Goal: Communication & Community: Answer question/provide support

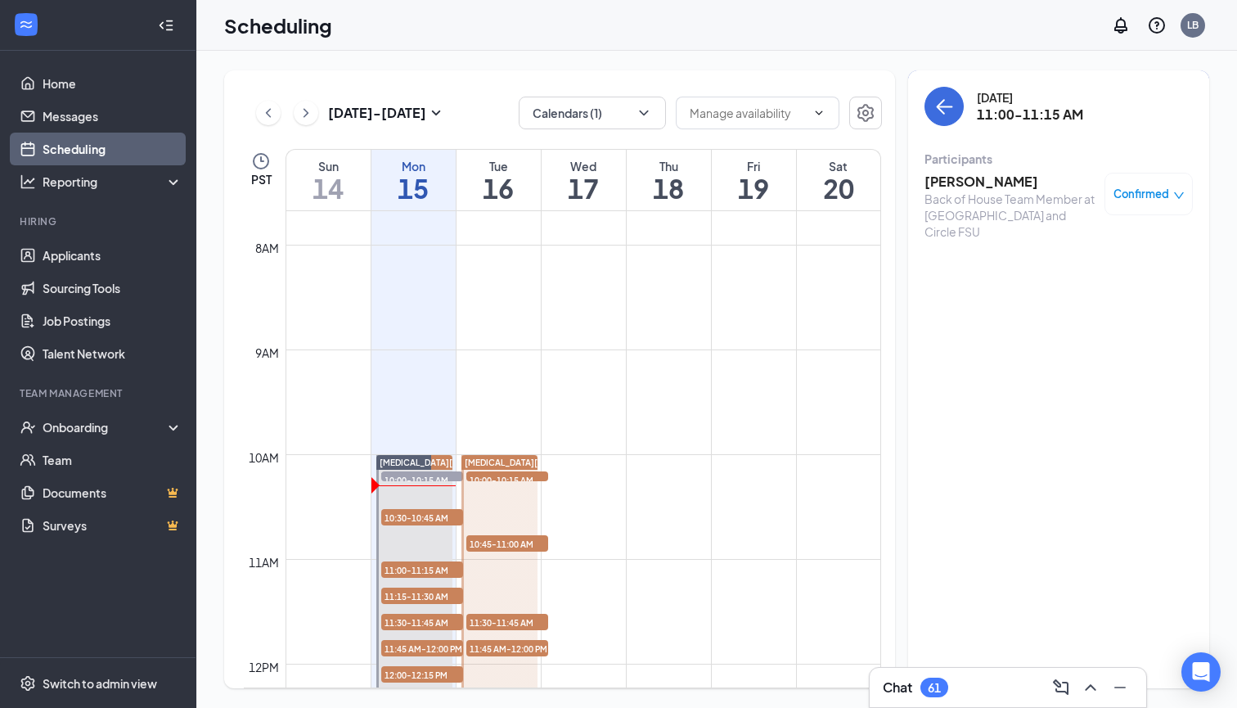
scroll to position [11, 0]
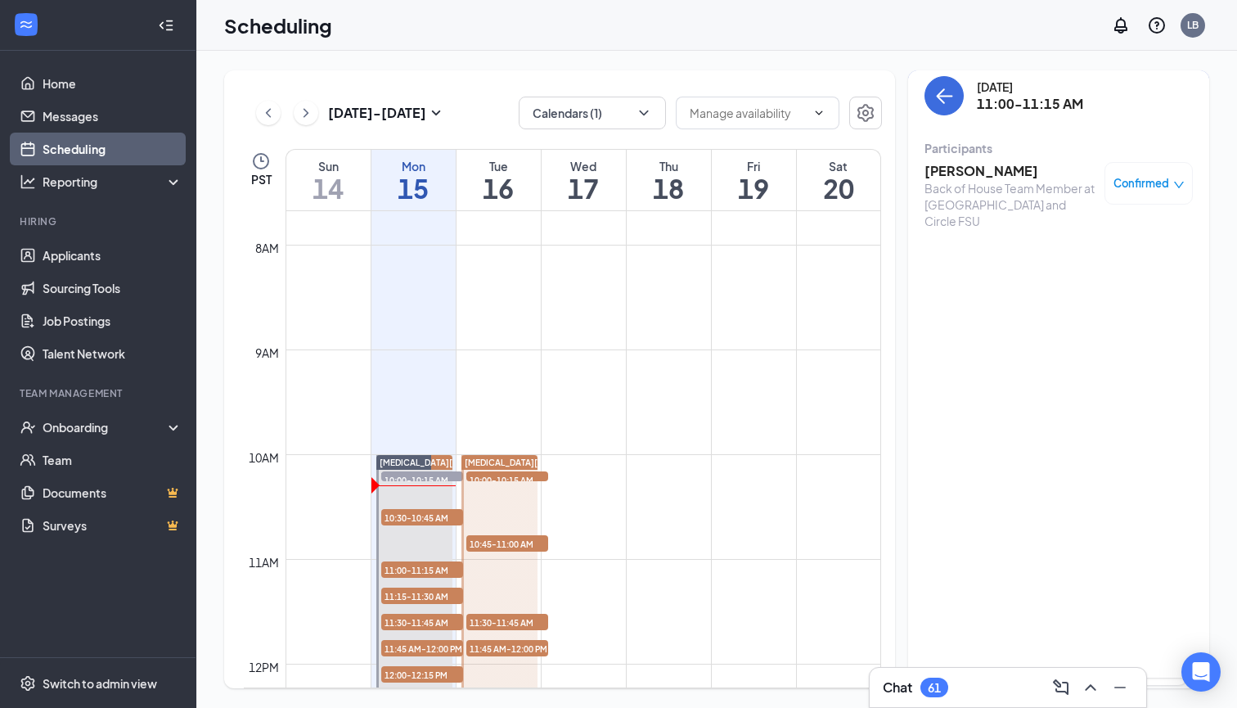
click at [967, 175] on h3 "[PERSON_NAME]" at bounding box center [1011, 171] width 172 height 18
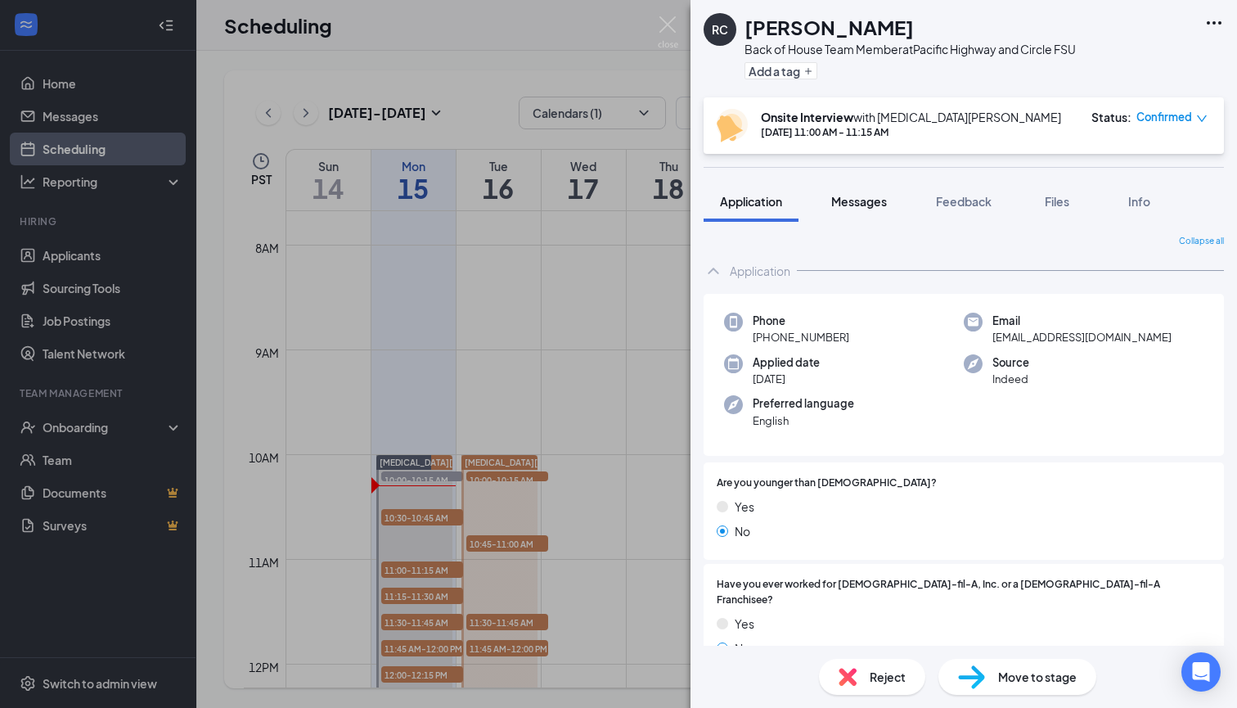
click at [866, 193] on div "Messages" at bounding box center [859, 201] width 56 height 16
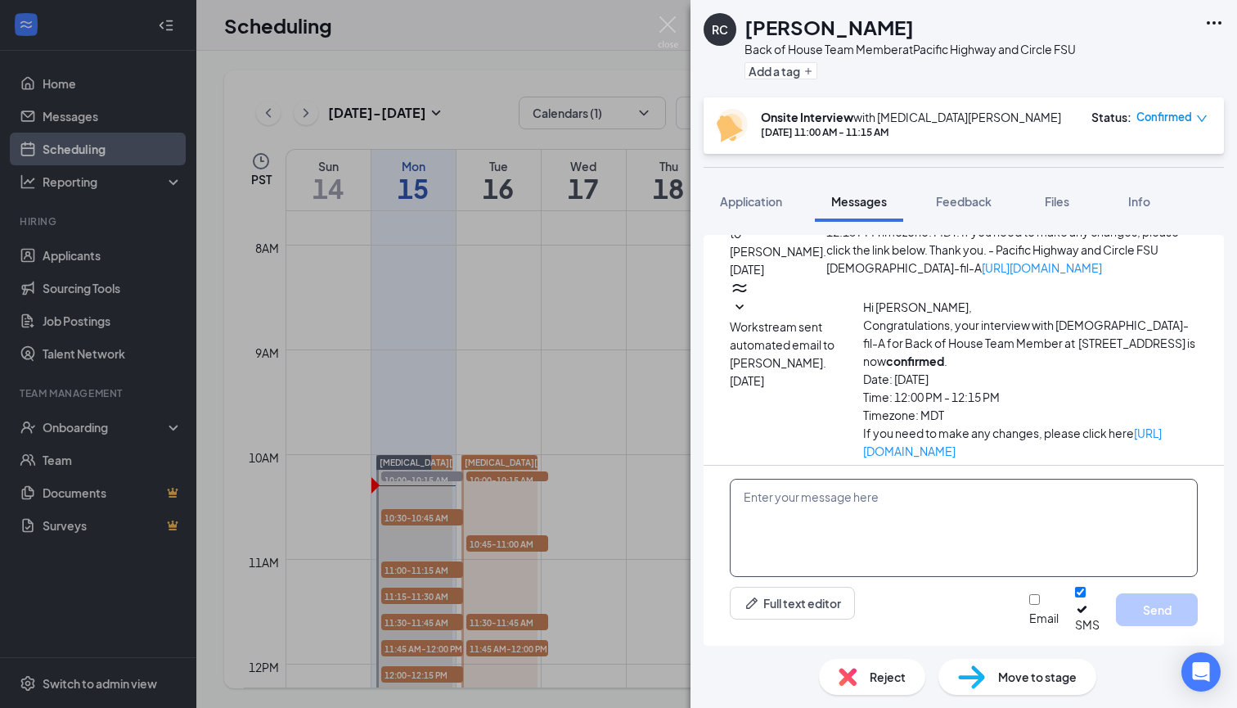
scroll to position [613, 0]
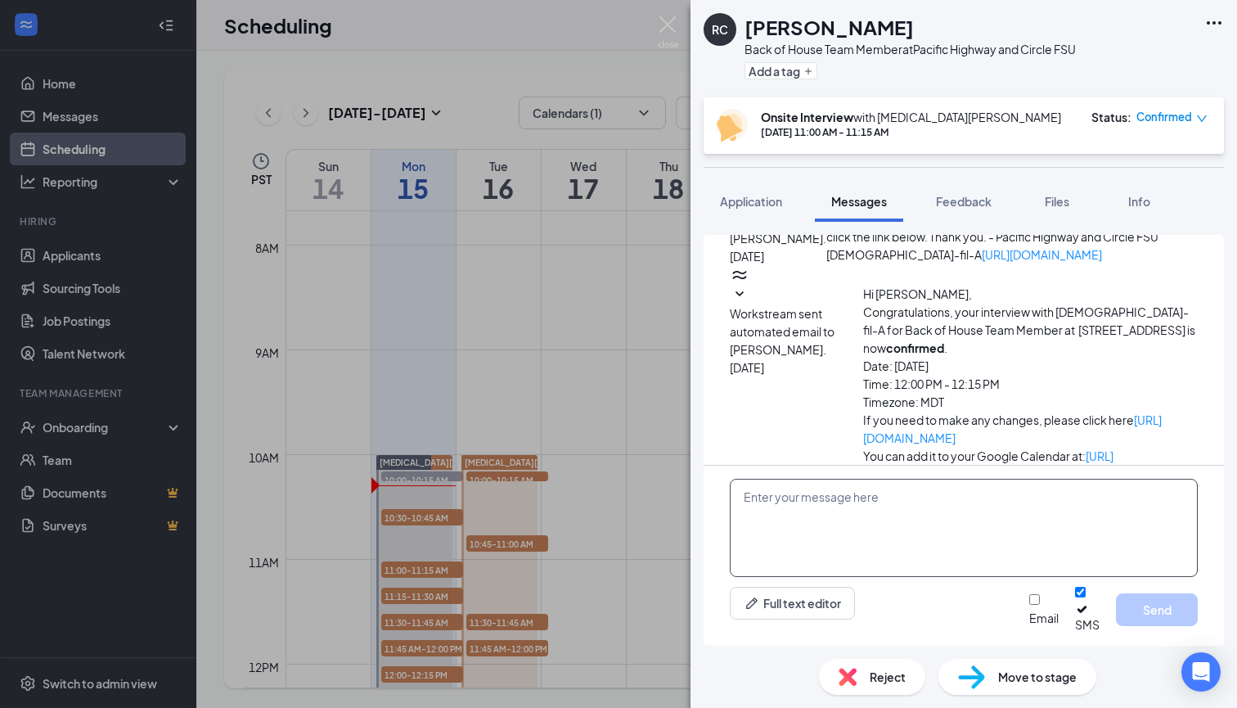
click at [763, 519] on textarea at bounding box center [964, 528] width 468 height 98
paste textarea "Good Morning, We will interview in the trailer in front of the building [DATE].…"
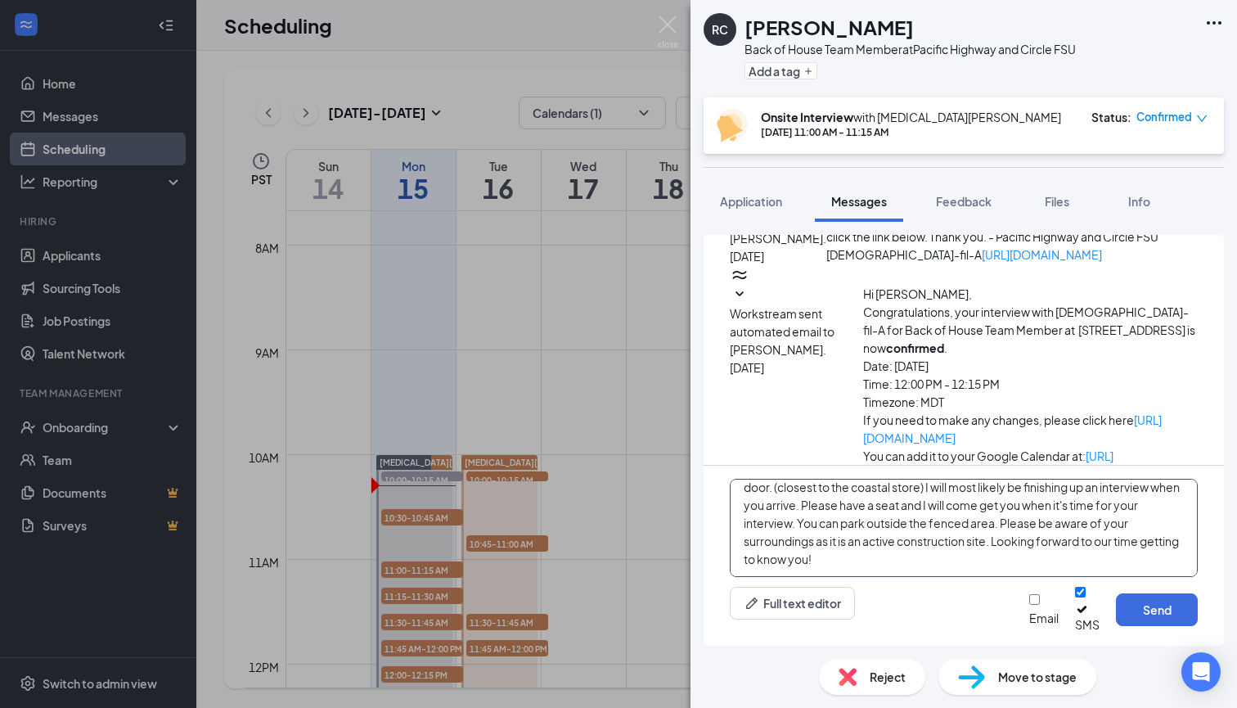
scroll to position [46, 0]
type textarea "Good Morning, We will interview in the trailer in front of the building [DATE].…"
click at [1029, 610] on div at bounding box center [1043, 610] width 29 height 0
click at [1029, 605] on input "Email" at bounding box center [1034, 599] width 11 height 11
checkbox input "true"
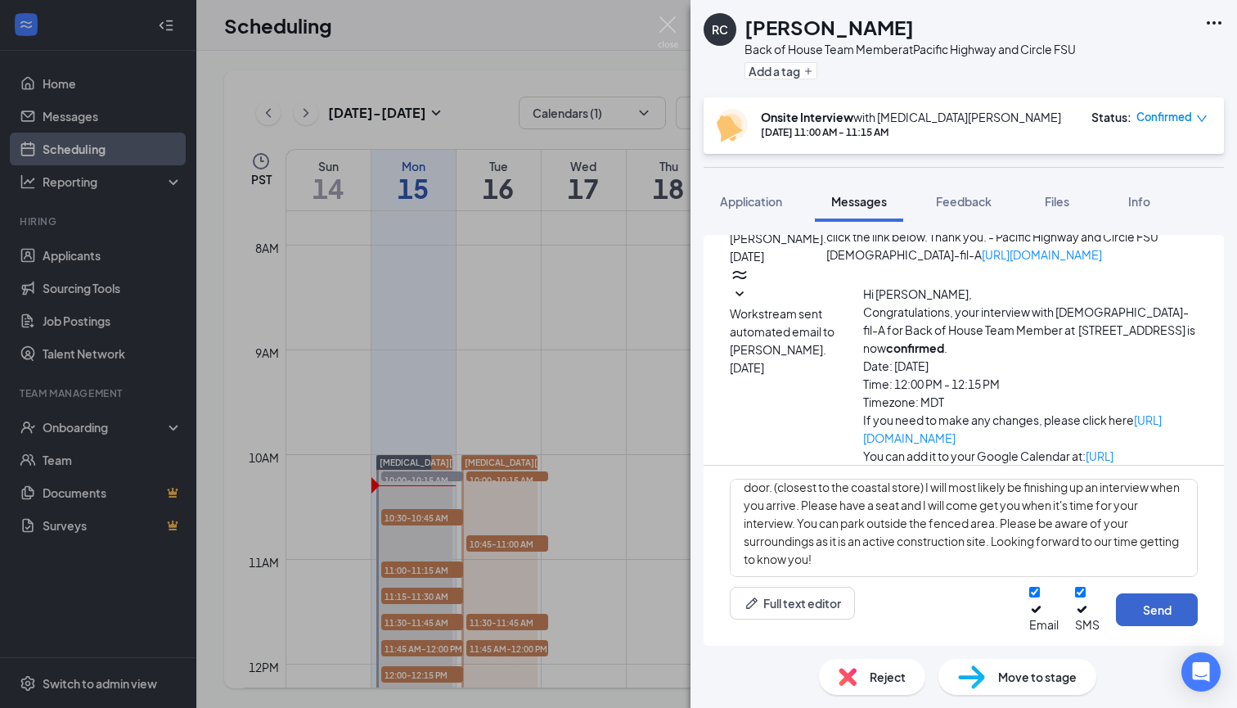
click at [1146, 619] on button "Send" at bounding box center [1157, 609] width 82 height 33
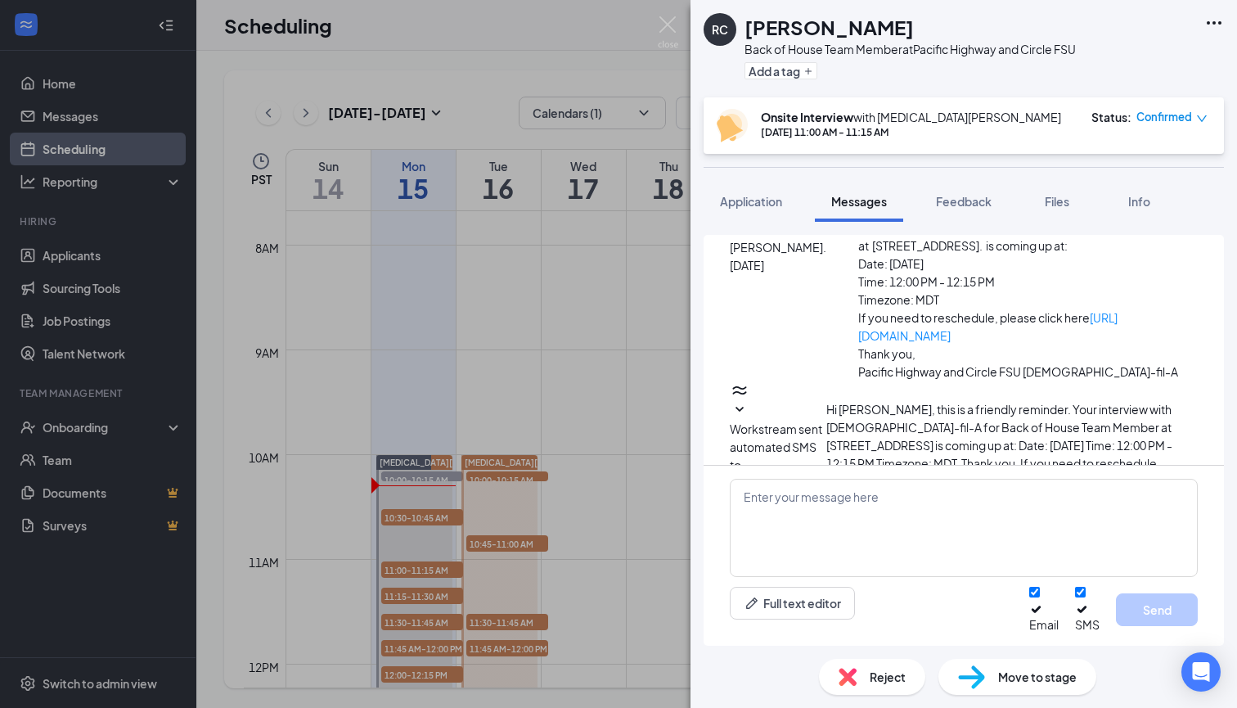
scroll to position [1110, 0]
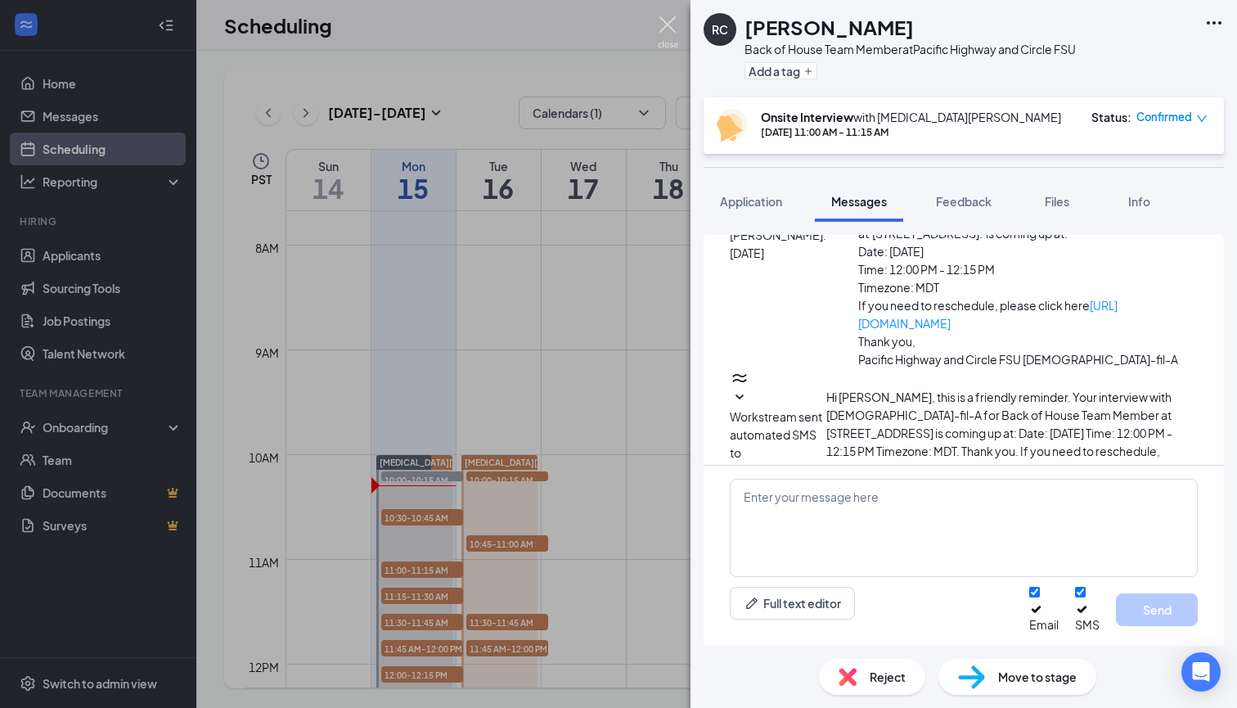
click at [671, 28] on img at bounding box center [668, 32] width 20 height 32
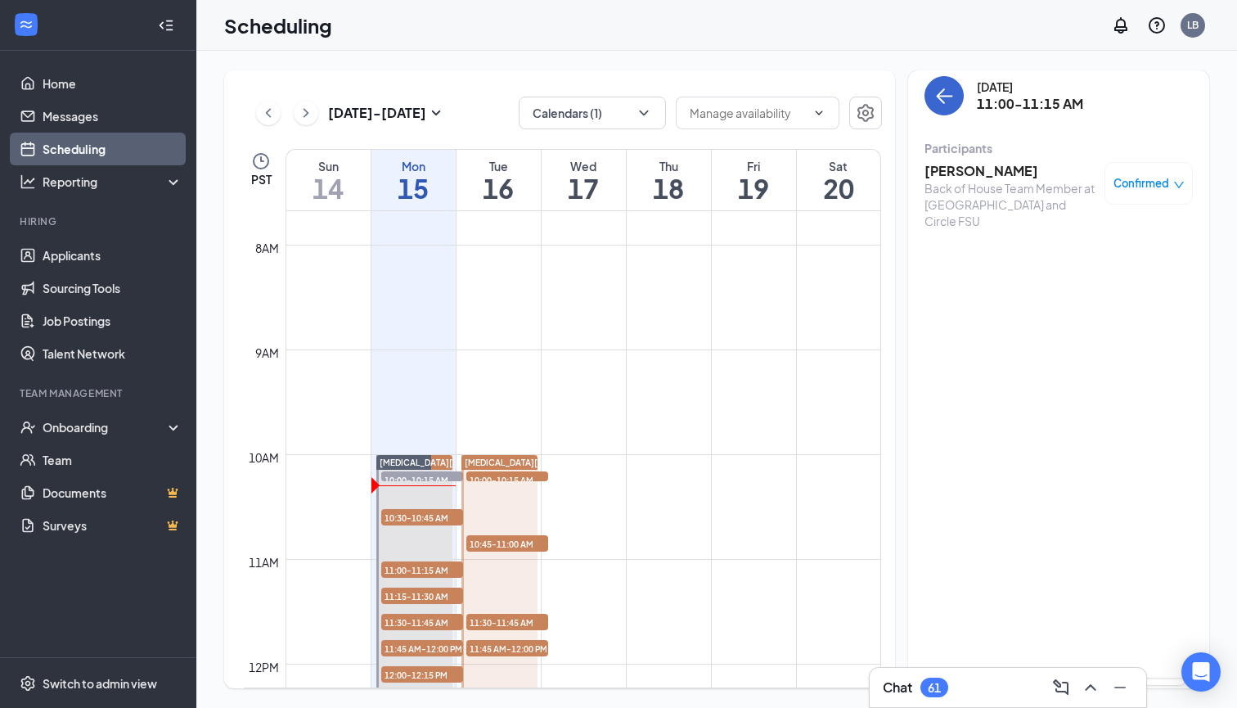
click at [953, 106] on button "back-button" at bounding box center [944, 95] width 39 height 39
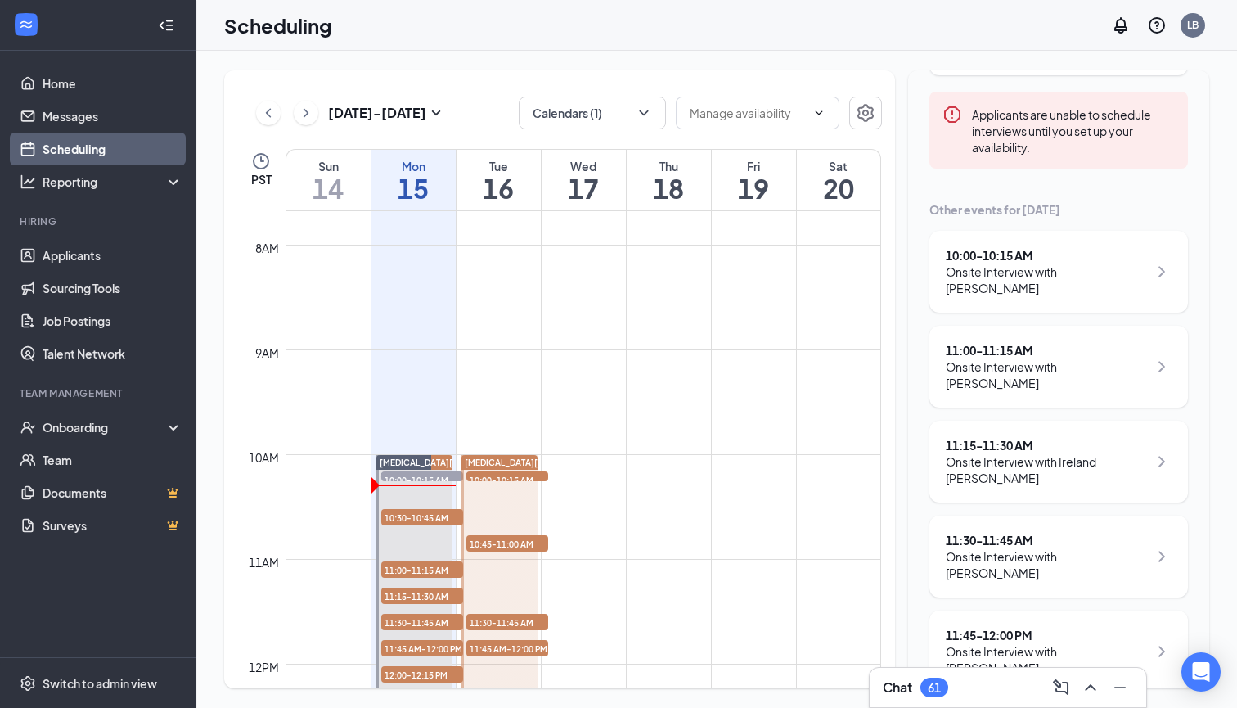
scroll to position [193, 0]
click at [1015, 437] on div "11:15 - 11:30 AM" at bounding box center [1047, 445] width 202 height 16
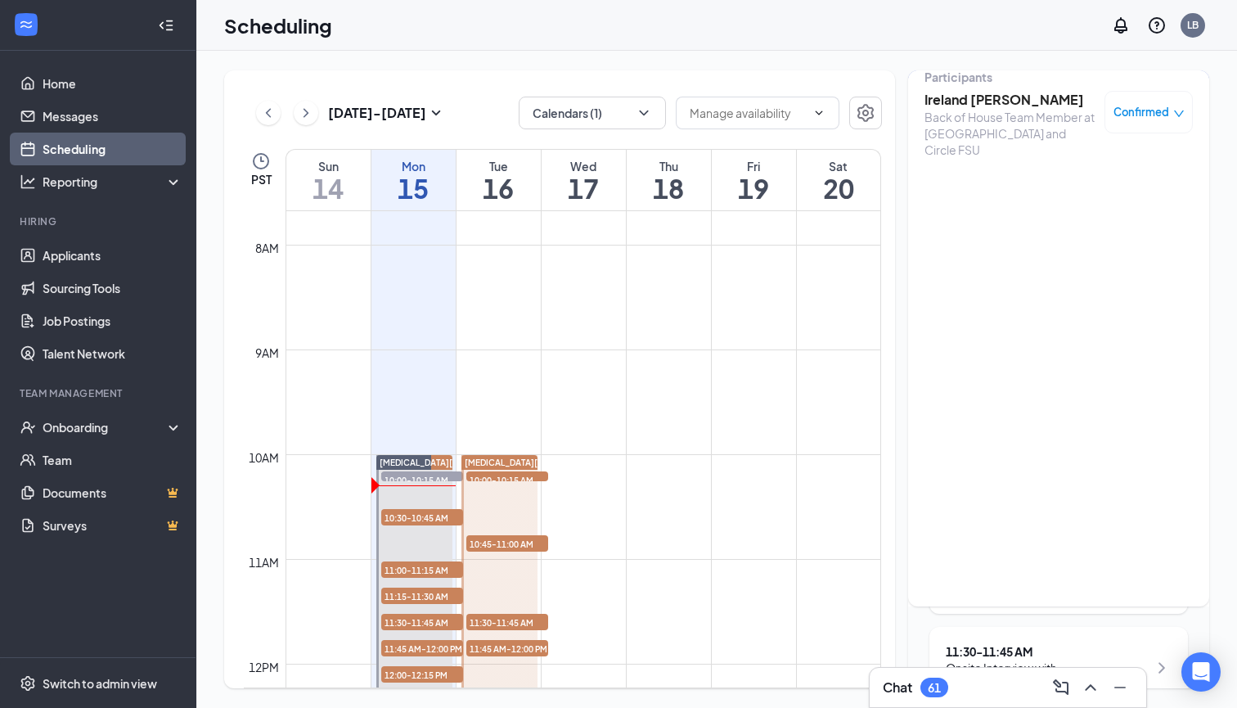
click at [951, 107] on h3 "Ireland [PERSON_NAME]" at bounding box center [1011, 100] width 172 height 18
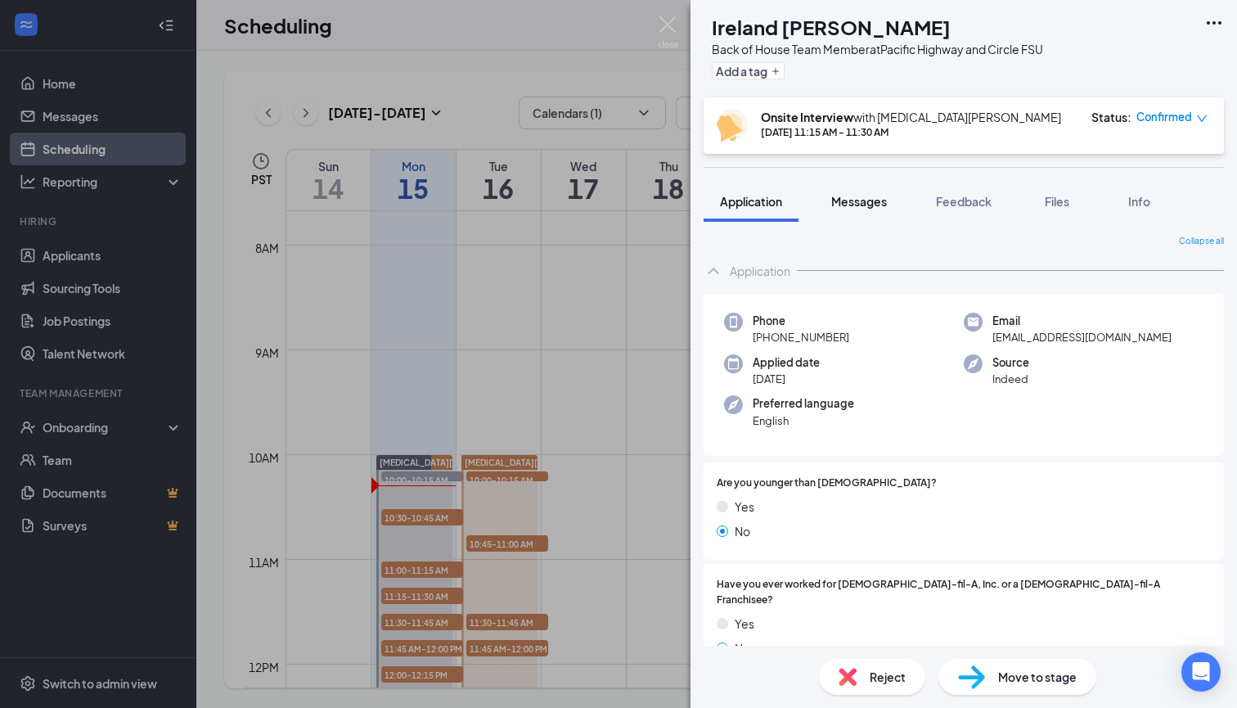
click at [857, 205] on span "Messages" at bounding box center [859, 201] width 56 height 15
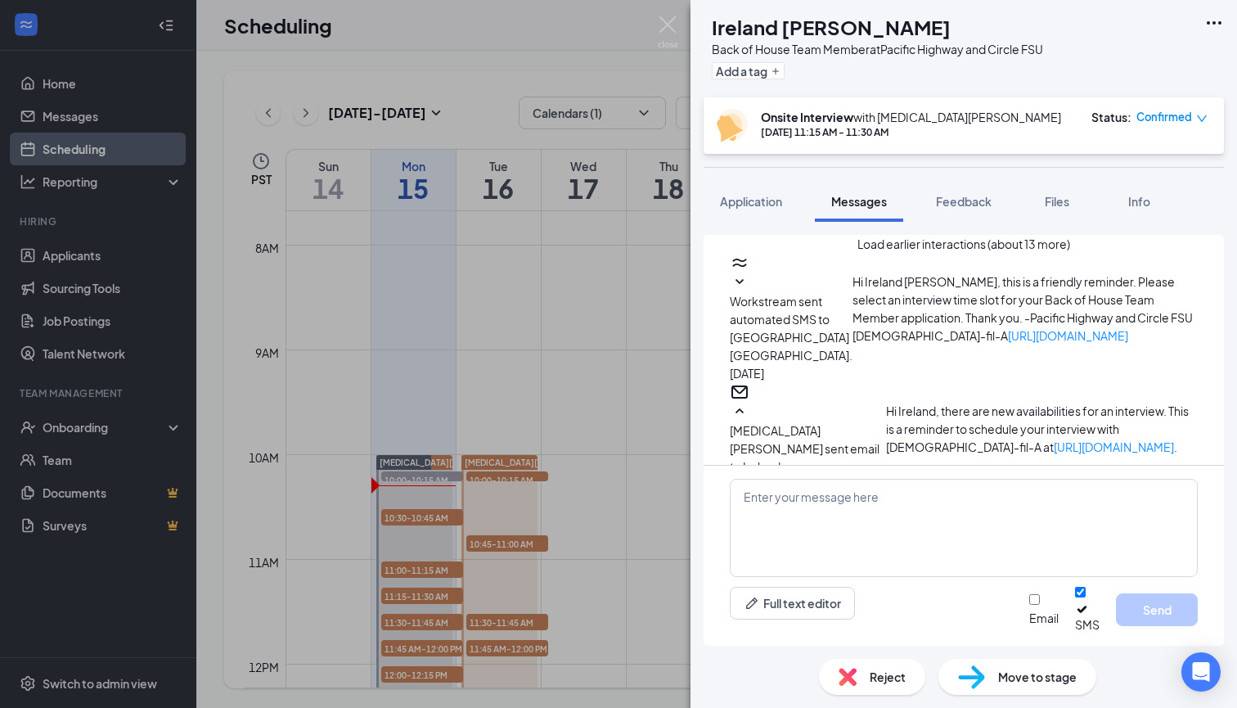
scroll to position [677, 0]
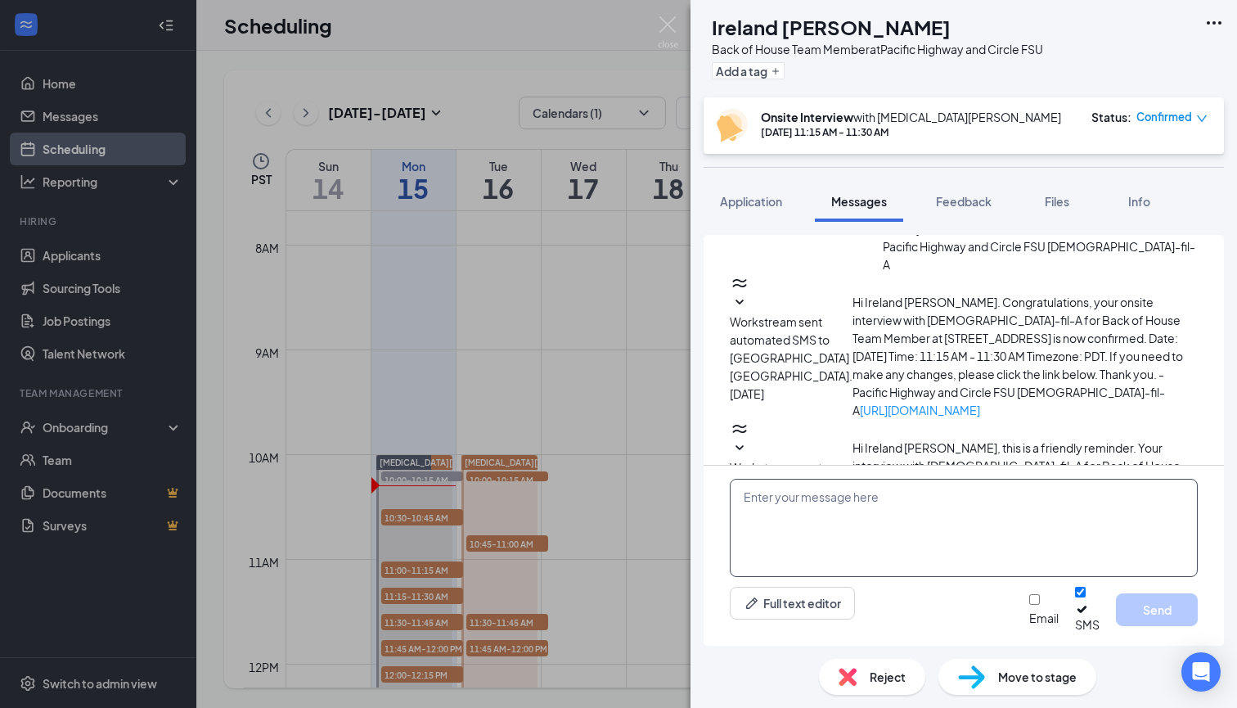
click at [822, 520] on textarea at bounding box center [964, 528] width 468 height 98
paste textarea "Good Morning, We will interview in the trailer in front of the building [DATE].…"
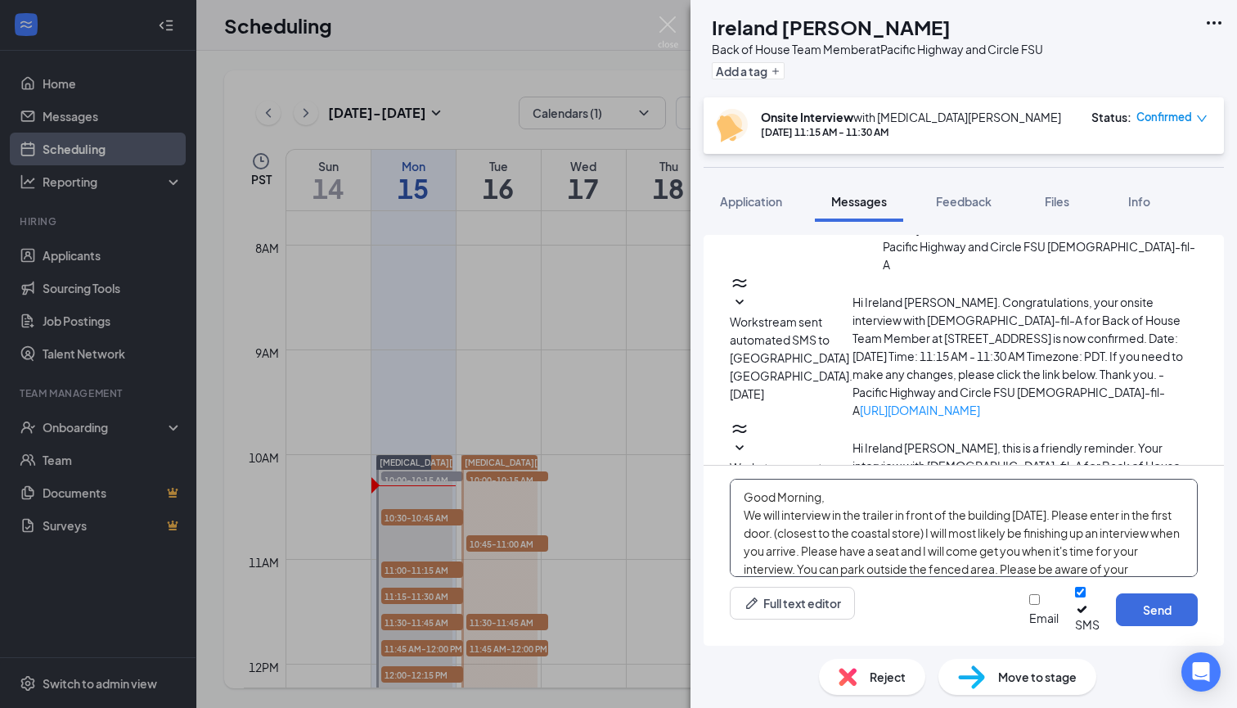
scroll to position [46, 0]
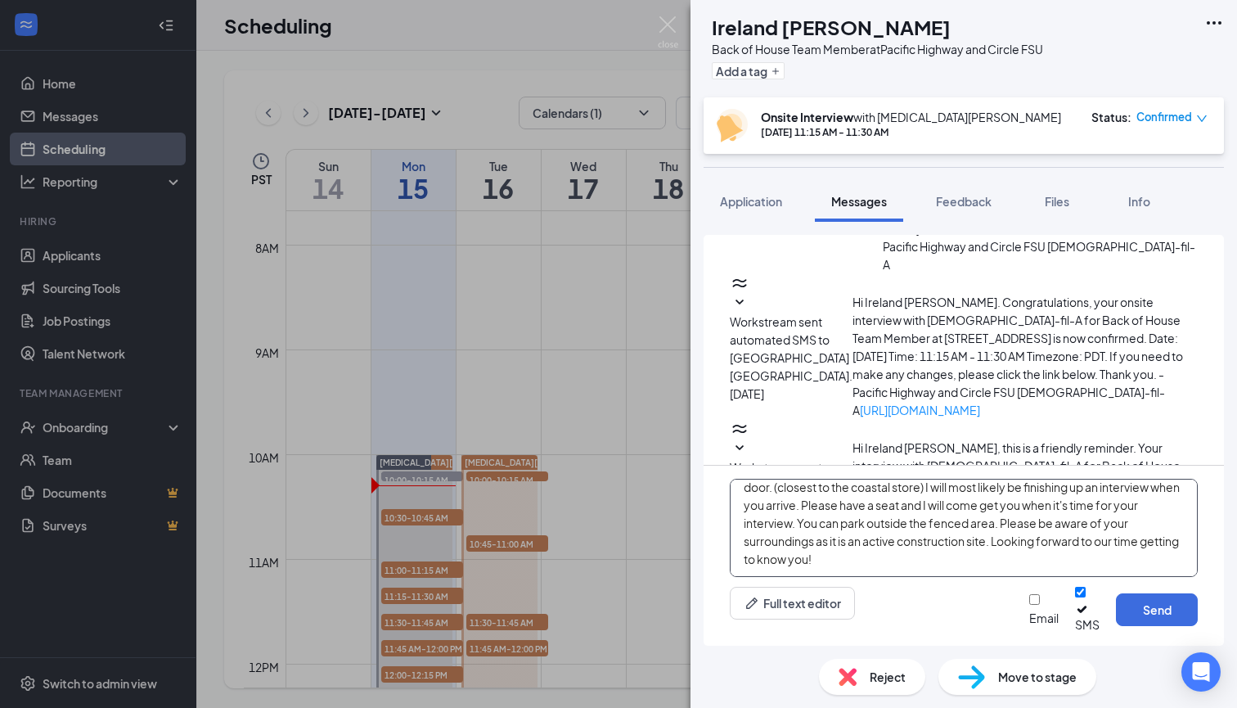
type textarea "Good Morning, We will interview in the trailer in front of the building [DATE].…"
click at [1029, 610] on div at bounding box center [1043, 610] width 29 height 0
click at [1029, 605] on input "Email" at bounding box center [1034, 599] width 11 height 11
checkbox input "true"
click at [1137, 617] on button "Send" at bounding box center [1157, 609] width 82 height 33
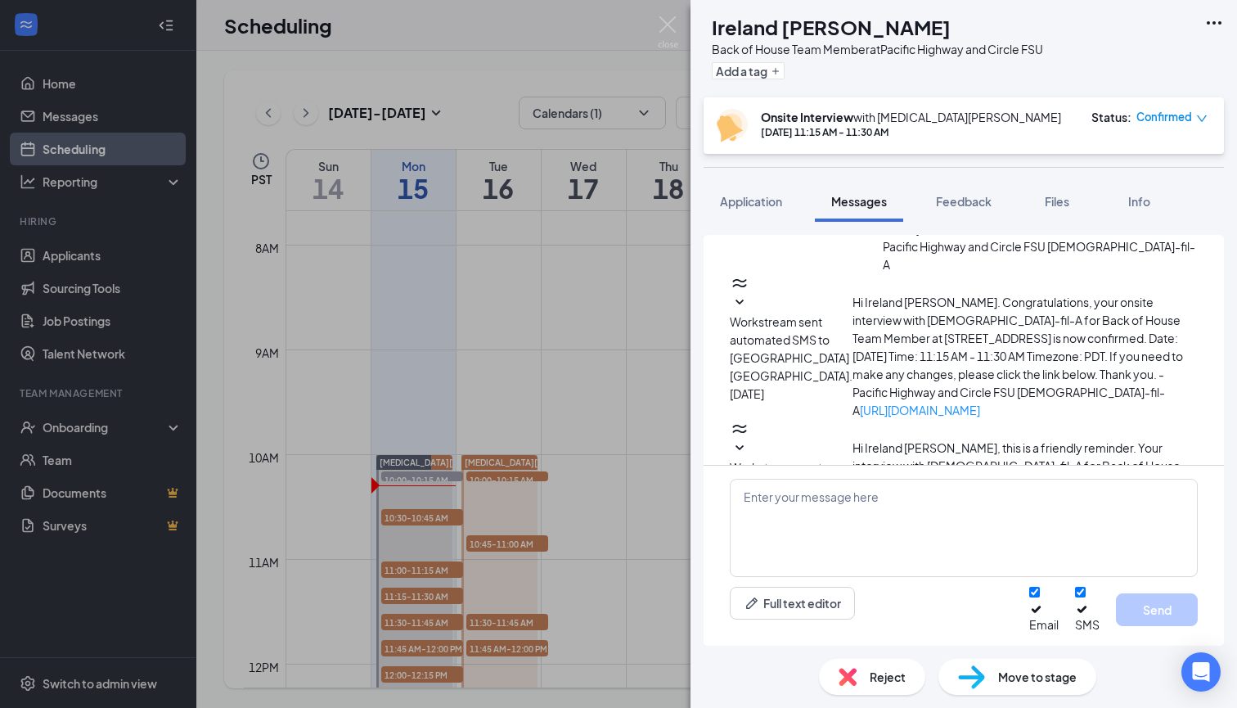
scroll to position [1174, 0]
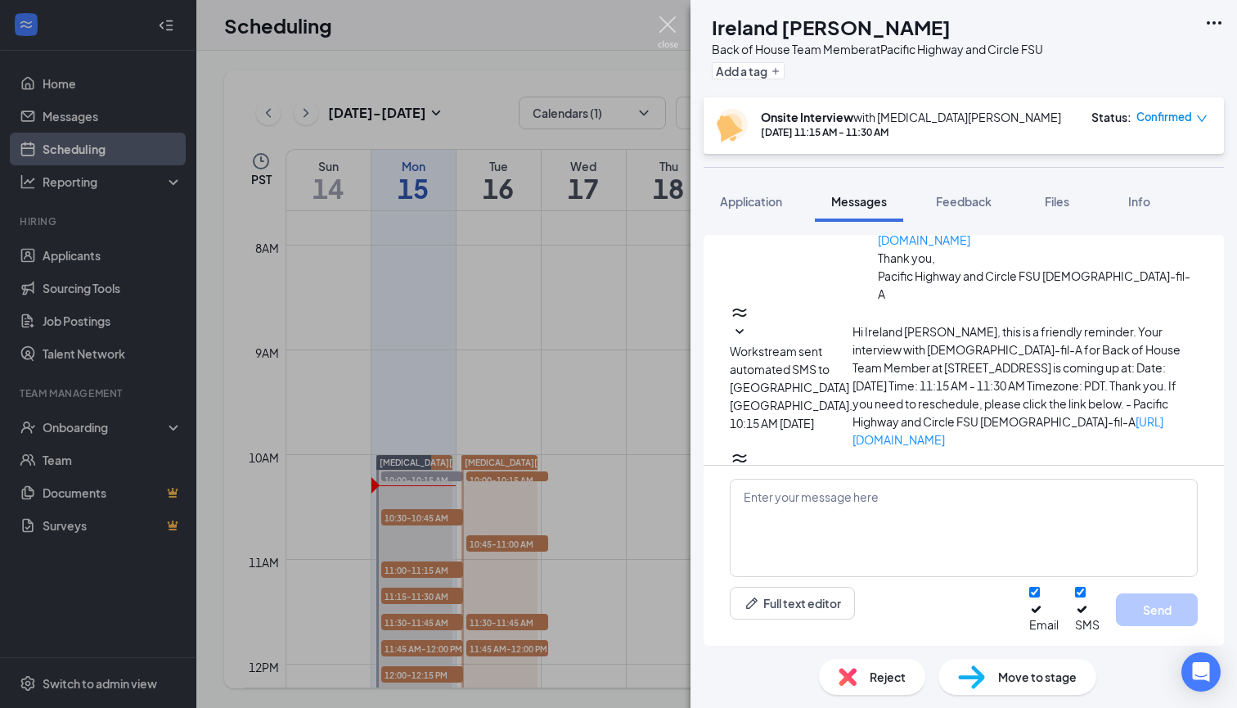
click at [673, 31] on img at bounding box center [668, 32] width 20 height 32
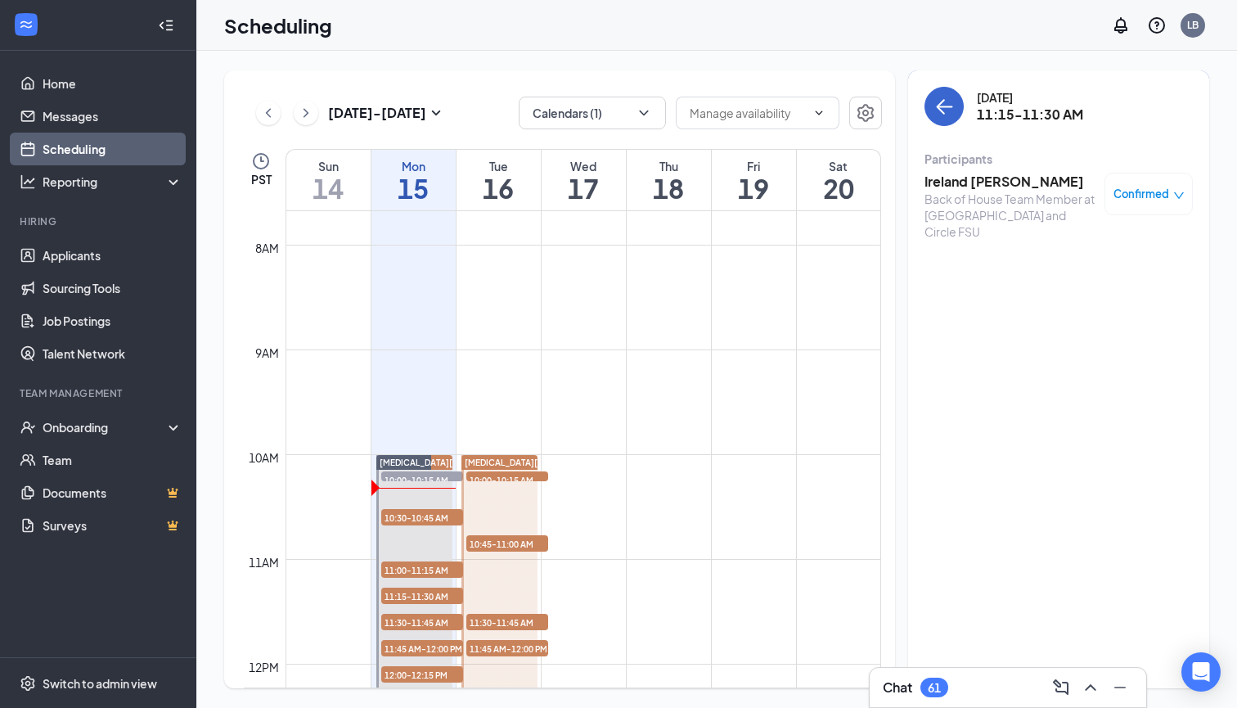
click at [939, 97] on icon "ArrowLeft" at bounding box center [945, 107] width 20 height 20
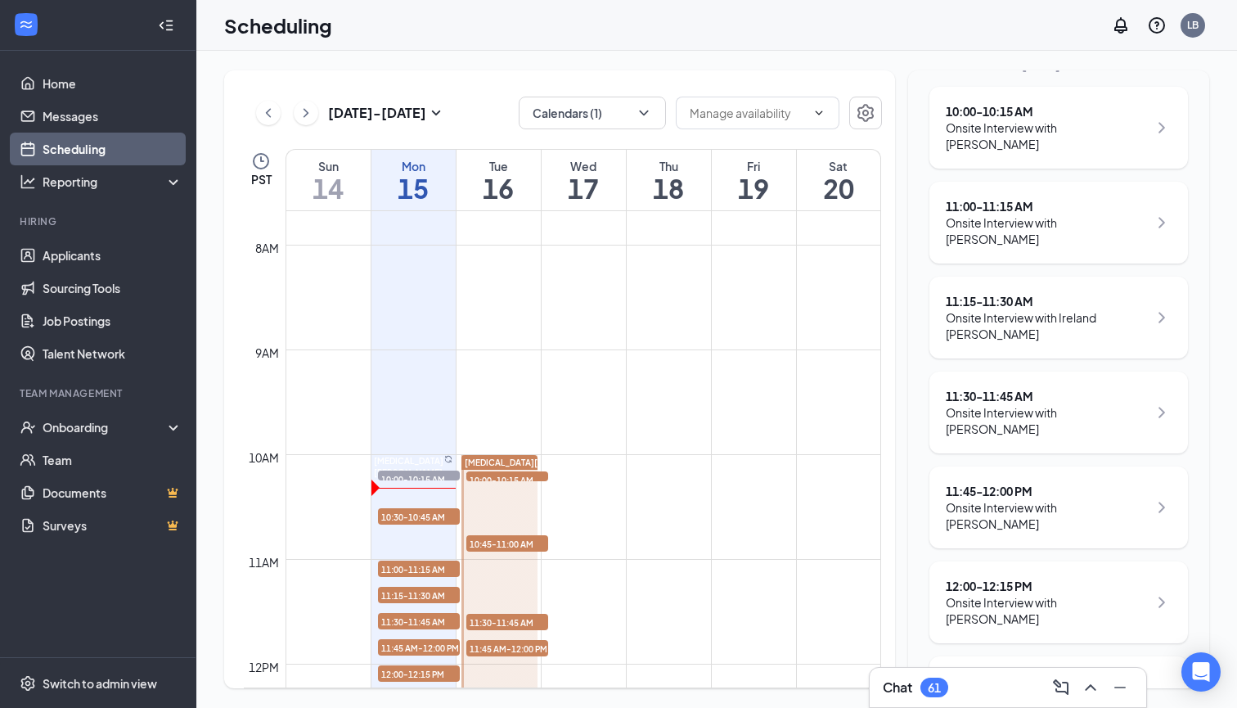
scroll to position [357, 0]
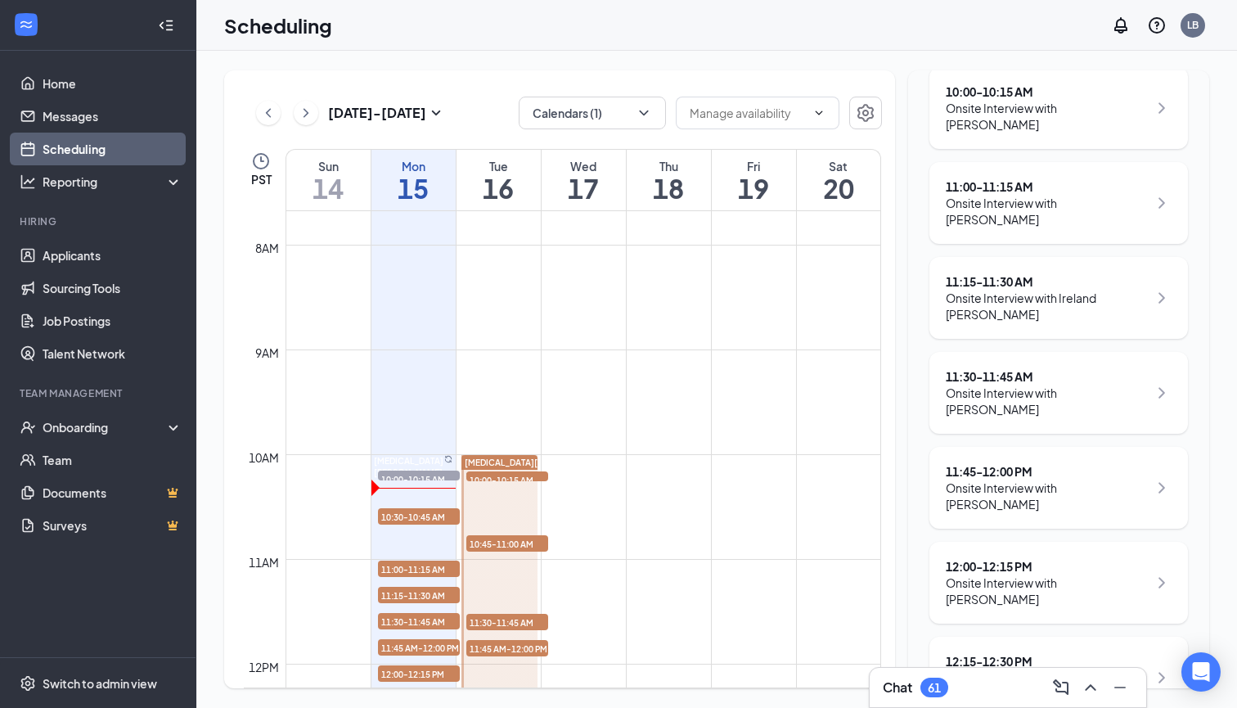
click at [969, 368] on div "11:30 - 11:45 AM" at bounding box center [1047, 376] width 202 height 16
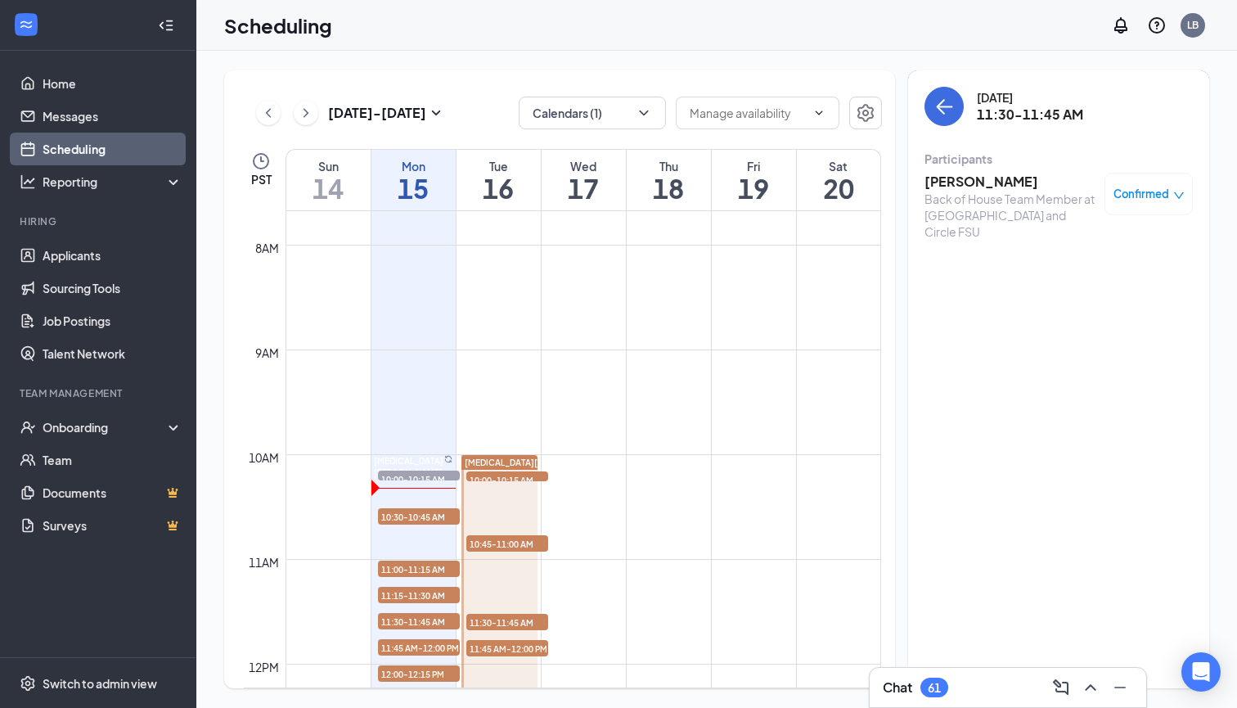
click at [965, 179] on h3 "Braydon Smith" at bounding box center [1011, 182] width 172 height 18
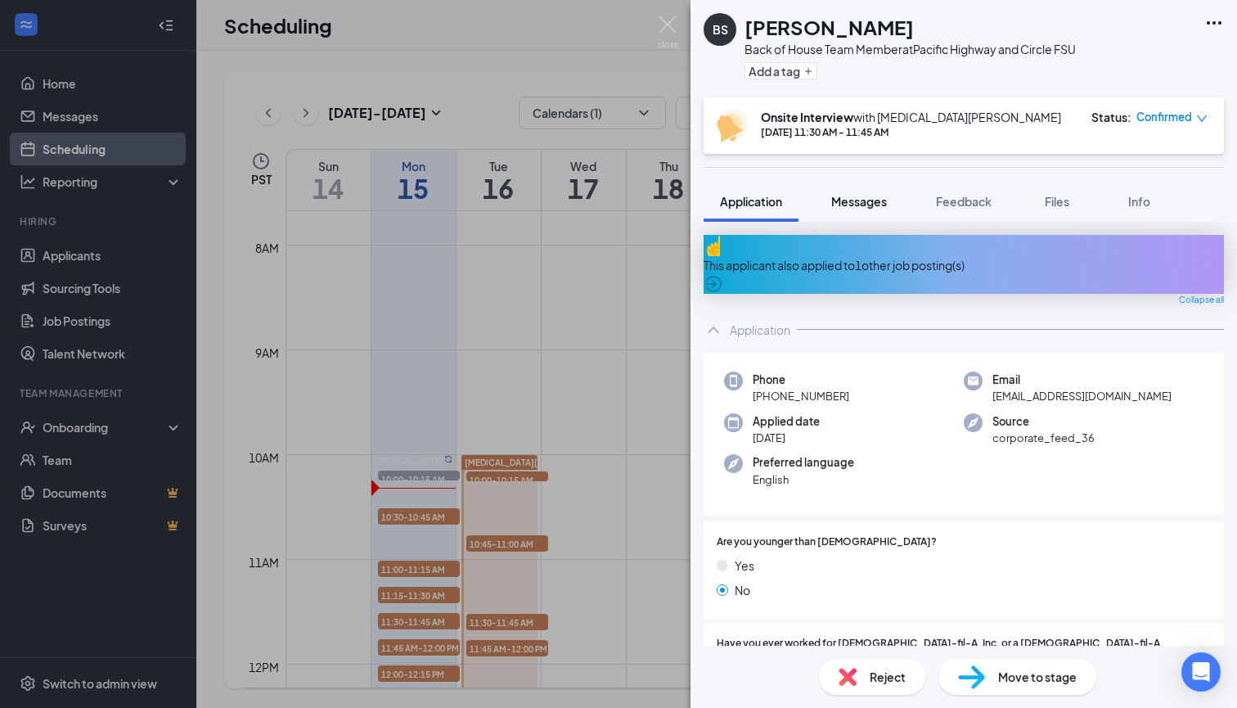
click at [870, 205] on span "Messages" at bounding box center [859, 201] width 56 height 15
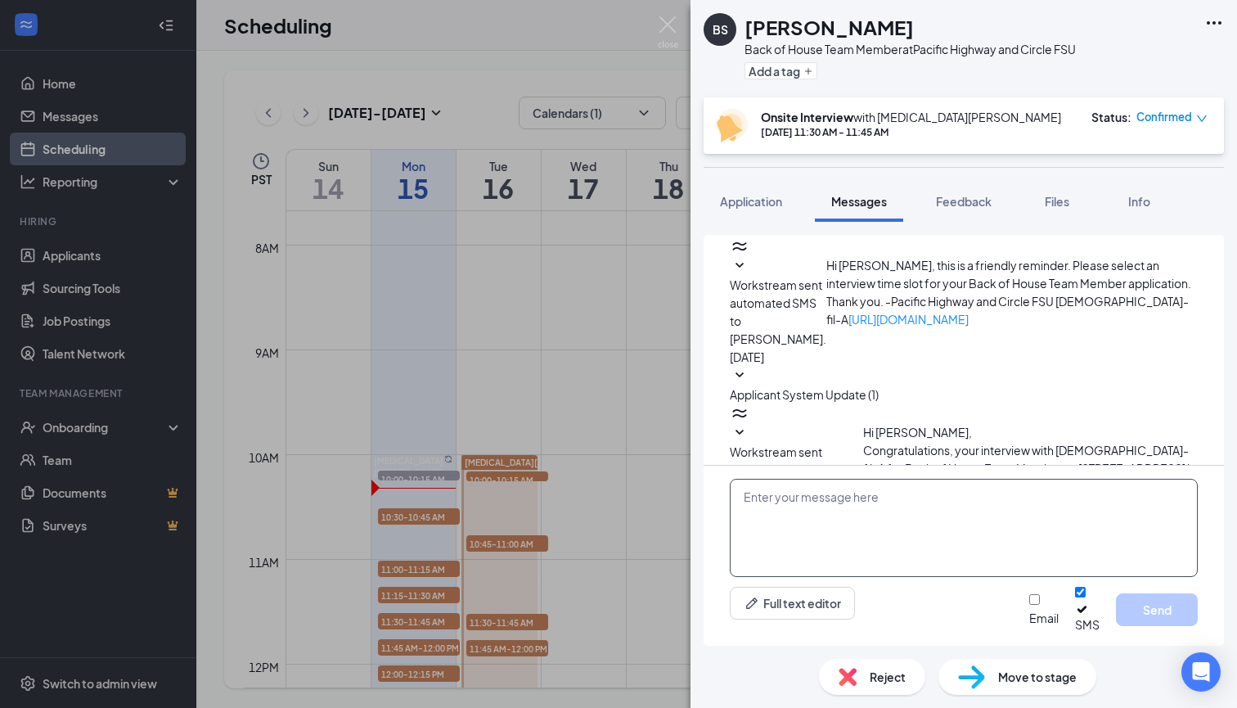
scroll to position [520, 0]
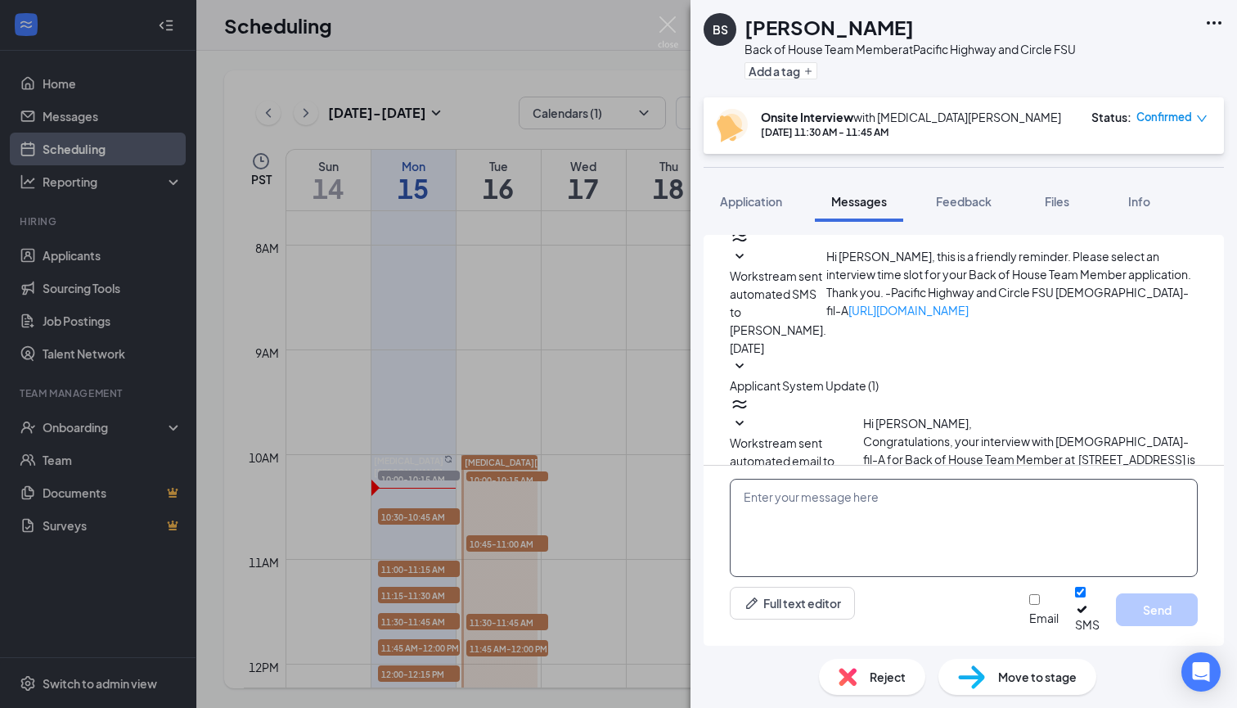
click at [787, 515] on textarea at bounding box center [964, 528] width 468 height 98
paste textarea "Good Morning, We will interview in the trailer in front of the building [DATE].…"
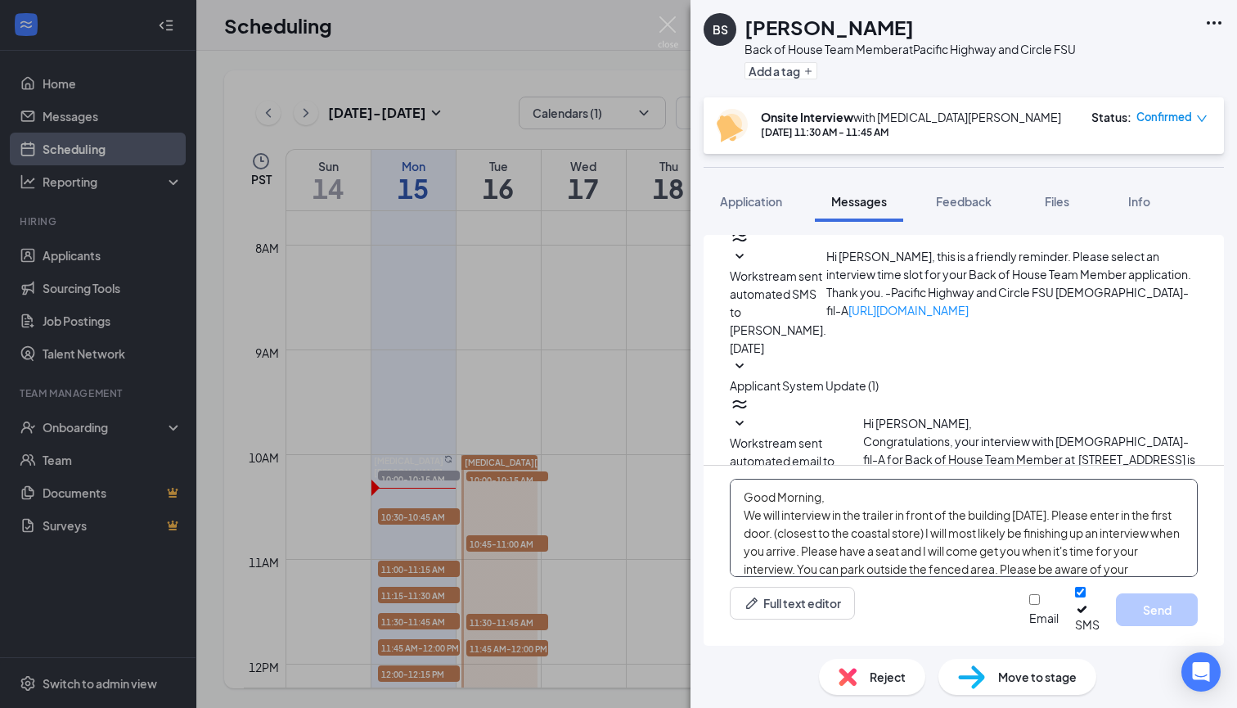
scroll to position [46, 0]
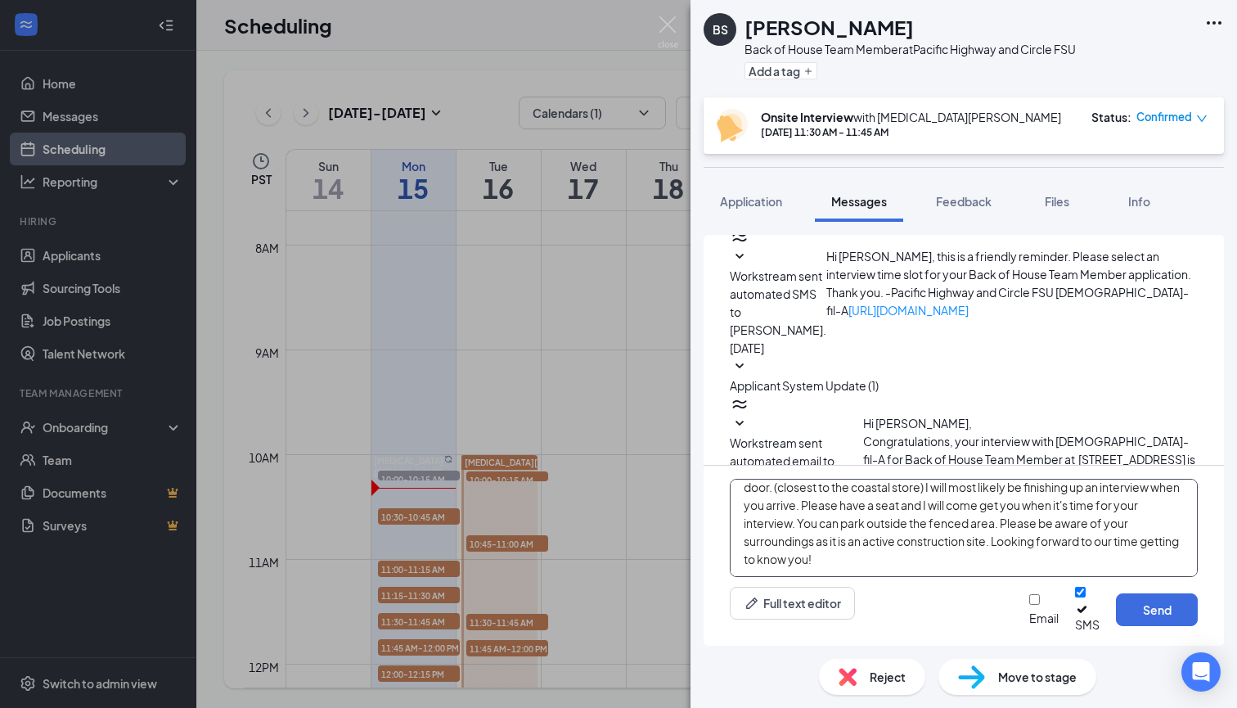
type textarea "Good Morning, We will interview in the trailer in front of the building [DATE].…"
click at [1029, 610] on div at bounding box center [1043, 610] width 29 height 0
click at [1029, 605] on input "Email" at bounding box center [1034, 599] width 11 height 11
checkbox input "true"
click at [1124, 619] on button "Send" at bounding box center [1157, 609] width 82 height 33
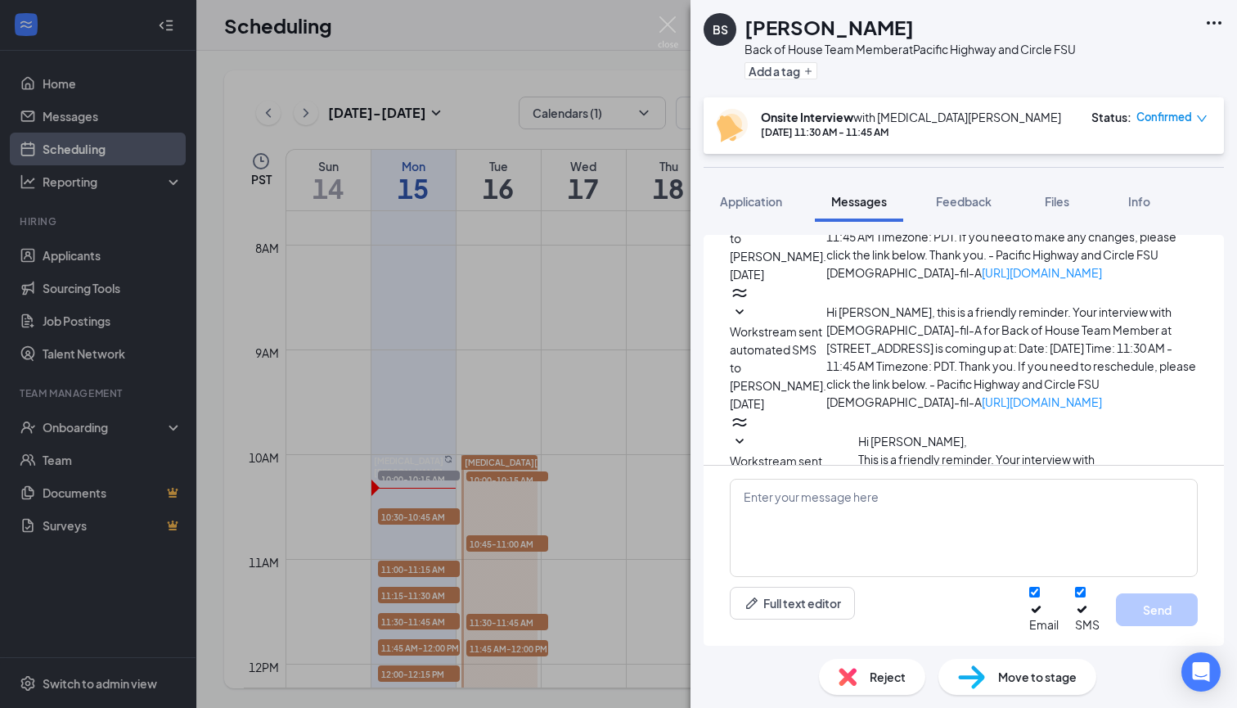
scroll to position [1017, 0]
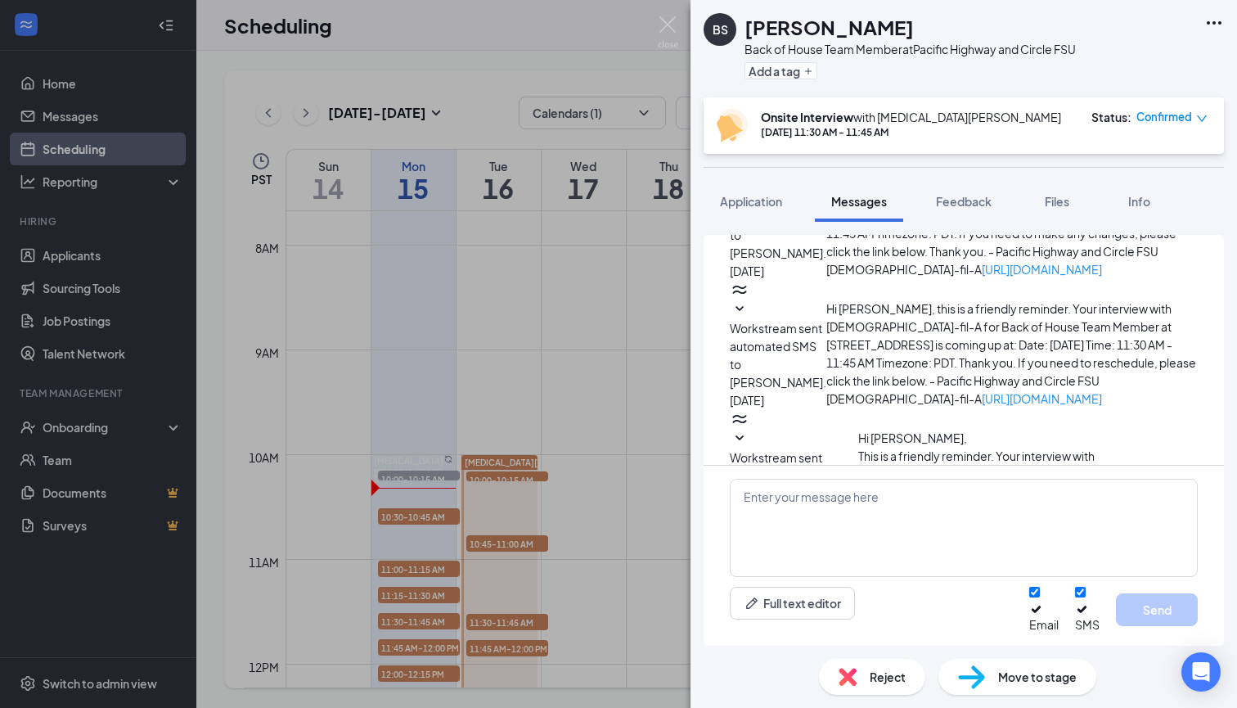
click at [663, 5] on div "BS Braydon Smith Back of House Team Member at Pacific Highway and Circle FSU Ad…" at bounding box center [618, 354] width 1237 height 708
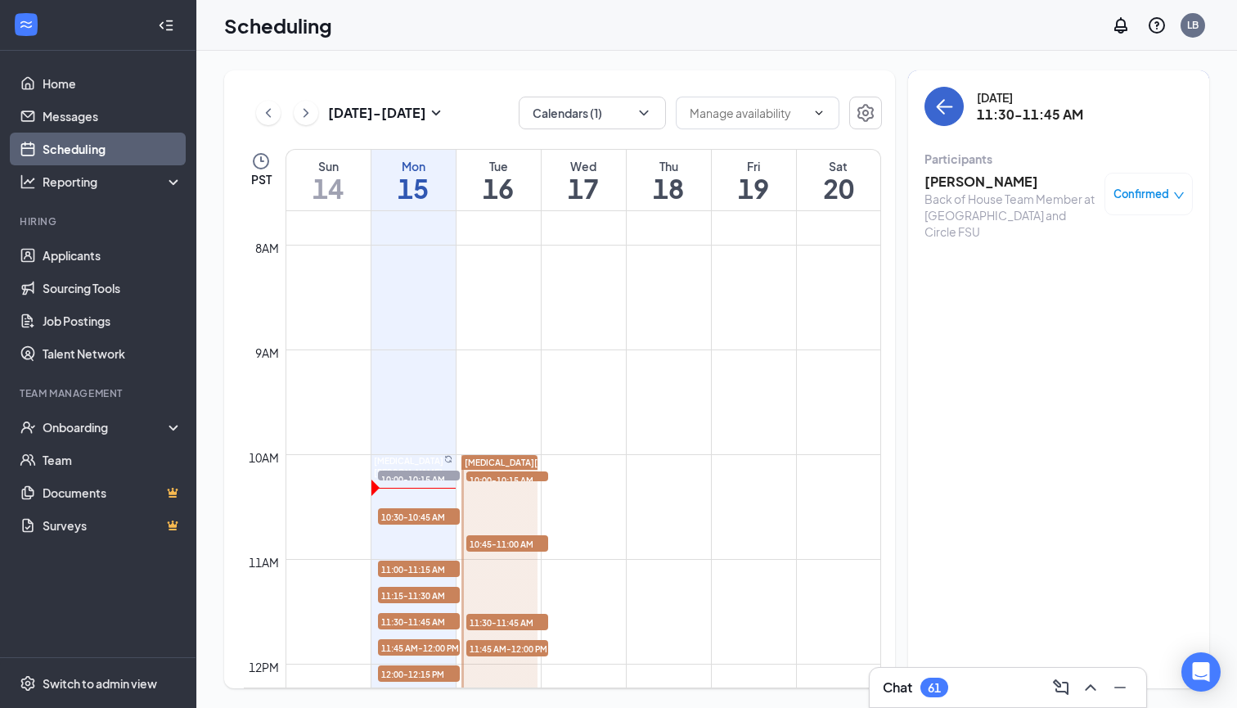
click at [952, 122] on button "back-button" at bounding box center [944, 106] width 39 height 39
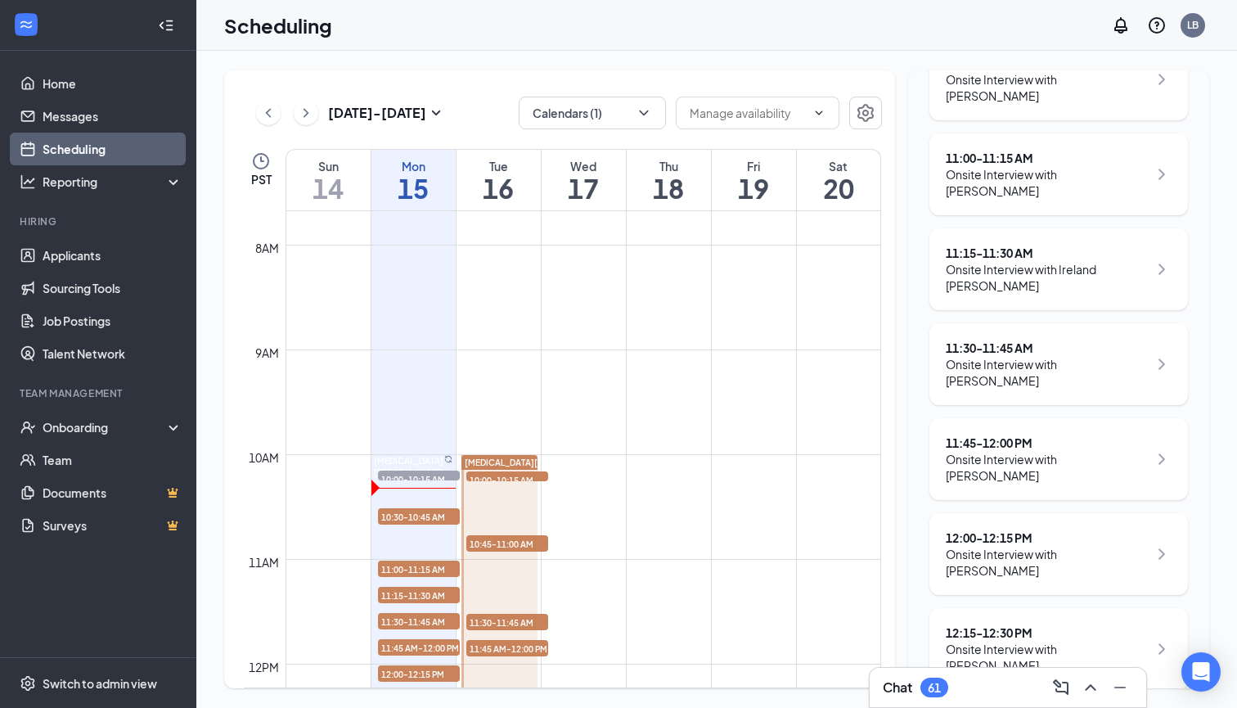
scroll to position [386, 0]
click at [989, 434] on div "11:45 - 12:00 PM" at bounding box center [1047, 442] width 202 height 16
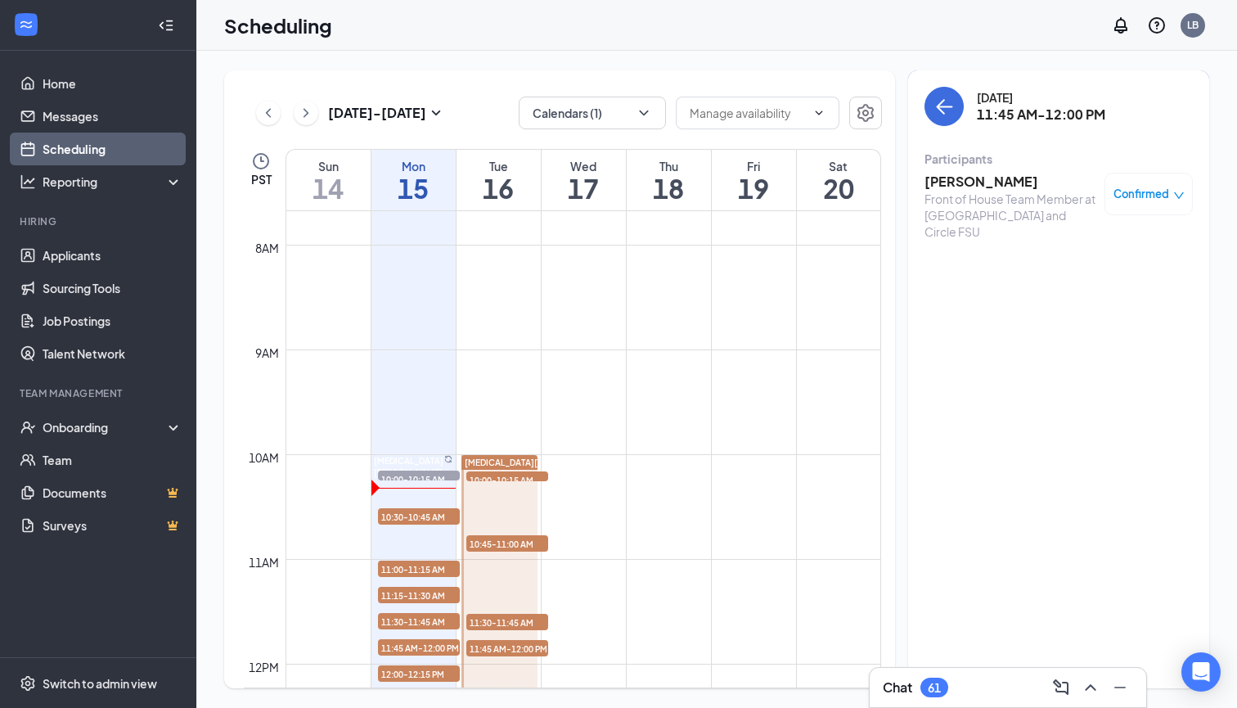
click at [948, 180] on h3 "Anna Rivers" at bounding box center [1011, 182] width 172 height 18
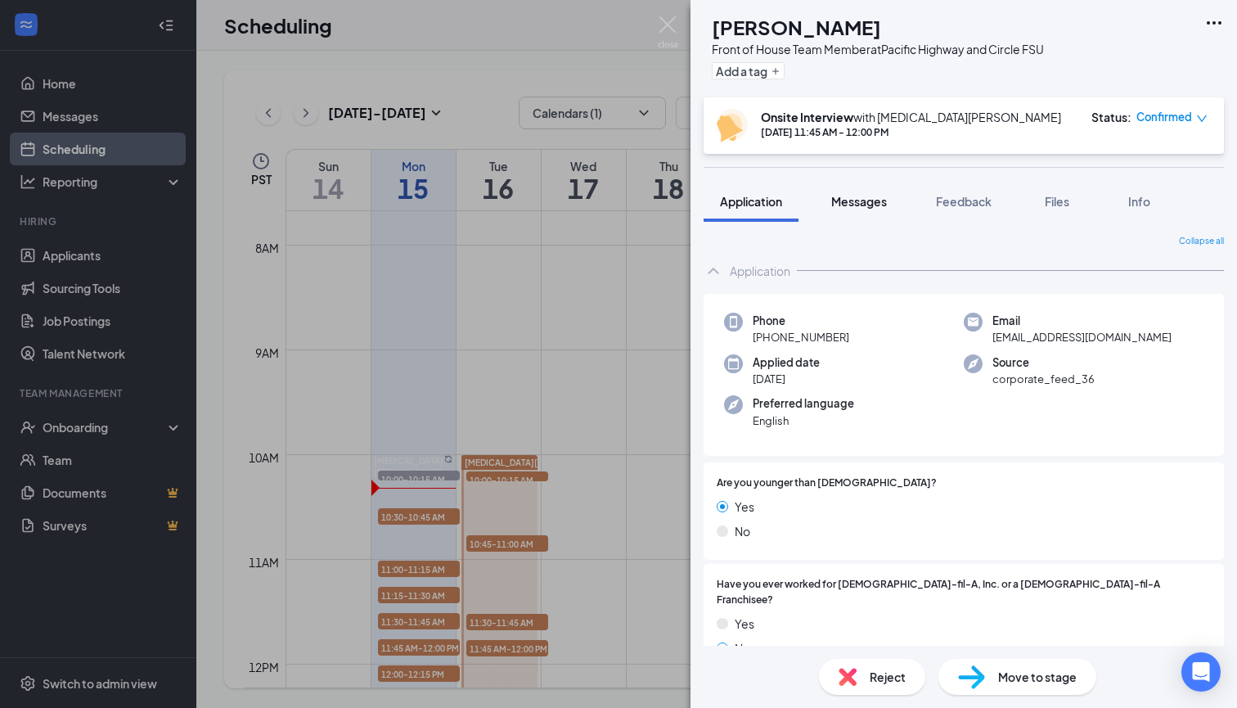
click at [848, 196] on span "Messages" at bounding box center [859, 201] width 56 height 15
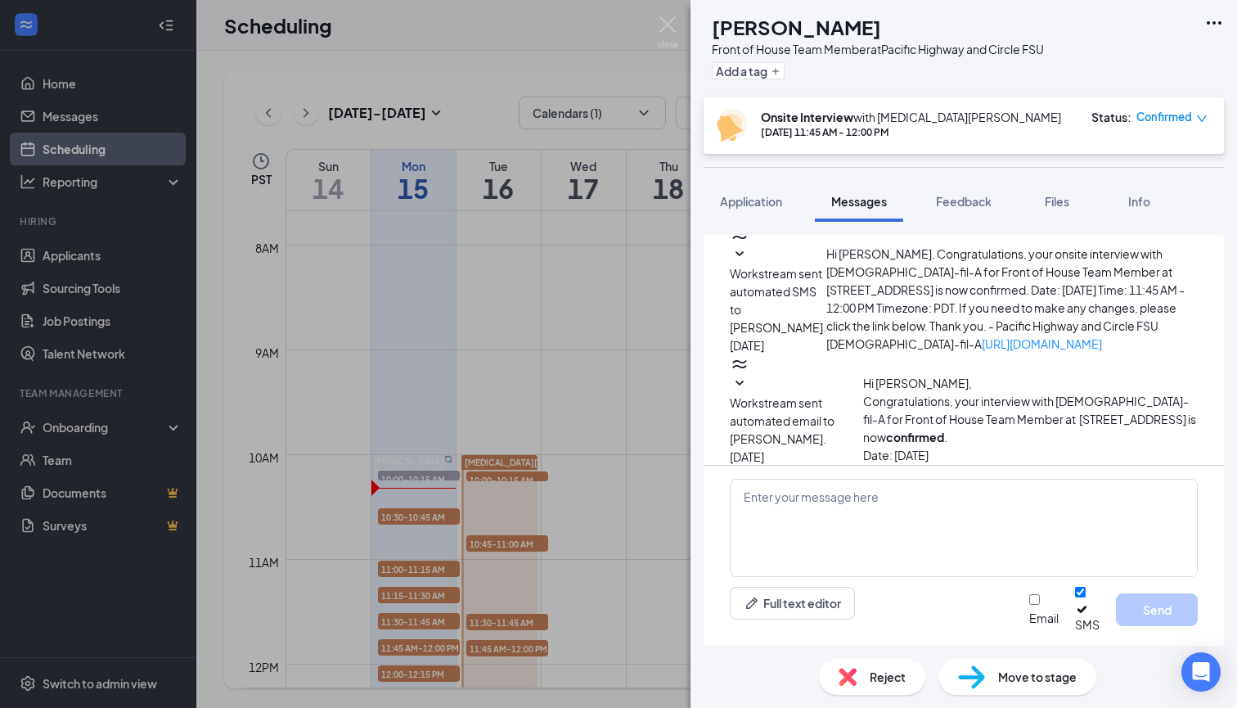
scroll to position [561, 0]
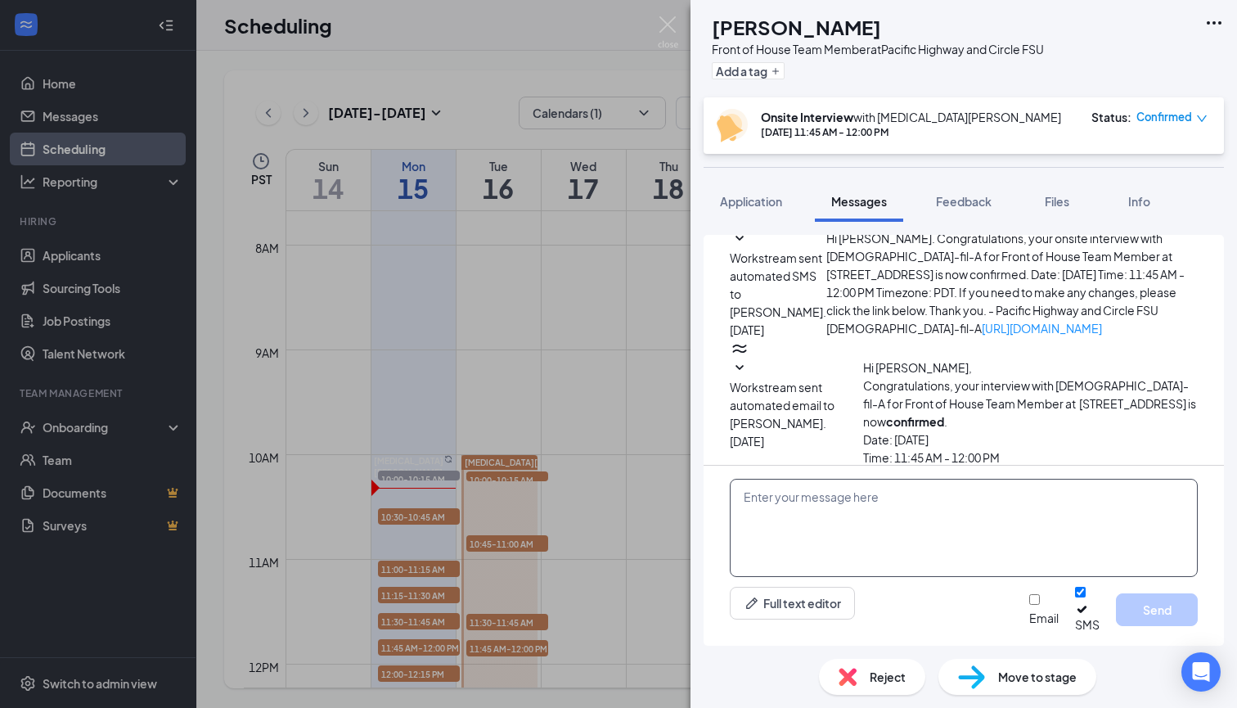
click at [772, 508] on textarea at bounding box center [964, 528] width 468 height 98
paste textarea "Good Morning, We will interview in the trailer in front of the building [DATE].…"
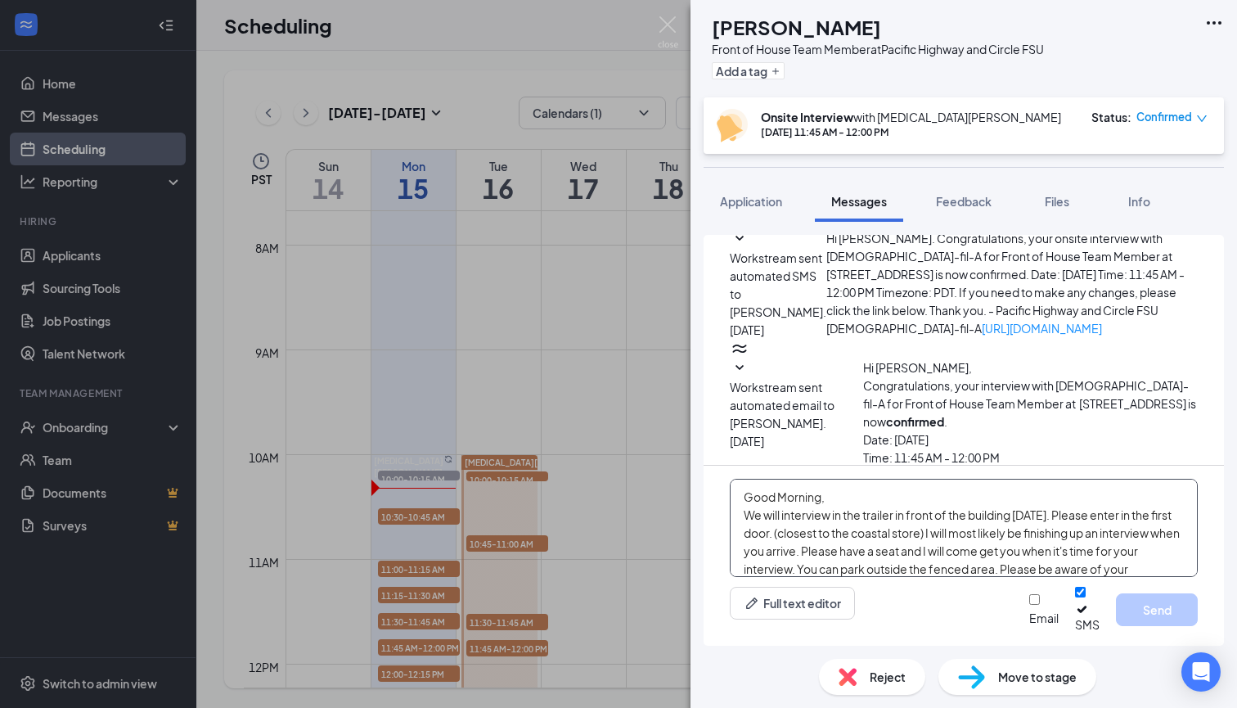
scroll to position [46, 0]
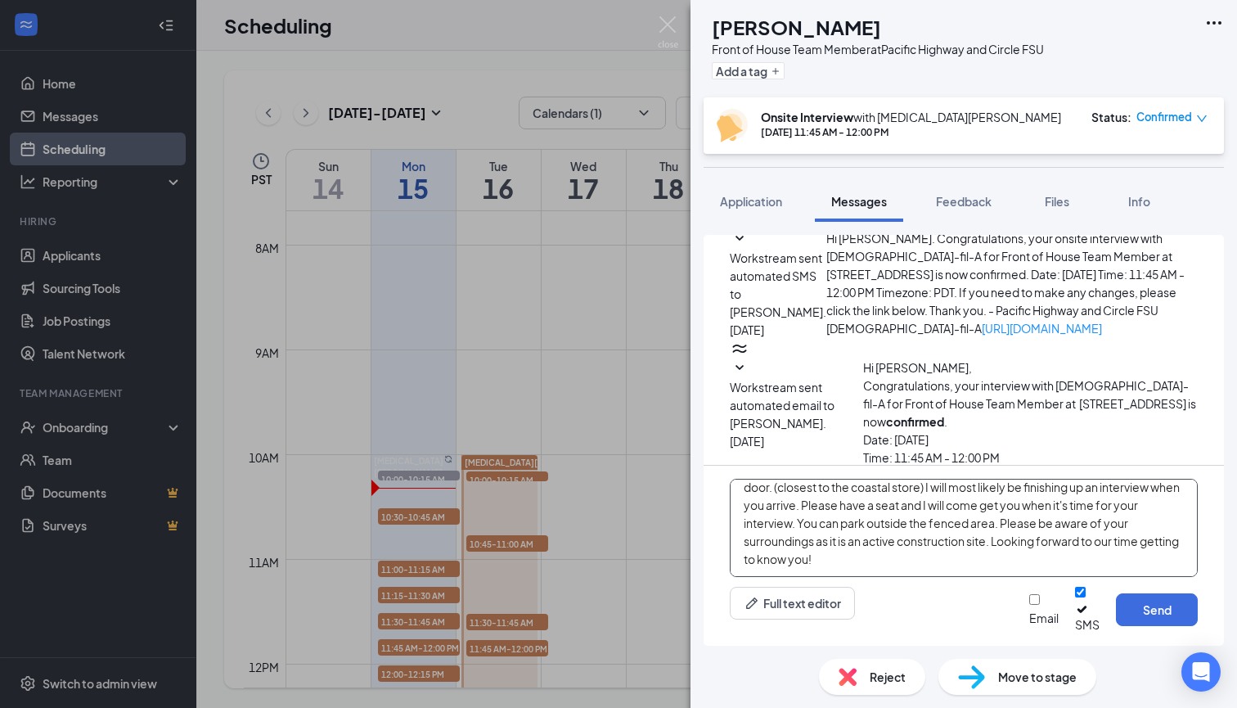
type textarea "Good Morning, We will interview in the trailer in front of the building [DATE].…"
click at [1029, 610] on div at bounding box center [1043, 610] width 29 height 0
click at [1029, 605] on input "Email" at bounding box center [1034, 599] width 11 height 11
checkbox input "true"
click at [1135, 619] on button "Send" at bounding box center [1157, 609] width 82 height 33
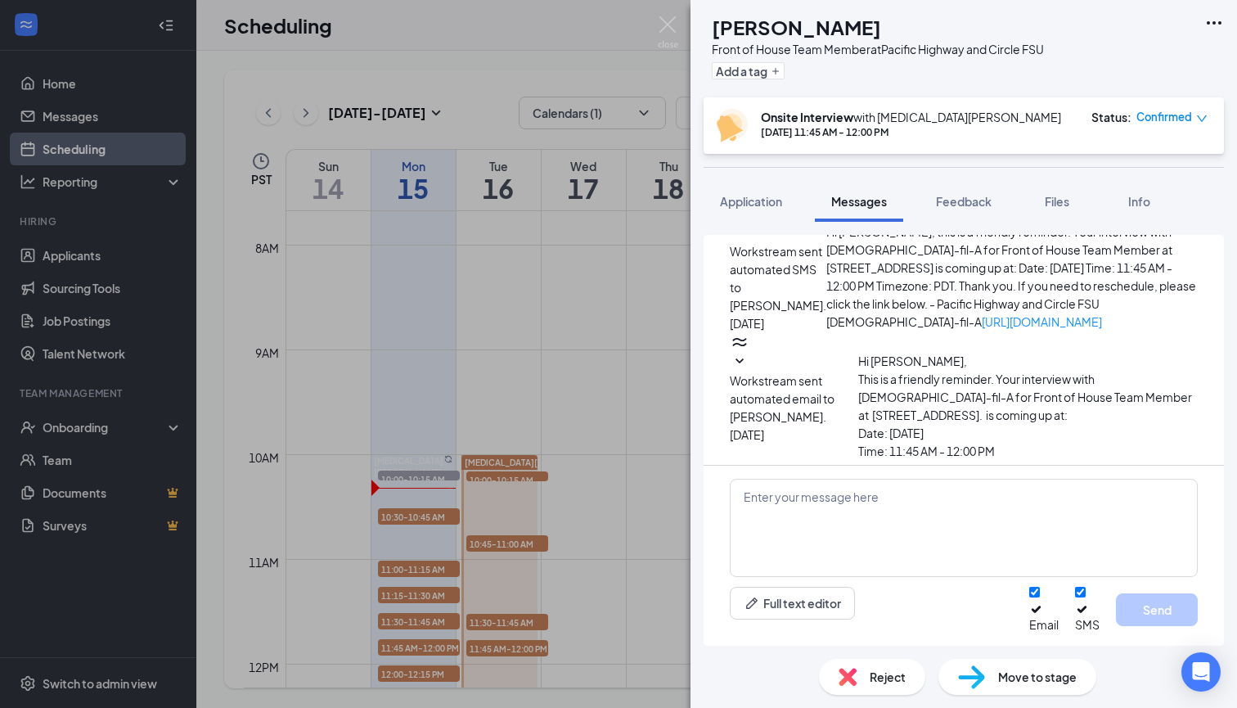
scroll to position [1058, 0]
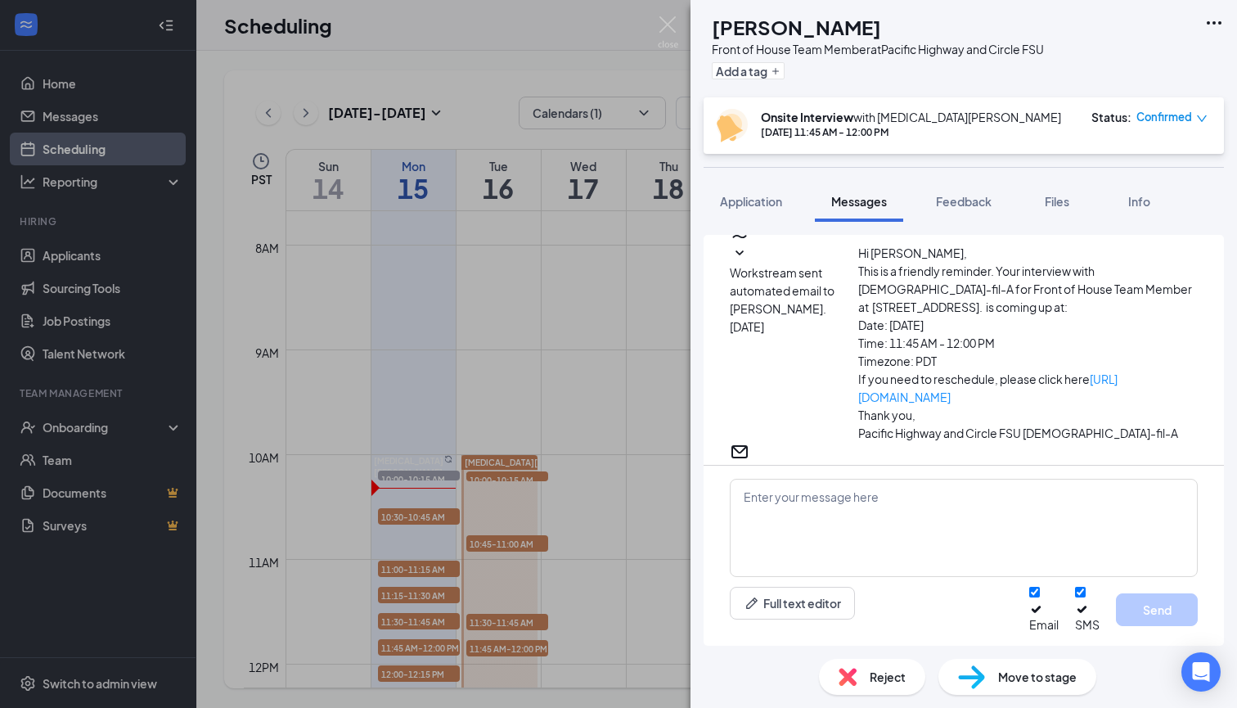
click at [657, 23] on div "AR Anna Rivers Front of House Team Member at Pacific Highway and Circle FSU Add…" at bounding box center [618, 354] width 1237 height 708
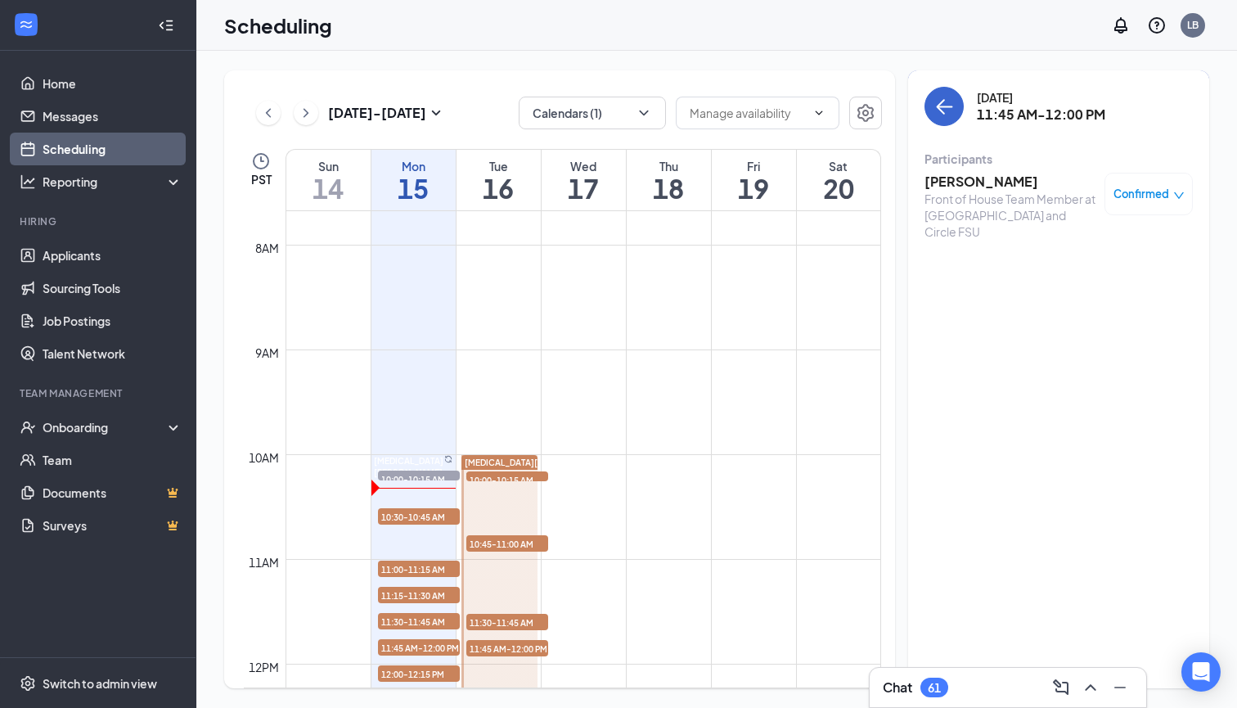
click at [933, 93] on button "back-button" at bounding box center [944, 106] width 39 height 39
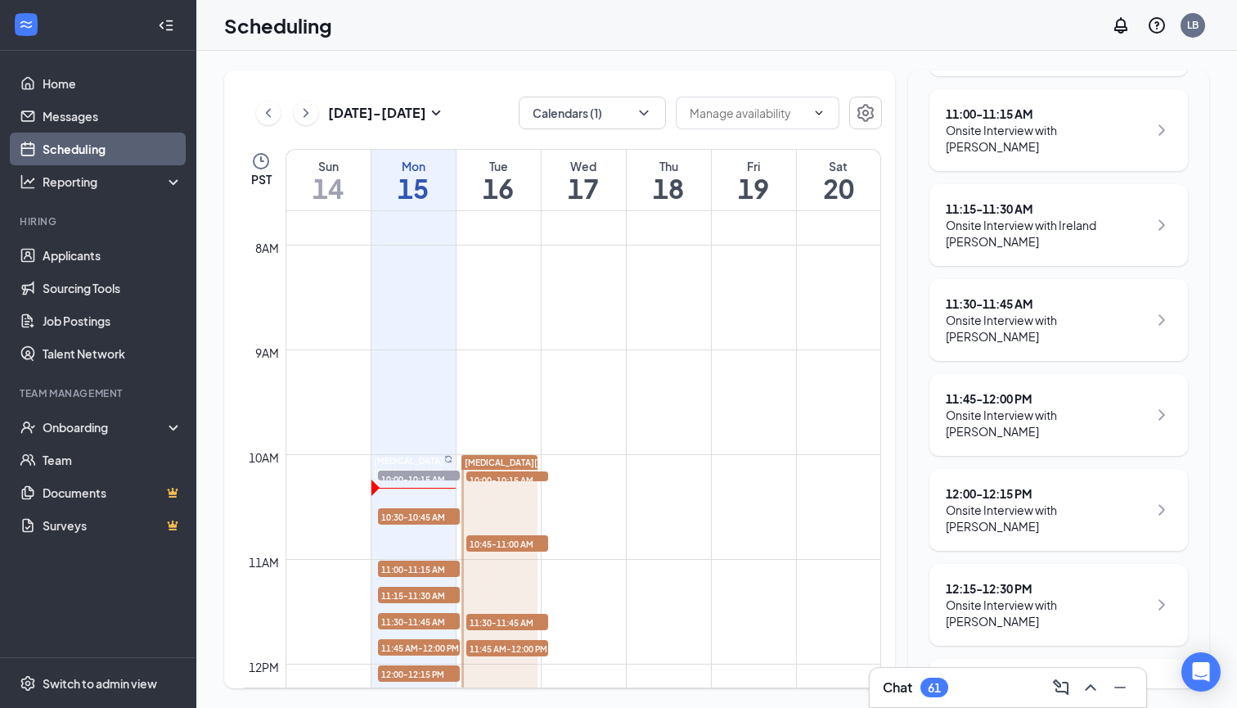
scroll to position [432, 0]
click at [992, 483] on div "12:00 - 12:15 PM" at bounding box center [1047, 491] width 202 height 16
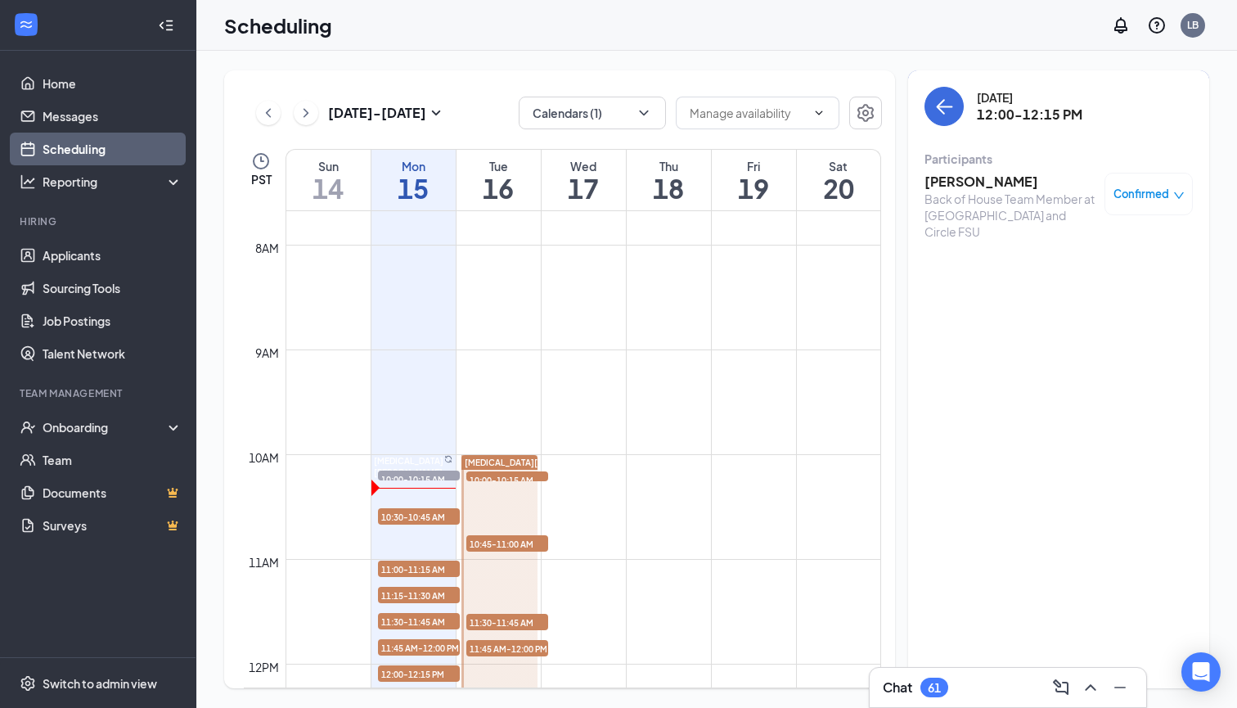
click at [963, 179] on h3 "Brenna Sexton" at bounding box center [1011, 182] width 172 height 18
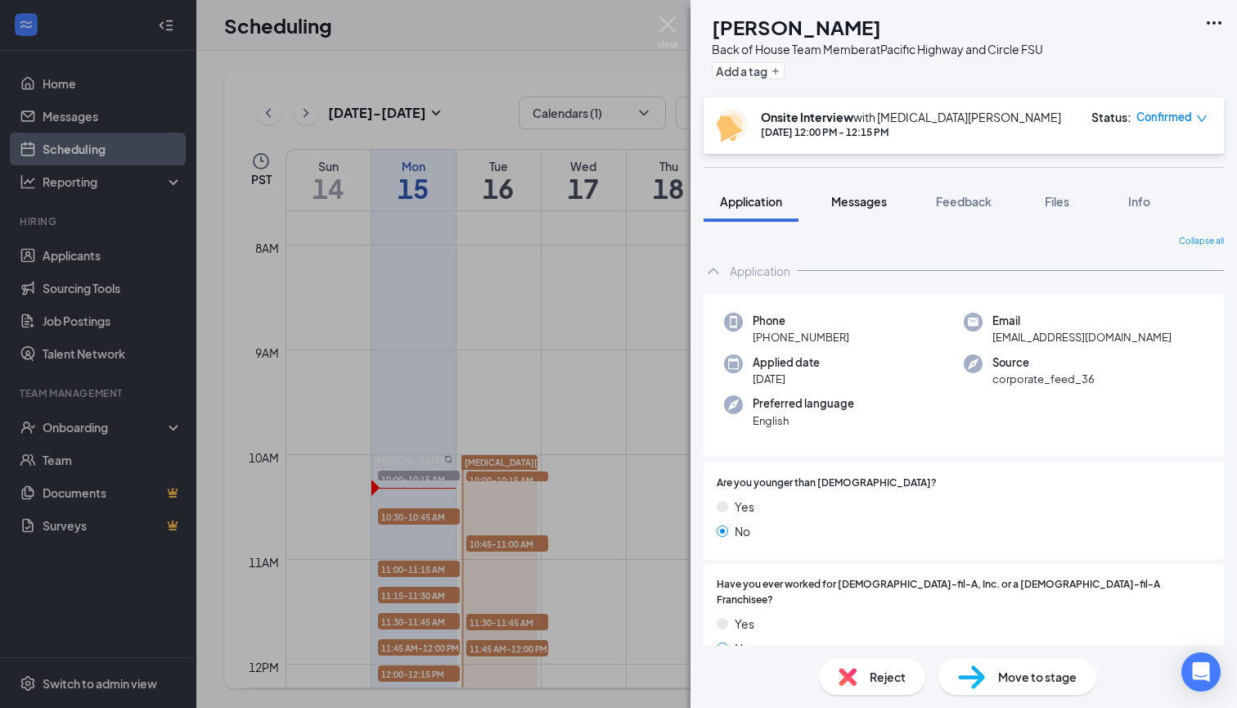
click at [845, 210] on button "Messages" at bounding box center [859, 201] width 88 height 41
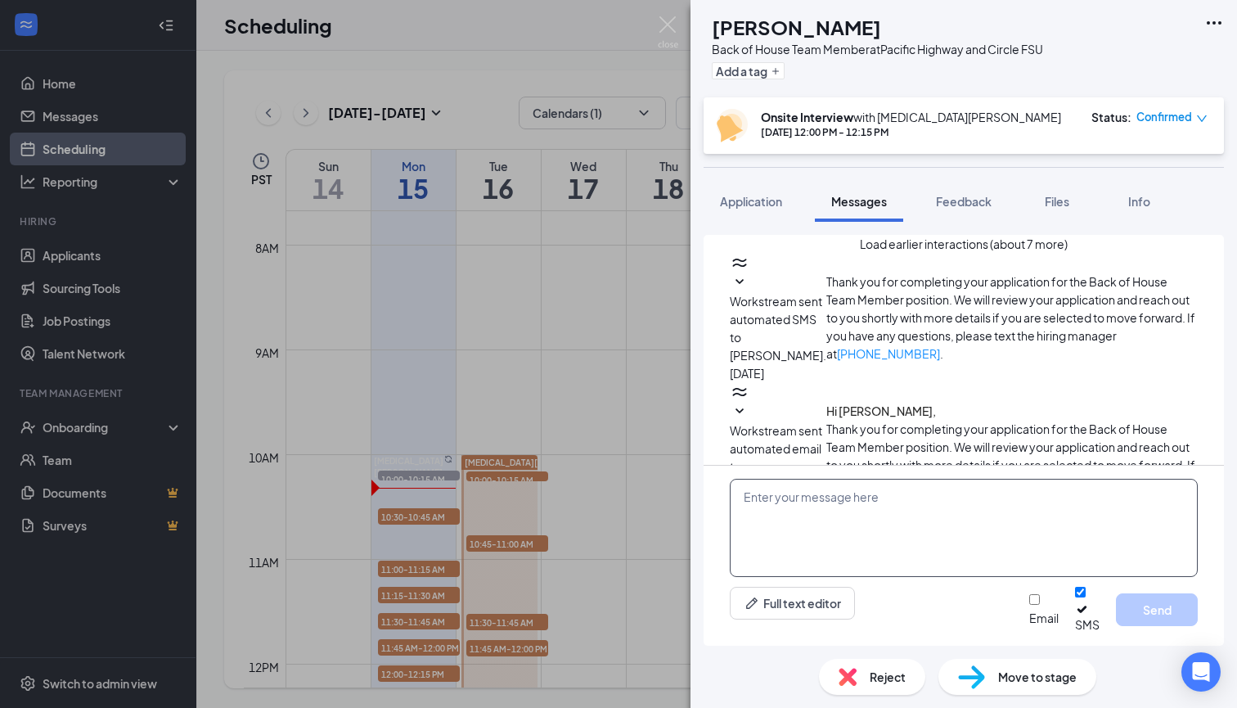
scroll to position [520, 0]
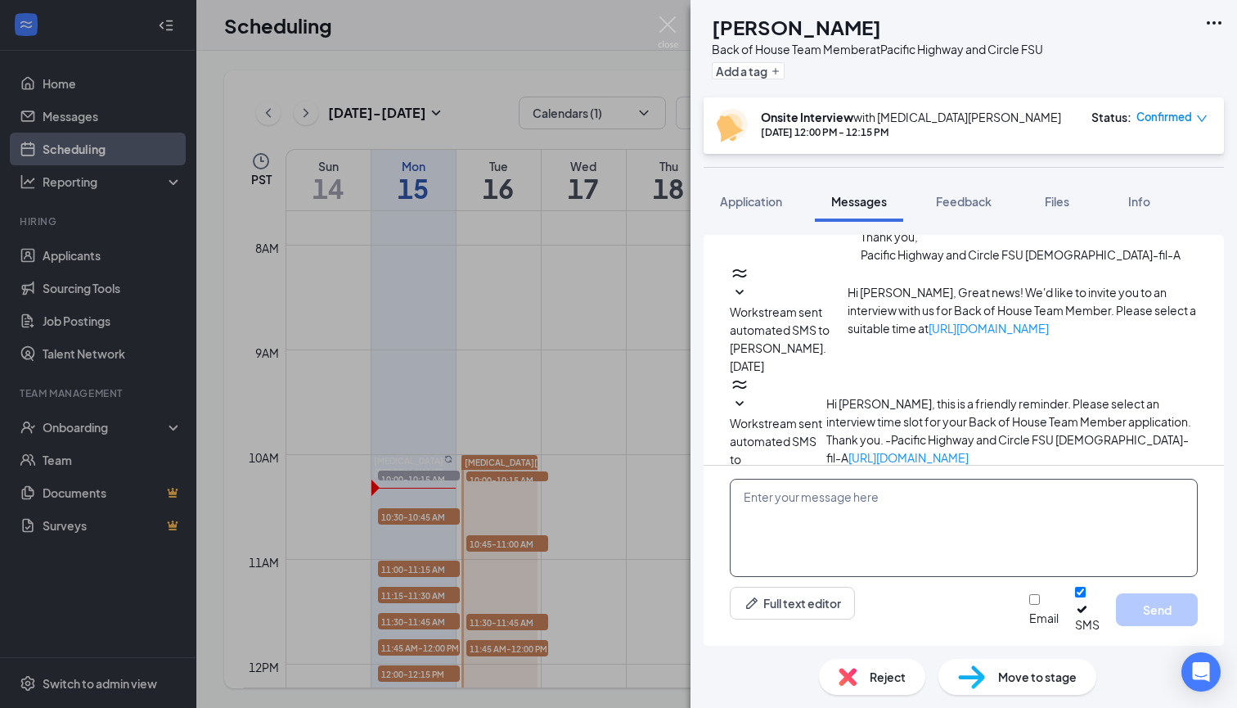
paste textarea "Good Morning, We will interview in the trailer in front of the building [DATE].…"
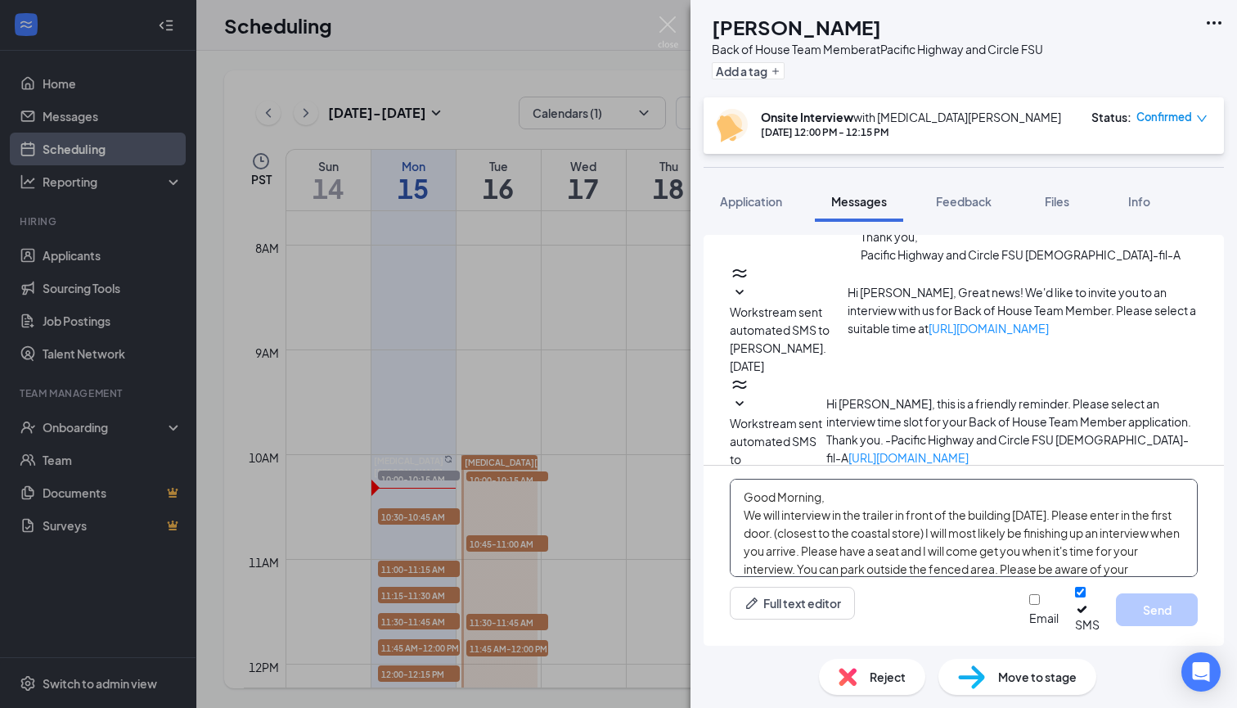
scroll to position [46, 0]
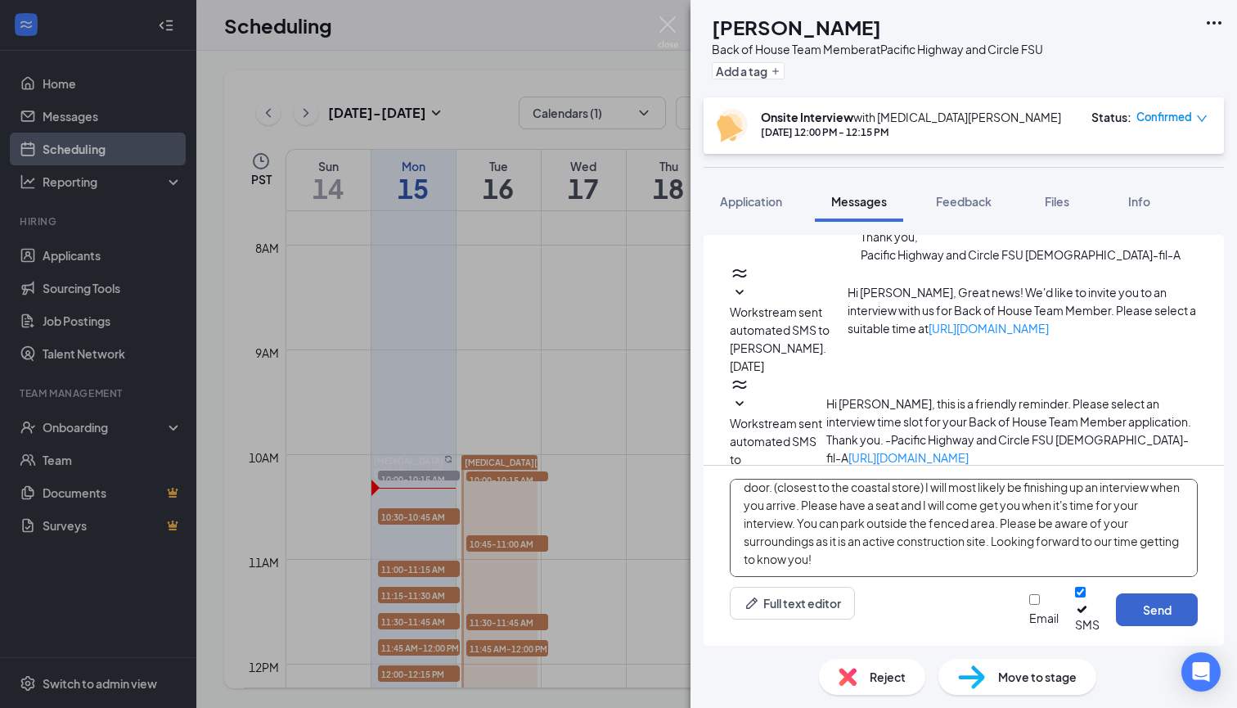
type textarea "Good Morning, We will interview in the trailer in front of the building [DATE].…"
click at [1154, 619] on button "Send" at bounding box center [1157, 609] width 82 height 33
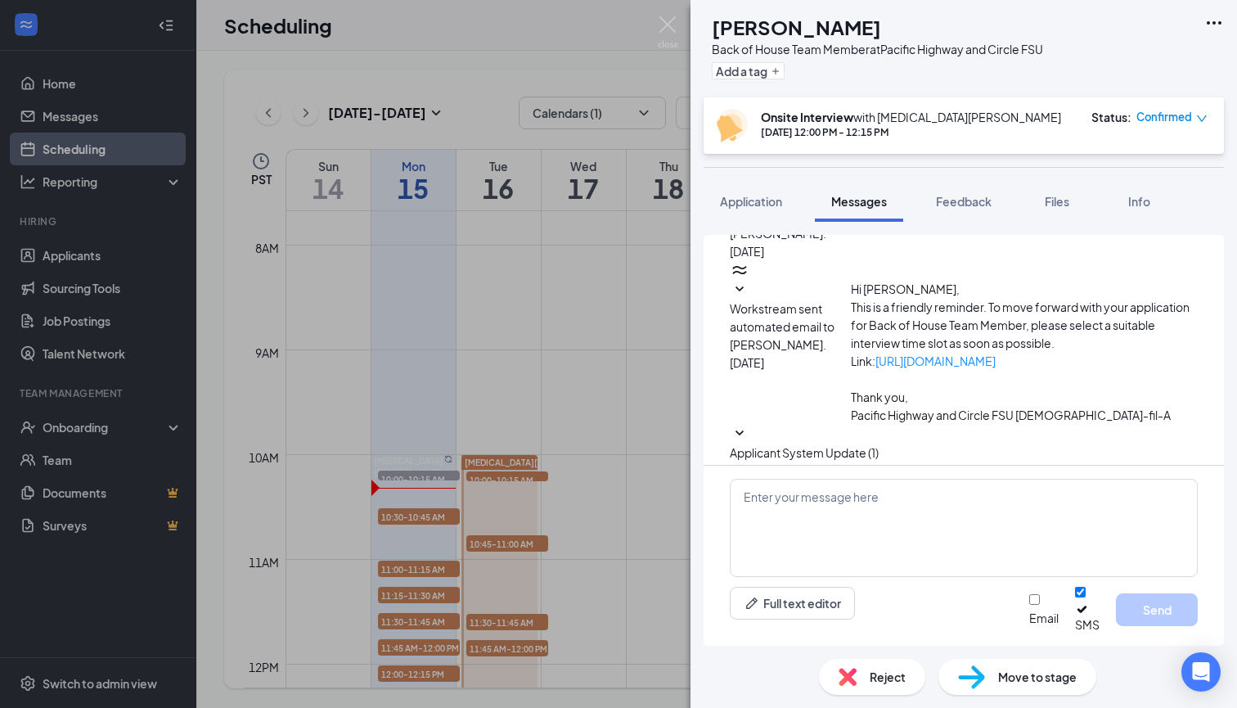
scroll to position [768, 0]
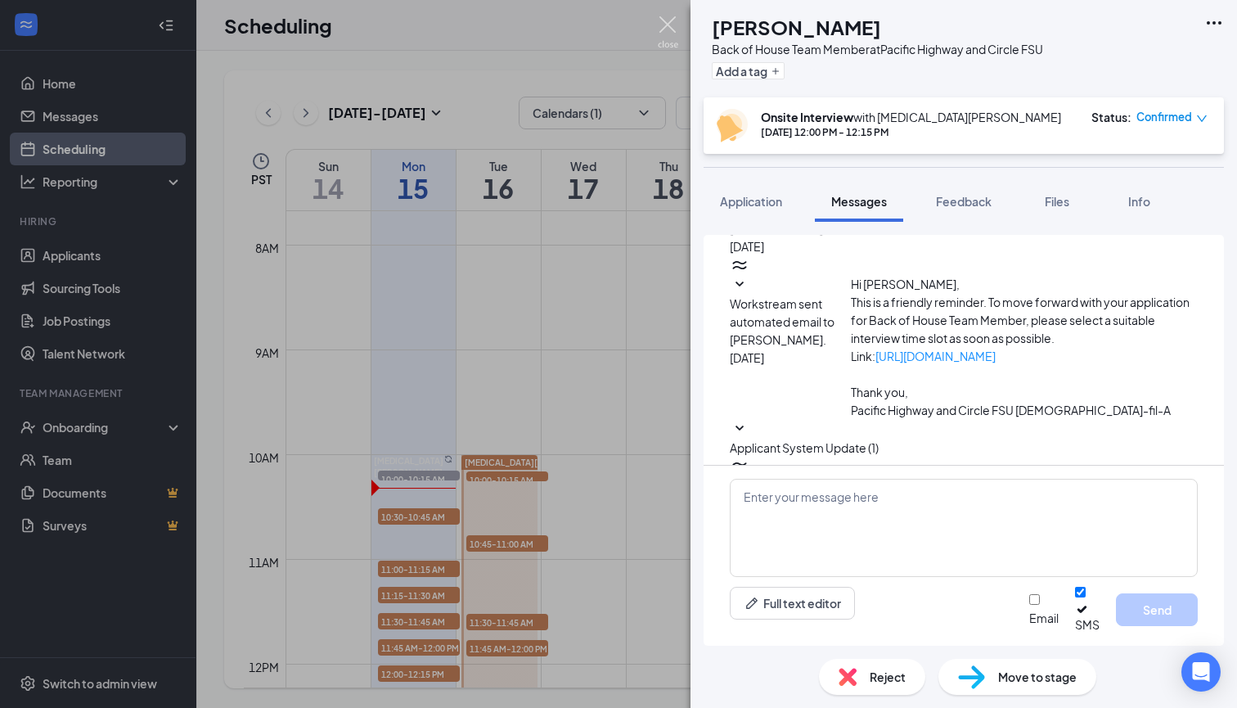
click at [668, 22] on img at bounding box center [668, 32] width 20 height 32
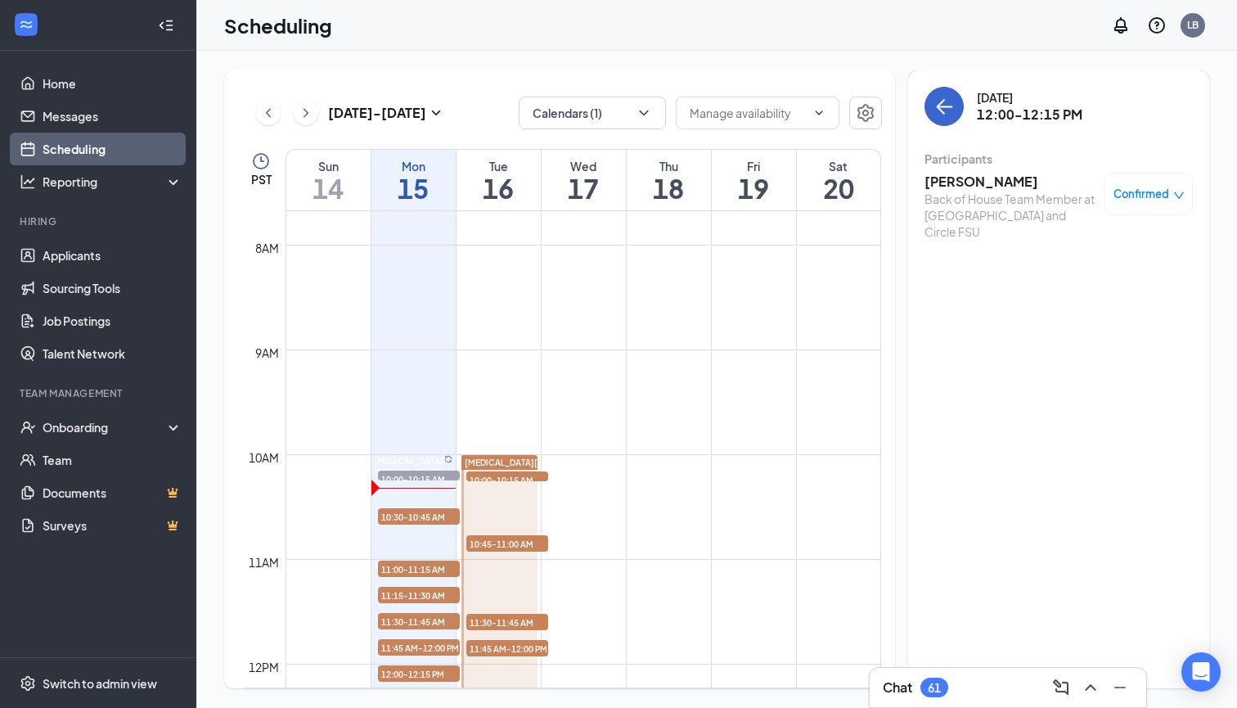
click at [928, 108] on button "back-button" at bounding box center [944, 106] width 39 height 39
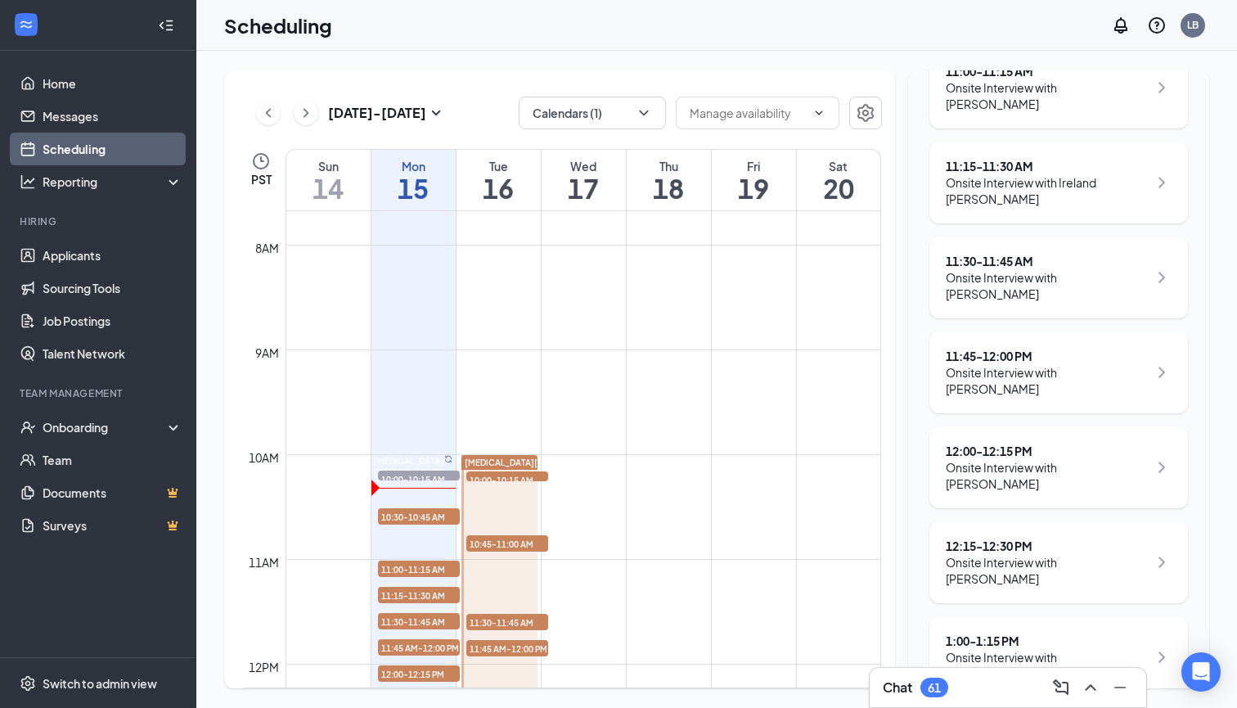
scroll to position [503, 0]
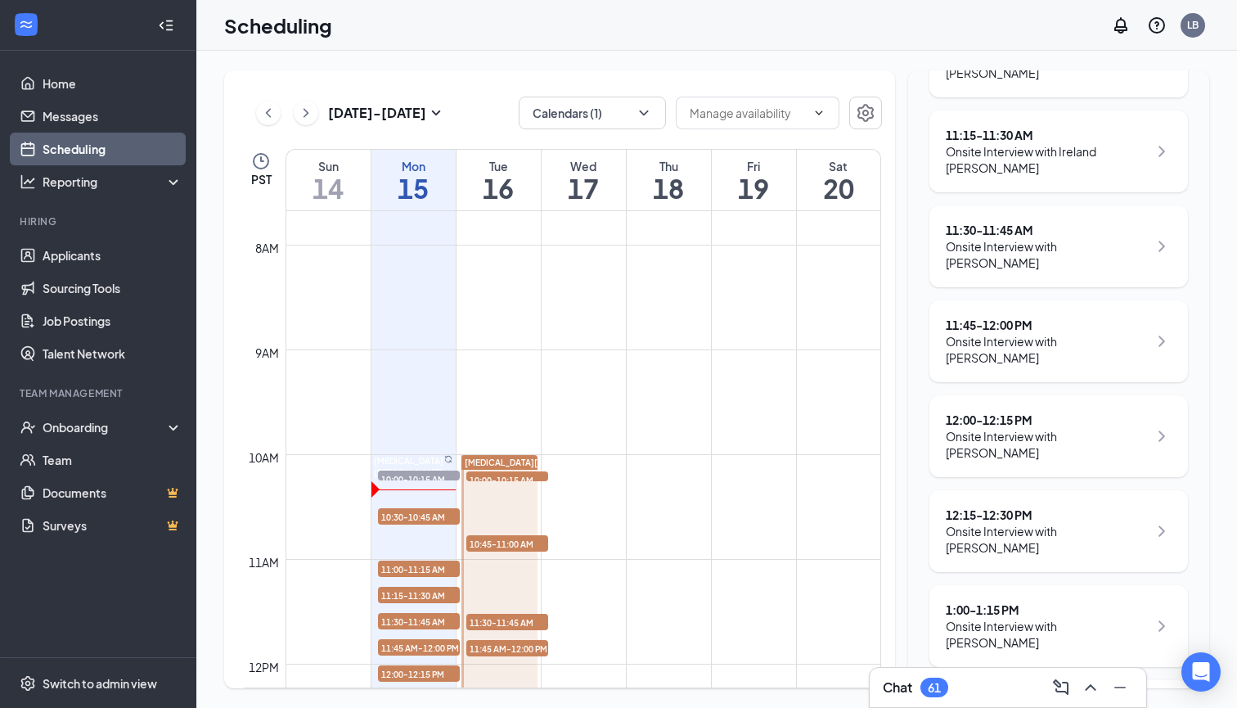
click at [988, 507] on div "12:15 - 12:30 PM" at bounding box center [1047, 515] width 202 height 16
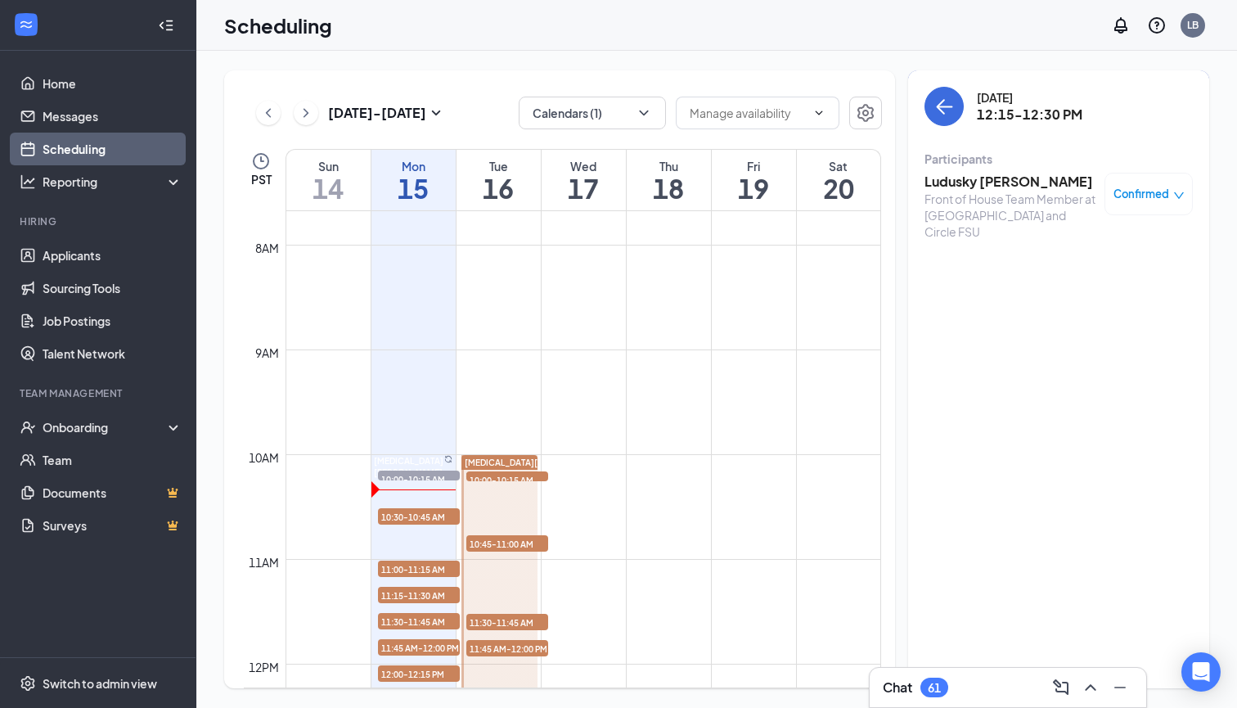
click at [971, 183] on h3 "Ludusky Hotchkiss" at bounding box center [1011, 182] width 172 height 18
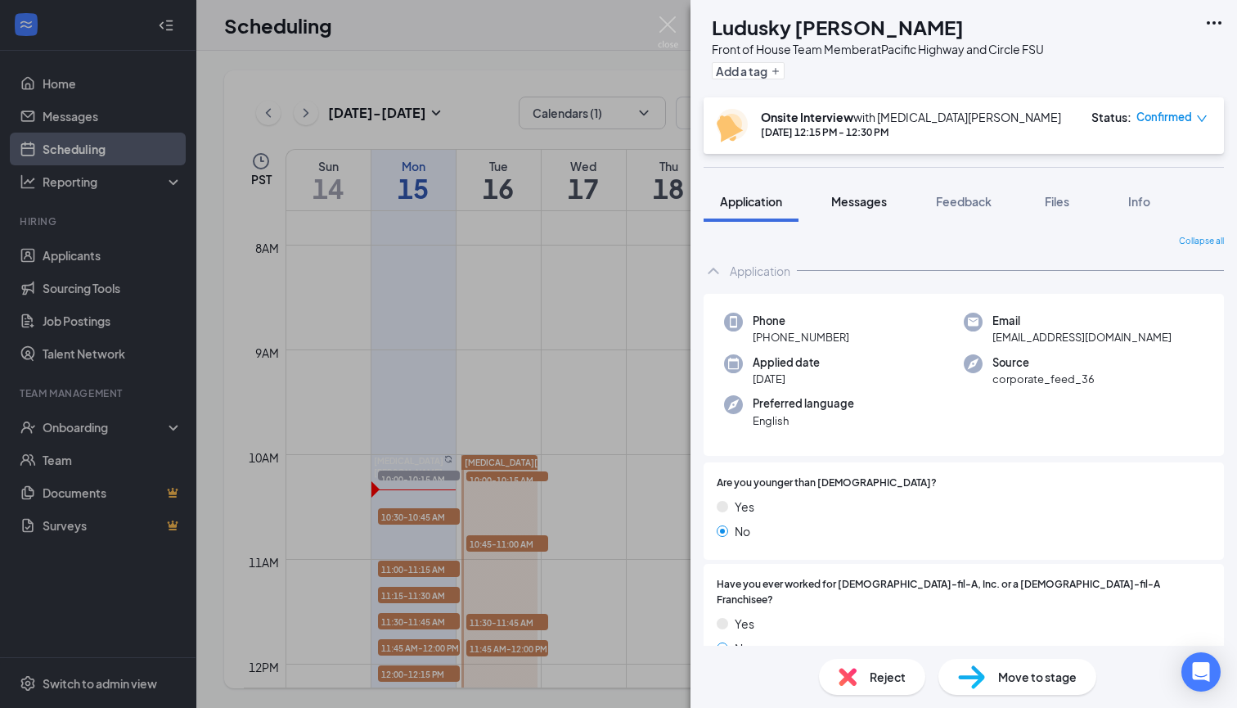
click at [862, 209] on div "Messages" at bounding box center [859, 201] width 56 height 16
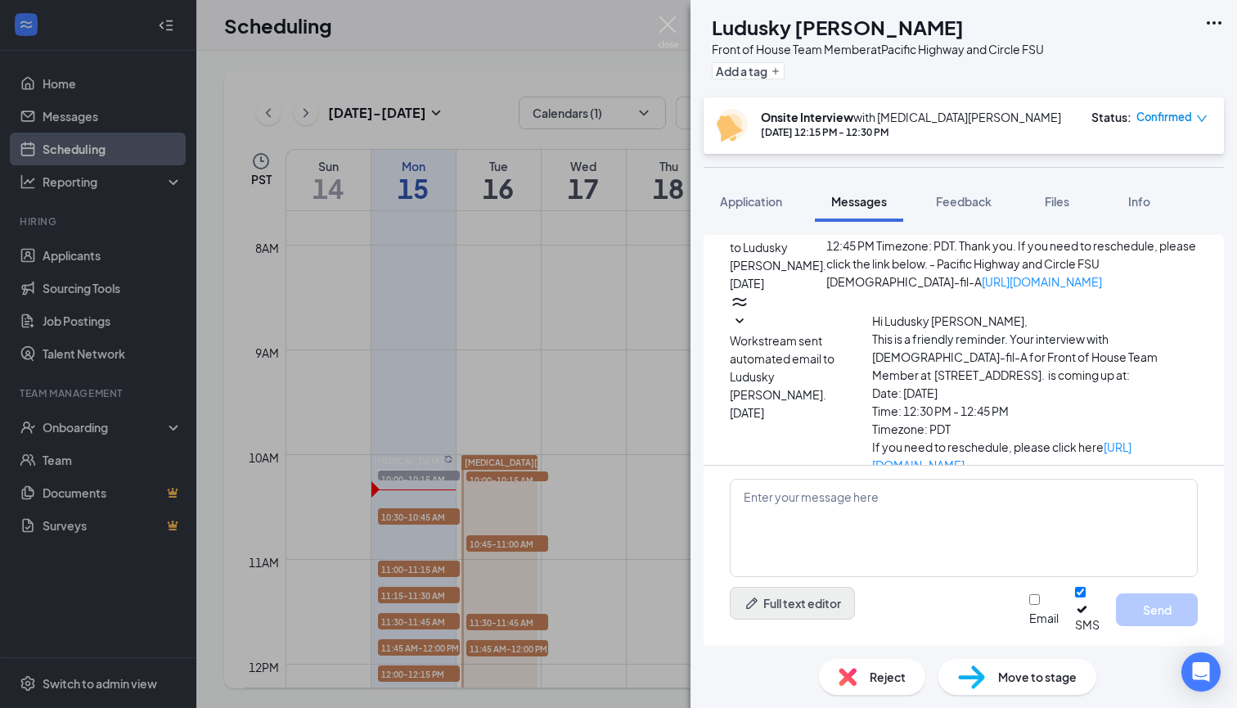
scroll to position [520, 0]
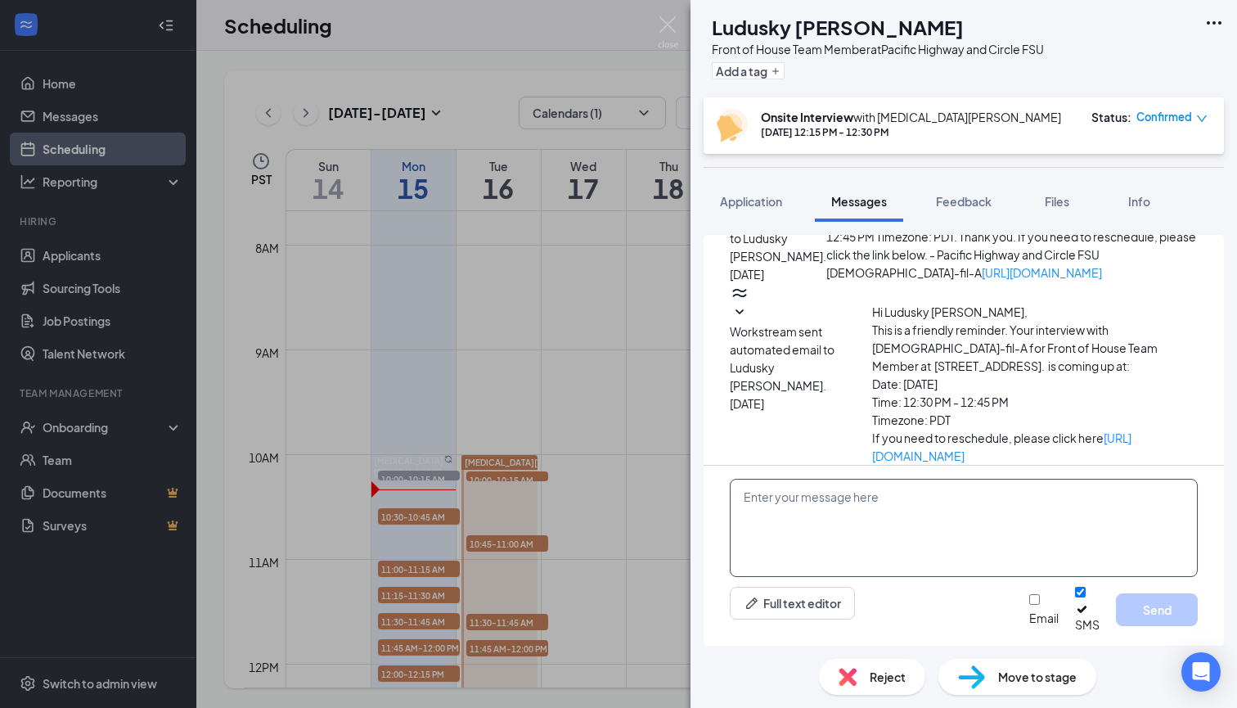
paste textarea "Good Morning, We will interview in the trailer in front of the building [DATE].…"
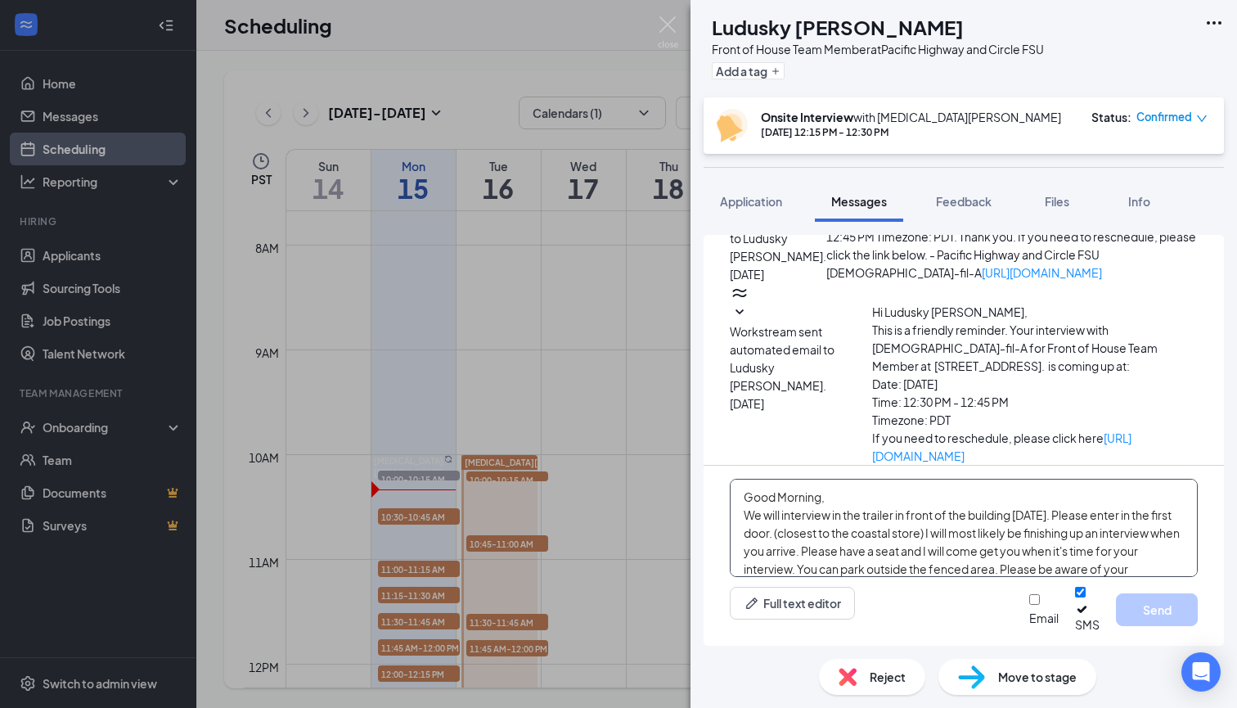
scroll to position [46, 0]
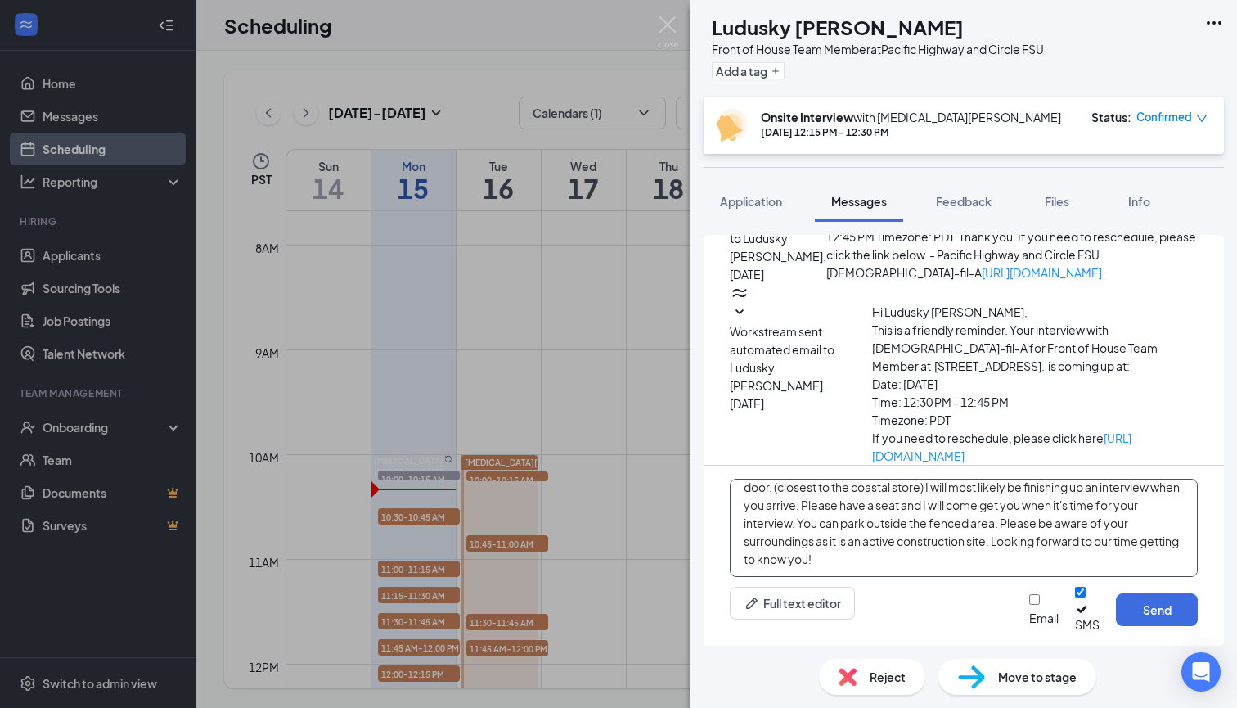
type textarea "Good Morning, We will interview in the trailer in front of the building [DATE].…"
click at [1029, 605] on input "Email" at bounding box center [1034, 599] width 11 height 11
checkbox input "true"
click at [1163, 621] on button "Send" at bounding box center [1157, 609] width 82 height 33
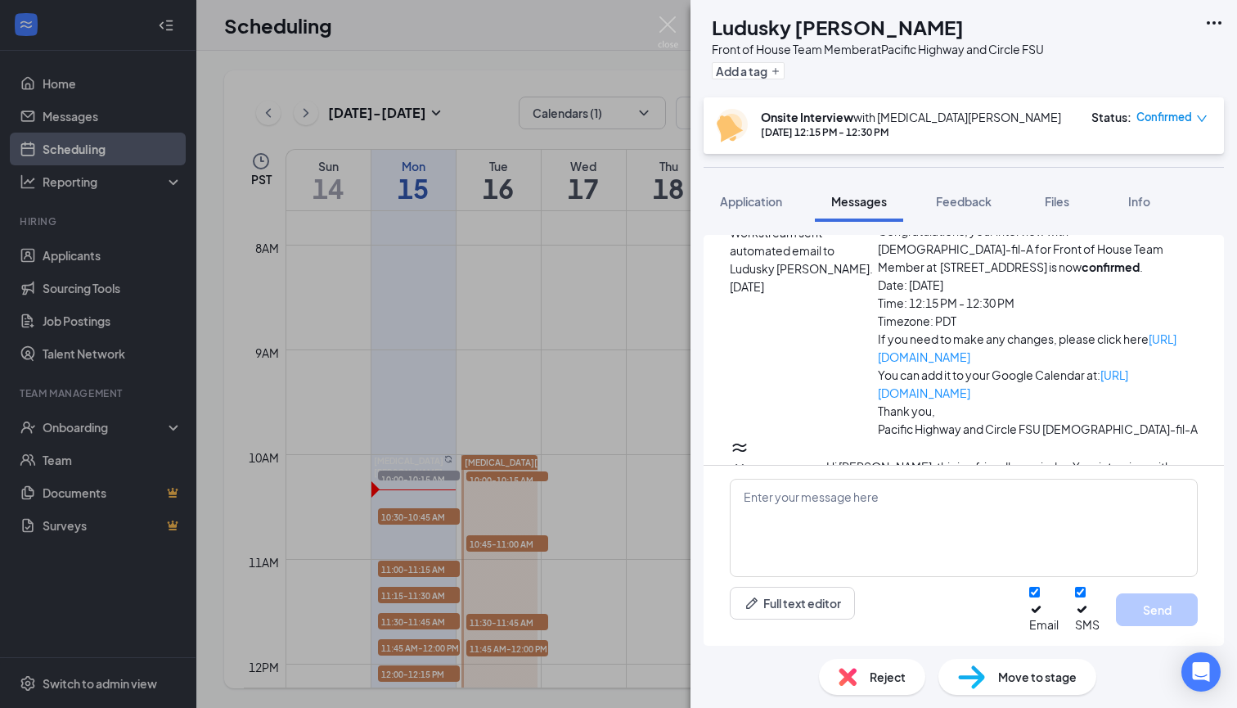
scroll to position [1017, 0]
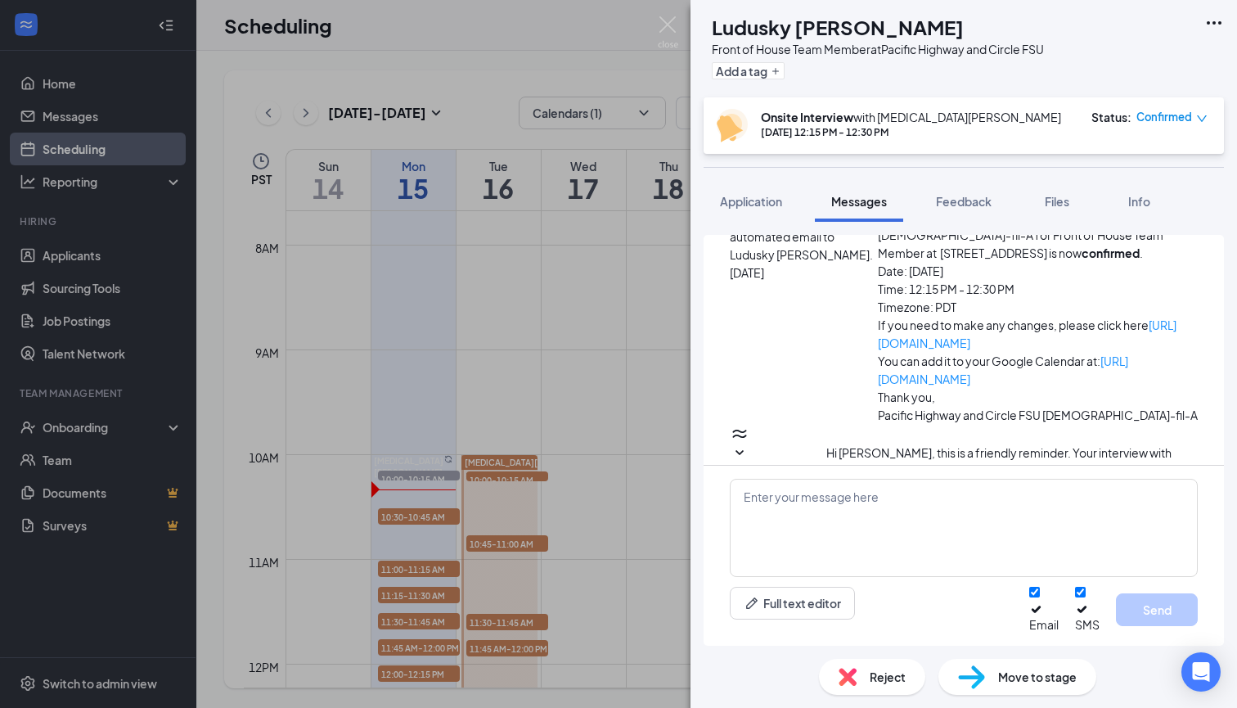
click at [654, 29] on div "LH Ludusky Hotchkiss Front of House Team Member at Pacific Highway and Circle F…" at bounding box center [618, 354] width 1237 height 708
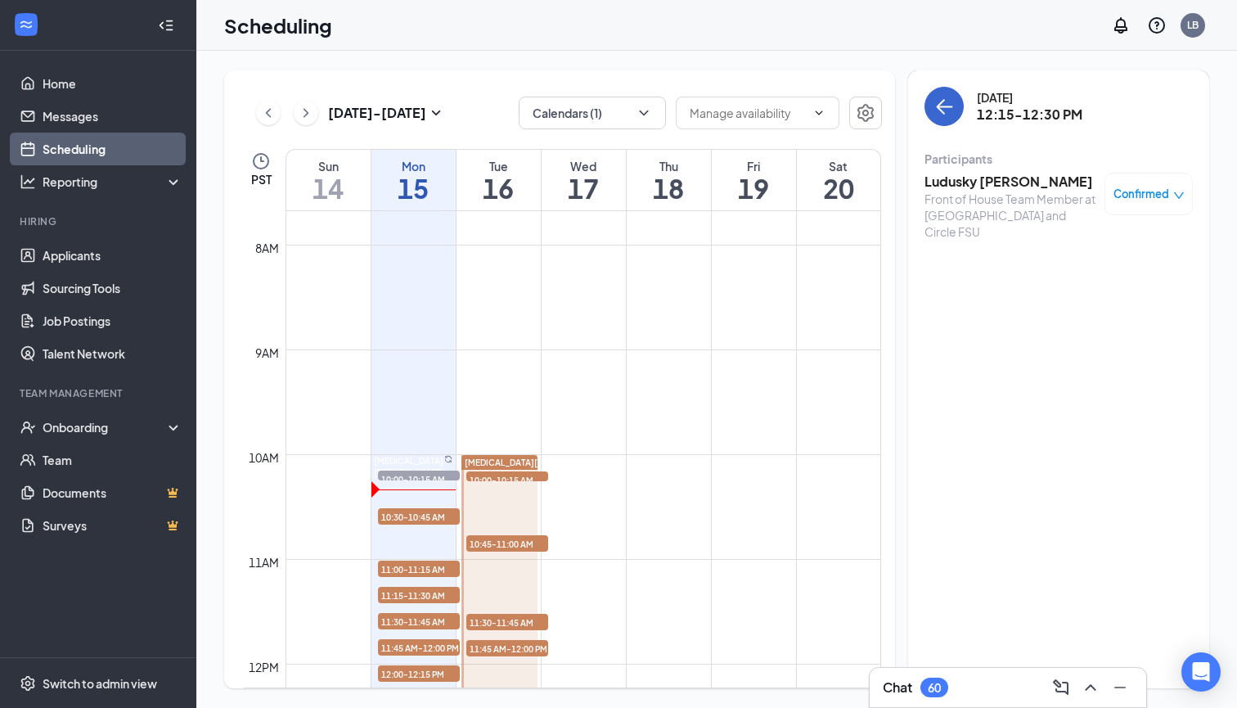
click at [930, 117] on button "back-button" at bounding box center [944, 106] width 39 height 39
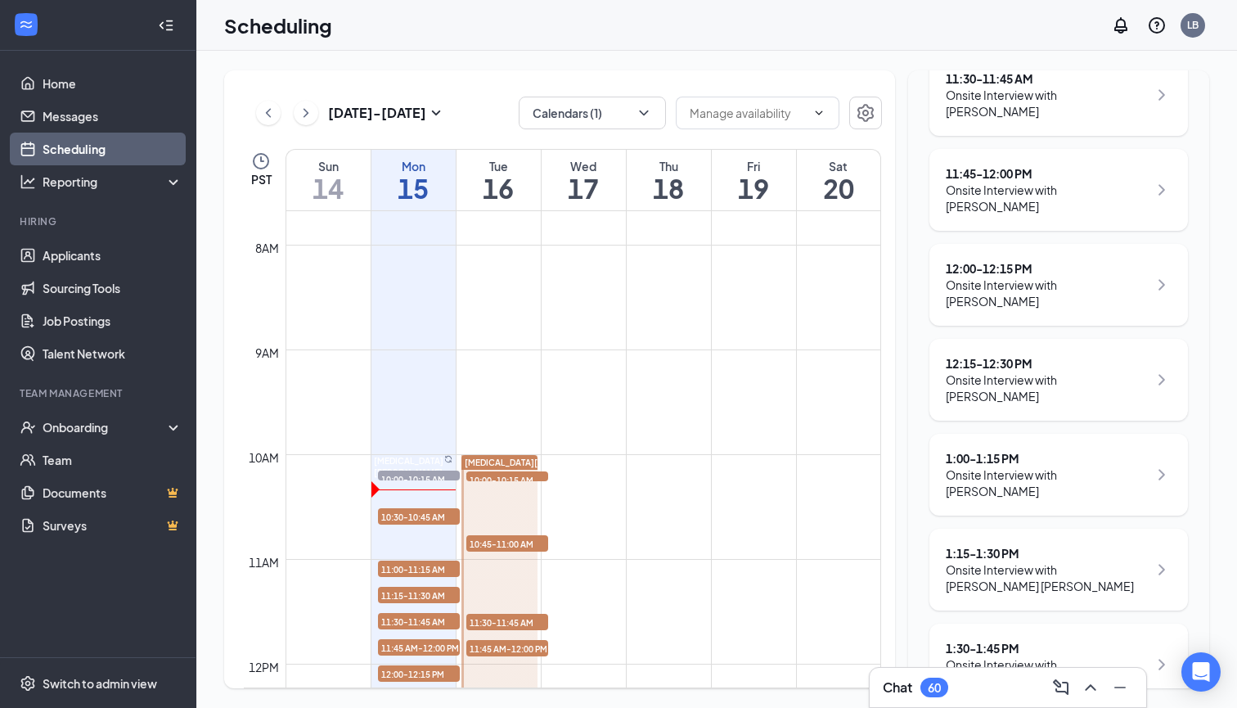
scroll to position [682, 0]
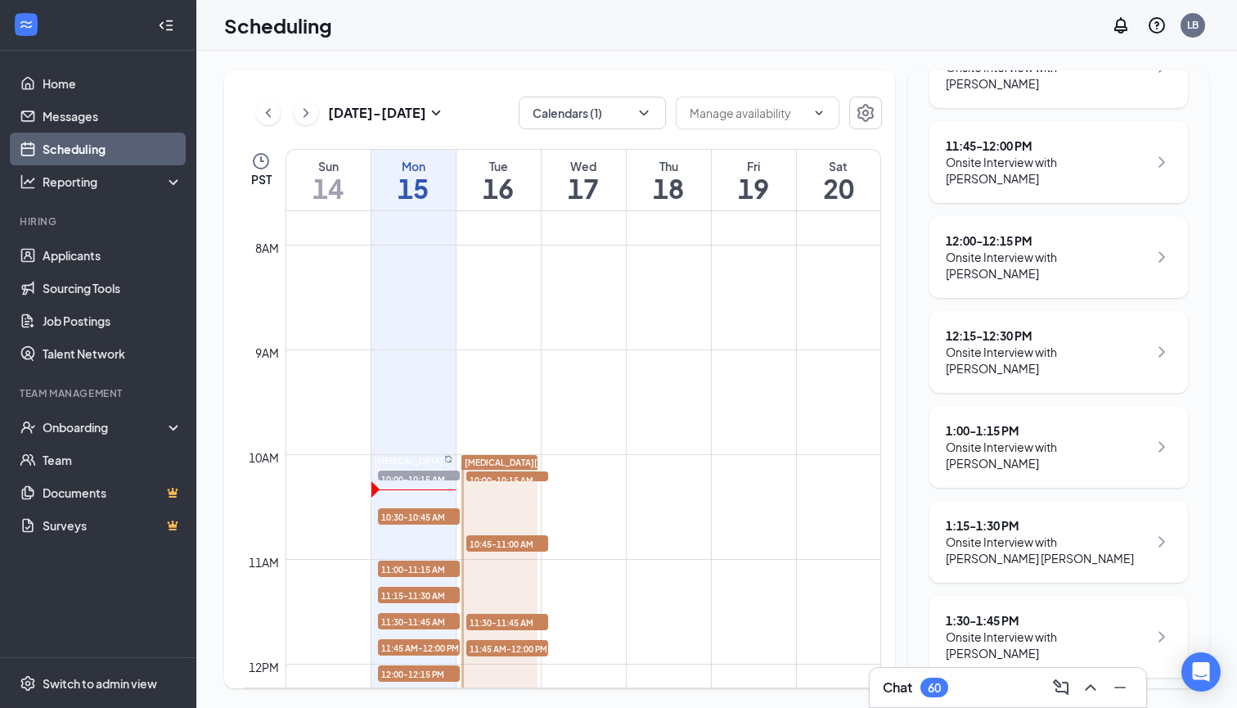
click at [1024, 439] on div "Onsite Interview with [PERSON_NAME]" at bounding box center [1047, 455] width 202 height 33
click at [984, 422] on div "1:00 - 1:15 PM" at bounding box center [1047, 430] width 202 height 16
click at [978, 422] on div "1:00 - 1:15 PM" at bounding box center [1047, 430] width 202 height 16
click at [1160, 437] on icon "ChevronRight" at bounding box center [1162, 447] width 20 height 20
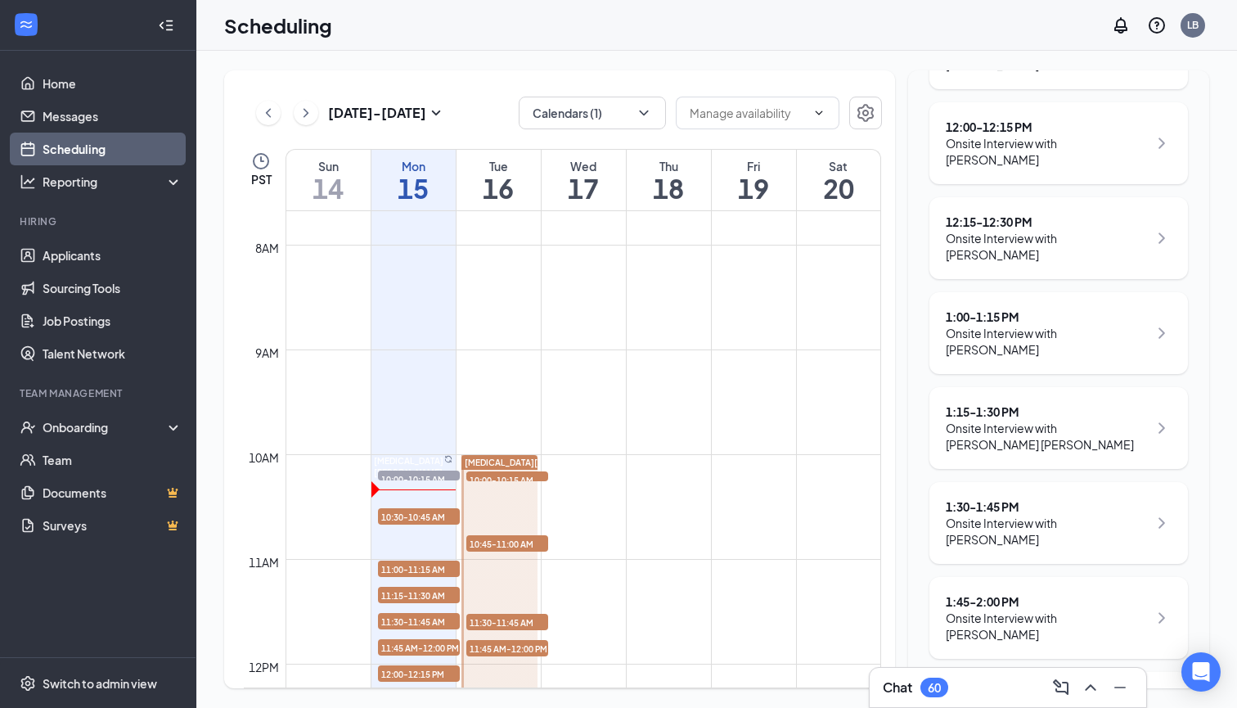
scroll to position [709, 0]
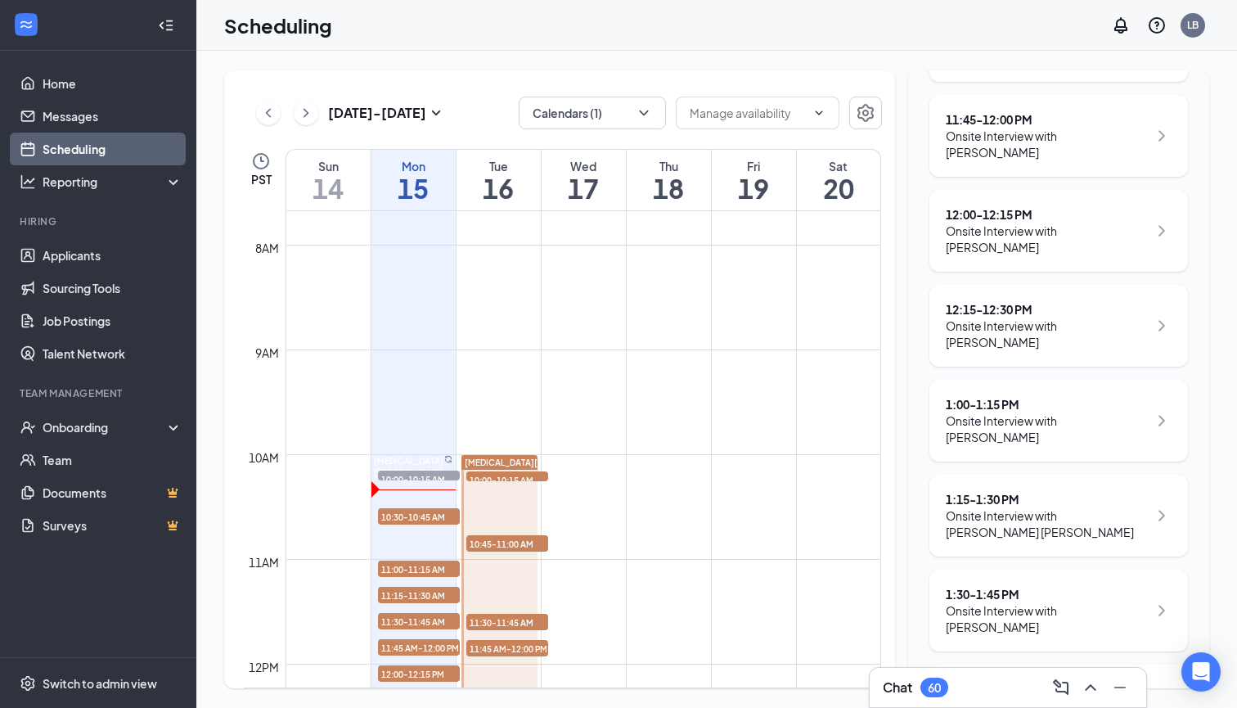
click at [976, 396] on div "1:00 - 1:15 PM" at bounding box center [1047, 404] width 202 height 16
click at [948, 396] on div "1:00 - 1:15 PM" at bounding box center [1047, 404] width 202 height 16
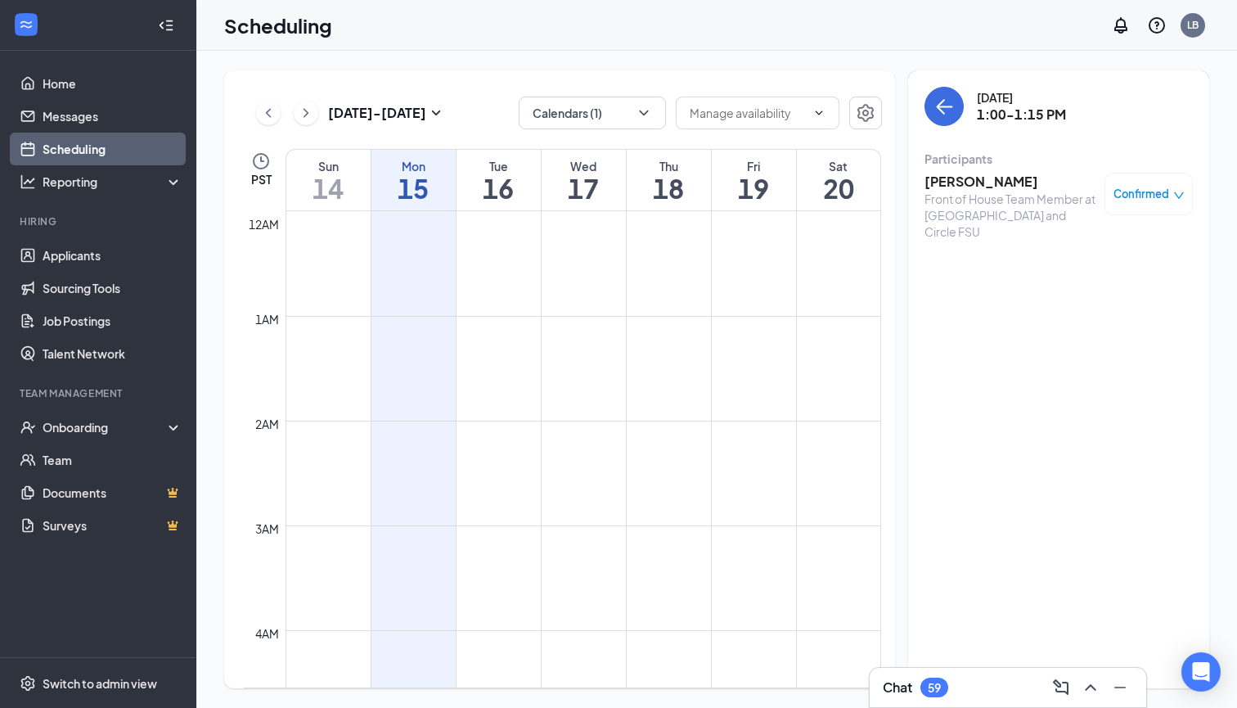
scroll to position [804, 0]
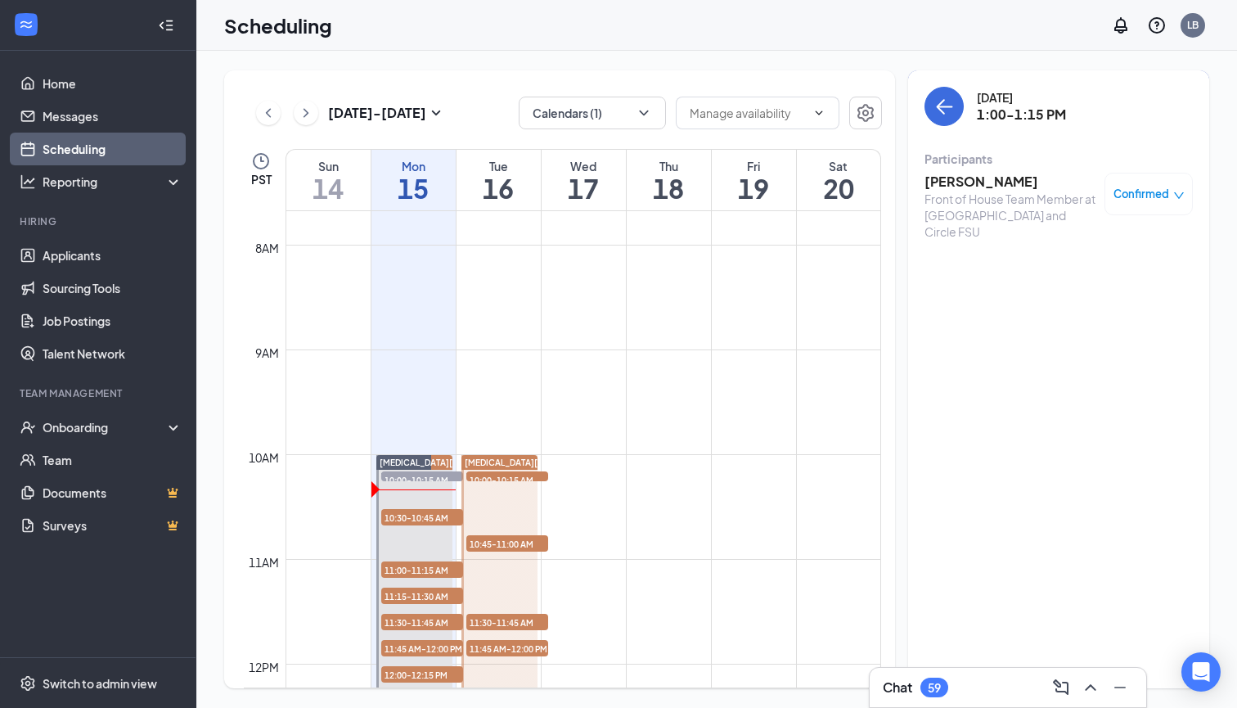
click at [964, 186] on h3 "[PERSON_NAME]" at bounding box center [1011, 182] width 172 height 18
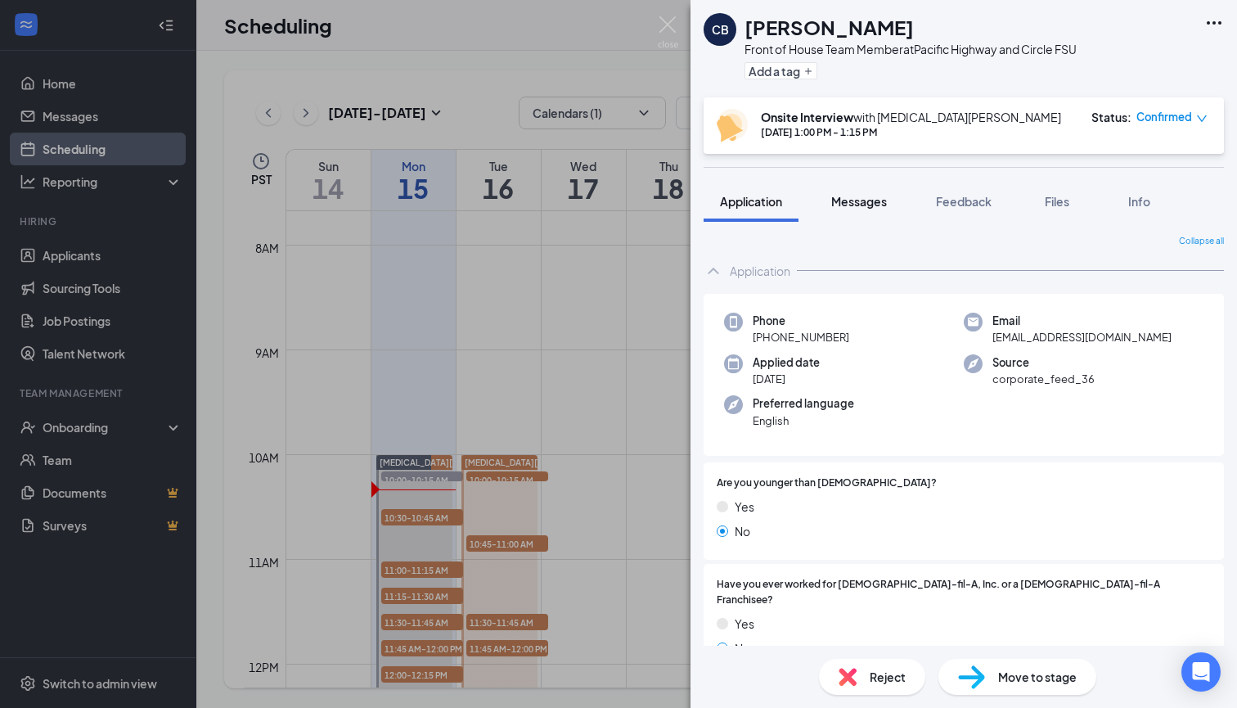
click at [855, 203] on span "Messages" at bounding box center [859, 201] width 56 height 15
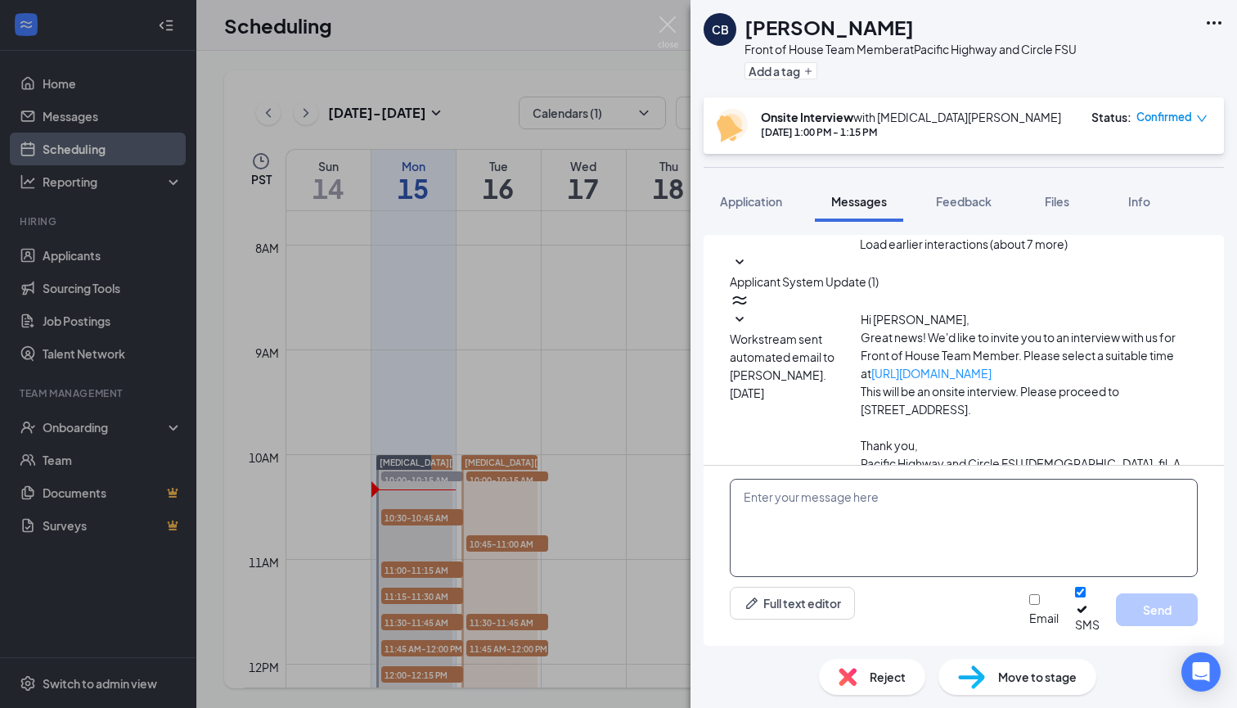
scroll to position [520, 0]
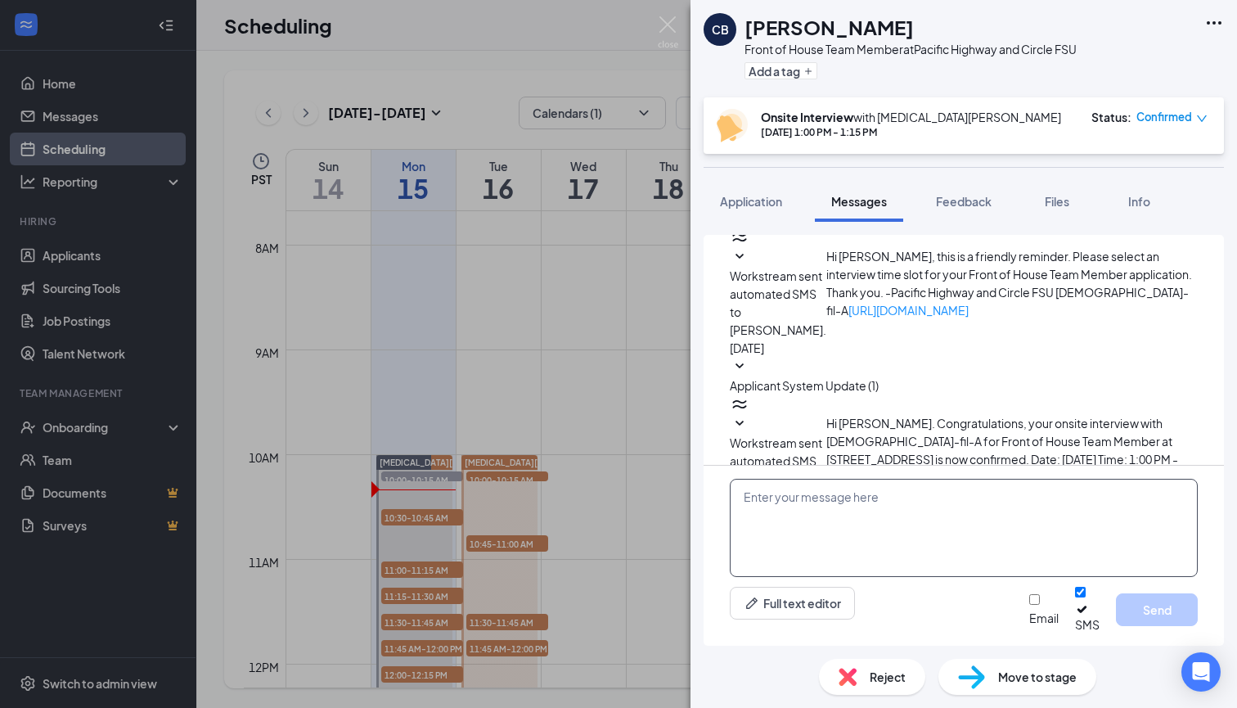
paste textarea "Good Morning, We will interview in the trailer in front of the building [DATE].…"
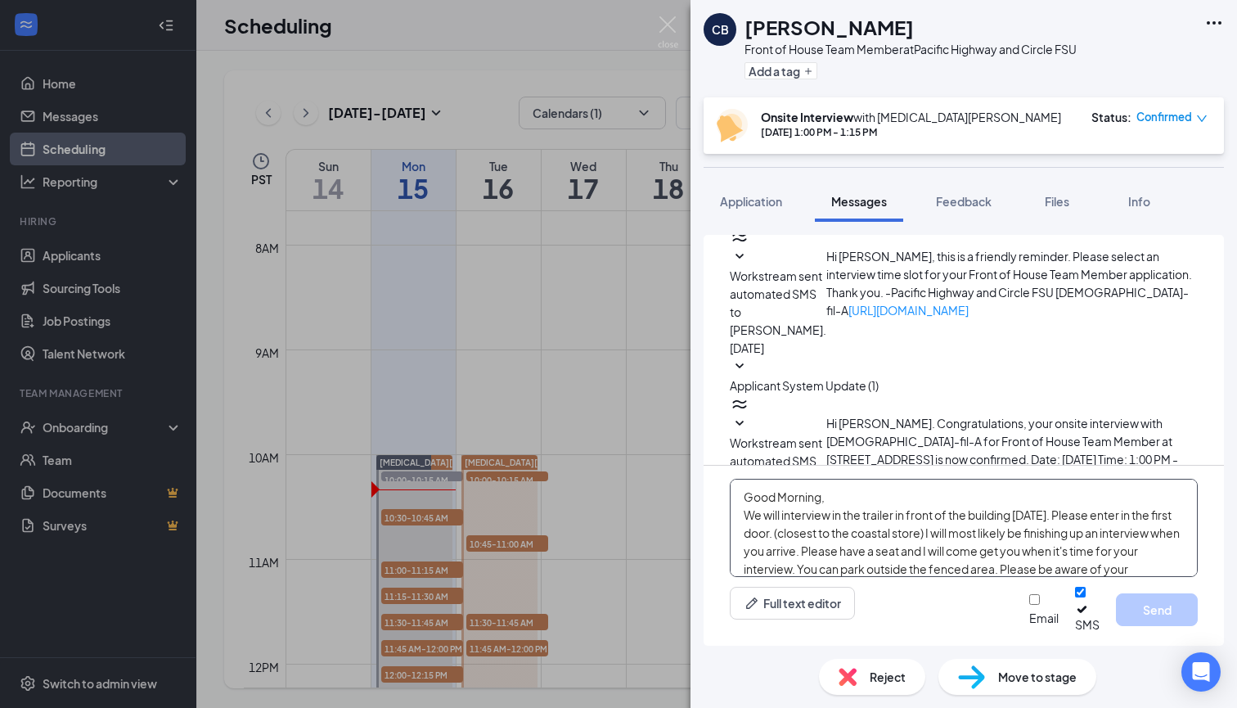
scroll to position [46, 0]
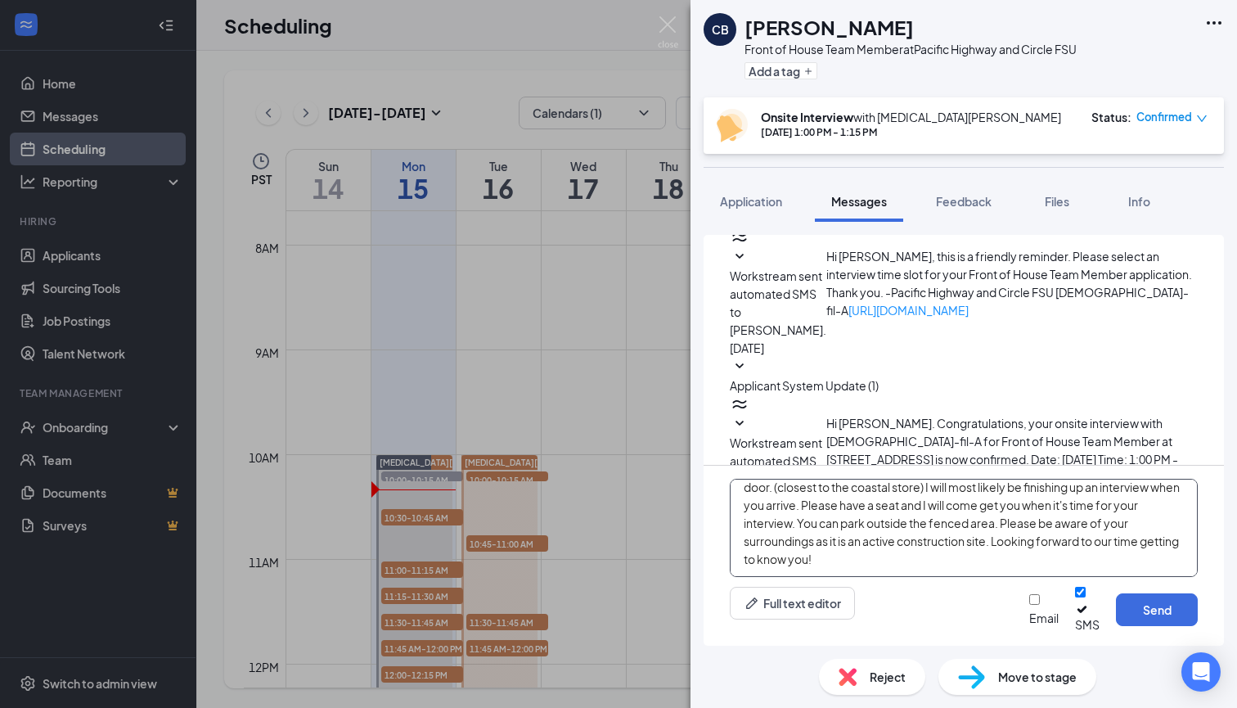
type textarea "Good Morning, We will interview in the trailer in front of the building [DATE].…"
click at [1029, 610] on div at bounding box center [1043, 610] width 29 height 0
click at [1029, 605] on input "Email" at bounding box center [1034, 599] width 11 height 11
checkbox input "true"
click at [1136, 611] on button "Send" at bounding box center [1157, 609] width 82 height 33
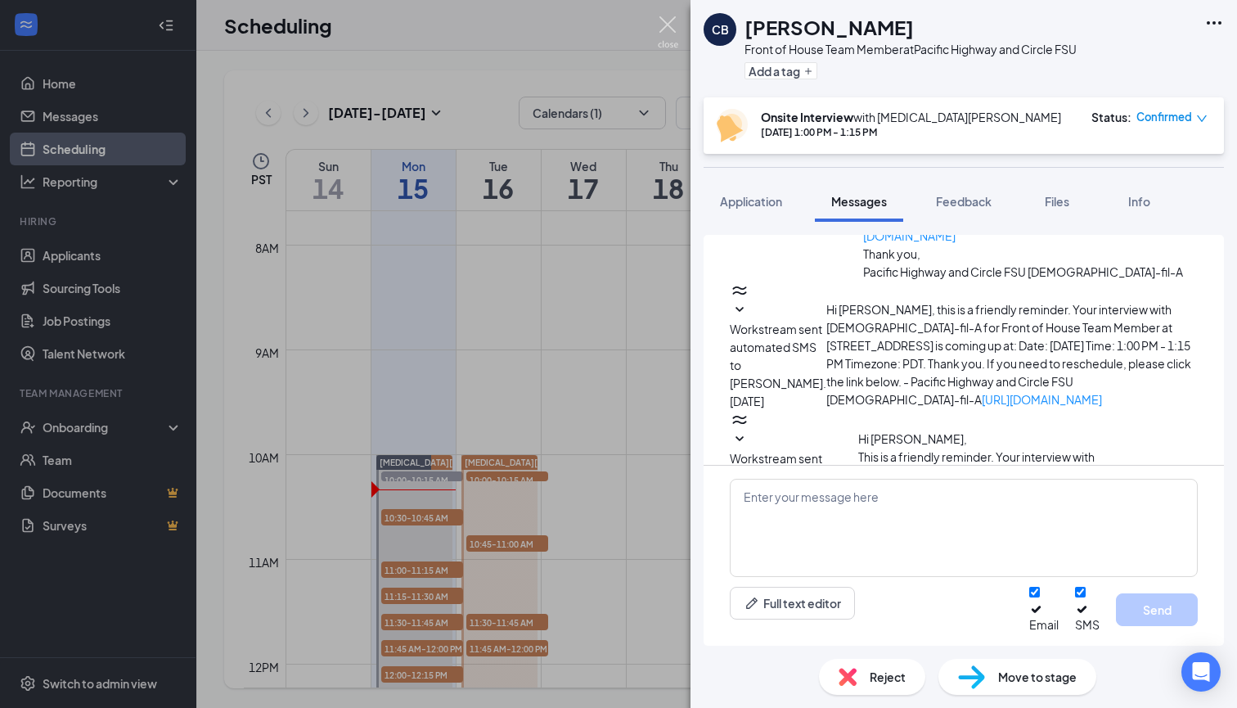
scroll to position [1017, 0]
click at [665, 25] on img at bounding box center [668, 32] width 20 height 32
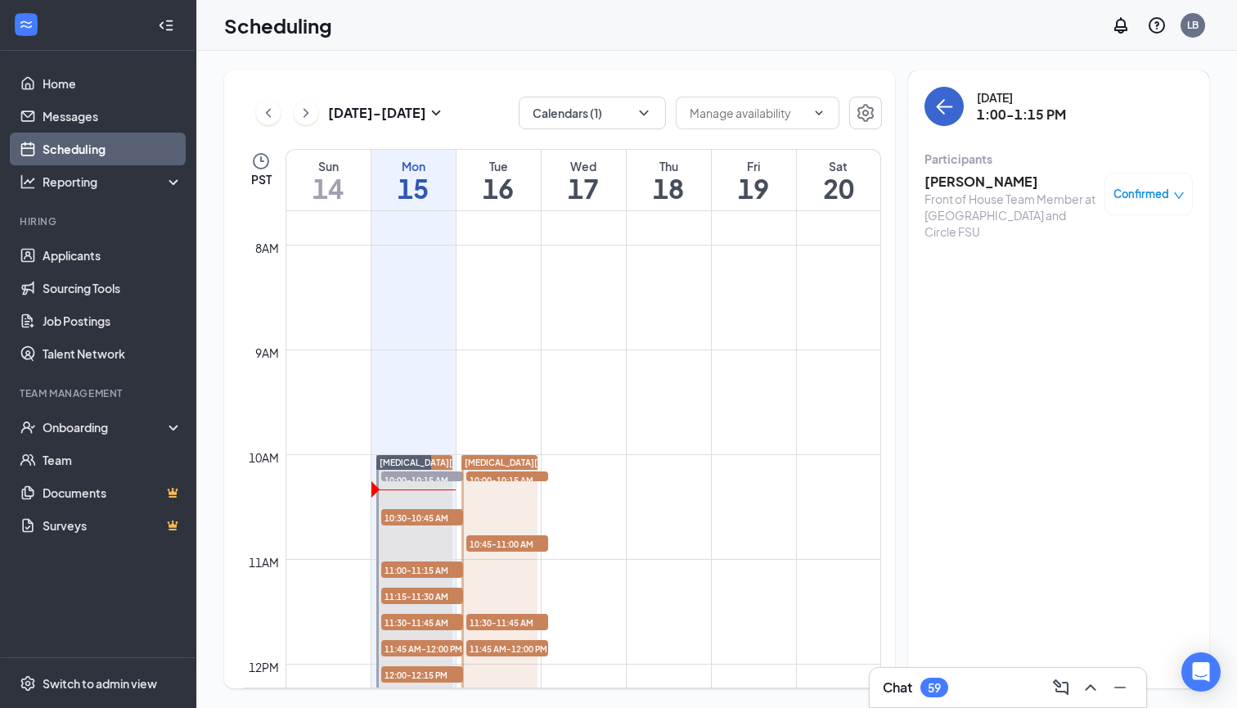
click at [944, 119] on button "back-button" at bounding box center [944, 106] width 39 height 39
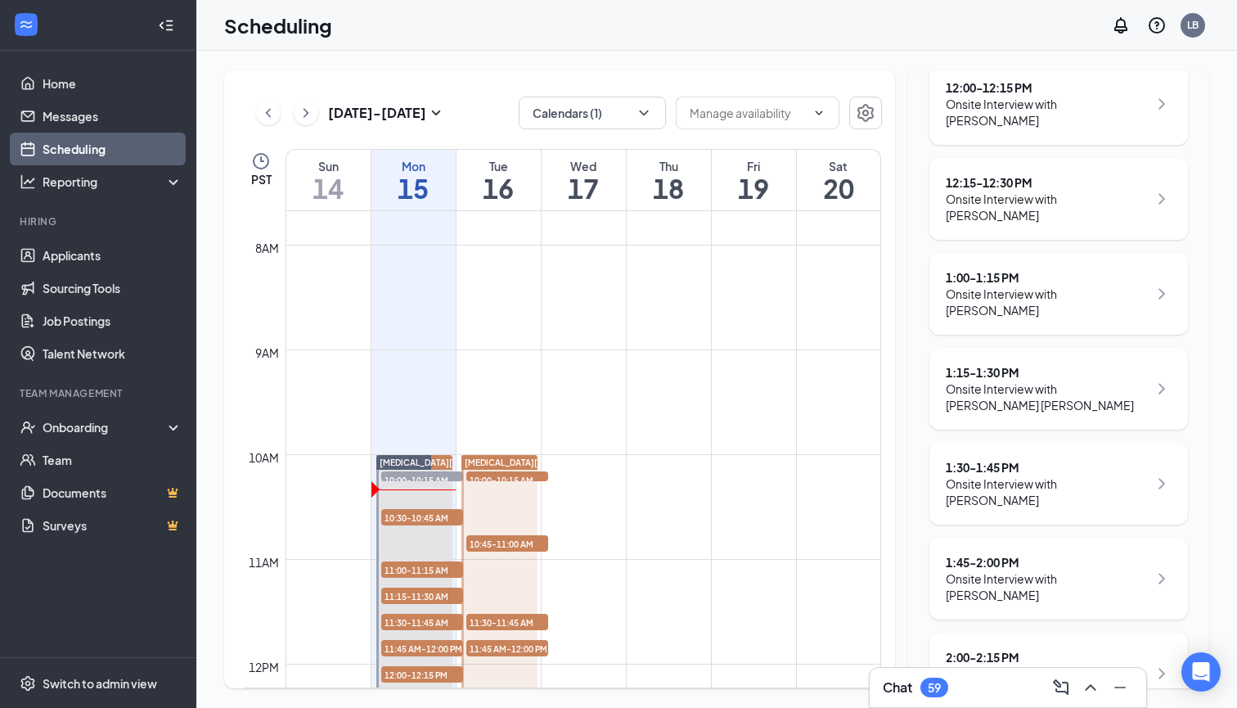
scroll to position [836, 0]
click at [991, 347] on div "1:15 - 1:30 PM Onsite Interview with Juan Sanchez" at bounding box center [1059, 388] width 259 height 82
click at [994, 363] on div "1:15 - 1:30 PM" at bounding box center [1047, 371] width 202 height 16
click at [1159, 378] on icon "ChevronRight" at bounding box center [1162, 388] width 20 height 20
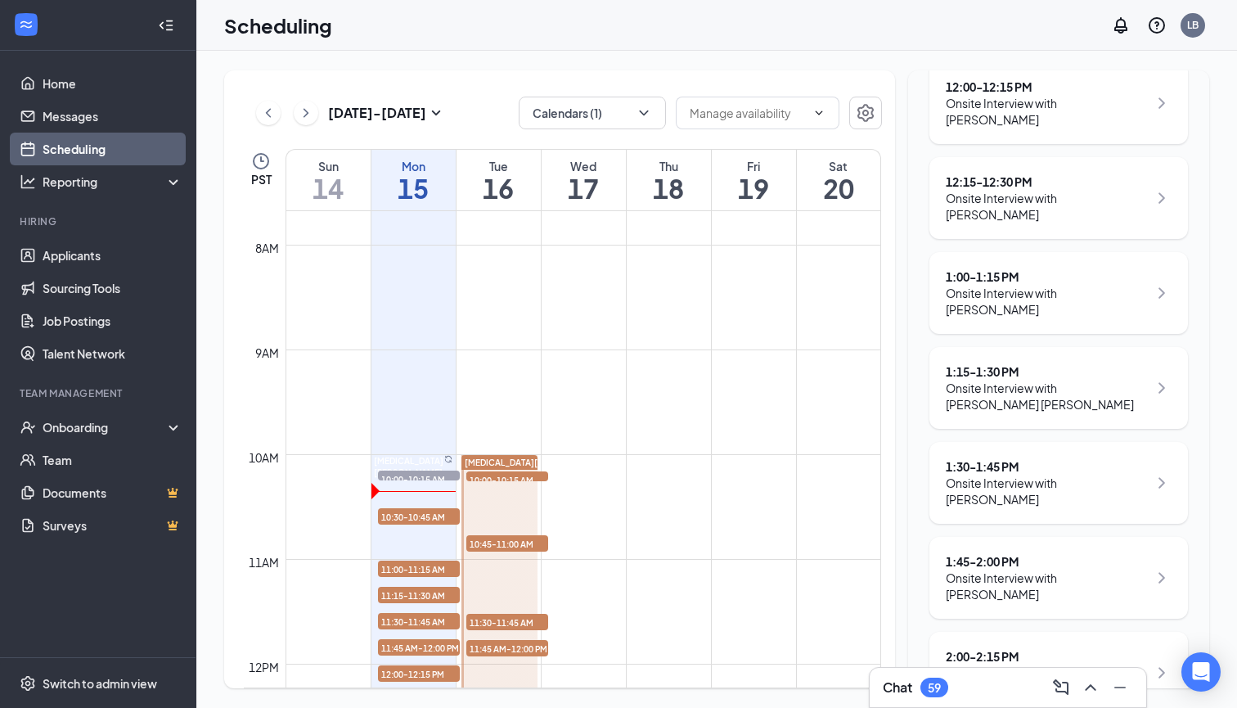
click at [981, 363] on div "1:15 - 1:30 PM" at bounding box center [1047, 371] width 202 height 16
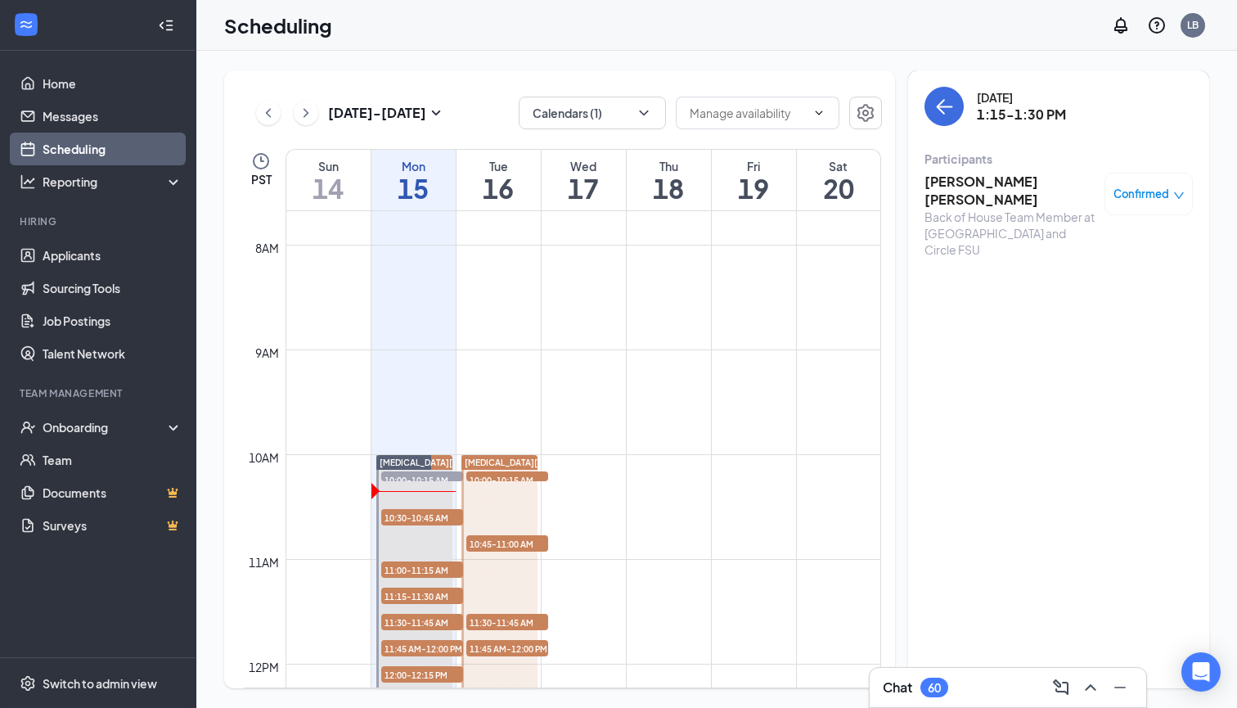
scroll to position [804, 0]
click at [972, 173] on h3 "[PERSON_NAME] [PERSON_NAME]" at bounding box center [1011, 191] width 172 height 36
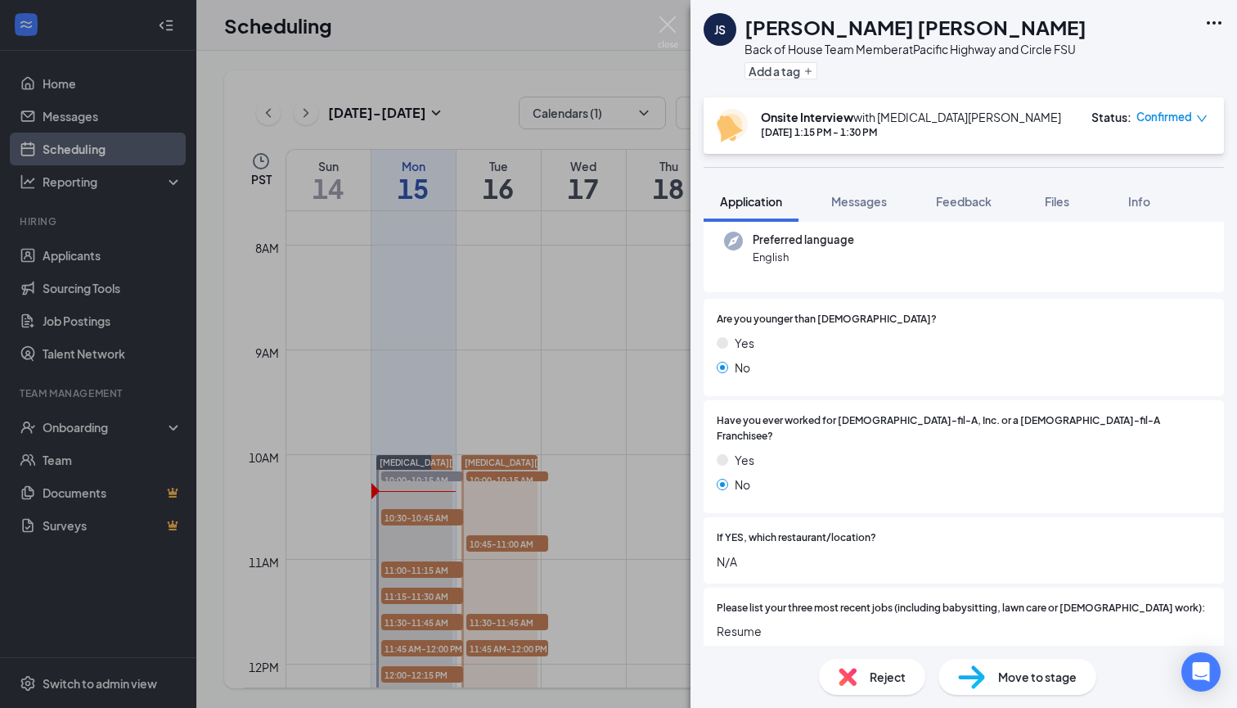
scroll to position [130, 0]
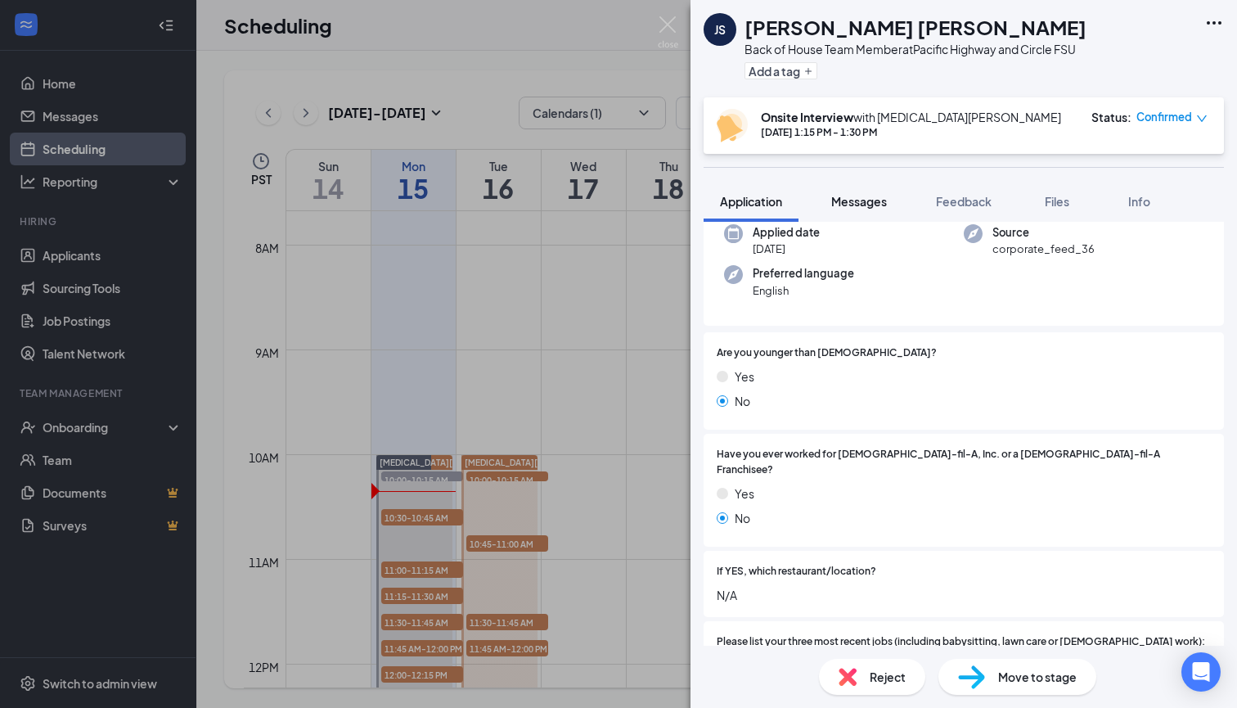
click at [864, 197] on span "Messages" at bounding box center [859, 201] width 56 height 15
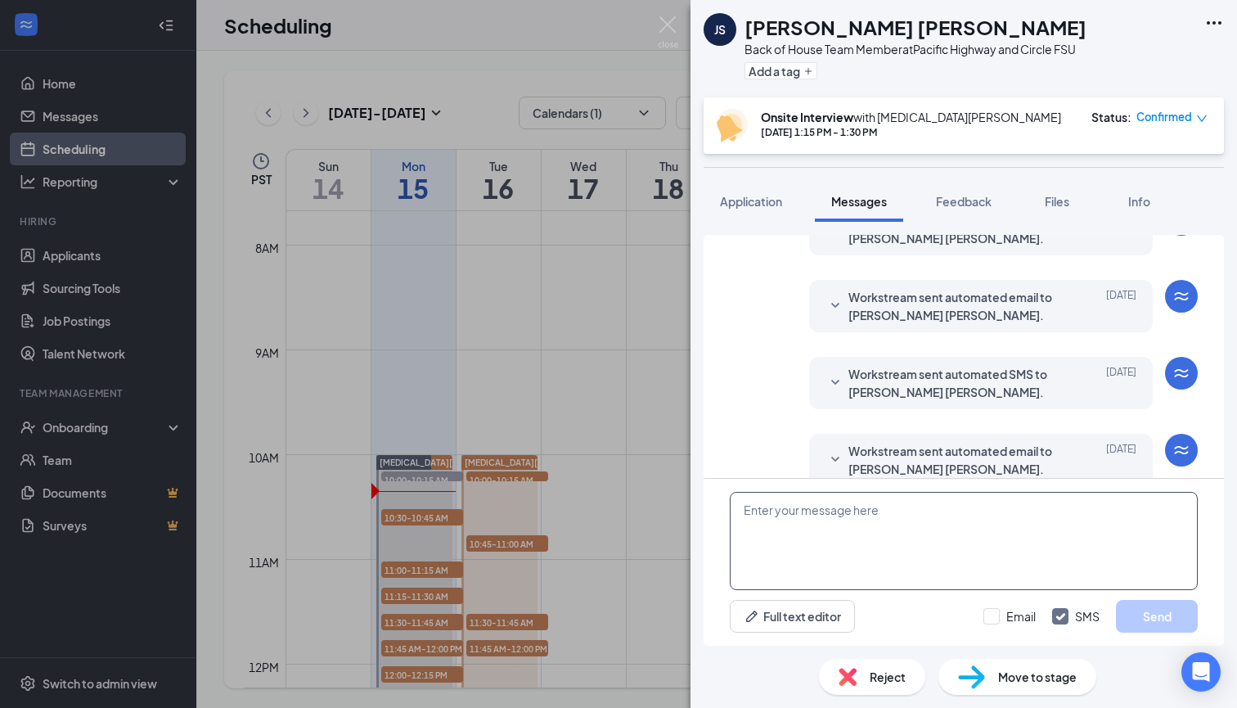
scroll to position [520, 0]
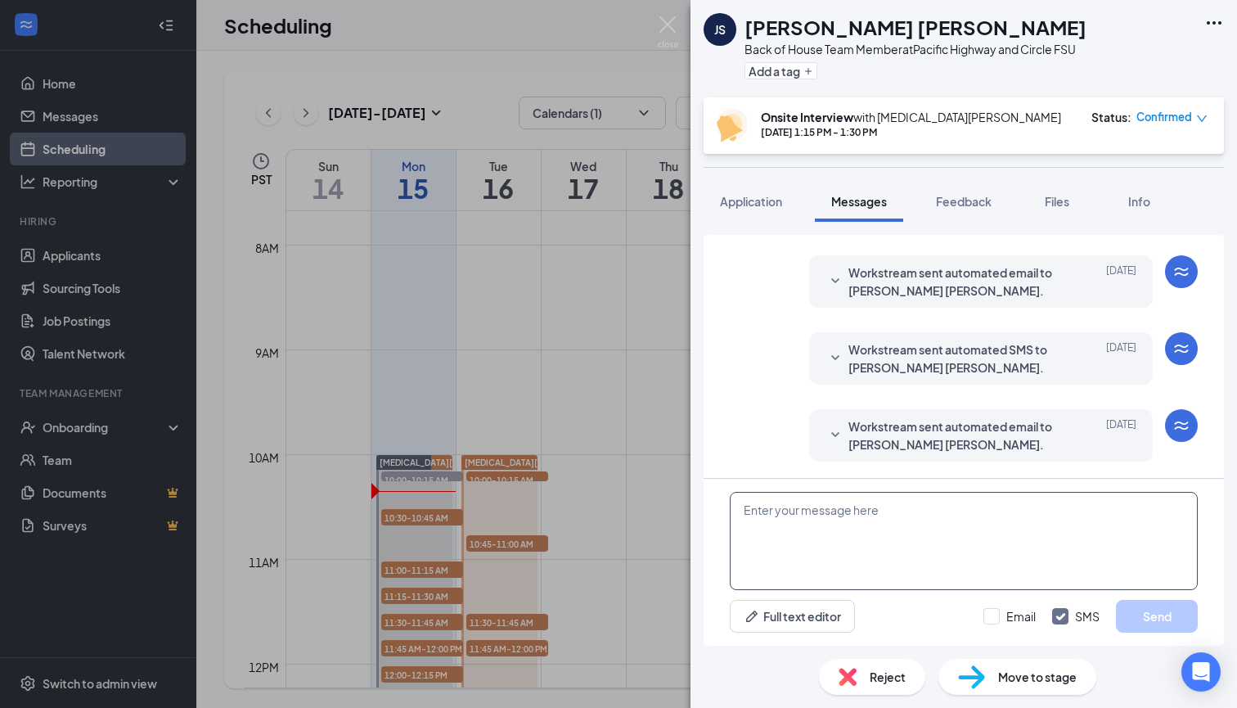
click at [795, 561] on textarea at bounding box center [964, 541] width 468 height 98
paste textarea "Good Morning, We will interview in the trailer in front of the building [DATE].…"
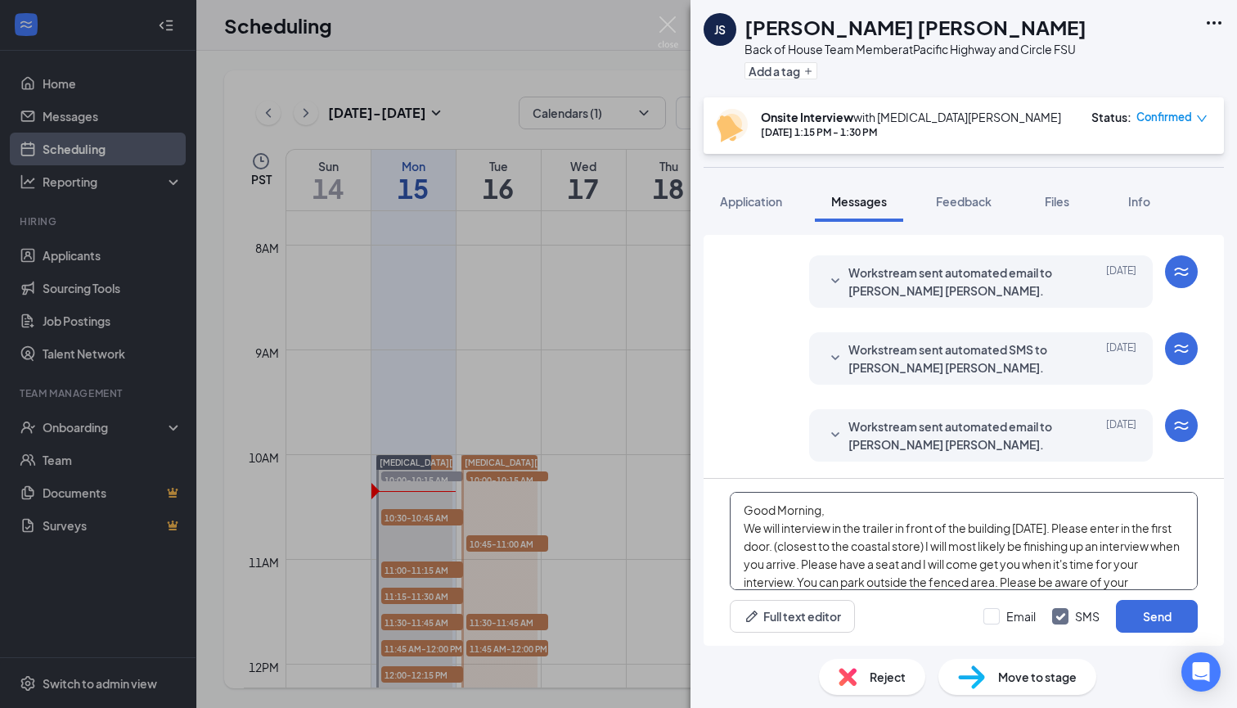
scroll to position [46, 0]
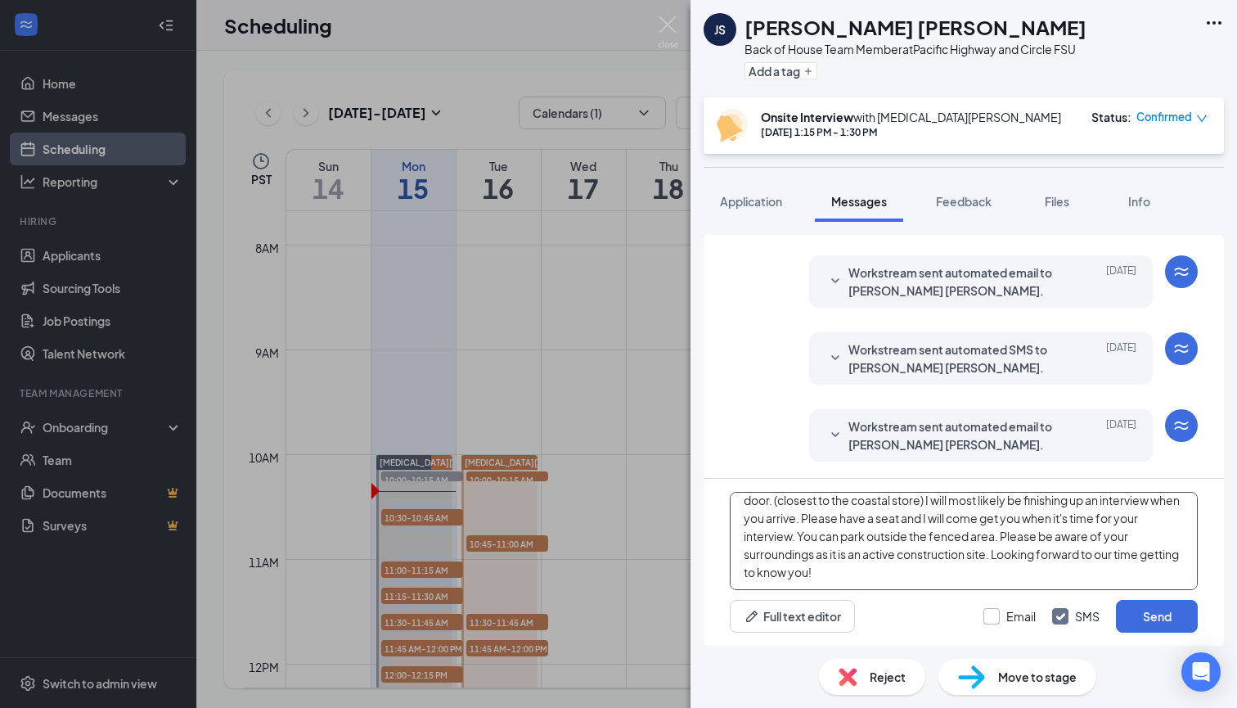
type textarea "Good Morning, We will interview in the trailer in front of the building [DATE].…"
click at [999, 610] on div at bounding box center [992, 616] width 16 height 16
click at [999, 610] on input "Email" at bounding box center [1010, 616] width 52 height 16
checkbox input "true"
click at [1164, 617] on button "Send" at bounding box center [1157, 616] width 82 height 33
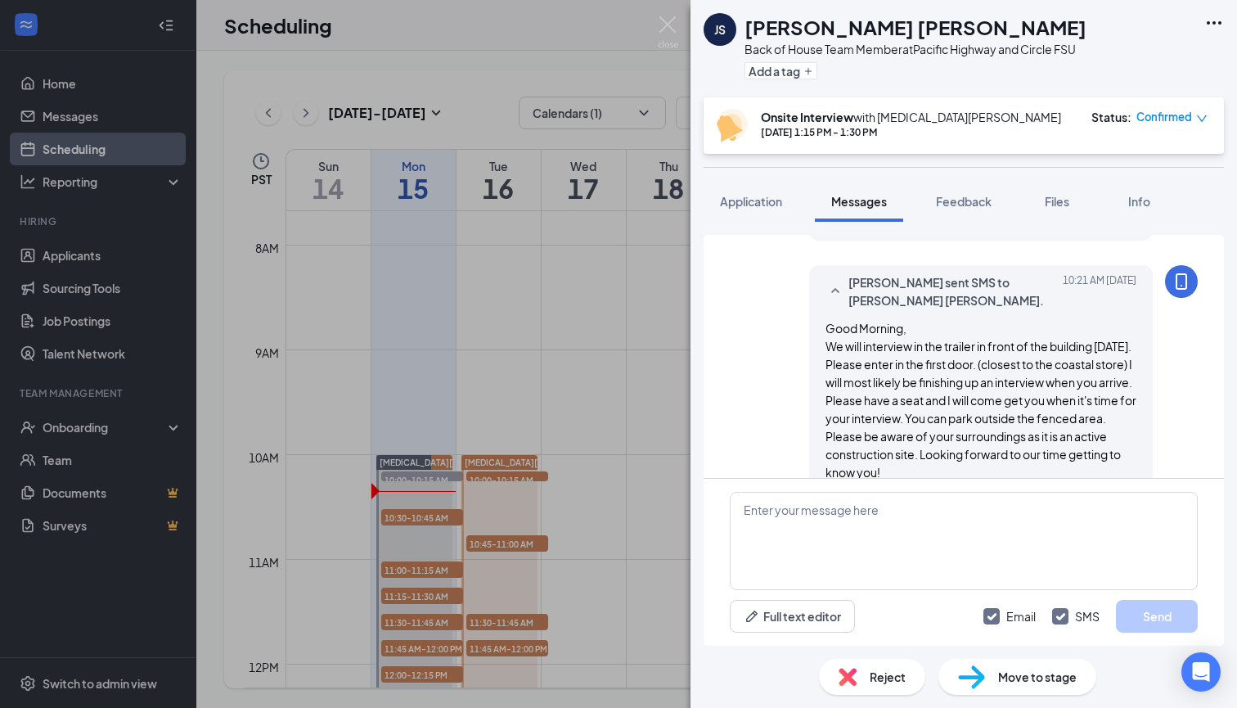
scroll to position [1017, 0]
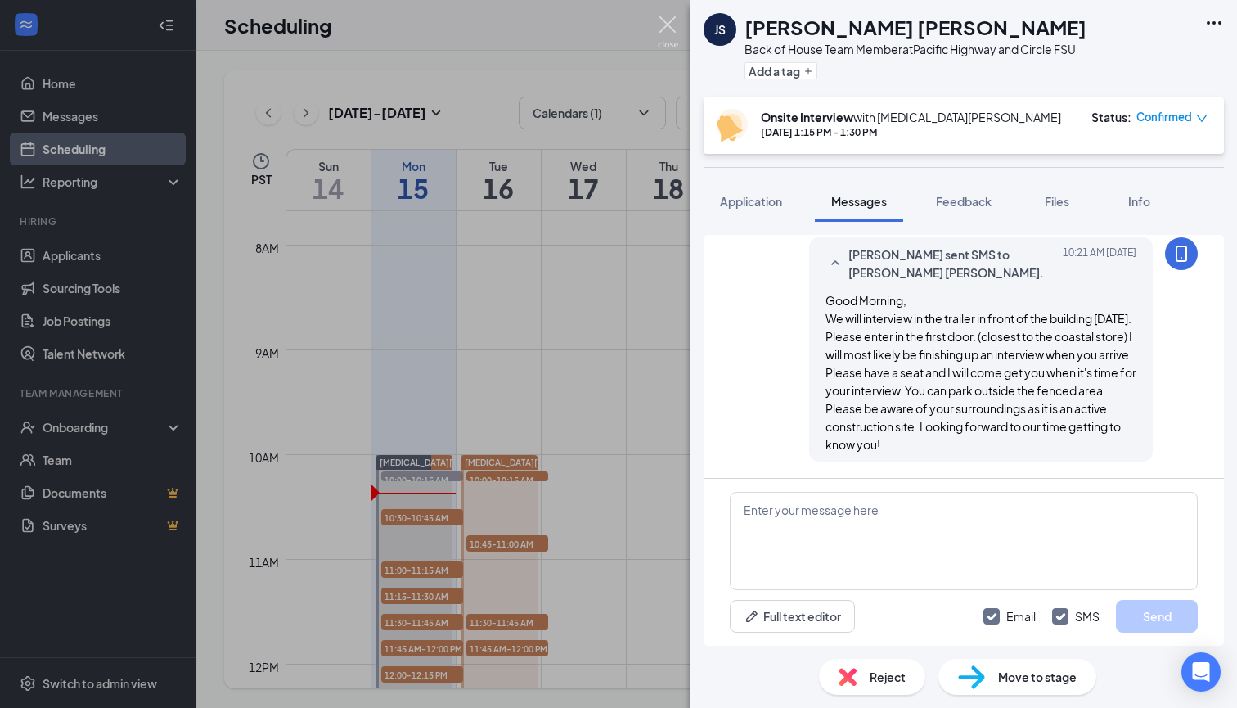
click at [664, 20] on img at bounding box center [668, 32] width 20 height 32
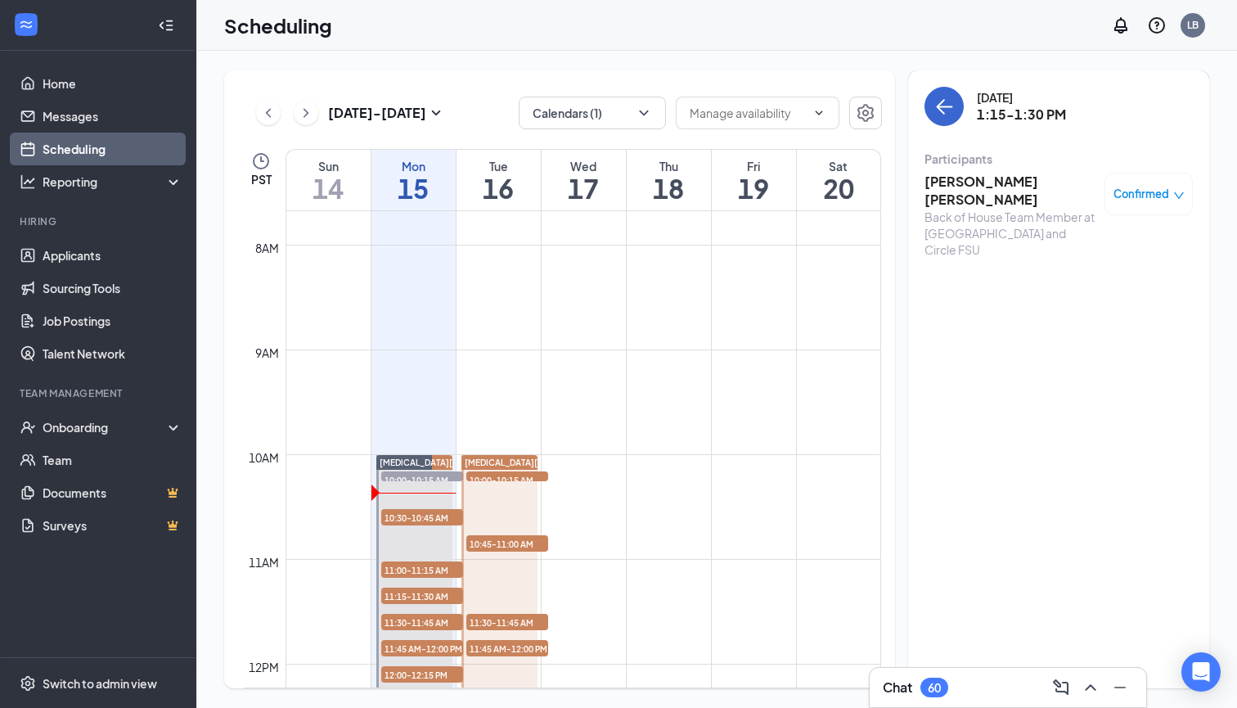
click at [942, 125] on button "back-button" at bounding box center [944, 106] width 39 height 39
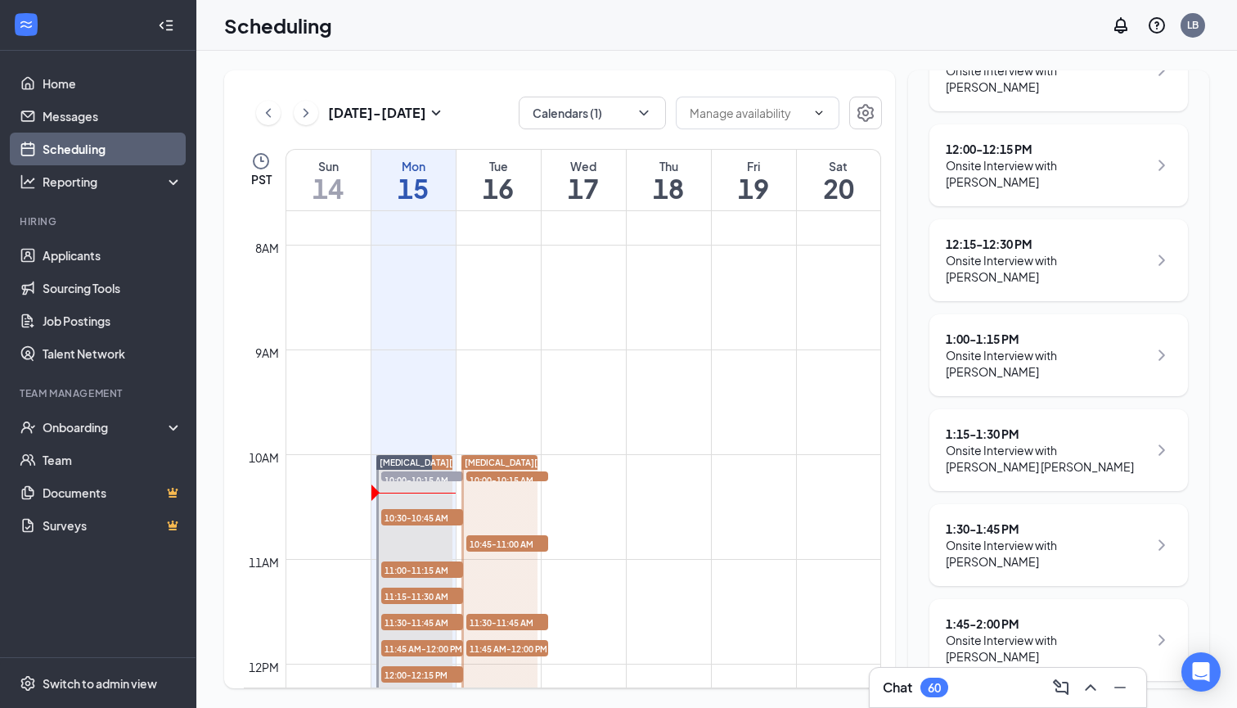
scroll to position [797, 0]
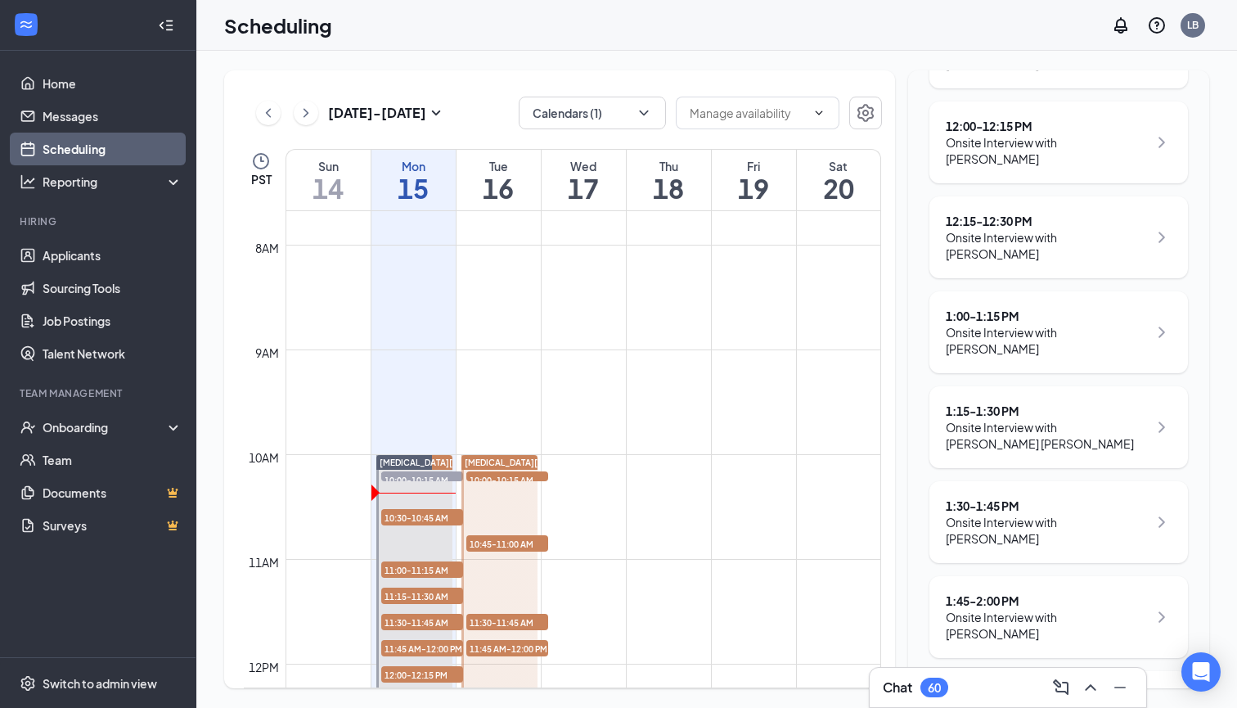
click at [1023, 498] on div "1:30 - 1:45 PM" at bounding box center [1047, 506] width 202 height 16
click at [1155, 512] on icon "ChevronRight" at bounding box center [1162, 522] width 20 height 20
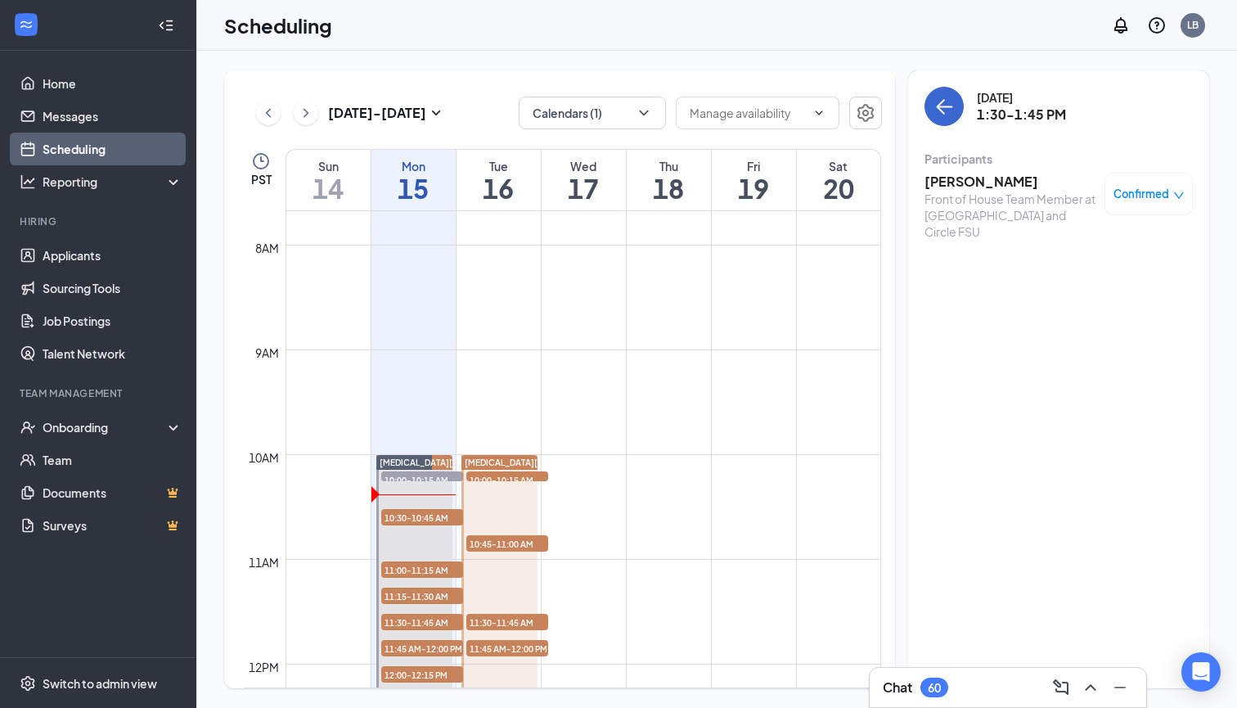
click at [948, 103] on icon "ArrowLeft" at bounding box center [945, 107] width 20 height 20
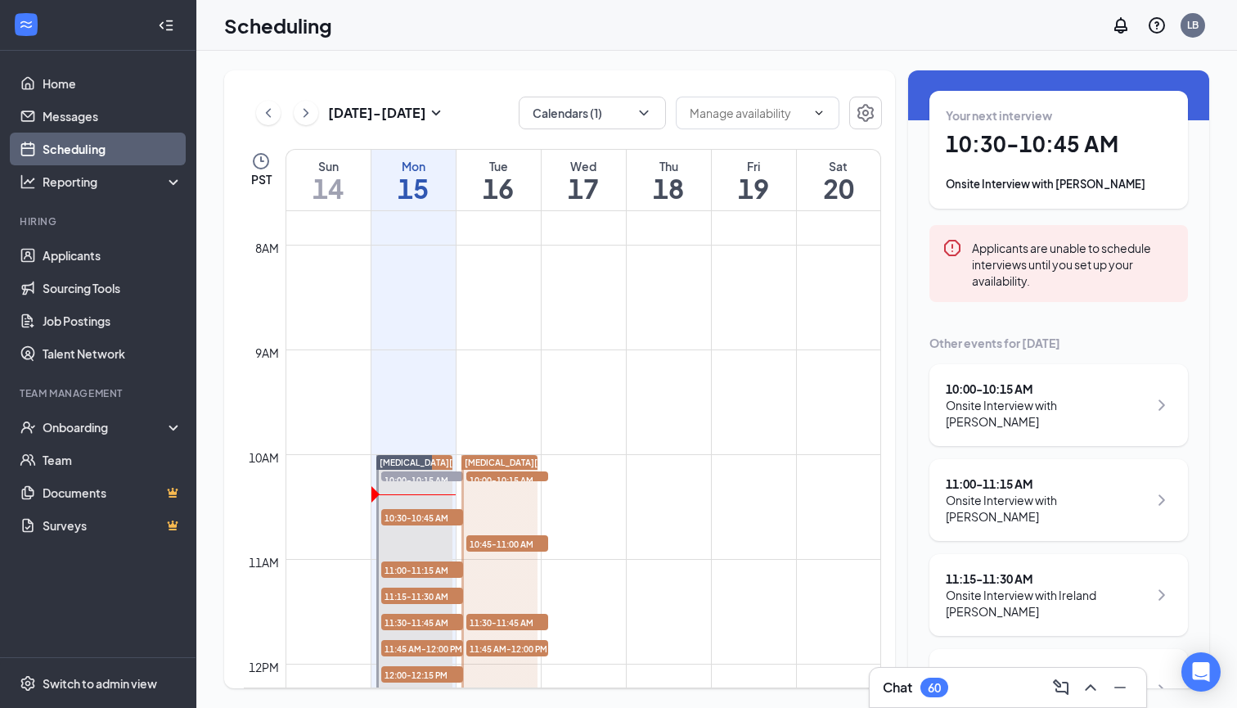
scroll to position [63, 0]
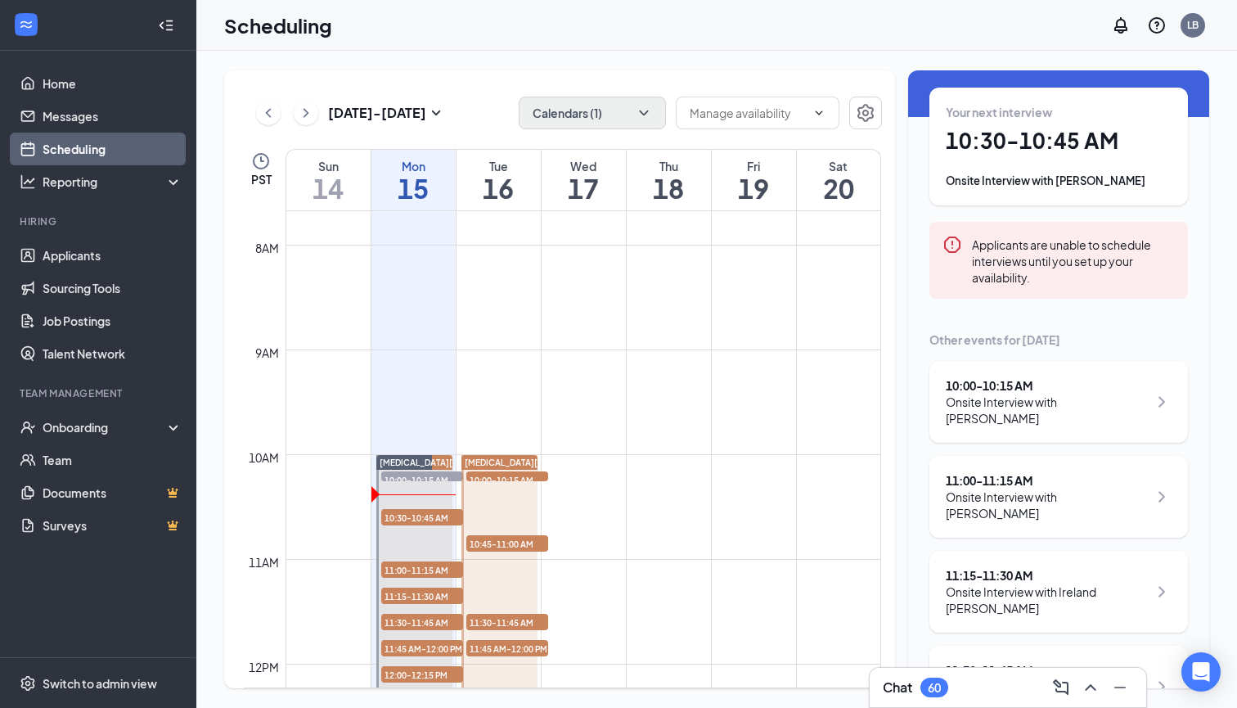
click at [556, 116] on button "Calendars (1)" at bounding box center [592, 113] width 147 height 33
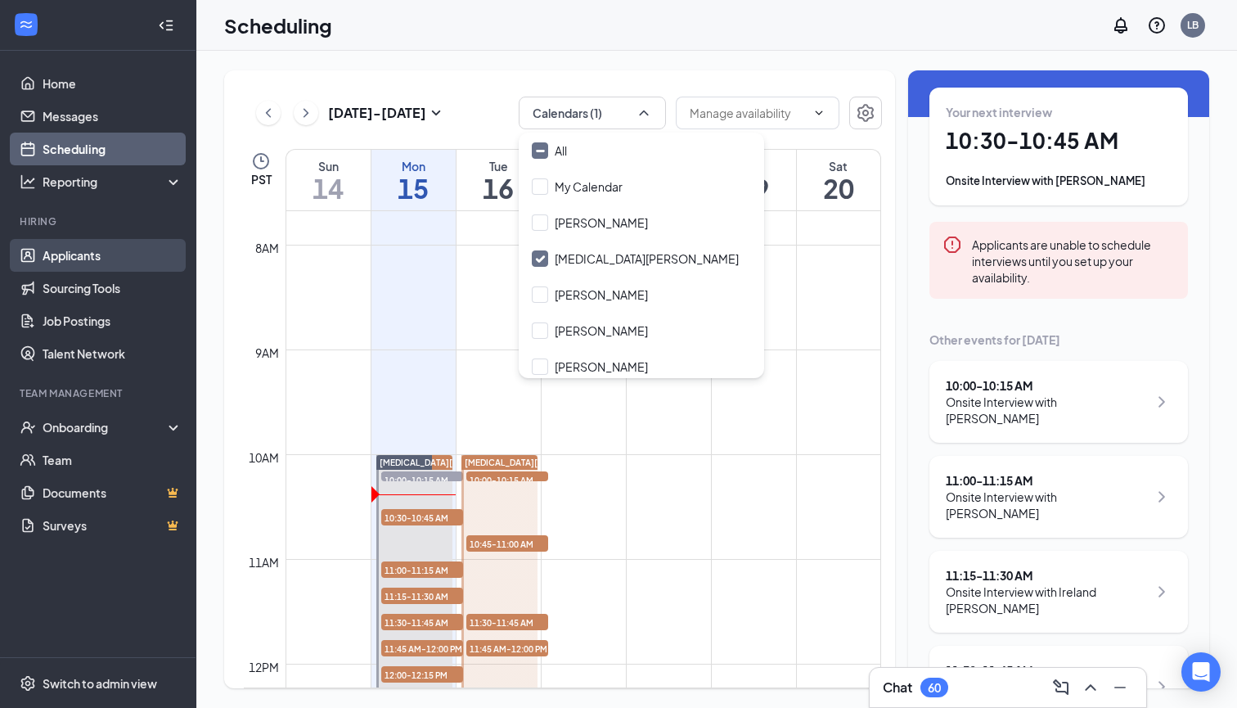
click at [97, 253] on link "Applicants" at bounding box center [113, 255] width 140 height 33
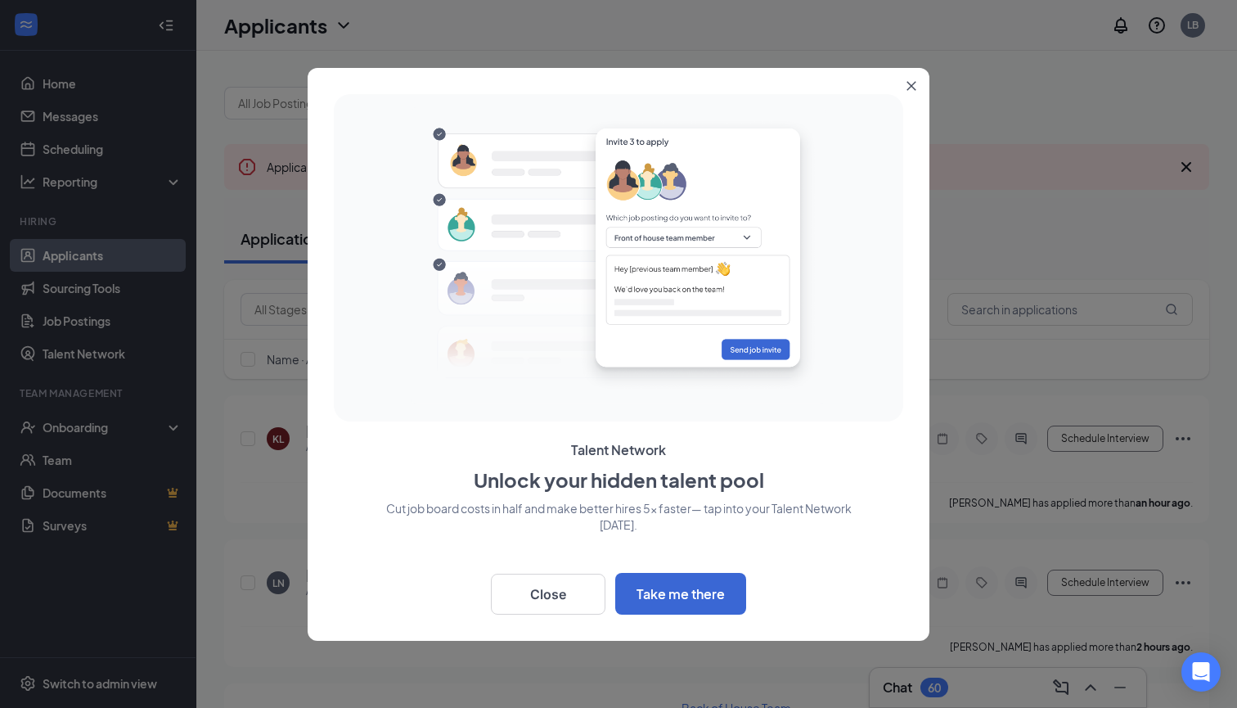
click at [915, 88] on icon "Close" at bounding box center [912, 86] width 10 height 10
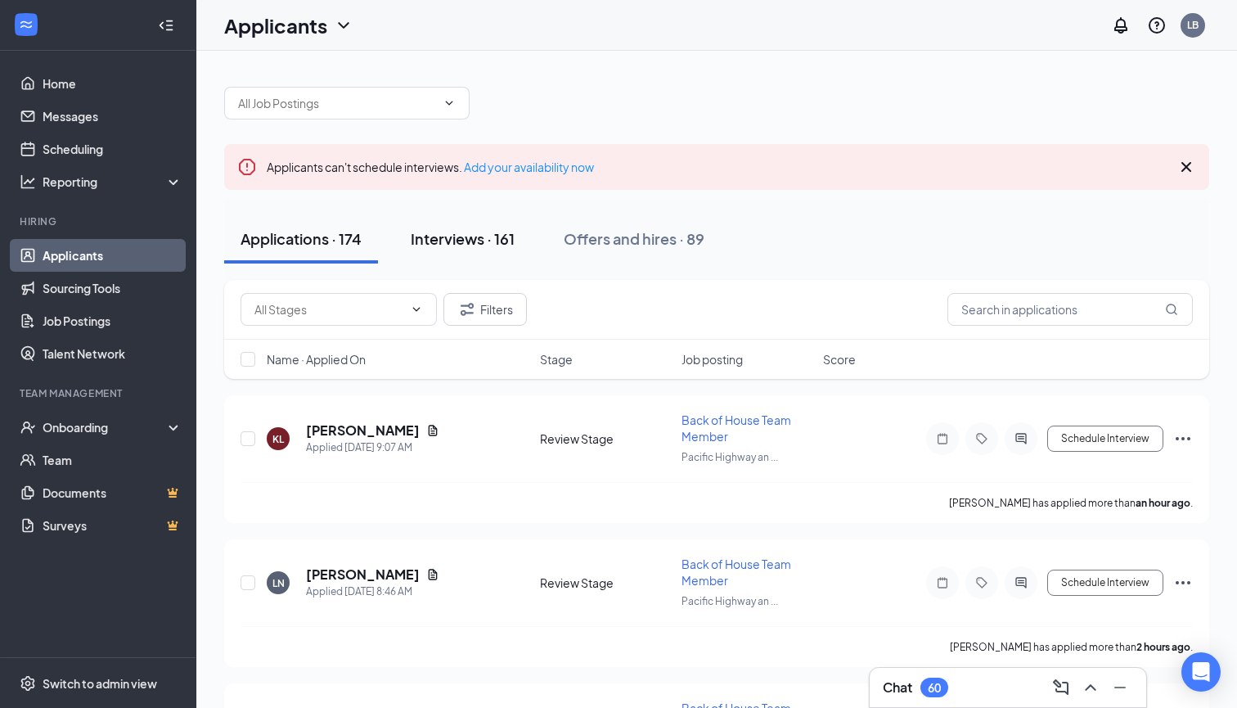
click at [478, 233] on div "Interviews · 161" at bounding box center [463, 238] width 104 height 20
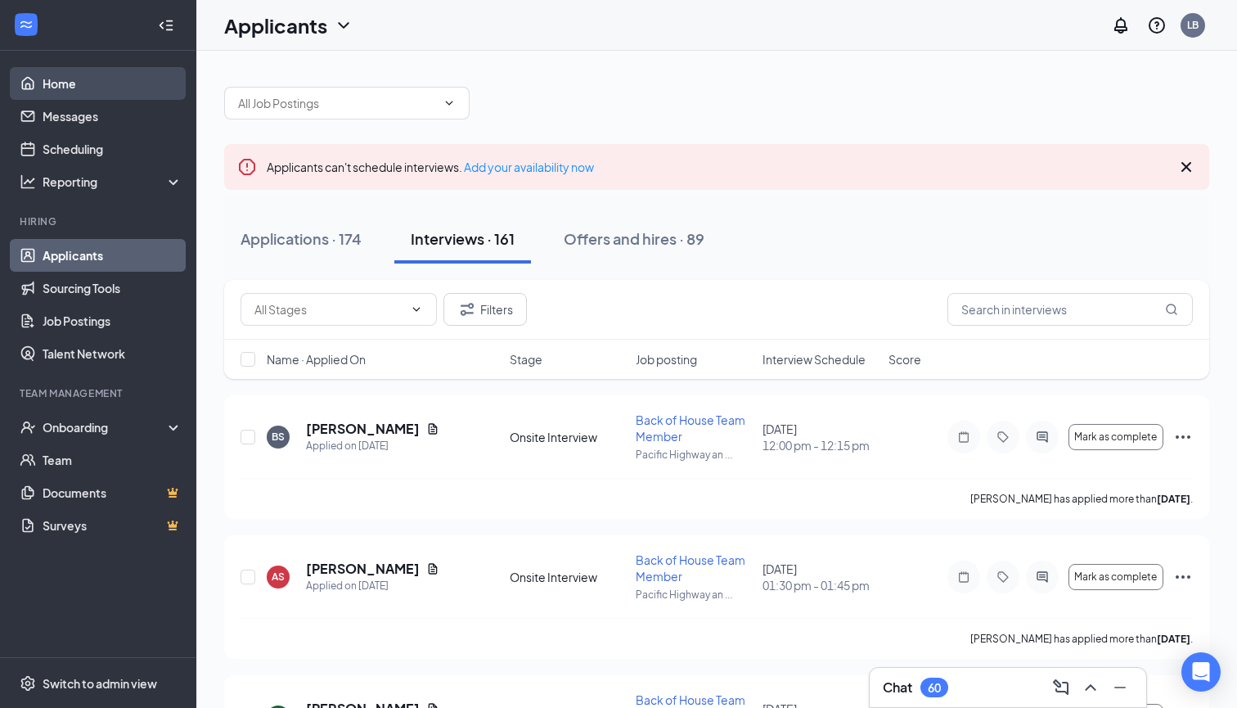
click at [93, 91] on link "Home" at bounding box center [113, 83] width 140 height 33
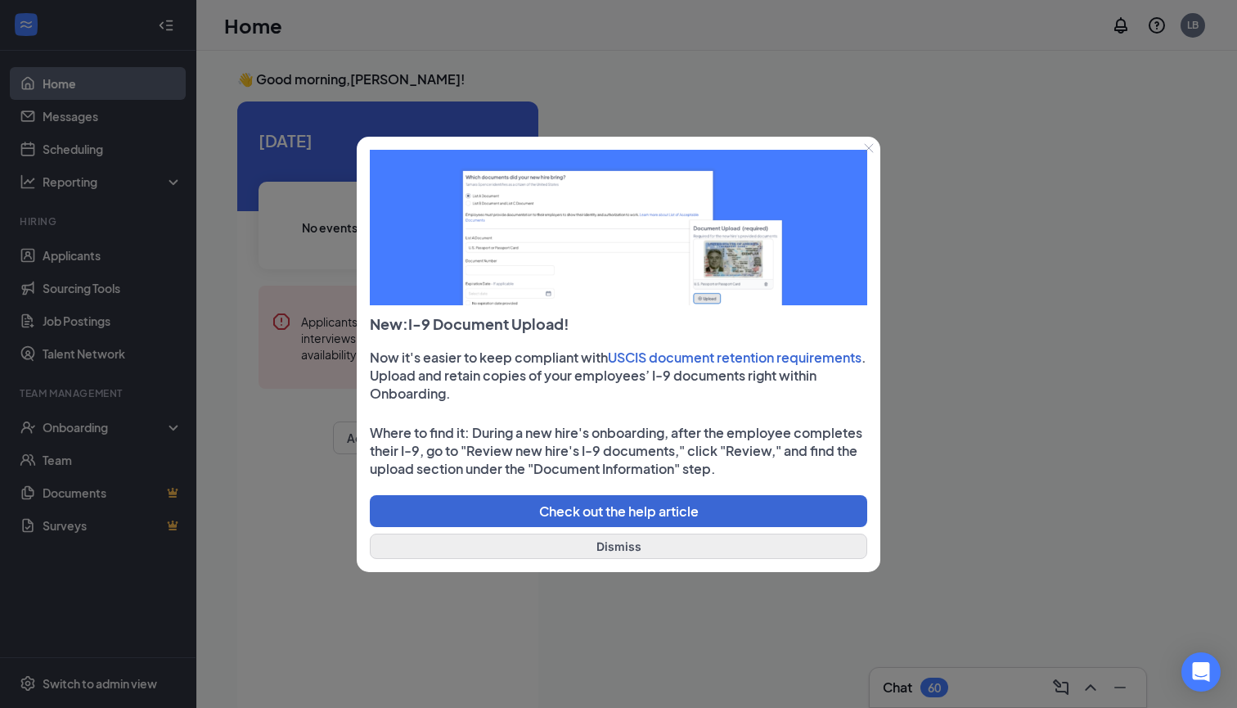
click at [563, 547] on button "Dismiss" at bounding box center [619, 546] width 498 height 25
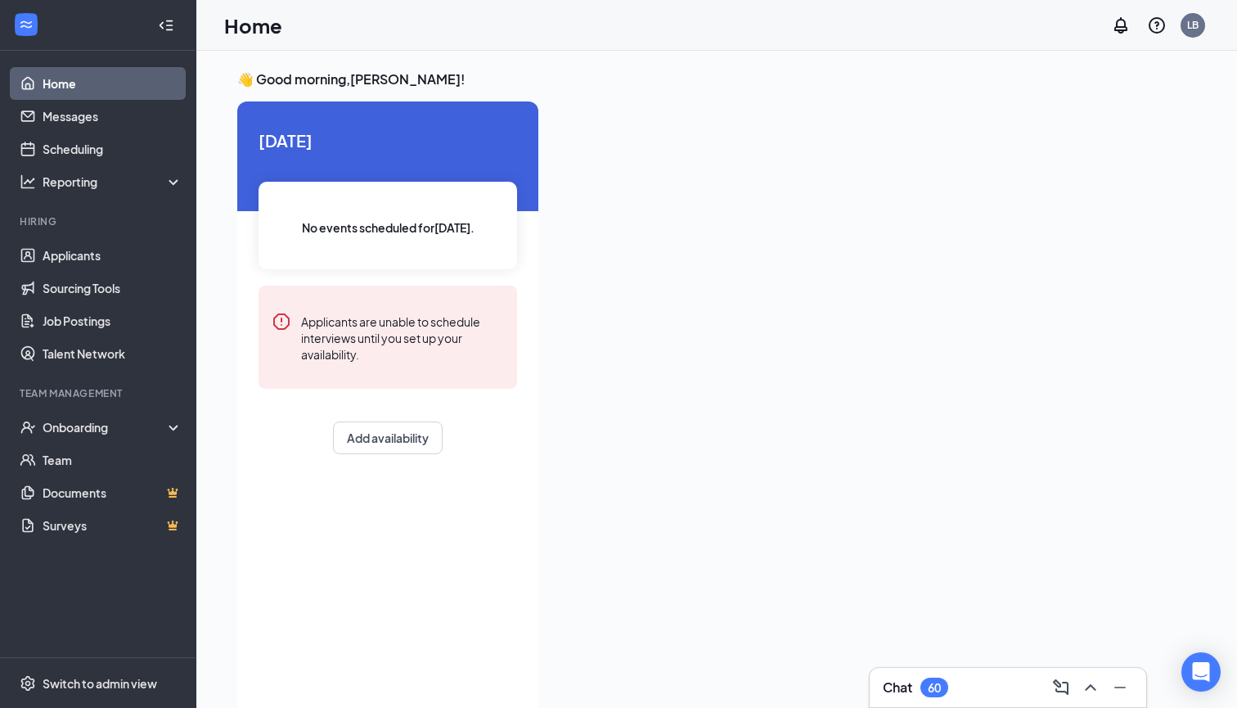
click at [172, 20] on icon "Collapse" at bounding box center [166, 25] width 16 height 16
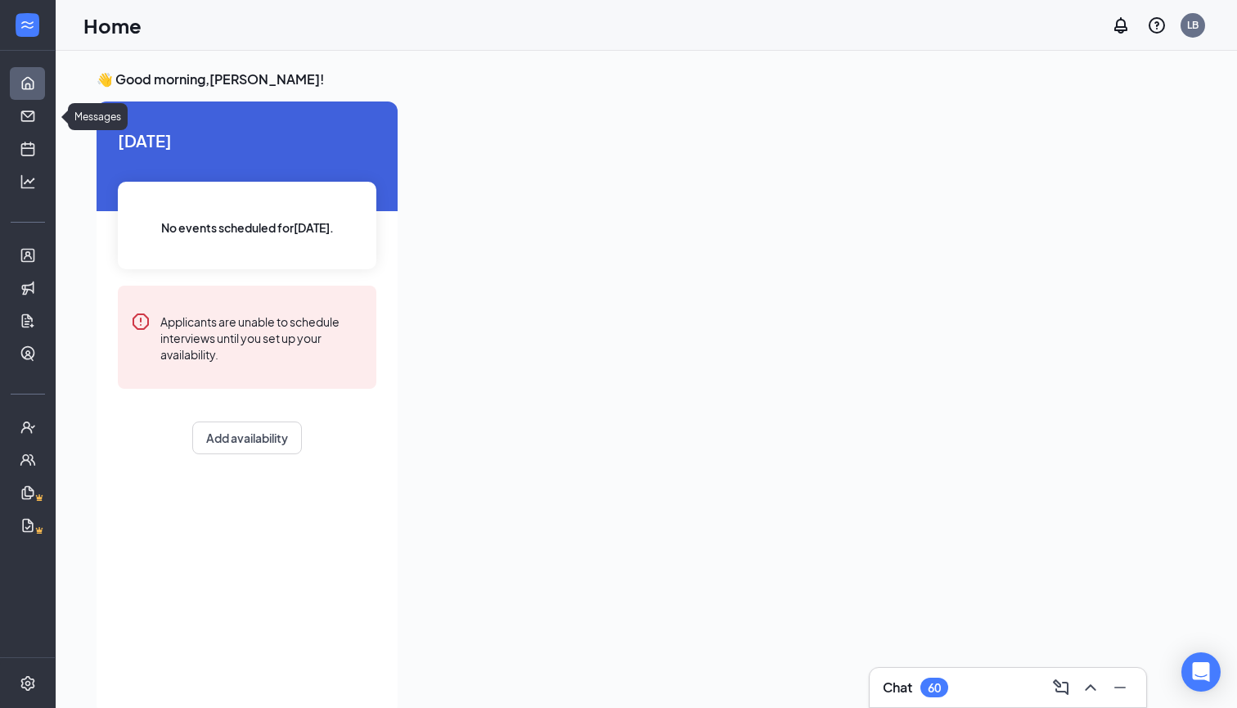
click at [43, 82] on link "Home" at bounding box center [51, 83] width 16 height 33
click at [43, 147] on link "Scheduling" at bounding box center [51, 149] width 16 height 33
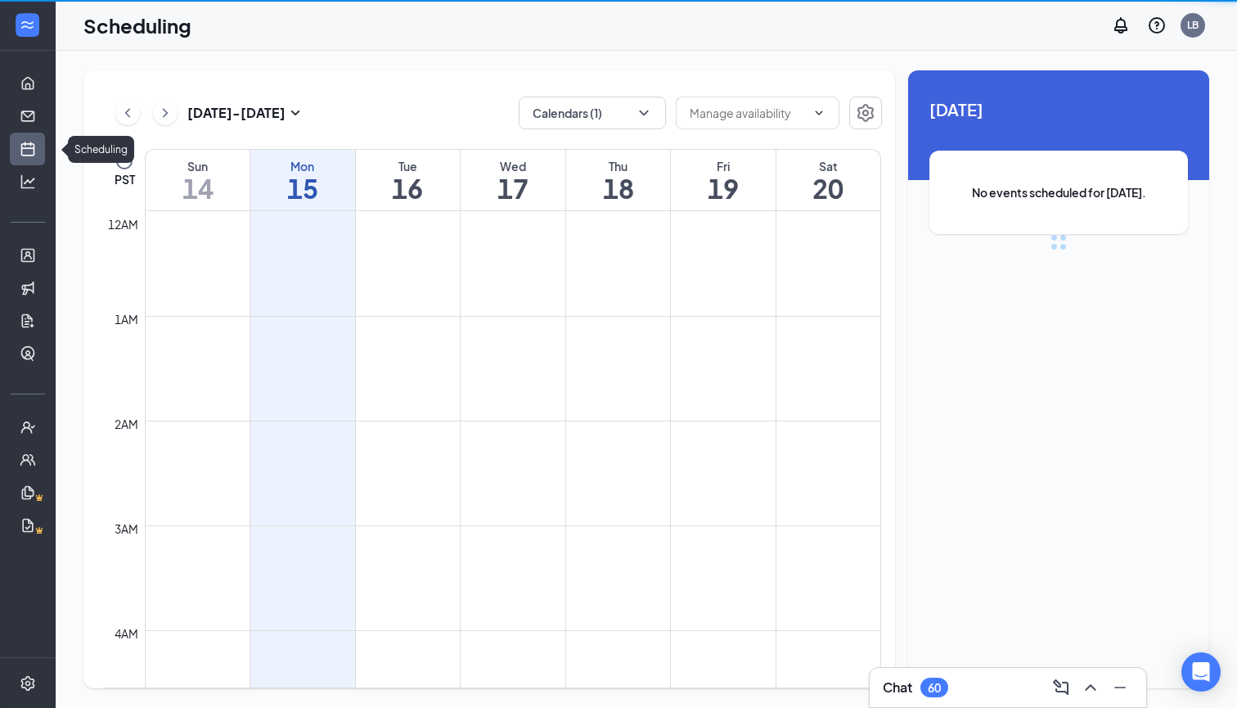
scroll to position [804, 0]
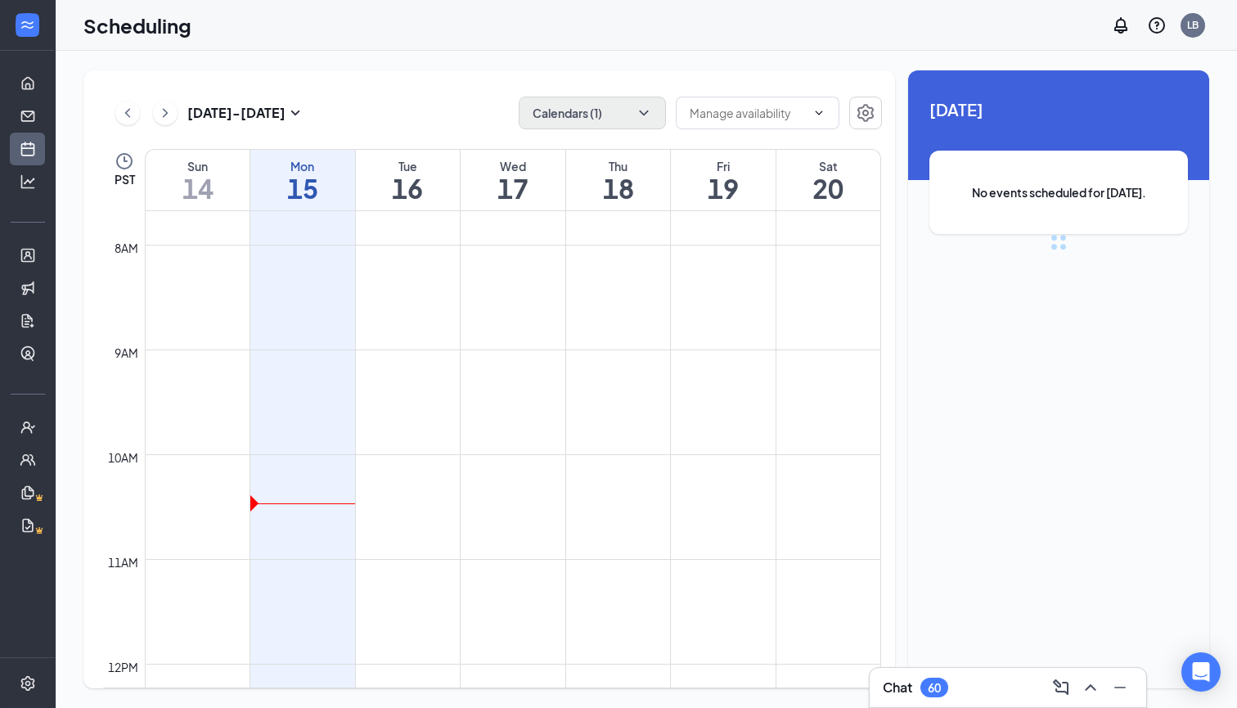
click at [655, 117] on button "Calendars (1)" at bounding box center [592, 113] width 147 height 33
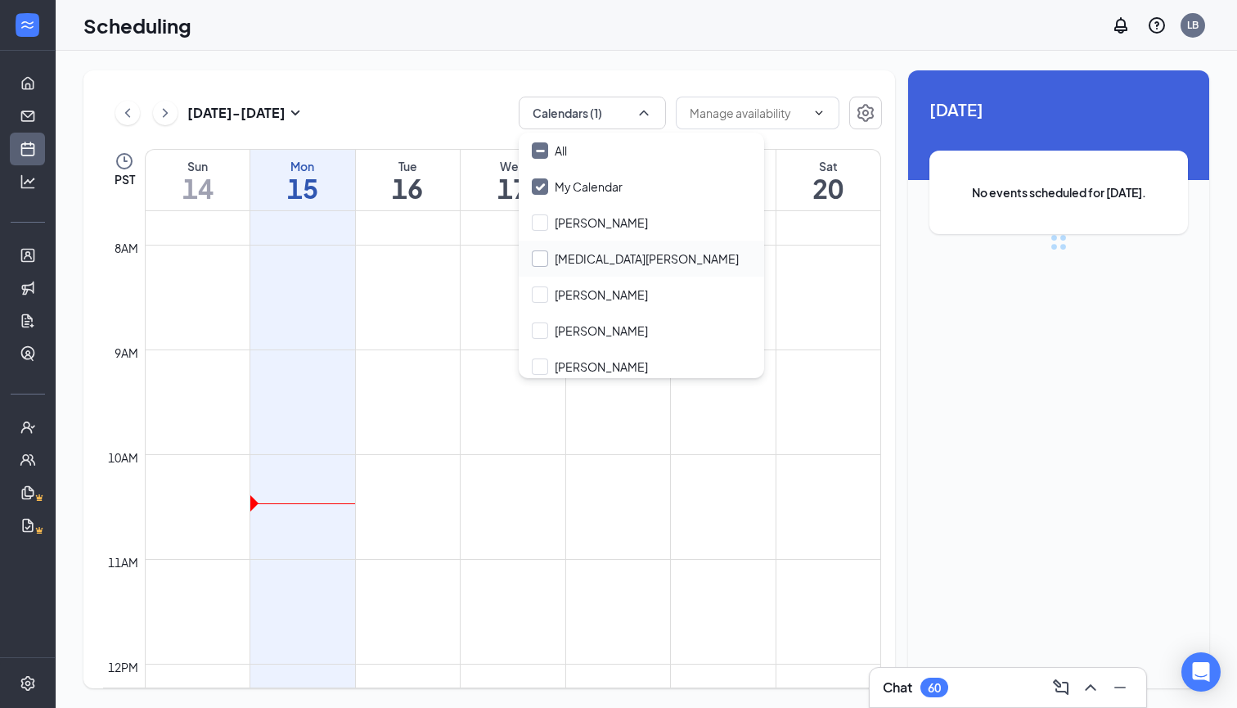
click at [538, 259] on input "[MEDICAL_DATA][PERSON_NAME]" at bounding box center [635, 258] width 207 height 16
checkbox input "true"
click at [717, 42] on div "Scheduling LB" at bounding box center [647, 25] width 1182 height 51
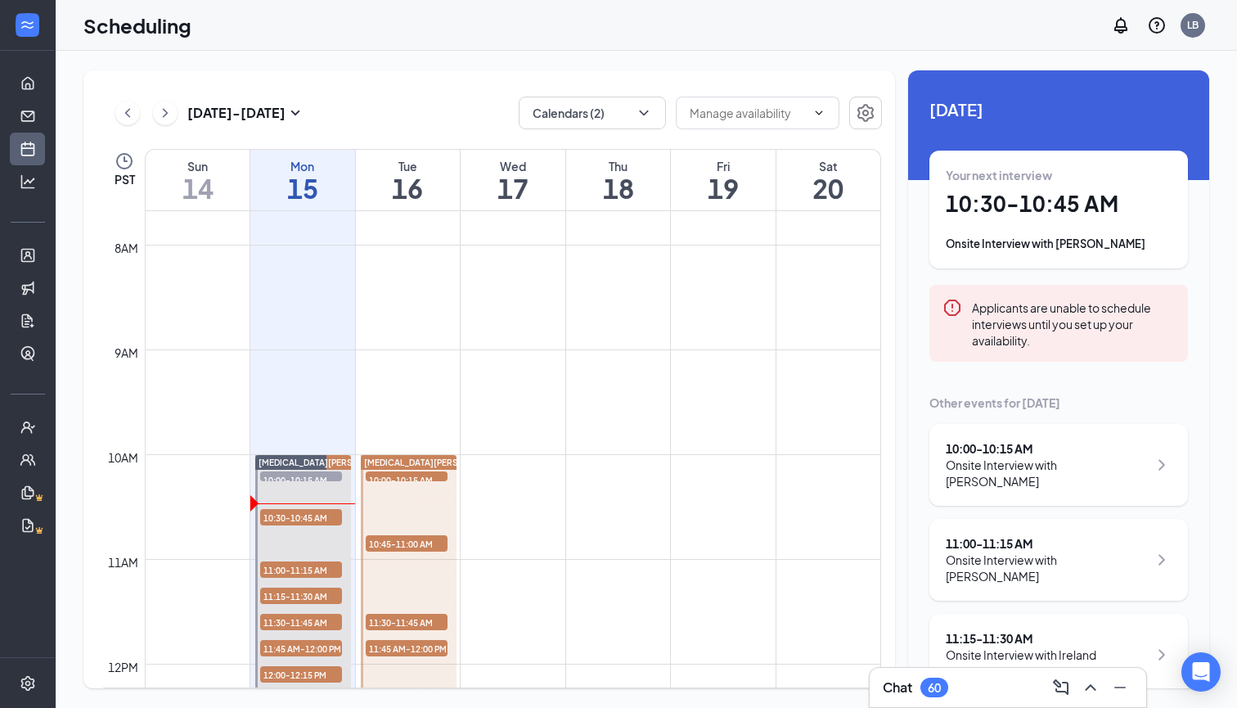
click at [983, 204] on h1 "10:30 - 10:45 AM" at bounding box center [1059, 204] width 226 height 28
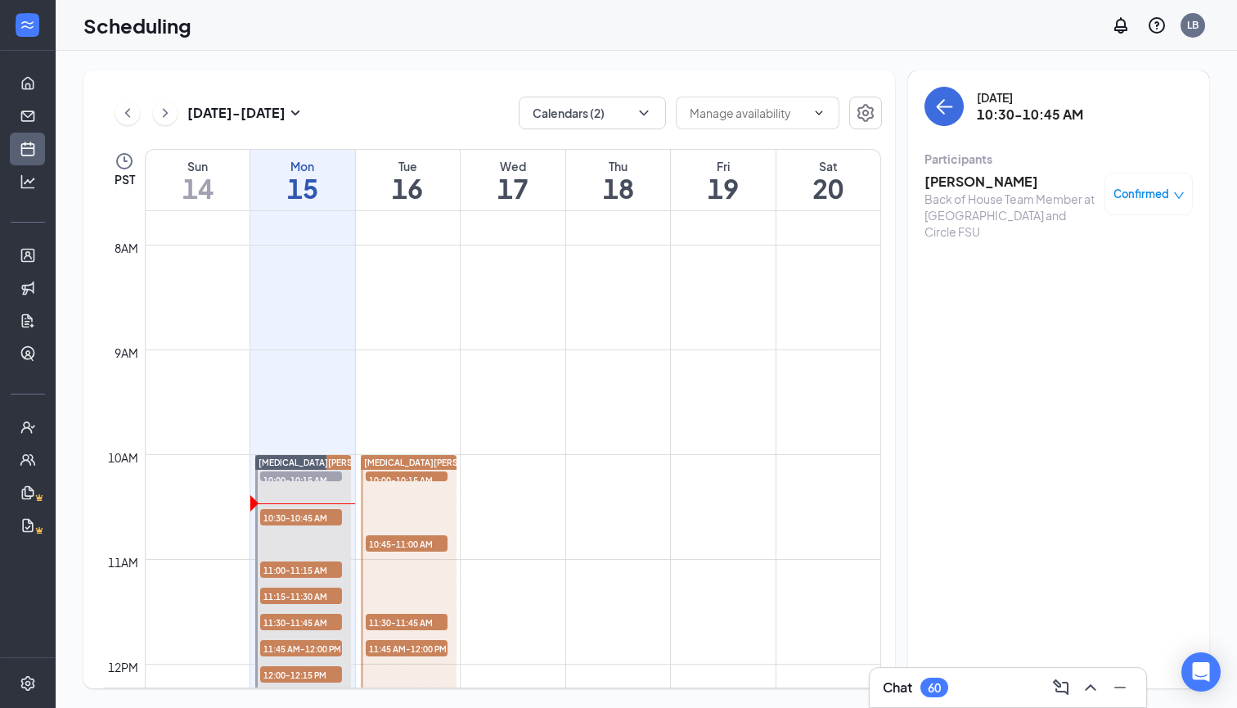
click at [965, 178] on h3 "Talin Brockway" at bounding box center [1011, 182] width 172 height 18
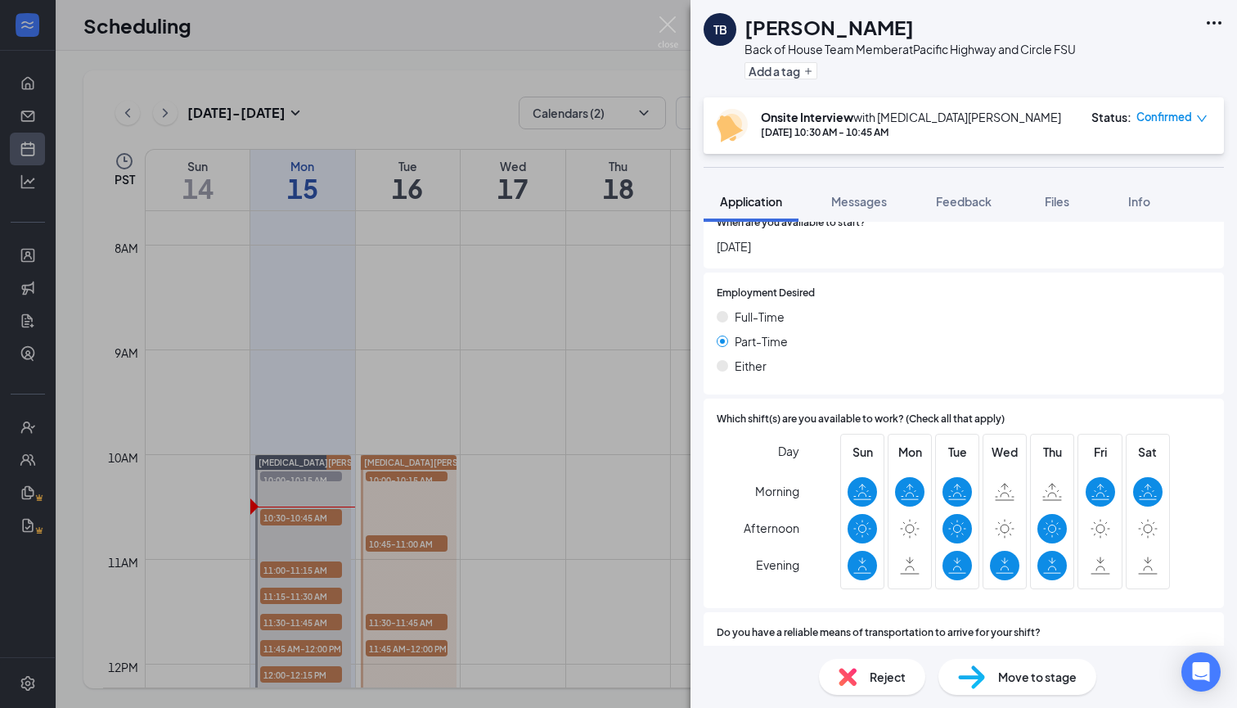
scroll to position [1098, 0]
click at [665, 28] on img at bounding box center [668, 32] width 20 height 32
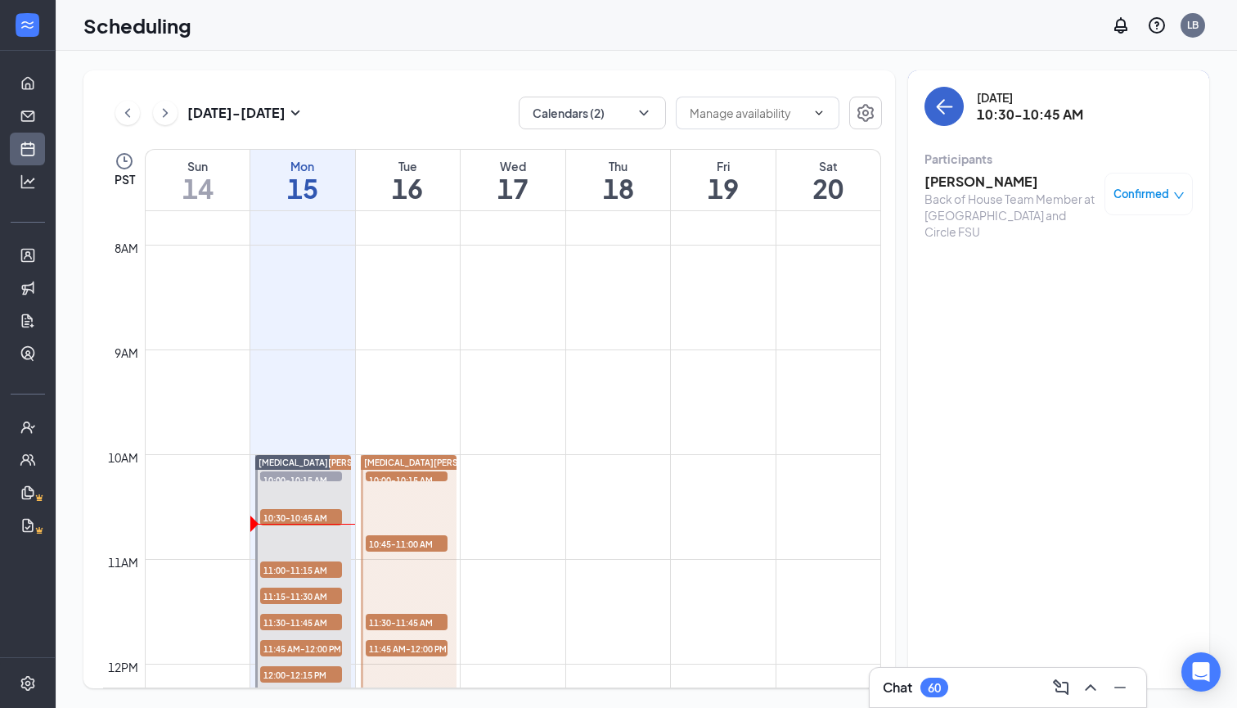
click at [944, 107] on icon "ArrowLeft" at bounding box center [946, 107] width 16 height 2
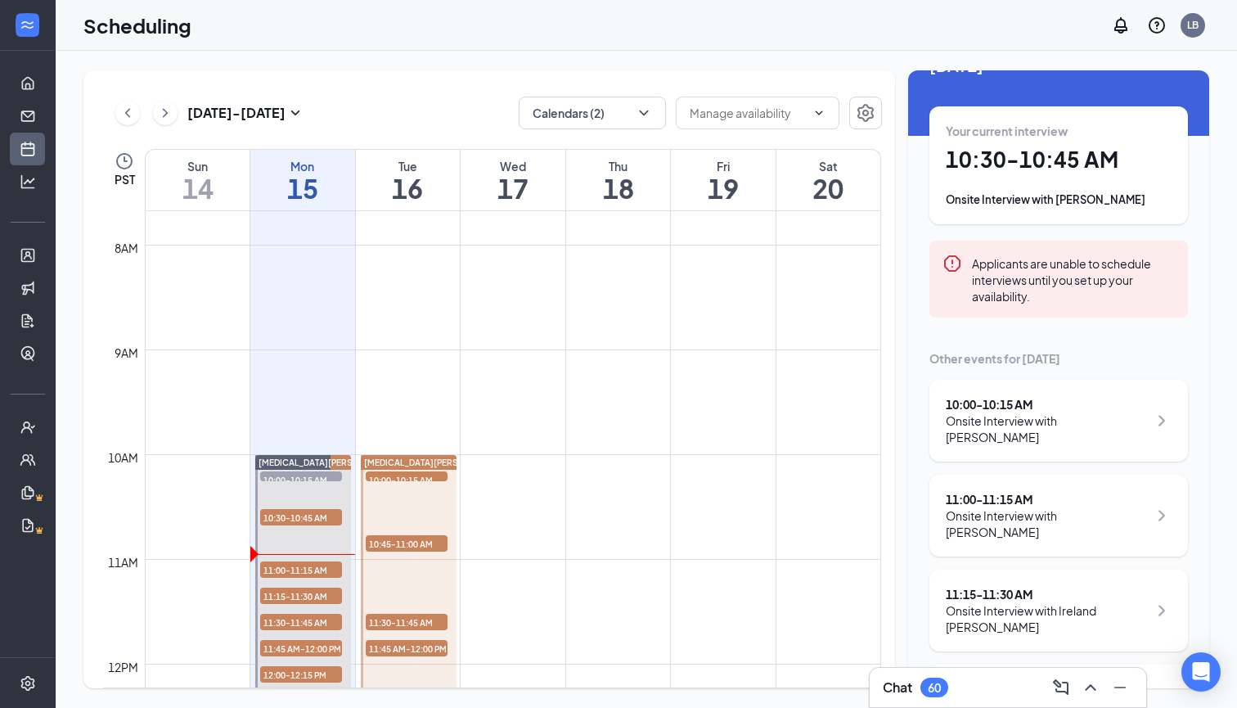
scroll to position [43, 0]
drag, startPoint x: 841, startPoint y: 18, endPoint x: 735, endPoint y: 16, distance: 106.4
click at [735, 16] on div "Scheduling LB" at bounding box center [647, 25] width 1182 height 51
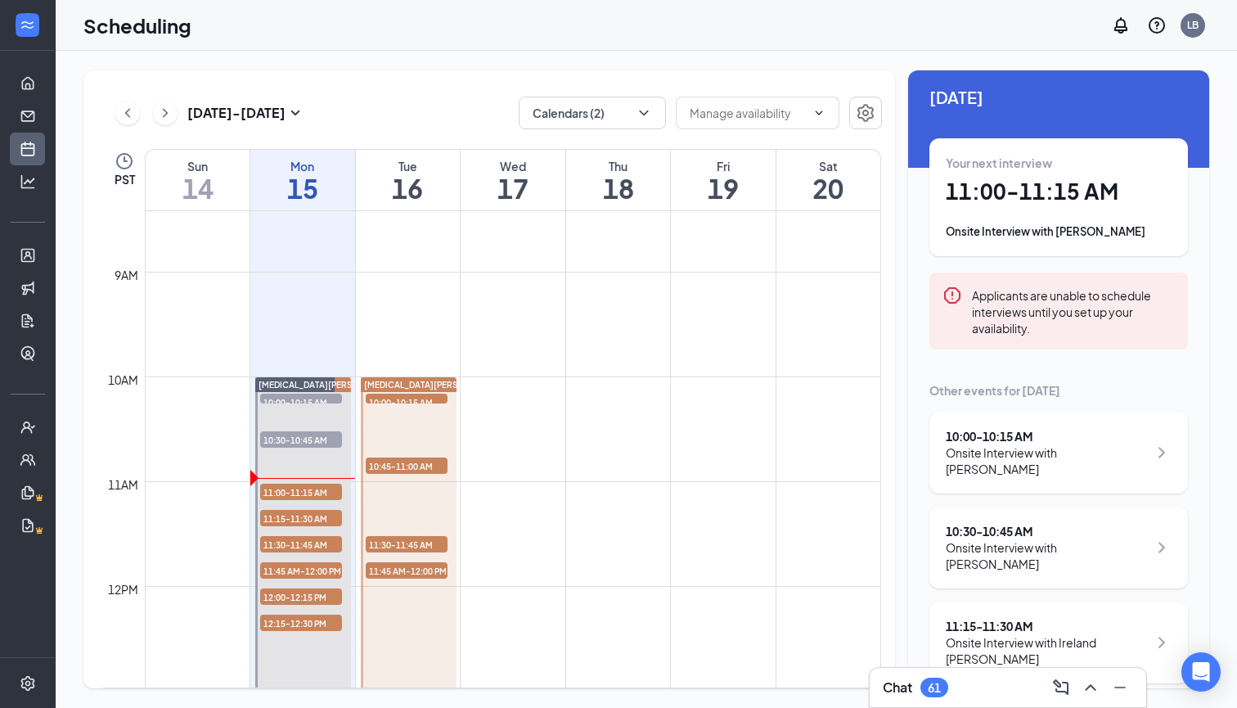
scroll to position [900, 0]
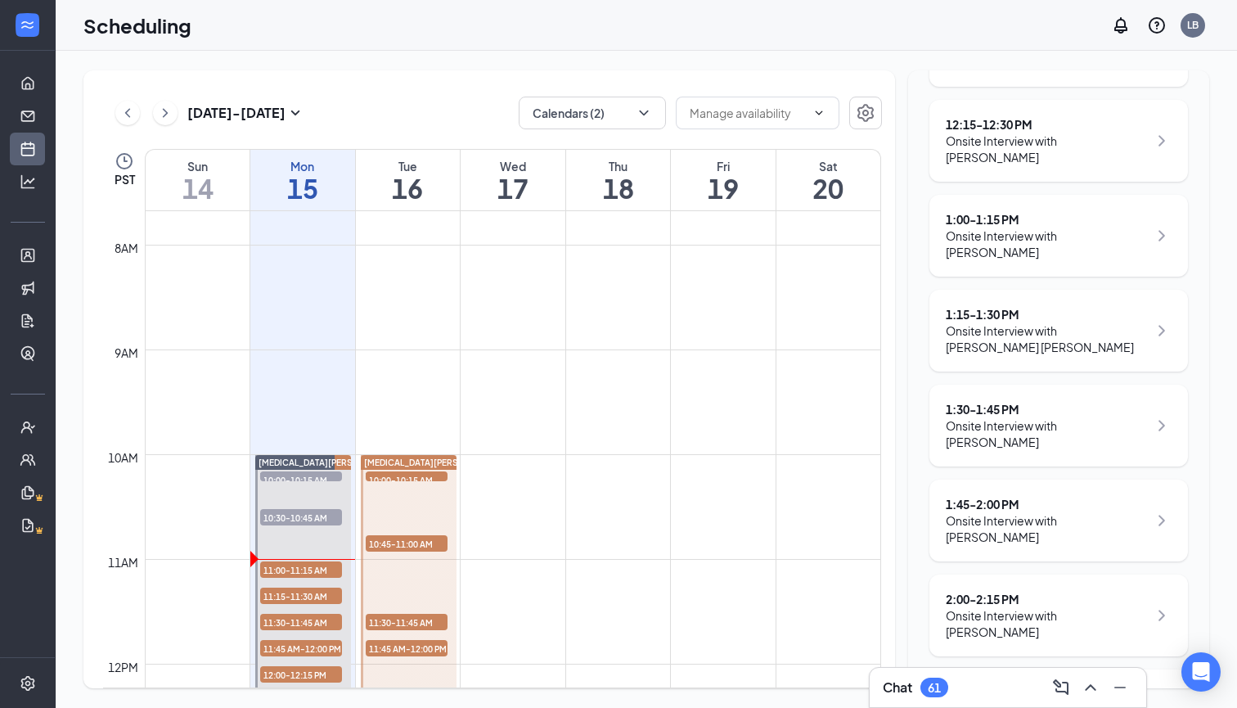
scroll to position [912, 0]
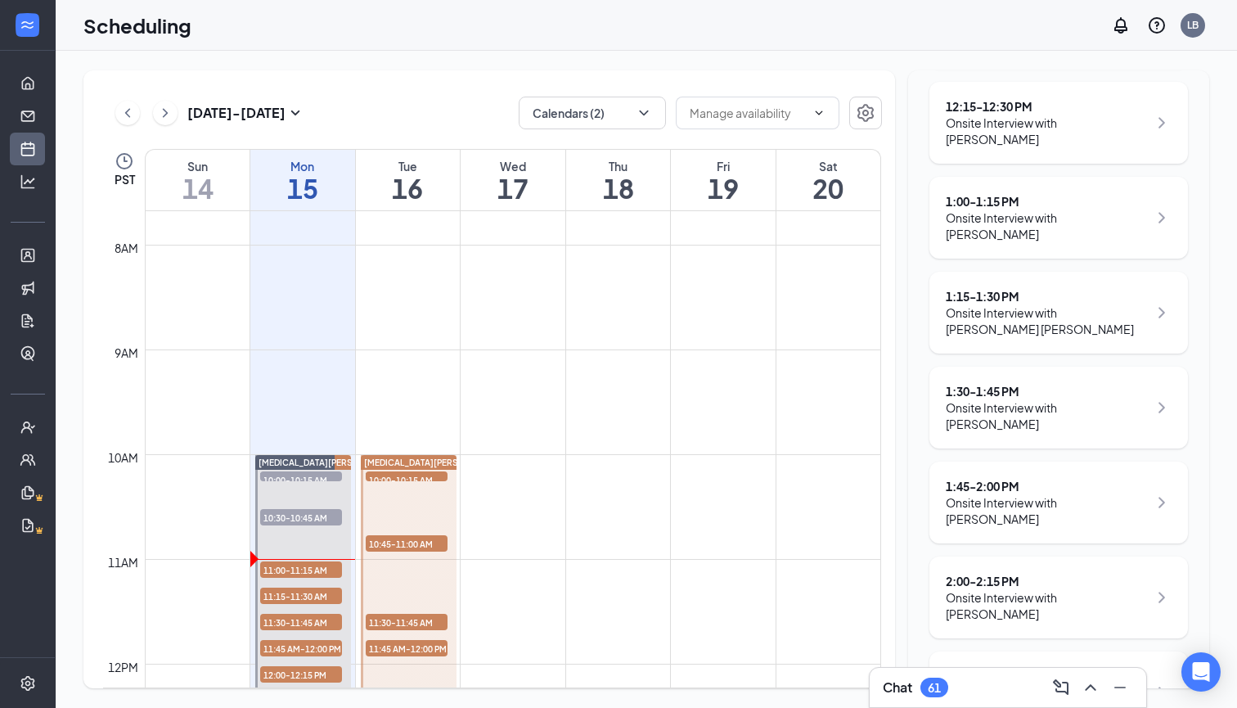
click at [998, 383] on div "1:30 - 1:45 PM" at bounding box center [1047, 391] width 202 height 16
click at [1057, 399] on div "Onsite Interview with [PERSON_NAME]" at bounding box center [1047, 415] width 202 height 33
click at [1146, 383] on div "1:30 - 1:45 PM Onsite Interview with Portia Butori" at bounding box center [1059, 407] width 226 height 49
click at [1002, 383] on div "1:30 - 1:45 PM" at bounding box center [1047, 391] width 202 height 16
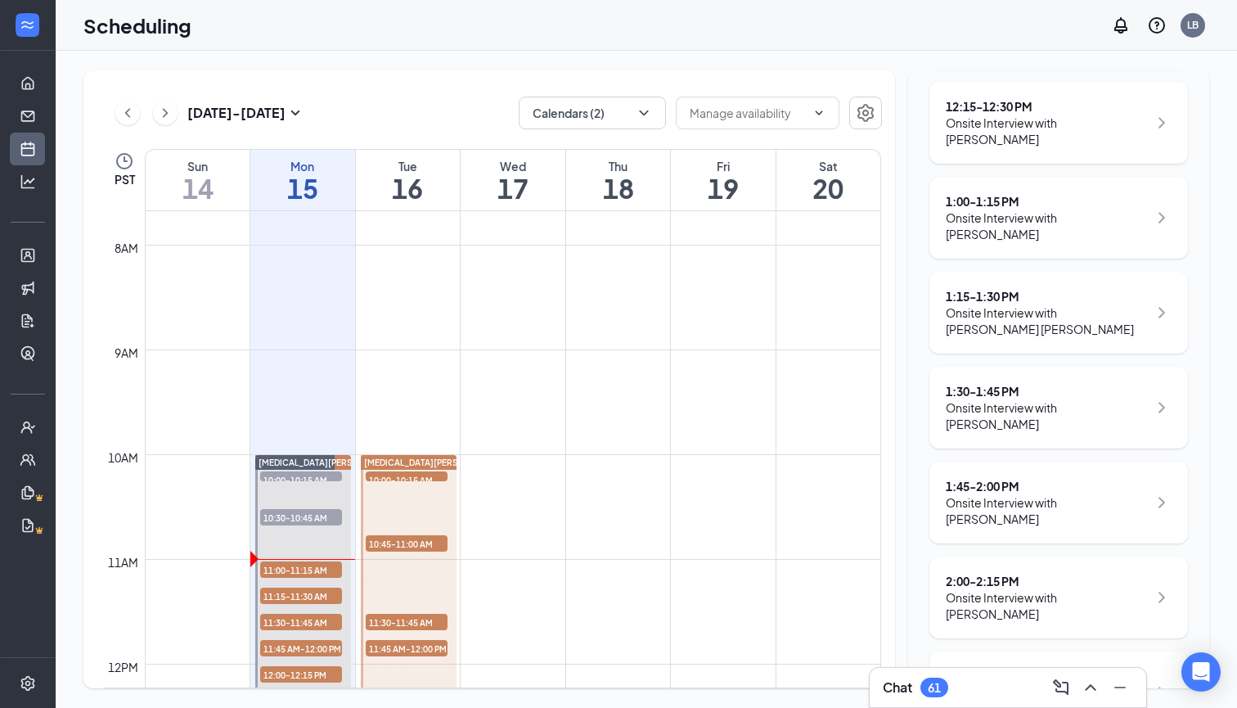
click at [973, 383] on div "1:30 - 1:45 PM" at bounding box center [1047, 391] width 202 height 16
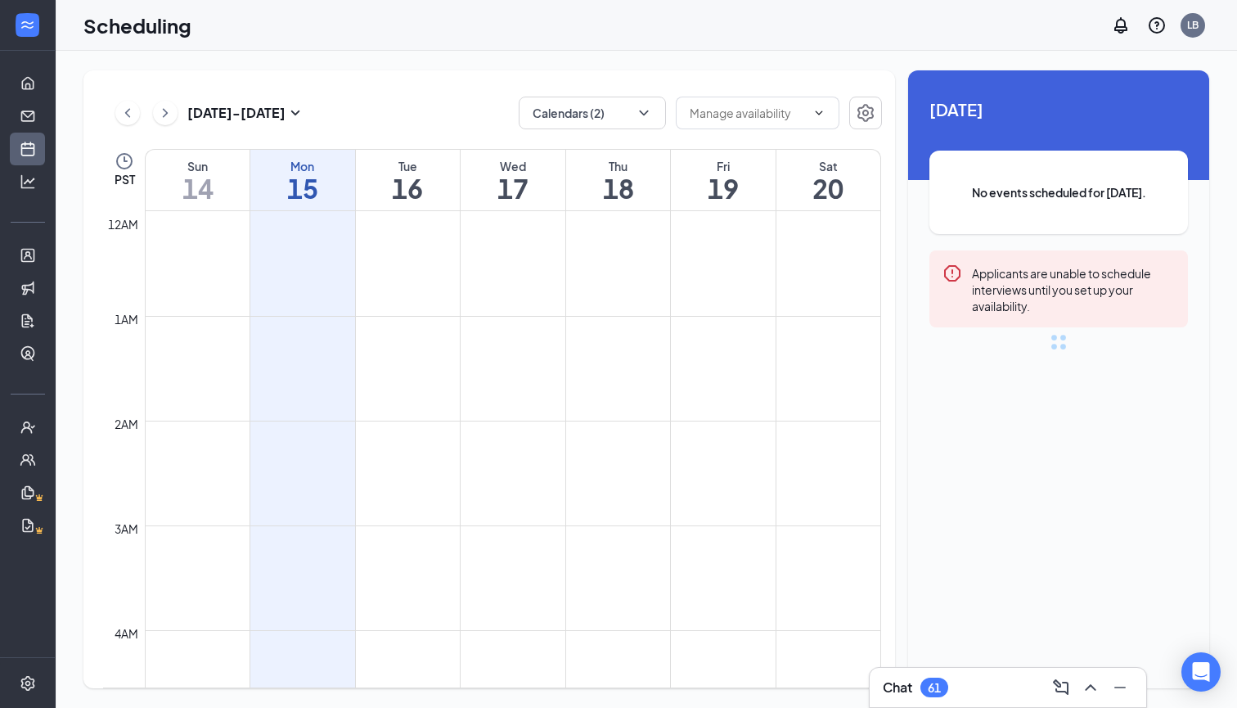
scroll to position [804, 0]
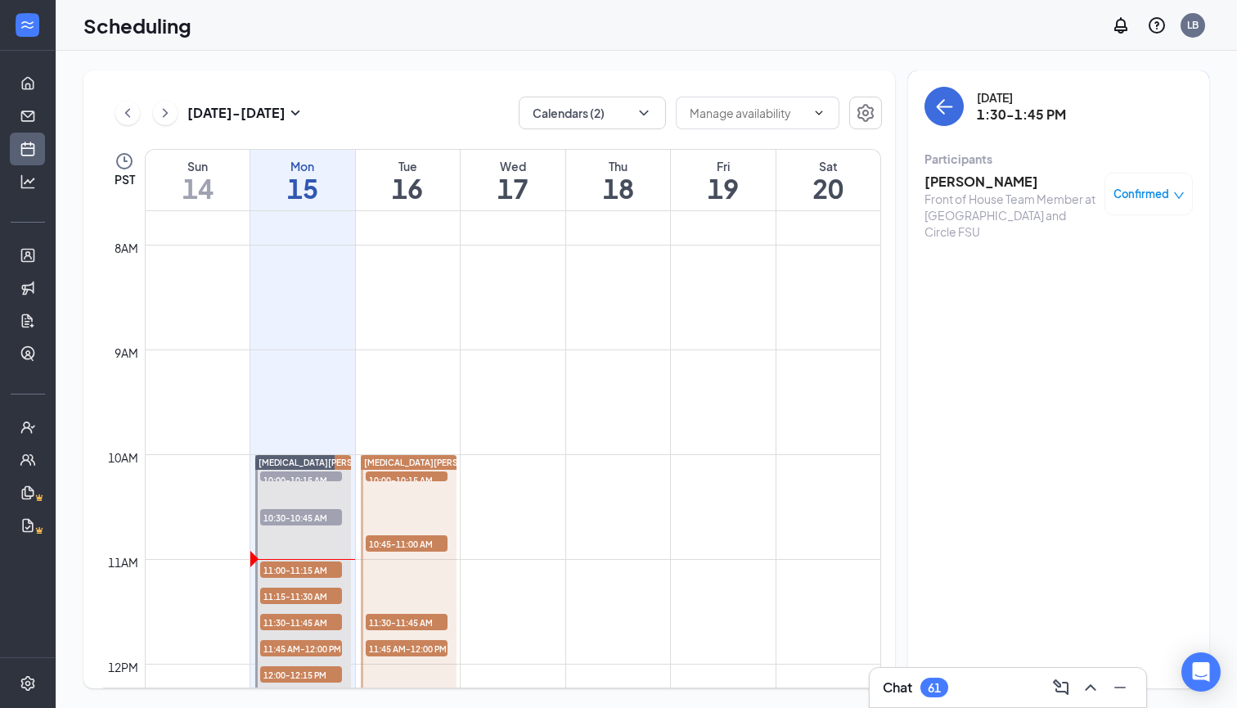
click at [957, 181] on h3 "Portia Butori" at bounding box center [1011, 182] width 172 height 18
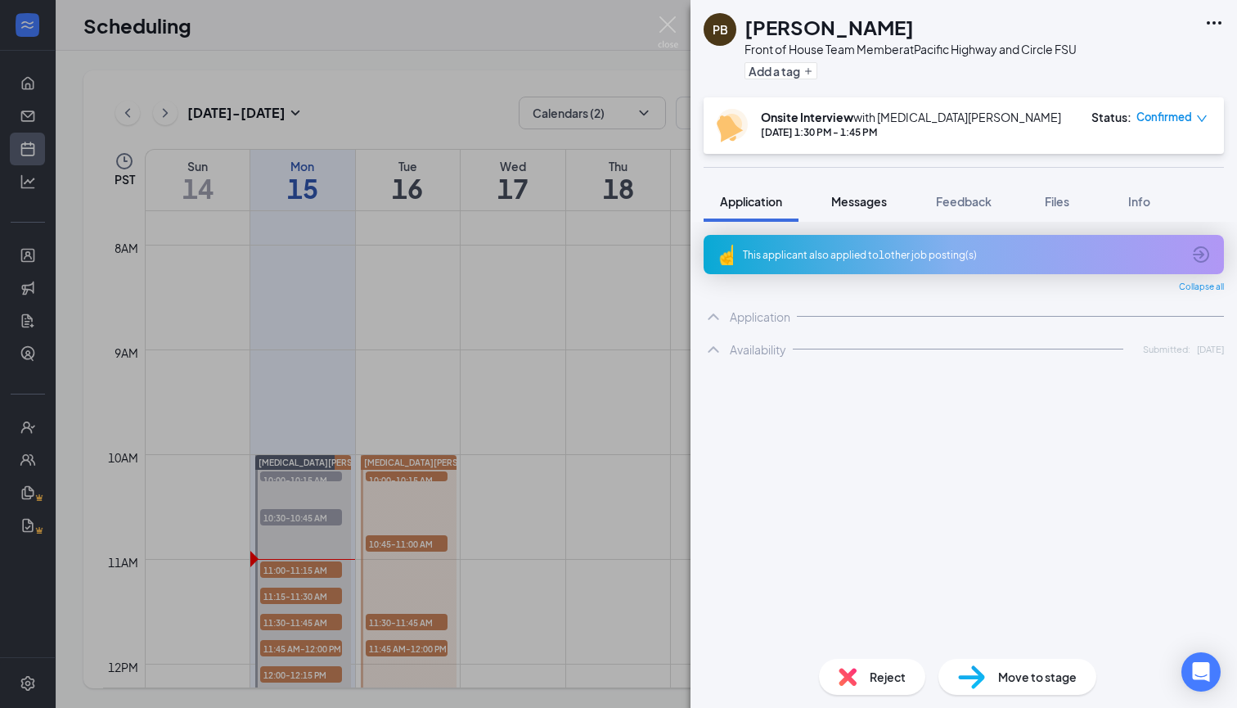
click at [854, 208] on span "Messages" at bounding box center [859, 201] width 56 height 15
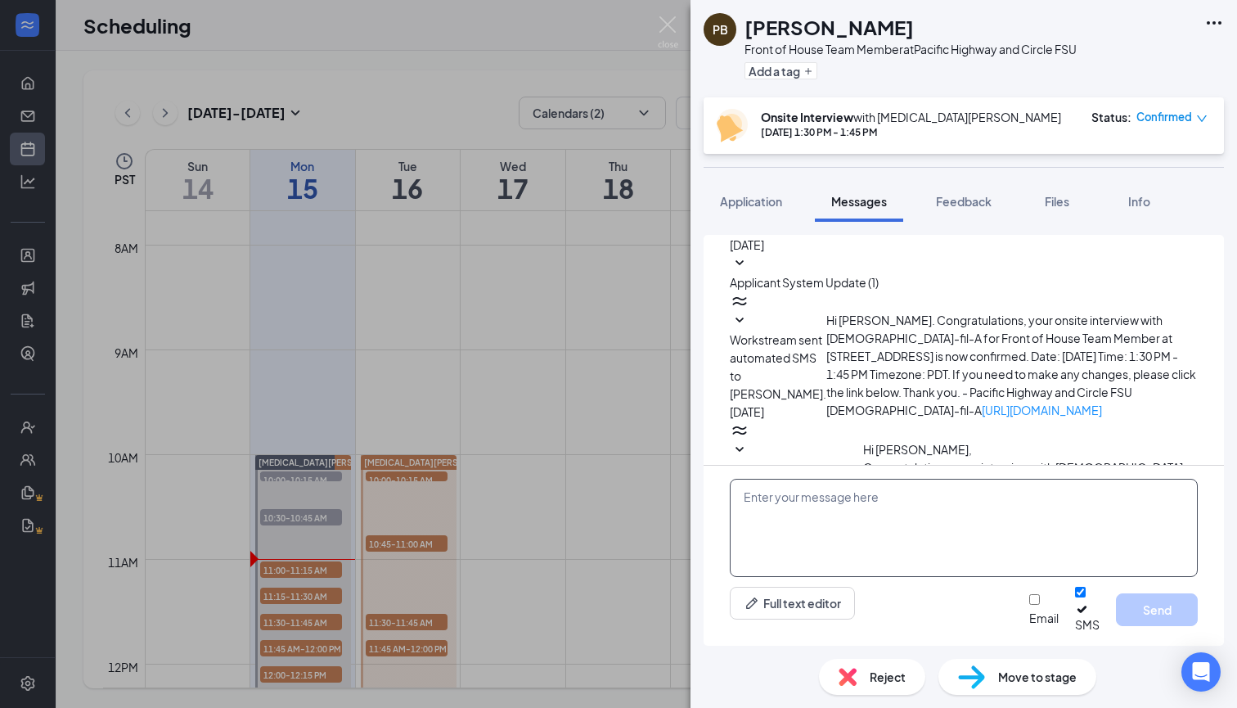
scroll to position [660, 0]
click at [767, 532] on textarea at bounding box center [964, 528] width 468 height 98
paste textarea "Good Morning, We will interview in the trailer in front of the building today. …"
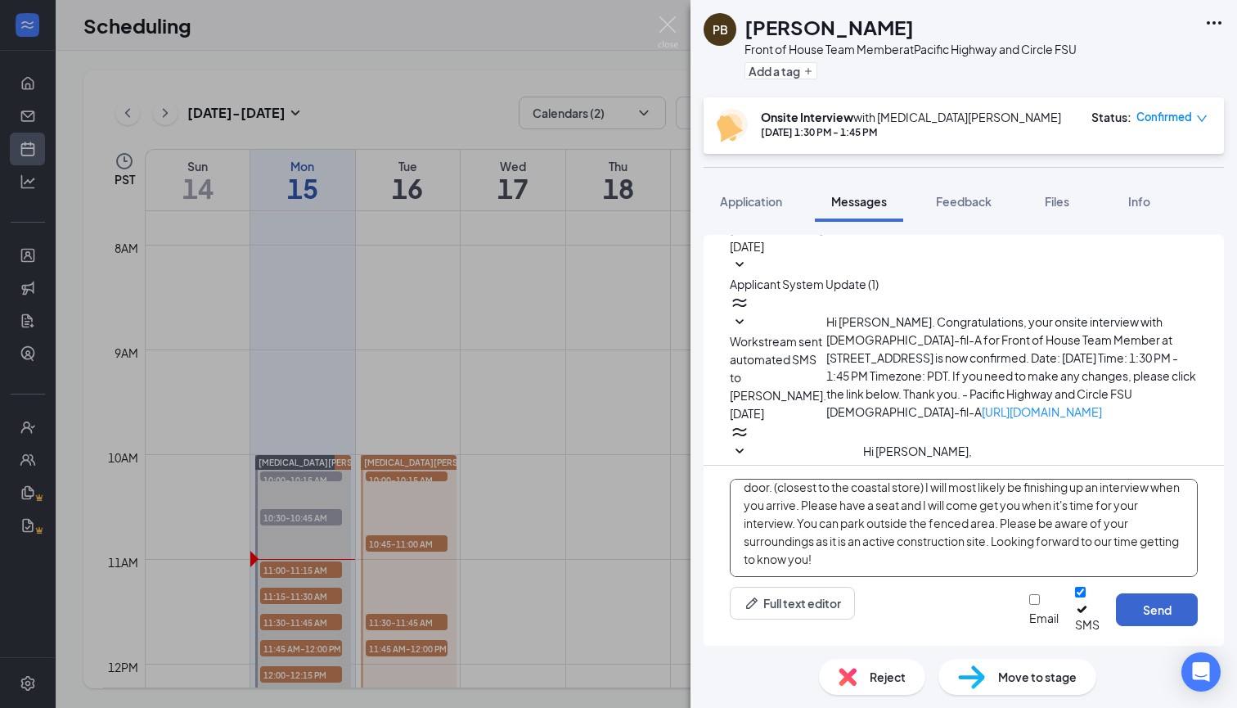
scroll to position [46, 0]
type textarea "Good Morning, We will interview in the trailer in front of the building [DATE].…"
click at [1029, 610] on div at bounding box center [1043, 610] width 29 height 0
click at [1029, 605] on input "Email" at bounding box center [1034, 599] width 11 height 11
checkbox input "true"
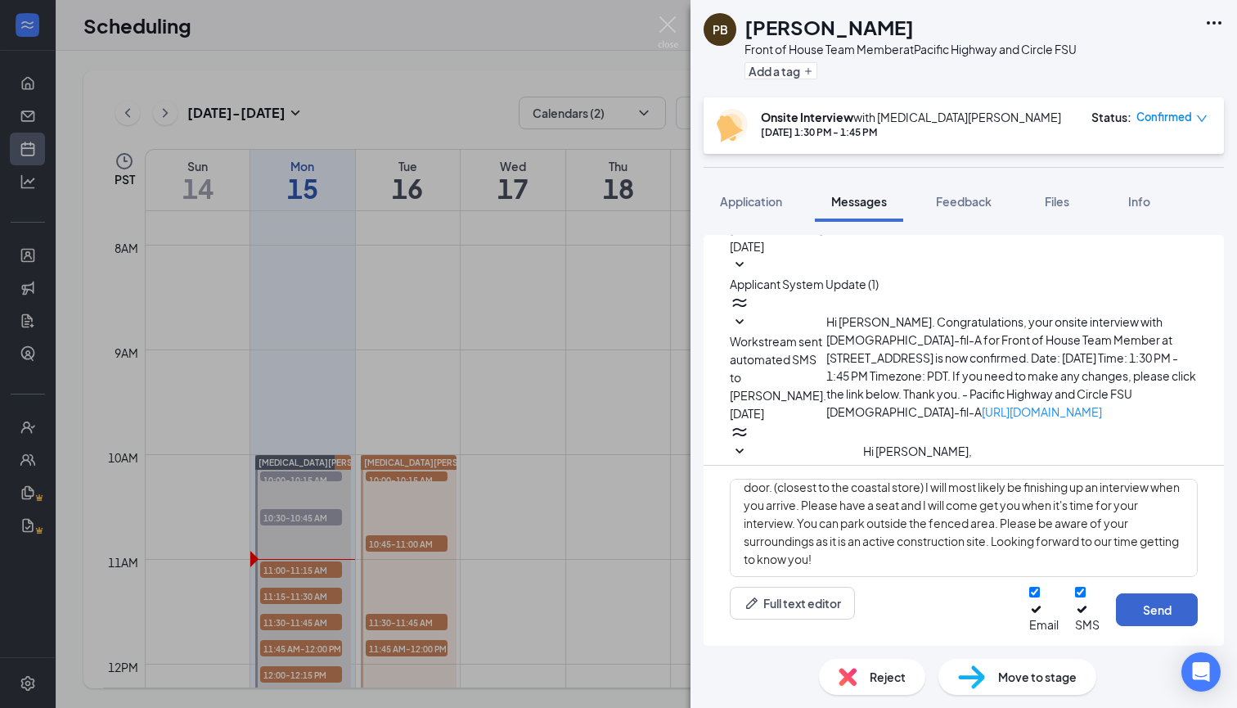
click at [1145, 611] on button "Send" at bounding box center [1157, 609] width 82 height 33
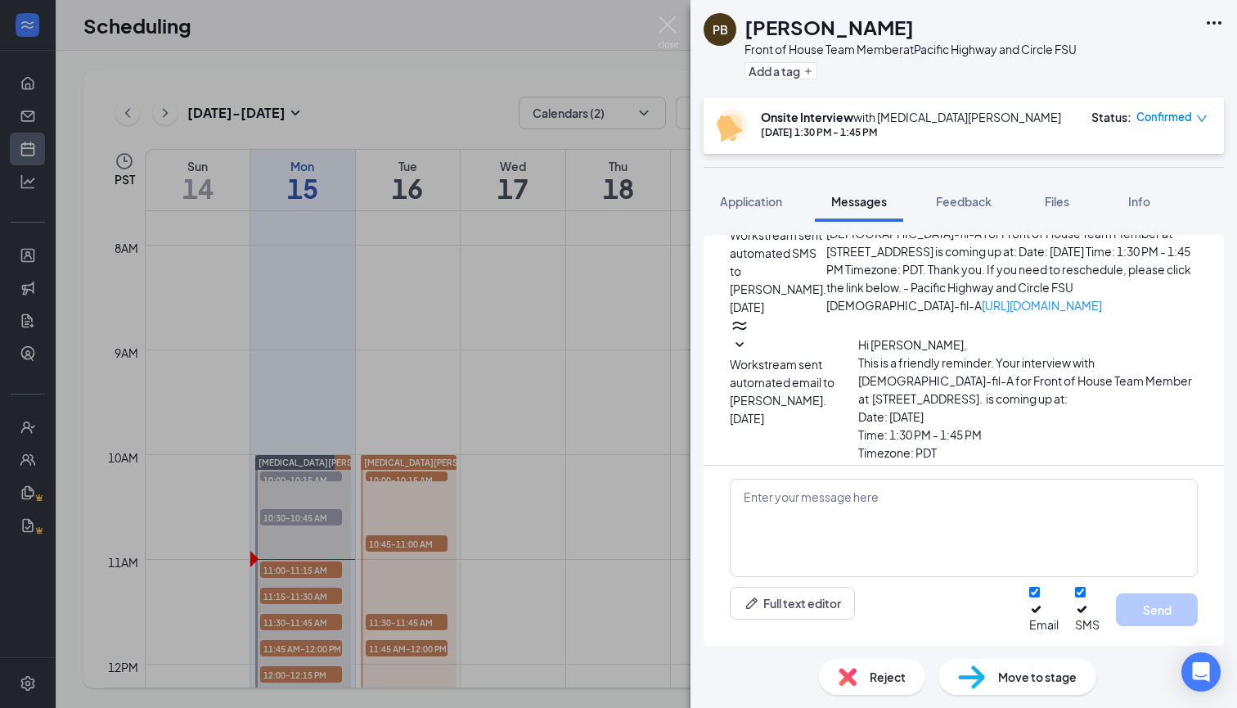
scroll to position [1158, 0]
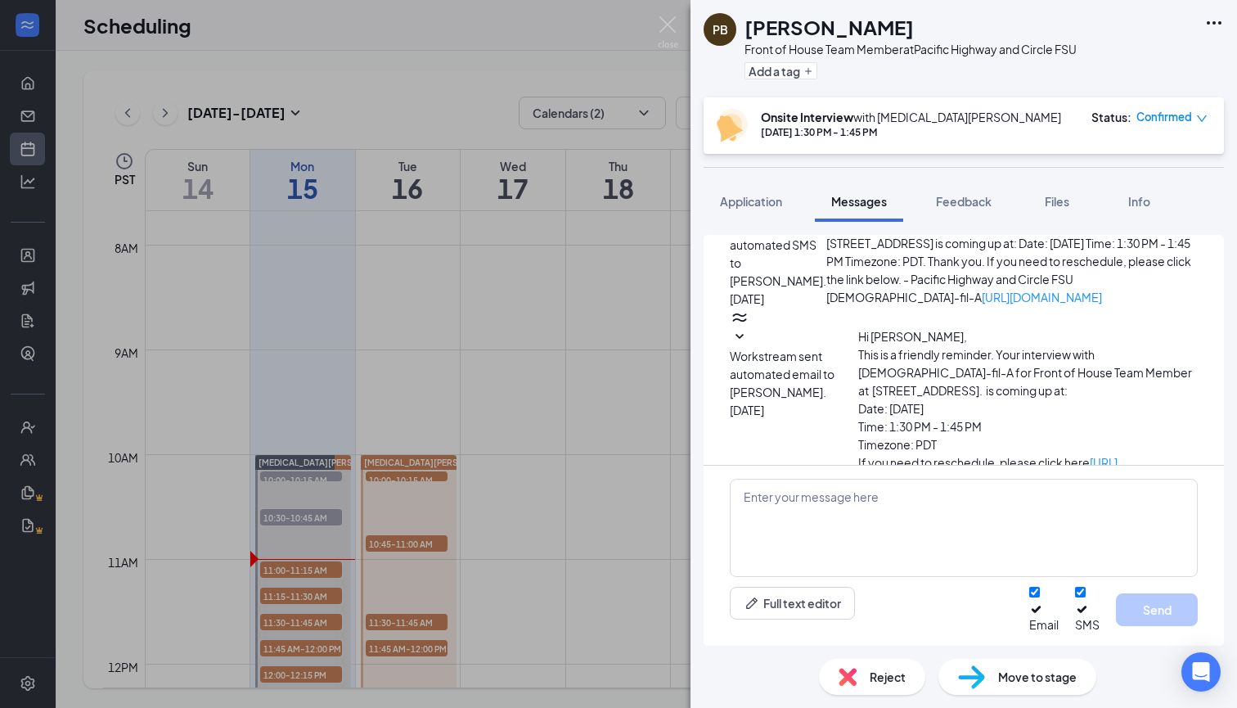
click at [663, 23] on img at bounding box center [668, 32] width 20 height 32
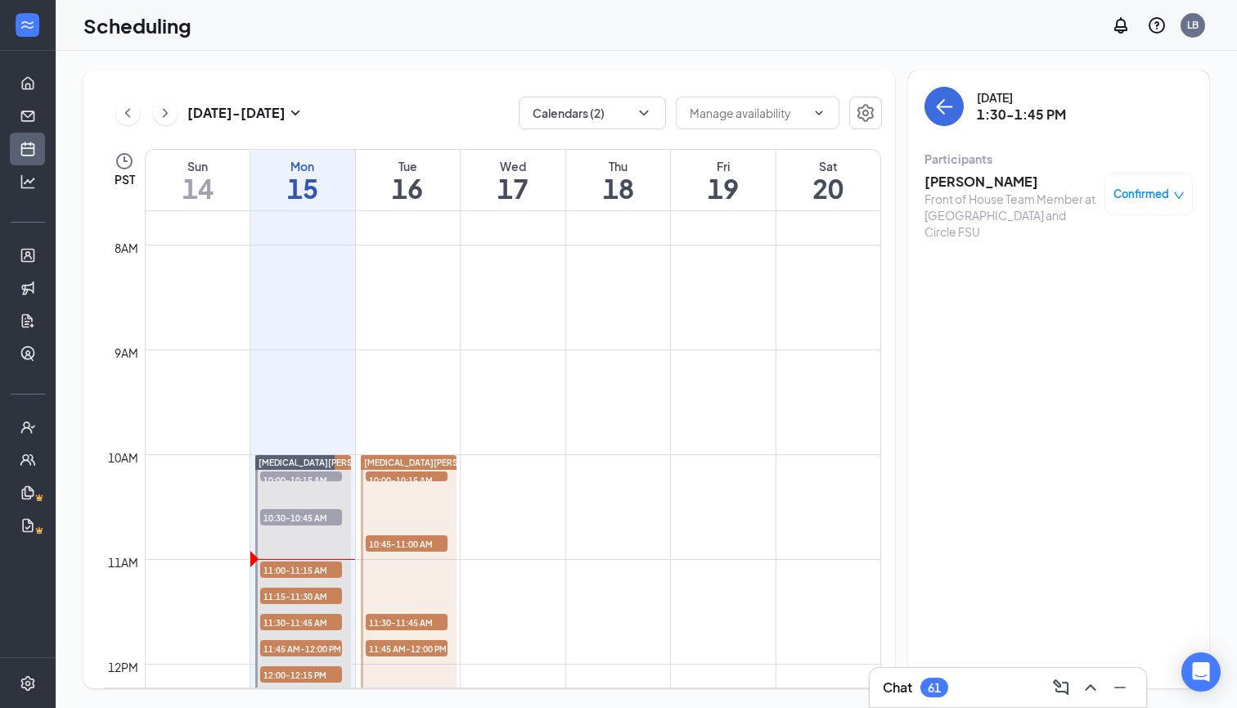
click at [932, 87] on div "Monday, Sep 15 1:30-1:45 PM" at bounding box center [1059, 106] width 268 height 39
click at [944, 114] on icon "ArrowLeft" at bounding box center [941, 107] width 8 height 16
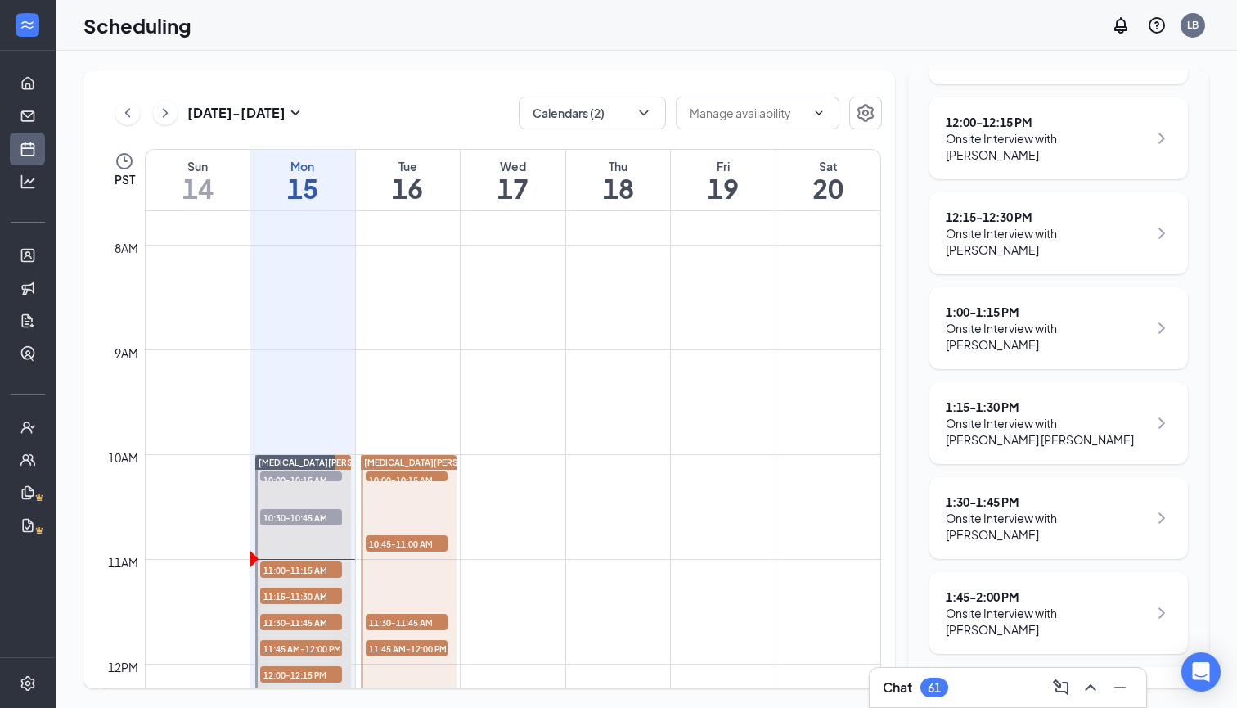
scroll to position [806, 0]
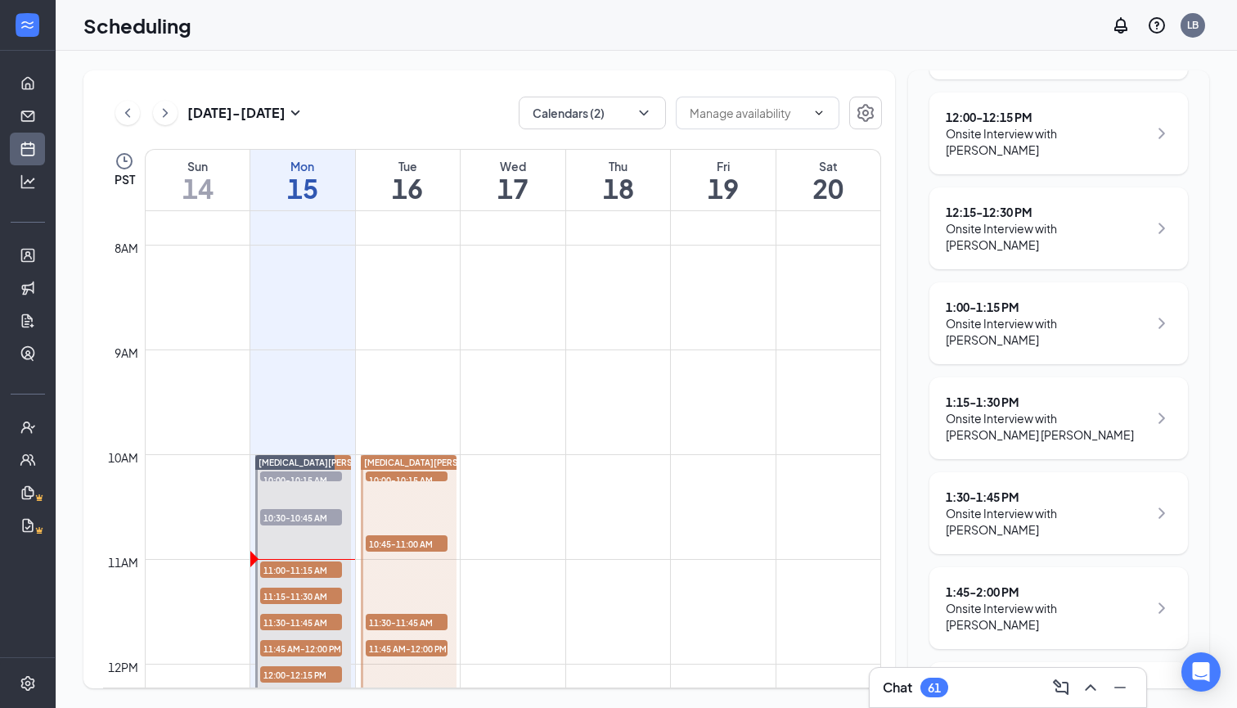
click at [1011, 583] on div "1:45 - 2:00 PM" at bounding box center [1047, 591] width 202 height 16
click at [983, 600] on div "Onsite Interview with [PERSON_NAME]" at bounding box center [1047, 616] width 202 height 33
click at [1163, 598] on icon "ChevronRight" at bounding box center [1162, 608] width 20 height 20
click at [1091, 689] on icon "ChevronUp" at bounding box center [1091, 688] width 20 height 20
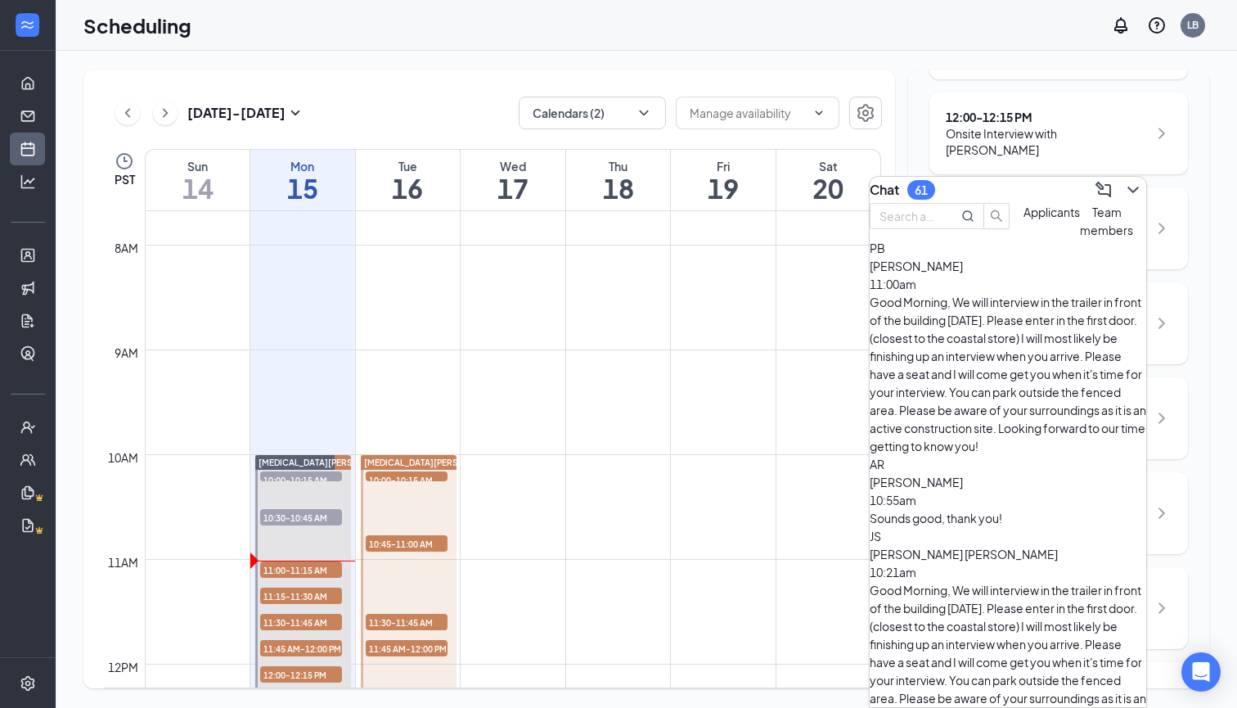
click at [1124, 180] on icon "ChevronDown" at bounding box center [1134, 190] width 20 height 20
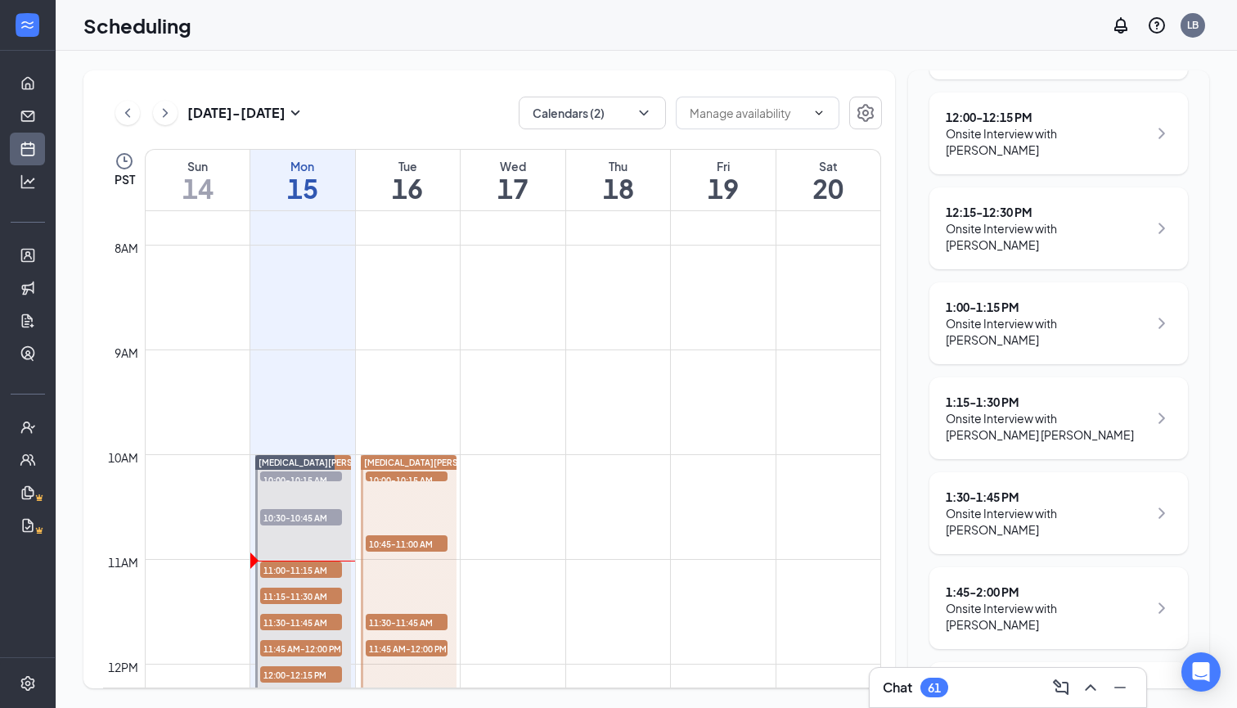
click at [979, 583] on div "1:45 - 2:00 PM" at bounding box center [1047, 591] width 202 height 16
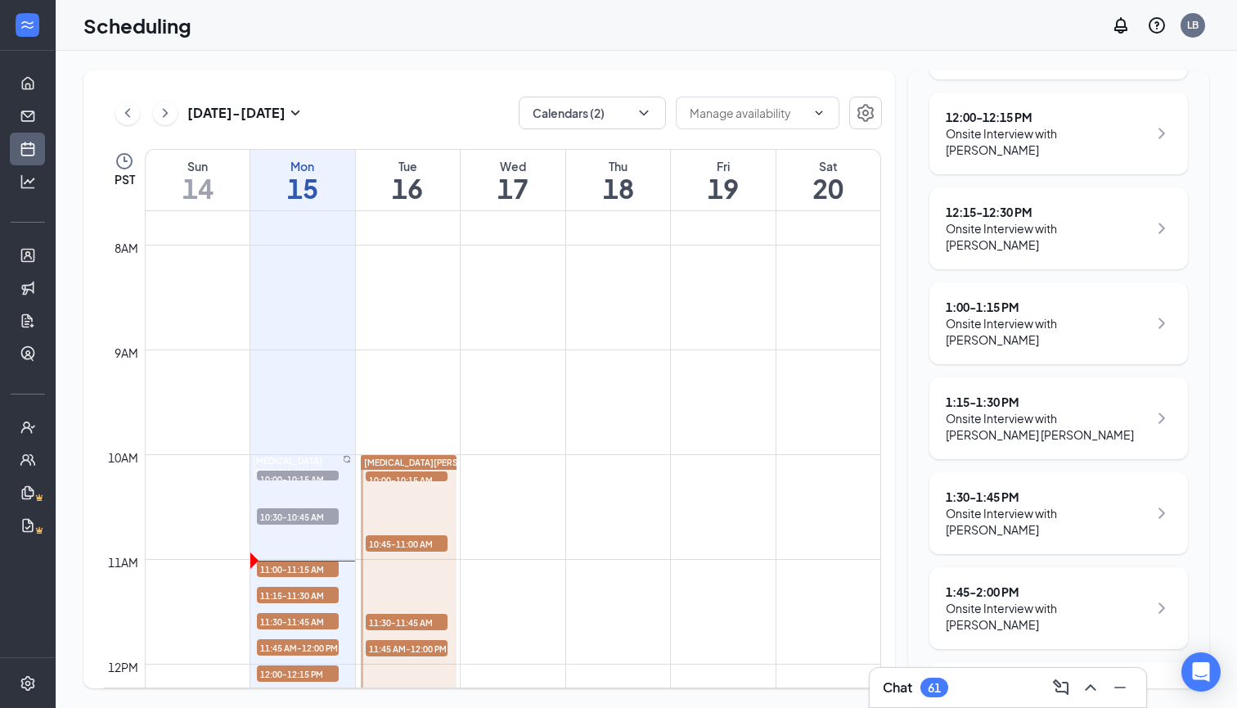
click at [979, 583] on div "1:45 - 2:00 PM" at bounding box center [1047, 591] width 202 height 16
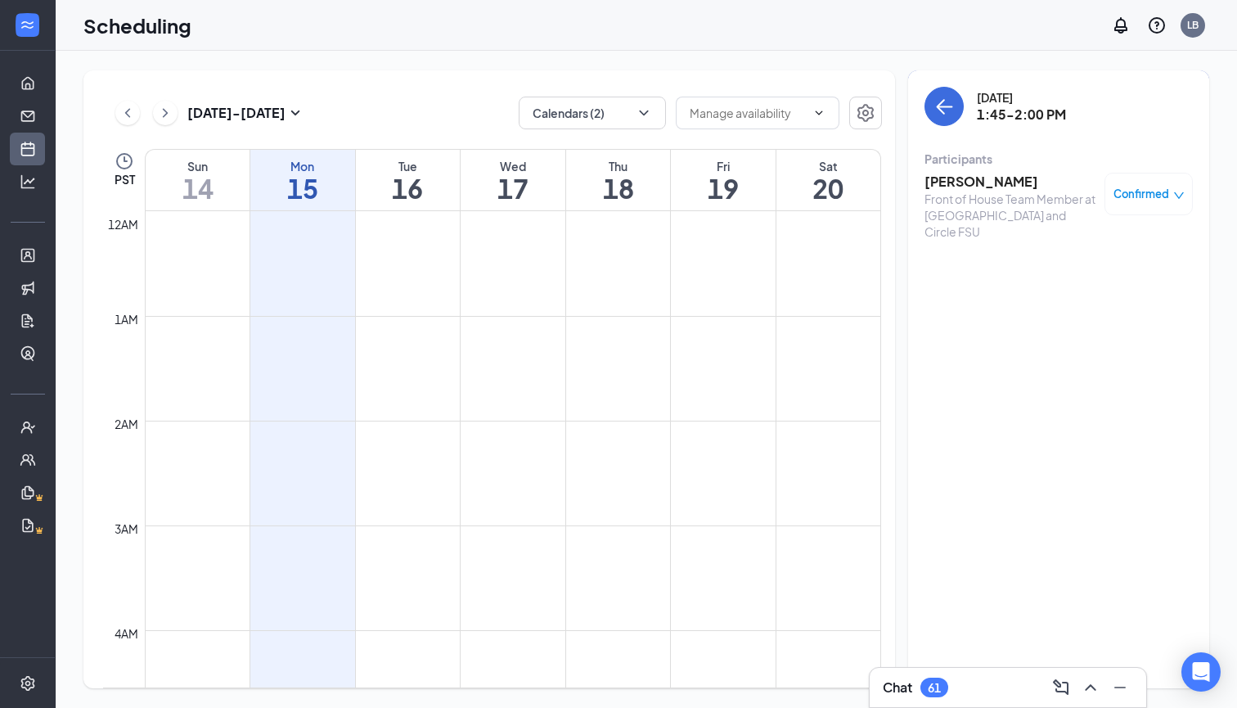
scroll to position [804, 0]
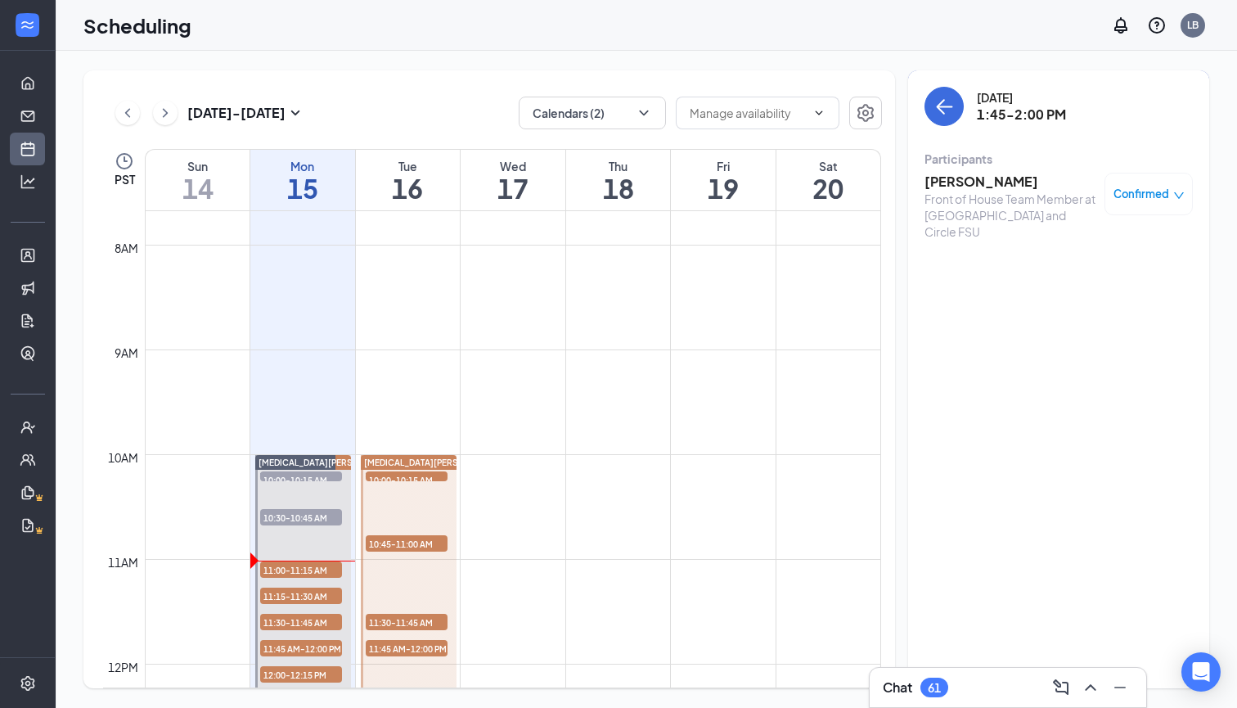
click at [925, 174] on h3 "[PERSON_NAME]" at bounding box center [1011, 182] width 172 height 18
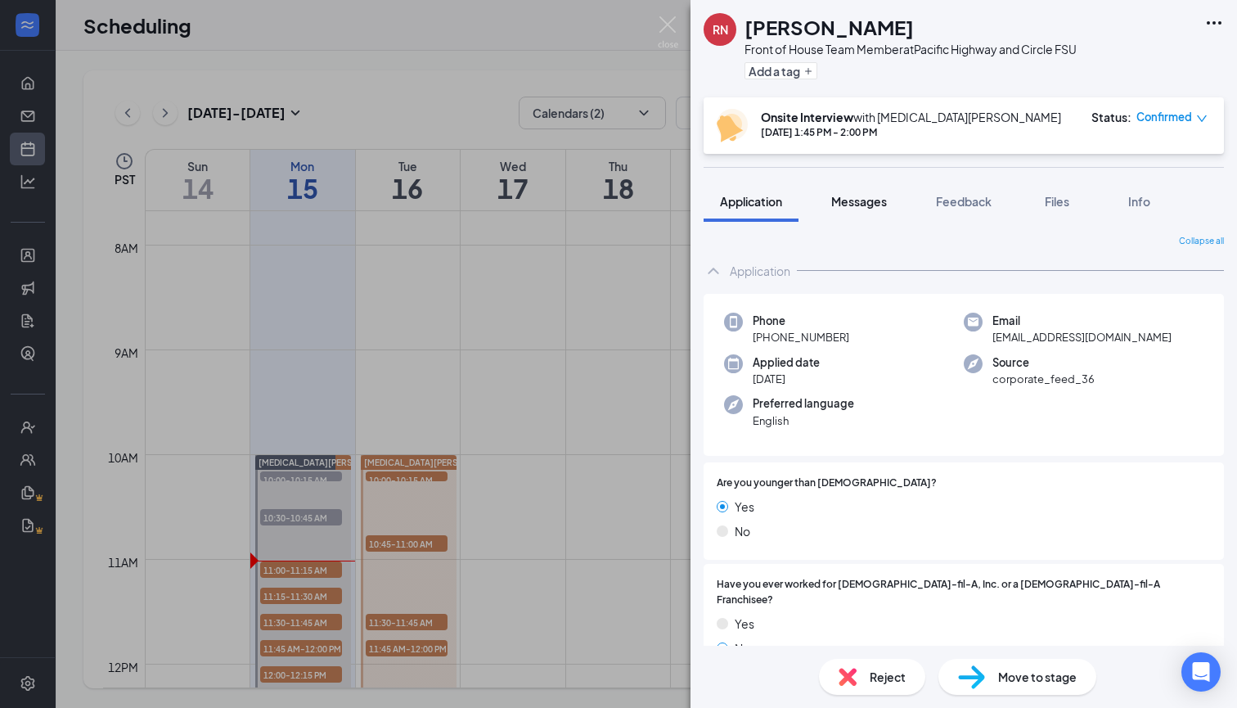
click at [860, 197] on span "Messages" at bounding box center [859, 201] width 56 height 15
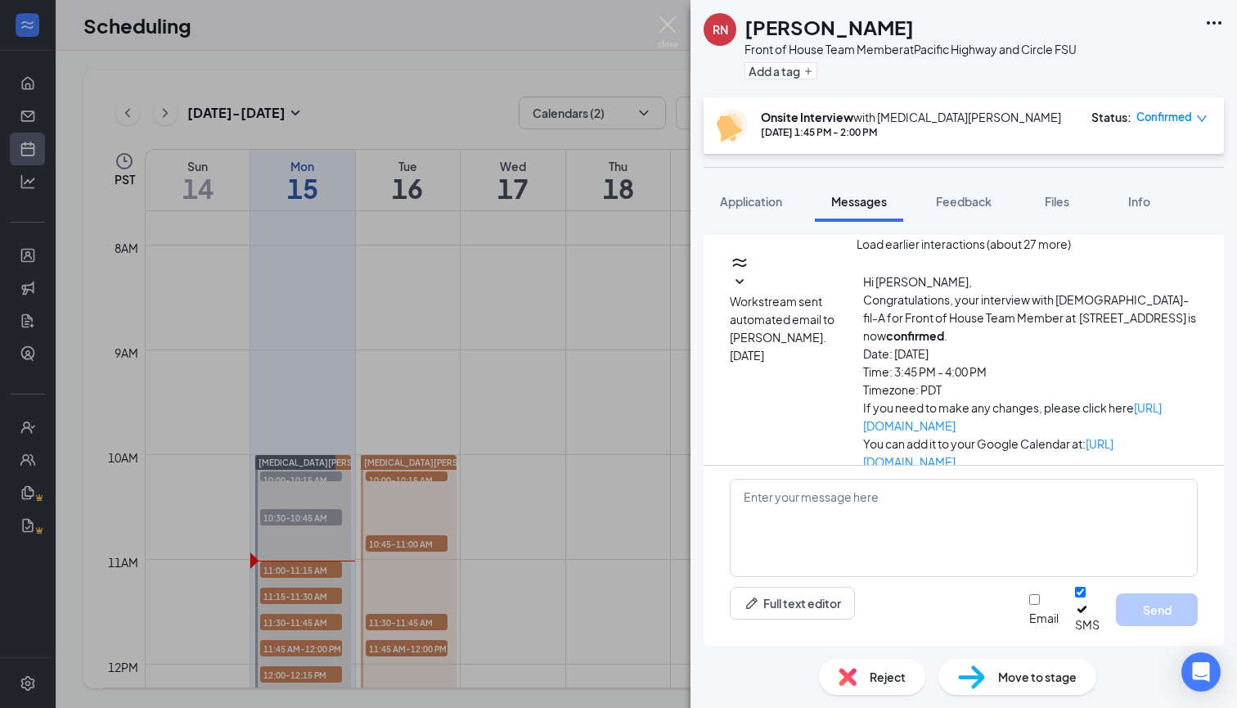
scroll to position [554, 0]
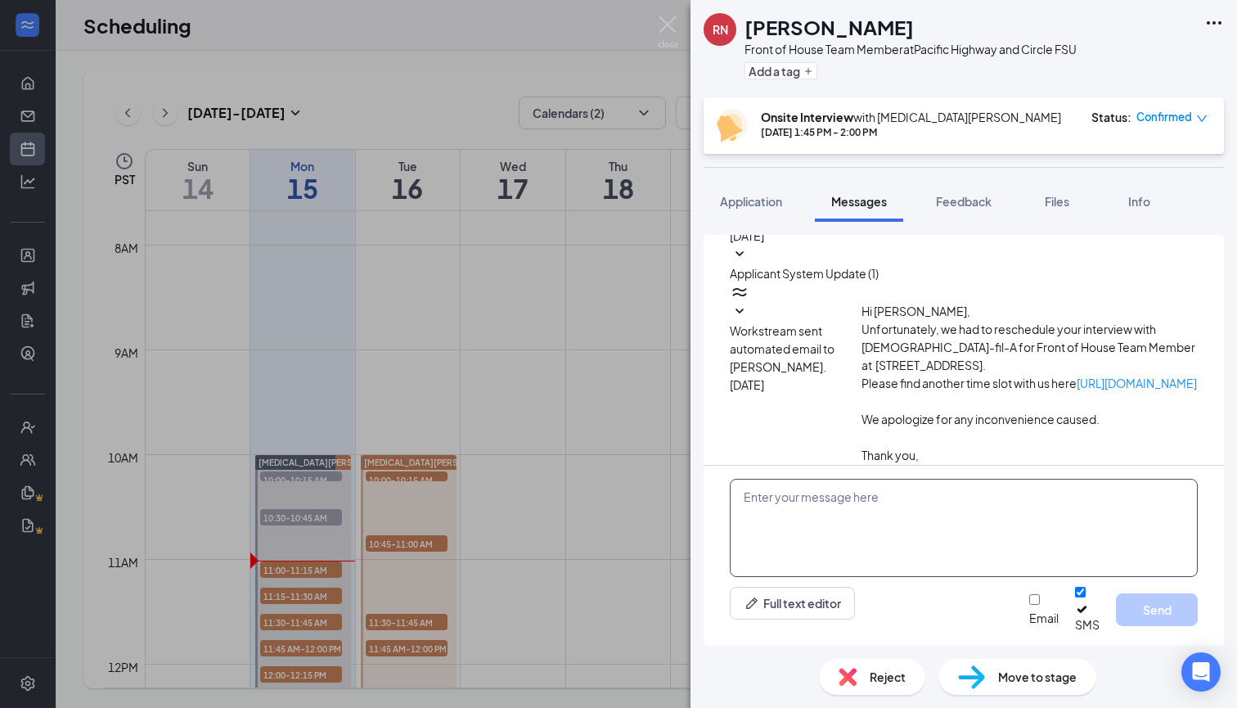
scroll to position [554, 0]
click at [763, 507] on textarea at bounding box center [964, 528] width 468 height 98
paste textarea "Good Morning, We will interview in the trailer in front of the building [DATE].…"
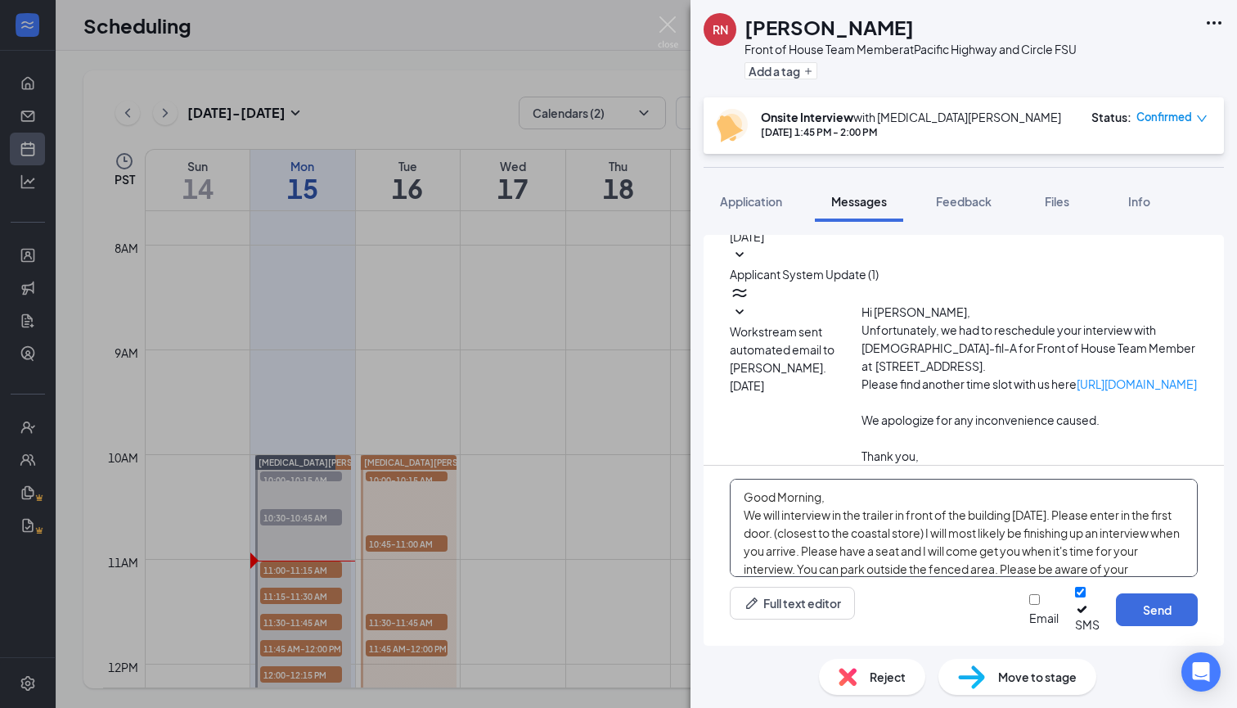
scroll to position [46, 0]
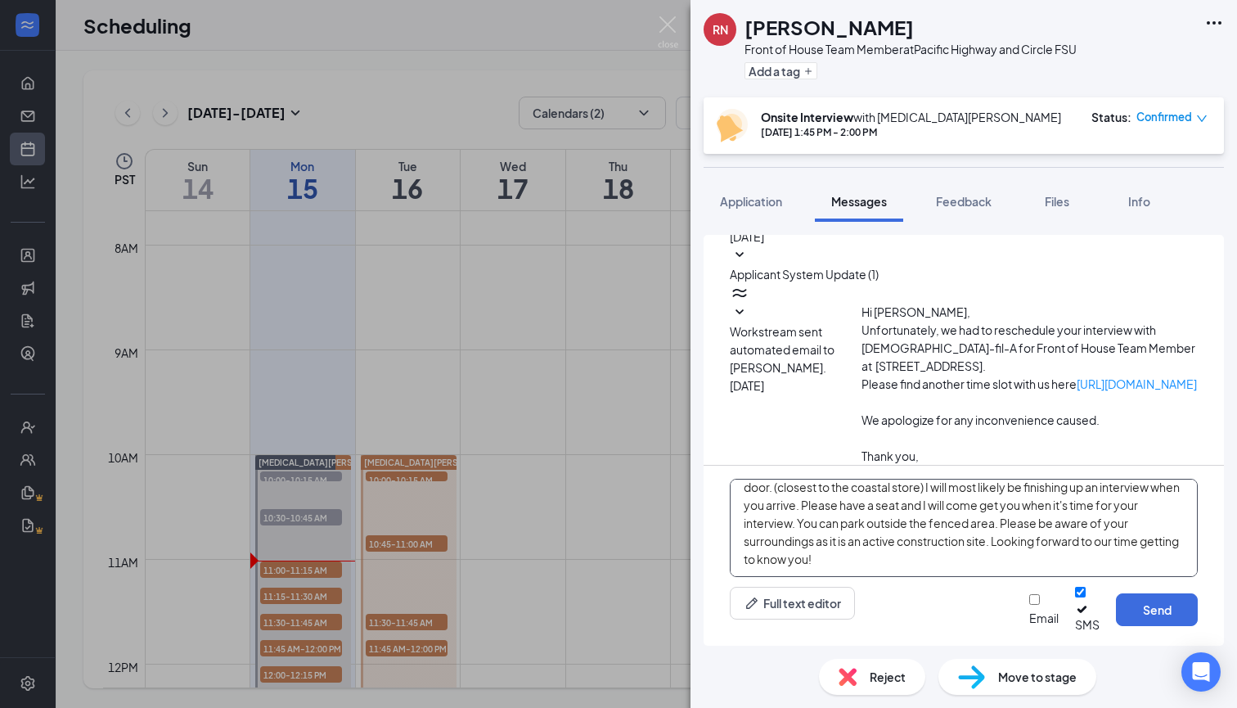
type textarea "Good Morning, We will interview in the trailer in front of the building [DATE].…"
click at [980, 620] on div "Full text editor Email SMS Send" at bounding box center [964, 610] width 468 height 46
click at [1029, 610] on div at bounding box center [1043, 610] width 29 height 0
click at [1029, 605] on input "Email" at bounding box center [1034, 599] width 11 height 11
checkbox input "true"
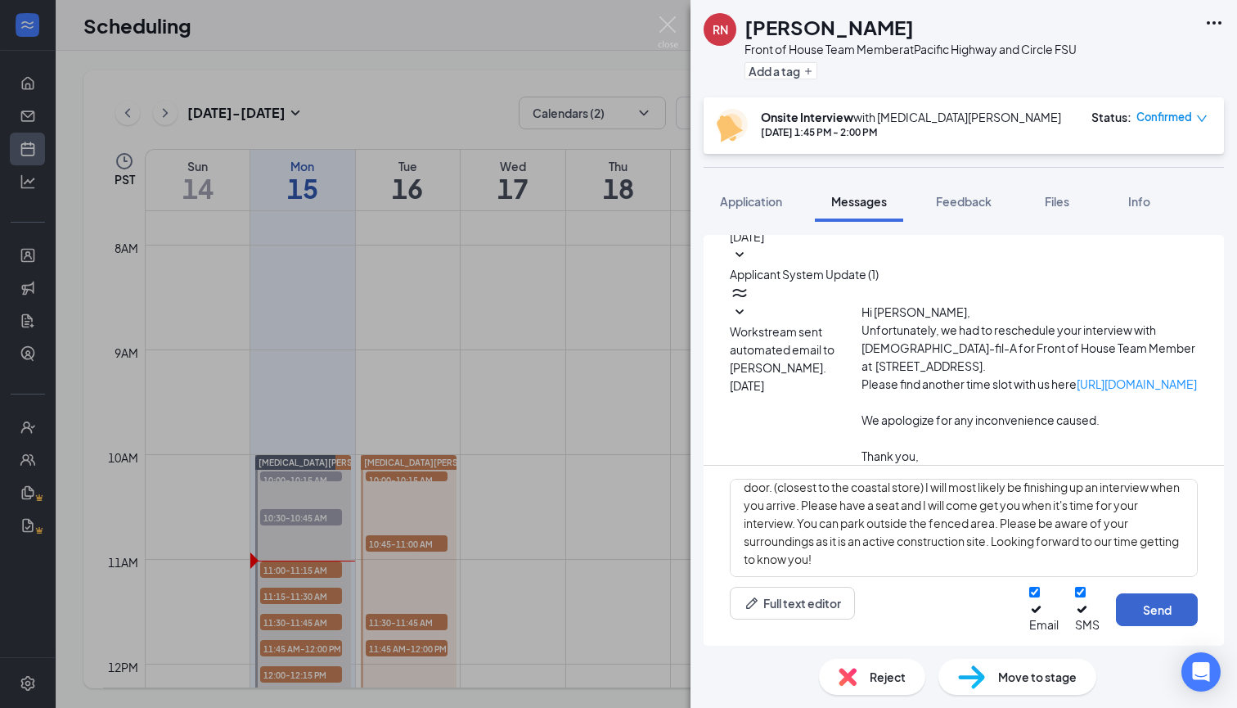
click at [1146, 624] on button "Send" at bounding box center [1157, 609] width 82 height 33
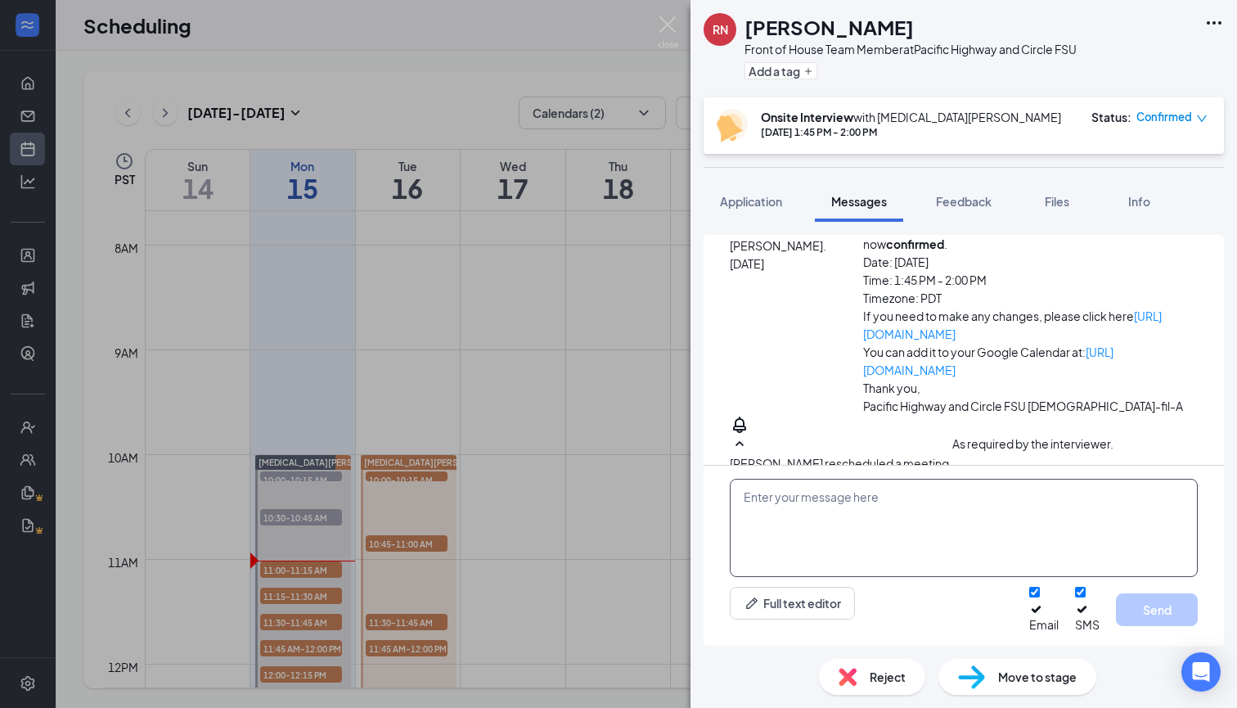
scroll to position [1052, 0]
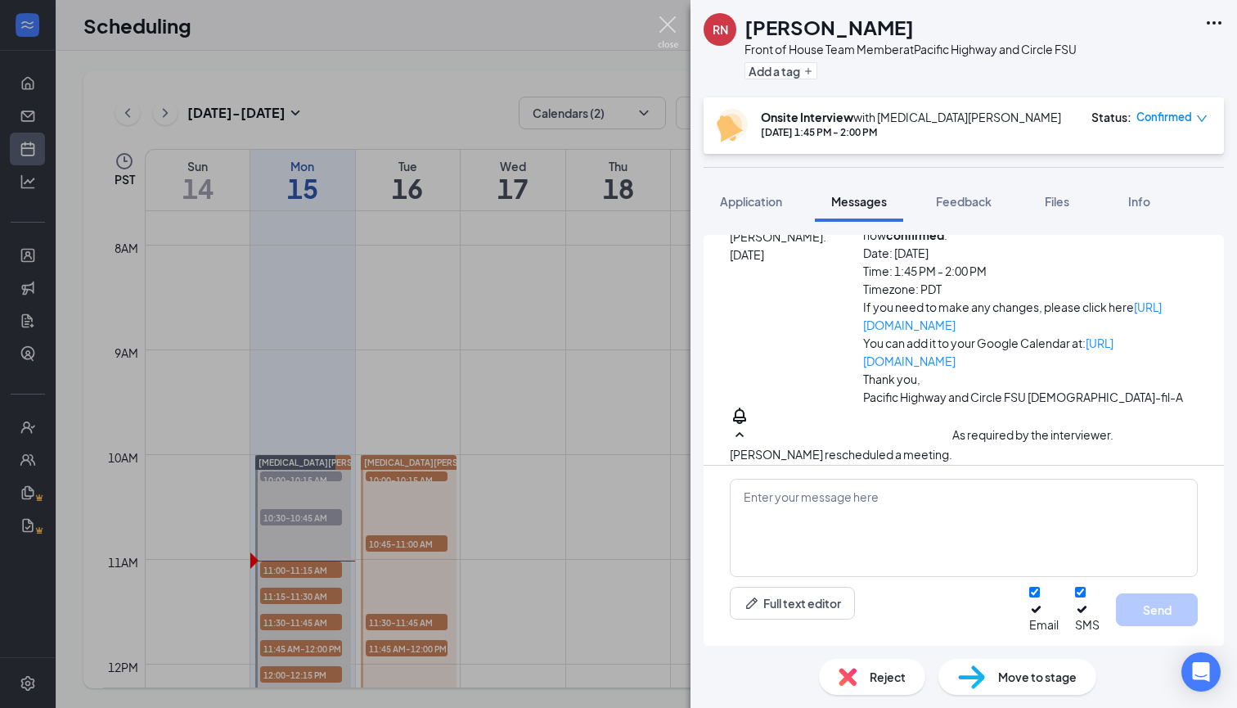
click at [669, 21] on img at bounding box center [668, 32] width 20 height 32
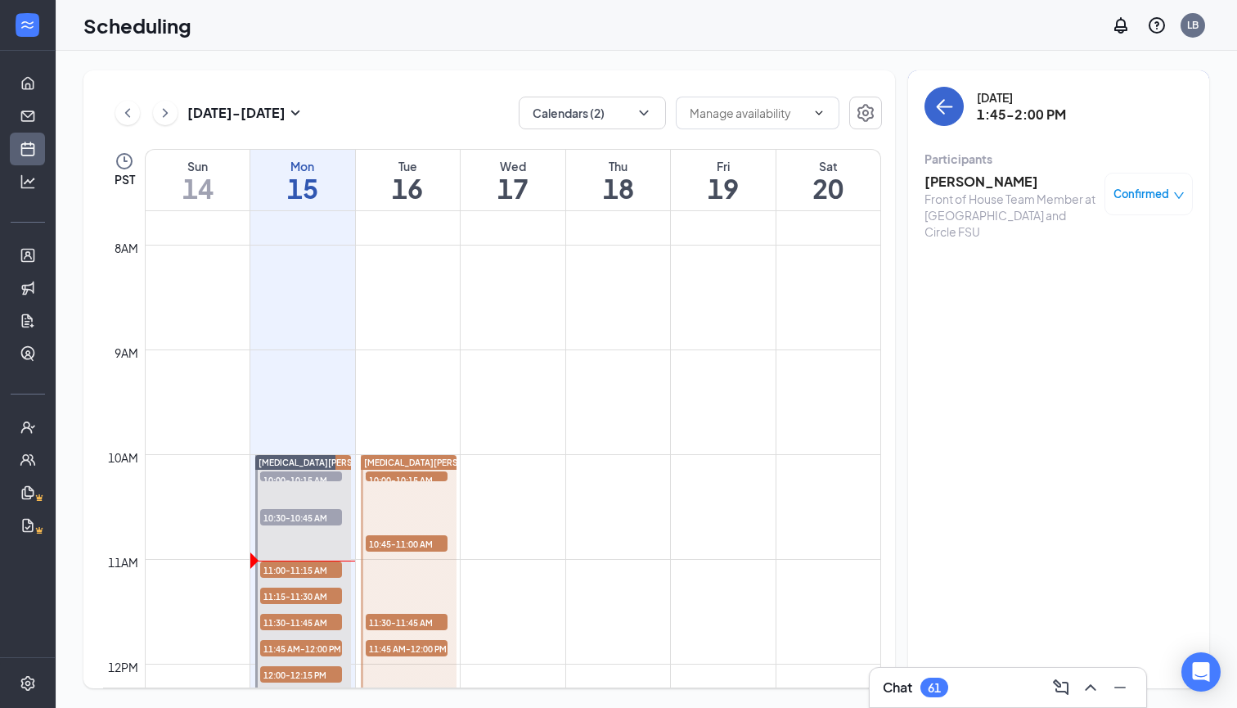
click at [943, 110] on icon "ArrowLeft" at bounding box center [945, 107] width 20 height 20
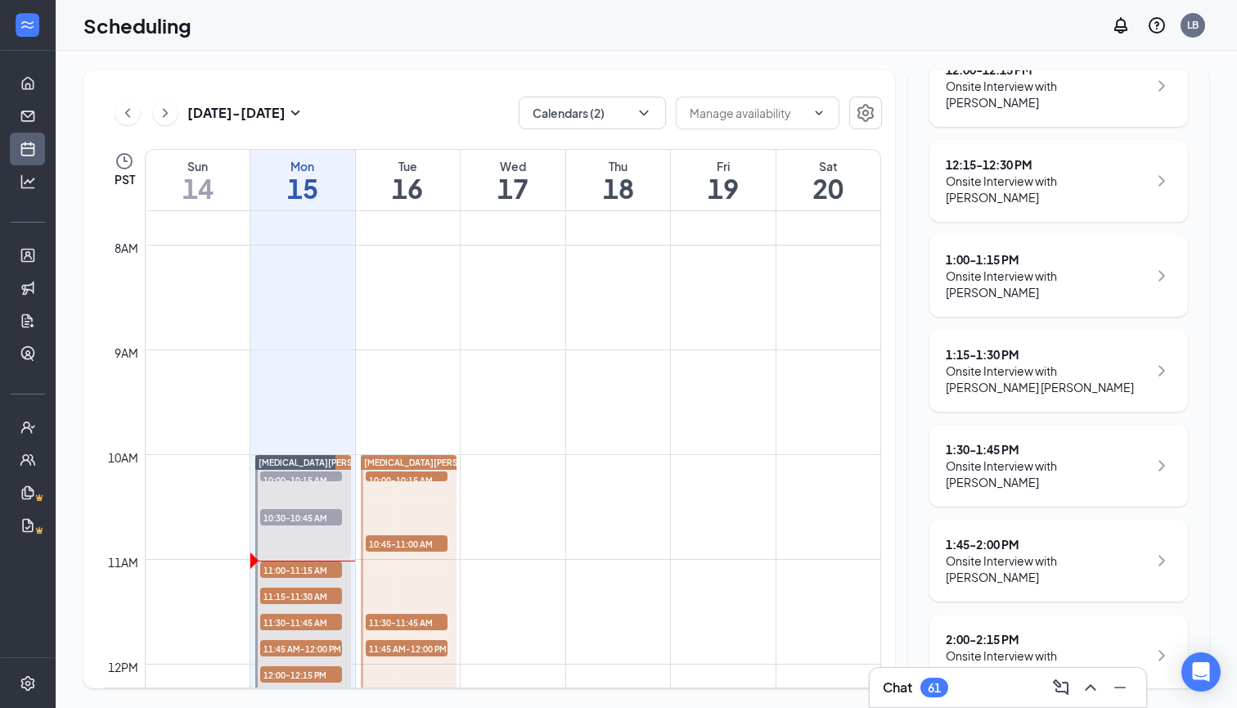
scroll to position [868, 0]
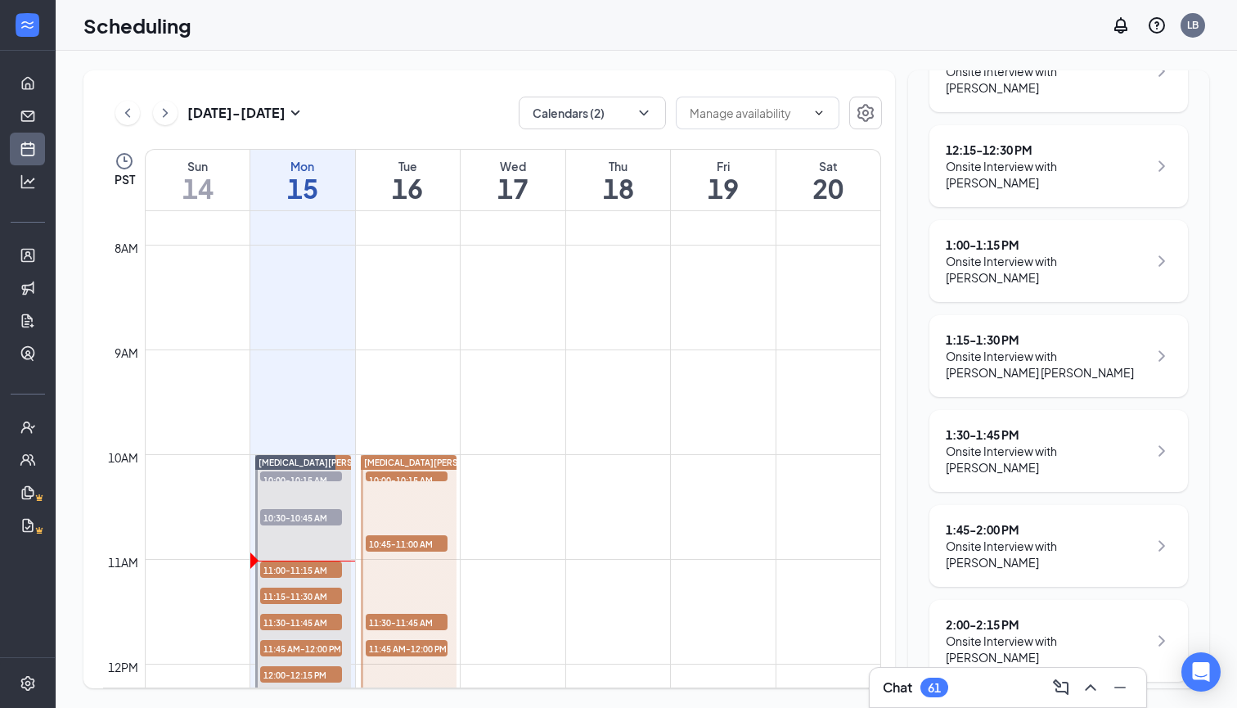
click at [965, 616] on div "2:00 - 2:15 PM" at bounding box center [1047, 624] width 202 height 16
click at [964, 616] on div "2:00 - 2:15 PM" at bounding box center [1047, 624] width 202 height 16
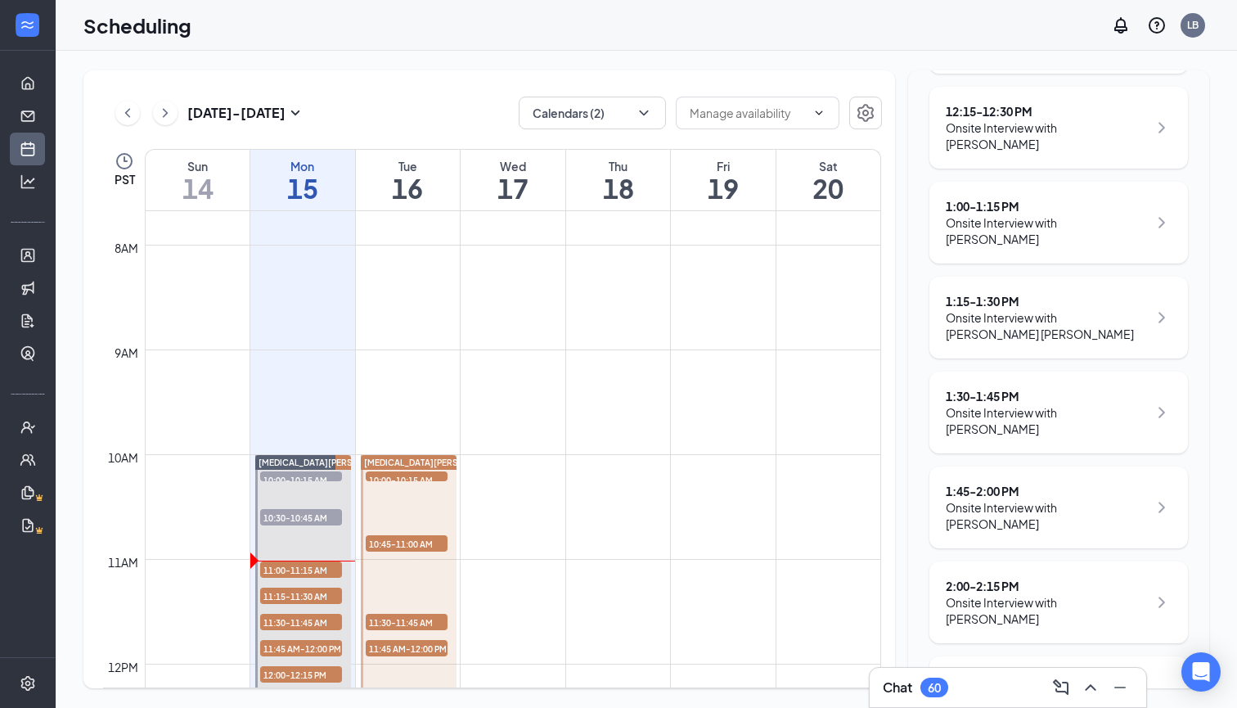
scroll to position [912, 0]
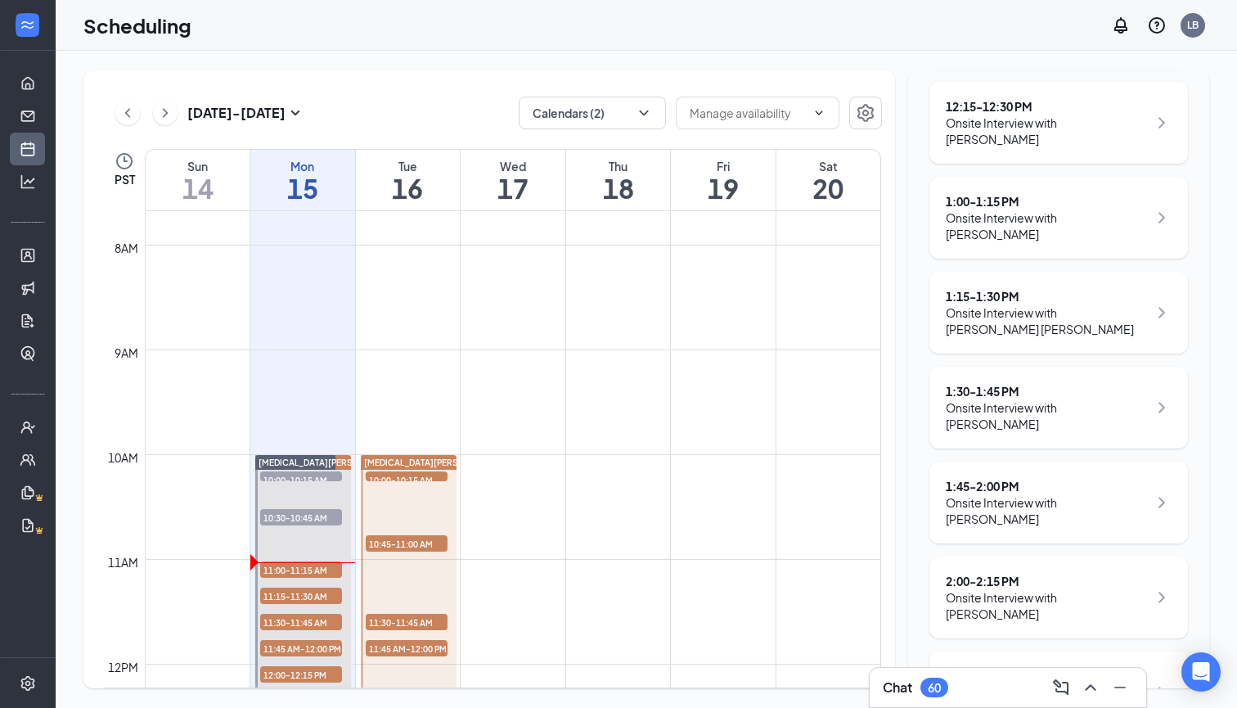
click at [967, 556] on div "2:00 - 2:15 PM Onsite Interview with [PERSON_NAME]" at bounding box center [1059, 597] width 259 height 82
click at [972, 573] on div "2:00 - 2:15 PM" at bounding box center [1047, 581] width 202 height 16
click at [963, 573] on div "2:00 - 2:15 PM" at bounding box center [1047, 581] width 202 height 16
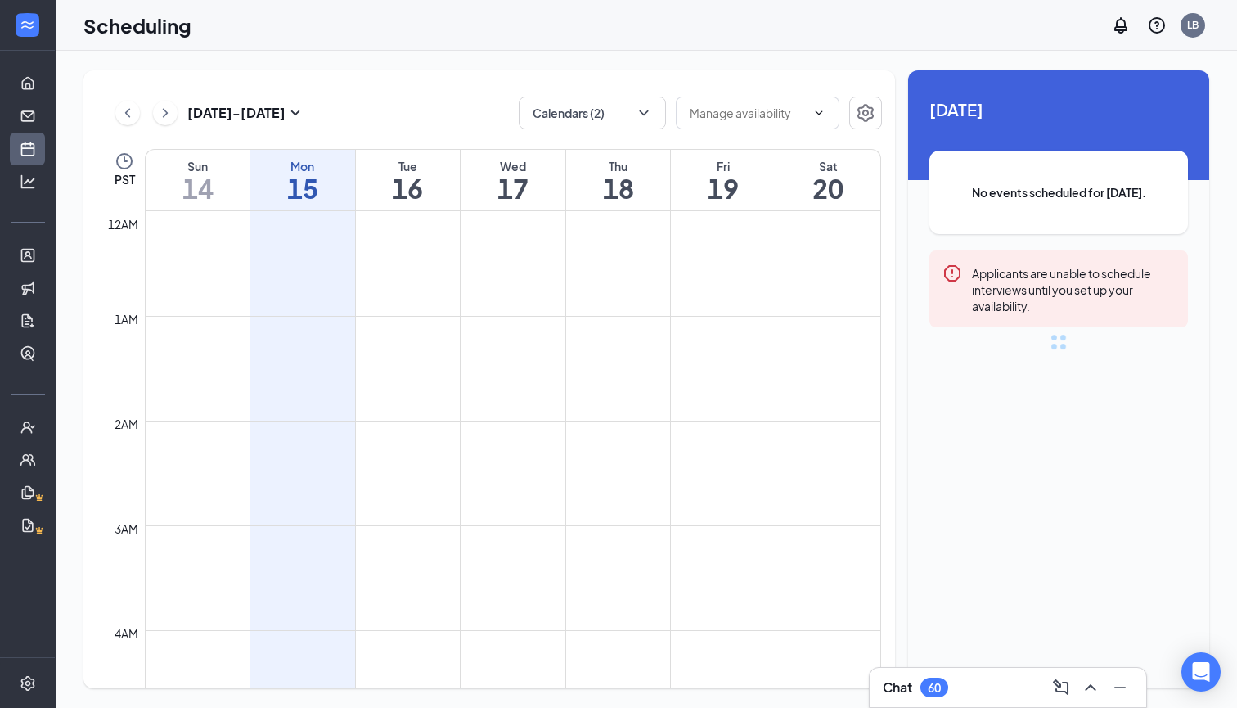
scroll to position [804, 0]
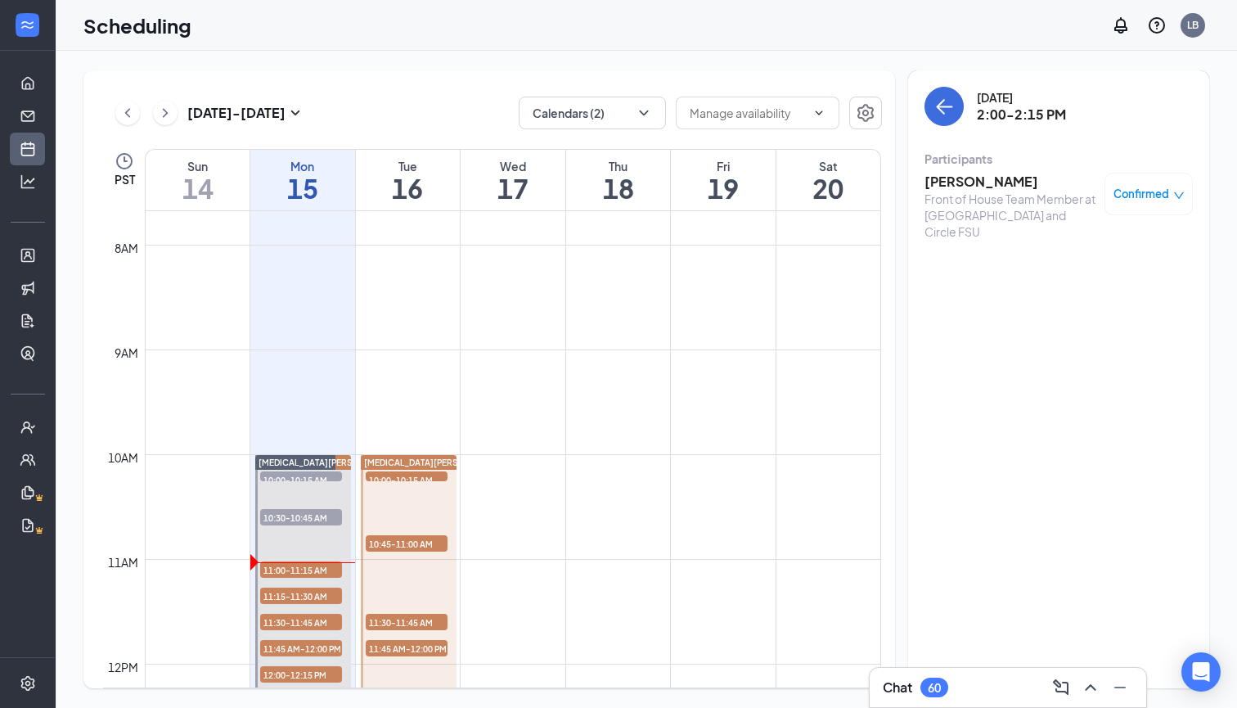
click at [958, 187] on h3 "[PERSON_NAME]" at bounding box center [1011, 182] width 172 height 18
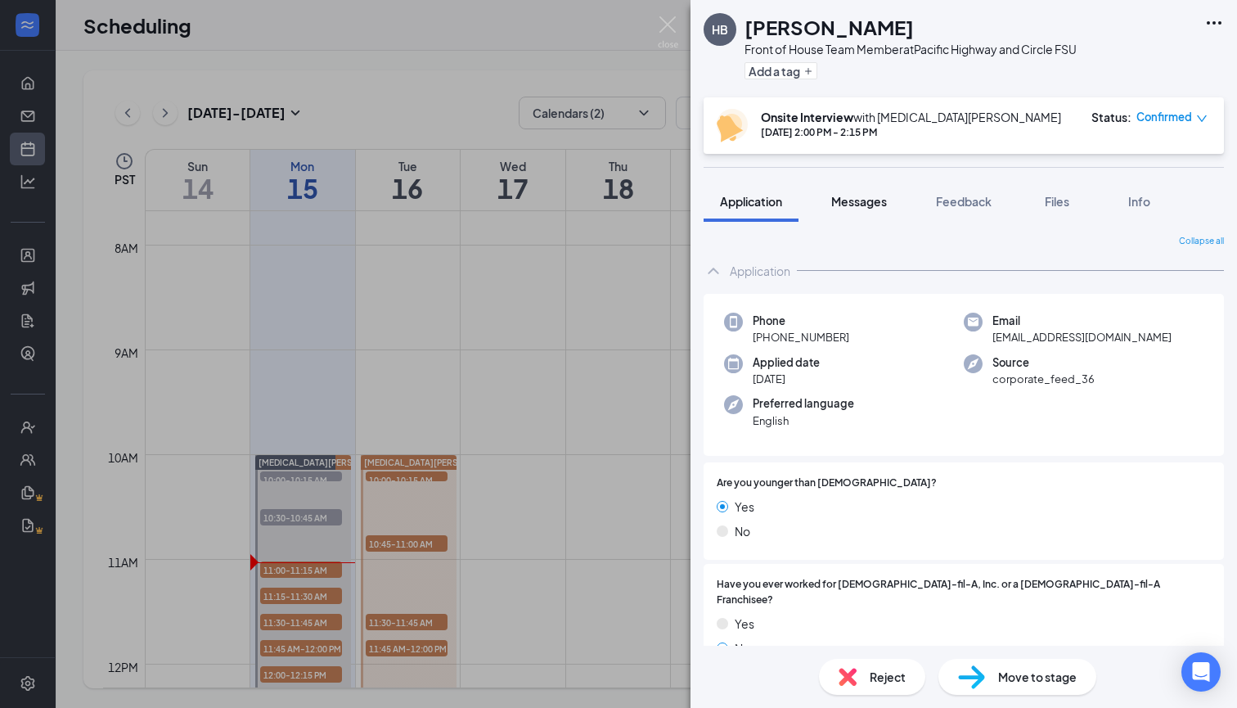
click at [852, 203] on span "Messages" at bounding box center [859, 201] width 56 height 15
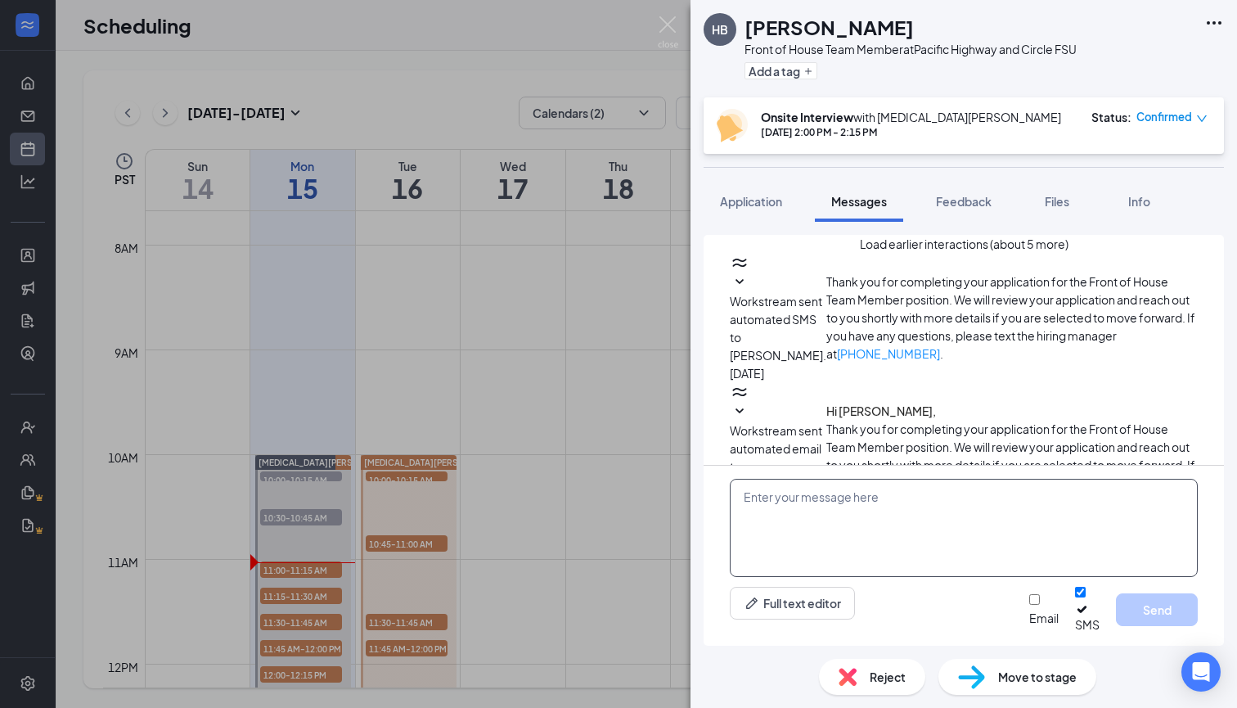
scroll to position [520, 0]
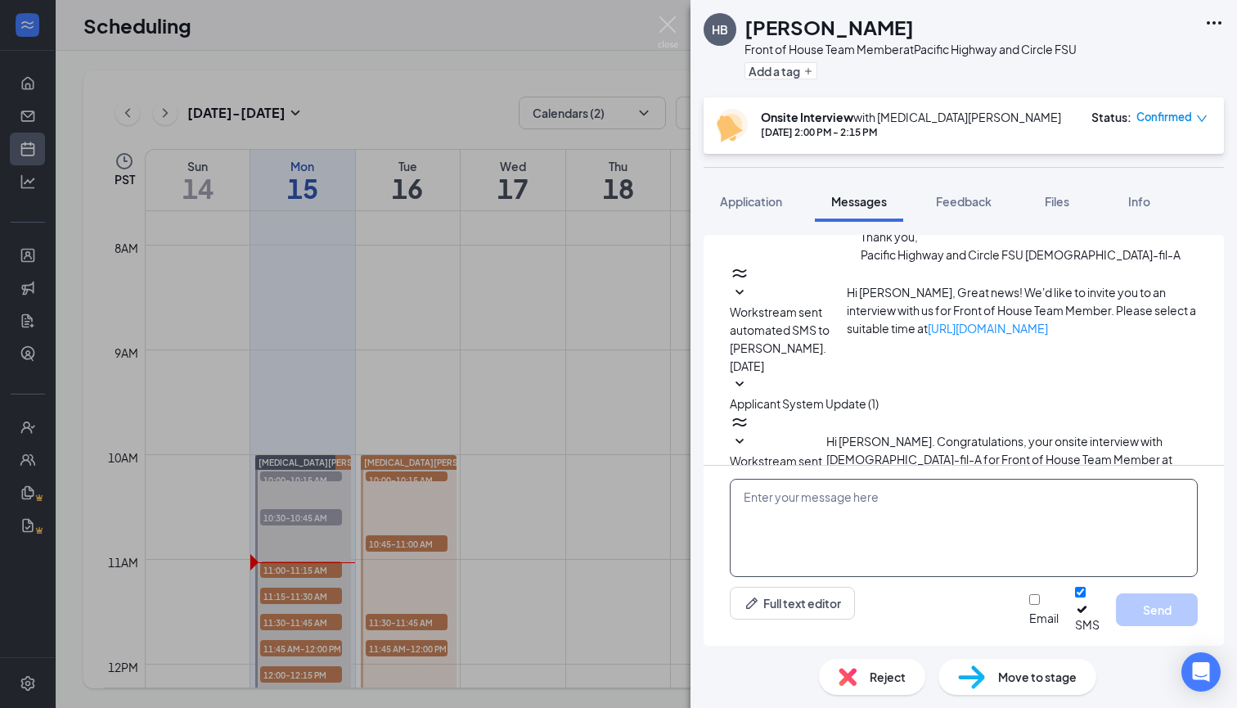
click at [758, 510] on textarea at bounding box center [964, 528] width 468 height 98
paste textarea "Good Morning, We will interview in the trailer in front of the building [DATE].…"
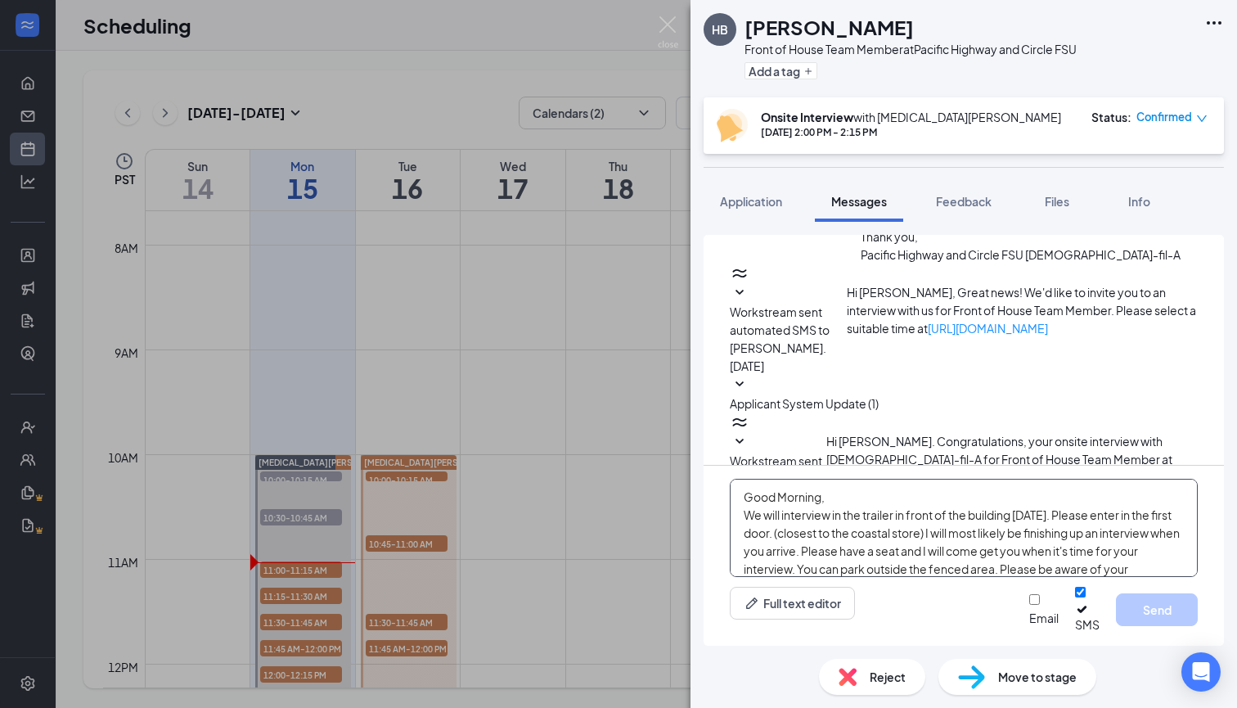
scroll to position [46, 0]
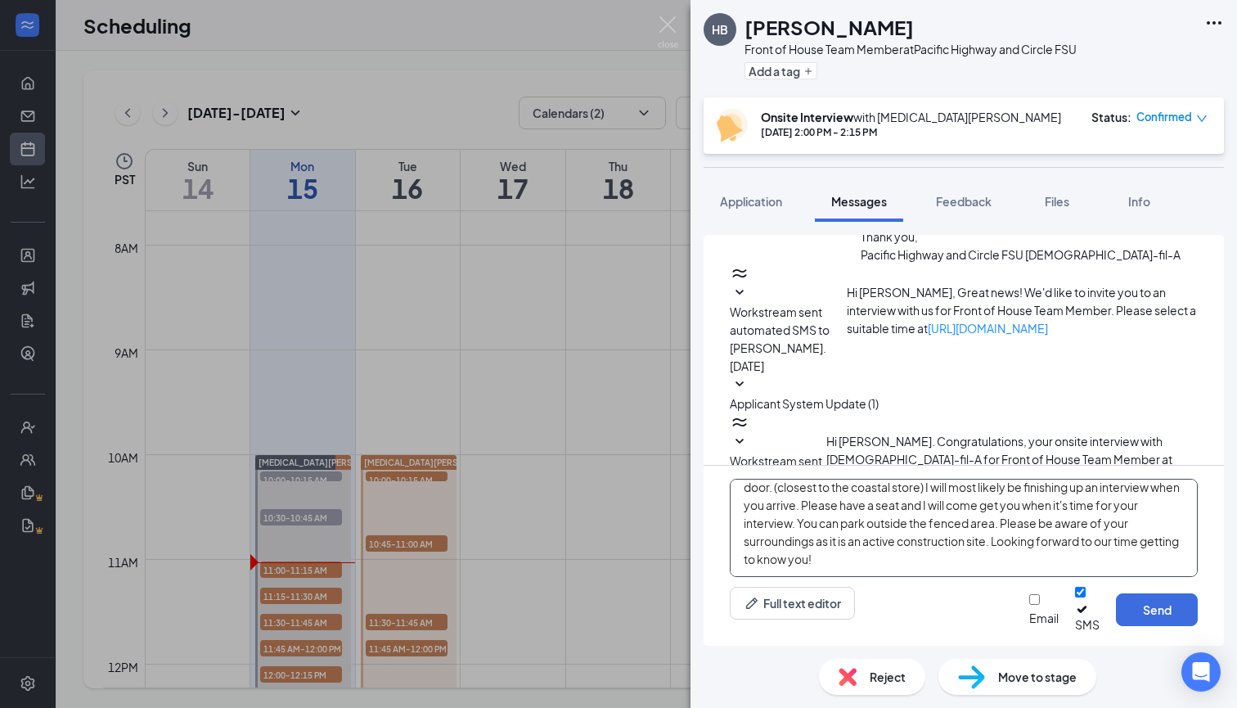
type textarea "Good Morning, We will interview in the trailer in front of the building [DATE].…"
click at [1029, 605] on input "Email" at bounding box center [1034, 599] width 11 height 11
checkbox input "true"
click at [1133, 624] on button "Send" at bounding box center [1157, 609] width 82 height 33
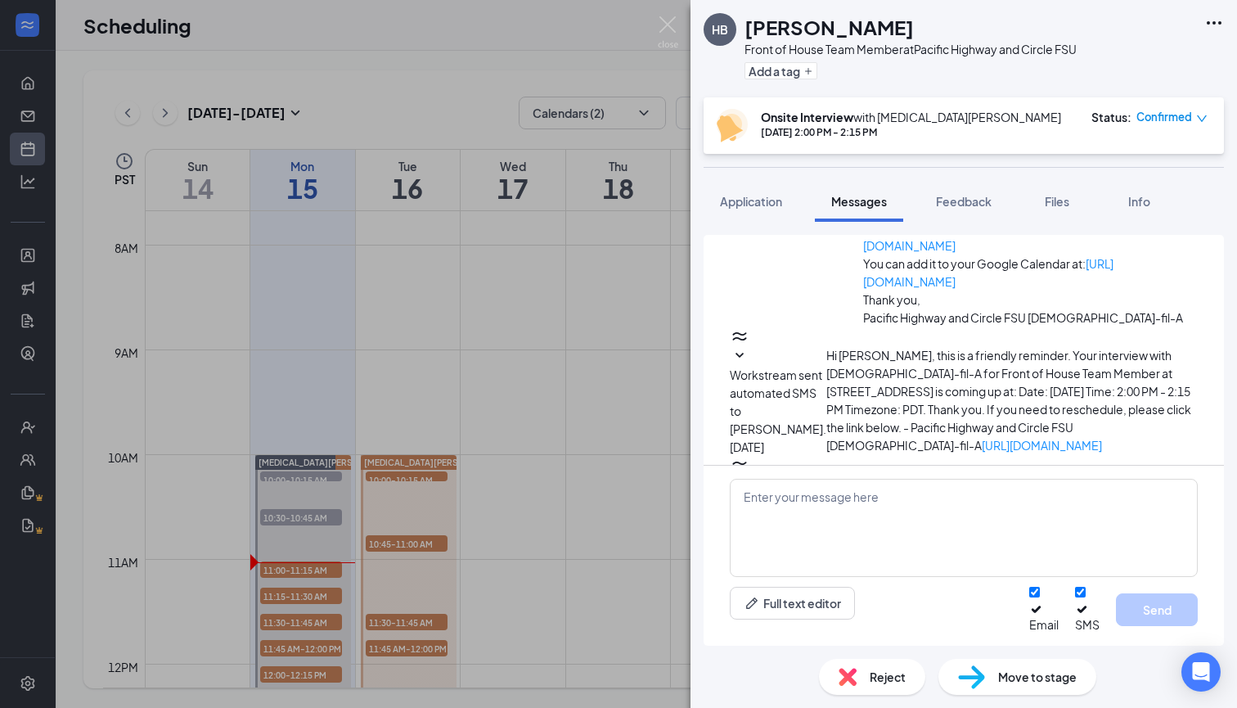
scroll to position [1017, 0]
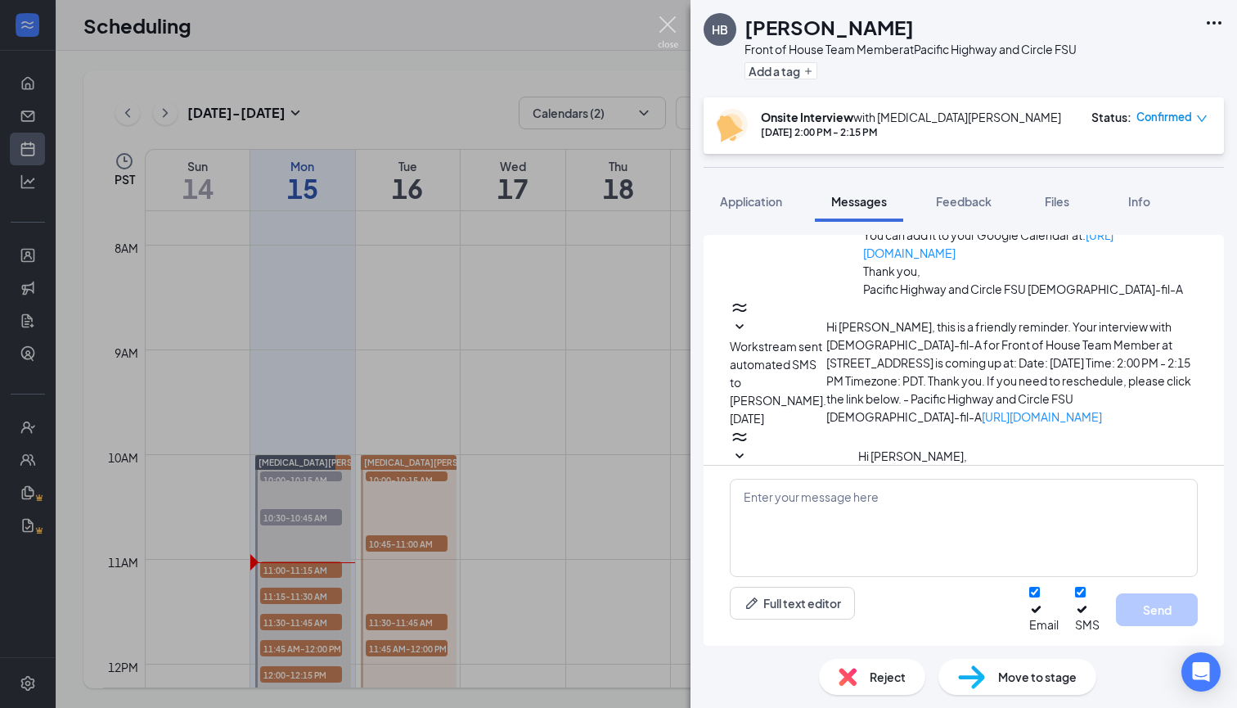
click at [669, 32] on img at bounding box center [668, 32] width 20 height 32
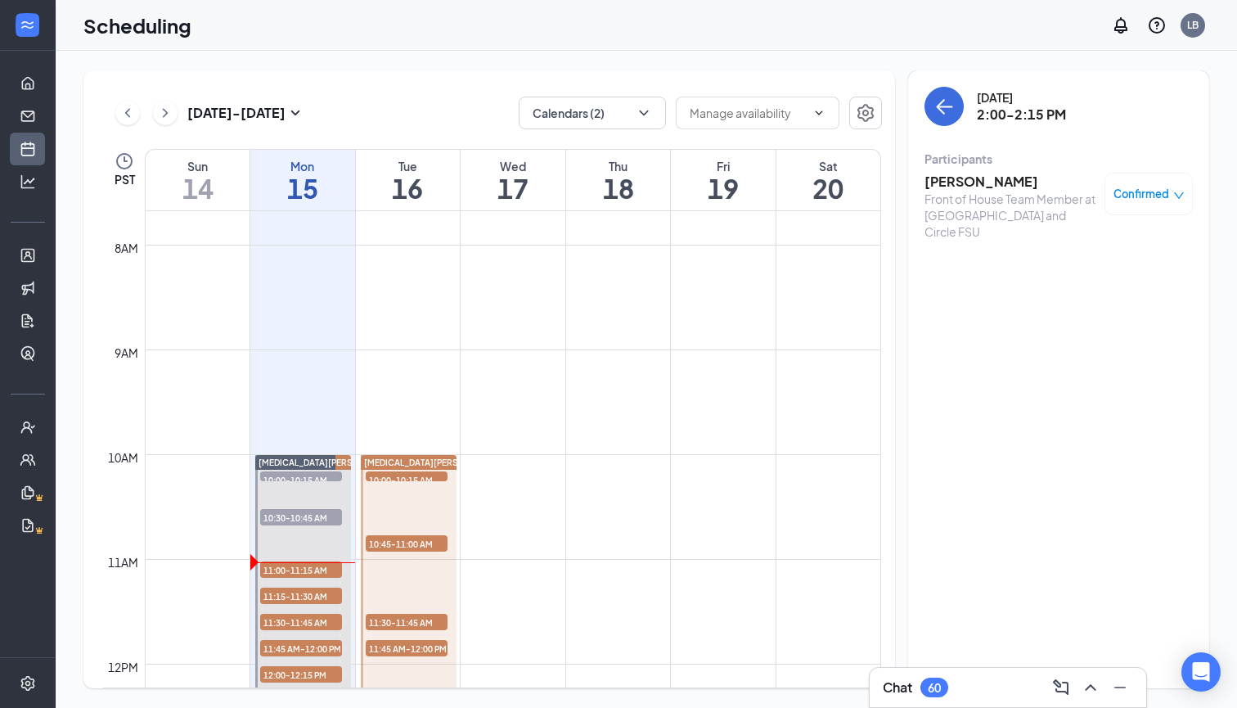
click at [943, 127] on div "[DATE] 2:00-2:15 PM Participants [PERSON_NAME] Front of House Team Member at [G…" at bounding box center [1059, 168] width 268 height 163
click at [944, 110] on icon "ArrowLeft" at bounding box center [945, 107] width 20 height 20
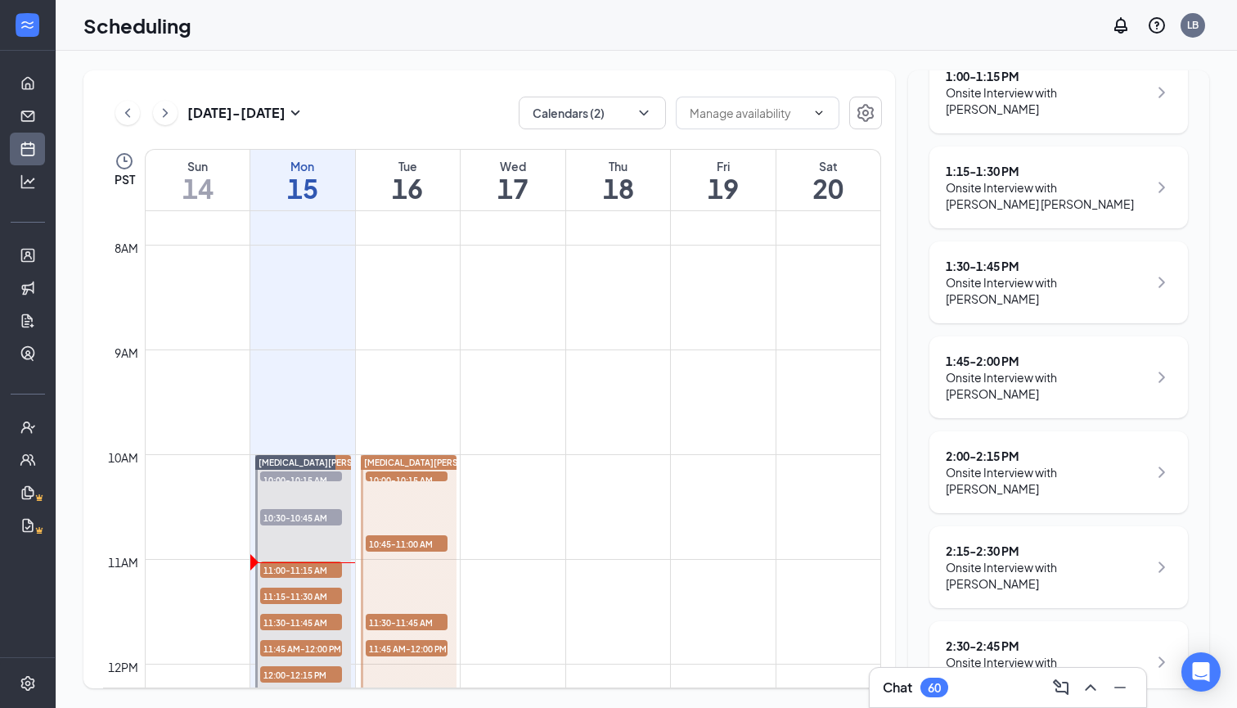
scroll to position [1038, 0]
click at [1032, 541] on div "2:15 - 2:30 PM" at bounding box center [1047, 549] width 202 height 16
click at [998, 541] on div "2:15 - 2:30 PM" at bounding box center [1047, 549] width 202 height 16
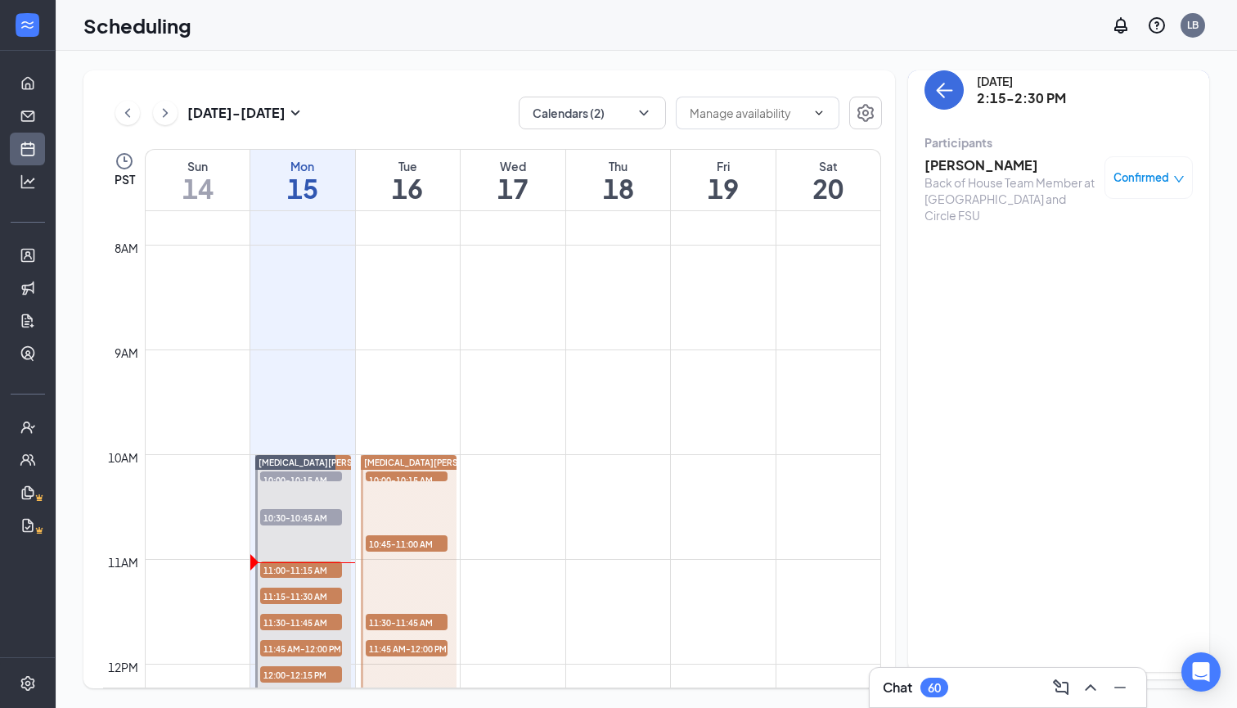
scroll to position [22, 0]
click at [971, 162] on h3 "[PERSON_NAME]" at bounding box center [1011, 160] width 172 height 18
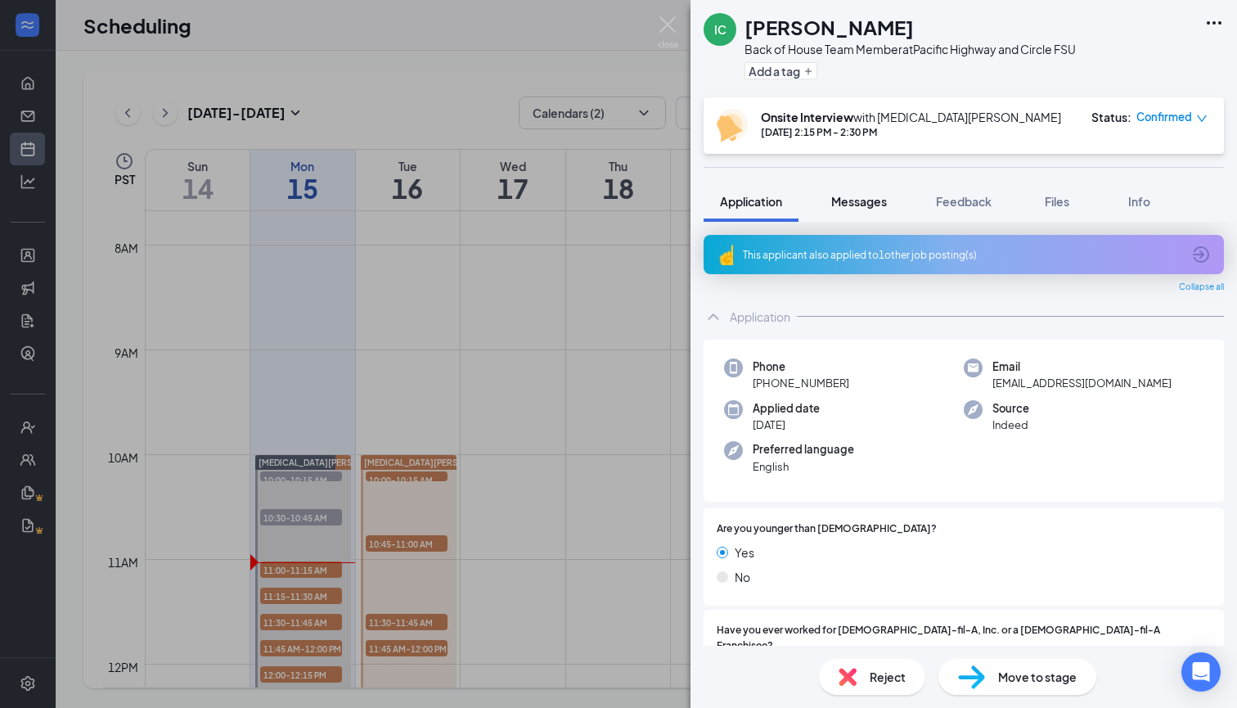
click at [854, 205] on span "Messages" at bounding box center [859, 201] width 56 height 15
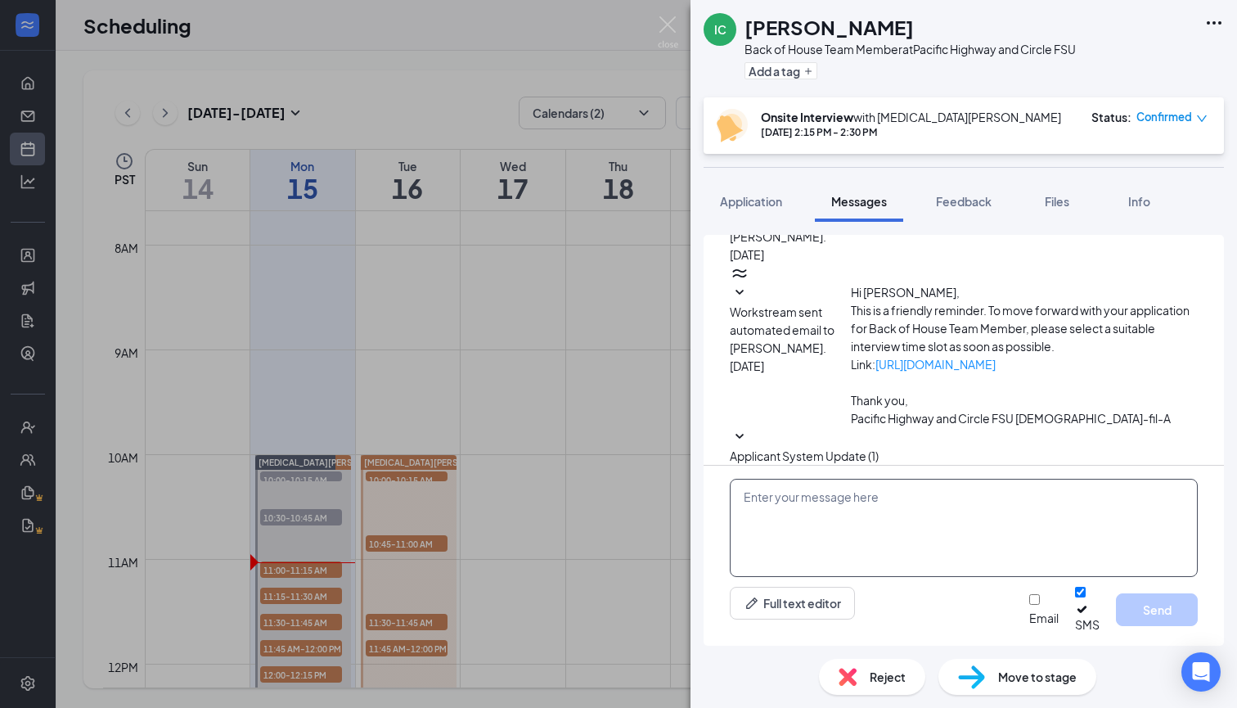
scroll to position [549, 0]
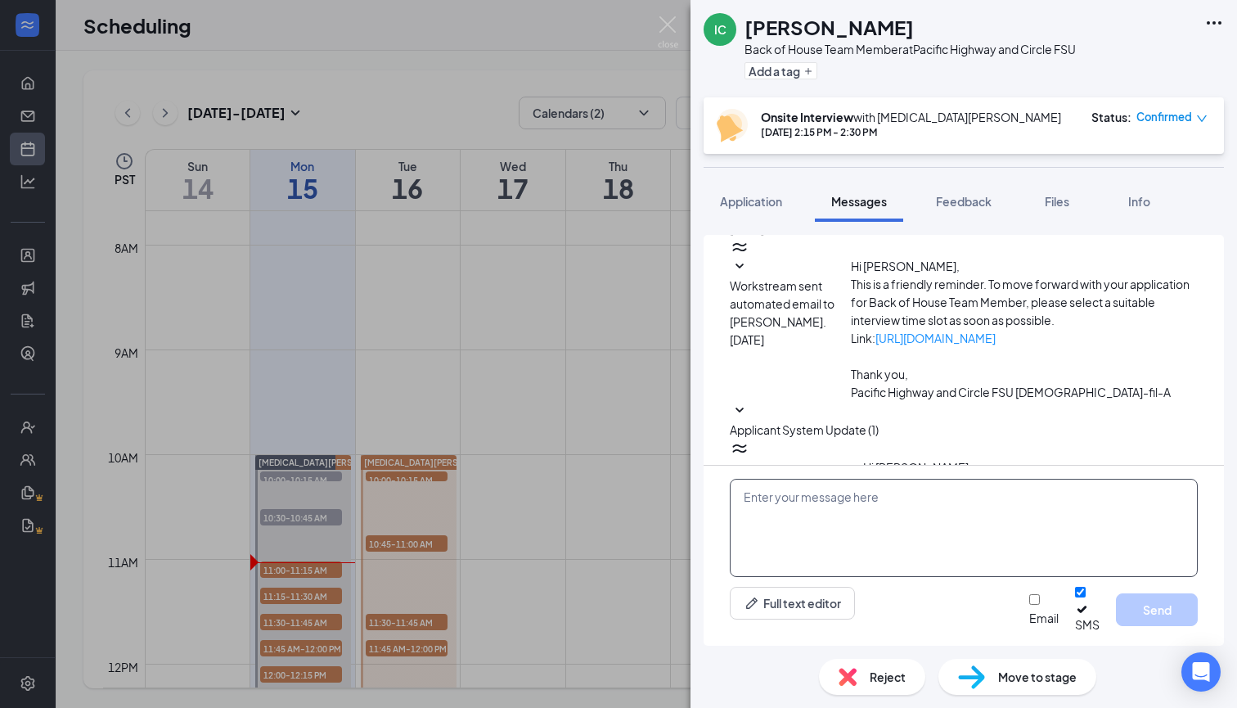
paste textarea "Good Morning, We will interview in the trailer in front of the building [DATE].…"
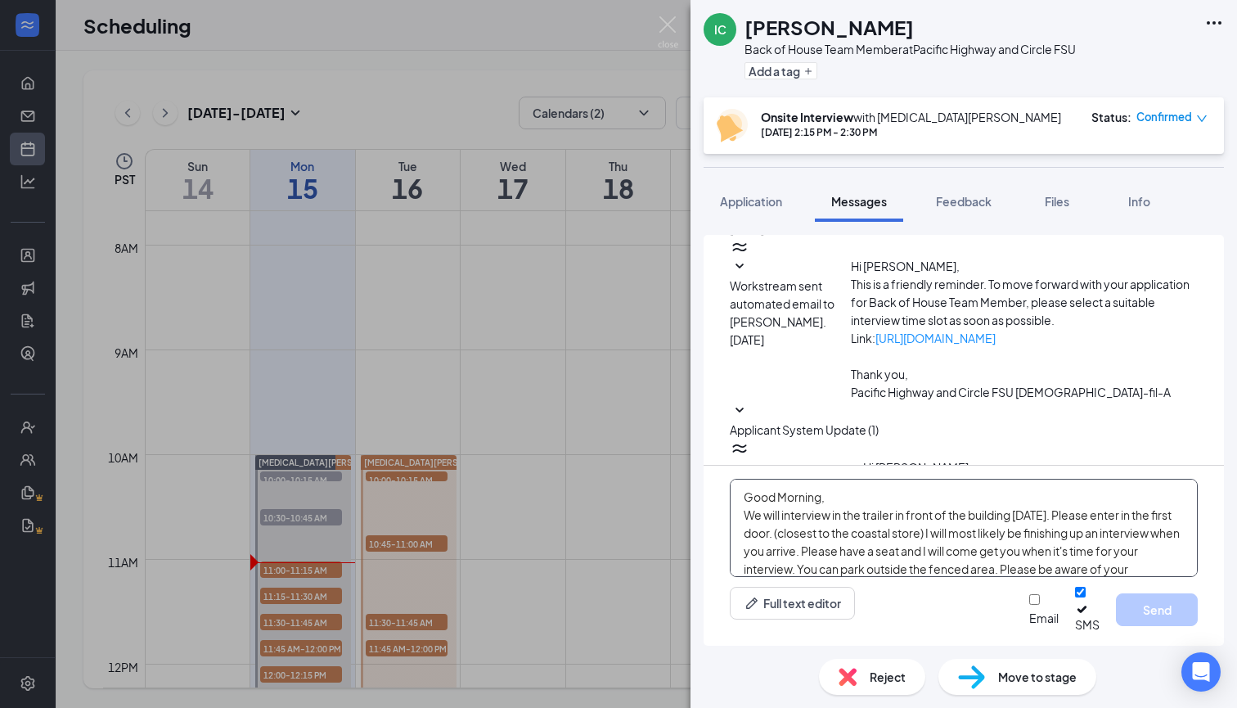
scroll to position [46, 0]
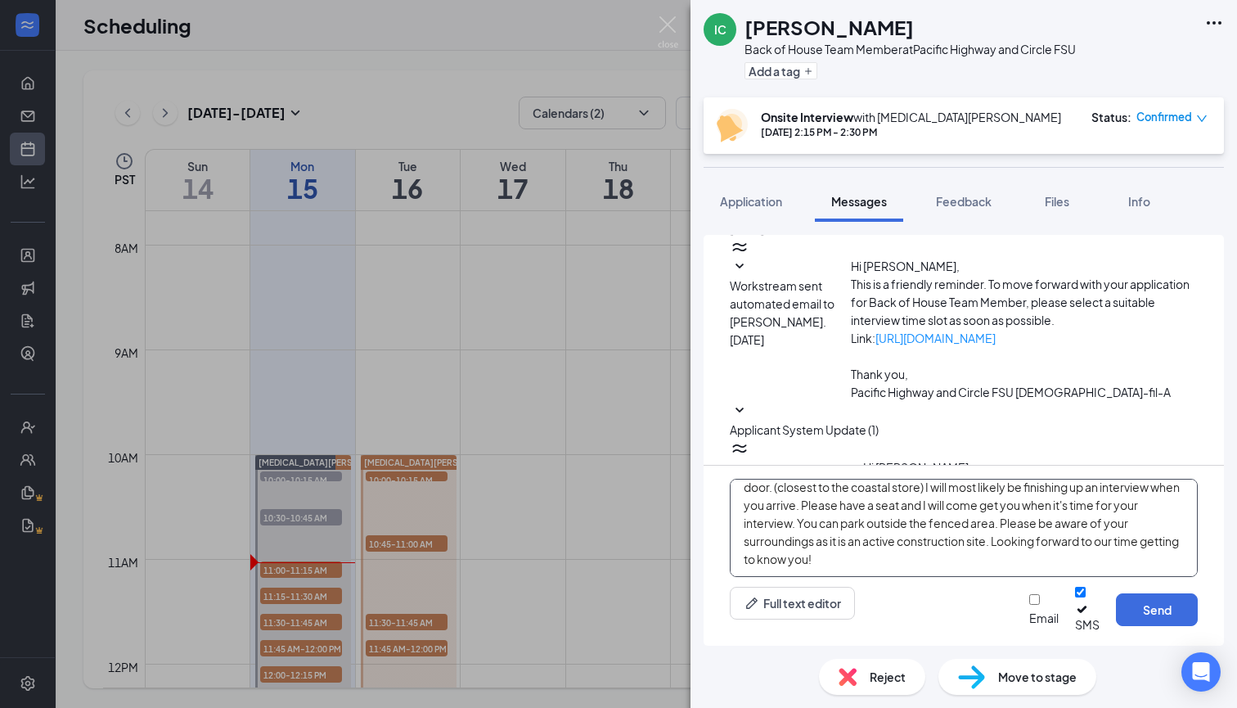
type textarea "Good Morning, We will interview in the trailer in front of the building [DATE].…"
click at [1029, 610] on div at bounding box center [1043, 610] width 29 height 0
click at [1029, 605] on input "Email" at bounding box center [1034, 599] width 11 height 11
checkbox input "true"
click at [1187, 620] on button "Send" at bounding box center [1157, 609] width 82 height 33
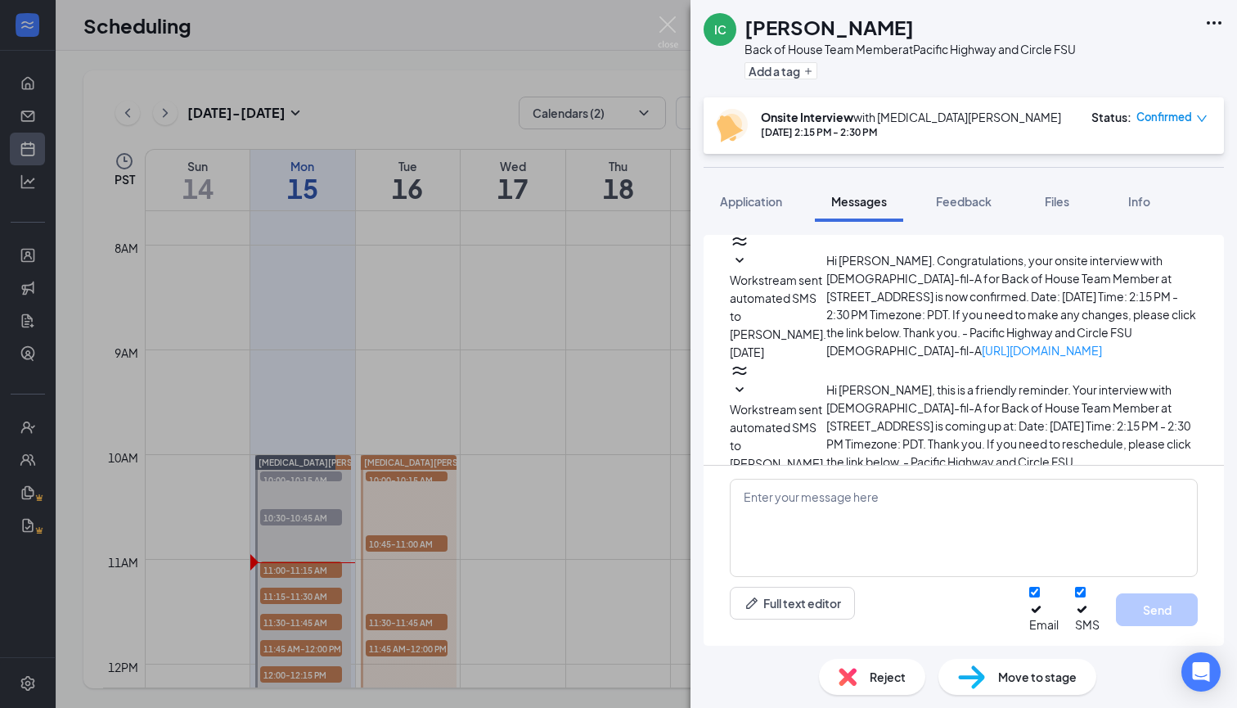
scroll to position [1047, 0]
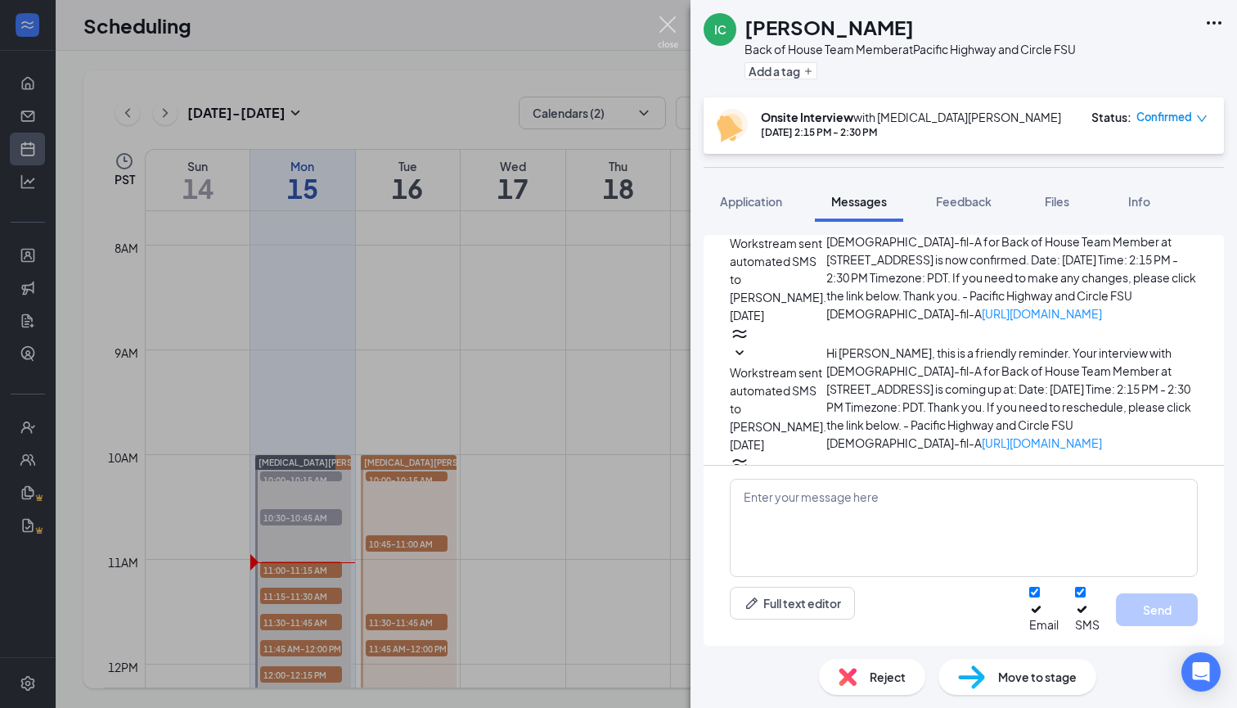
click at [673, 31] on img at bounding box center [668, 32] width 20 height 32
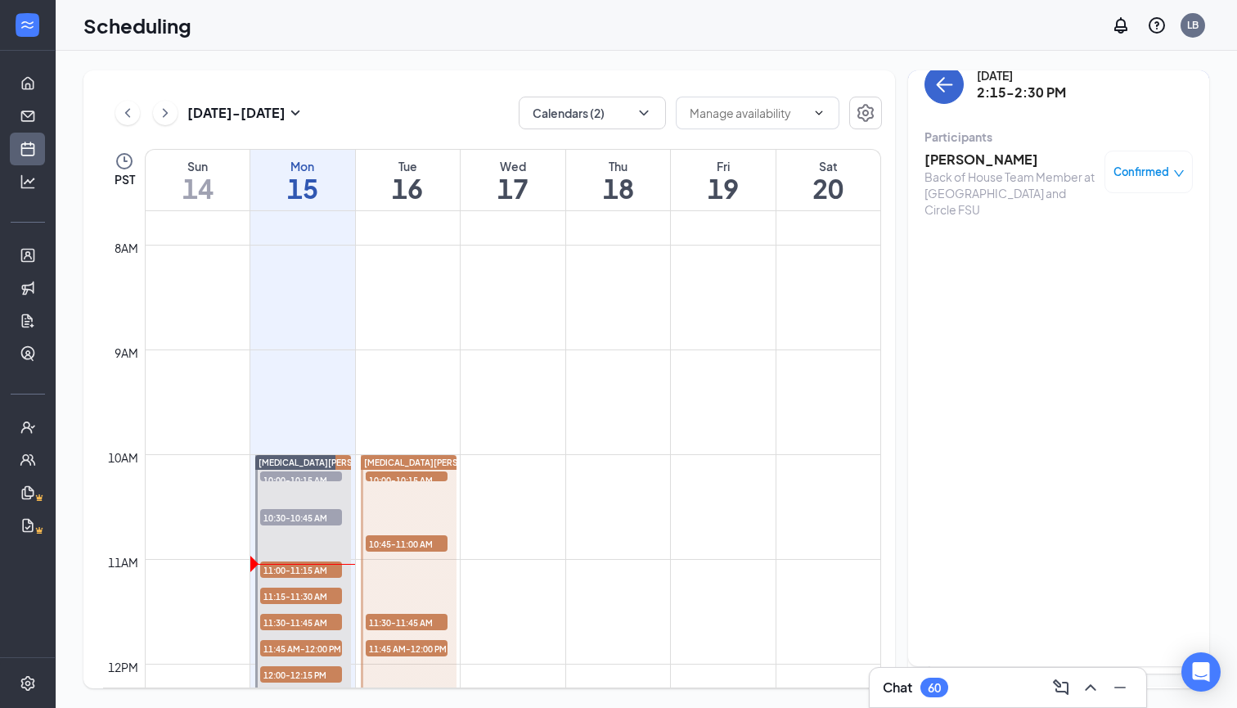
click at [948, 88] on icon "ArrowLeft" at bounding box center [945, 84] width 20 height 20
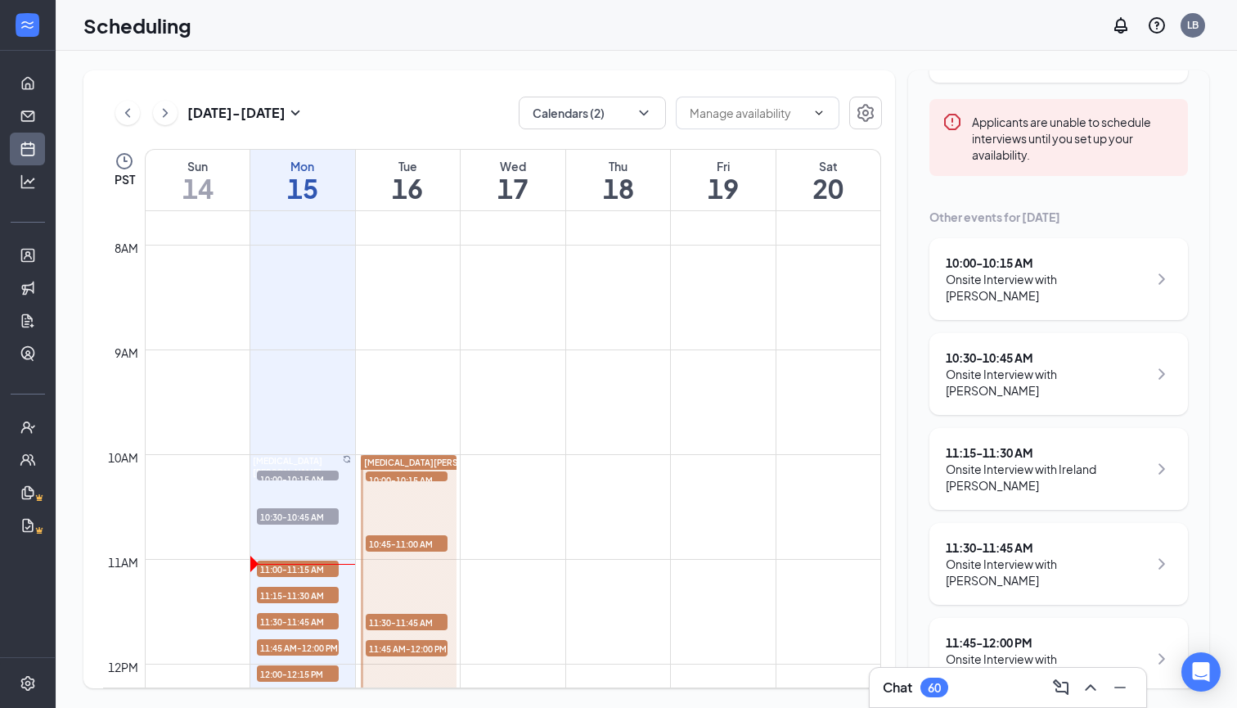
scroll to position [232, 0]
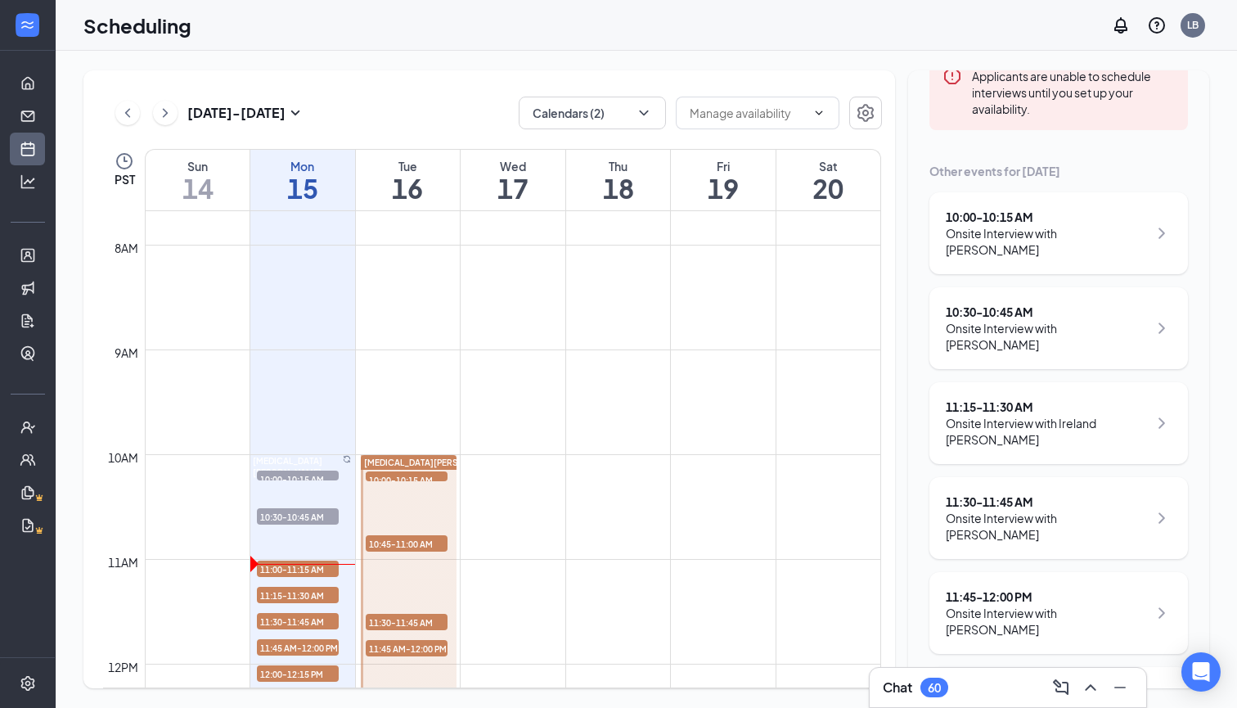
click at [990, 399] on div "11:15 - 11:30 AM" at bounding box center [1047, 407] width 202 height 16
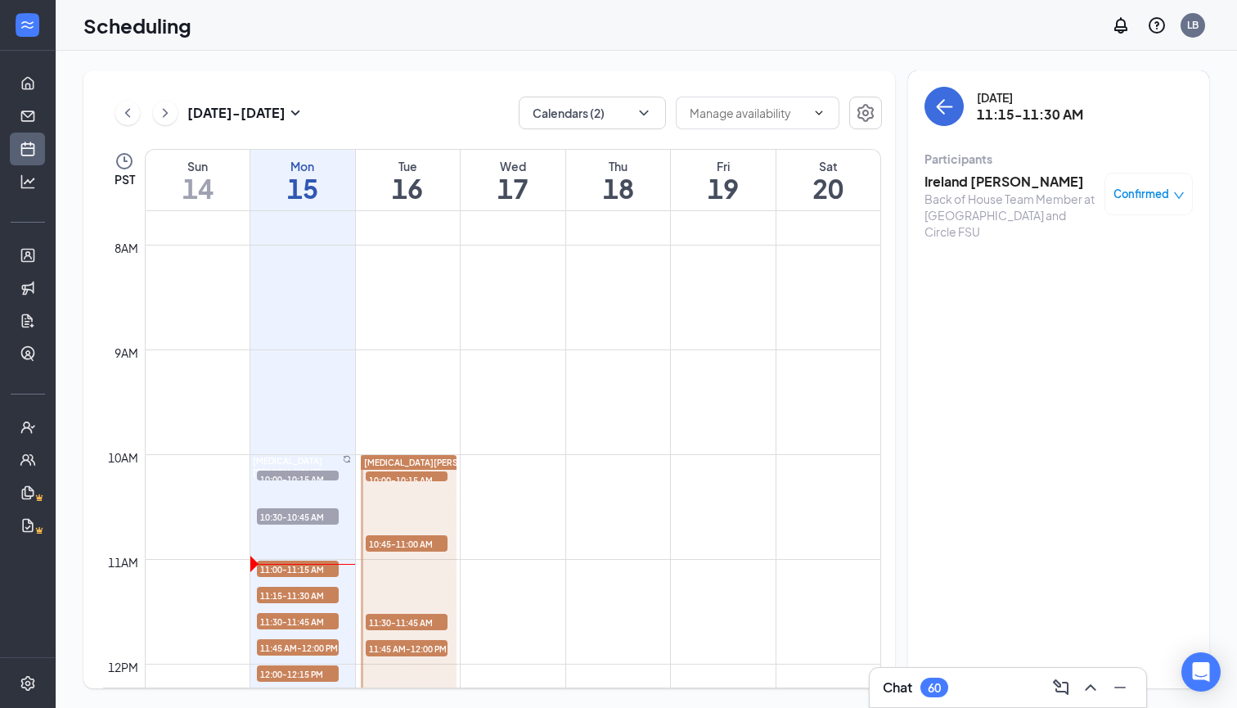
scroll to position [1, 0]
click at [951, 194] on div "Back of House Team Member at [GEOGRAPHIC_DATA] and Circle FSU" at bounding box center [1011, 214] width 172 height 49
click at [957, 180] on h3 "Ireland Albaugh" at bounding box center [1011, 181] width 172 height 18
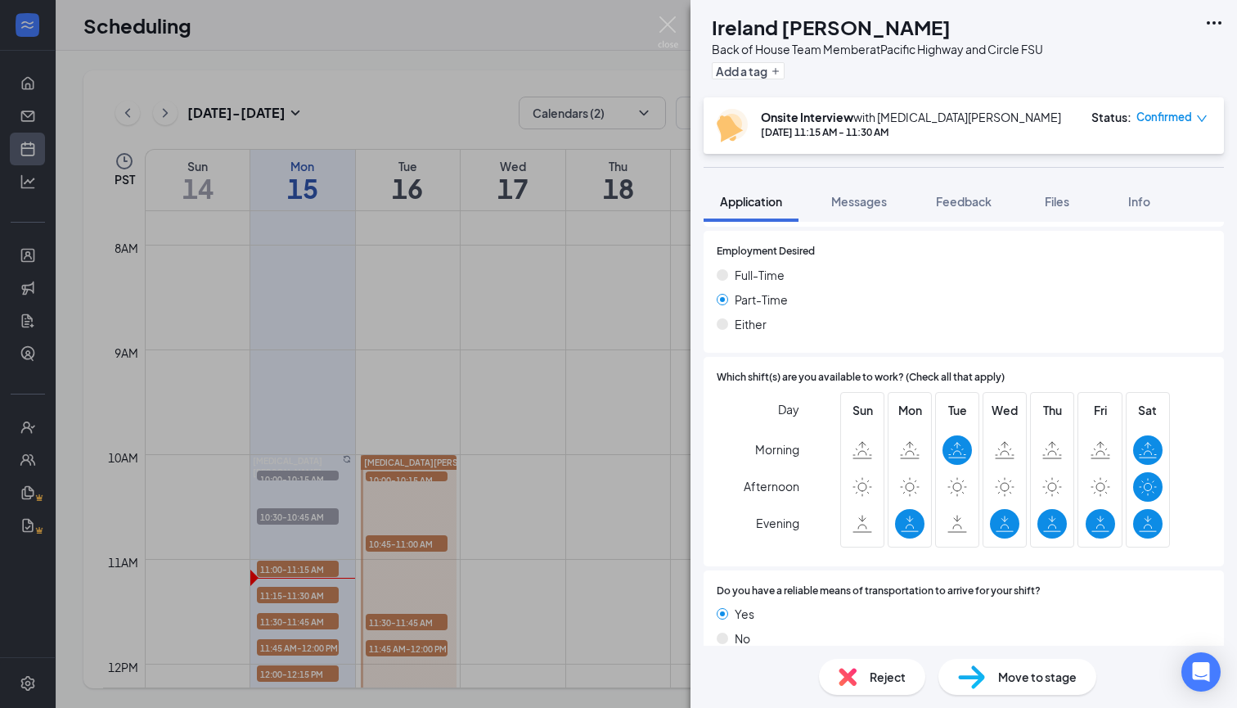
scroll to position [1151, 0]
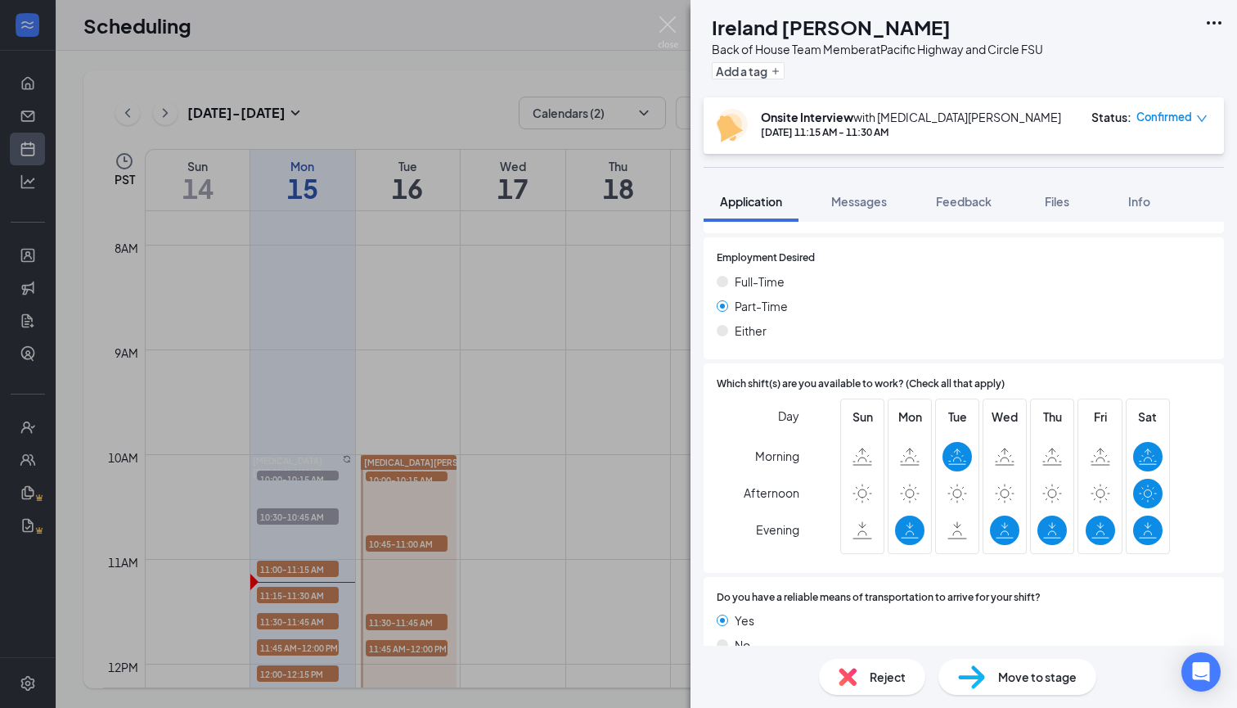
click at [1151, 72] on div "IA Ireland Albaugh Back of House Team Member at Pacific Highway and Circle FSU …" at bounding box center [964, 48] width 547 height 97
click at [660, 30] on img at bounding box center [668, 32] width 20 height 32
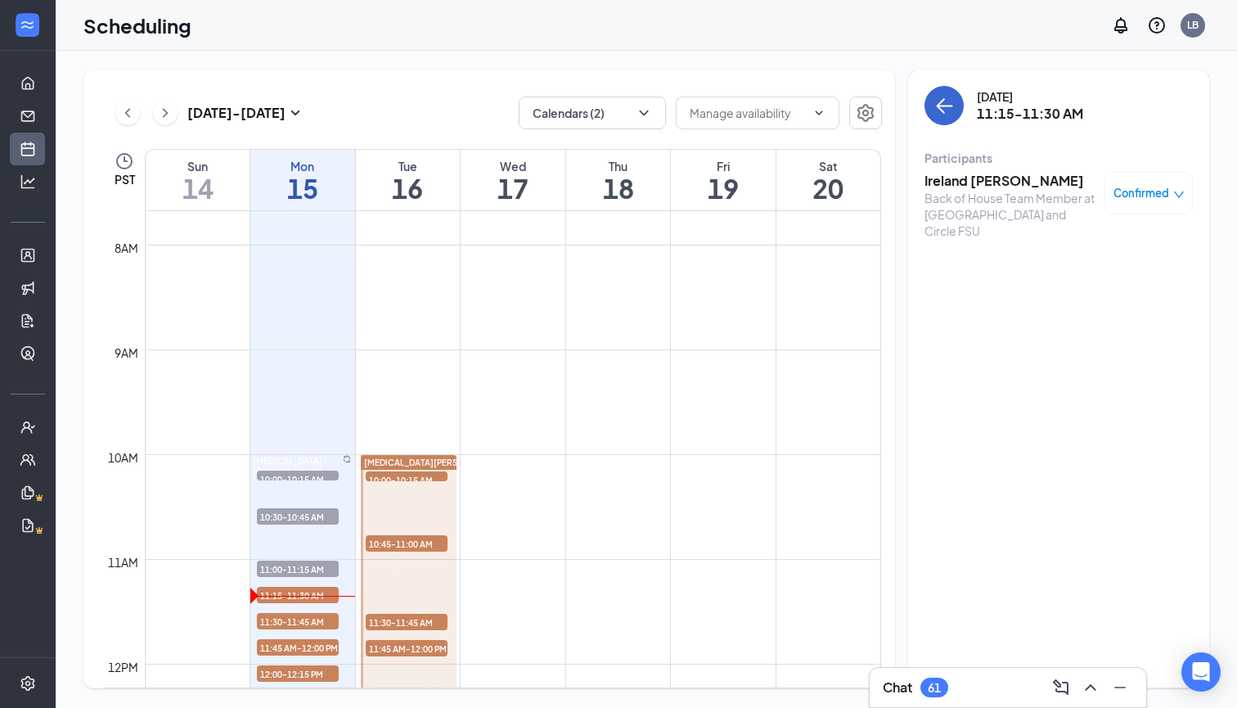
click at [948, 105] on icon "ArrowLeft" at bounding box center [945, 106] width 20 height 20
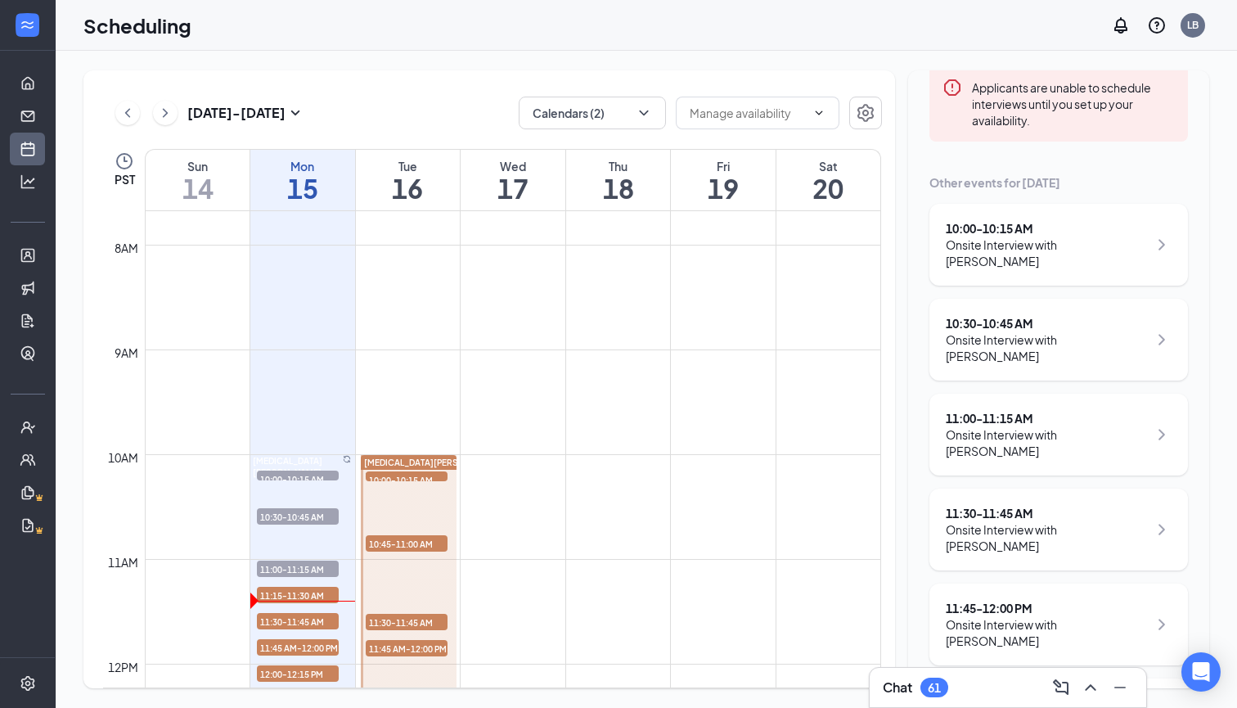
click at [1026, 505] on div "11:30 - 11:45 AM" at bounding box center [1047, 513] width 202 height 16
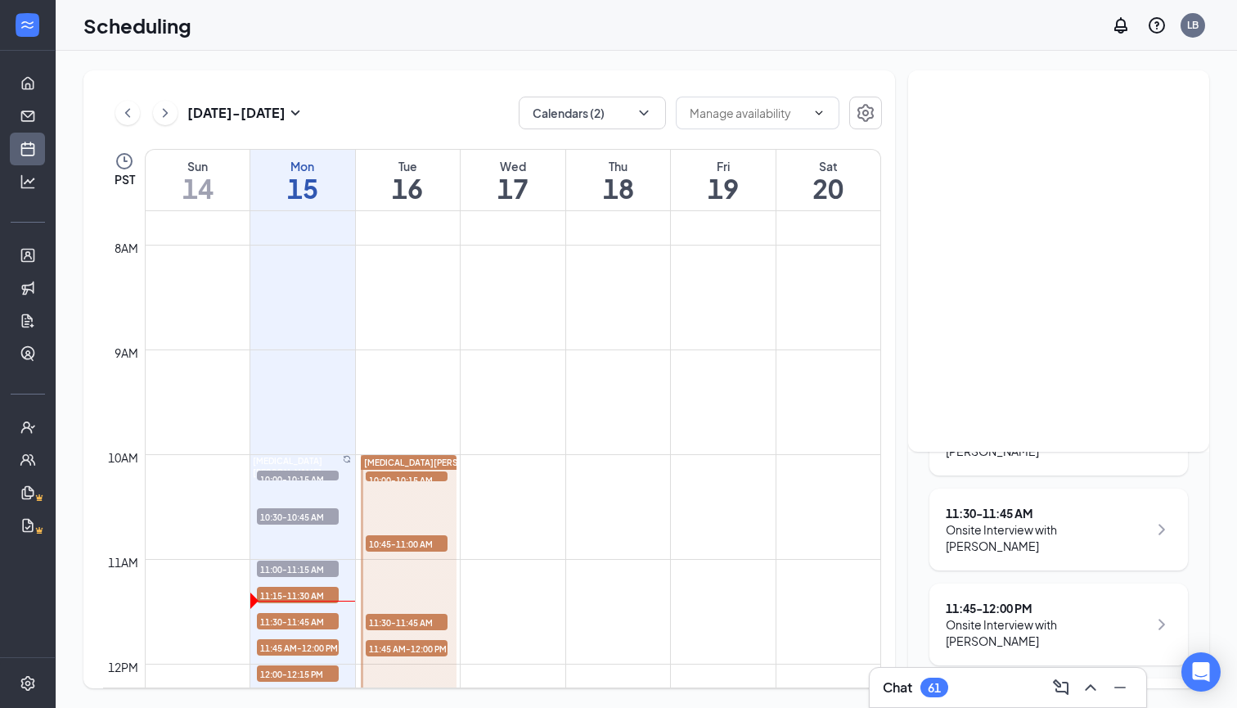
click at [1156, 158] on div "Monday, Sep 15 11:30-11:45 AM Participants Braydon Smith Back of House Team Mem…" at bounding box center [1058, 143] width 301 height 618
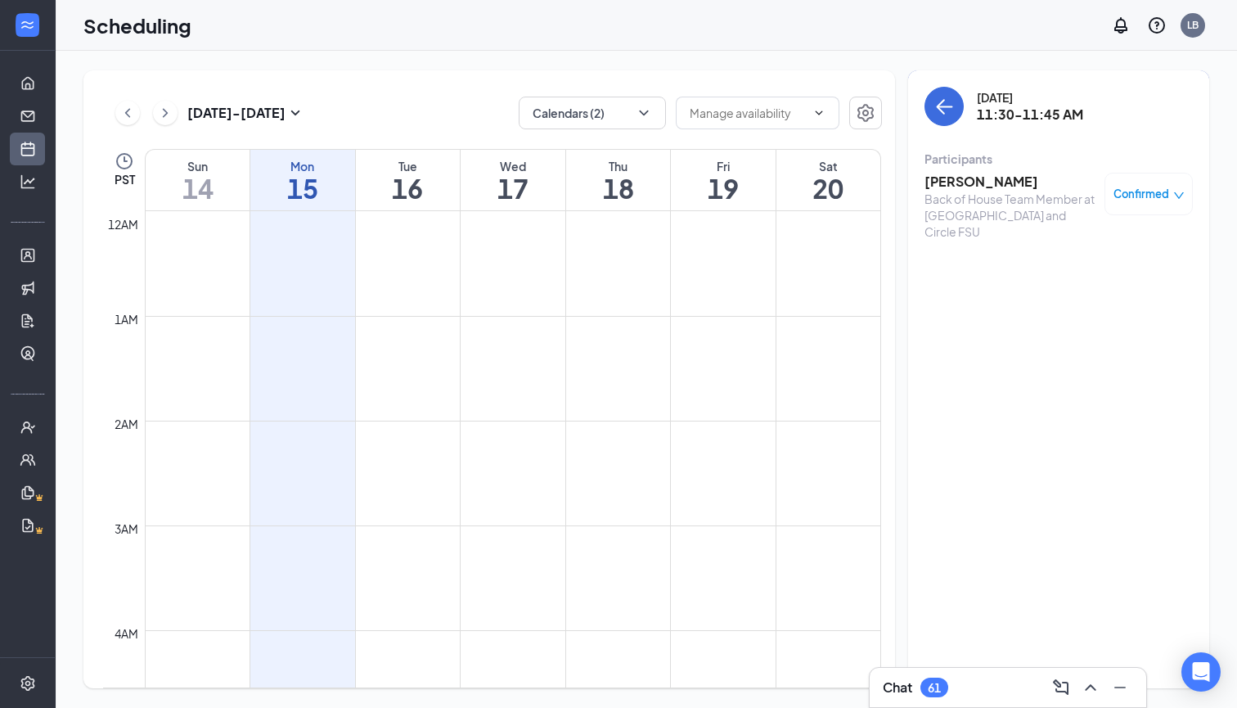
scroll to position [804, 0]
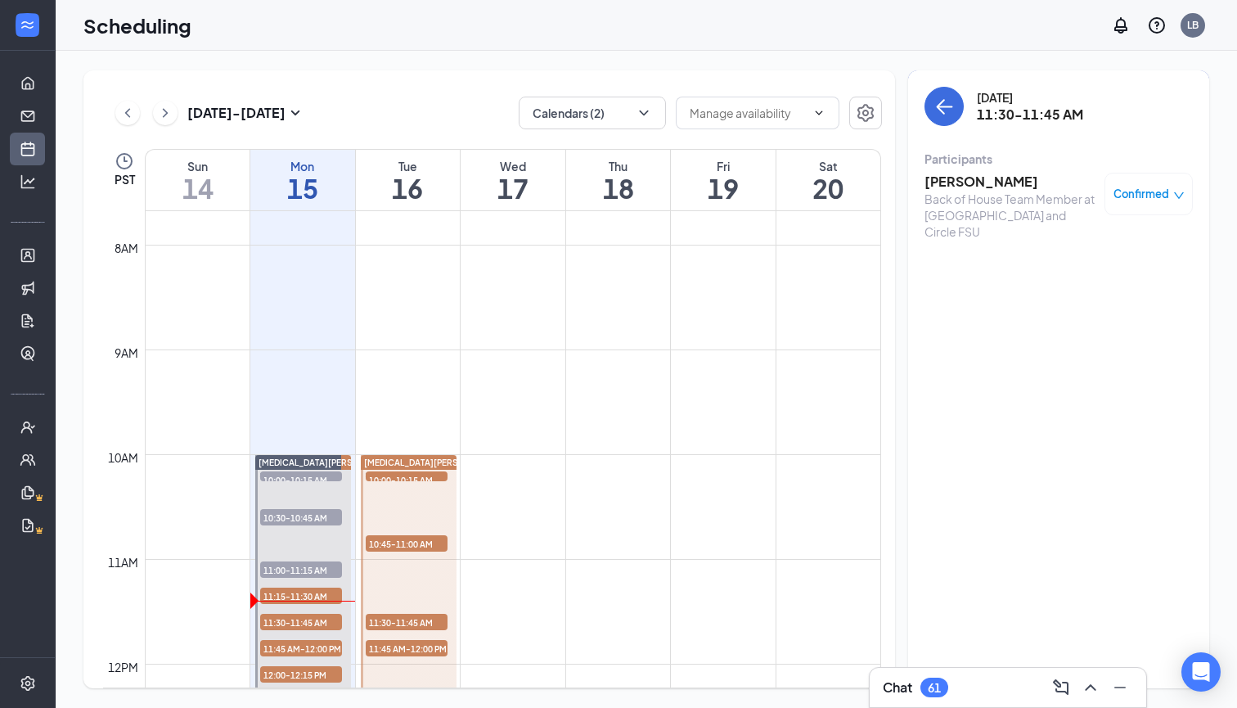
click at [1002, 176] on h3 "[PERSON_NAME]" at bounding box center [1011, 182] width 172 height 18
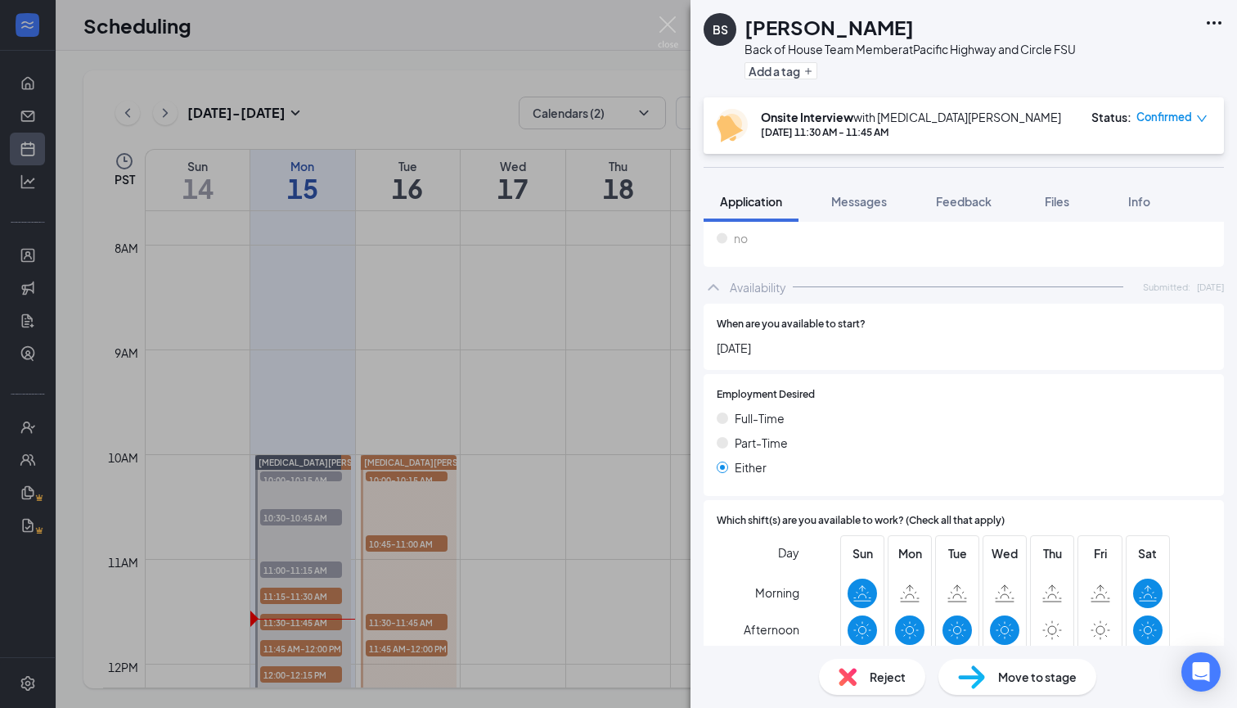
scroll to position [1119, 0]
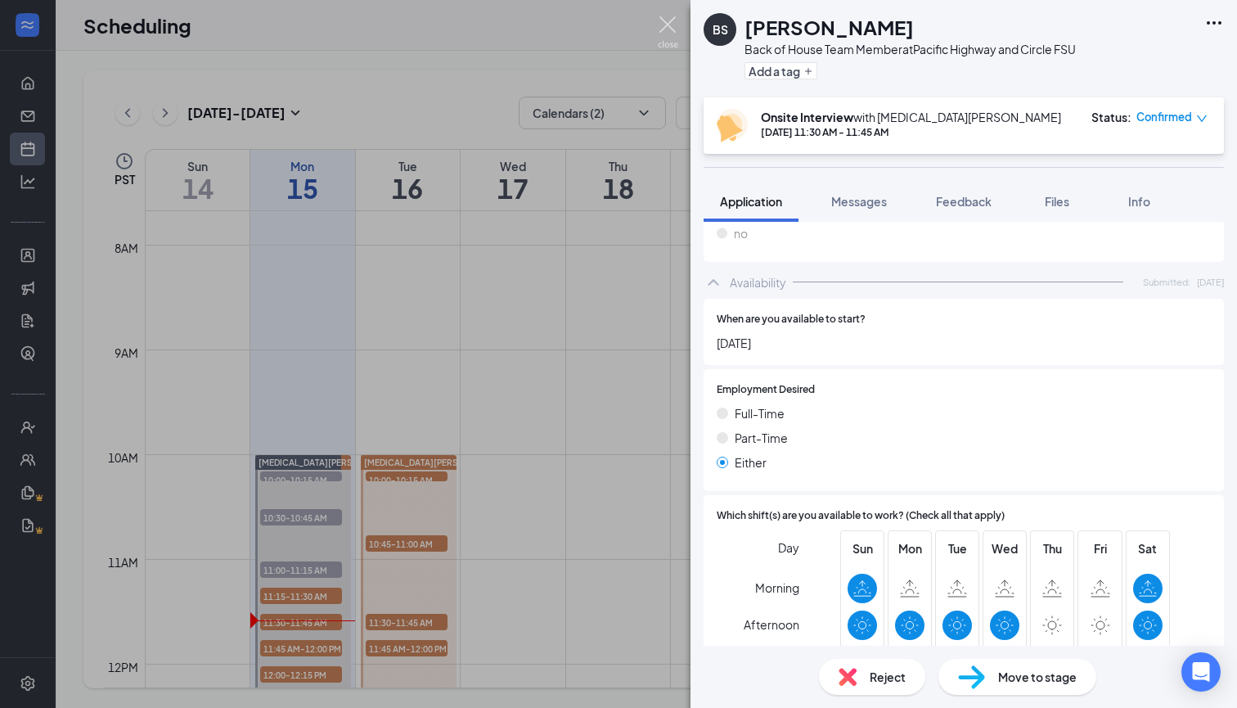
click at [666, 19] on img at bounding box center [668, 32] width 20 height 32
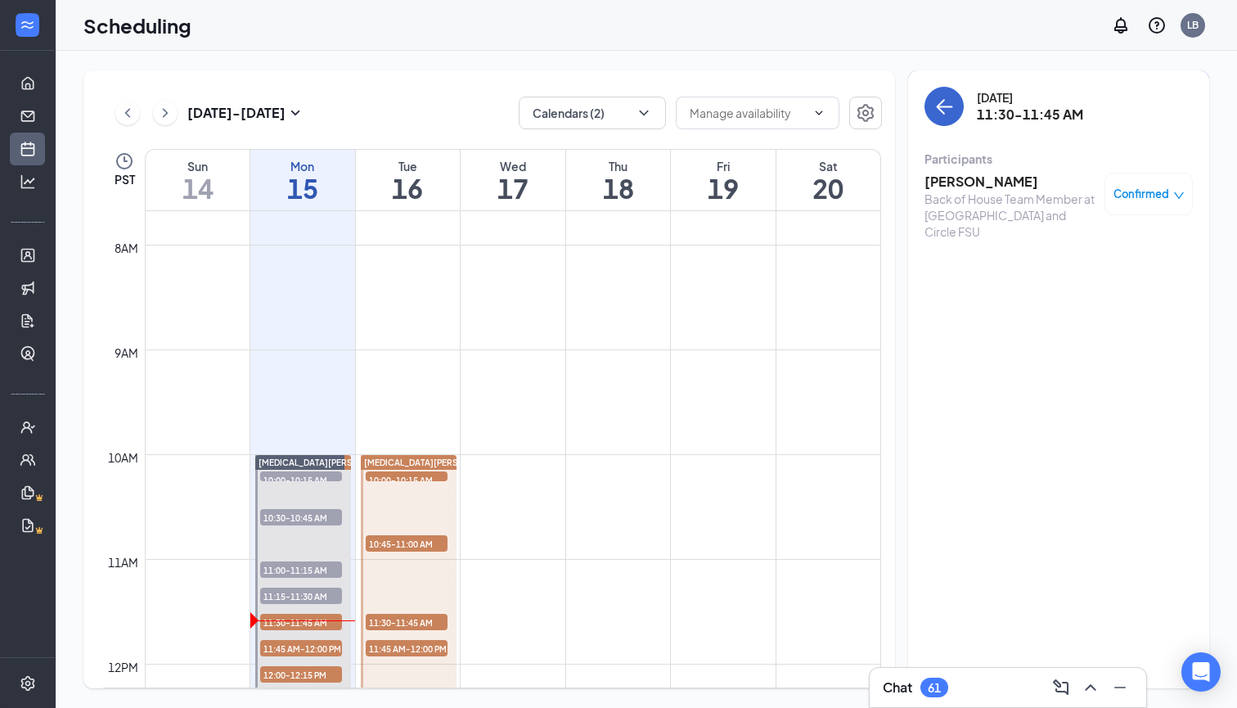
click at [953, 114] on icon "ArrowLeft" at bounding box center [945, 107] width 20 height 20
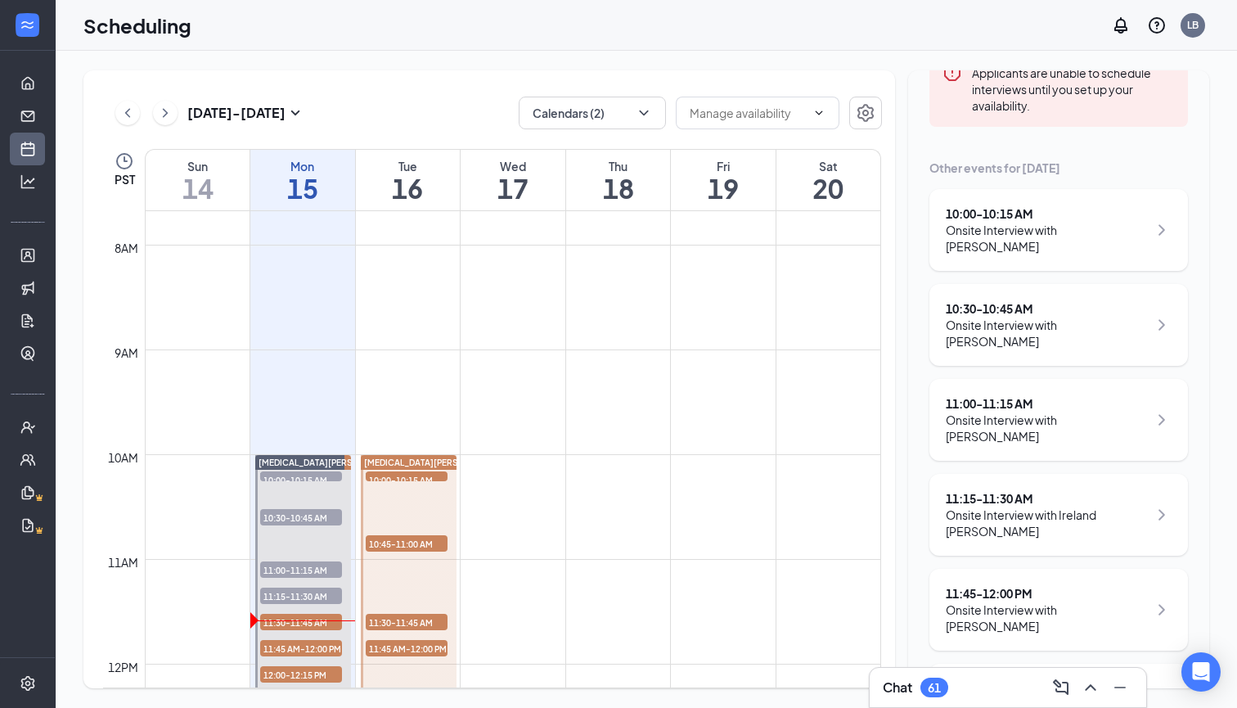
scroll to position [236, 0]
drag, startPoint x: 1164, startPoint y: 0, endPoint x: 922, endPoint y: 37, distance: 245.0
click at [922, 37] on div "Scheduling LB" at bounding box center [647, 25] width 1182 height 51
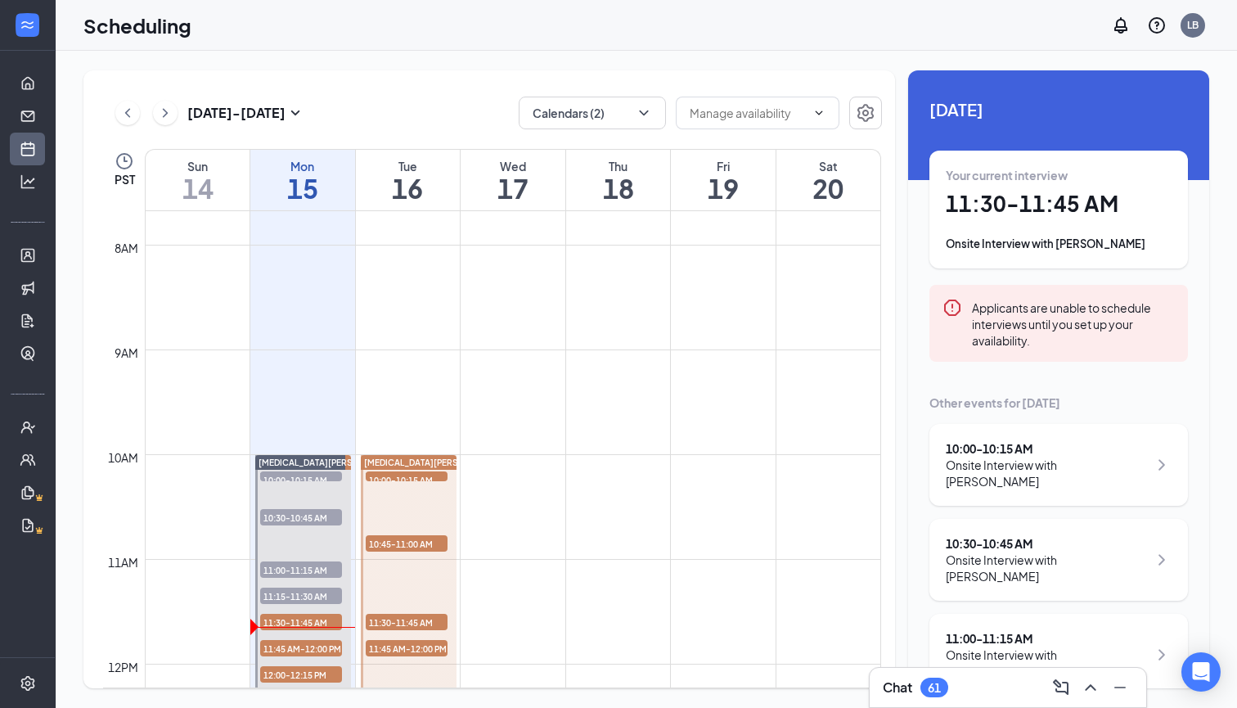
scroll to position [0, 0]
drag, startPoint x: 1002, startPoint y: 4, endPoint x: 705, endPoint y: 76, distance: 304.9
click at [705, 76] on div "[DATE] - [DATE] Calendars (2) PST Sun 14 Mon 15 Tue 16 Wed 17 Thu 18 Fri 19 Sat…" at bounding box center [489, 379] width 812 height 618
click at [642, 34] on div "Scheduling LB" at bounding box center [647, 25] width 1182 height 51
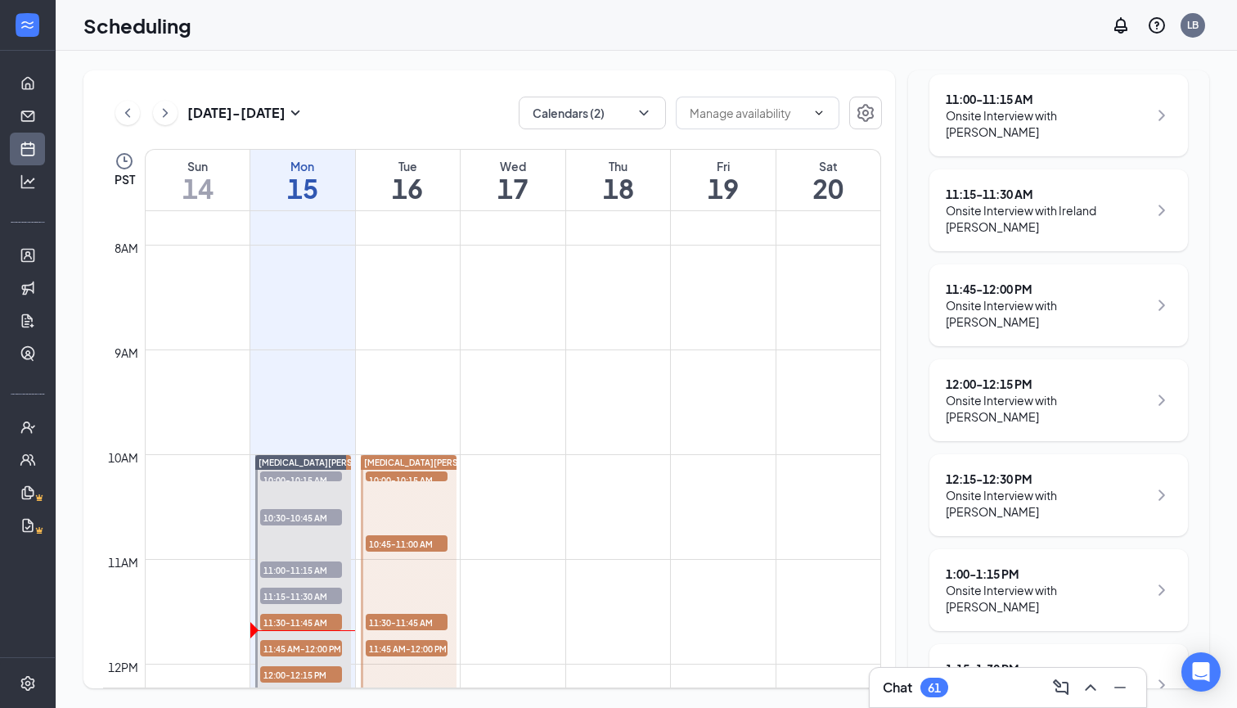
scroll to position [529, 0]
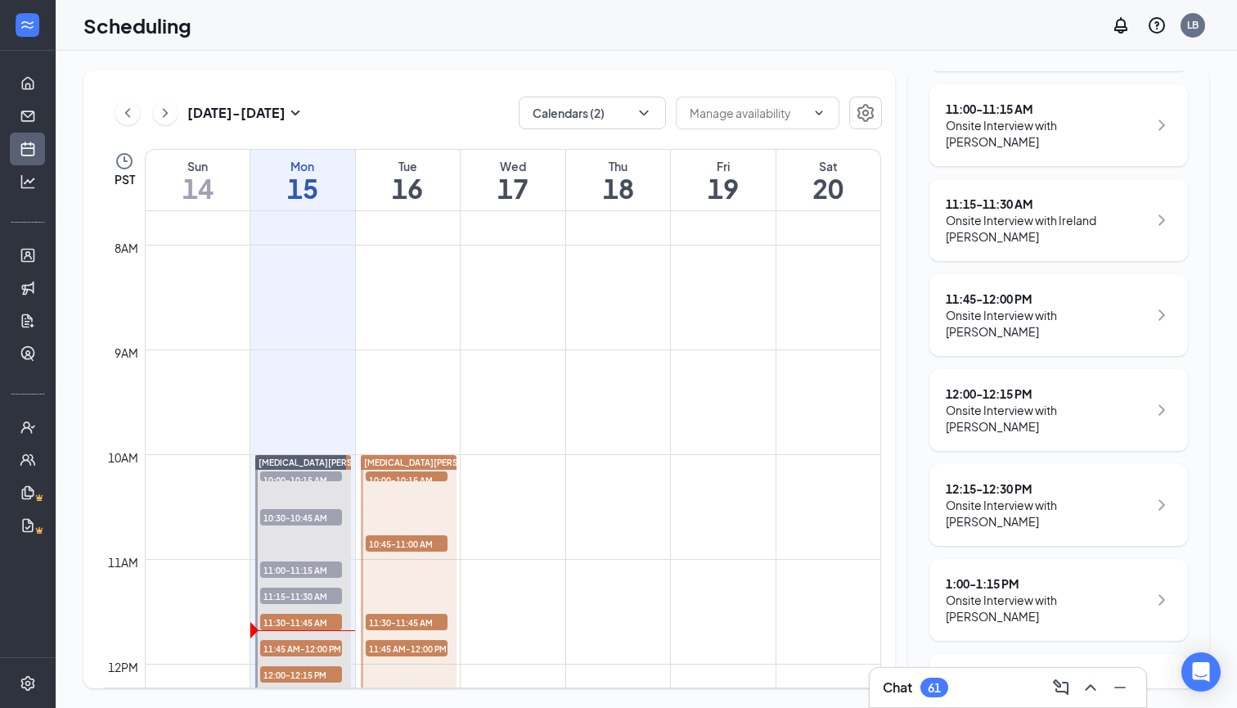
click at [1110, 307] on div "Onsite Interview with [PERSON_NAME]" at bounding box center [1047, 323] width 202 height 33
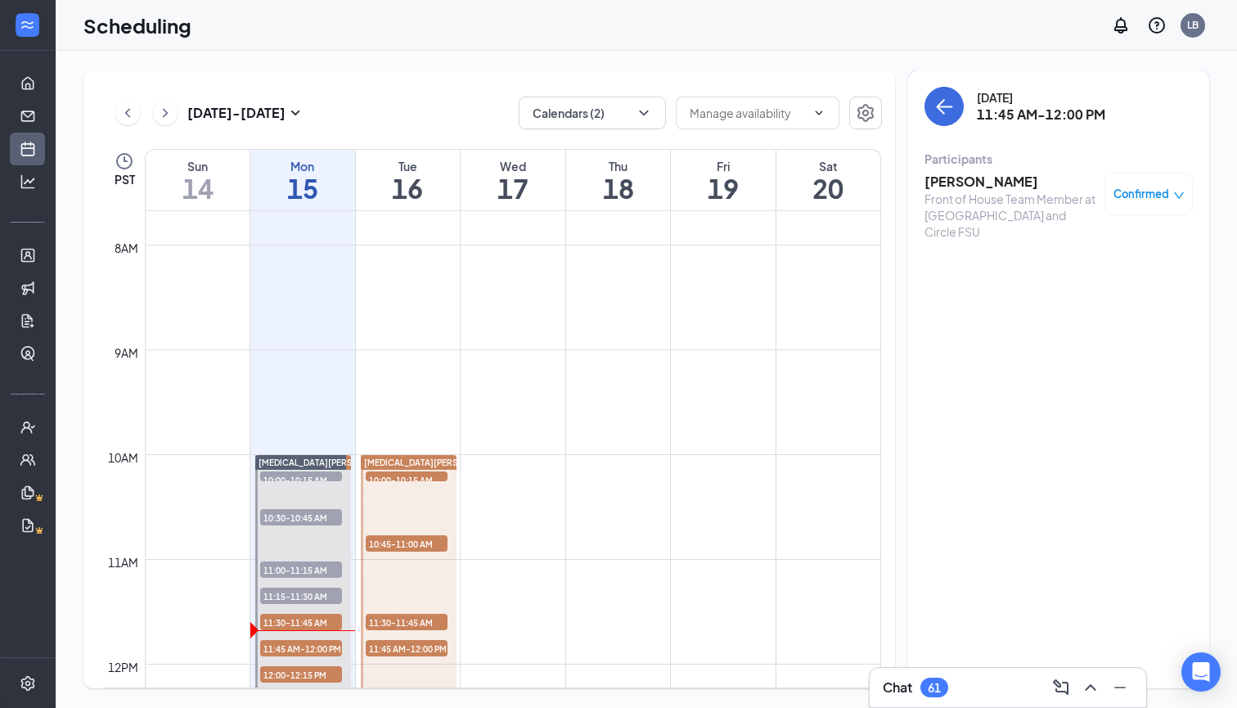
click at [961, 175] on h3 "[PERSON_NAME]" at bounding box center [1011, 182] width 172 height 18
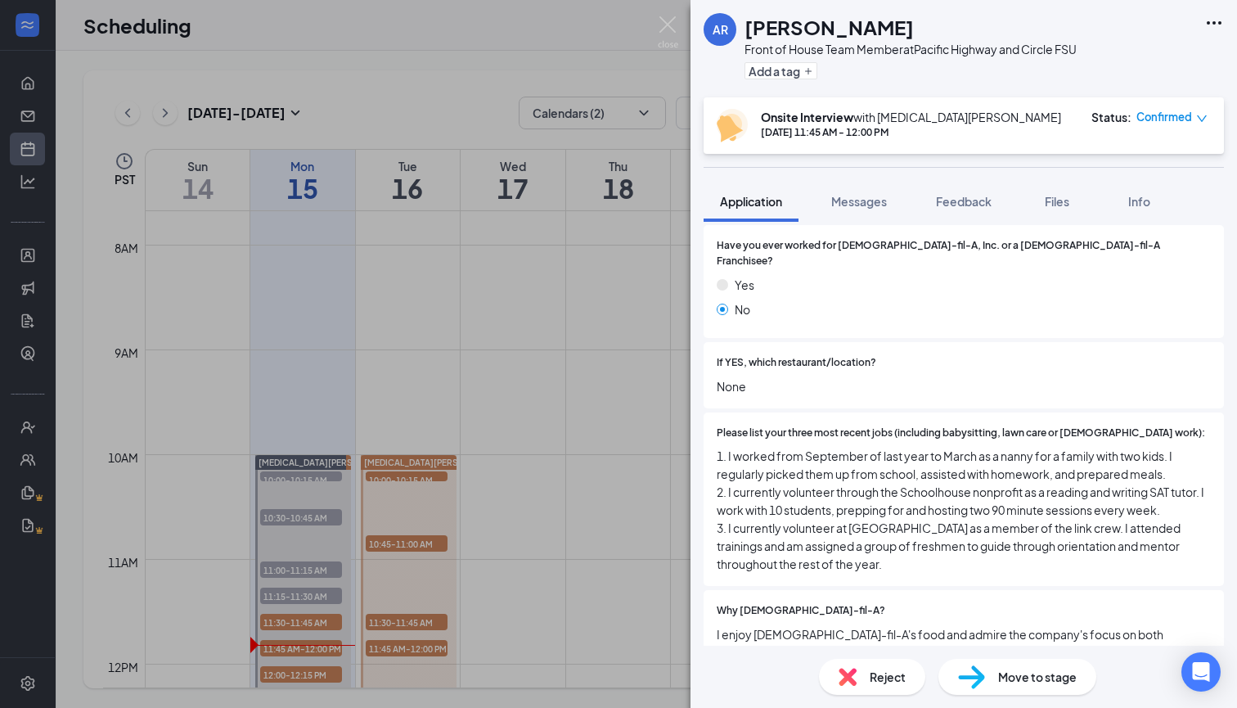
scroll to position [345, 0]
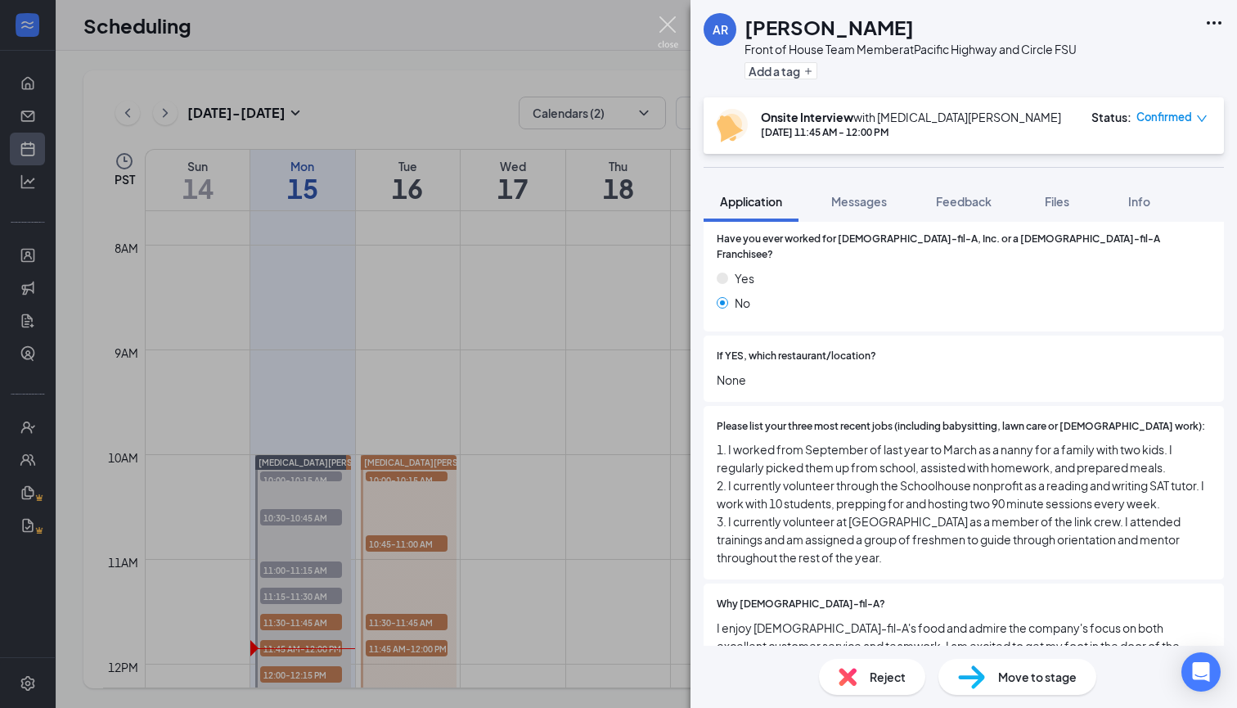
click at [673, 18] on img at bounding box center [668, 32] width 20 height 32
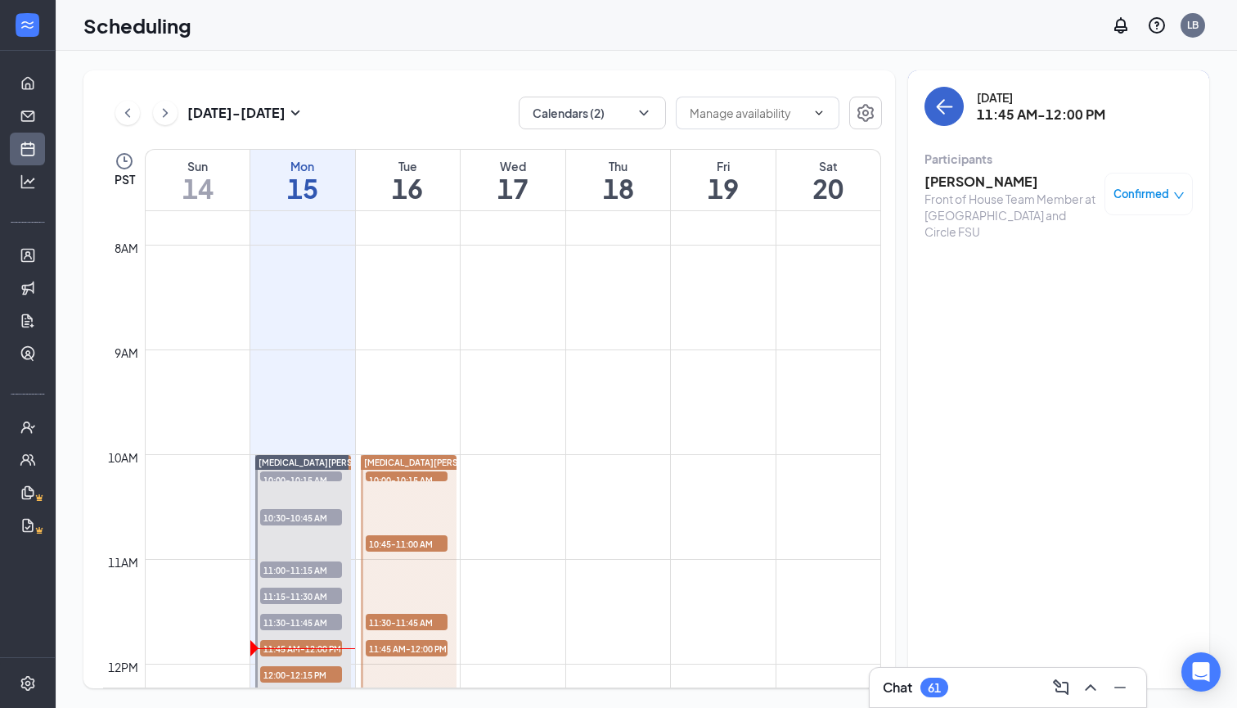
click at [933, 110] on button "back-button" at bounding box center [944, 106] width 39 height 39
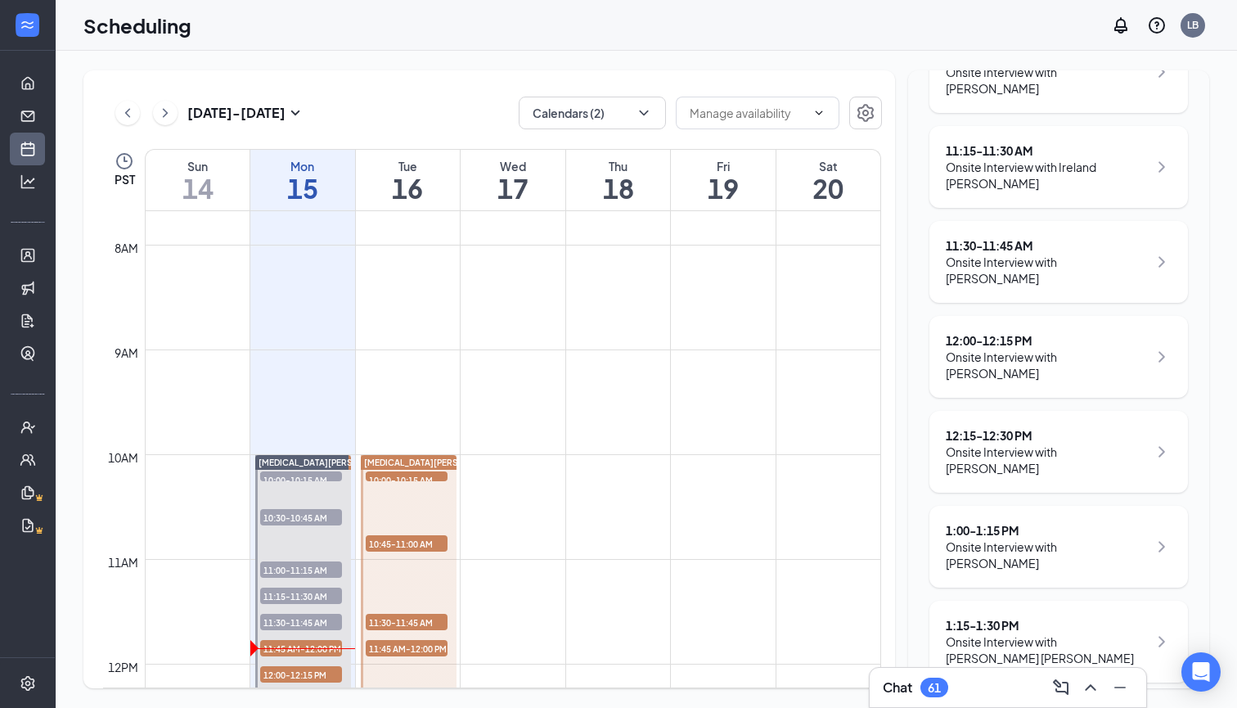
scroll to position [584, 0]
click at [1072, 314] on div "12:00 - 12:15 PM Onsite Interview with [PERSON_NAME]" at bounding box center [1059, 355] width 259 height 82
click at [1027, 331] on div "12:00 - 12:15 PM" at bounding box center [1047, 339] width 202 height 16
click at [991, 331] on div "12:00 - 12:15 PM" at bounding box center [1047, 339] width 202 height 16
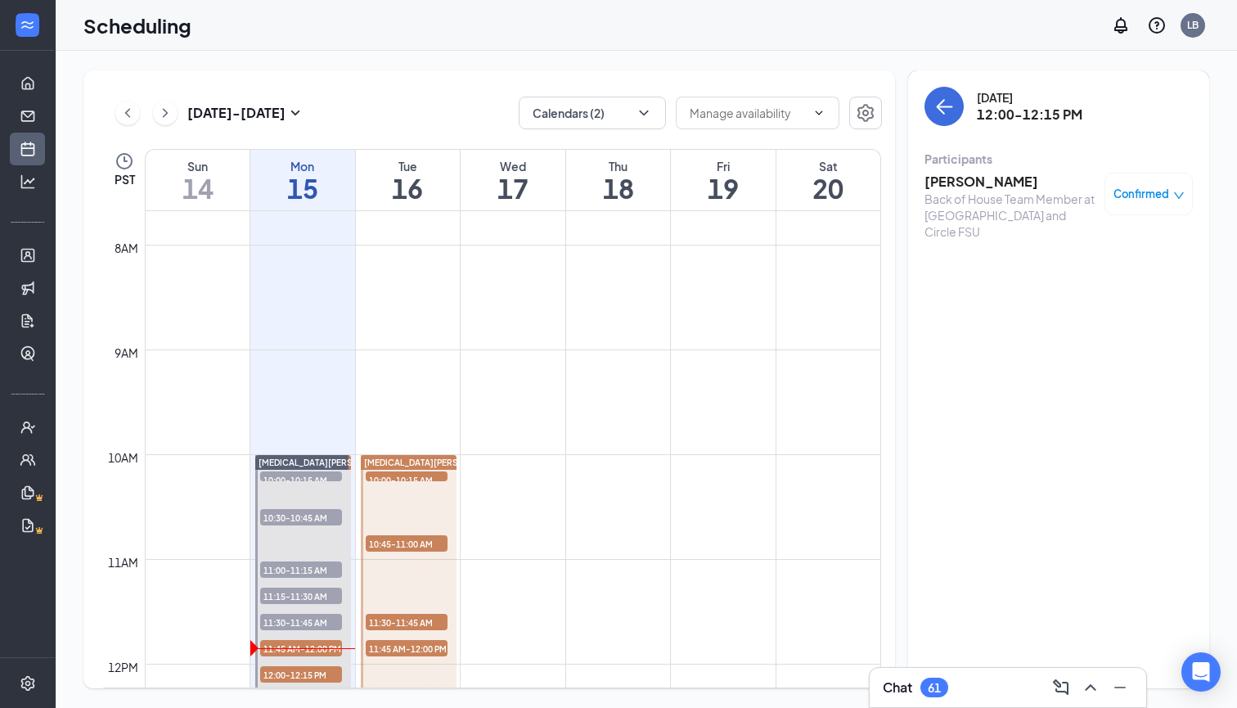
click at [972, 182] on h3 "Brenna Sexton" at bounding box center [1011, 182] width 172 height 18
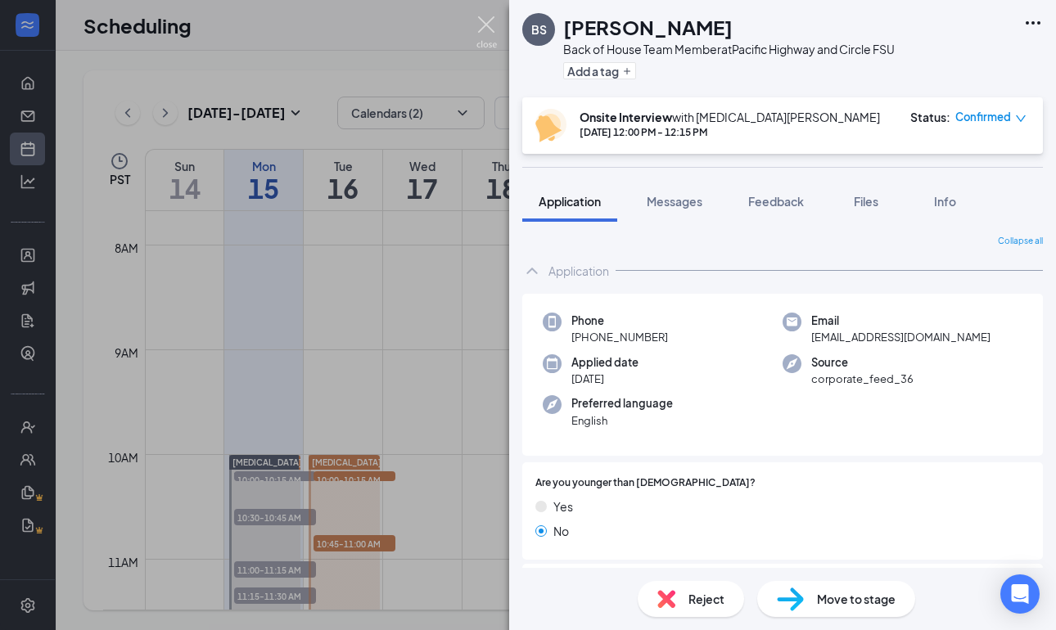
click at [495, 32] on img at bounding box center [486, 32] width 20 height 32
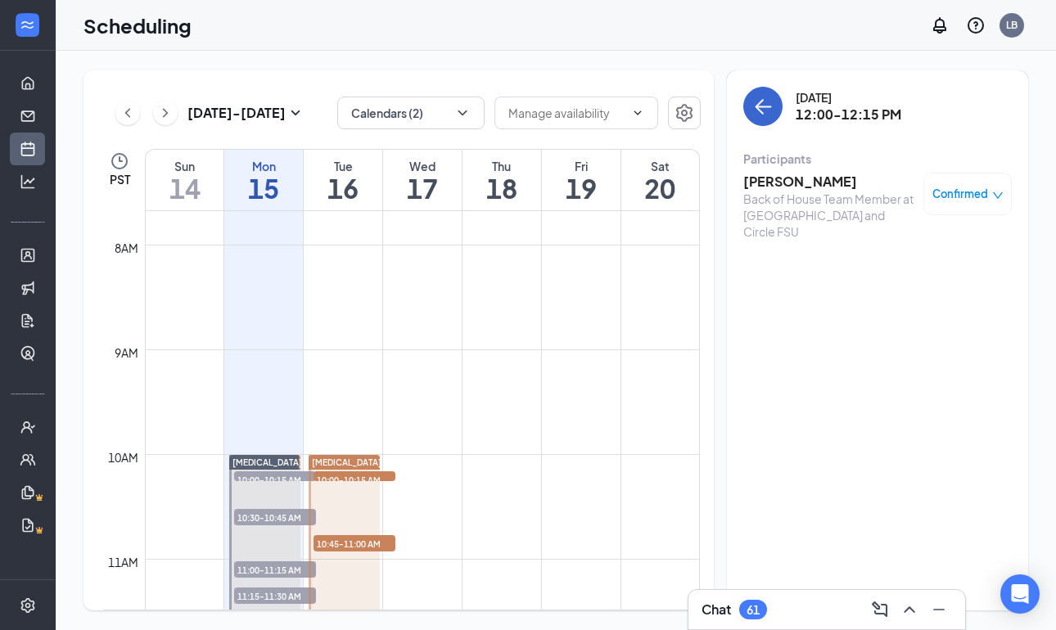
click at [775, 112] on button "back-button" at bounding box center [762, 106] width 39 height 39
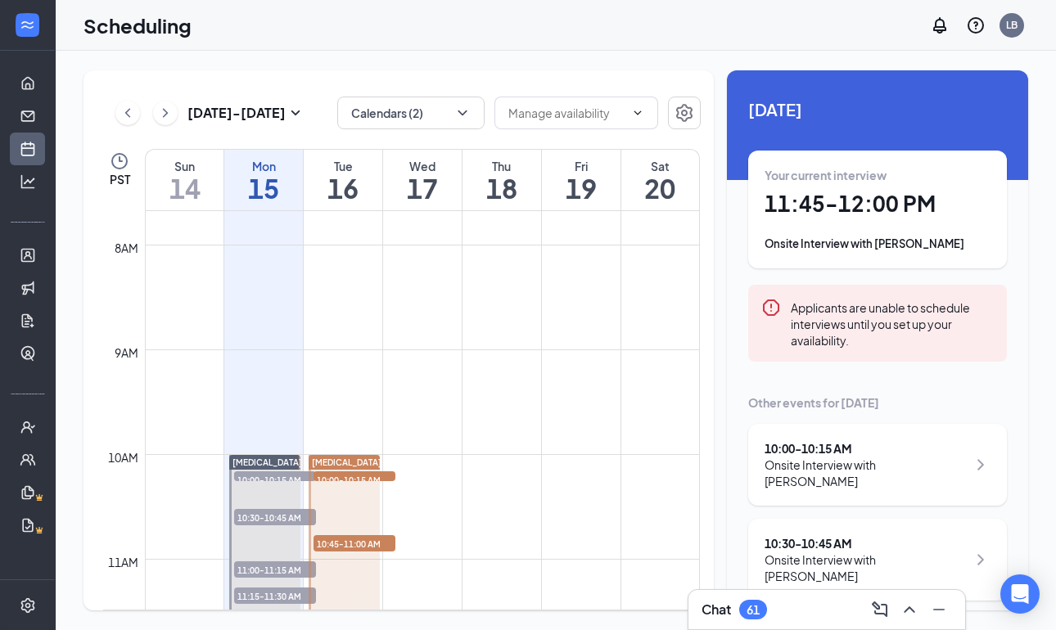
click at [436, 131] on div "Sep 14 - Sep 20 Calendars (2) PST Sun 14 Mon 15 Tue 16 Wed 17 Thu 18 Fri 19 Sat…" at bounding box center [398, 340] width 630 height 540
click at [430, 113] on button "Calendars (2)" at bounding box center [410, 113] width 147 height 33
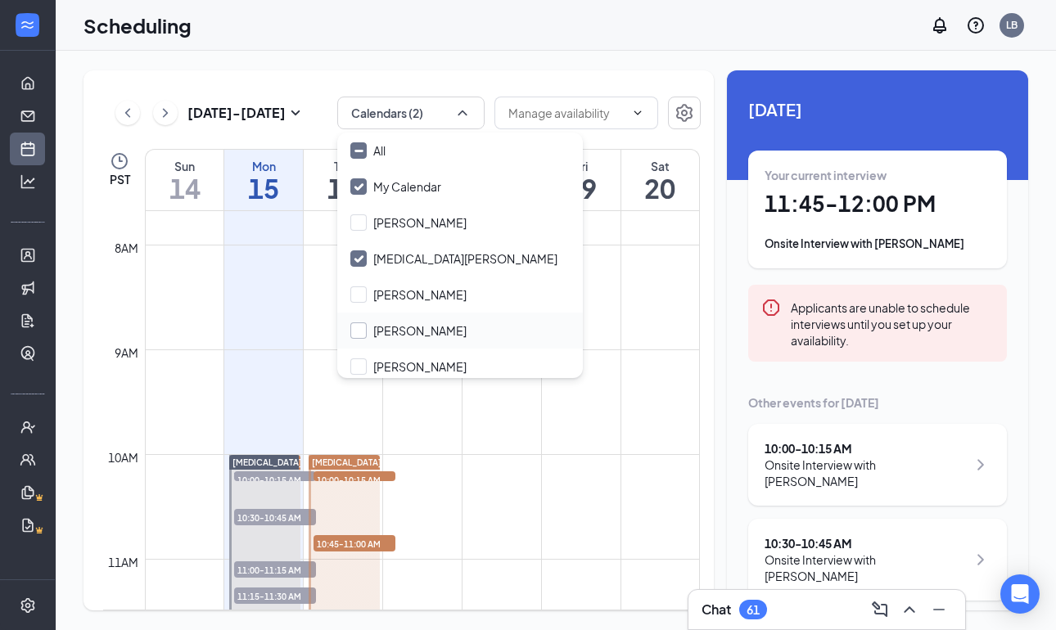
click at [359, 334] on div at bounding box center [358, 330] width 16 height 16
click at [359, 334] on input "[PERSON_NAME]" at bounding box center [408, 330] width 116 height 16
click at [358, 337] on div at bounding box center [358, 330] width 16 height 16
click at [358, 337] on input "[PERSON_NAME]" at bounding box center [408, 330] width 116 height 16
click at [354, 333] on div at bounding box center [358, 330] width 16 height 16
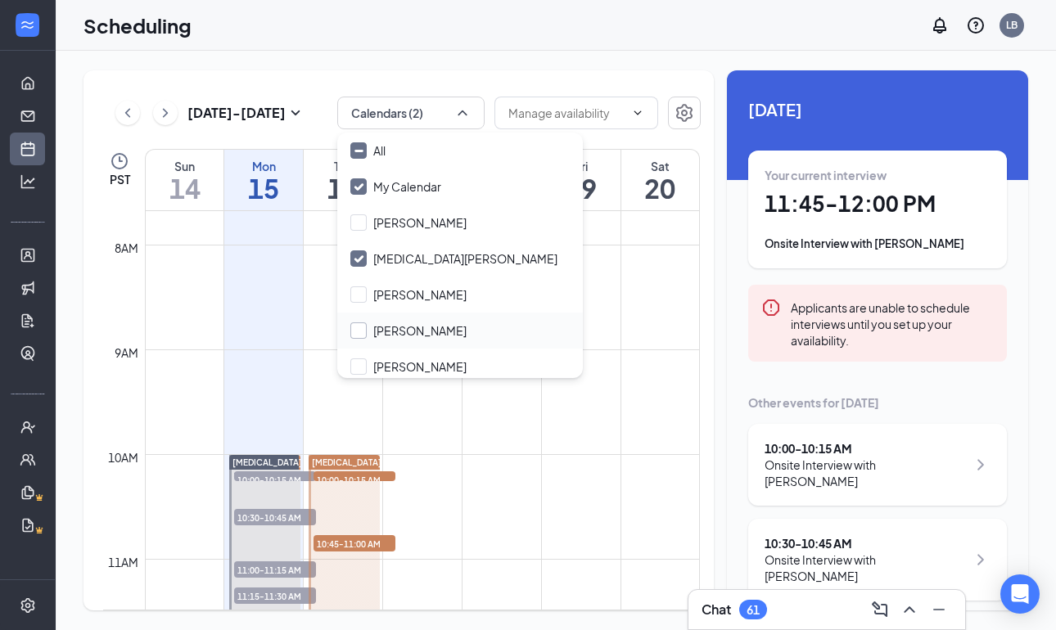
click at [354, 333] on input "[PERSON_NAME]" at bounding box center [408, 330] width 116 height 16
click at [354, 333] on div at bounding box center [358, 330] width 16 height 16
click at [354, 333] on input "[PERSON_NAME]" at bounding box center [408, 330] width 116 height 16
checkbox input "false"
click at [356, 254] on input "[MEDICAL_DATA][PERSON_NAME]" at bounding box center [453, 258] width 207 height 16
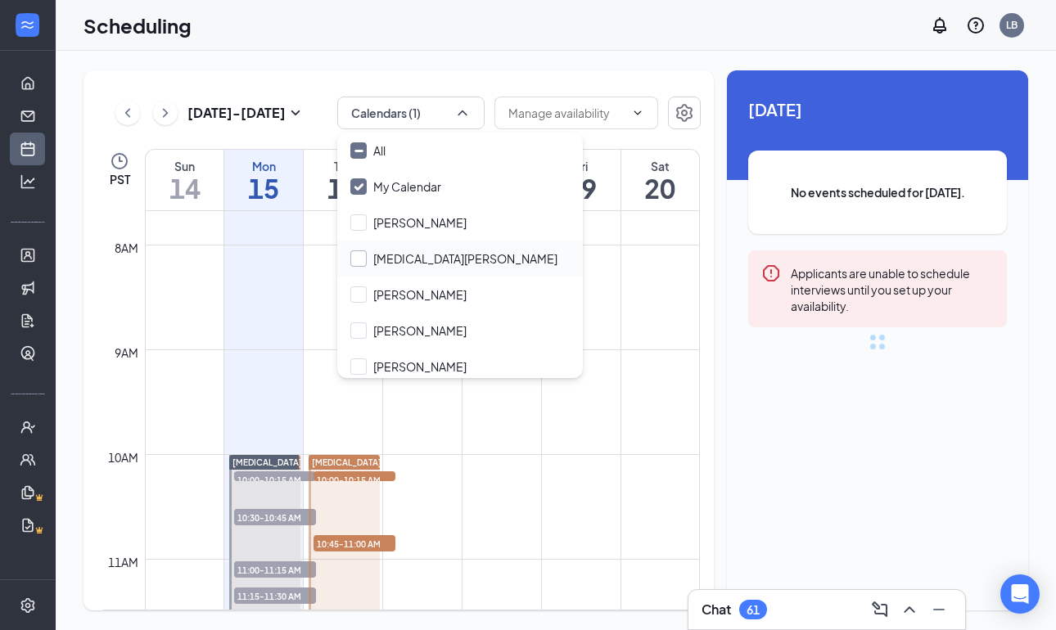
checkbox input "false"
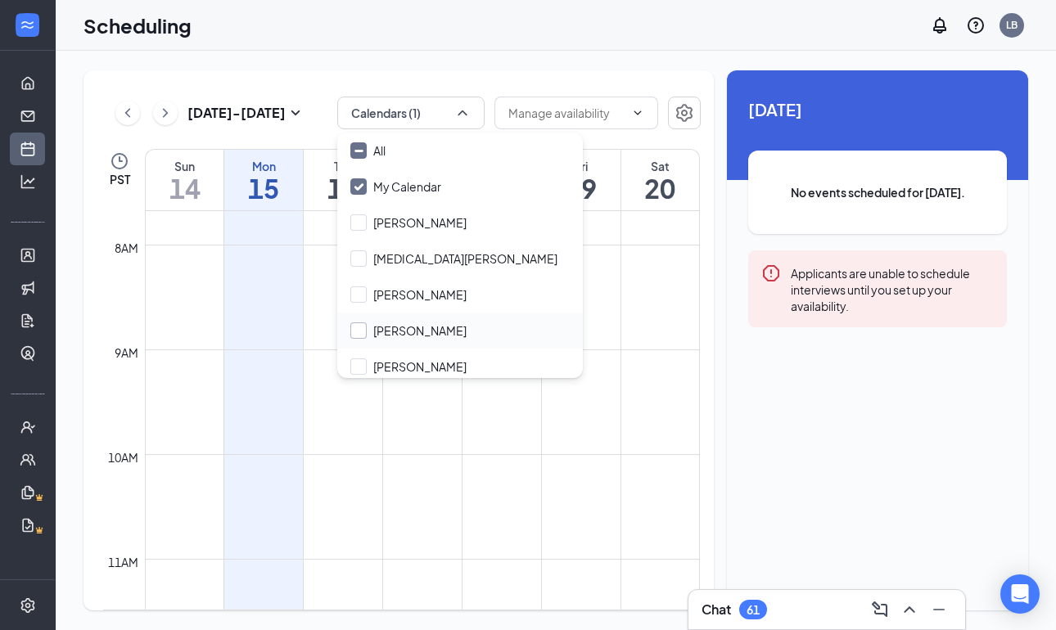
click at [362, 327] on div at bounding box center [358, 330] width 16 height 16
click at [362, 327] on input "[PERSON_NAME]" at bounding box center [408, 330] width 116 height 16
click at [362, 327] on div at bounding box center [358, 330] width 16 height 16
click at [362, 327] on input "[PERSON_NAME]" at bounding box center [408, 330] width 116 height 16
click at [362, 327] on div at bounding box center [358, 330] width 16 height 16
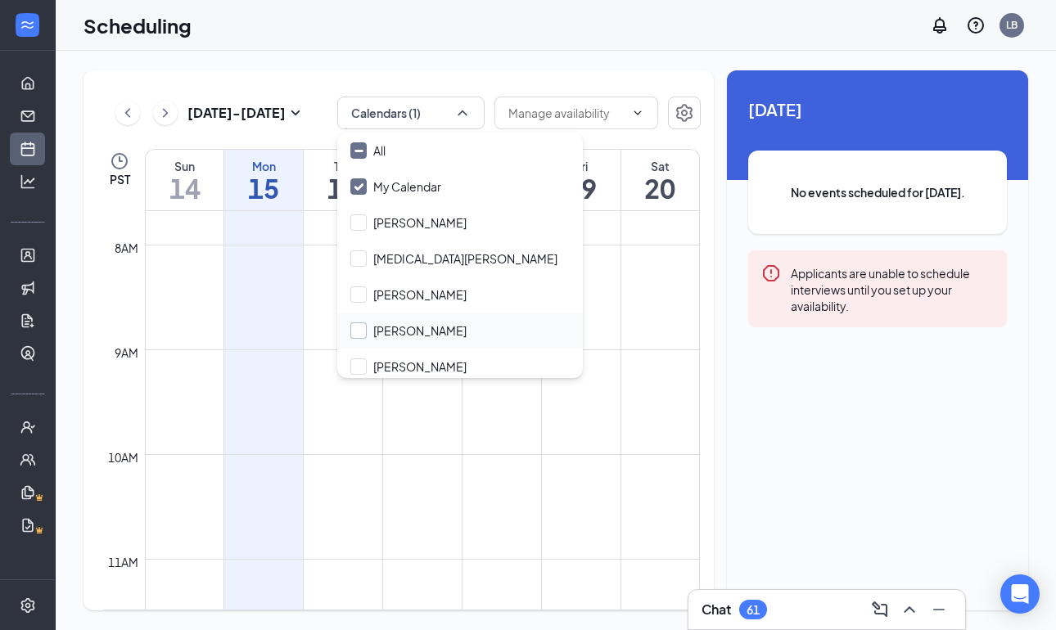
click at [362, 327] on input "[PERSON_NAME]" at bounding box center [408, 330] width 116 height 16
checkbox input "false"
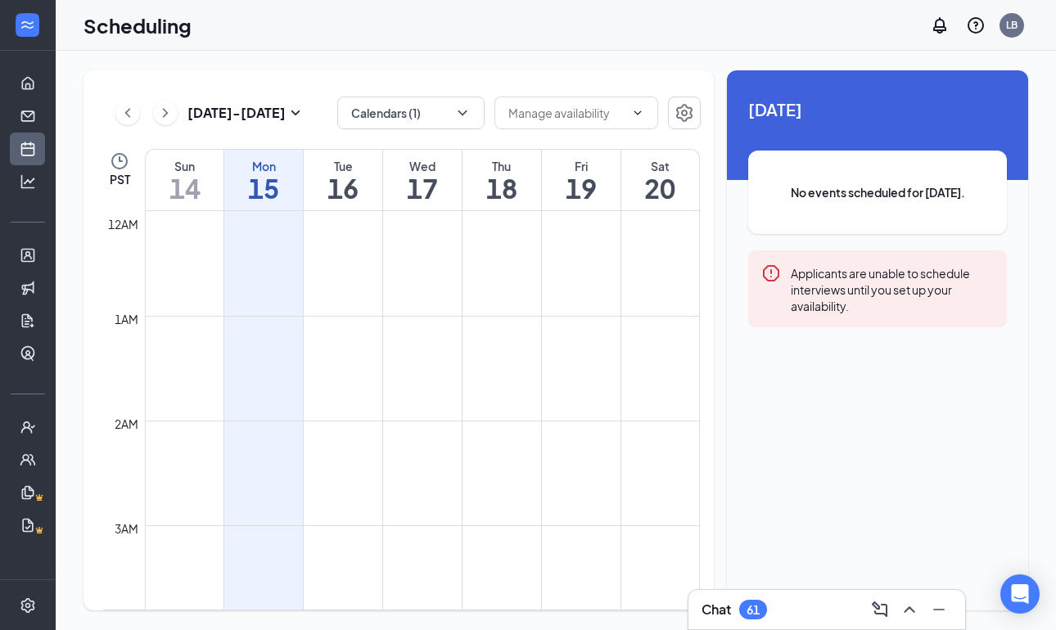
scroll to position [804, 0]
click at [451, 110] on button "Calendars (1)" at bounding box center [410, 113] width 147 height 33
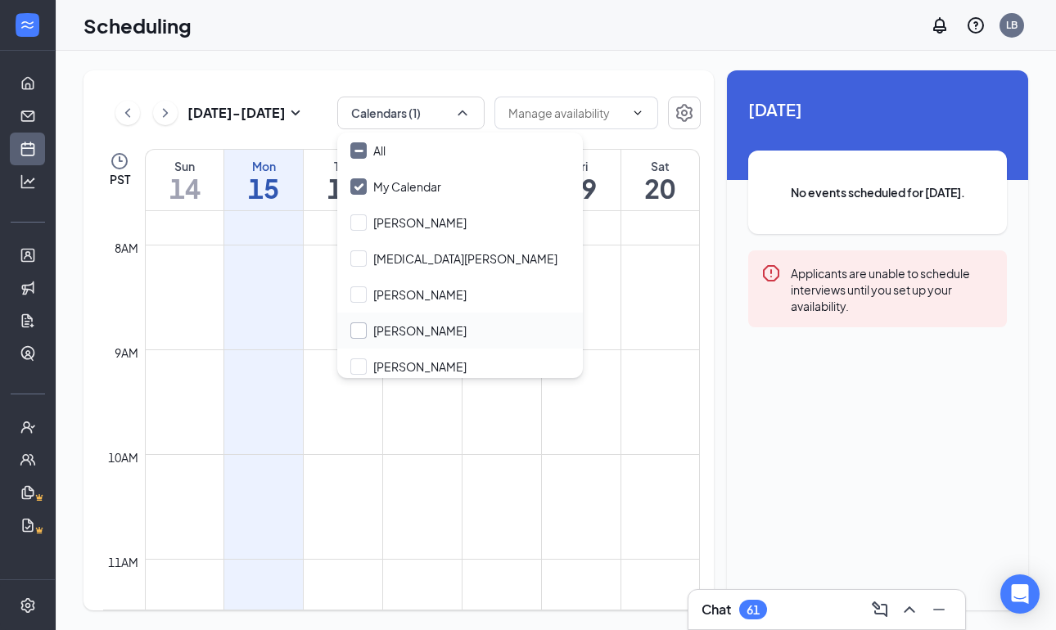
click at [359, 333] on div at bounding box center [358, 330] width 16 height 16
click at [359, 333] on input "[PERSON_NAME]" at bounding box center [408, 330] width 116 height 16
click at [359, 333] on div at bounding box center [358, 330] width 16 height 16
click at [359, 333] on input "[PERSON_NAME]" at bounding box center [408, 330] width 116 height 16
click at [359, 333] on div at bounding box center [358, 330] width 16 height 16
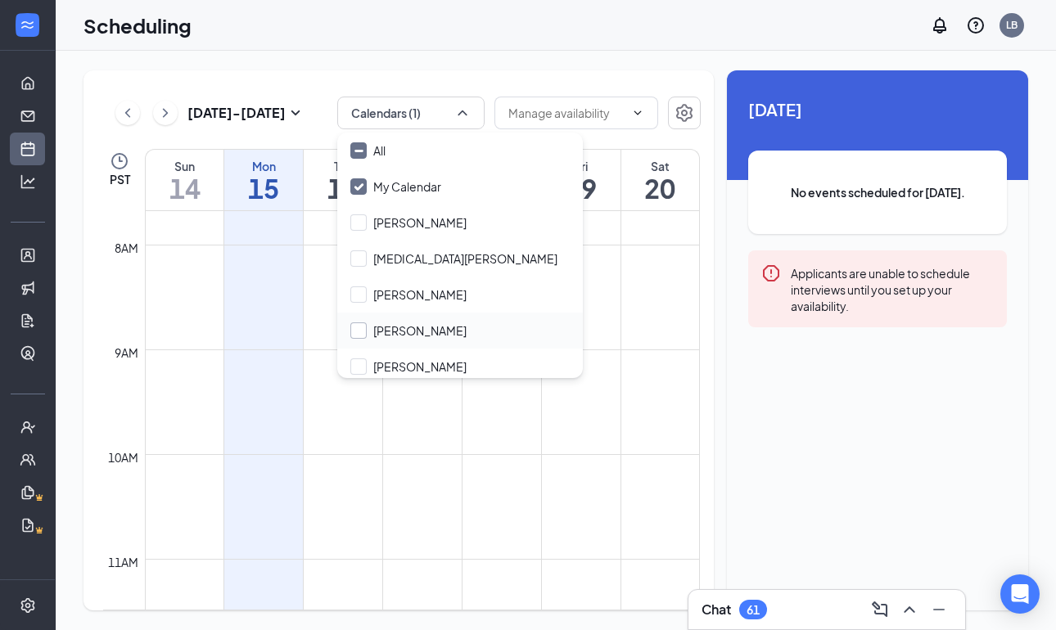
click at [359, 333] on input "[PERSON_NAME]" at bounding box center [408, 330] width 116 height 16
click at [357, 328] on input "[PERSON_NAME]" at bounding box center [408, 330] width 116 height 16
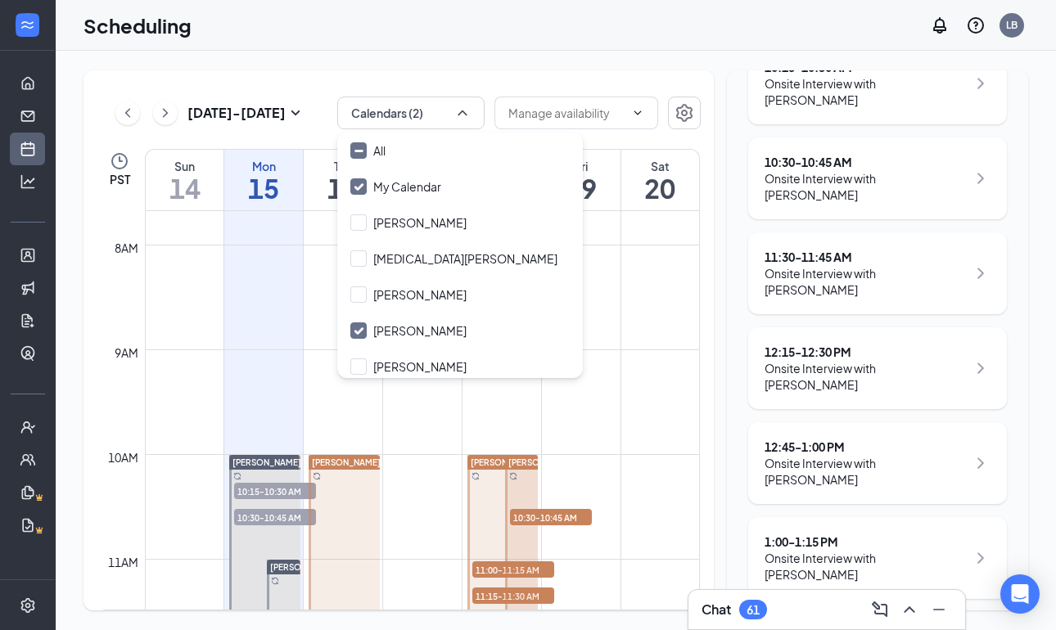
scroll to position [394, 0]
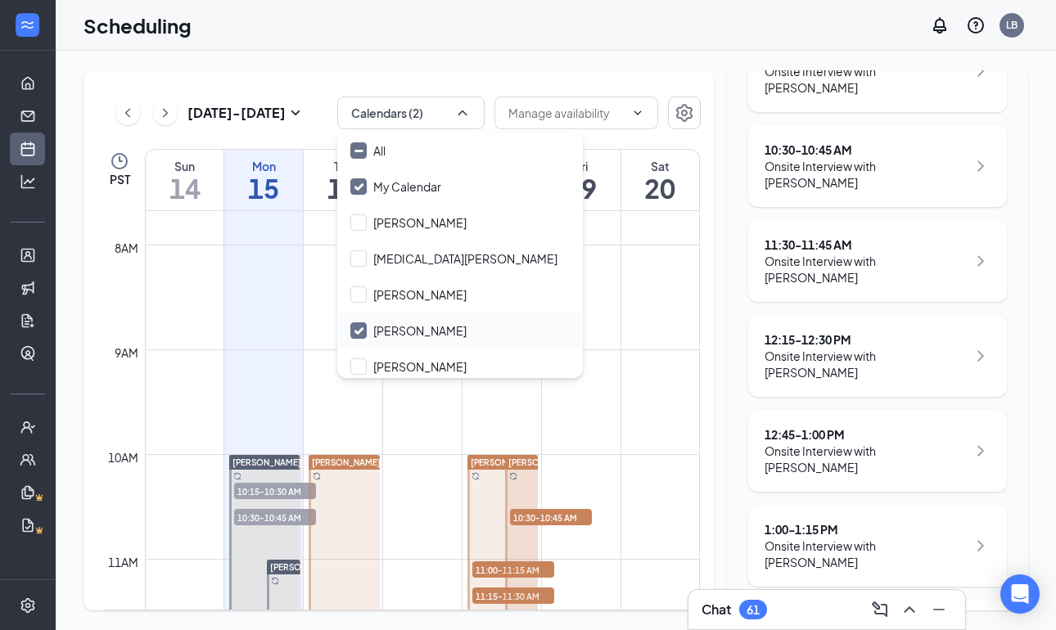
click at [364, 325] on icon "Checkmark" at bounding box center [359, 331] width 14 height 14
click at [364, 325] on input "[PERSON_NAME]" at bounding box center [408, 330] width 116 height 16
click at [362, 326] on icon "Checkmark" at bounding box center [359, 331] width 14 height 14
click at [362, 326] on input "[PERSON_NAME]" at bounding box center [408, 330] width 116 height 16
checkbox input "true"
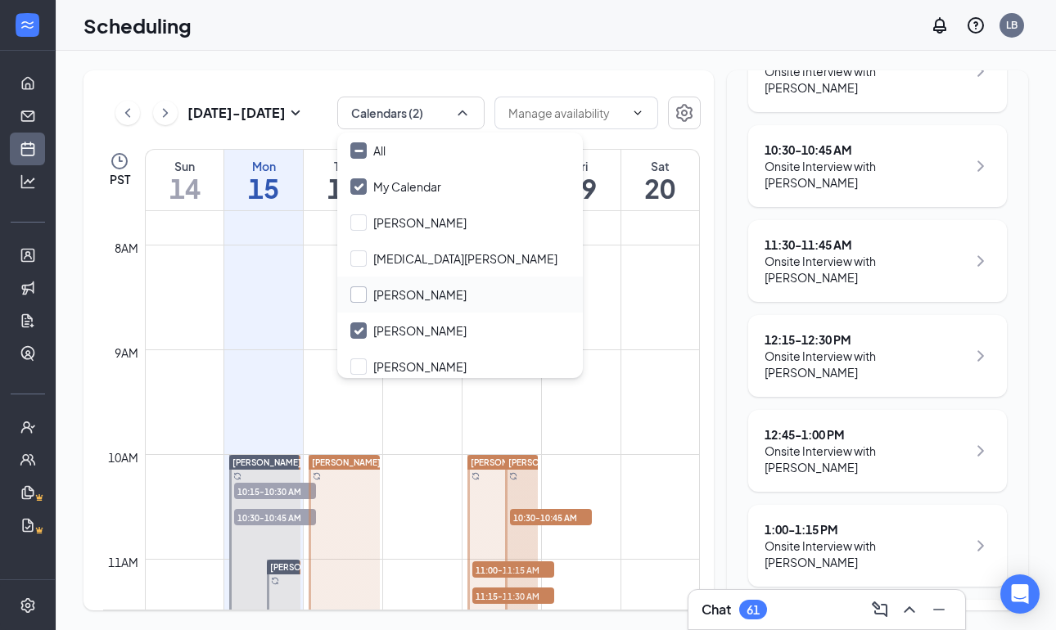
click at [358, 293] on input "[PERSON_NAME]" at bounding box center [408, 294] width 116 height 16
checkbox input "true"
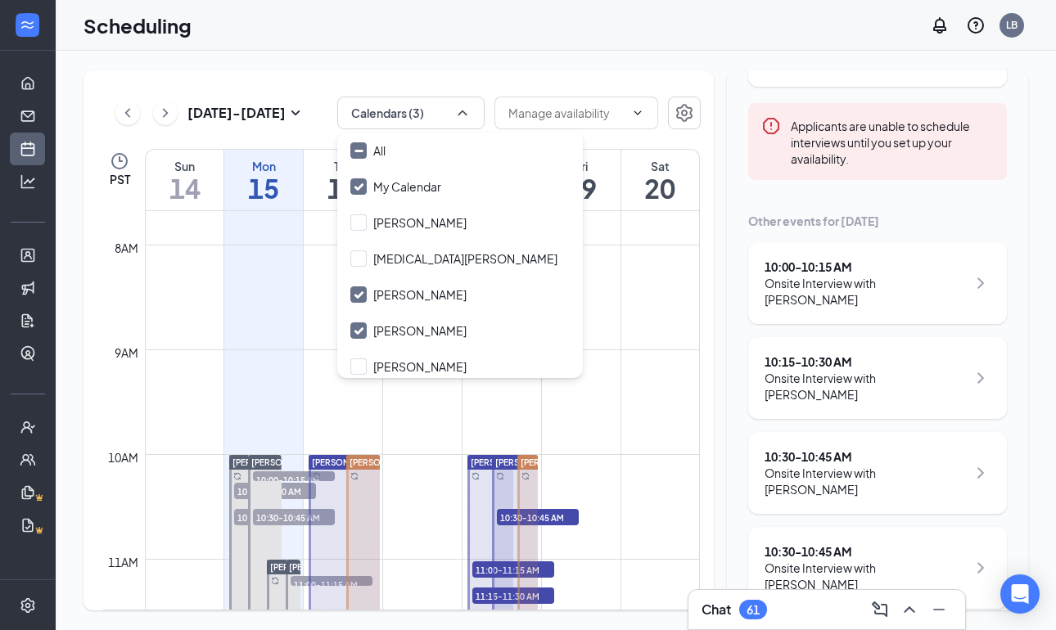
scroll to position [176, 0]
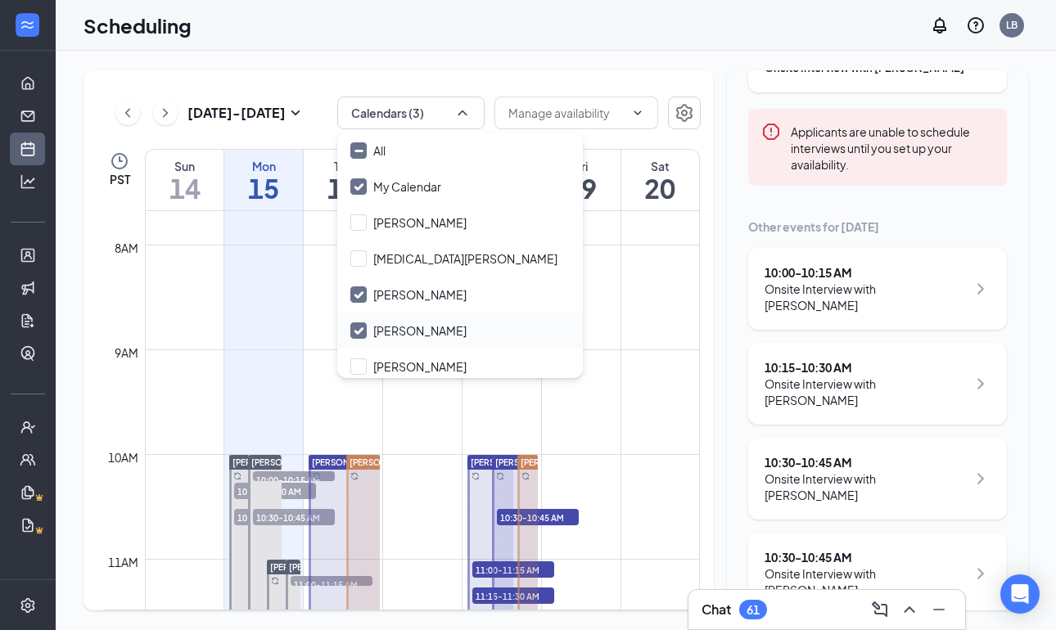
click at [365, 333] on icon "Checkmark" at bounding box center [359, 331] width 14 height 14
click at [365, 333] on input "[PERSON_NAME]" at bounding box center [408, 330] width 116 height 16
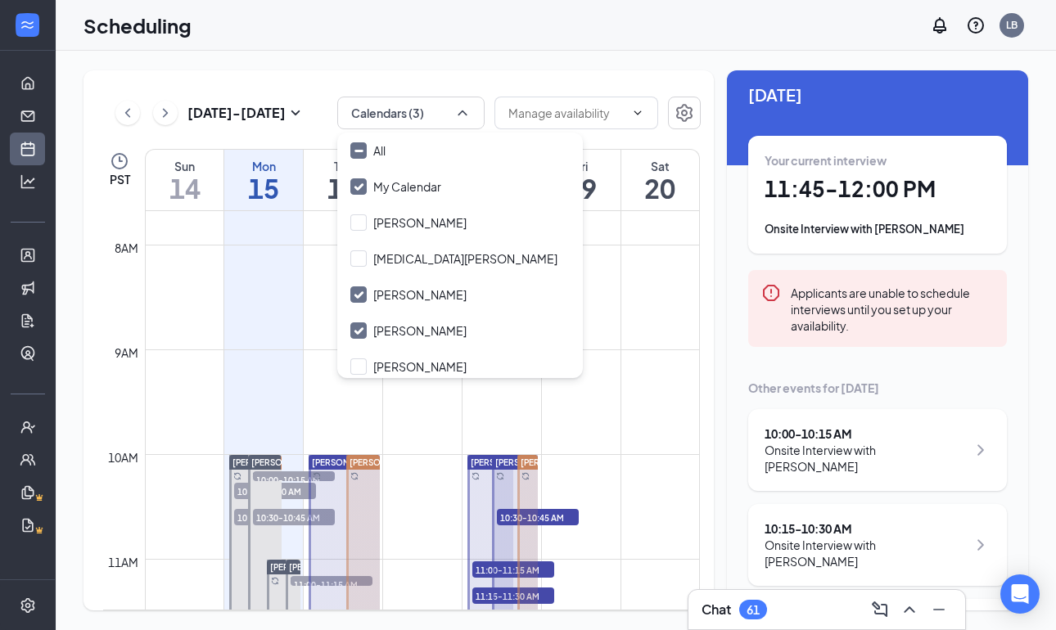
scroll to position [16, 0]
click at [350, 327] on input "[PERSON_NAME]" at bounding box center [408, 330] width 116 height 16
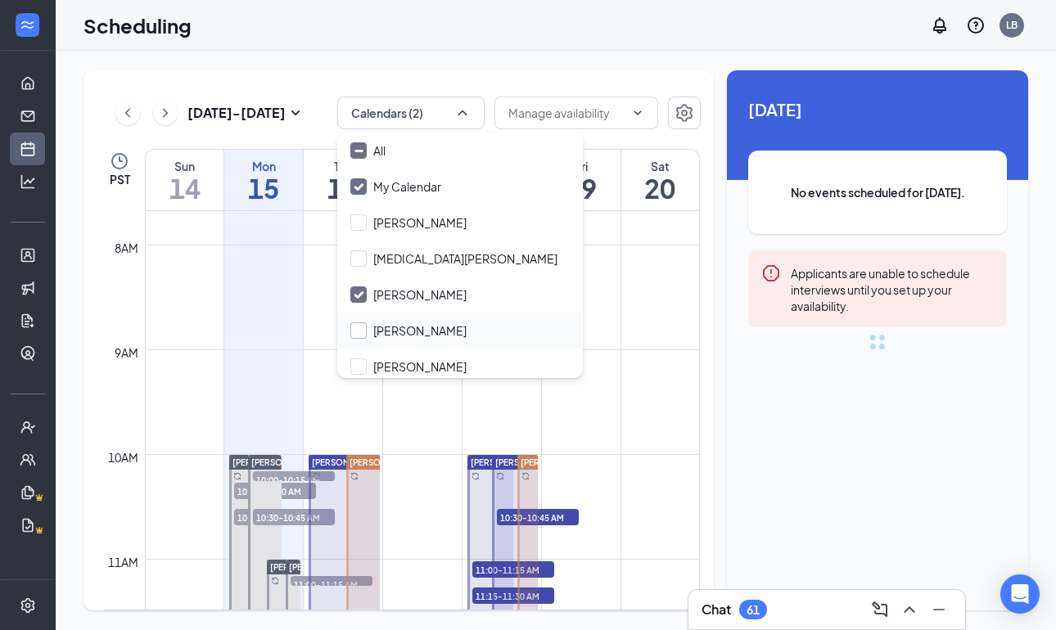
checkbox input "false"
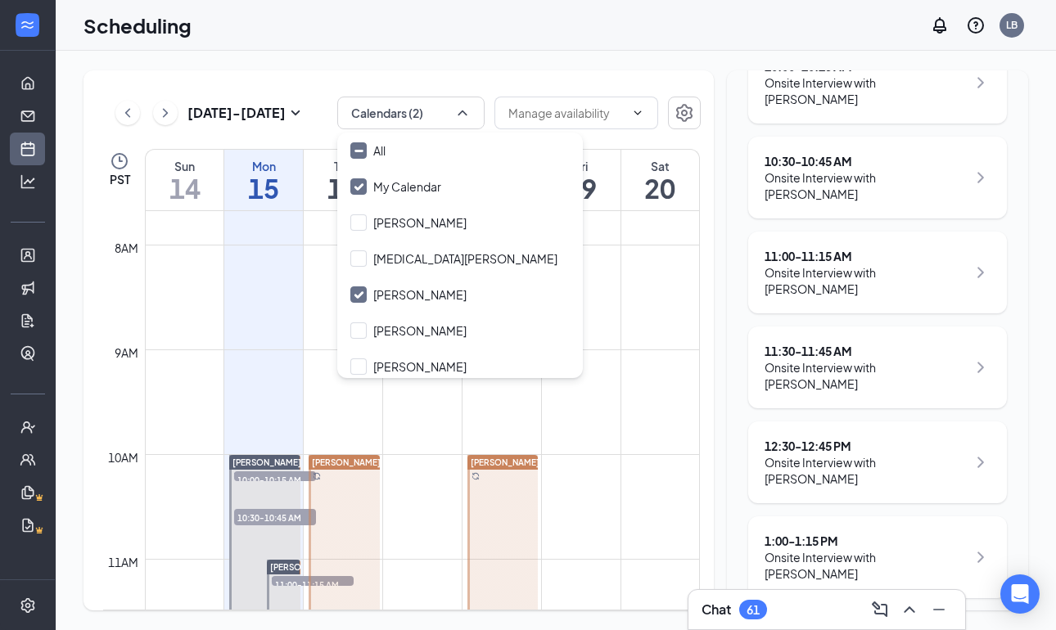
scroll to position [398, 0]
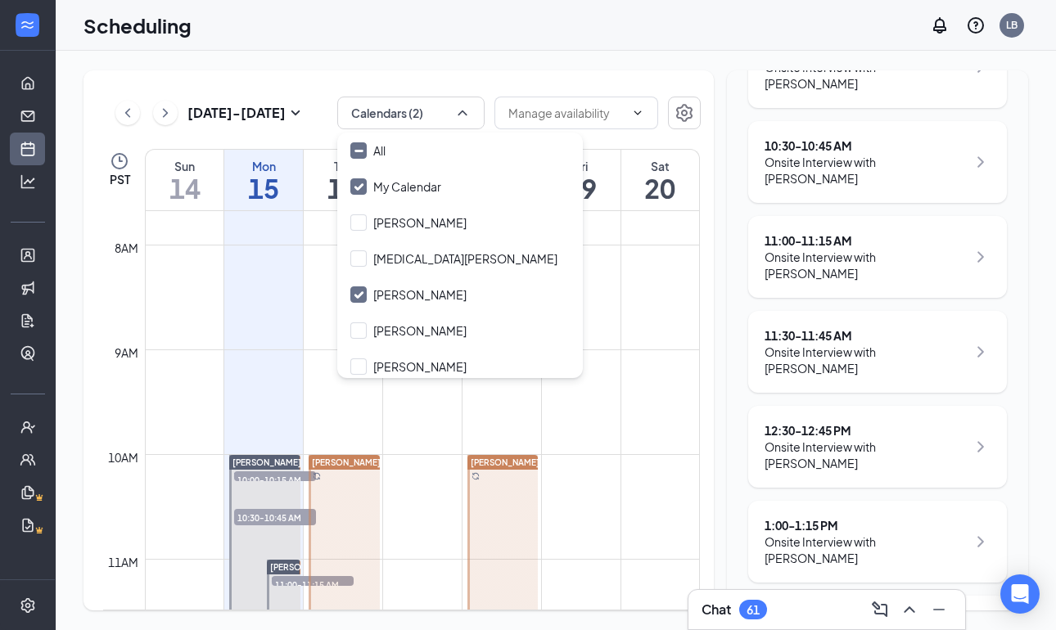
click at [876, 439] on div "Onsite Interview with [PERSON_NAME]" at bounding box center [865, 455] width 202 height 33
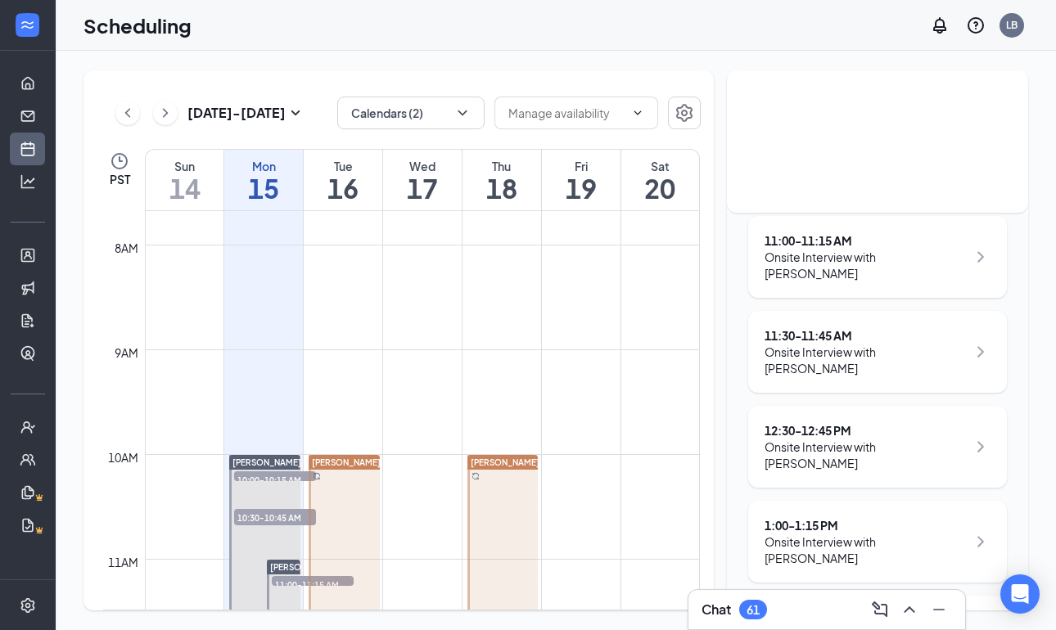
click at [834, 422] on div "12:30 - 12:45 PM" at bounding box center [865, 430] width 202 height 16
click at [819, 422] on div "12:30 - 12:45 PM" at bounding box center [865, 430] width 202 height 16
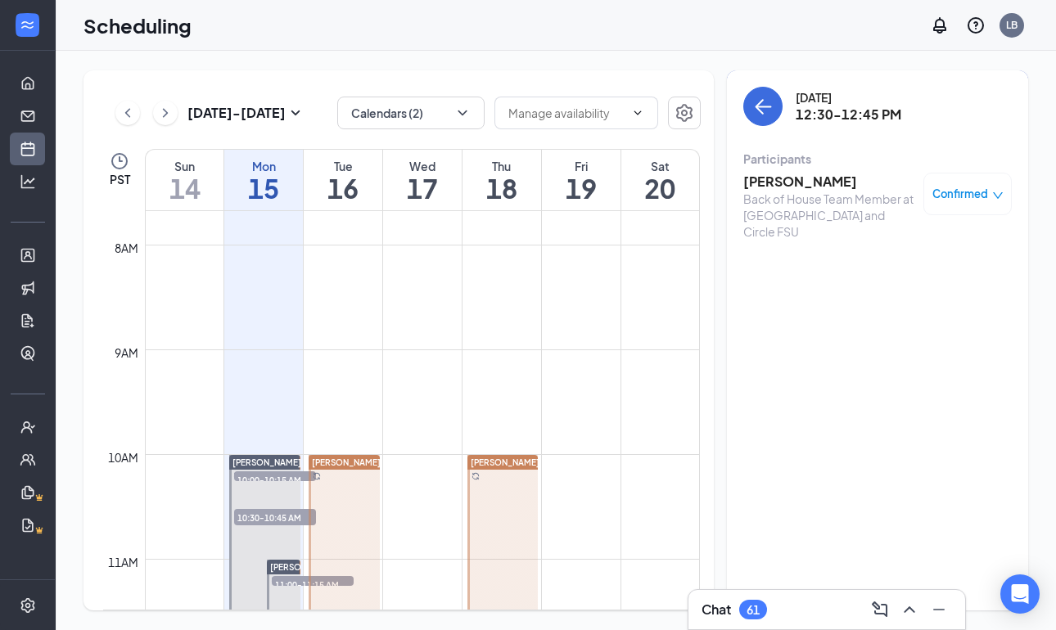
click at [783, 179] on h3 "Aiden Paek" at bounding box center [829, 182] width 172 height 18
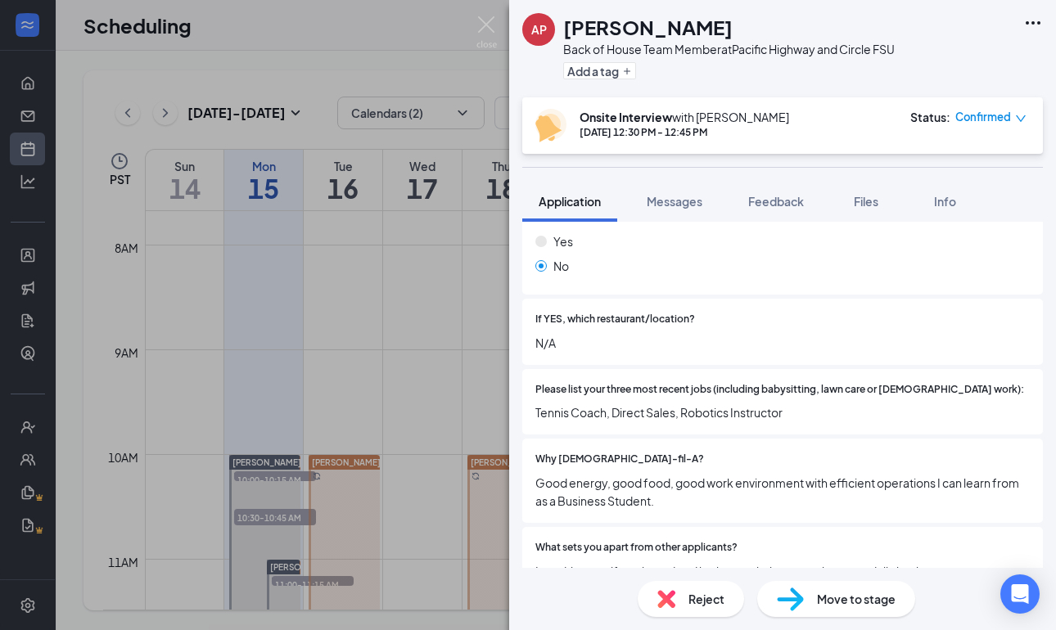
scroll to position [426, 0]
click at [481, 28] on img at bounding box center [486, 32] width 20 height 32
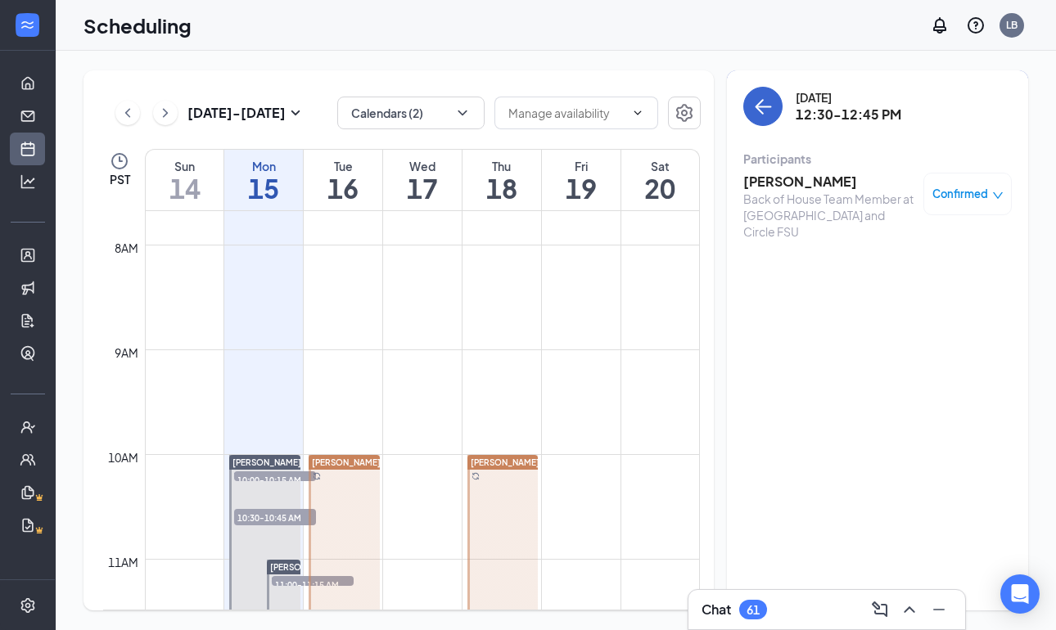
click at [758, 111] on icon "ArrowLeft" at bounding box center [763, 107] width 20 height 20
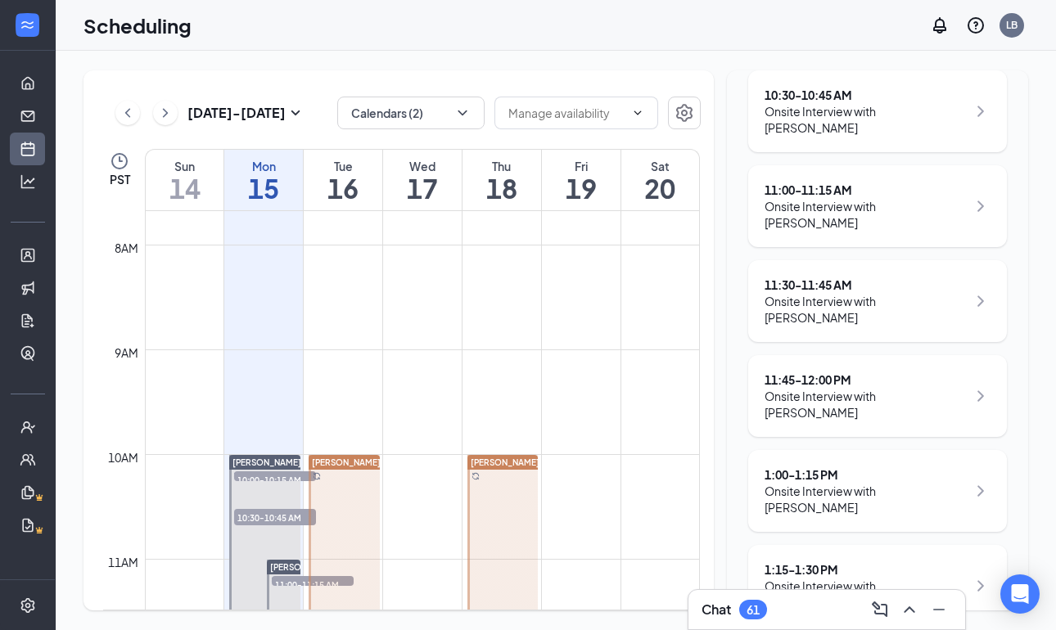
scroll to position [446, 0]
click at [980, 389] on icon "ChevronRight" at bounding box center [981, 399] width 20 height 20
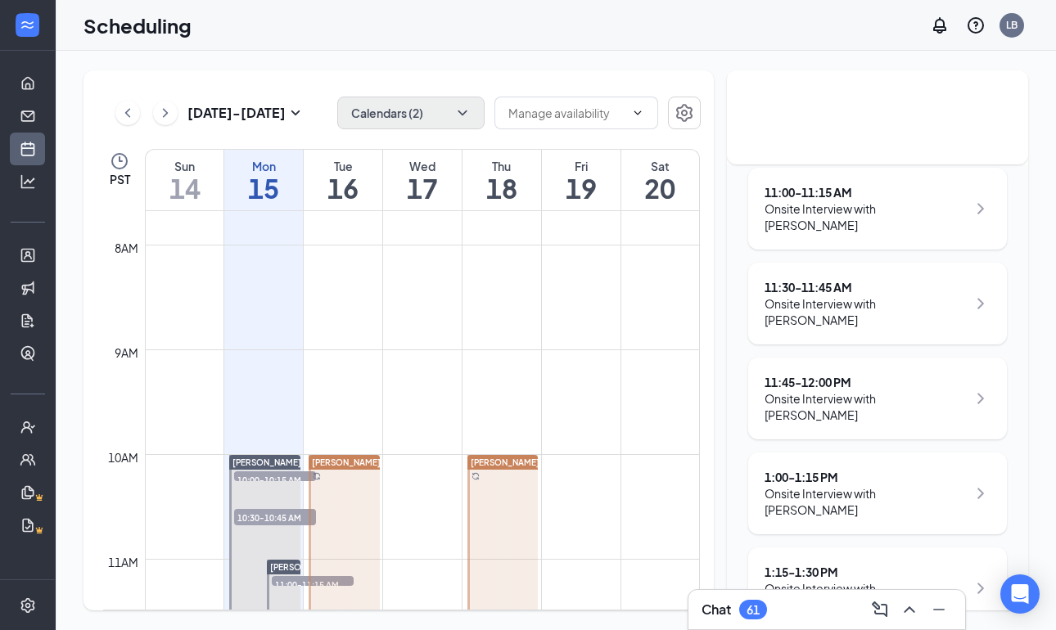
click at [481, 115] on button "Calendars (2)" at bounding box center [410, 113] width 147 height 33
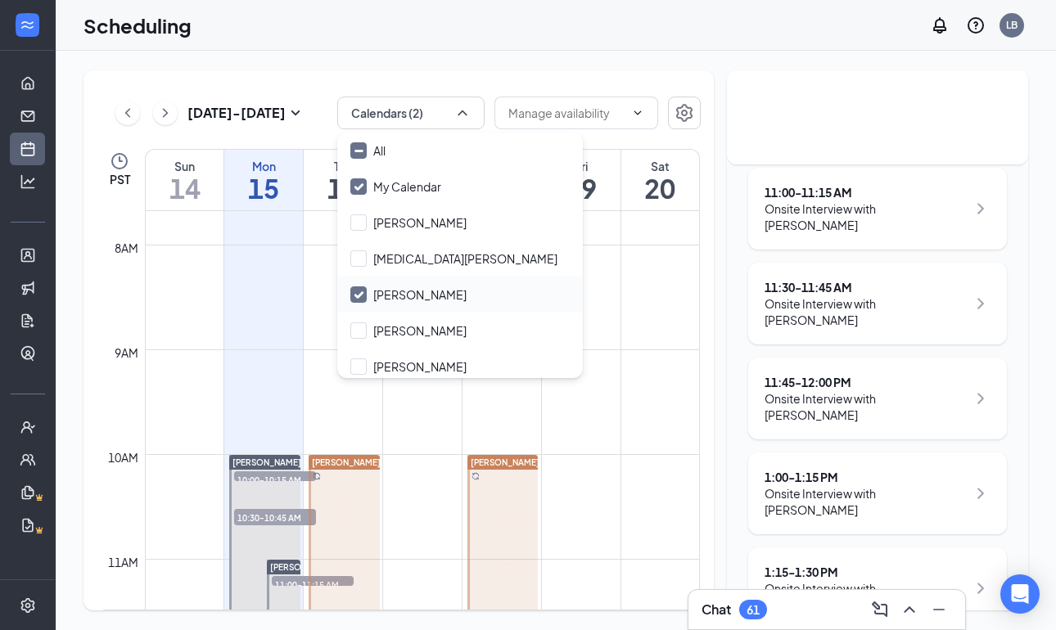
click at [360, 294] on icon "Checkmark" at bounding box center [358, 294] width 8 height 6
click at [360, 294] on input "Antonio Malacara" at bounding box center [408, 294] width 116 height 16
click at [360, 293] on icon "Checkmark" at bounding box center [359, 295] width 14 height 14
click at [360, 293] on input "Antonio Malacara" at bounding box center [408, 294] width 116 height 16
checkbox input "true"
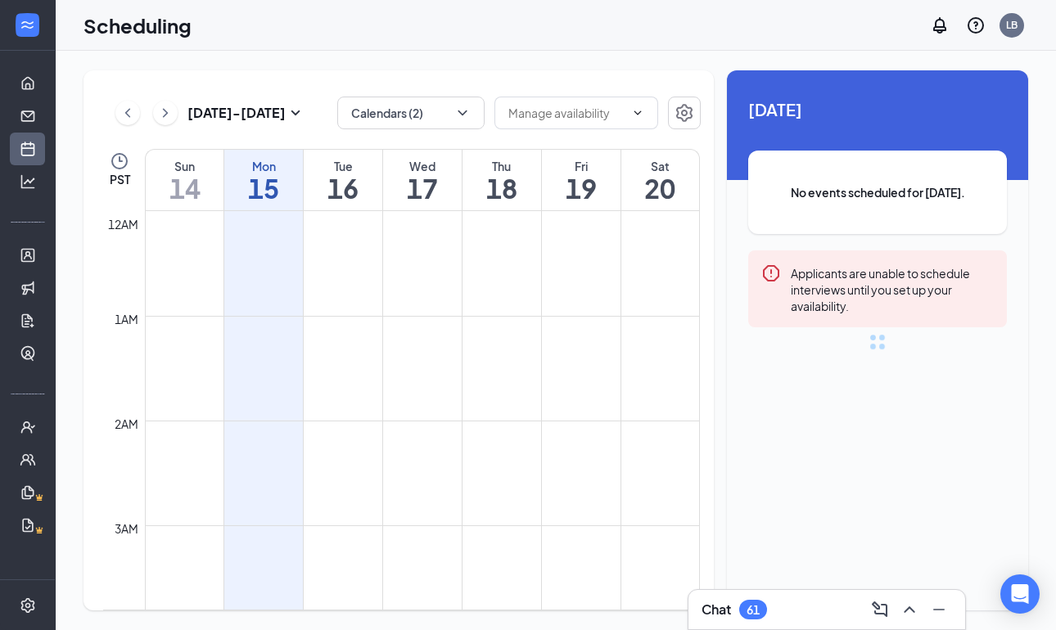
scroll to position [804, 0]
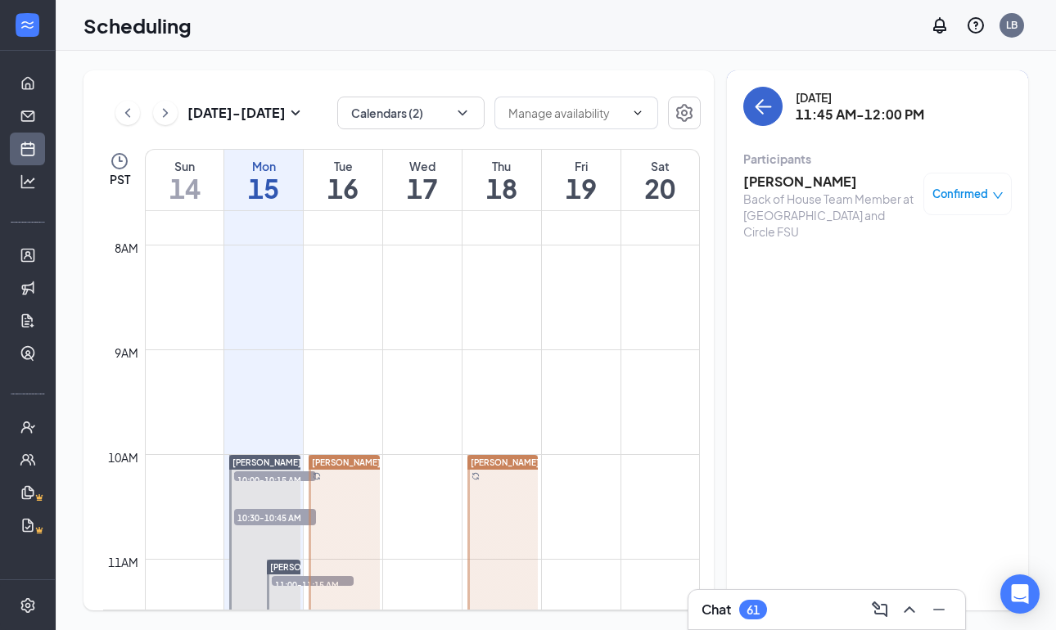
click at [755, 109] on icon "ArrowLeft" at bounding box center [763, 107] width 20 height 20
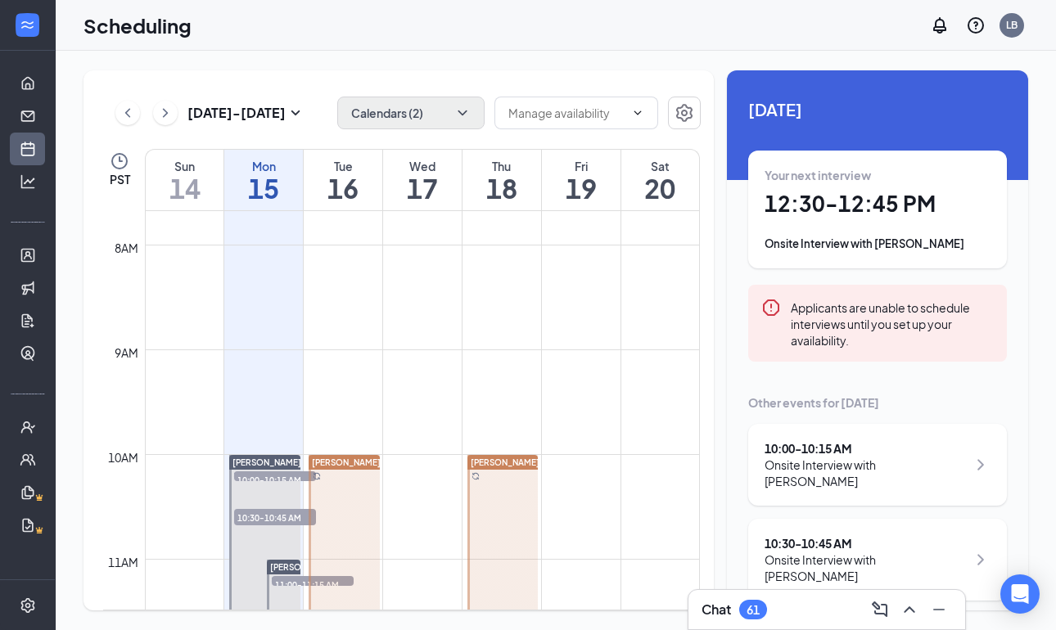
click at [413, 110] on button "Calendars (2)" at bounding box center [410, 113] width 147 height 33
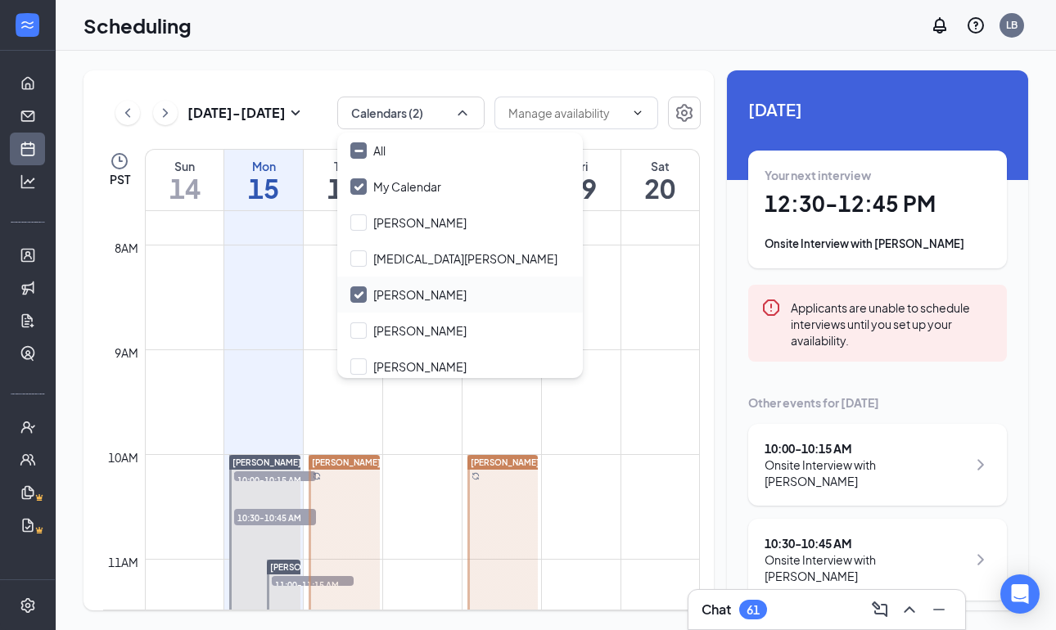
click at [358, 296] on icon "Checkmark" at bounding box center [358, 294] width 8 height 6
click at [358, 296] on input "[PERSON_NAME]" at bounding box center [408, 294] width 116 height 16
click at [358, 296] on icon "Checkmark" at bounding box center [358, 294] width 8 height 6
click at [358, 296] on input "[PERSON_NAME]" at bounding box center [408, 294] width 116 height 16
checkbox input "true"
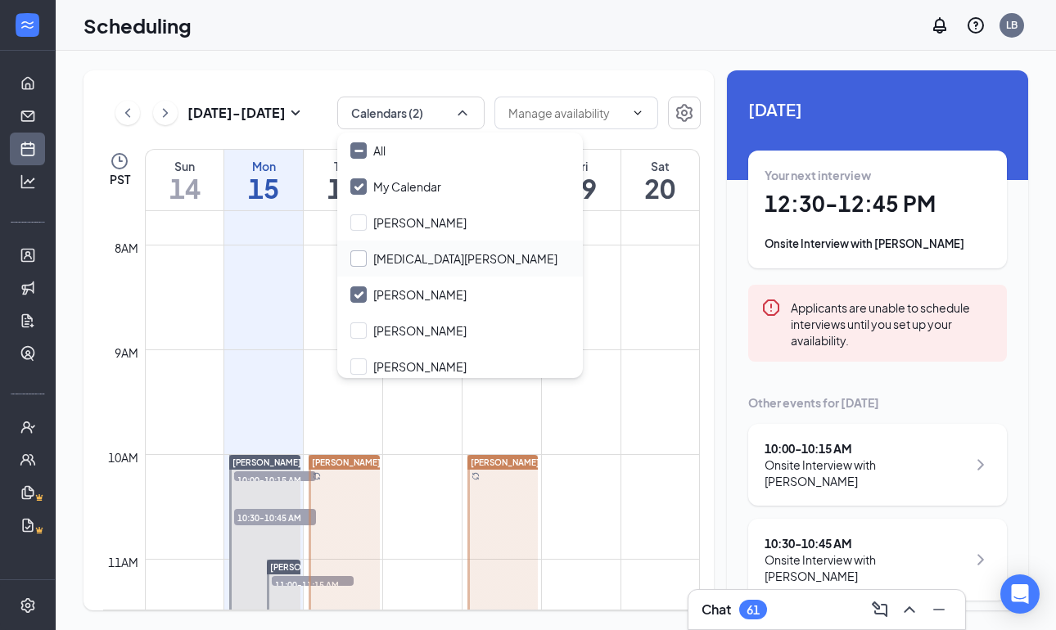
click at [360, 261] on div at bounding box center [358, 258] width 16 height 16
click at [360, 261] on input "[MEDICAL_DATA][PERSON_NAME]" at bounding box center [453, 258] width 207 height 16
click at [360, 261] on div at bounding box center [358, 258] width 16 height 16
click at [360, 261] on input "[MEDICAL_DATA][PERSON_NAME]" at bounding box center [453, 258] width 207 height 16
checkbox input "false"
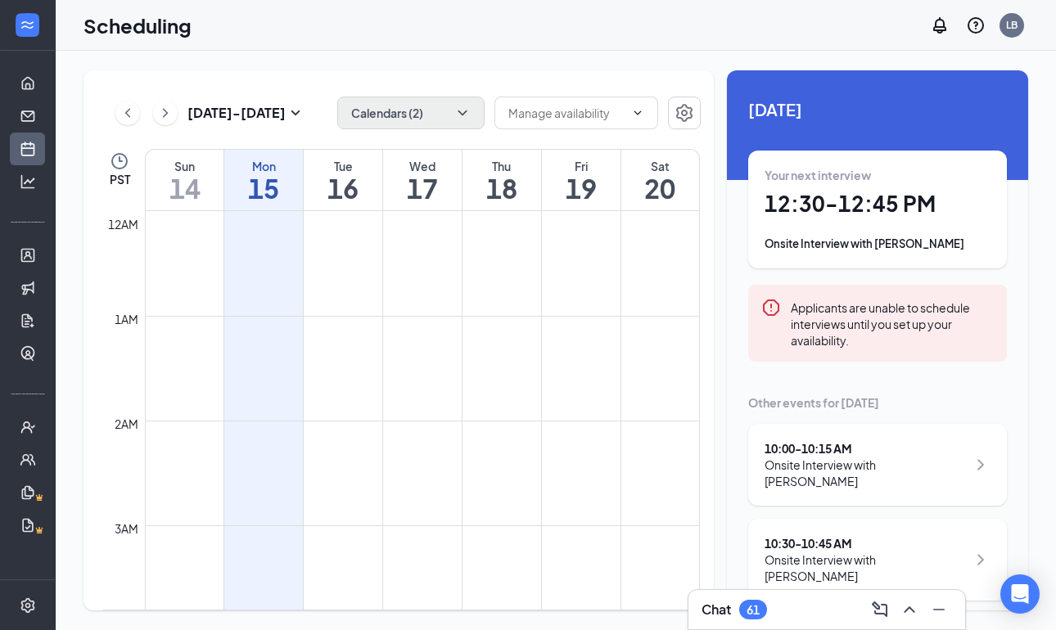
scroll to position [804, 0]
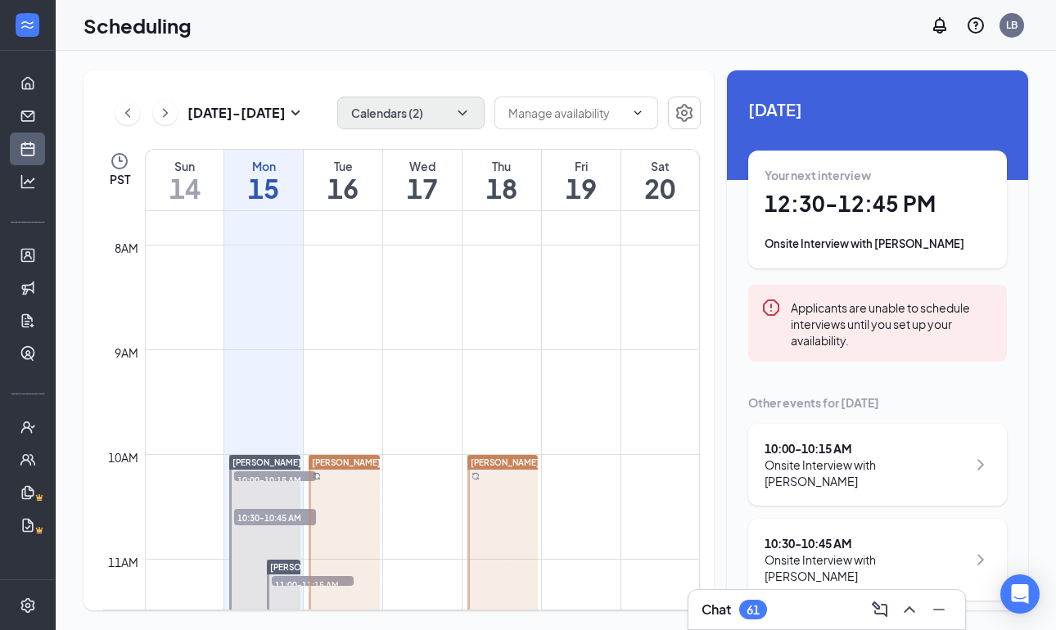
click at [435, 122] on button "Calendars (2)" at bounding box center [410, 113] width 147 height 33
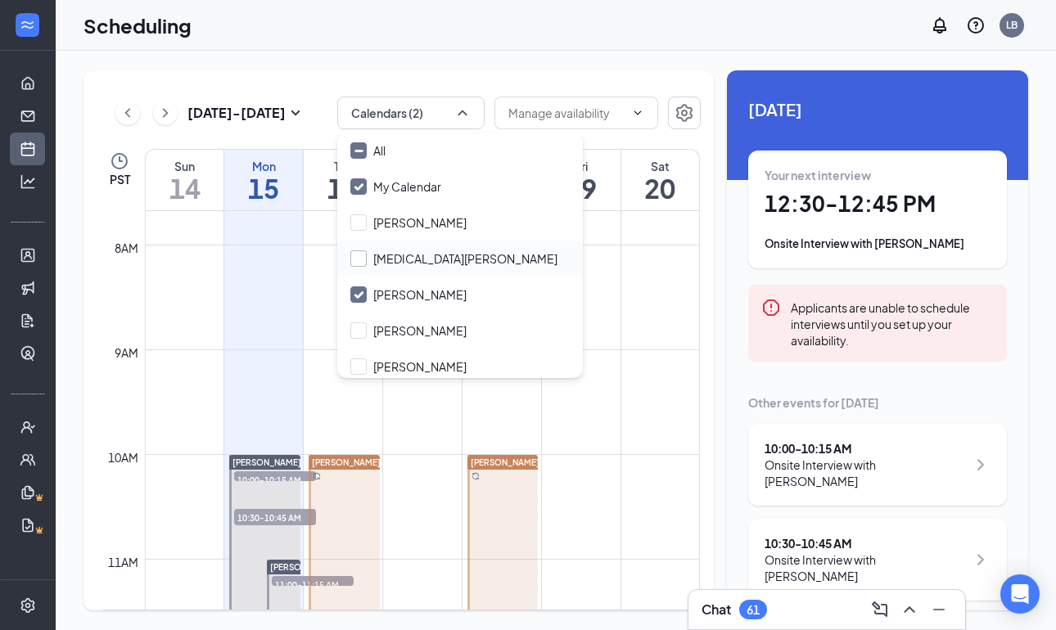
click at [358, 259] on input "[MEDICAL_DATA][PERSON_NAME]" at bounding box center [453, 258] width 207 height 16
checkbox input "true"
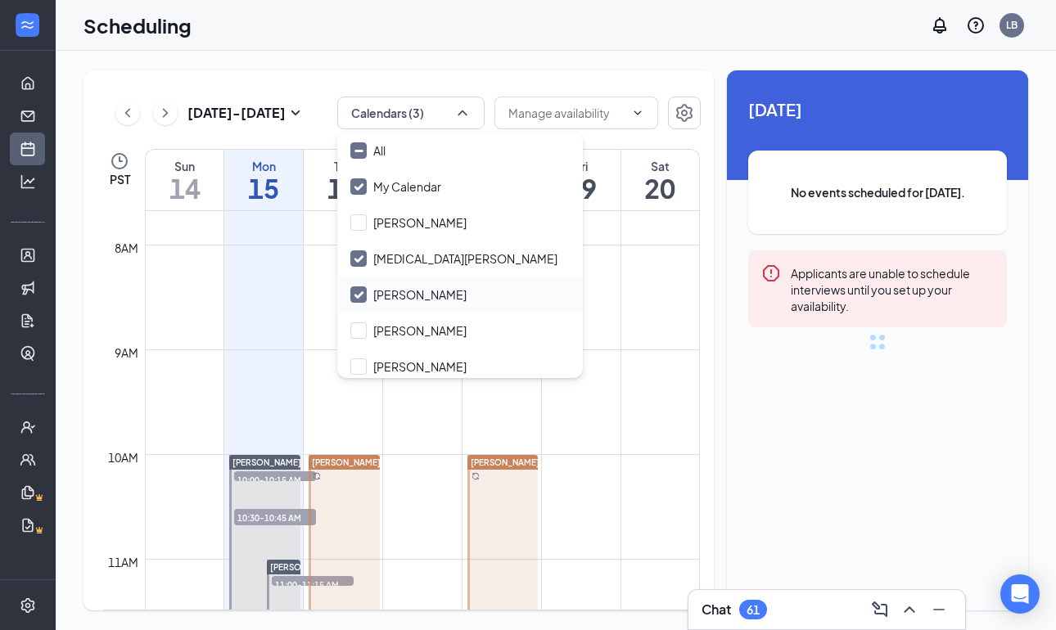
click at [358, 295] on input "[PERSON_NAME]" at bounding box center [408, 294] width 116 height 16
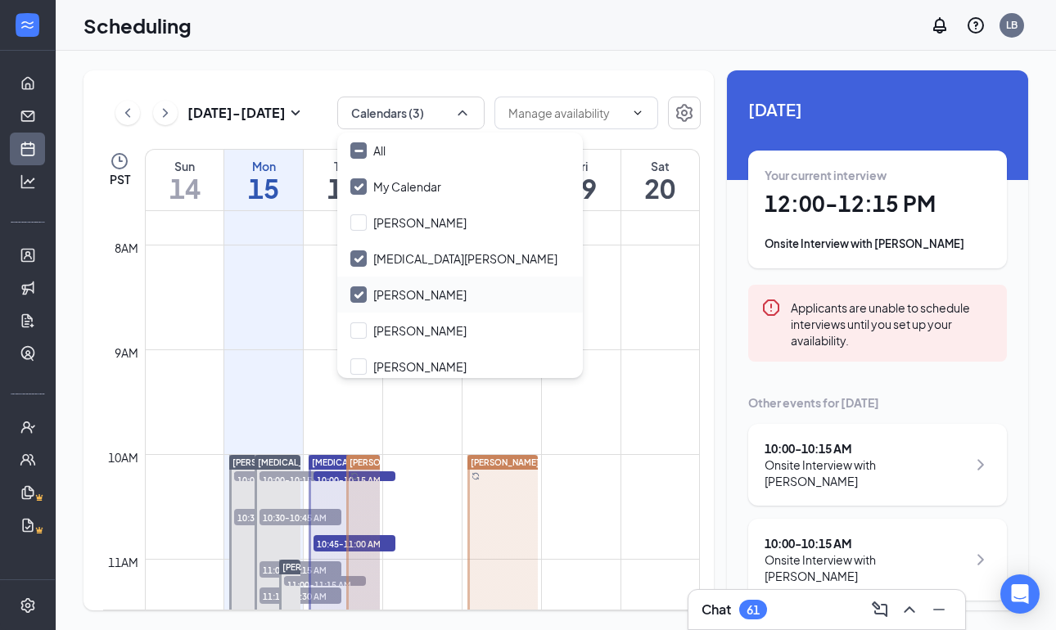
click at [358, 295] on input "Antonio Malacara" at bounding box center [408, 294] width 116 height 16
click at [367, 292] on label "Antonio Malacara" at bounding box center [408, 294] width 116 height 16
click at [367, 292] on input "Antonio Malacara" at bounding box center [408, 294] width 116 height 16
click at [354, 290] on input "Antonio Malacara" at bounding box center [408, 294] width 116 height 16
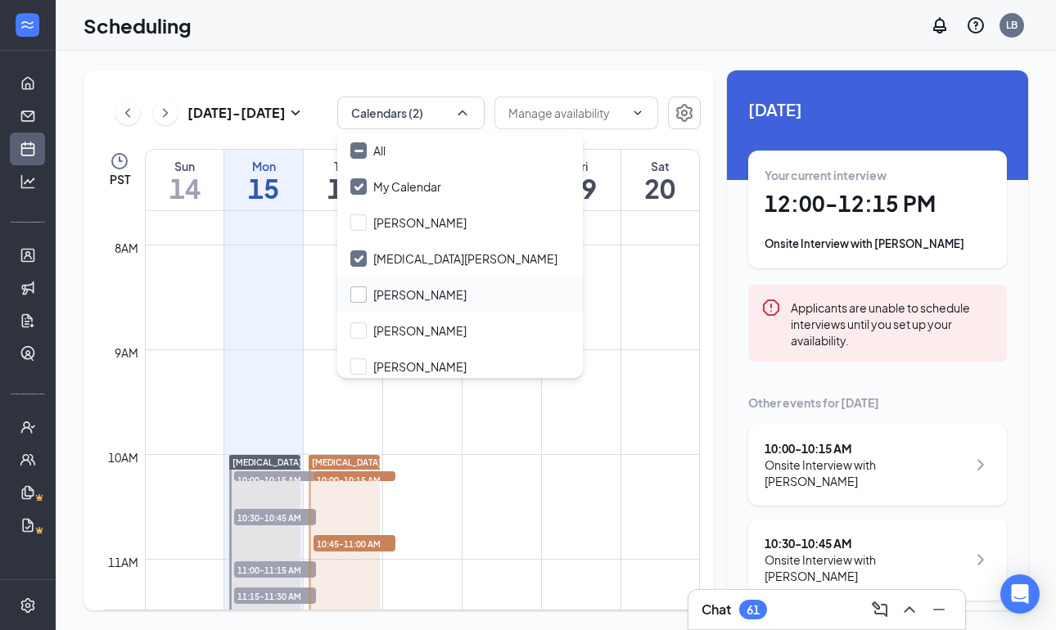
click at [354, 288] on input "Antonio Malacara" at bounding box center [408, 294] width 116 height 16
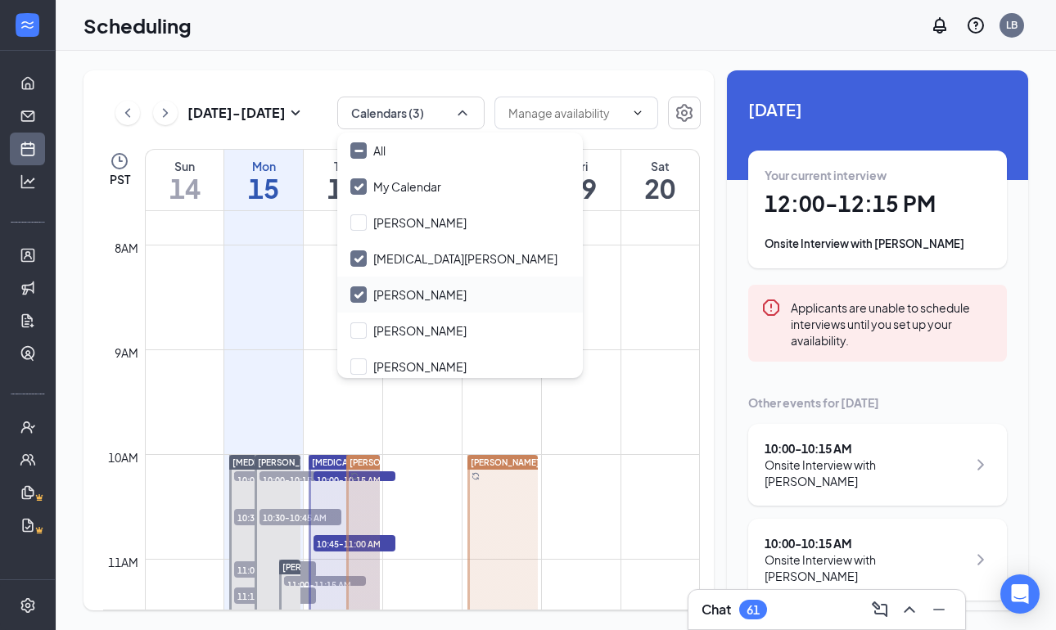
click at [354, 288] on input "[PERSON_NAME]" at bounding box center [408, 294] width 116 height 16
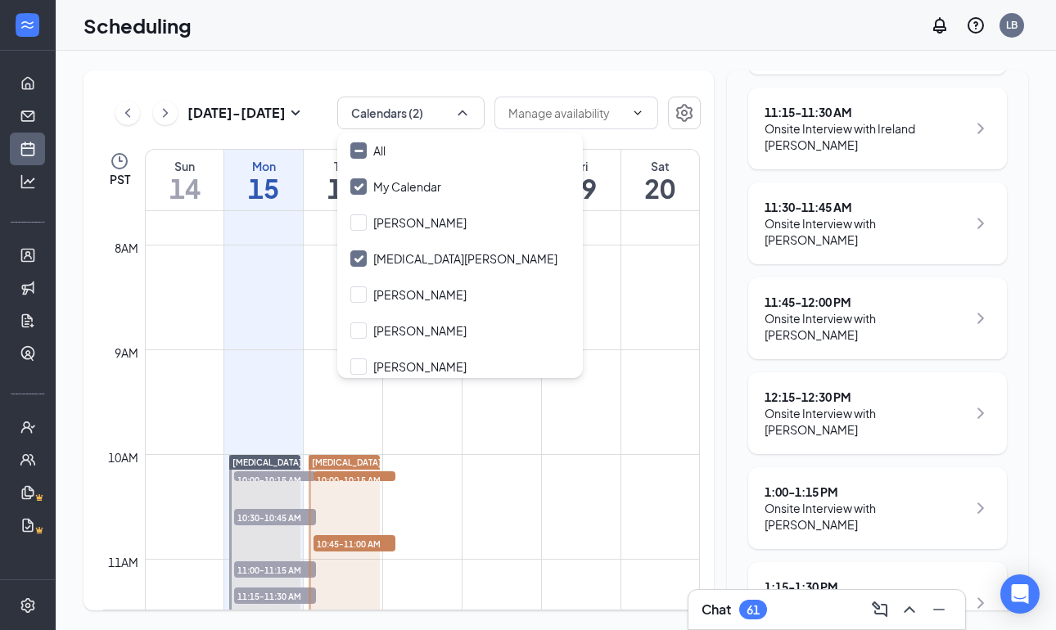
click at [556, 52] on div "Sep 14 - Sep 20 Calendars (2) PST Sun 14 Mon 15 Tue 16 Wed 17 Thu 18 Fri 19 Sat…" at bounding box center [556, 340] width 1000 height 579
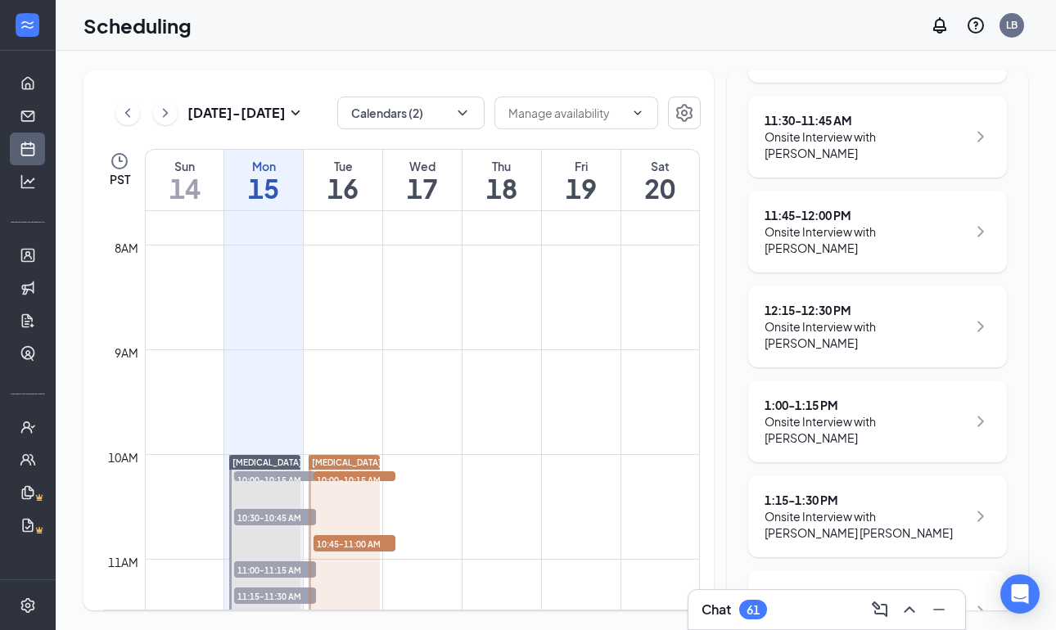
scroll to position [705, 0]
click at [824, 321] on div "Onsite Interview with [PERSON_NAME]" at bounding box center [865, 337] width 202 height 33
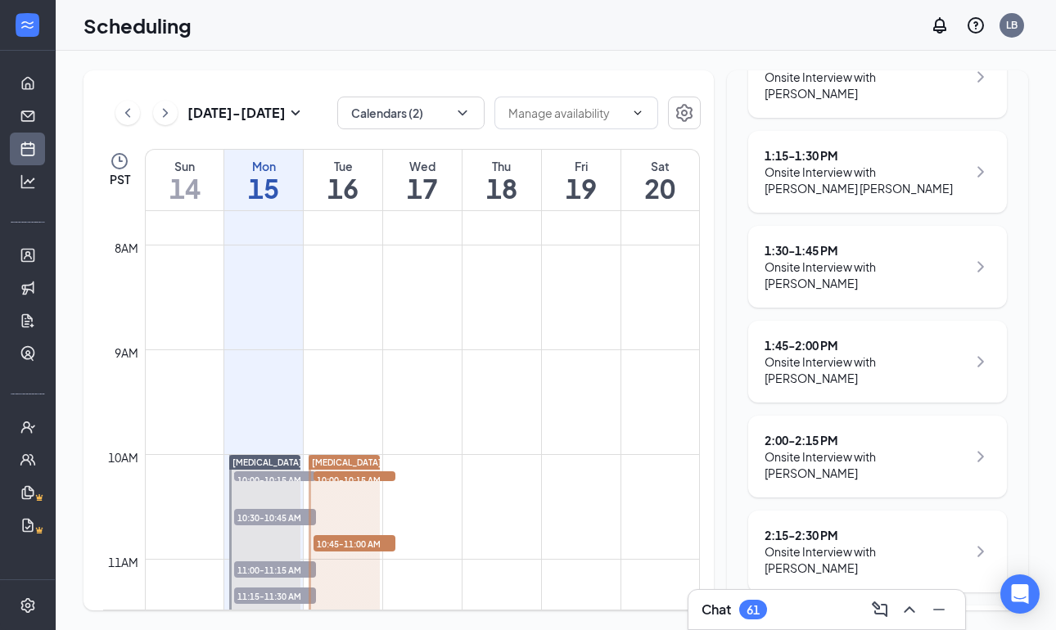
scroll to position [1051, 0]
click at [902, 545] on div "Onsite Interview with [PERSON_NAME]" at bounding box center [865, 561] width 202 height 33
click at [975, 543] on icon "ChevronRight" at bounding box center [981, 553] width 20 height 20
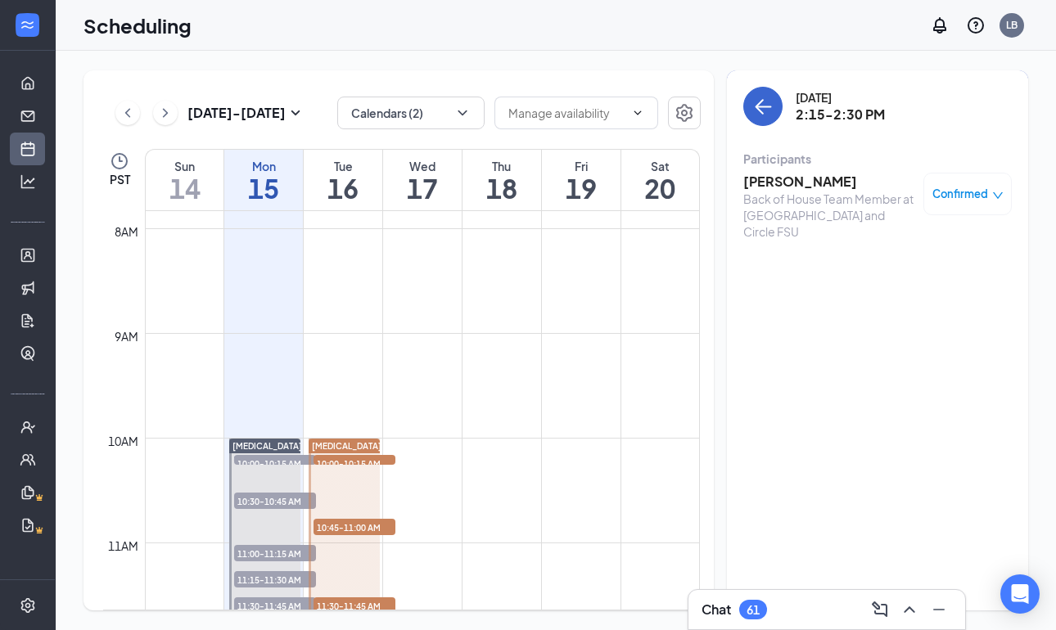
click at [760, 106] on icon "ArrowLeft" at bounding box center [763, 107] width 20 height 20
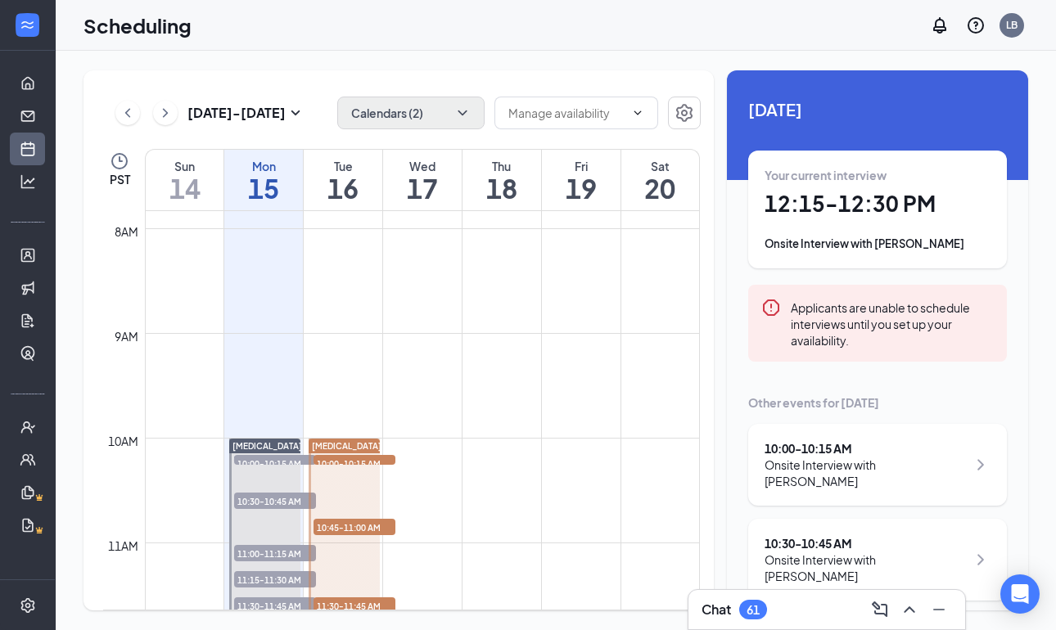
click at [463, 104] on button "Calendars (2)" at bounding box center [410, 113] width 147 height 33
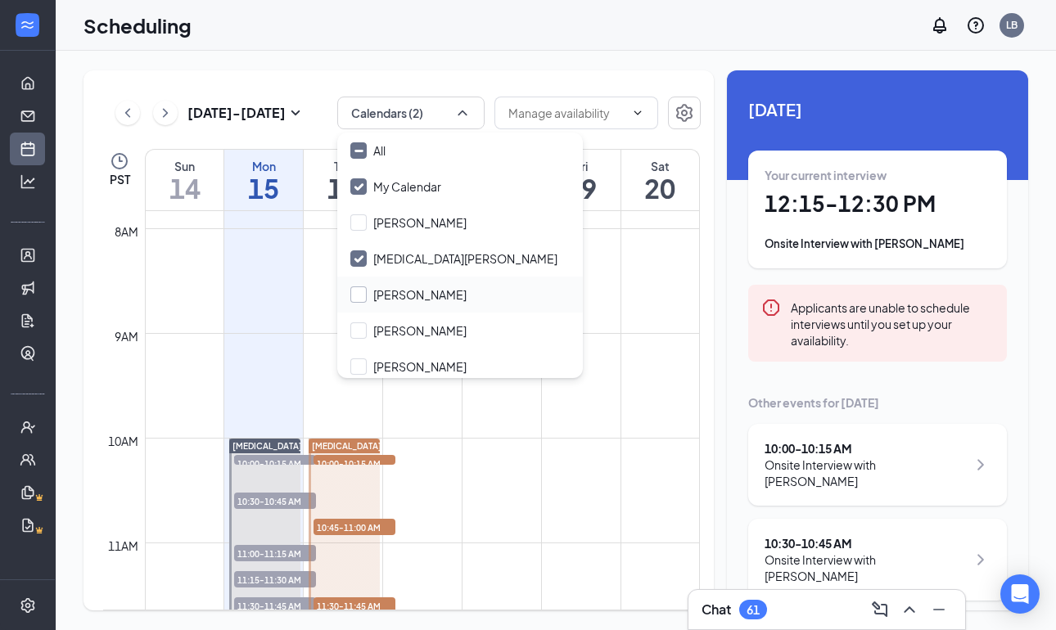
click at [363, 295] on div at bounding box center [358, 294] width 16 height 16
click at [363, 295] on input "Antonio Malacara" at bounding box center [408, 294] width 116 height 16
click at [363, 295] on div at bounding box center [358, 294] width 16 height 16
click at [363, 295] on input "Antonio Malacara" at bounding box center [408, 294] width 116 height 16
click at [363, 295] on div at bounding box center [358, 294] width 16 height 16
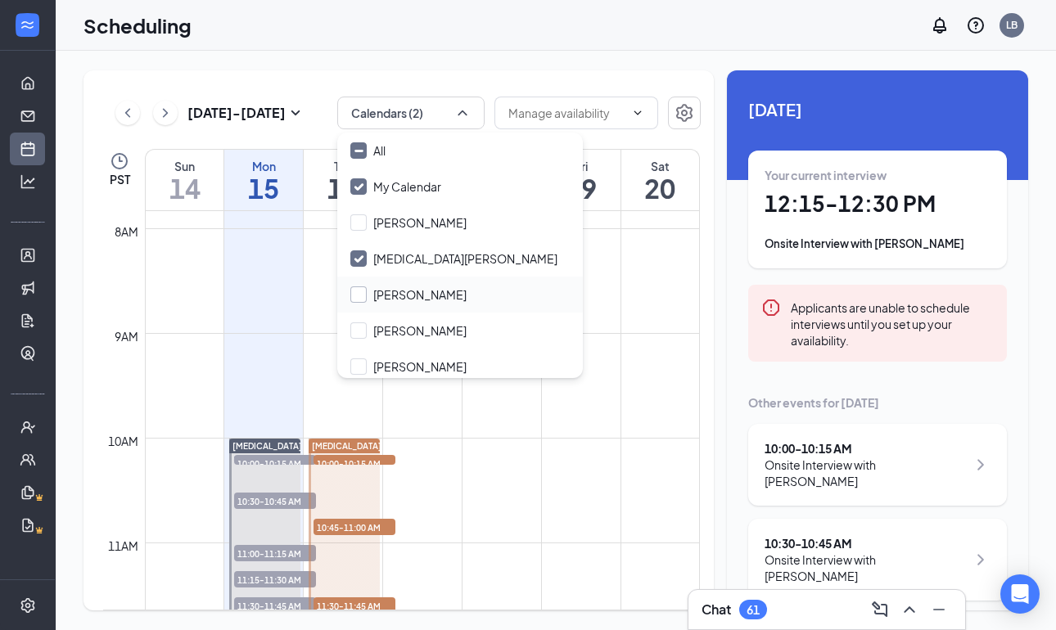
click at [363, 295] on input "Antonio Malacara" at bounding box center [408, 294] width 116 height 16
click at [363, 295] on div at bounding box center [358, 294] width 16 height 16
click at [363, 295] on input "Antonio Malacara" at bounding box center [408, 294] width 116 height 16
click at [363, 295] on div at bounding box center [358, 294] width 16 height 16
click at [363, 295] on input "Antonio Malacara" at bounding box center [408, 294] width 116 height 16
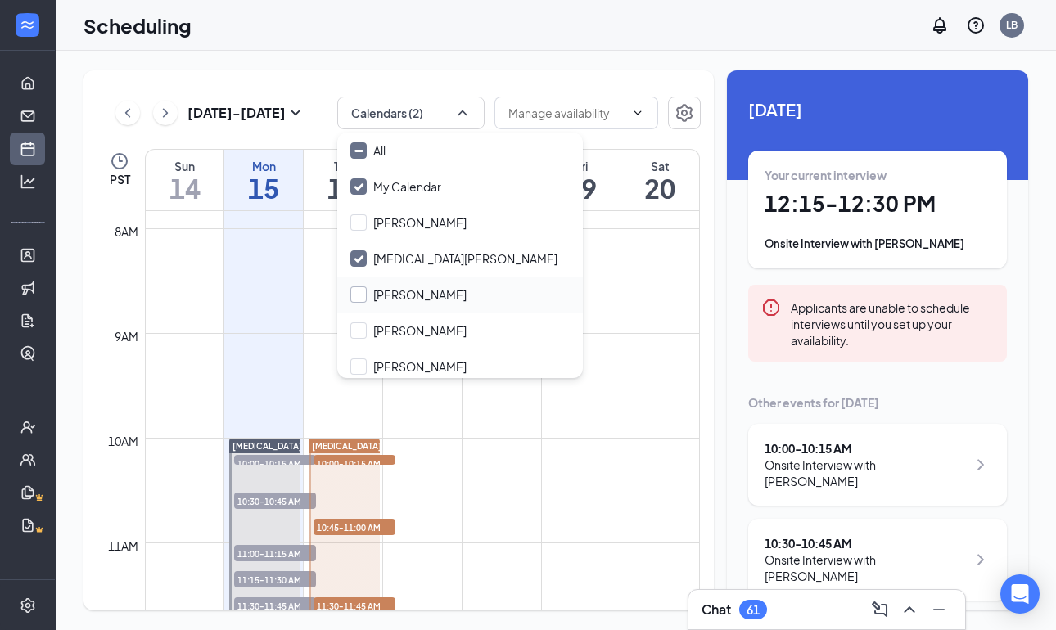
checkbox input "false"
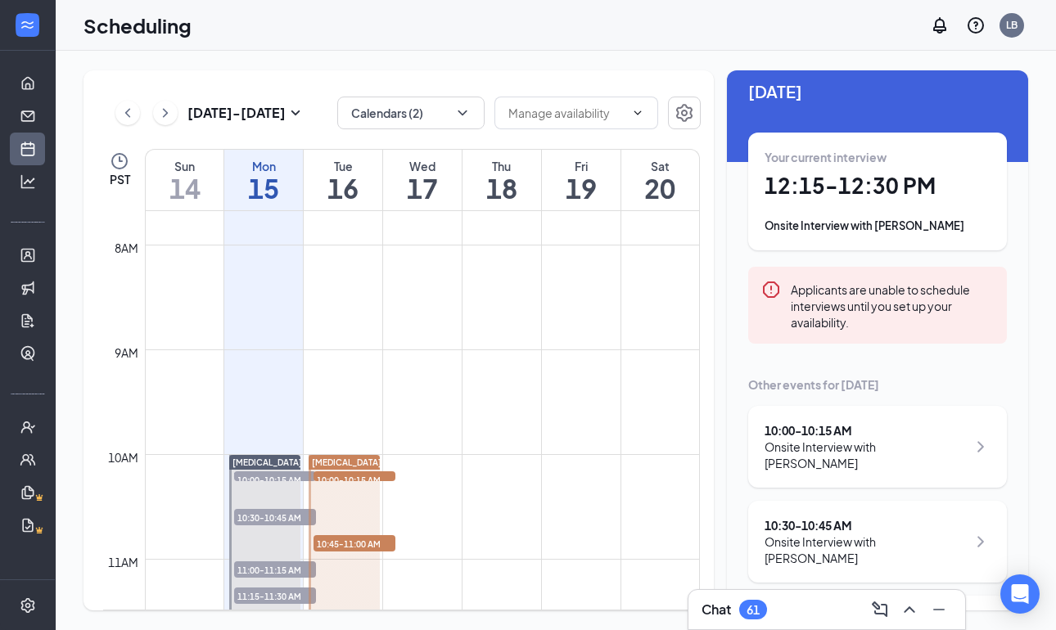
scroll to position [23, 0]
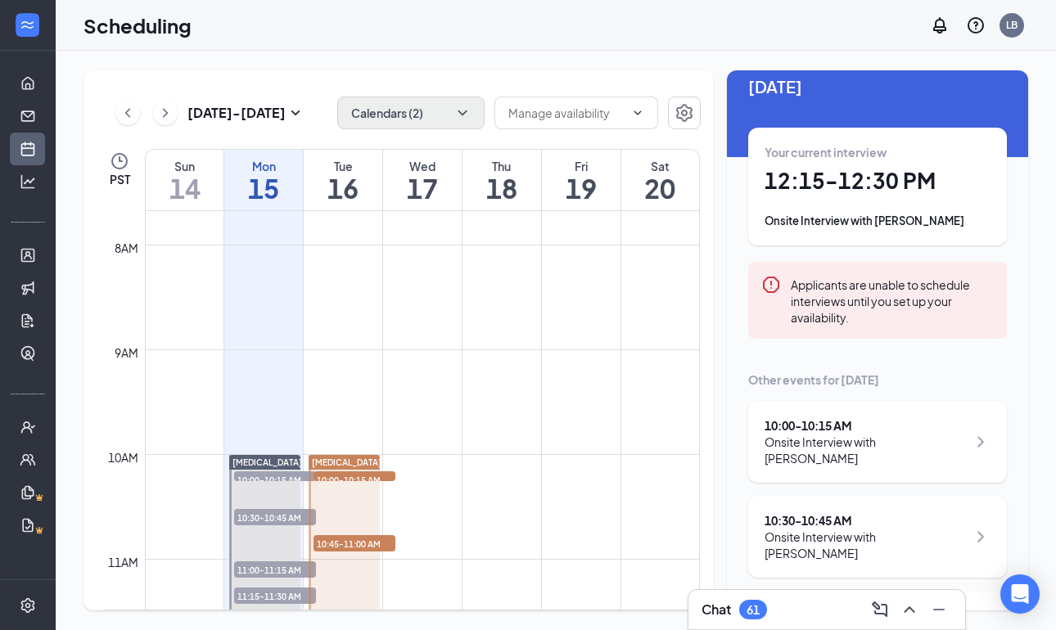
click at [415, 97] on button "Calendars (2)" at bounding box center [410, 113] width 147 height 33
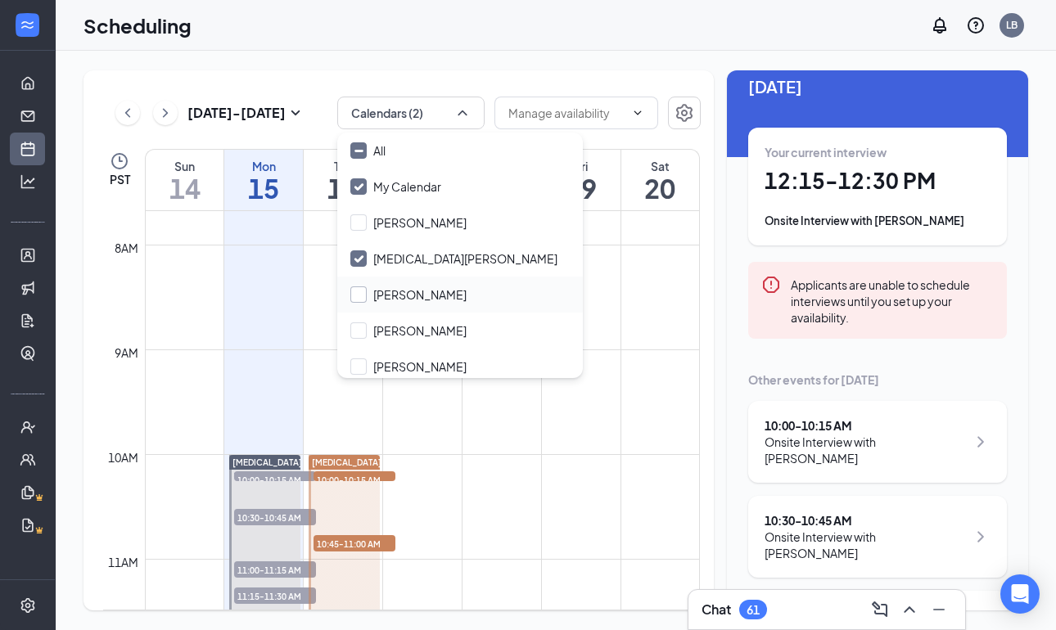
click at [366, 300] on div at bounding box center [358, 294] width 16 height 16
click at [366, 300] on input "[PERSON_NAME]" at bounding box center [408, 294] width 116 height 16
click at [358, 296] on div at bounding box center [358, 294] width 16 height 16
click at [358, 296] on input "[PERSON_NAME]" at bounding box center [408, 294] width 116 height 16
click at [358, 296] on div at bounding box center [358, 294] width 16 height 16
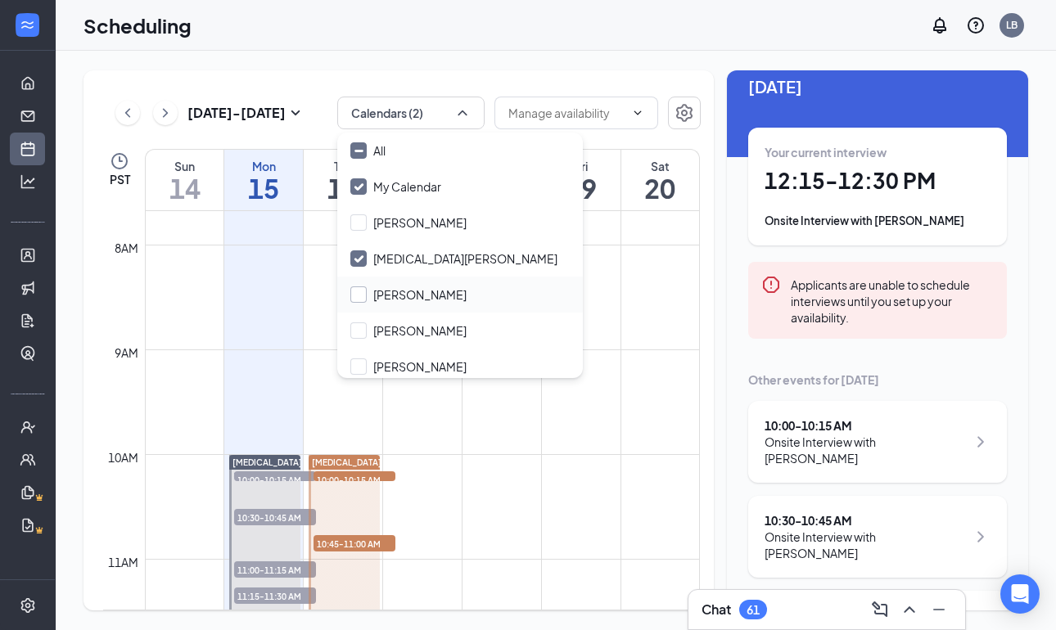
click at [358, 296] on input "[PERSON_NAME]" at bounding box center [408, 294] width 116 height 16
click at [358, 296] on div at bounding box center [358, 294] width 16 height 16
click at [358, 296] on input "[PERSON_NAME]" at bounding box center [408, 294] width 116 height 16
click at [358, 292] on input "[PERSON_NAME]" at bounding box center [408, 294] width 116 height 16
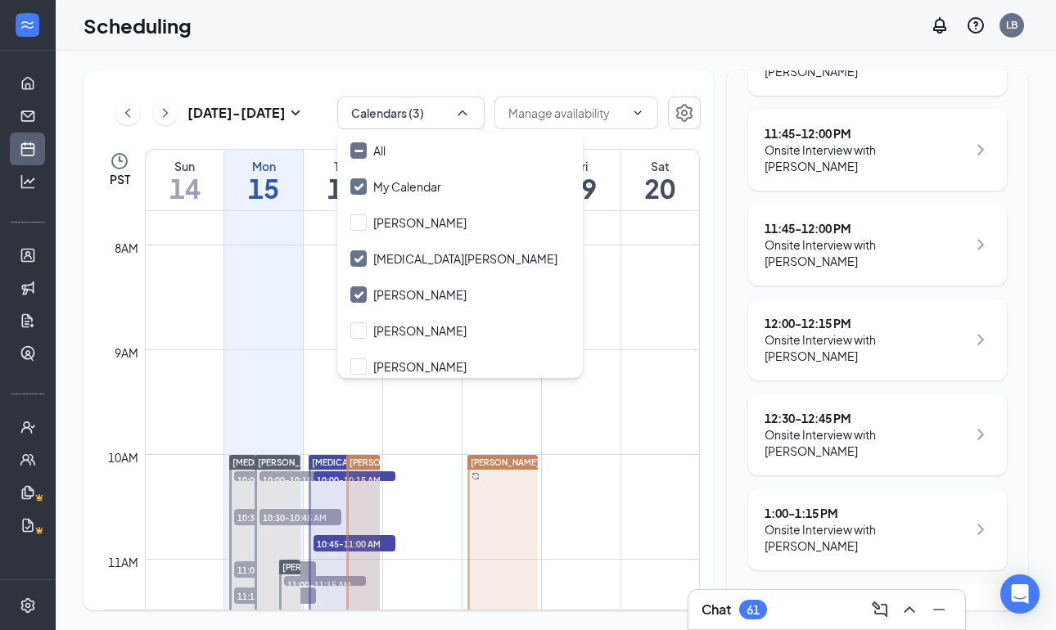
scroll to position [1173, 0]
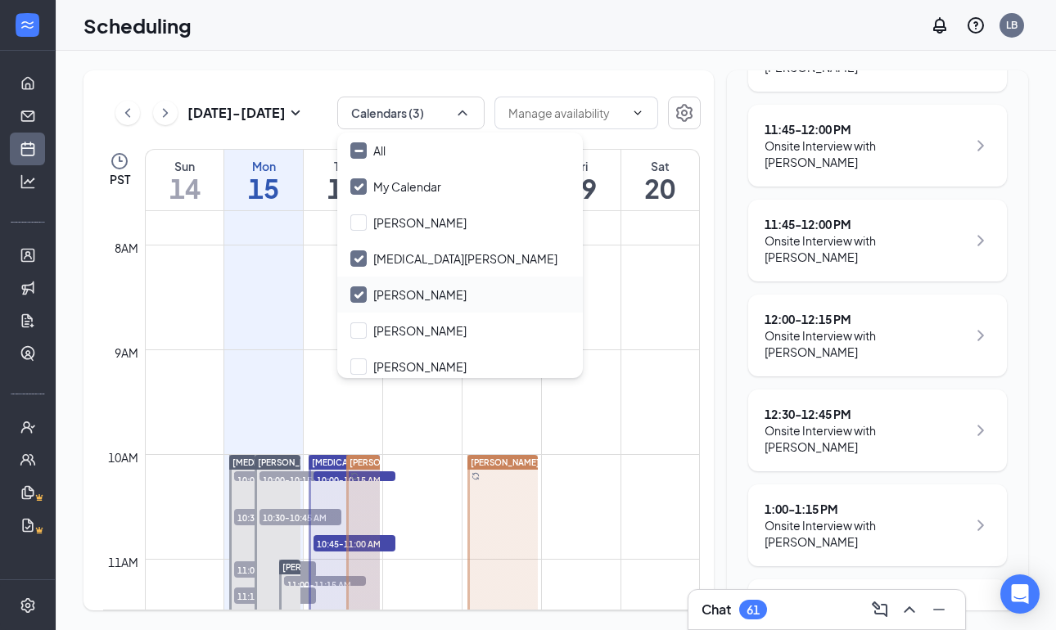
click at [354, 294] on input "[PERSON_NAME]" at bounding box center [408, 294] width 116 height 16
checkbox input "false"
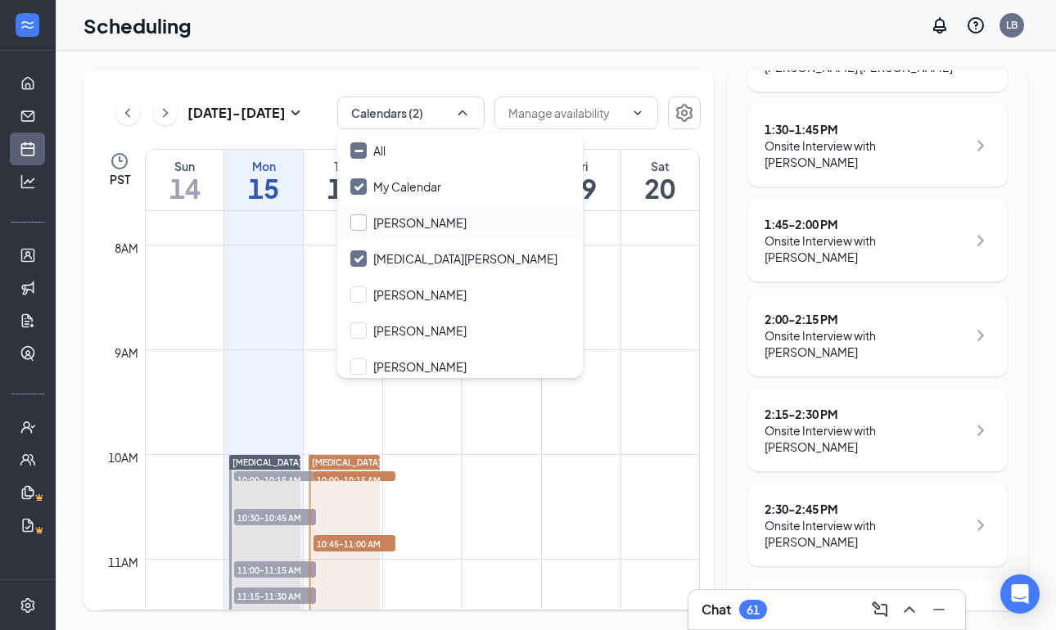
click at [359, 218] on input "[PERSON_NAME]" at bounding box center [408, 222] width 116 height 16
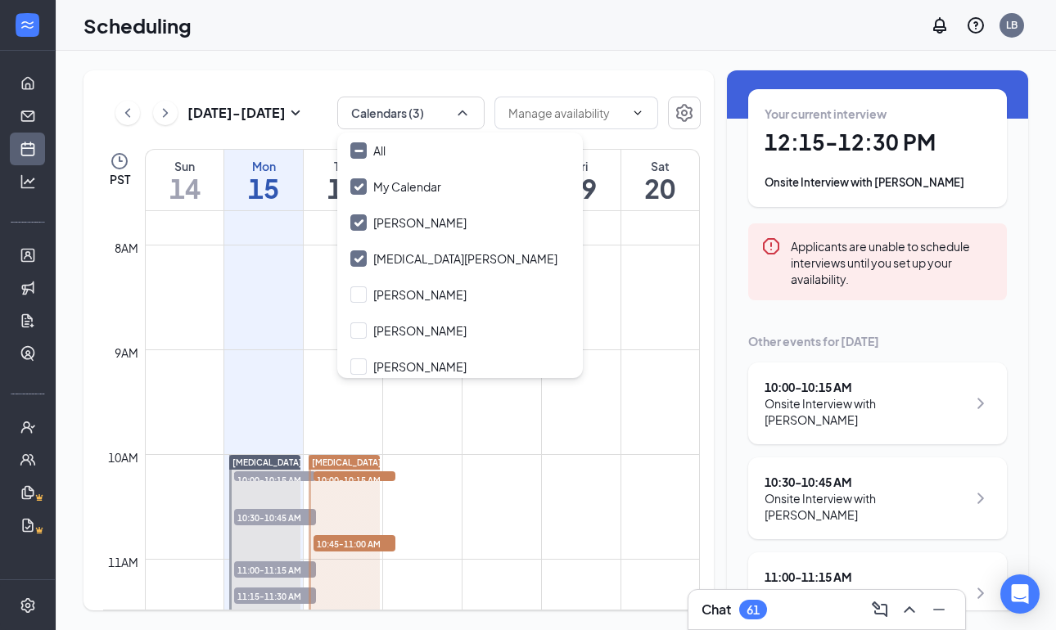
scroll to position [62, 0]
click at [358, 216] on input "[PERSON_NAME]" at bounding box center [408, 222] width 116 height 16
checkbox input "false"
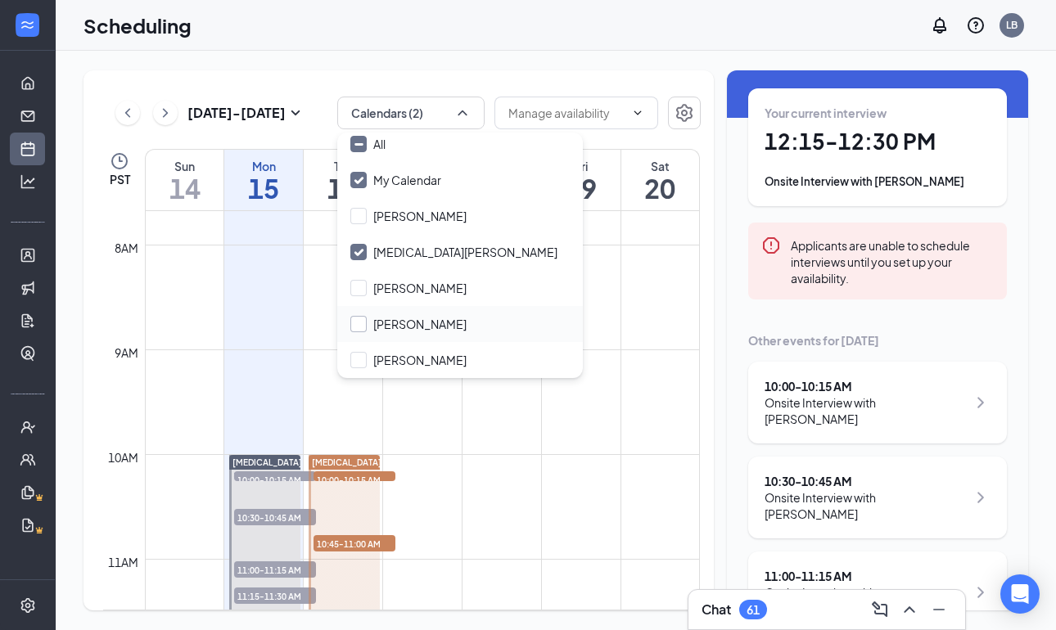
click at [359, 327] on div at bounding box center [358, 324] width 16 height 16
click at [359, 327] on input "[PERSON_NAME]" at bounding box center [408, 324] width 116 height 16
click at [359, 327] on div at bounding box center [358, 324] width 16 height 16
click at [359, 327] on input "[PERSON_NAME]" at bounding box center [408, 324] width 116 height 16
click at [359, 322] on input "[PERSON_NAME]" at bounding box center [408, 324] width 116 height 16
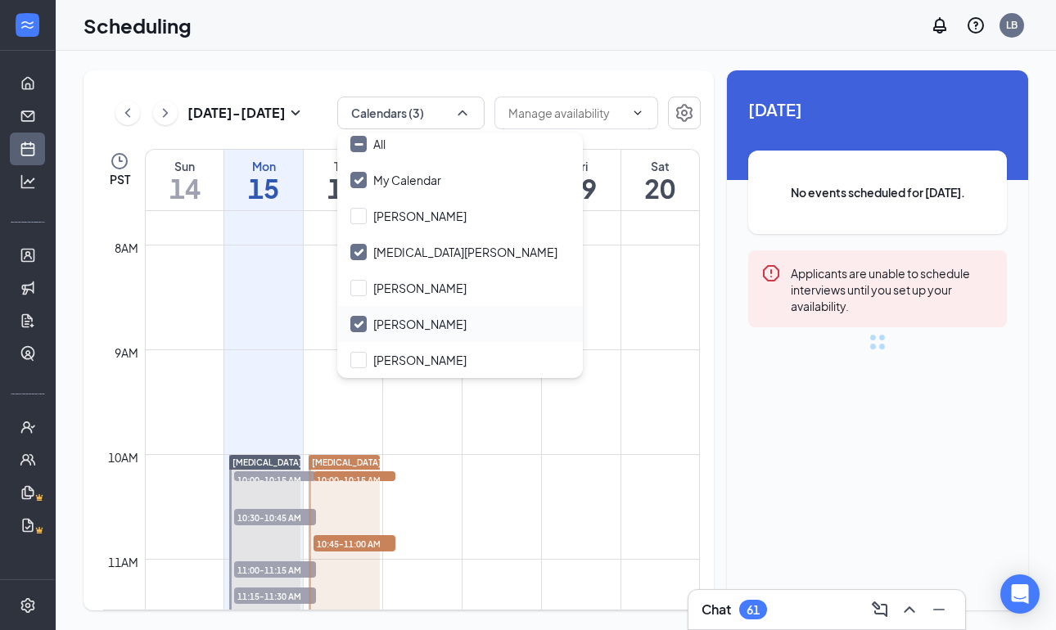
click at [359, 322] on input "[PERSON_NAME]" at bounding box center [408, 324] width 116 height 16
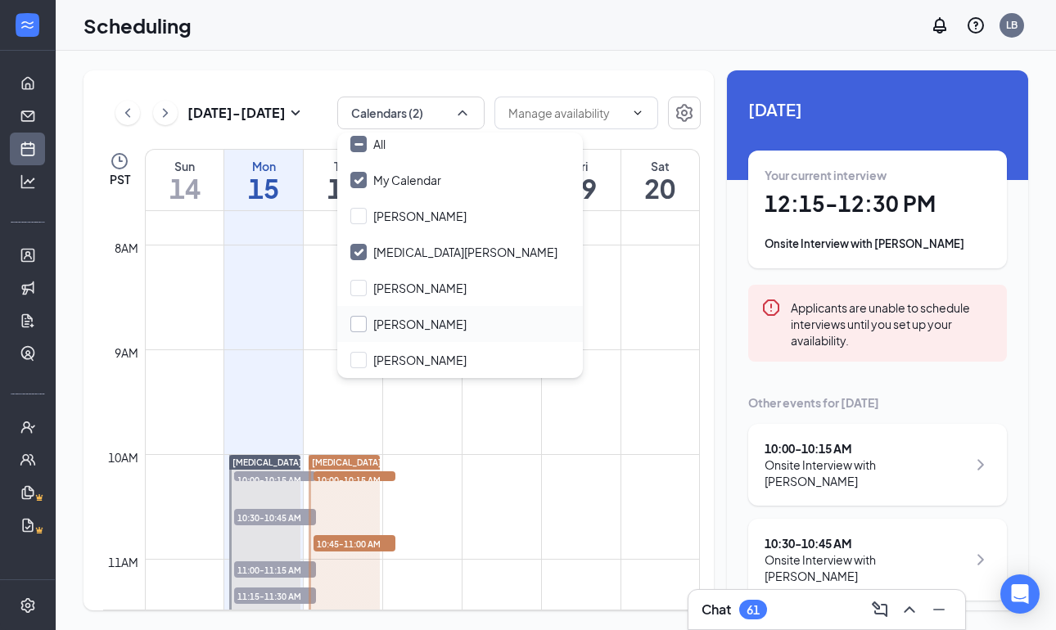
click at [359, 322] on input "[PERSON_NAME]" at bounding box center [408, 324] width 116 height 16
checkbox input "true"
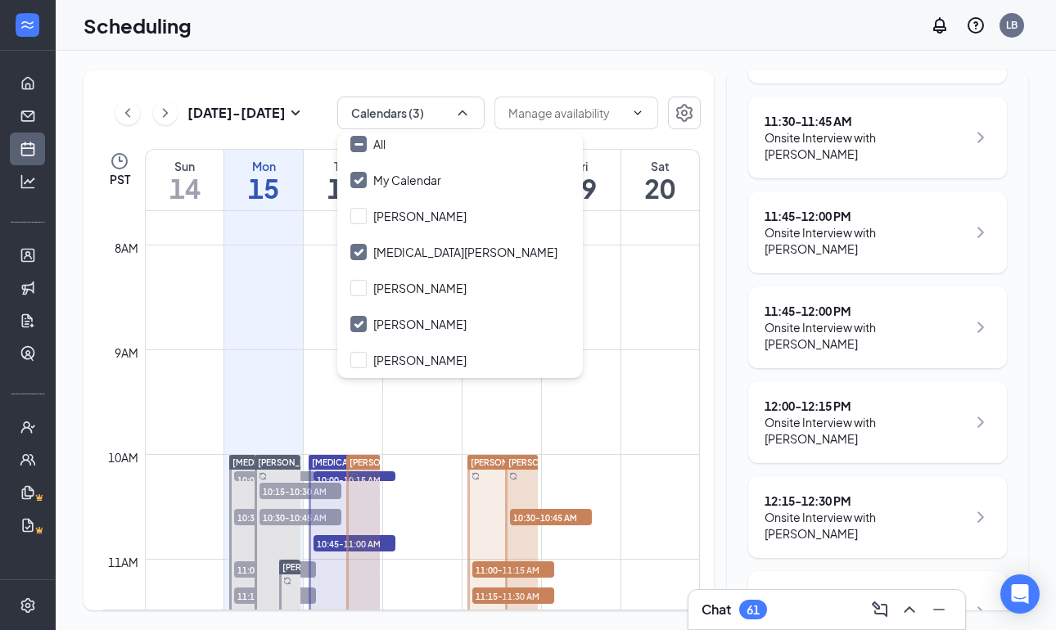
scroll to position [1015, 0]
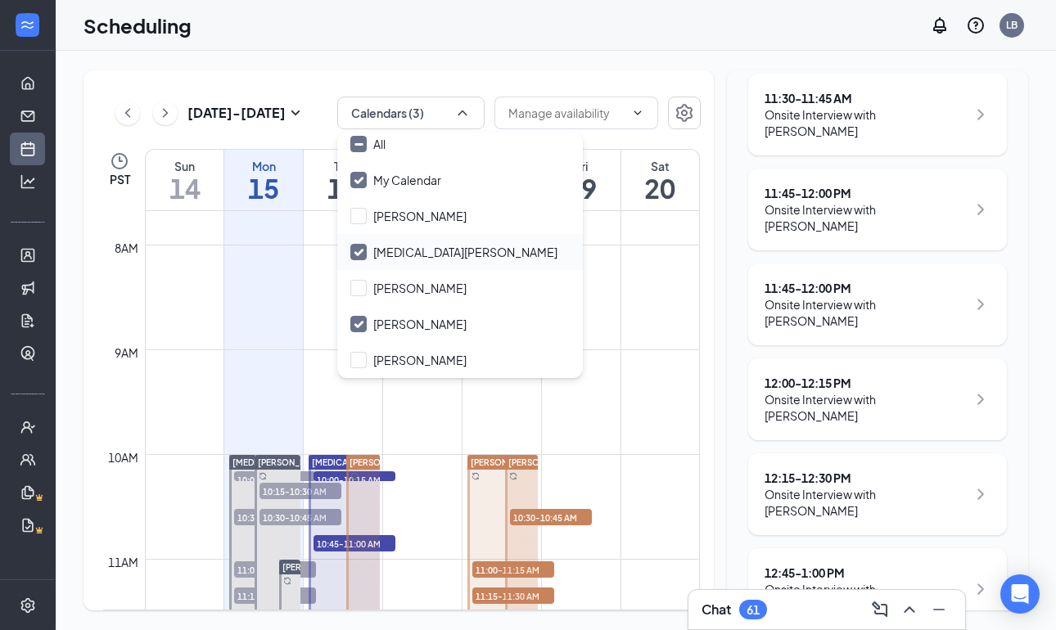
click at [362, 249] on icon "Checkmark" at bounding box center [359, 252] width 14 height 14
click at [362, 249] on input "[MEDICAL_DATA][PERSON_NAME]" at bounding box center [453, 252] width 207 height 16
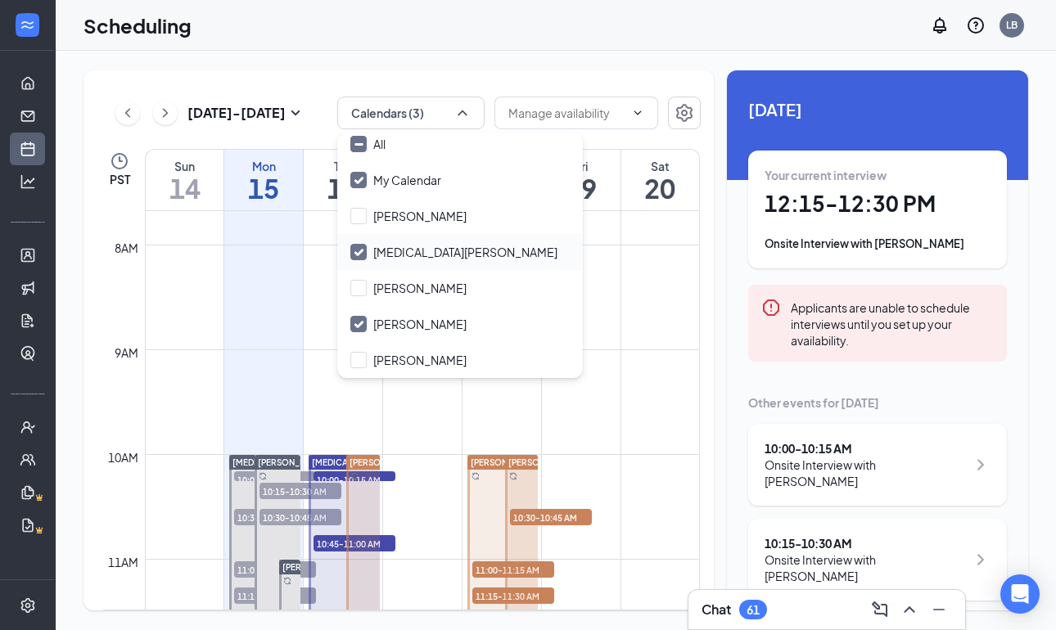
click at [362, 249] on icon "Checkmark" at bounding box center [359, 252] width 14 height 14
click at [362, 249] on input "[MEDICAL_DATA][PERSON_NAME]" at bounding box center [453, 252] width 207 height 16
click at [362, 249] on icon "Checkmark" at bounding box center [359, 252] width 14 height 14
click at [362, 249] on input "[MEDICAL_DATA][PERSON_NAME]" at bounding box center [453, 252] width 207 height 16
click at [353, 252] on input "[MEDICAL_DATA][PERSON_NAME]" at bounding box center [453, 252] width 207 height 16
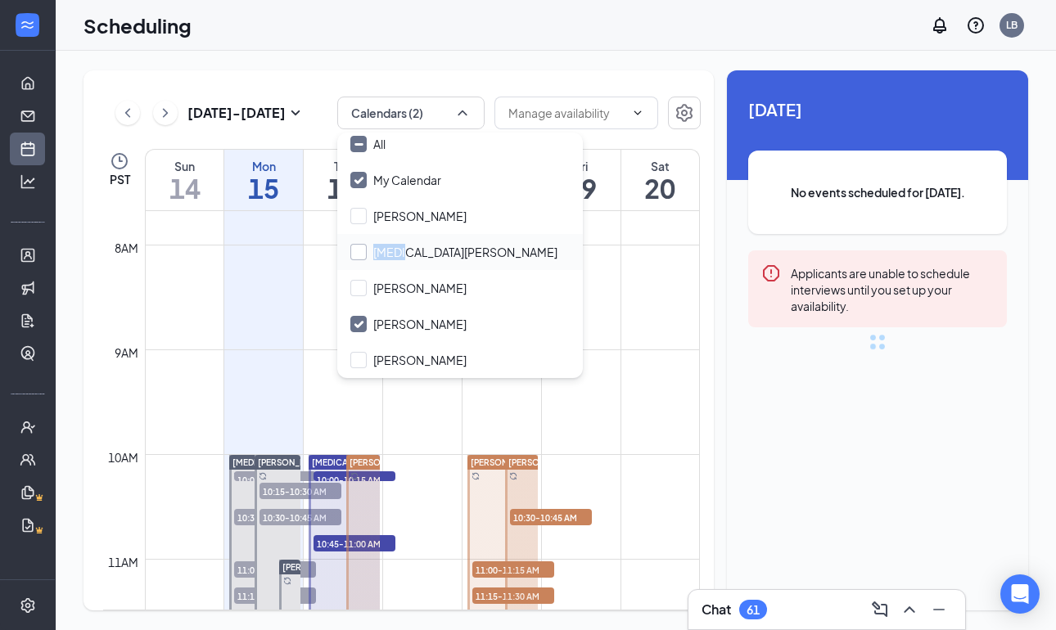
click at [353, 252] on input "[MEDICAL_DATA][PERSON_NAME]" at bounding box center [453, 252] width 207 height 16
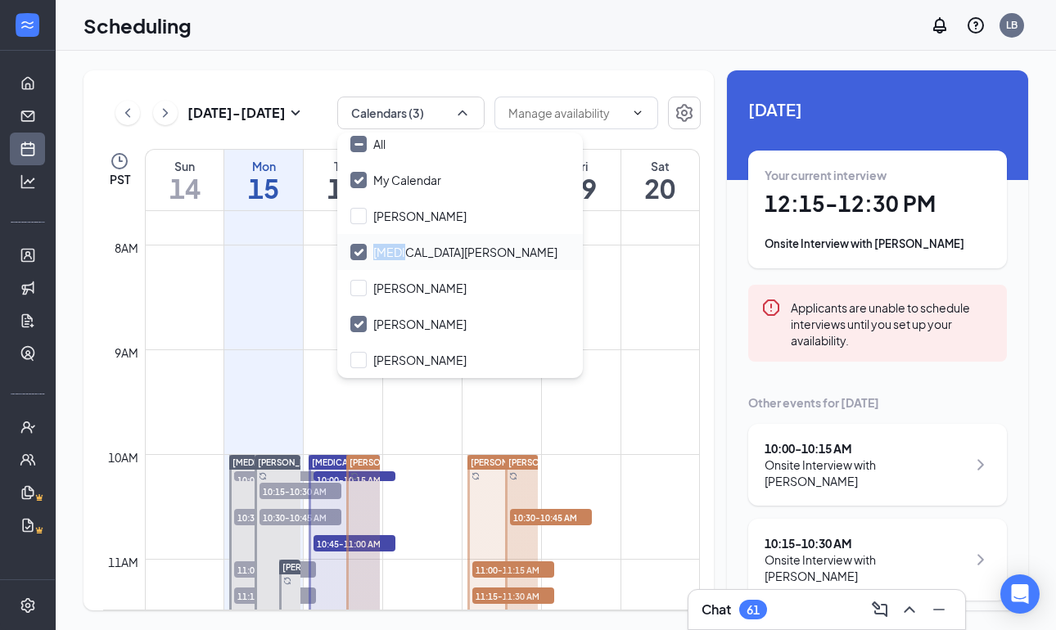
click at [353, 252] on input "[MEDICAL_DATA][PERSON_NAME]" at bounding box center [453, 252] width 207 height 16
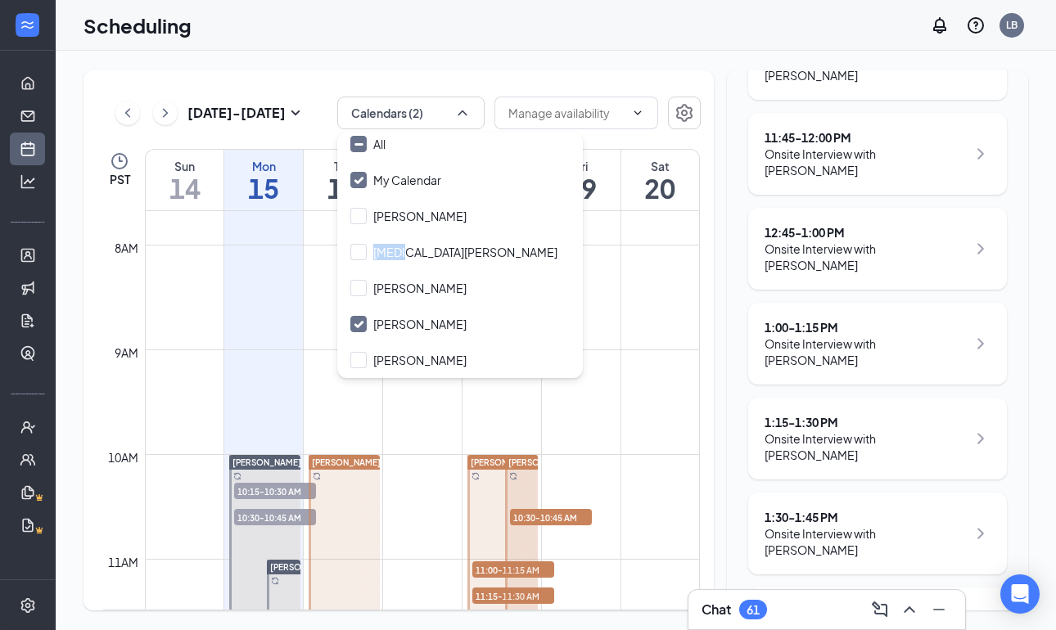
scroll to position [603, 0]
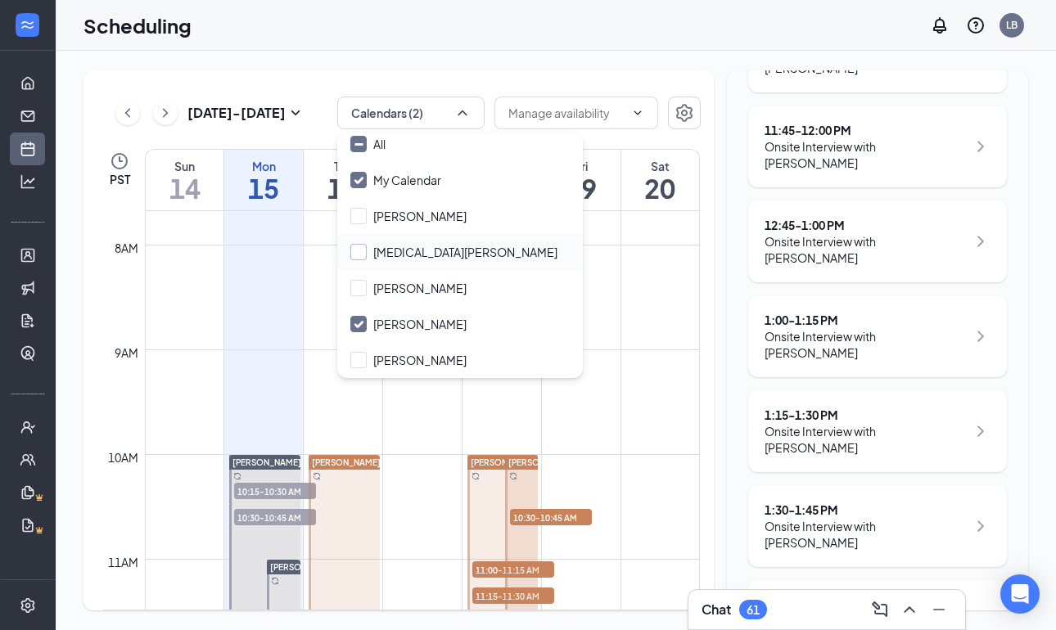
click at [351, 255] on div at bounding box center [358, 252] width 16 height 16
click at [351, 255] on input "[MEDICAL_DATA][PERSON_NAME]" at bounding box center [453, 252] width 207 height 16
click at [355, 252] on input "[MEDICAL_DATA][PERSON_NAME]" at bounding box center [453, 252] width 207 height 16
checkbox input "true"
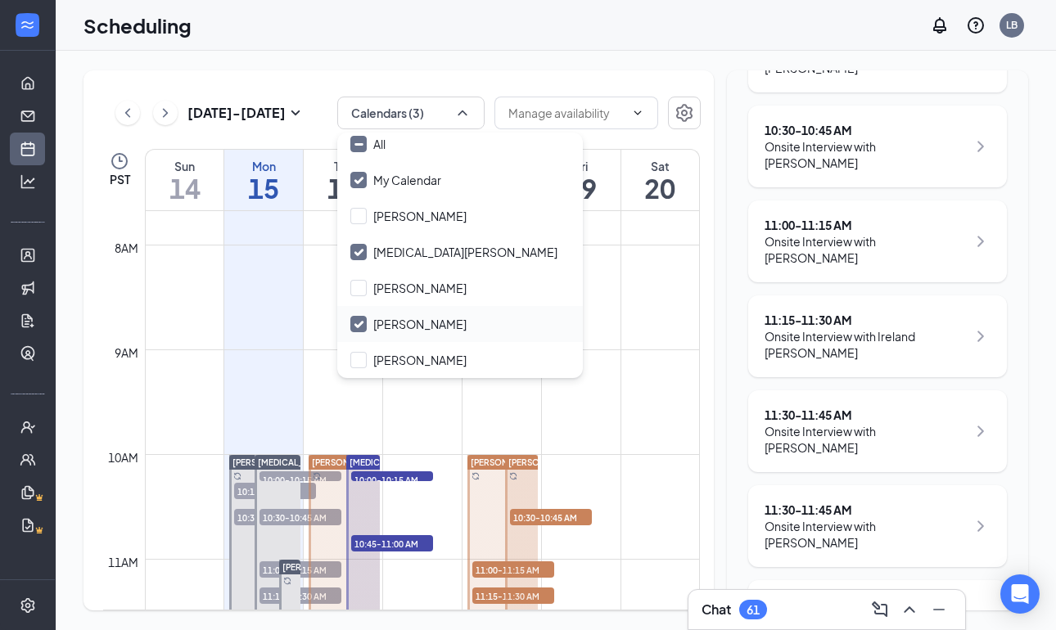
click at [360, 327] on icon "Checkmark" at bounding box center [359, 325] width 14 height 14
click at [360, 327] on input "[PERSON_NAME]" at bounding box center [408, 324] width 116 height 16
click at [360, 327] on icon "Checkmark" at bounding box center [359, 325] width 14 height 14
click at [360, 327] on input "[PERSON_NAME]" at bounding box center [408, 324] width 116 height 16
click at [360, 327] on icon "Checkmark" at bounding box center [359, 325] width 14 height 14
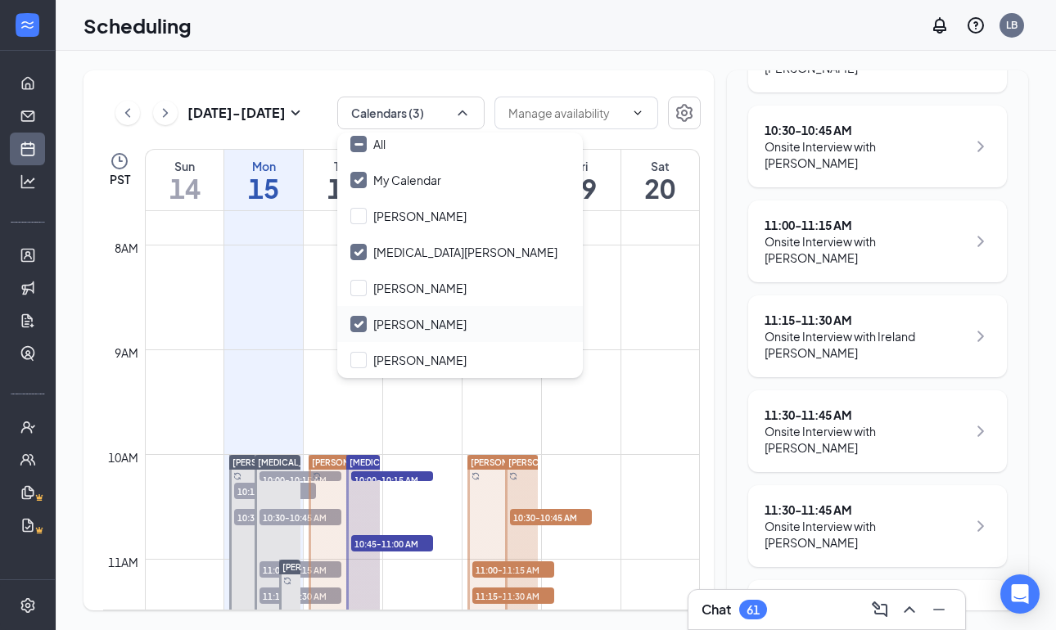
click at [360, 327] on input "[PERSON_NAME]" at bounding box center [408, 324] width 116 height 16
click at [360, 327] on icon "Checkmark" at bounding box center [359, 325] width 14 height 14
click at [360, 327] on input "[PERSON_NAME]" at bounding box center [408, 324] width 116 height 16
click at [357, 322] on input "[PERSON_NAME]" at bounding box center [408, 324] width 116 height 16
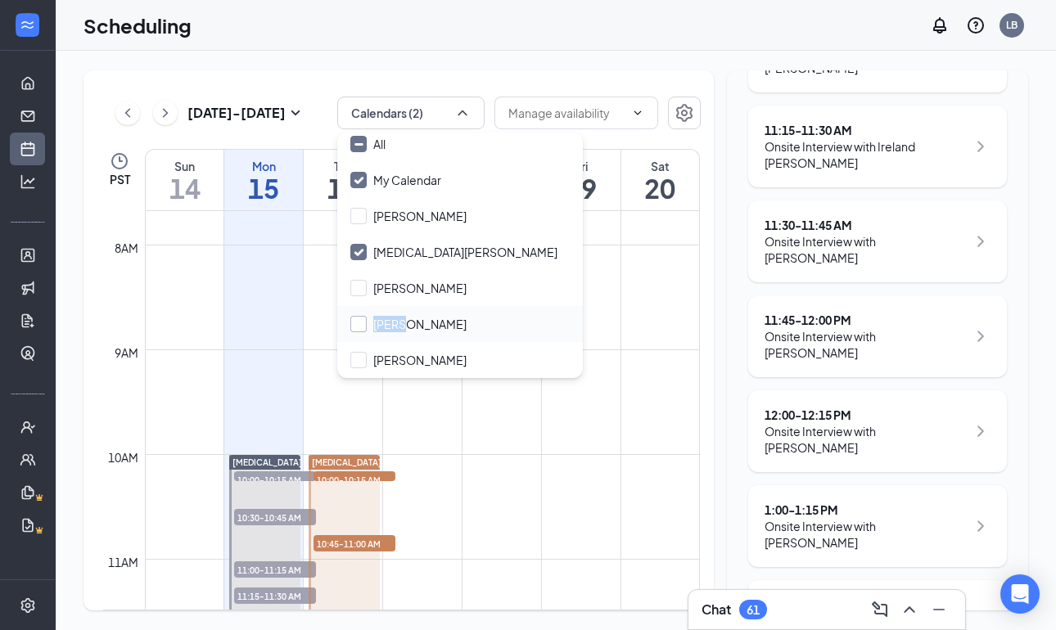
click at [357, 322] on input "[PERSON_NAME]" at bounding box center [408, 324] width 116 height 16
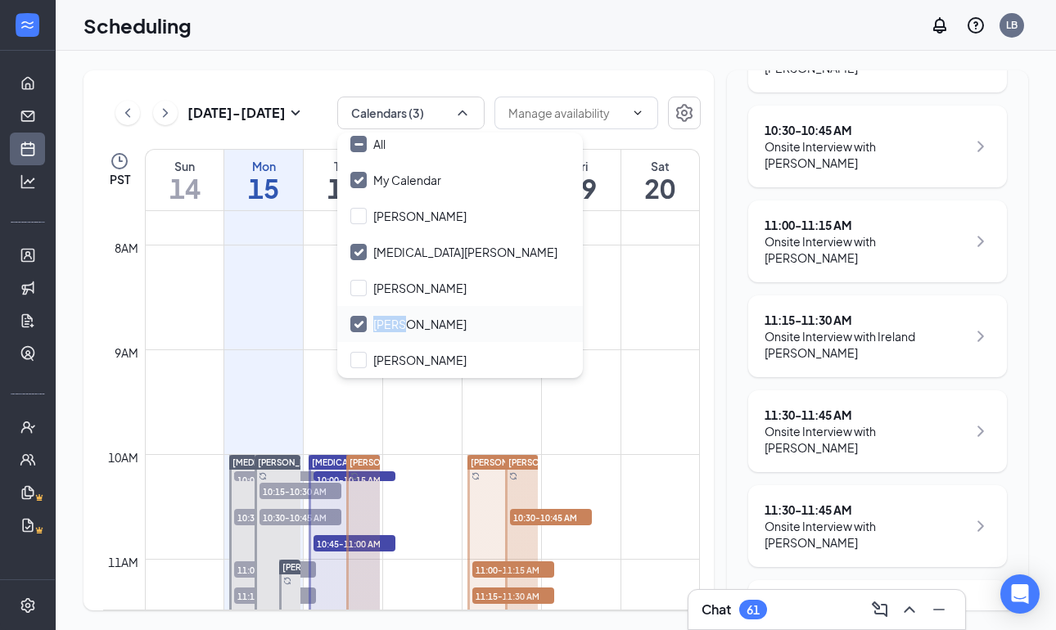
click at [357, 322] on input "[PERSON_NAME]" at bounding box center [408, 324] width 116 height 16
checkbox input "false"
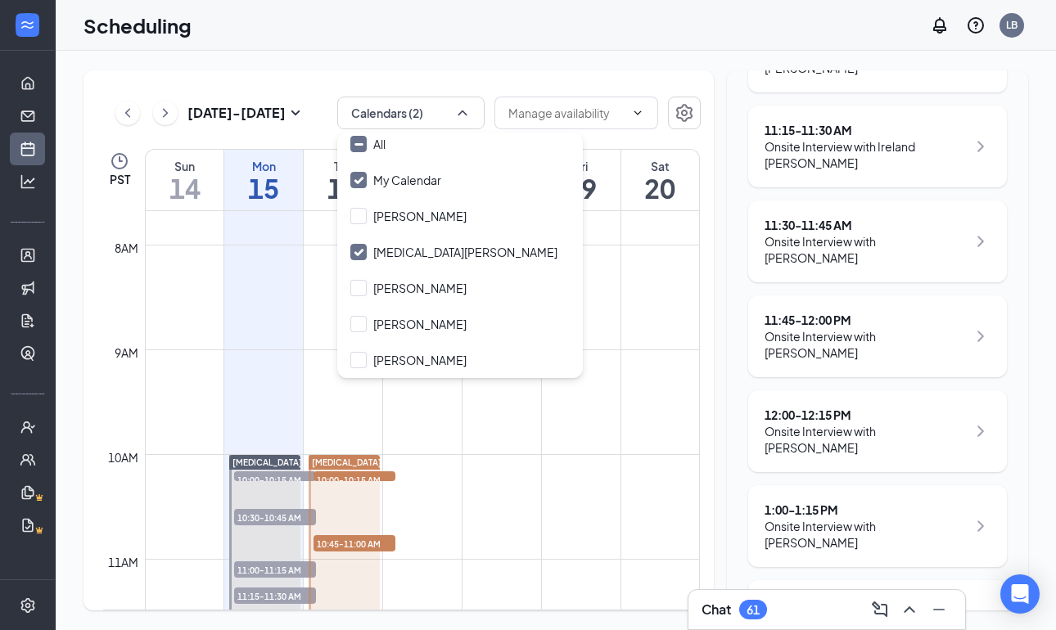
click at [733, 276] on div "Today Your current interview 12:15 - 12:30 PM Onsite Interview with Ludusky Hot…" at bounding box center [877, 504] width 301 height 2075
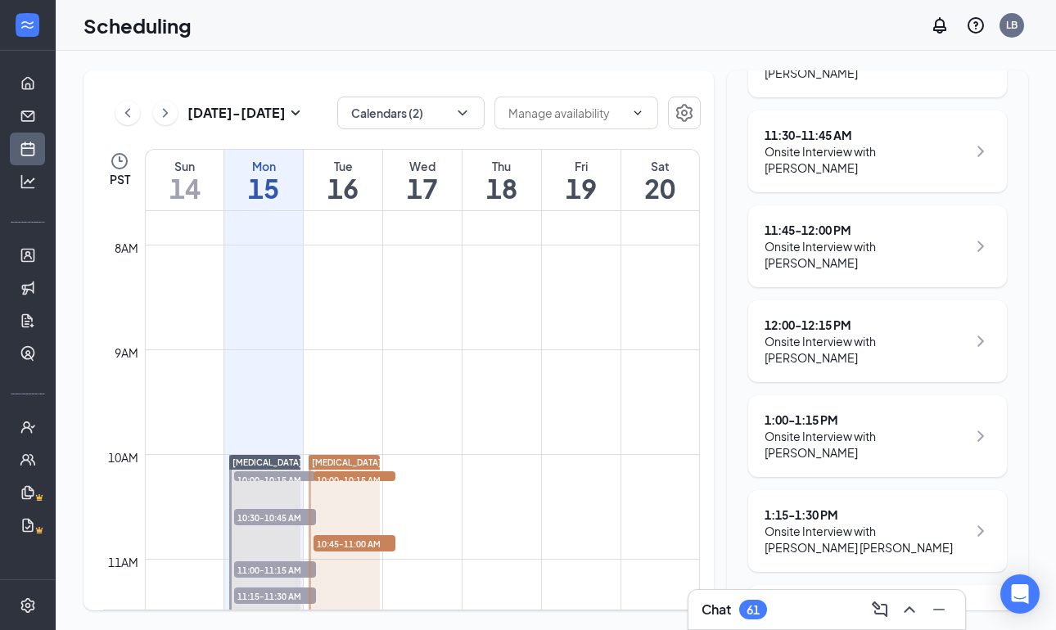
scroll to position [728, 0]
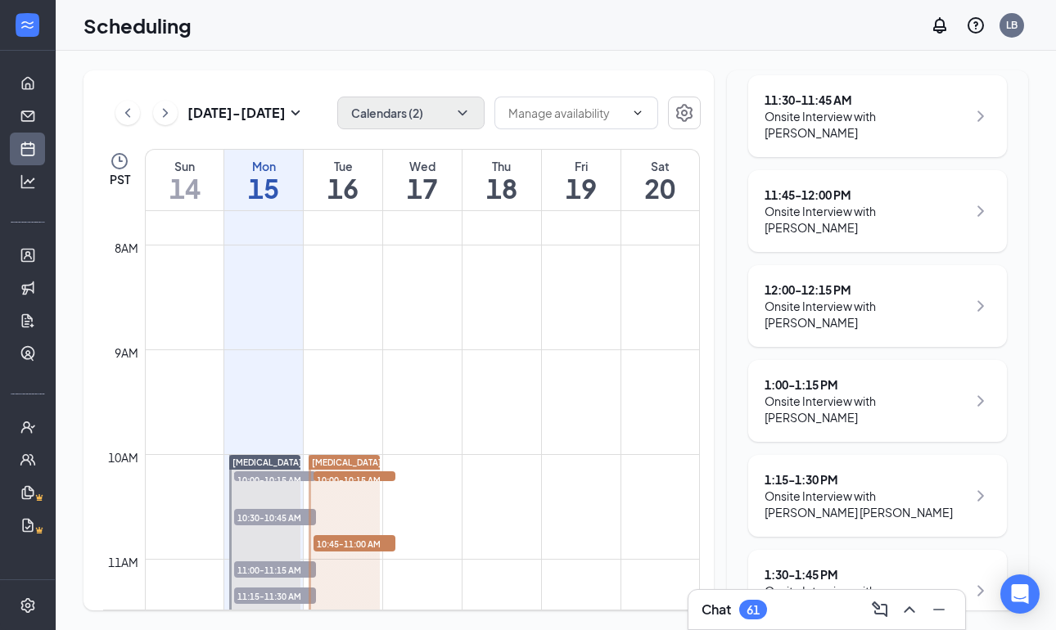
click at [435, 106] on button "Calendars (2)" at bounding box center [410, 113] width 147 height 33
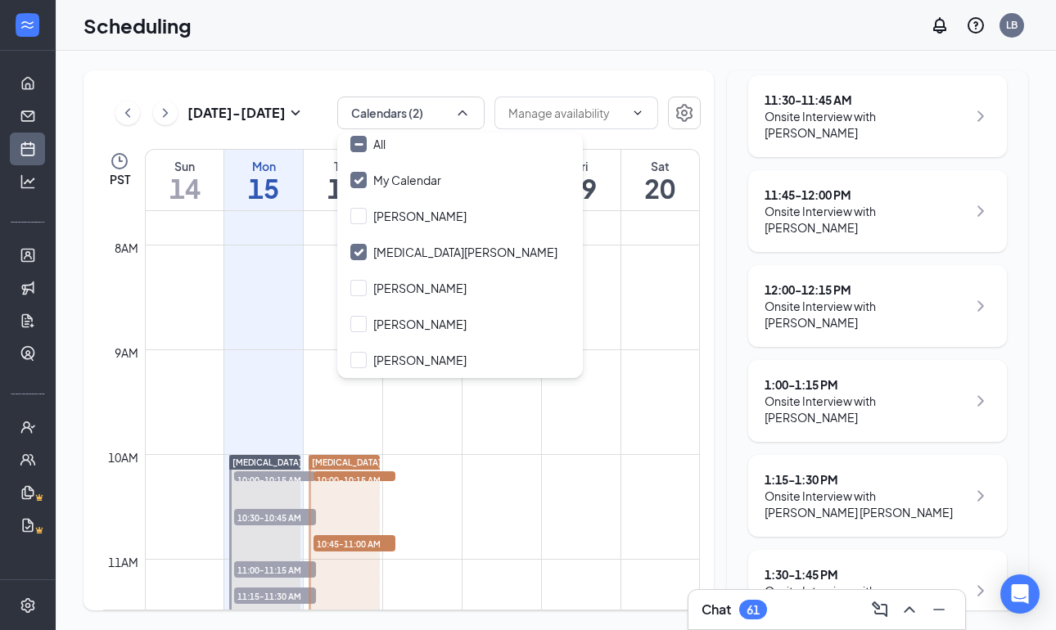
click at [579, 57] on div "Sep 14 - Sep 20 Calendars (2) PST Sun 14 Mon 15 Tue 16 Wed 17 Thu 18 Fri 19 Sat…" at bounding box center [556, 340] width 1000 height 579
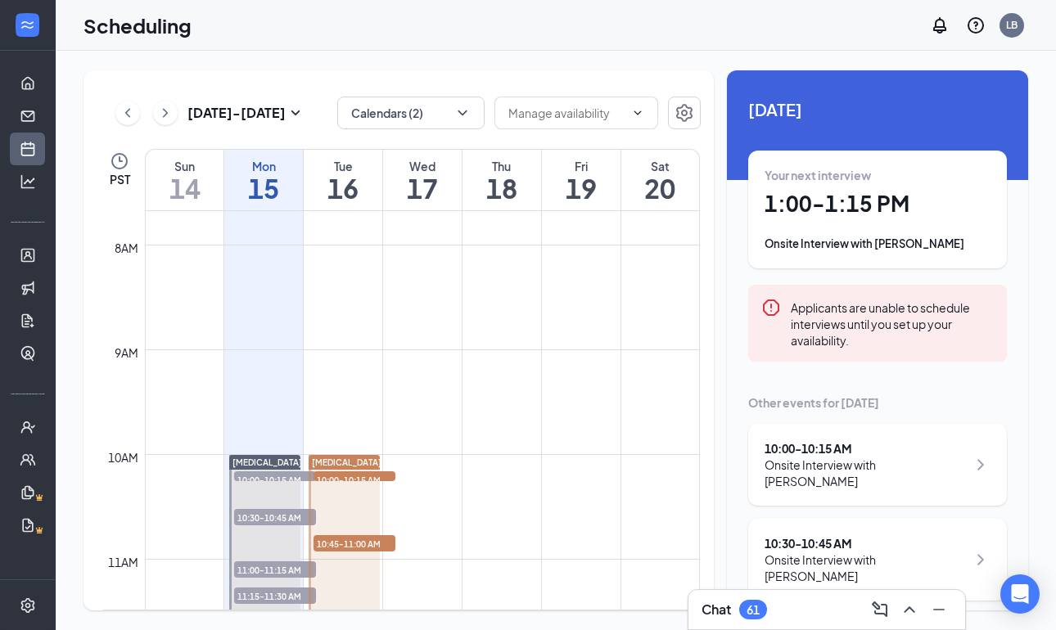
scroll to position [0, 1]
drag, startPoint x: 905, startPoint y: 37, endPoint x: 538, endPoint y: 67, distance: 368.7
click at [538, 70] on div "Sep 14 - Sep 20 Calendars (2) PST Sun 14 Mon 15 Tue 16 Wed 17 Thu 18 Fri 19 Sat…" at bounding box center [556, 340] width 1000 height 579
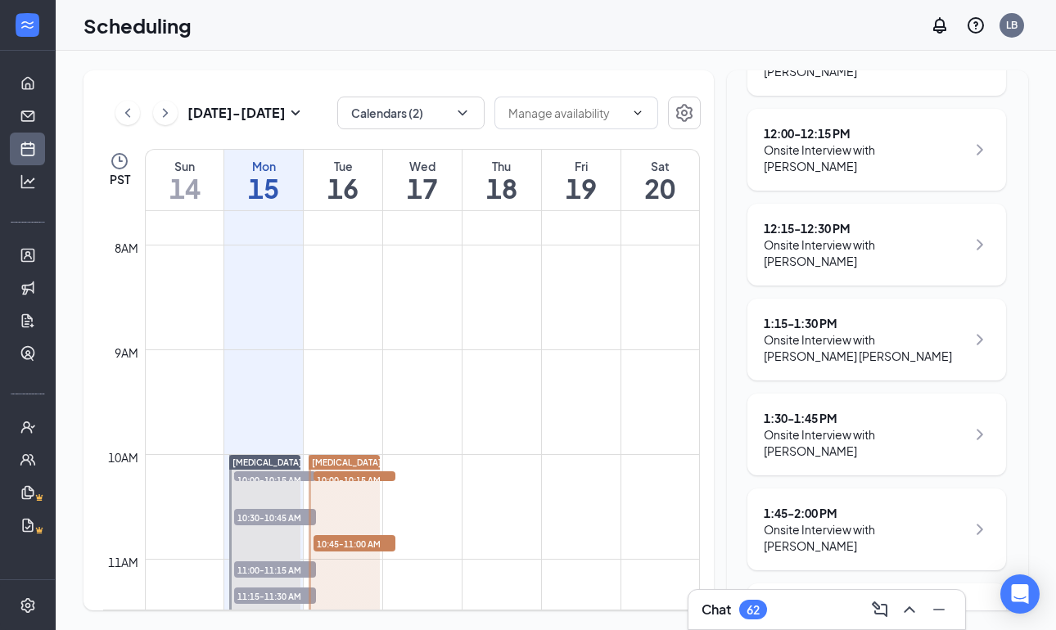
scroll to position [876, 1]
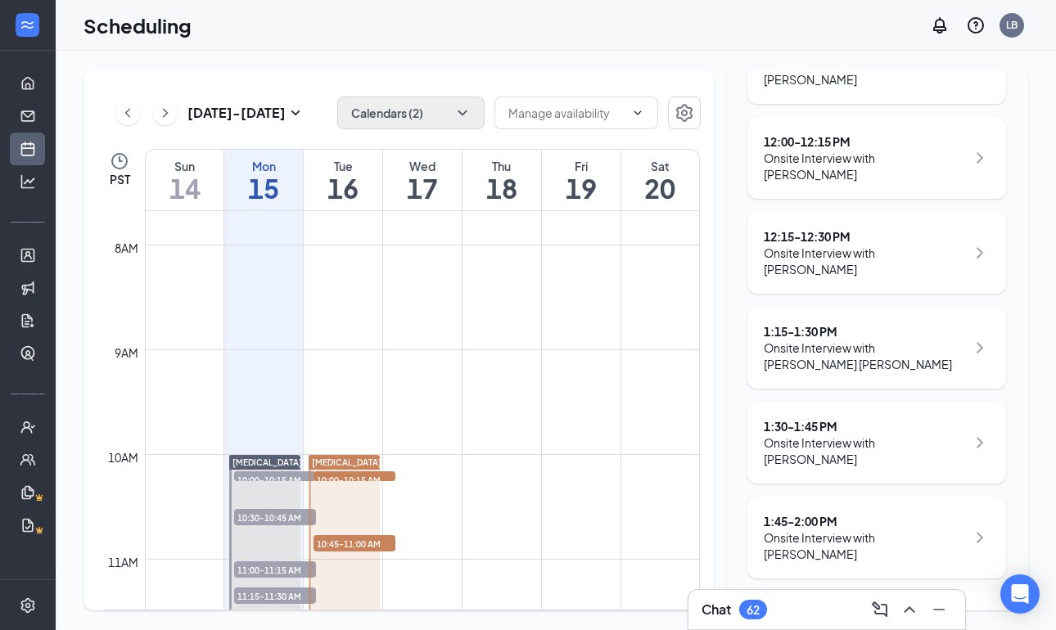
click at [453, 104] on button "Calendars (2)" at bounding box center [410, 113] width 147 height 33
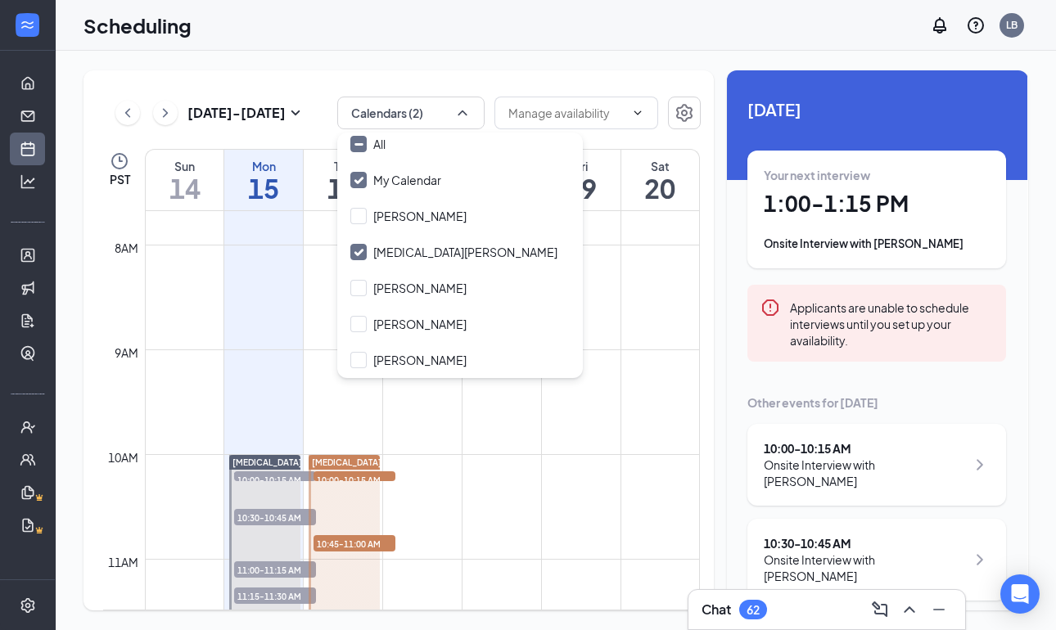
scroll to position [0, 0]
click at [354, 145] on input "All" at bounding box center [367, 144] width 35 height 16
checkbox input "true"
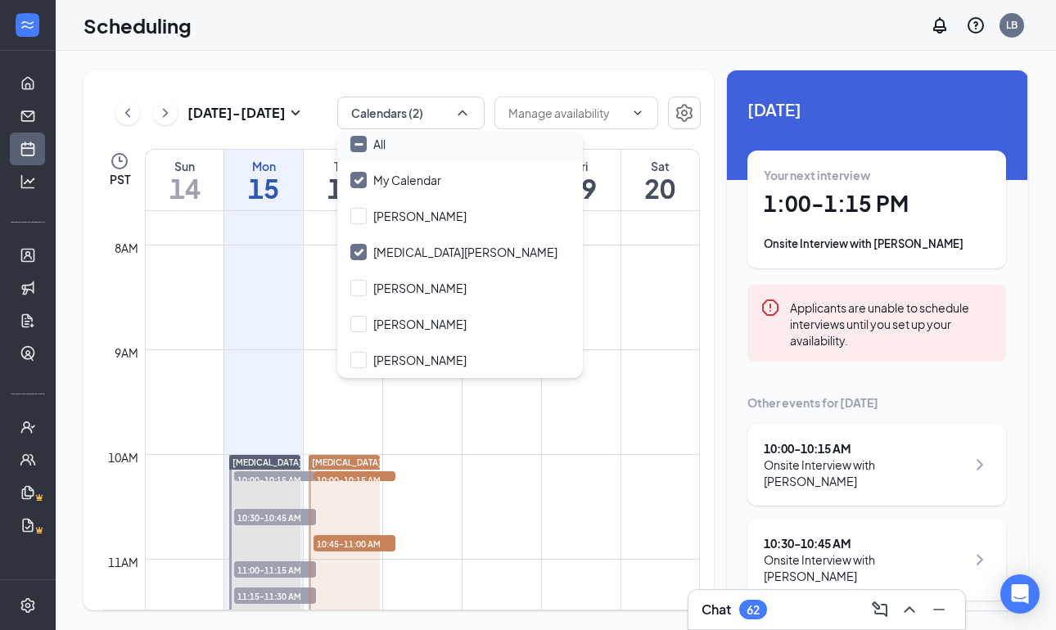
checkbox input "true"
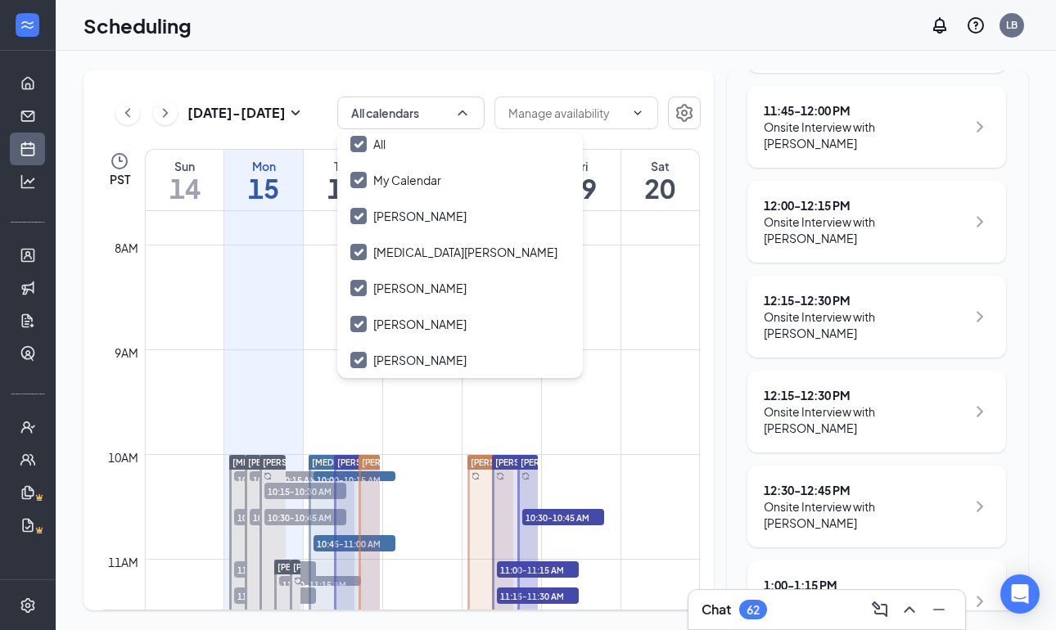
scroll to position [1673, 1]
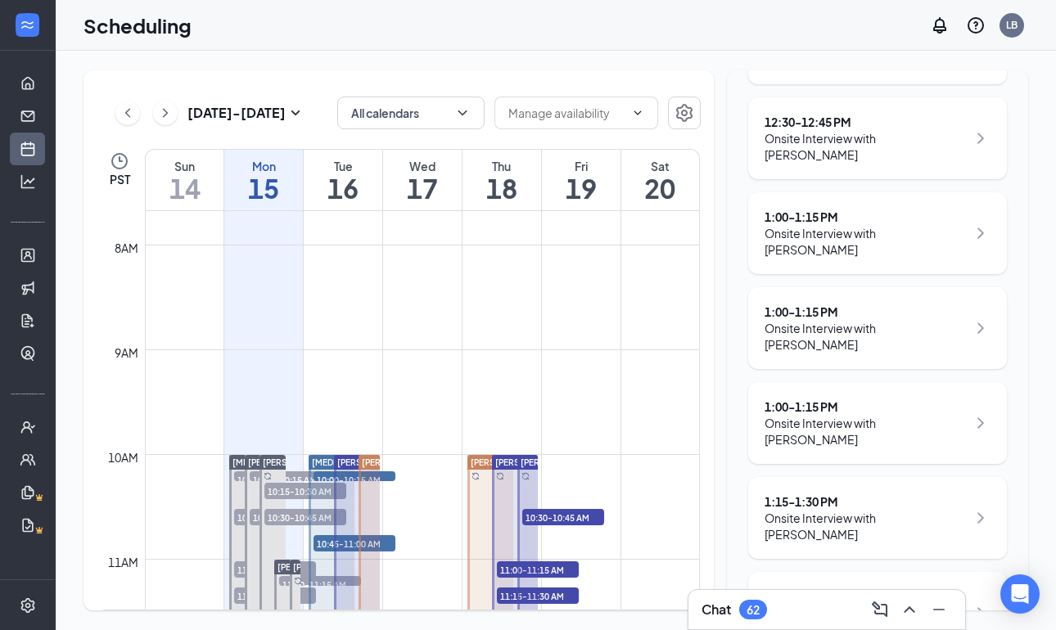
scroll to position [2044, 0]
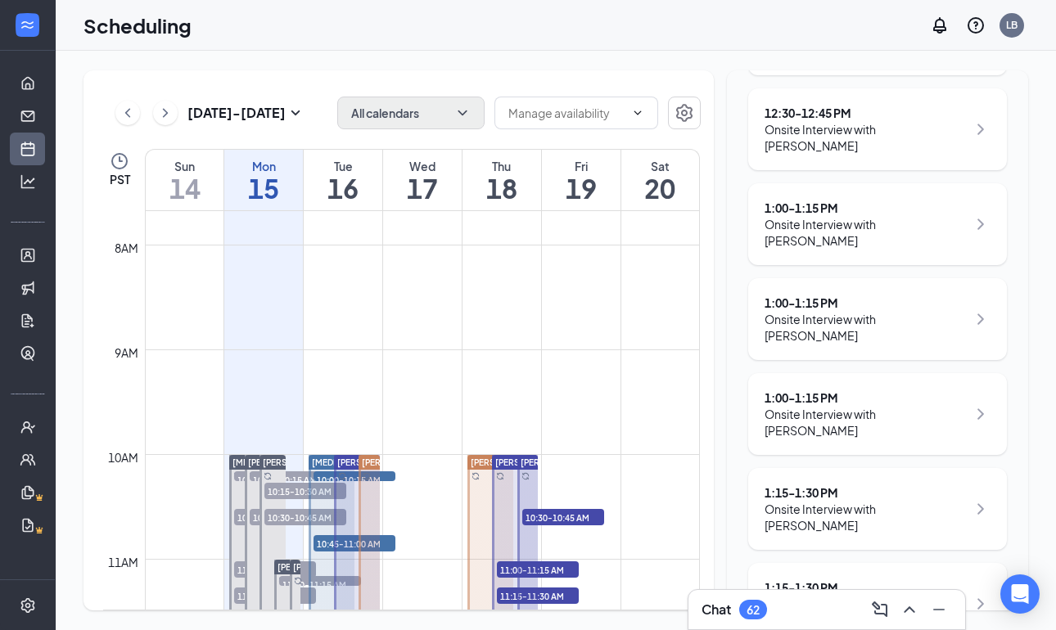
click at [468, 111] on icon "ChevronDown" at bounding box center [462, 113] width 16 height 16
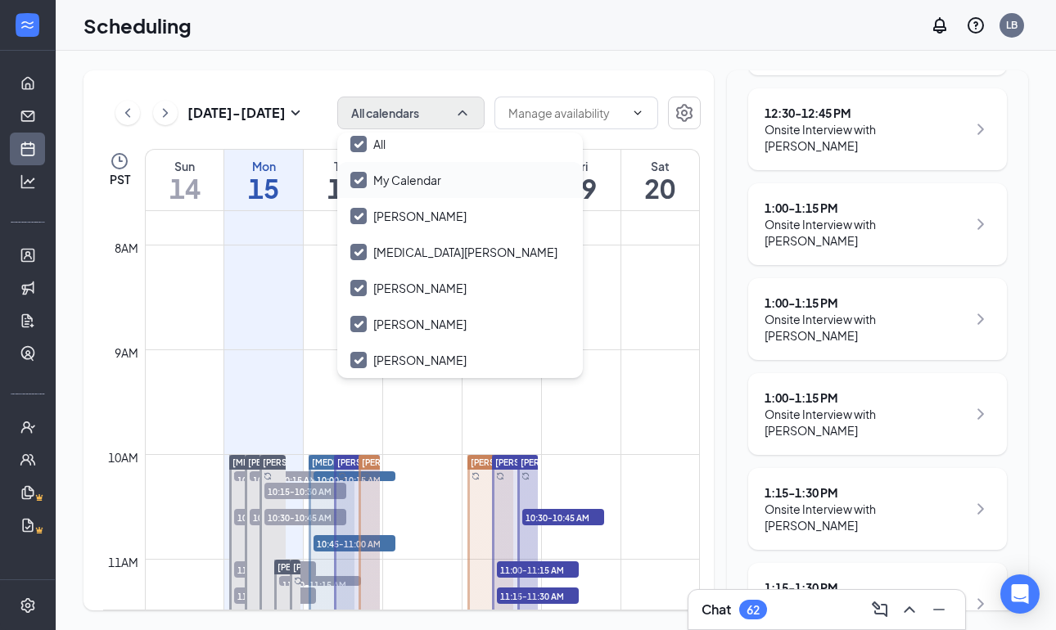
click at [363, 186] on icon "Checkmark" at bounding box center [359, 180] width 14 height 14
click at [363, 186] on input "My Calendar" at bounding box center [395, 180] width 91 height 16
checkbox input "true"
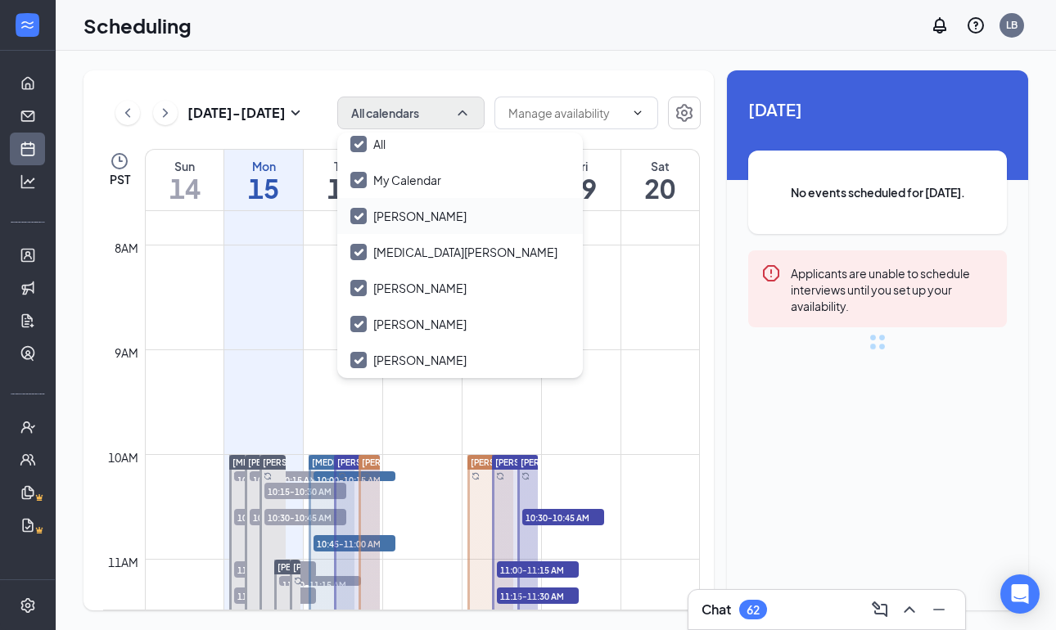
click at [353, 221] on icon "Checkmark" at bounding box center [359, 216] width 14 height 14
click at [353, 221] on input "Adam Blake" at bounding box center [408, 216] width 116 height 16
click at [358, 216] on input "Adam Blake" at bounding box center [408, 216] width 116 height 16
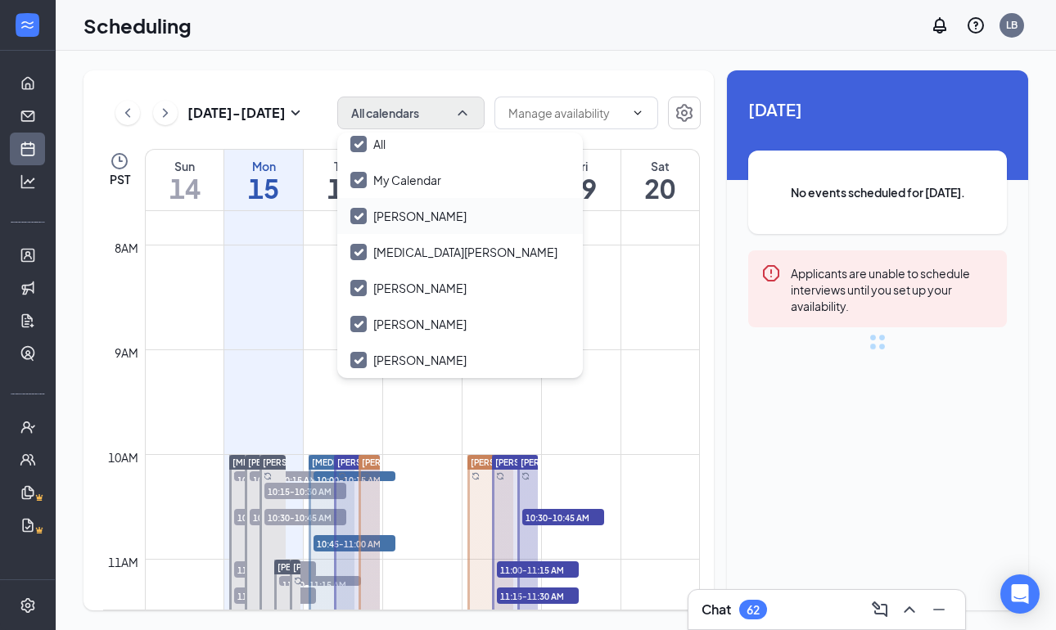
checkbox input "true"
checkbox input "false"
click at [358, 216] on input "Adam Blake" at bounding box center [408, 216] width 116 height 16
checkbox input "false"
checkbox input "true"
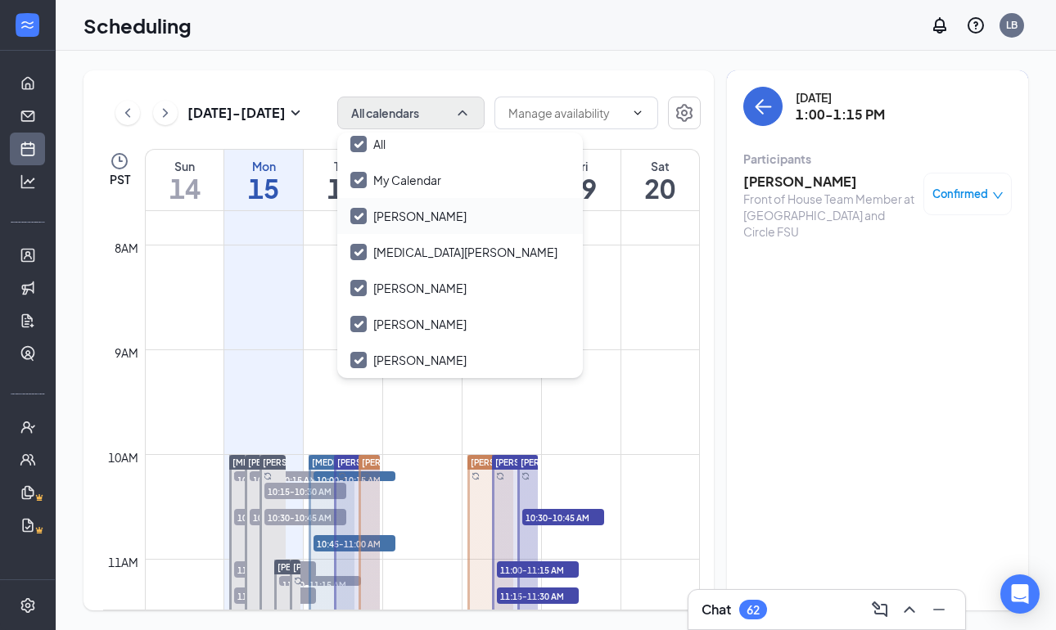
click at [358, 216] on input "Adam Blake" at bounding box center [408, 216] width 116 height 16
checkbox input "true"
checkbox input "false"
click at [354, 252] on input "[MEDICAL_DATA][PERSON_NAME]" at bounding box center [453, 252] width 207 height 16
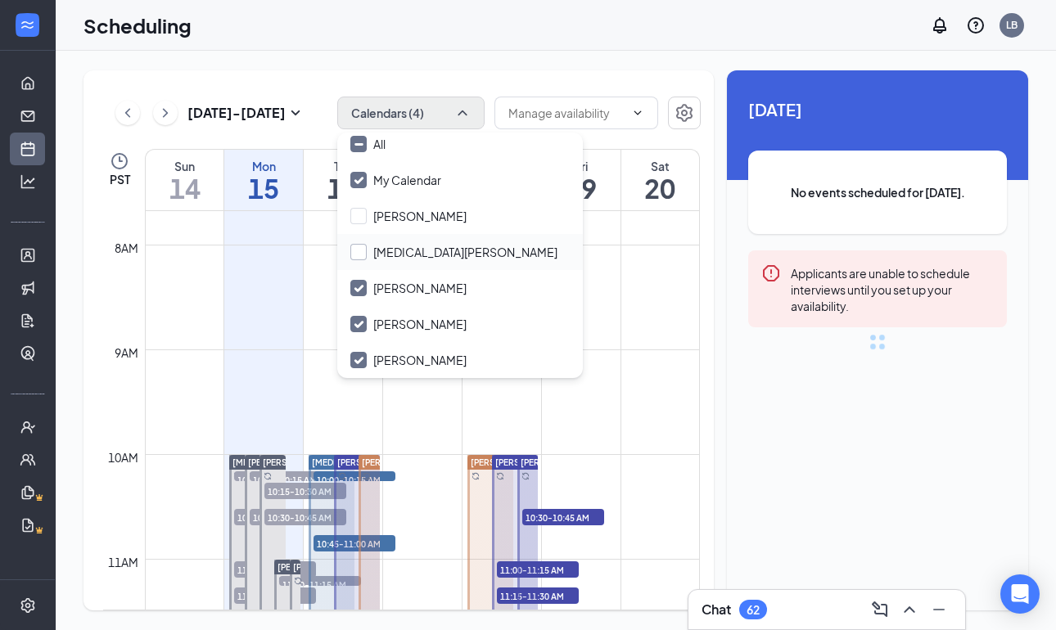
click at [354, 252] on input "[MEDICAL_DATA][PERSON_NAME]" at bounding box center [453, 252] width 207 height 16
checkbox input "true"
click at [355, 289] on input "Antonio Malacara" at bounding box center [408, 288] width 116 height 16
checkbox input "false"
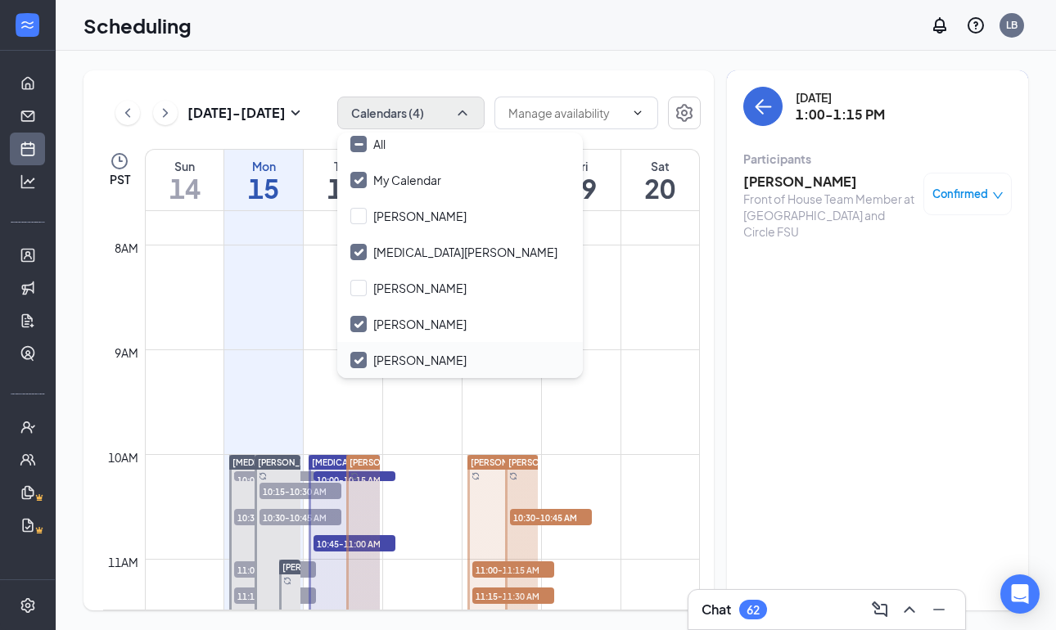
click at [356, 362] on icon "Checkmark" at bounding box center [358, 360] width 8 height 6
click at [356, 362] on input "Lisa Blake" at bounding box center [408, 360] width 116 height 16
click at [356, 362] on icon "Checkmark" at bounding box center [358, 360] width 8 height 6
click at [356, 362] on input "Lisa Blake" at bounding box center [408, 360] width 116 height 16
click at [356, 362] on icon "Checkmark" at bounding box center [358, 360] width 8 height 6
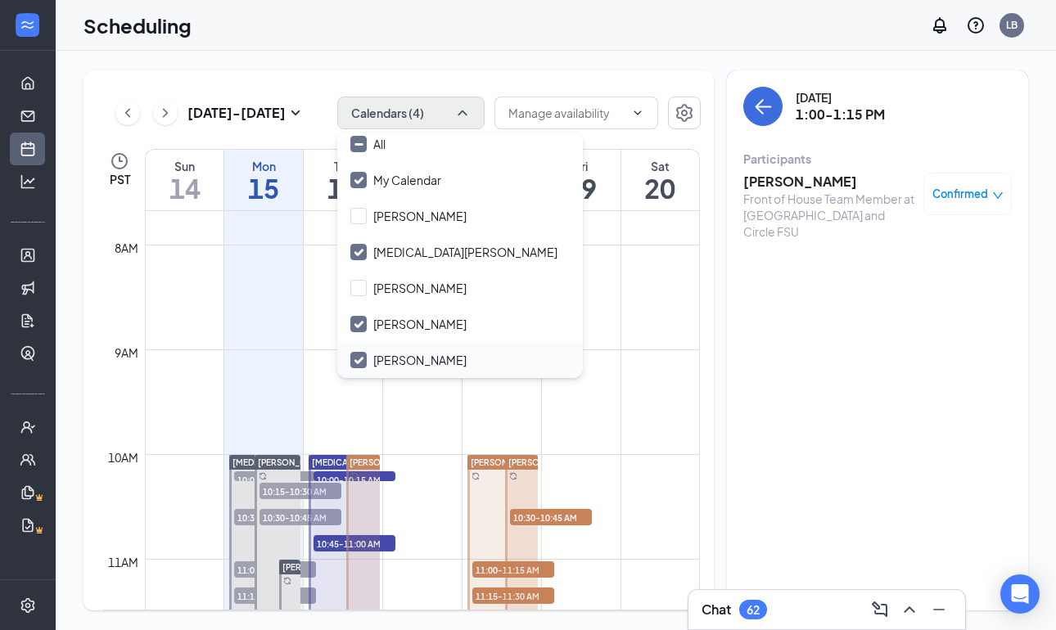
click at [356, 362] on input "Lisa Blake" at bounding box center [408, 360] width 116 height 16
click at [356, 362] on icon "Checkmark" at bounding box center [358, 360] width 8 height 6
click at [356, 362] on input "Lisa Blake" at bounding box center [408, 360] width 116 height 16
click at [356, 362] on icon "Checkmark" at bounding box center [358, 360] width 8 height 6
click at [356, 362] on input "Lisa Blake" at bounding box center [408, 360] width 116 height 16
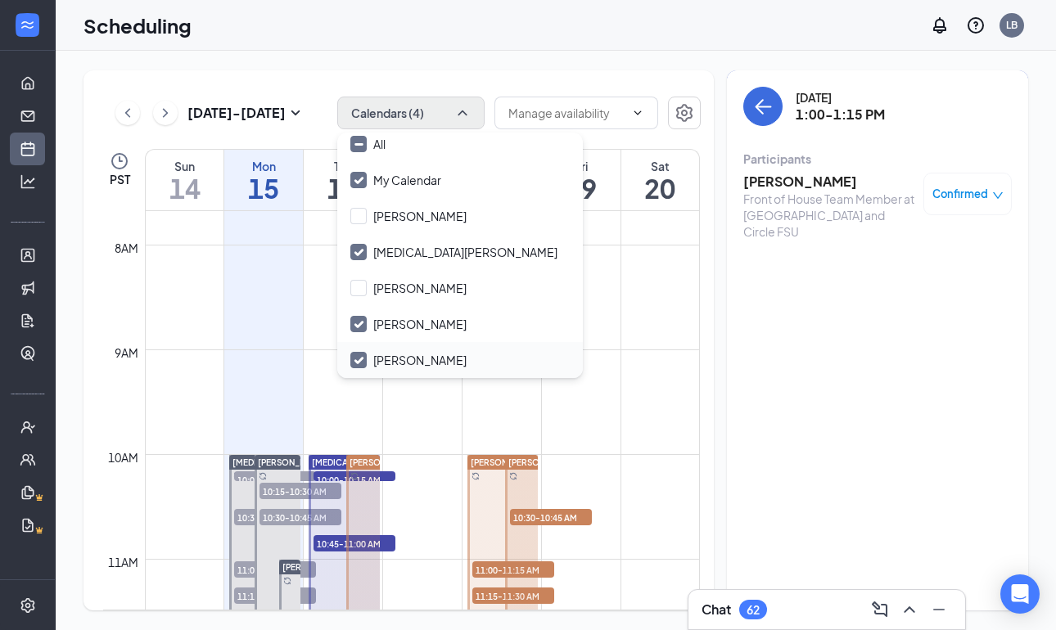
click at [356, 358] on input "Lisa Blake" at bounding box center [408, 360] width 116 height 16
checkbox input "false"
click at [763, 102] on icon "ArrowLeft" at bounding box center [763, 107] width 20 height 20
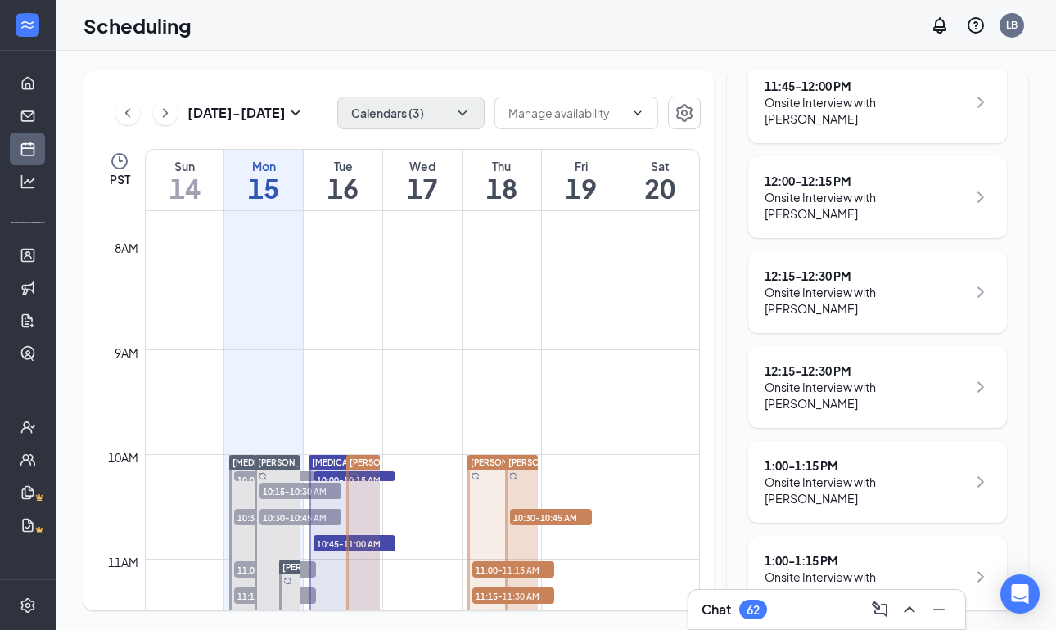
scroll to position [1226, 0]
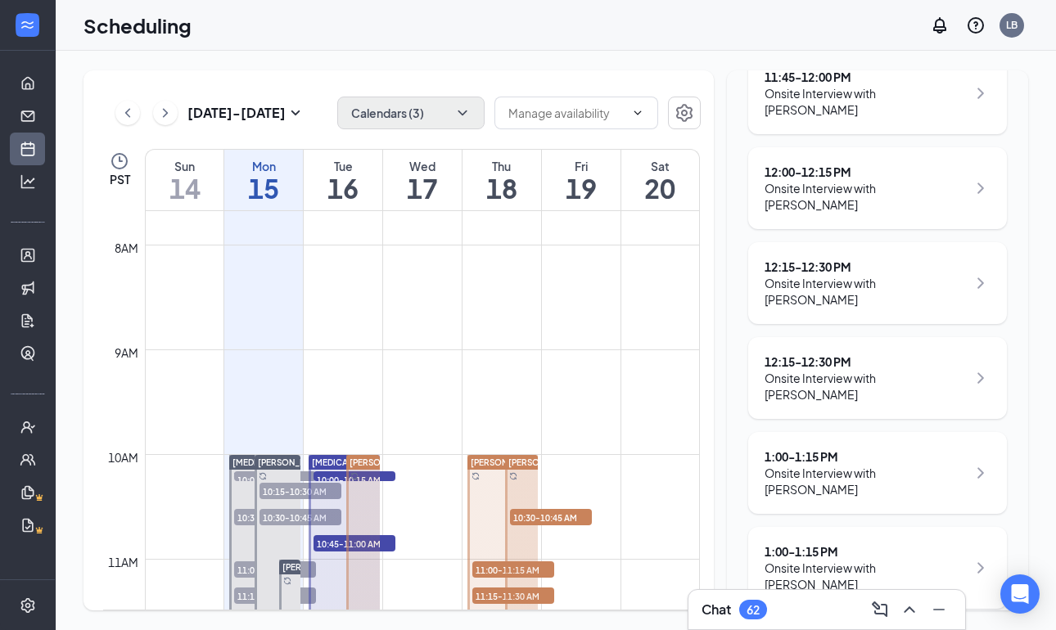
click at [421, 114] on button "Calendars (3)" at bounding box center [410, 113] width 147 height 33
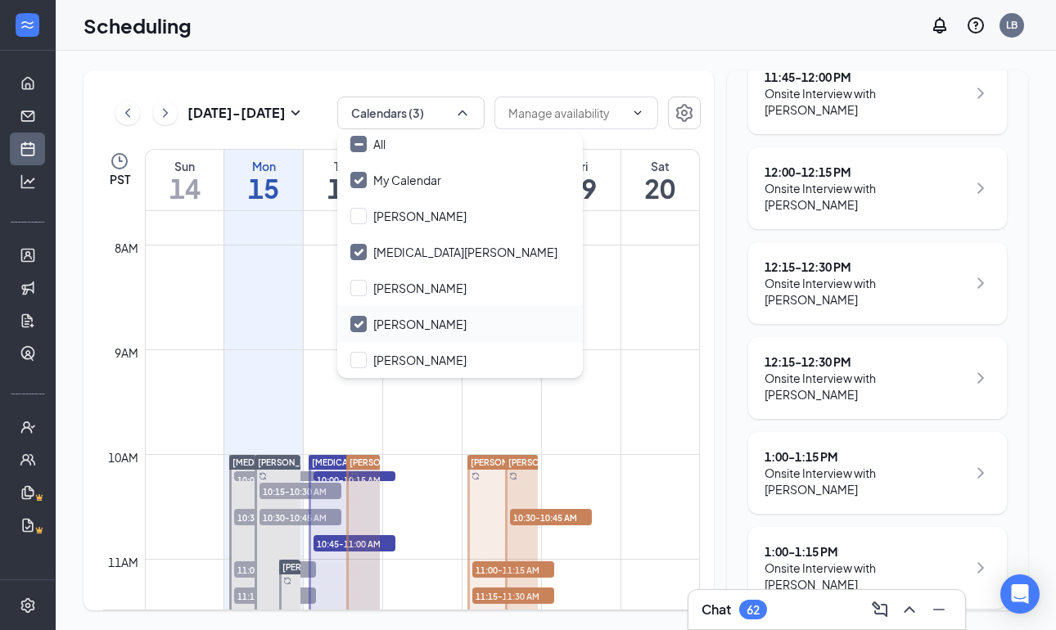
click at [362, 320] on icon "Checkmark" at bounding box center [359, 325] width 14 height 14
click at [362, 320] on input "Kener Nordby" at bounding box center [408, 324] width 116 height 16
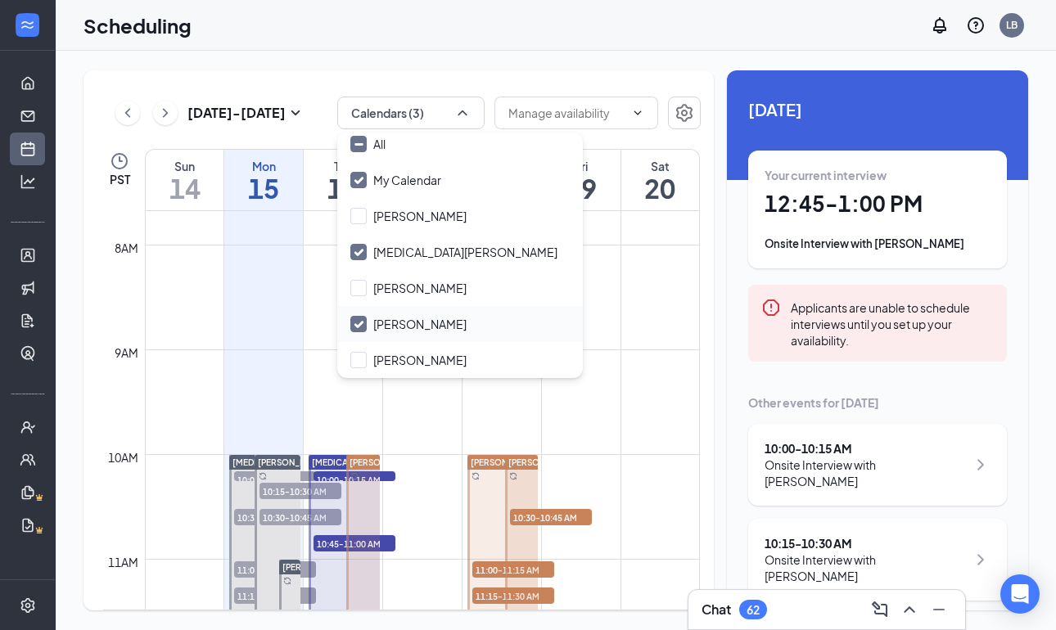
click at [360, 325] on icon "Checkmark" at bounding box center [358, 324] width 8 height 6
click at [360, 325] on input "Kener Nordby" at bounding box center [408, 324] width 116 height 16
click at [360, 325] on icon "Checkmark" at bounding box center [358, 324] width 8 height 6
click at [360, 325] on input "Kener Nordby" at bounding box center [408, 324] width 116 height 16
click at [360, 325] on icon "Checkmark" at bounding box center [358, 324] width 8 height 6
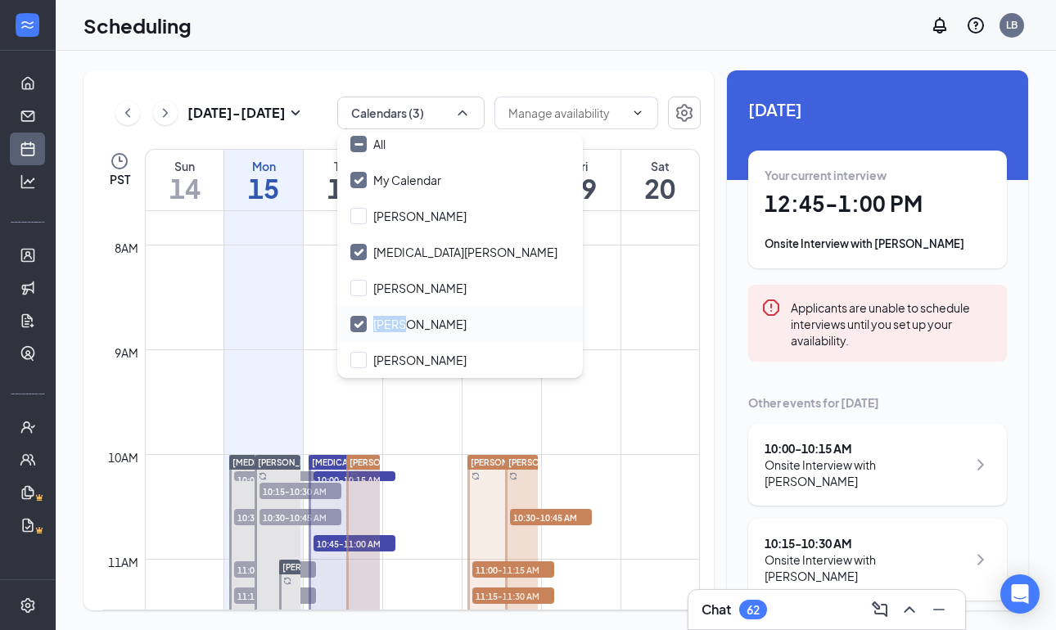
click at [360, 325] on input "Kener Nordby" at bounding box center [408, 324] width 116 height 16
click at [360, 325] on icon "Checkmark" at bounding box center [358, 324] width 8 height 6
click at [360, 325] on input "Kener Nordby" at bounding box center [408, 324] width 116 height 16
click at [360, 325] on icon "Checkmark" at bounding box center [358, 324] width 8 height 6
click at [360, 325] on input "Kener Nordby" at bounding box center [408, 324] width 116 height 16
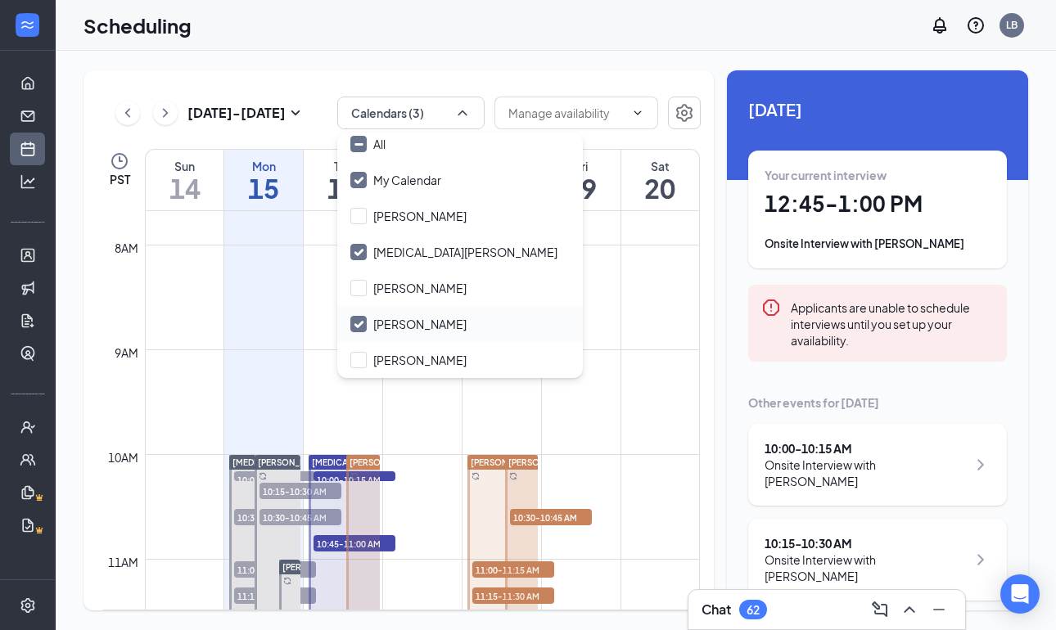
click at [359, 322] on input "Kener Nordby" at bounding box center [408, 324] width 116 height 16
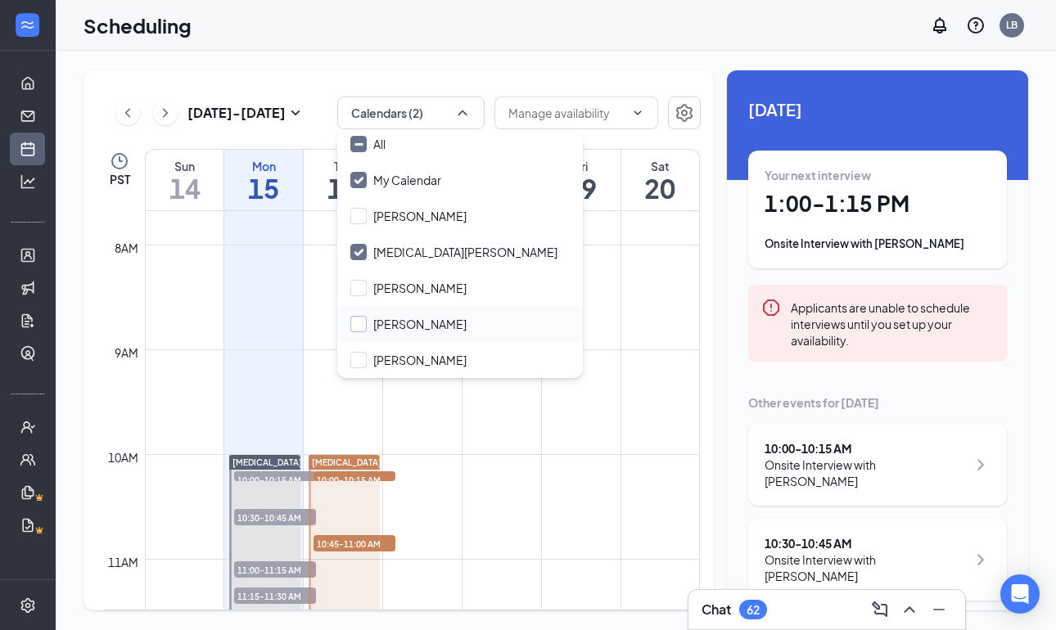
click at [359, 322] on input "Kener Nordby" at bounding box center [408, 324] width 116 height 16
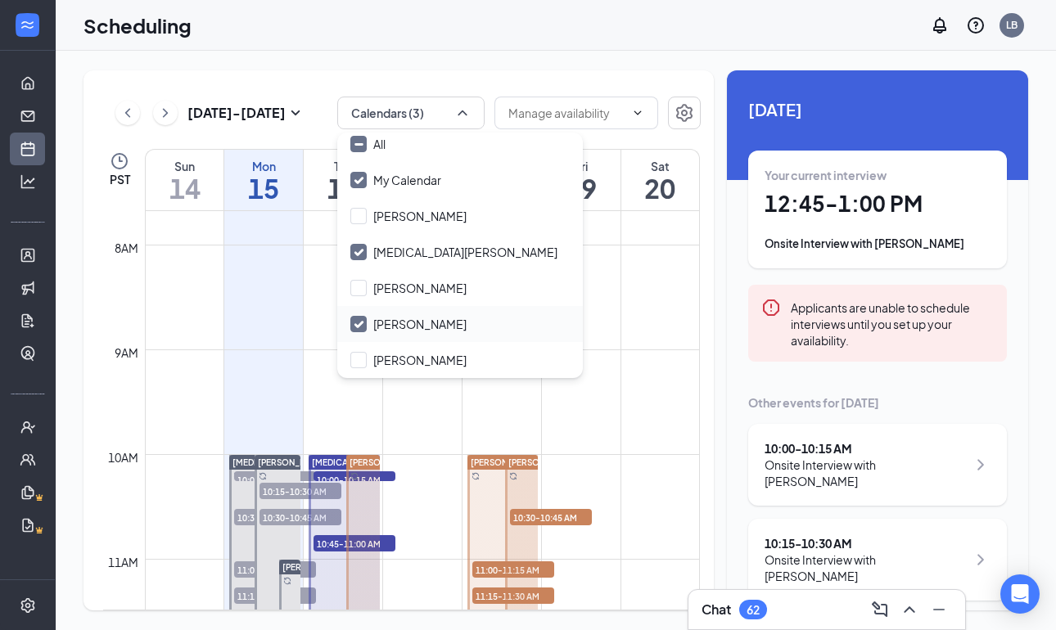
click at [359, 322] on input "Kener Nordby" at bounding box center [408, 324] width 116 height 16
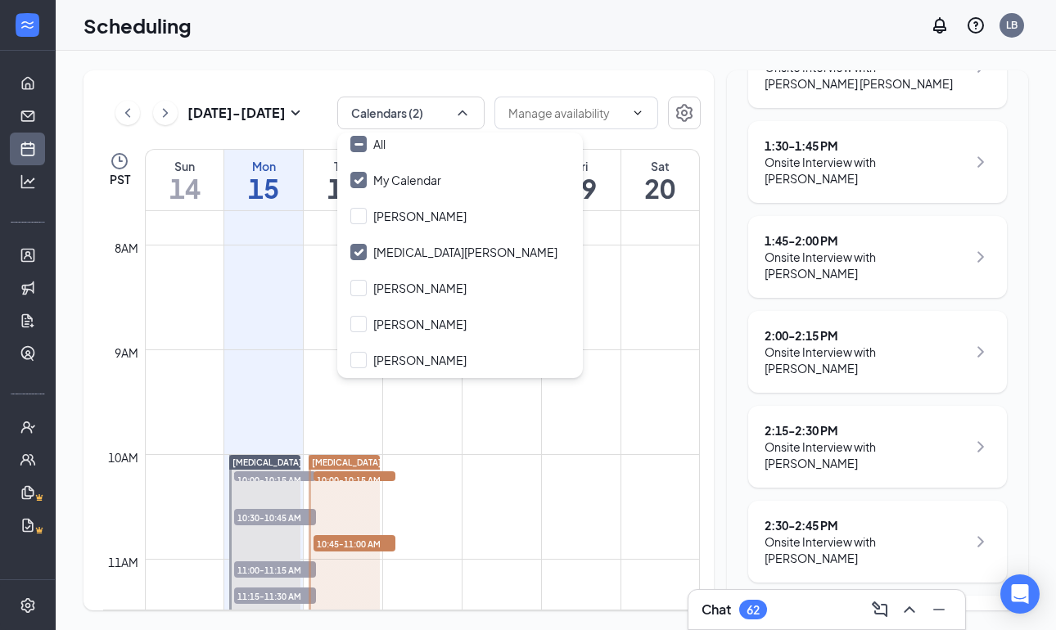
scroll to position [1160, 0]
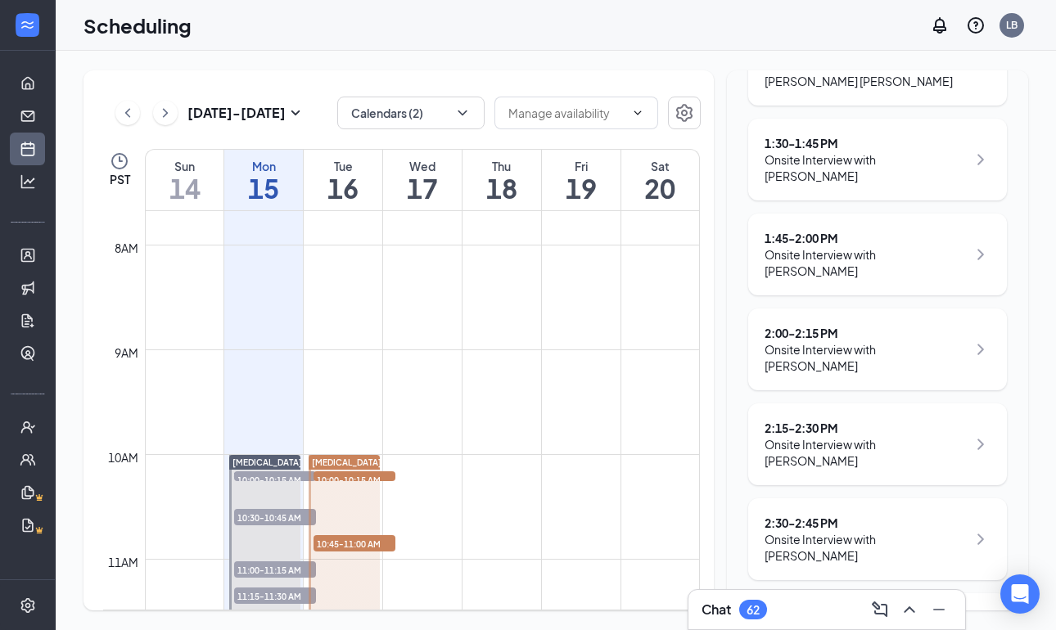
click at [721, 266] on div "Sep 14 - Sep 20 Calendars (2) PST Sun 14 Mon 15 Tue 16 Wed 17 Thu 18 Fri 19 Sat…" at bounding box center [555, 340] width 944 height 540
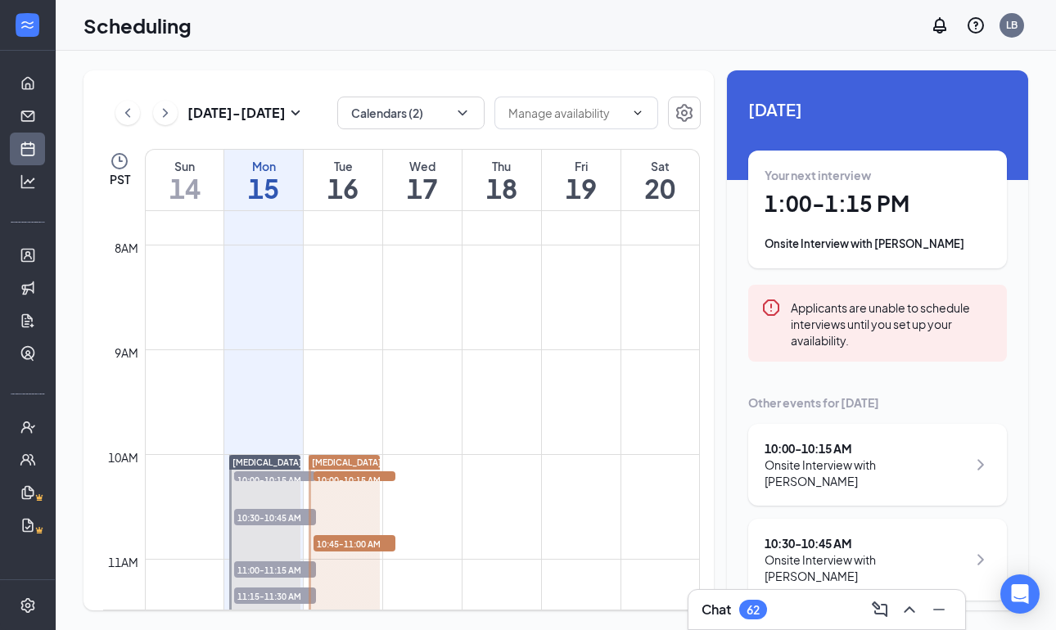
scroll to position [0, 0]
click at [831, 224] on div "Your next interview 1:00 - 1:15 PM Onsite Interview with Cierra Boatwright" at bounding box center [877, 209] width 226 height 85
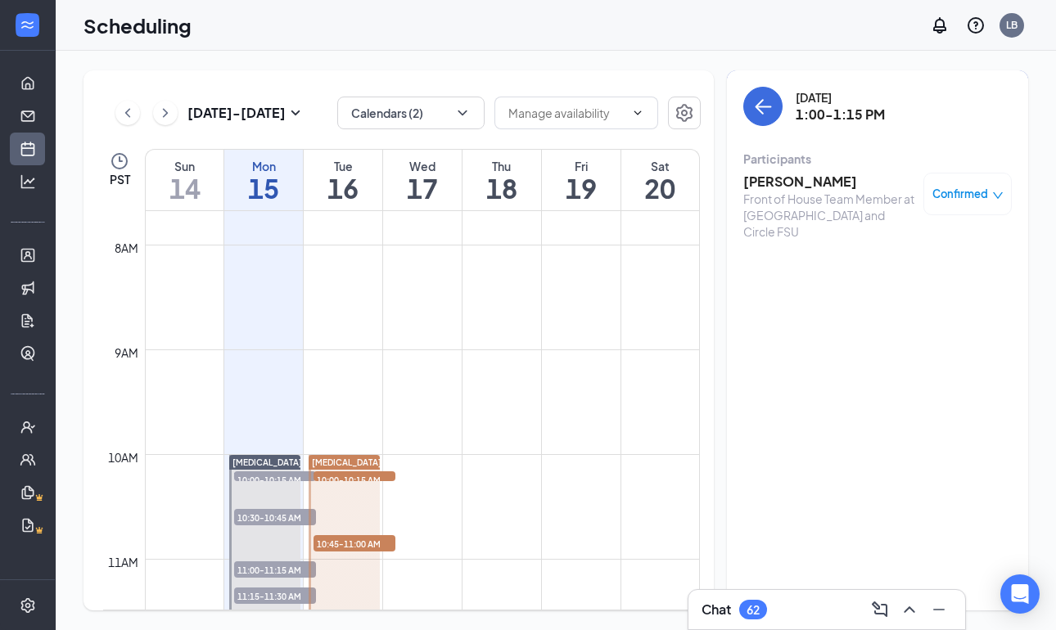
click at [794, 165] on div "Participants" at bounding box center [877, 159] width 268 height 16
click at [790, 173] on h3 "Cierra Boatwright" at bounding box center [829, 182] width 172 height 18
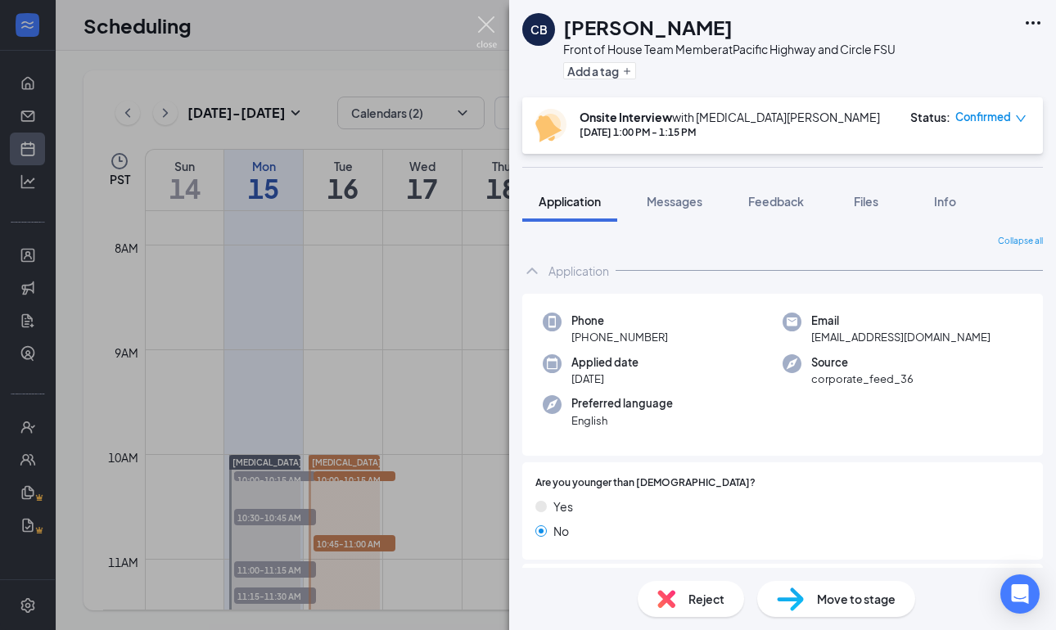
click at [491, 26] on img at bounding box center [486, 32] width 20 height 32
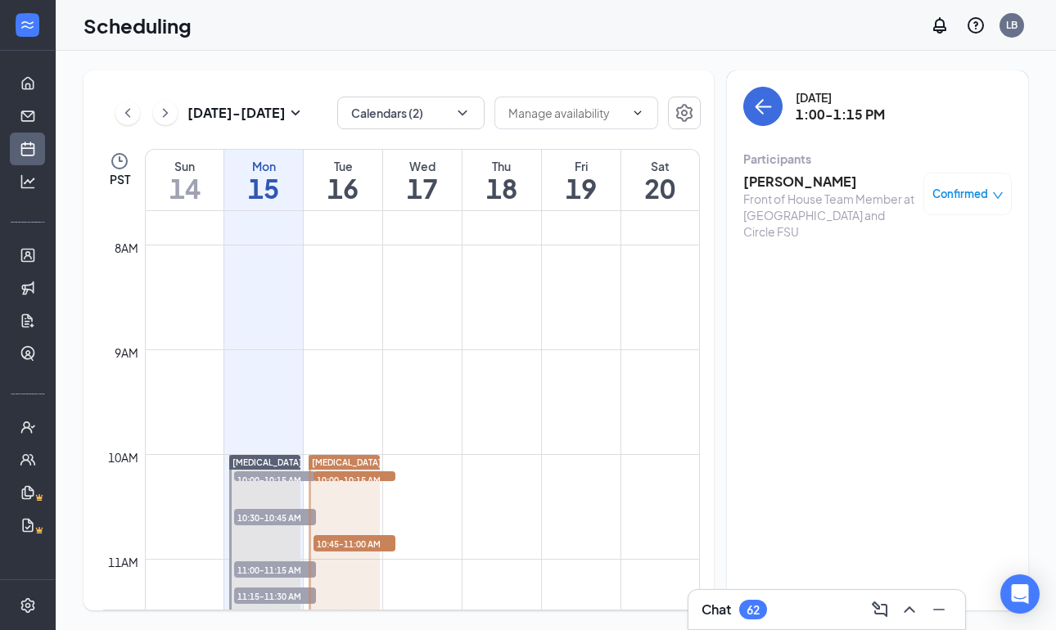
click at [731, 108] on div "Monday, Sep 15 1:00-1:15 PM Participants Cierra Boatwright Front of House Team …" at bounding box center [877, 340] width 301 height 540
click at [759, 107] on icon "ArrowLeft" at bounding box center [764, 107] width 16 height 2
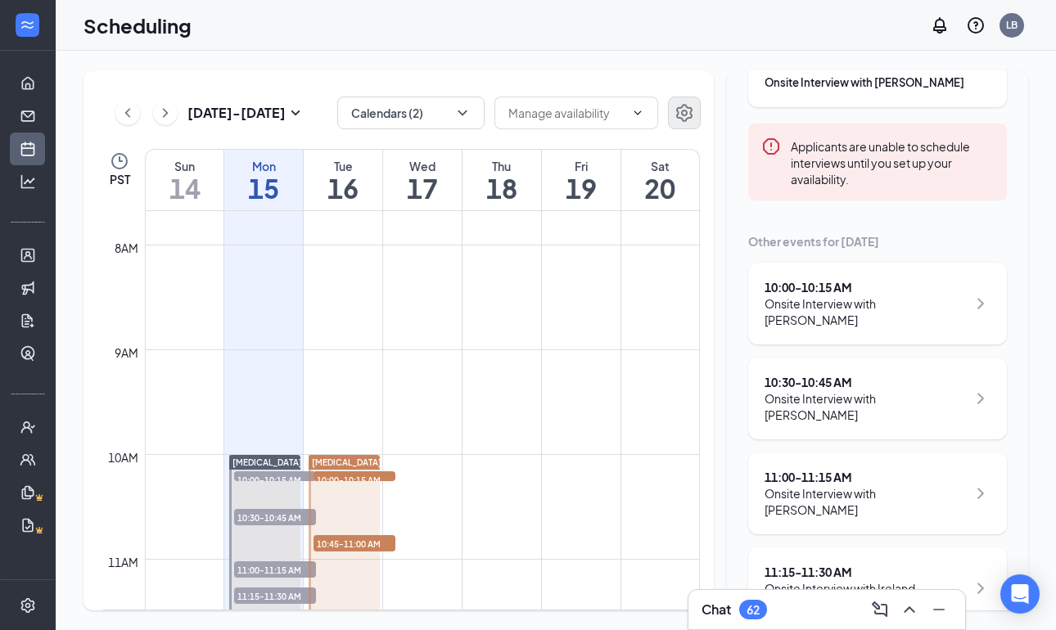
scroll to position [122, 0]
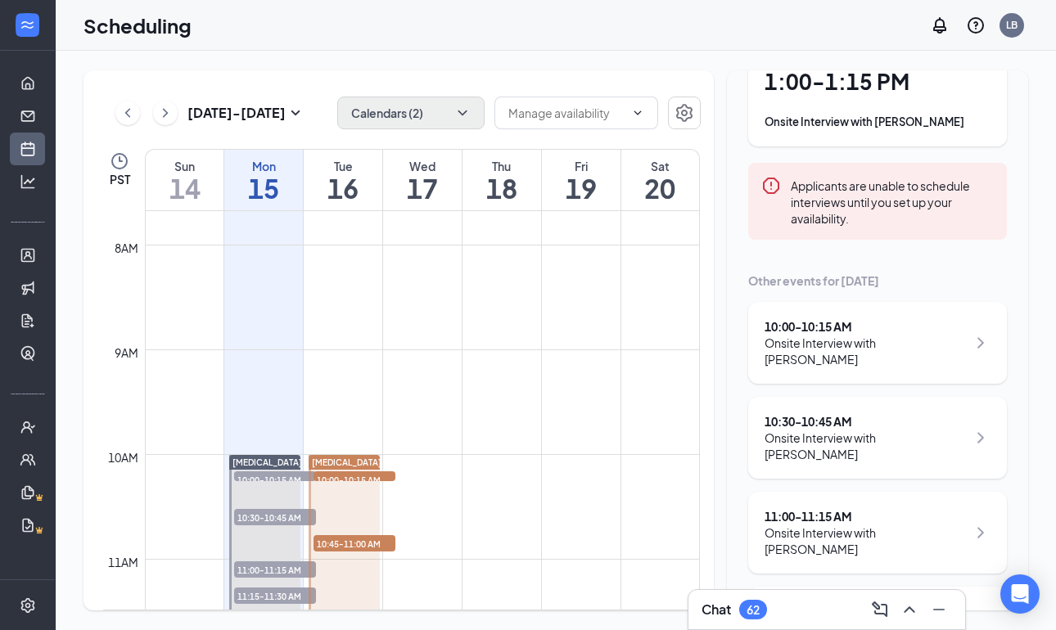
click at [449, 106] on button "Calendars (2)" at bounding box center [410, 113] width 147 height 33
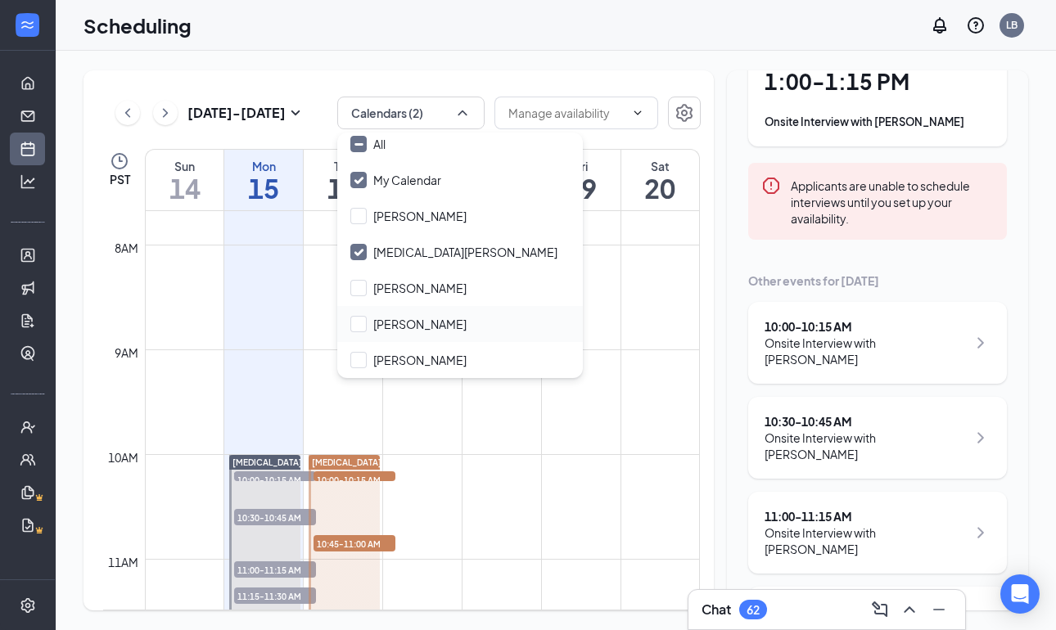
click at [356, 332] on div "Kener Nordby" at bounding box center [459, 324] width 245 height 36
checkbox input "true"
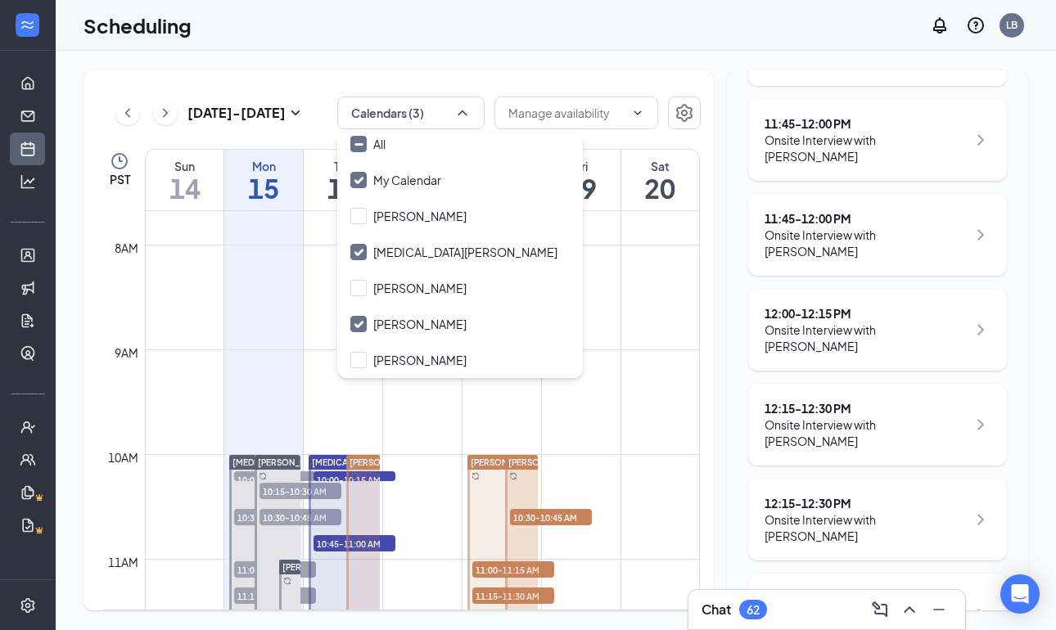
scroll to position [1110, 0]
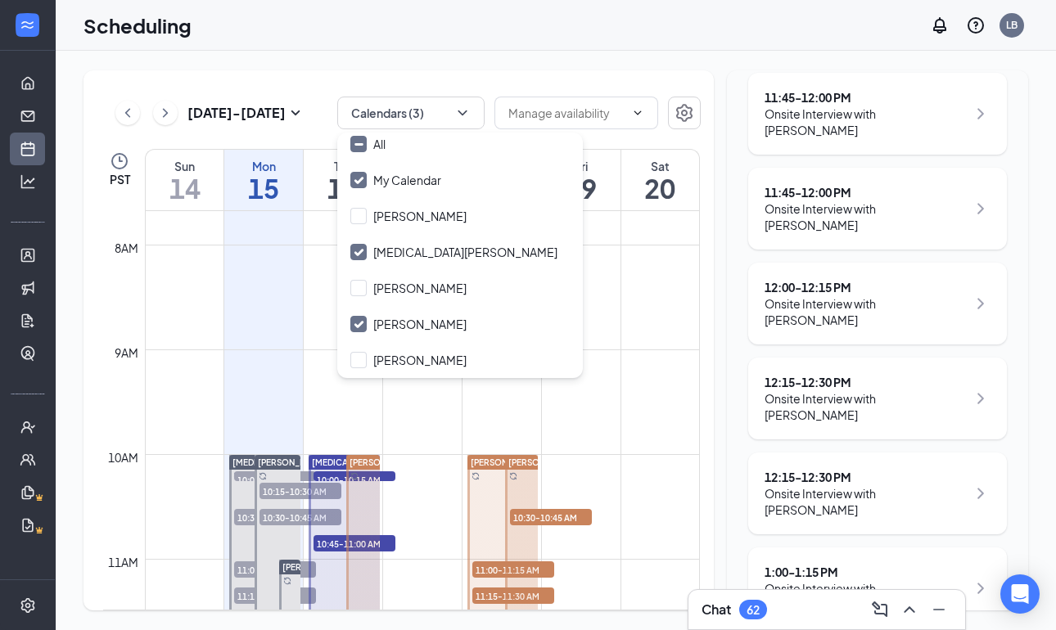
drag, startPoint x: 936, startPoint y: 406, endPoint x: 933, endPoint y: 383, distance: 23.1
click at [936, 580] on div "Onsite Interview with Dana Giacomino" at bounding box center [865, 596] width 202 height 33
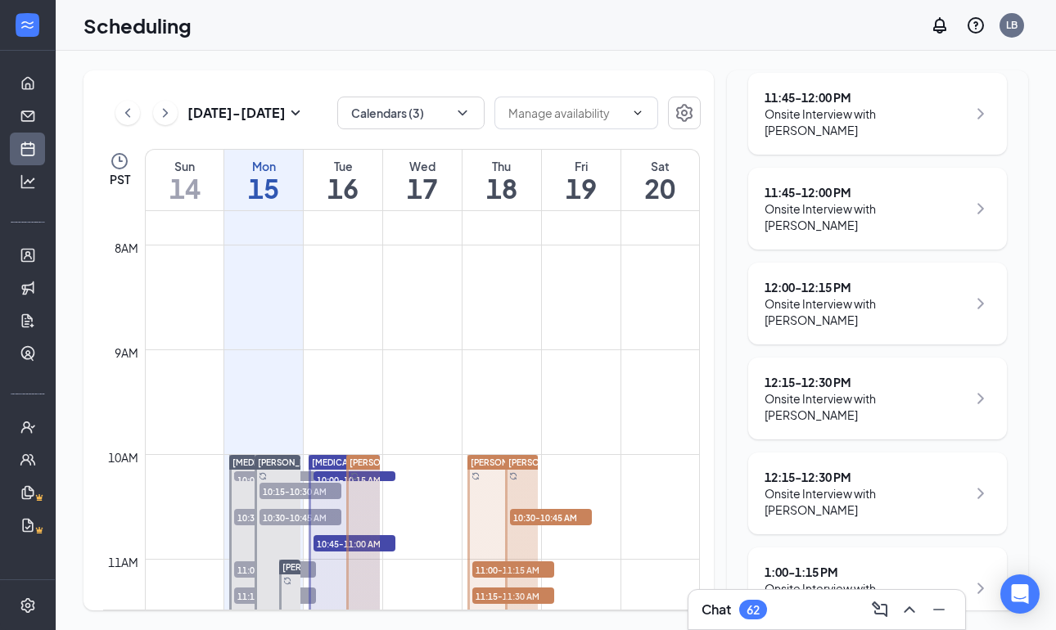
click at [792, 580] on div "Onsite Interview with Dana Giacomino" at bounding box center [865, 596] width 202 height 33
click at [792, 564] on div "1:00 - 1:15 PM" at bounding box center [865, 572] width 202 height 16
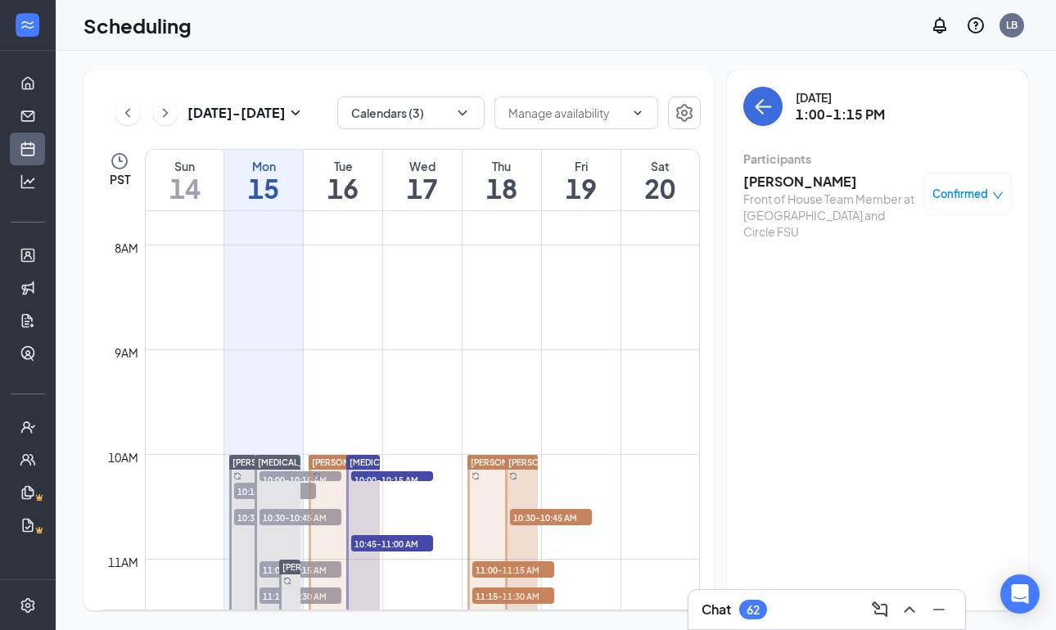
click at [823, 192] on div "Front of House Team Member at [GEOGRAPHIC_DATA] and Circle FSU" at bounding box center [829, 215] width 172 height 49
click at [822, 187] on h3 "Dana Giacomino" at bounding box center [829, 182] width 172 height 18
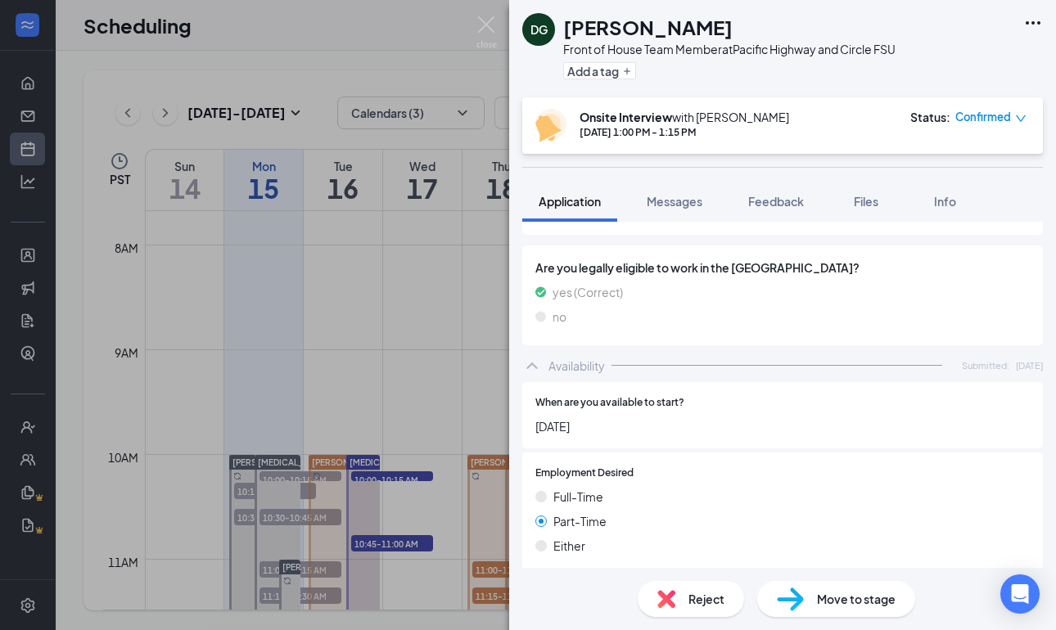
scroll to position [935, 0]
click at [491, 37] on img at bounding box center [486, 32] width 20 height 32
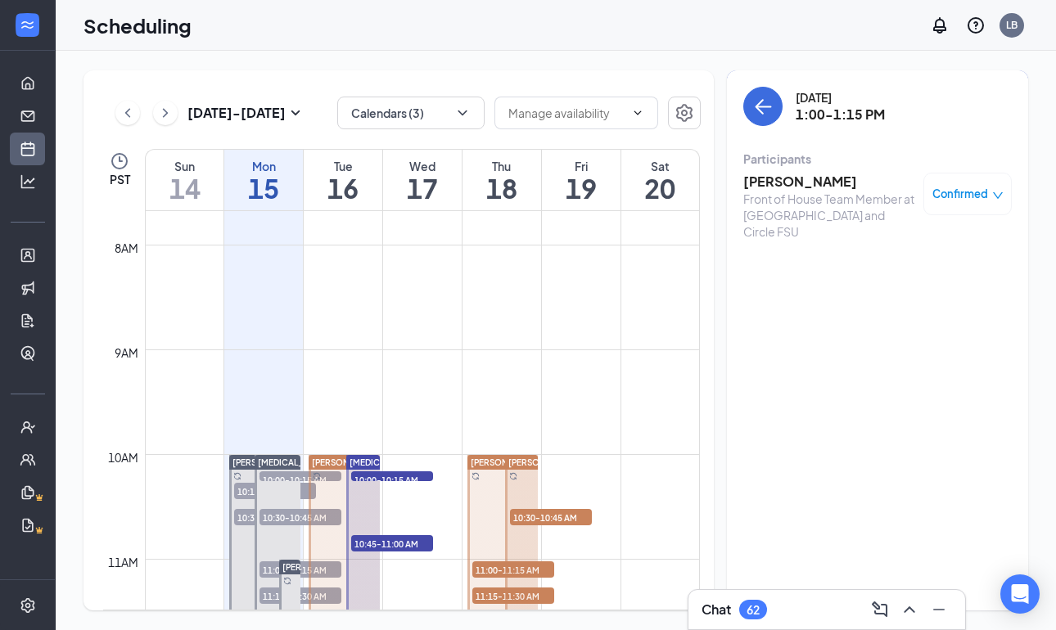
click at [755, 131] on div "Monday, Sep 15 1:00-1:15 PM Participants Dana Giacomino Front of House Team Mem…" at bounding box center [877, 168] width 268 height 163
click at [759, 103] on icon "ArrowLeft" at bounding box center [759, 107] width 8 height 16
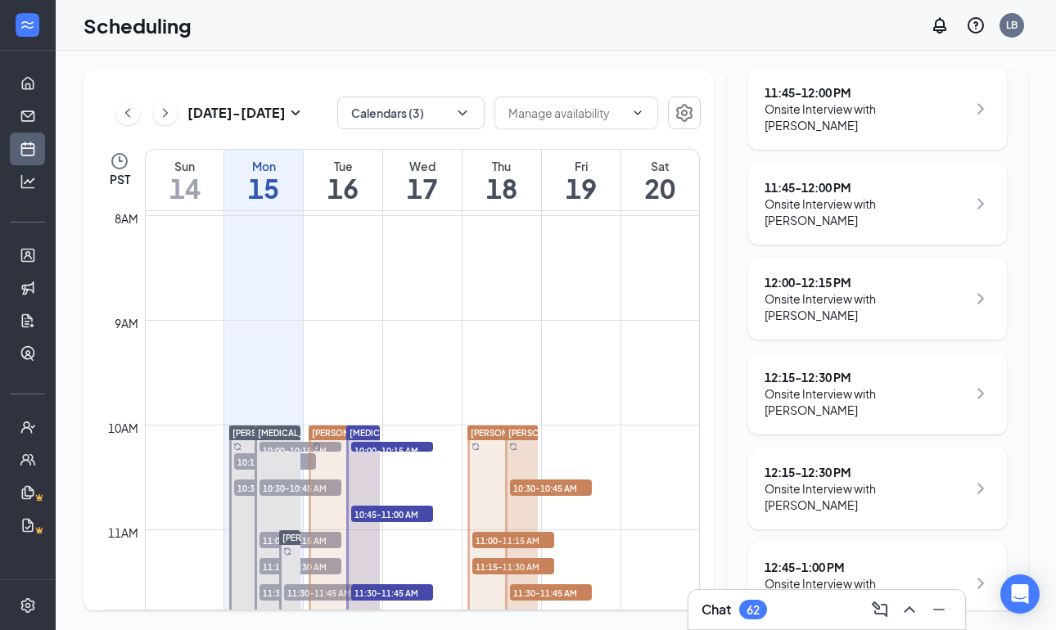
scroll to position [1135, 0]
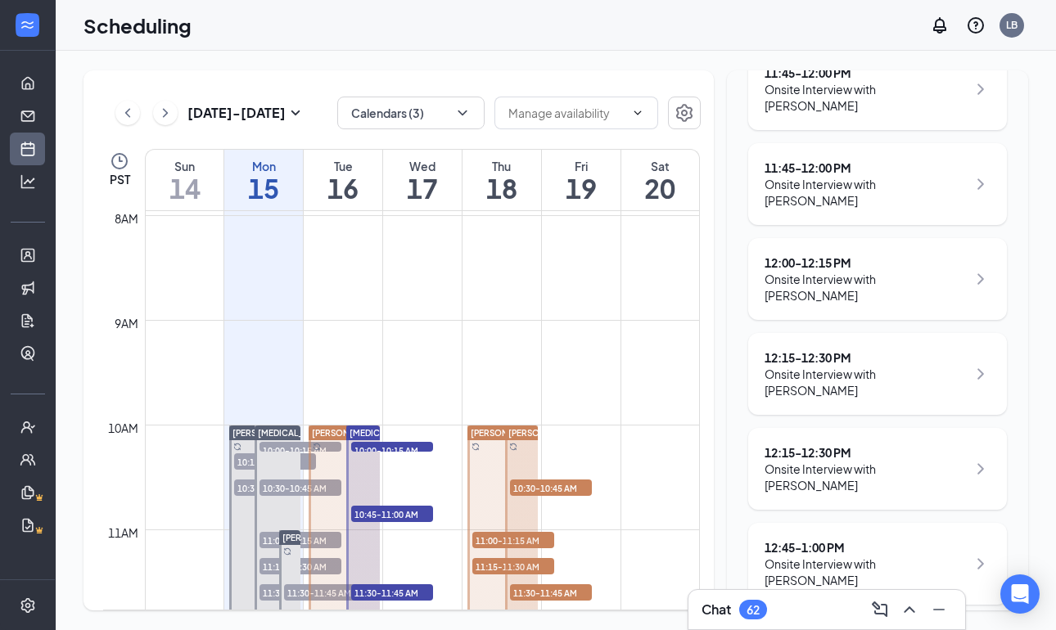
click at [808, 629] on div "1:00 - 1:15 PM" at bounding box center [865, 642] width 202 height 16
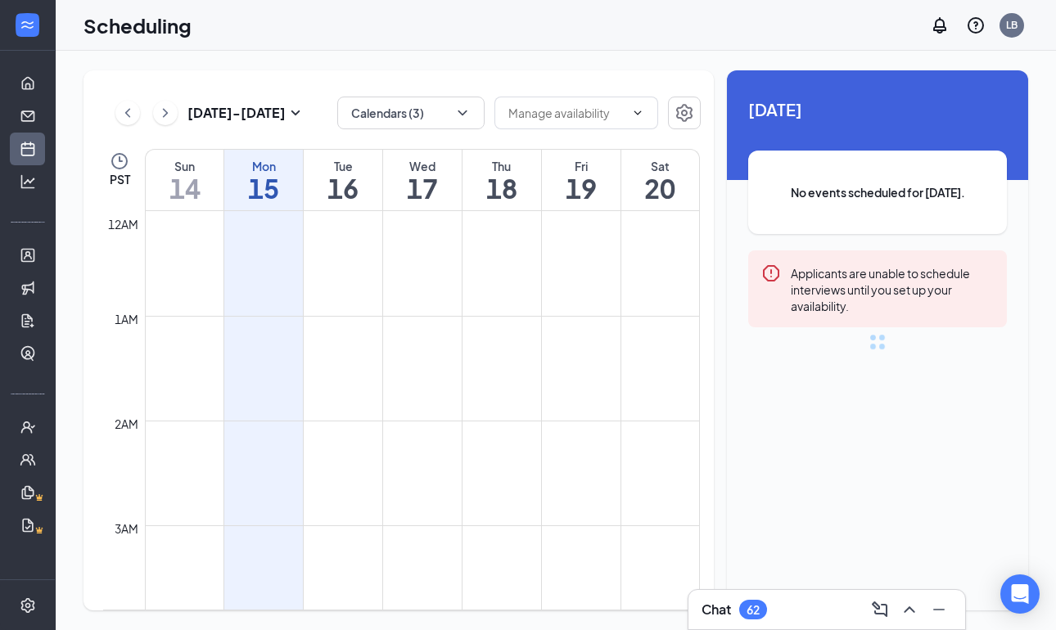
scroll to position [804, 0]
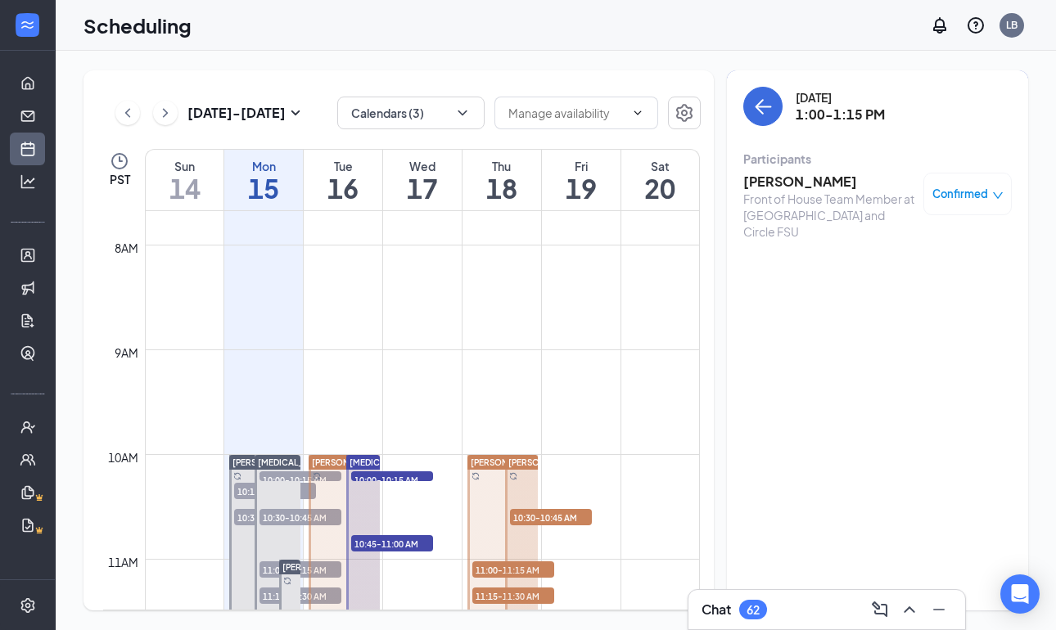
click at [787, 183] on h3 "[PERSON_NAME]" at bounding box center [829, 182] width 172 height 18
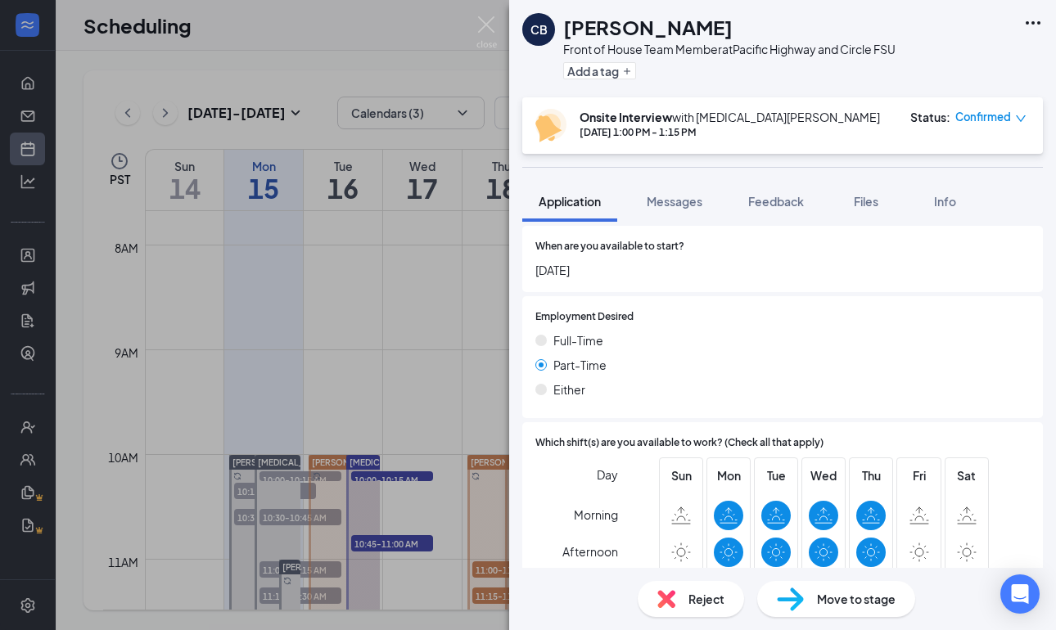
scroll to position [1103, 0]
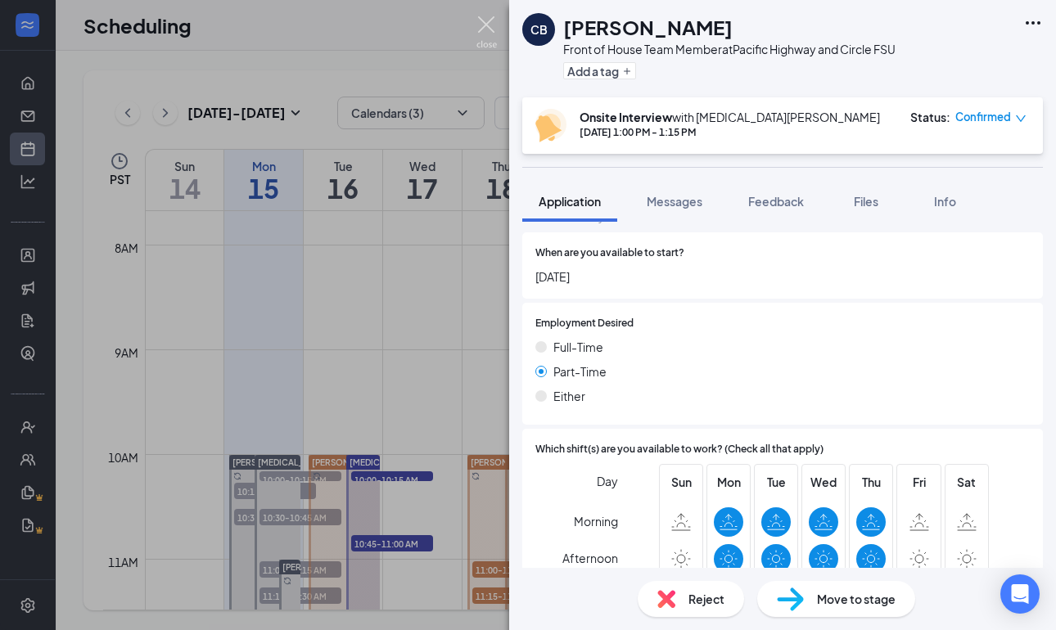
click at [486, 29] on img at bounding box center [486, 32] width 20 height 32
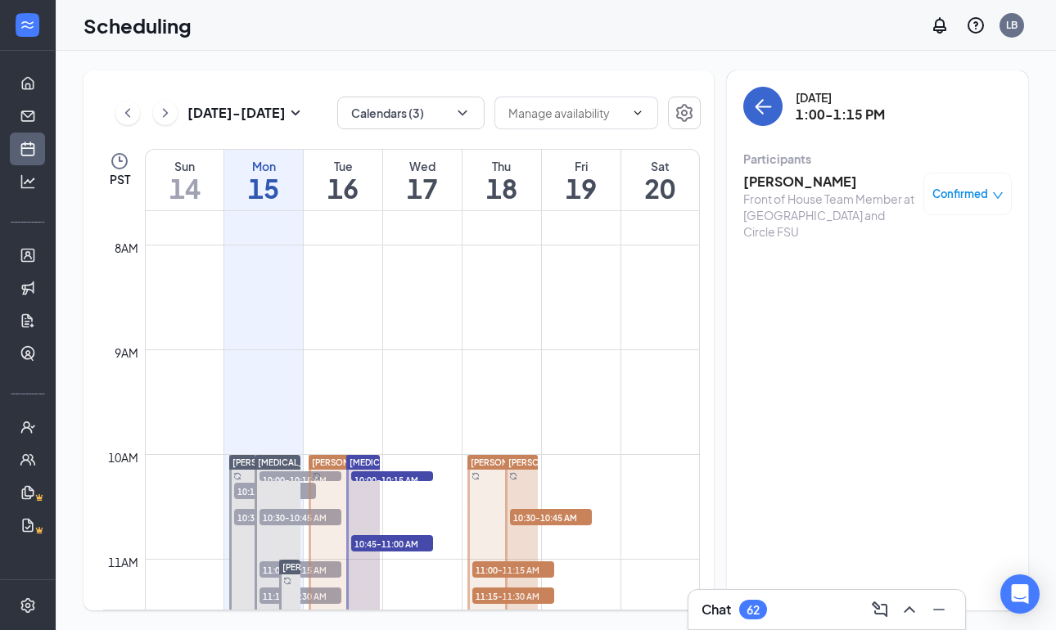
click at [751, 109] on button "back-button" at bounding box center [762, 106] width 39 height 39
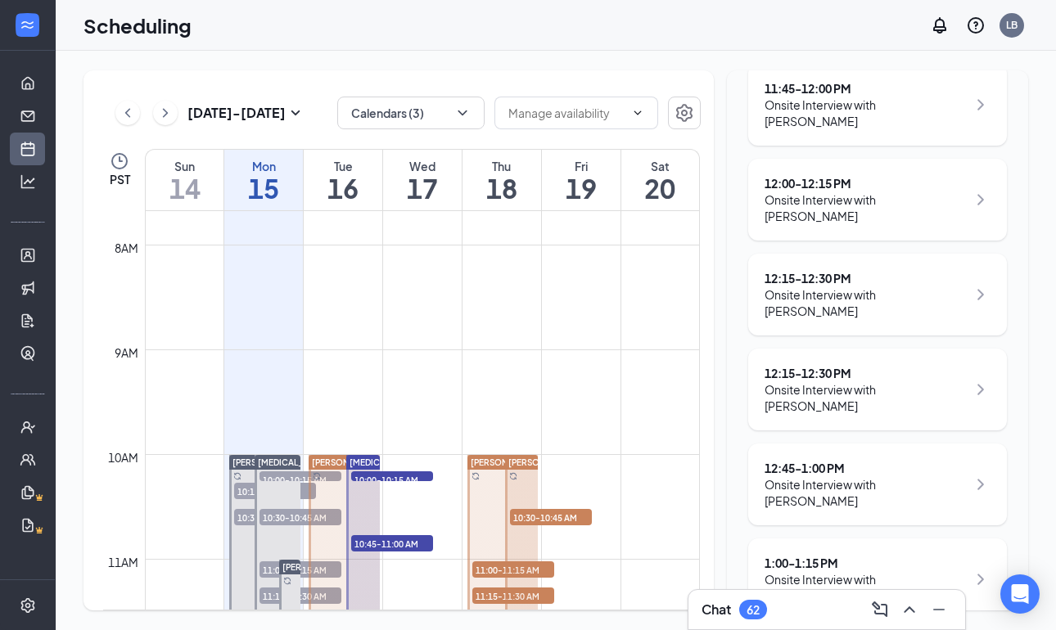
scroll to position [1210, 0]
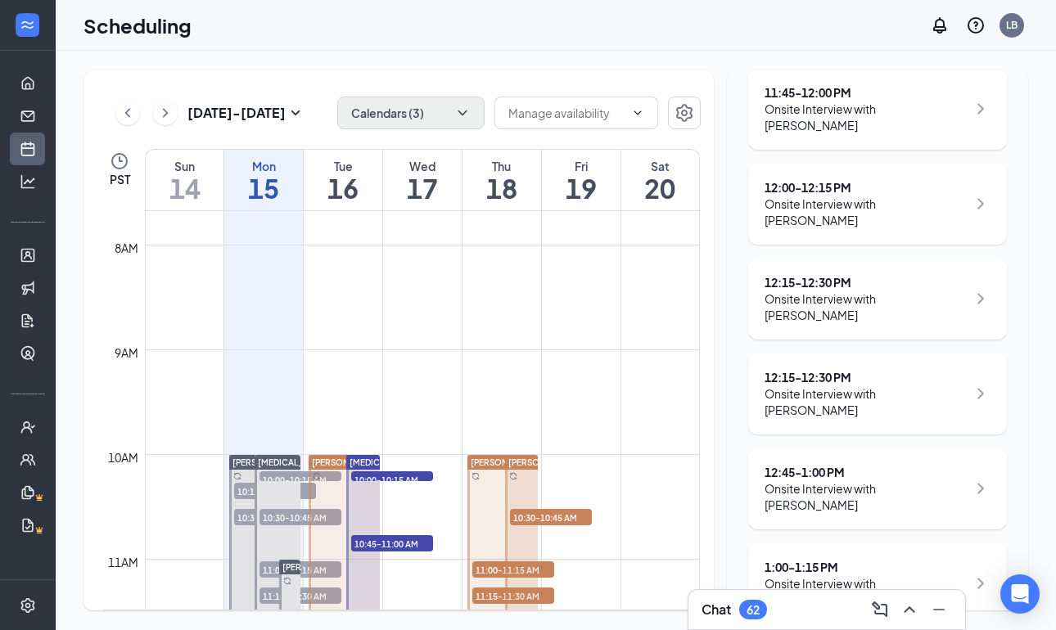
click at [459, 106] on icon "ChevronDown" at bounding box center [462, 113] width 16 height 16
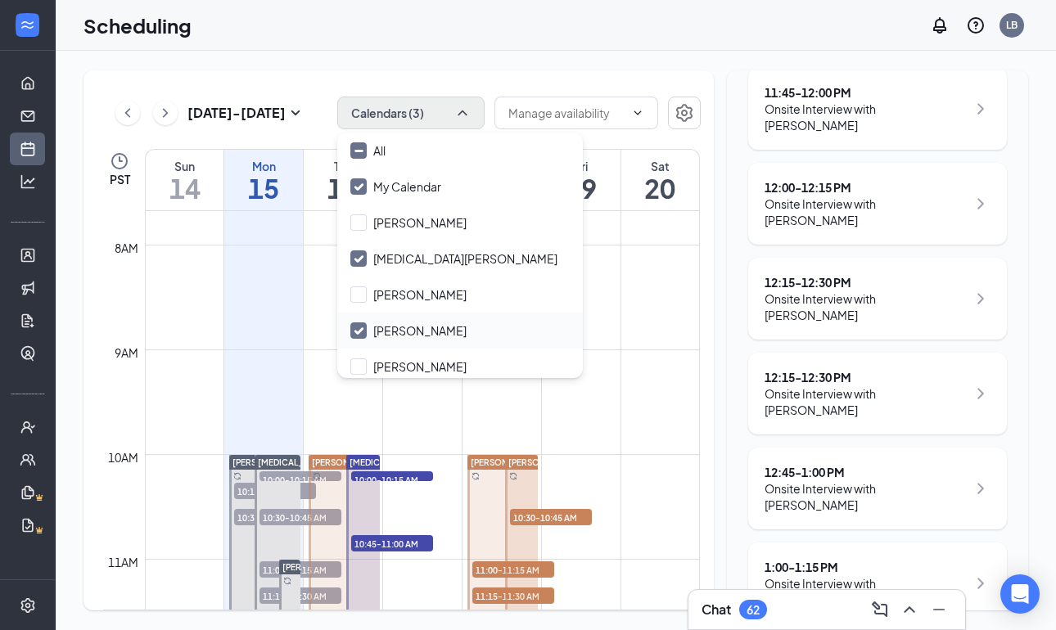
click at [354, 330] on input "[PERSON_NAME]" at bounding box center [408, 330] width 116 height 16
checkbox input "false"
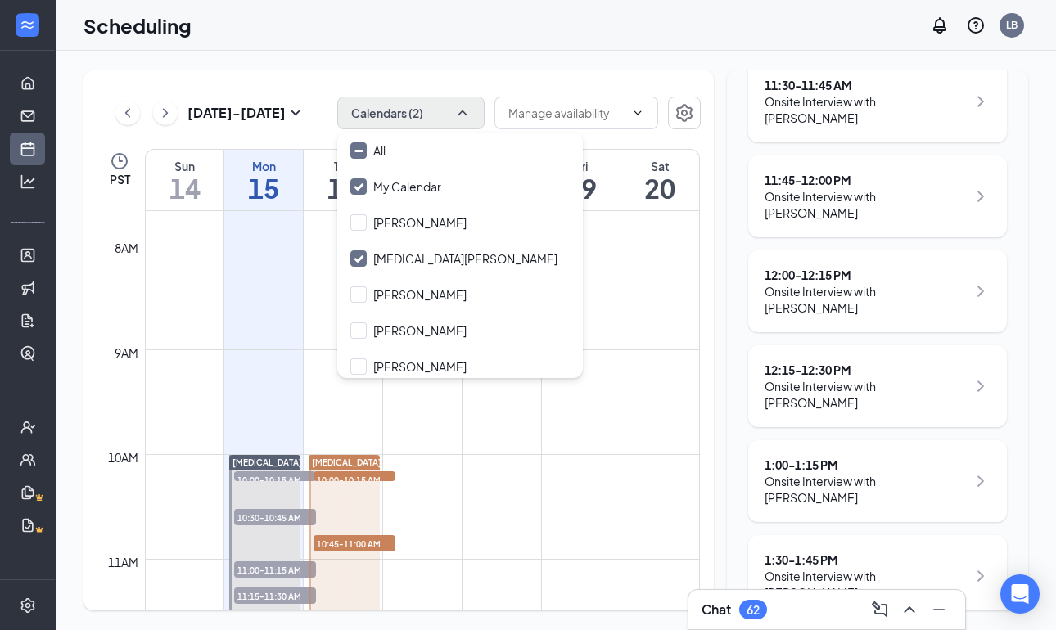
scroll to position [774, 0]
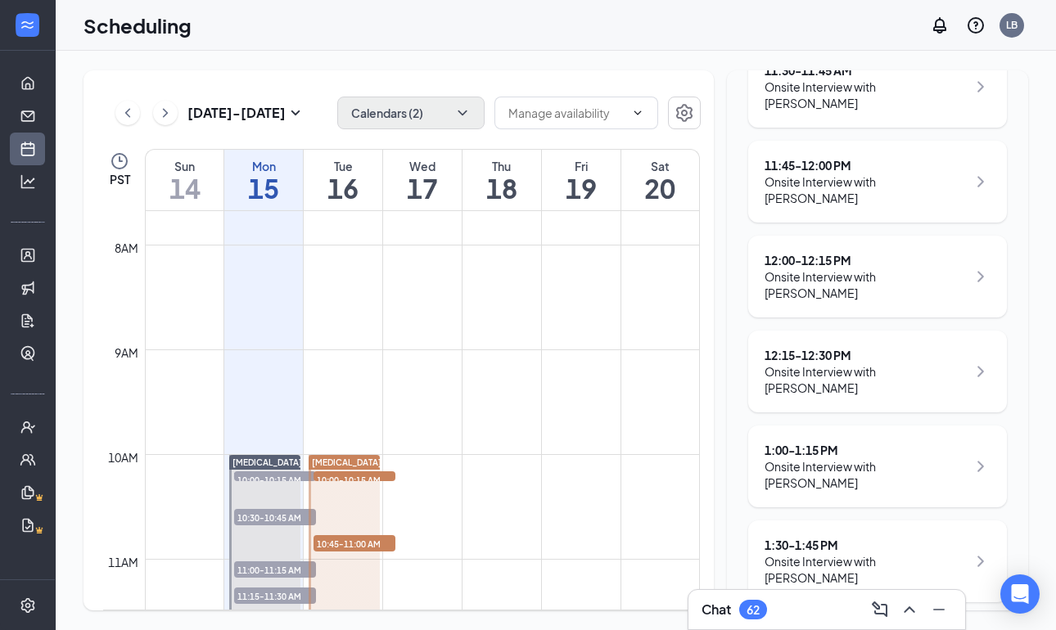
click at [740, 421] on div "[DATE] Your current interview 1:15 - 1:30 PM Onsite Interview with [PERSON_NAME…" at bounding box center [877, 294] width 301 height 1997
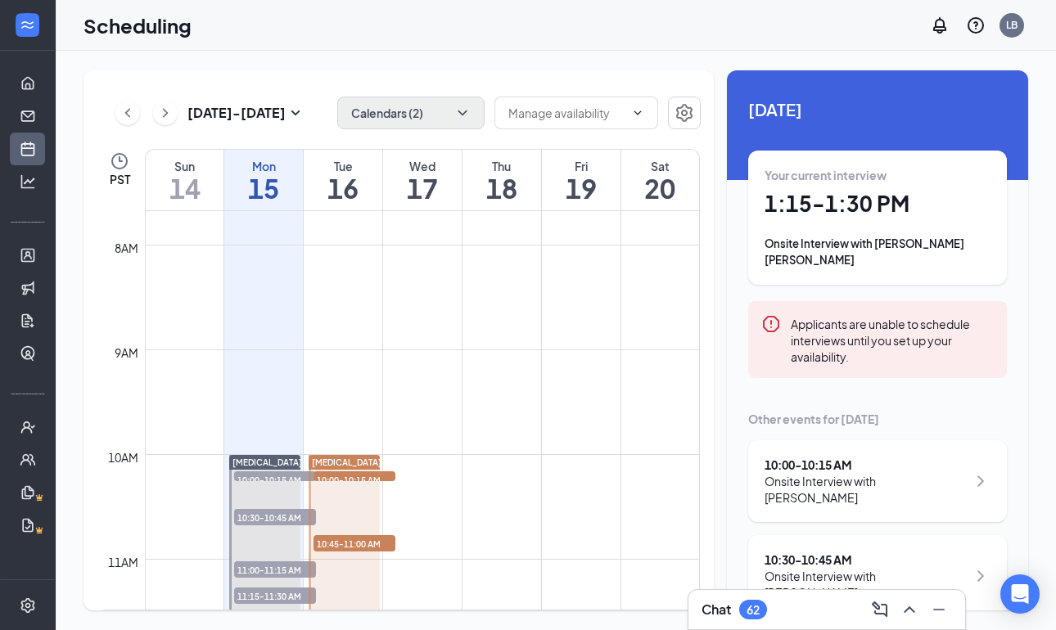
scroll to position [0, 0]
click at [876, 215] on h1 "1:15 - 1:30 PM" at bounding box center [877, 204] width 226 height 28
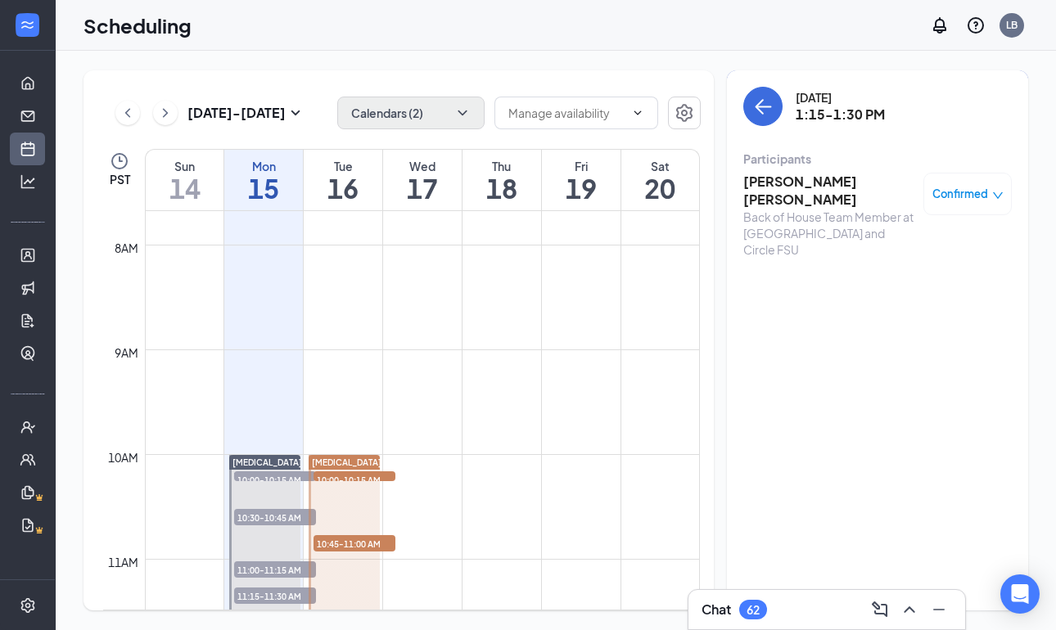
click at [768, 182] on h3 "[PERSON_NAME] [PERSON_NAME]" at bounding box center [829, 191] width 172 height 36
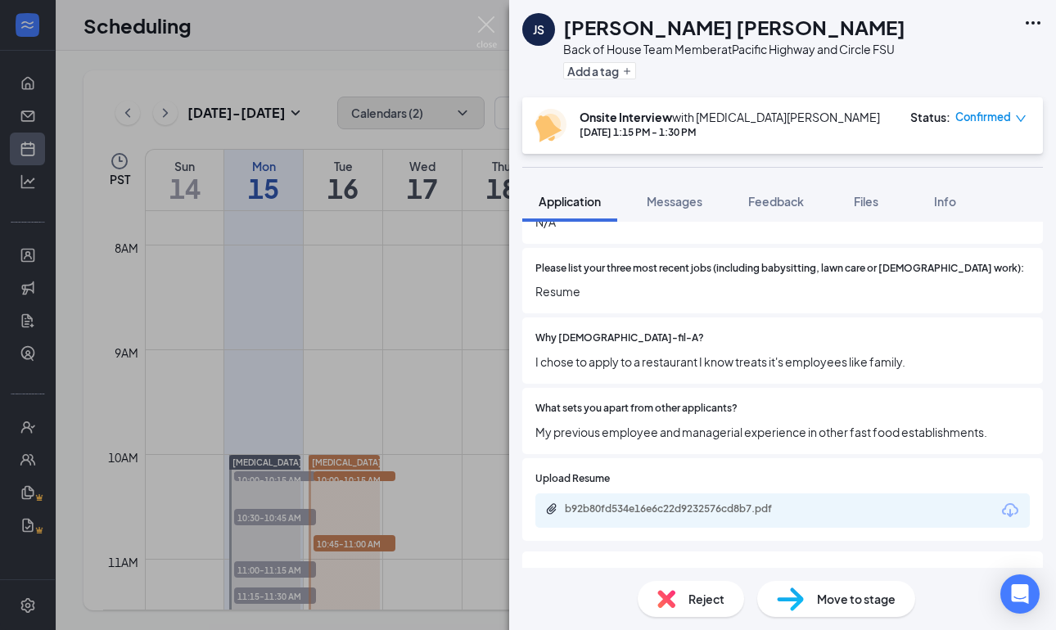
scroll to position [525, 0]
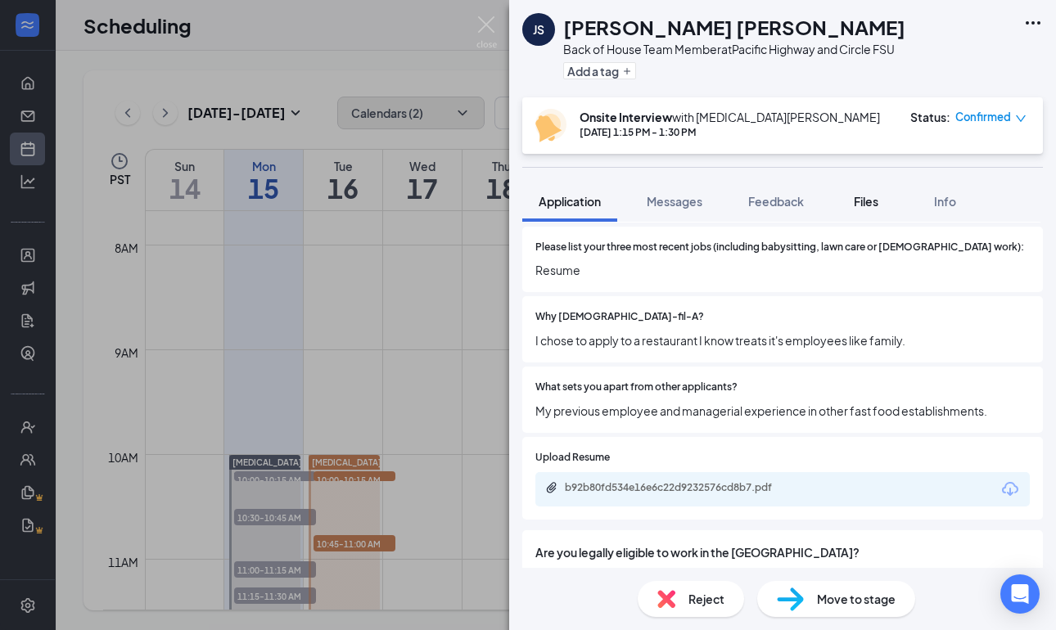
click at [868, 192] on button "Files" at bounding box center [865, 201] width 65 height 41
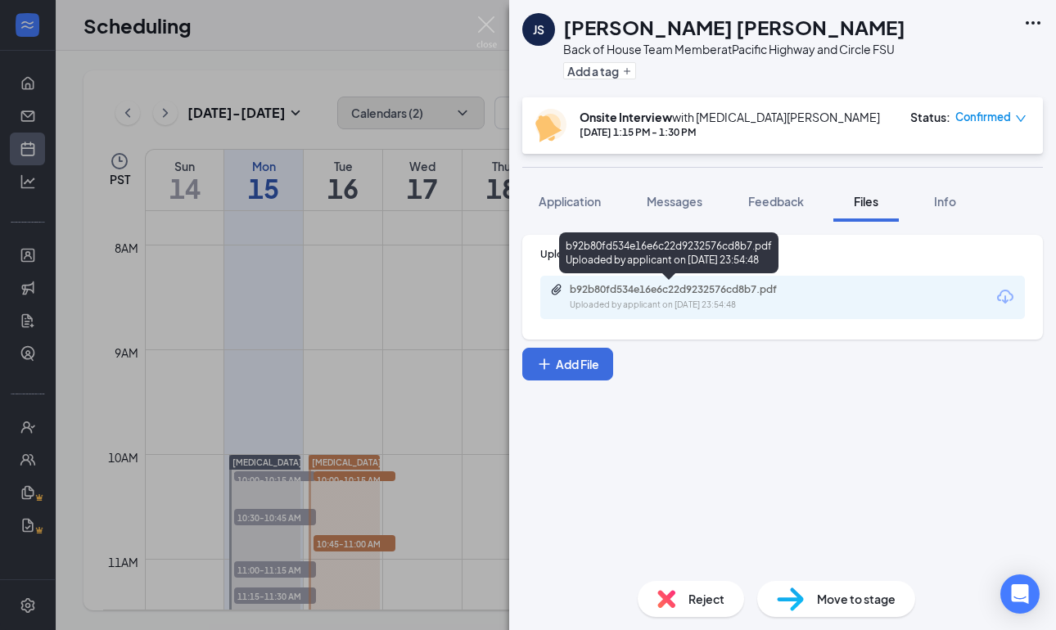
click at [615, 301] on div "Uploaded by applicant on [DATE] 23:54:48" at bounding box center [692, 305] width 245 height 13
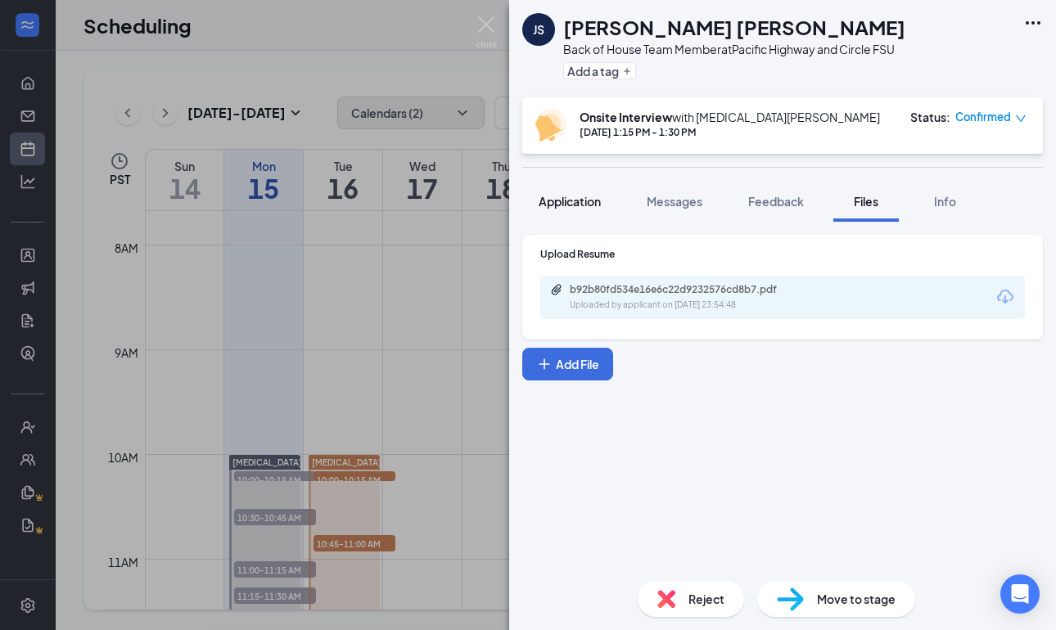
click at [565, 202] on span "Application" at bounding box center [569, 201] width 62 height 15
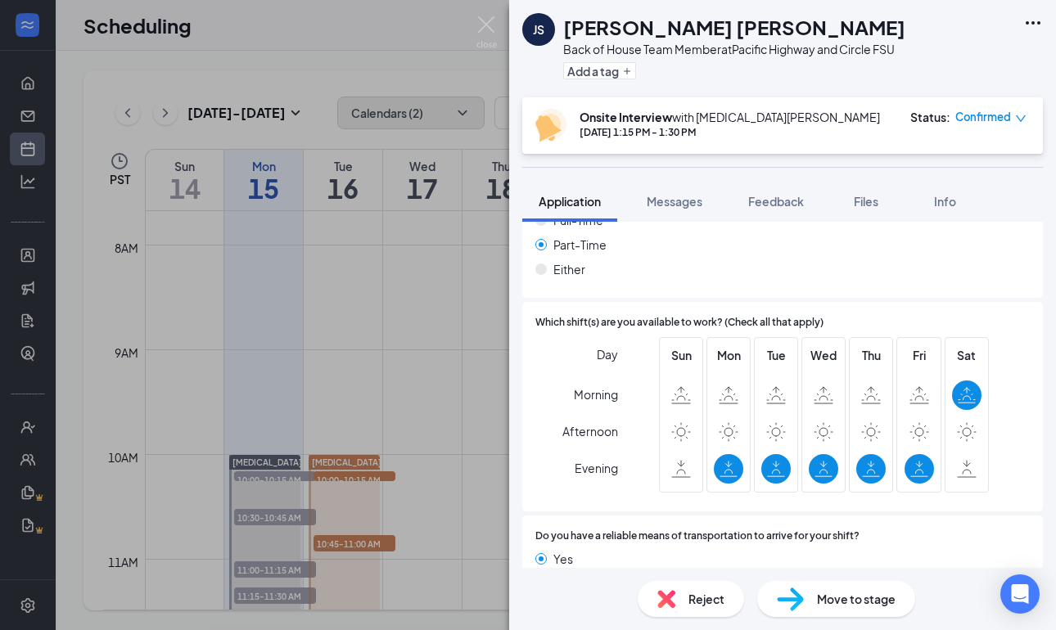
scroll to position [1087, 0]
click at [494, 29] on img at bounding box center [486, 32] width 20 height 32
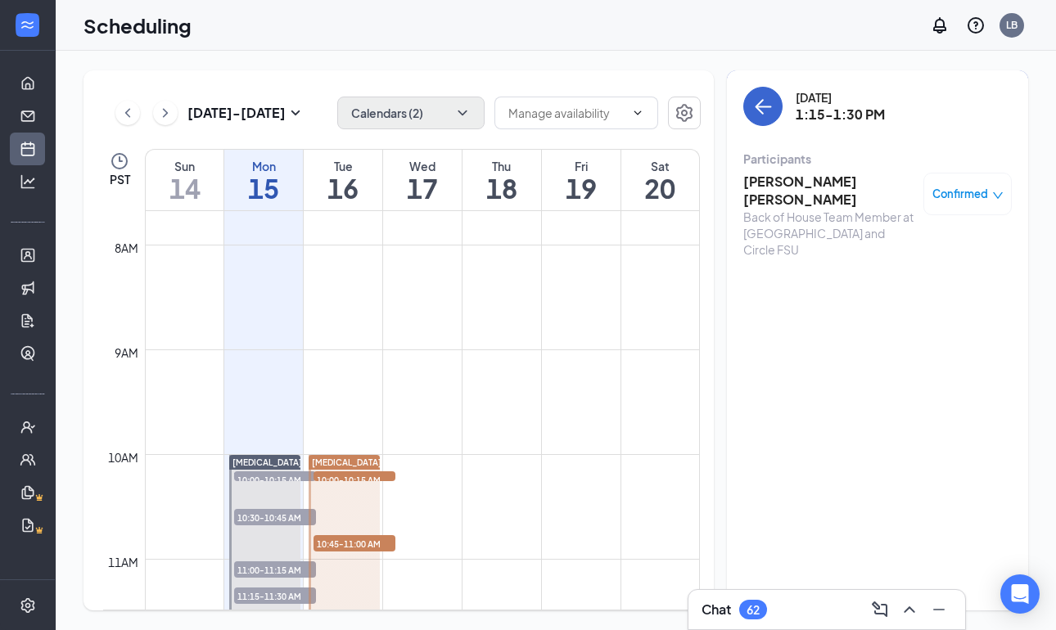
click at [772, 112] on button "back-button" at bounding box center [762, 106] width 39 height 39
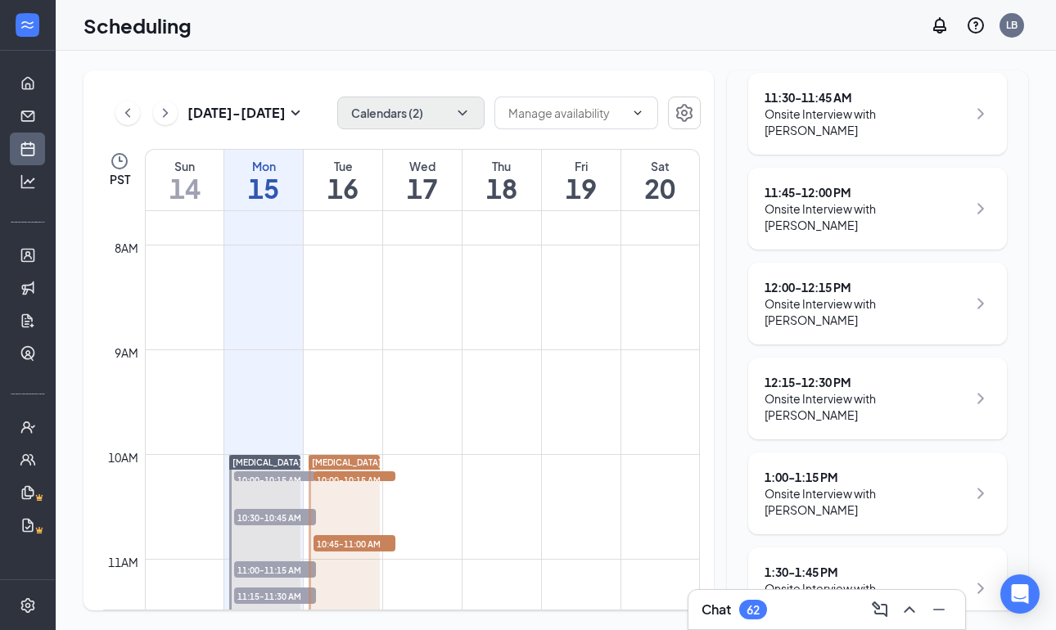
scroll to position [750, 0]
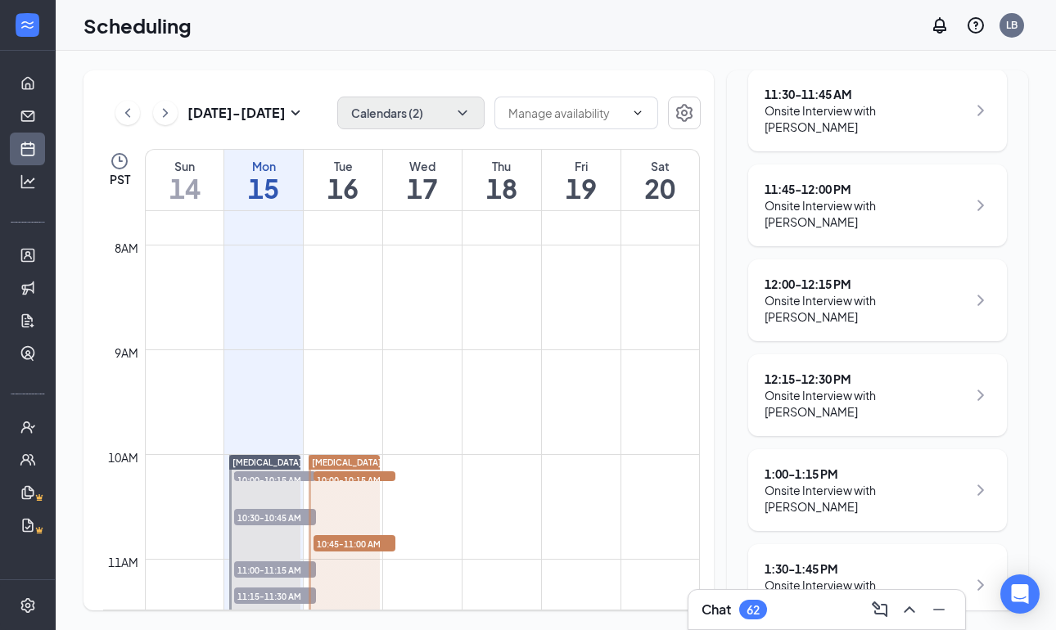
click at [800, 561] on div "1:30 - 1:45 PM" at bounding box center [865, 569] width 202 height 16
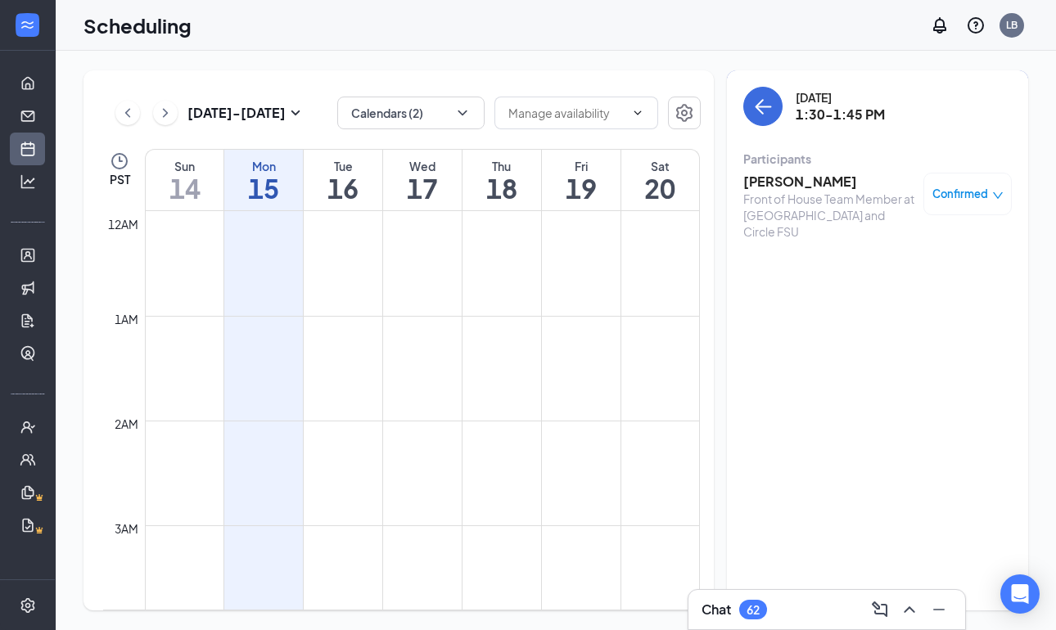
scroll to position [804, 0]
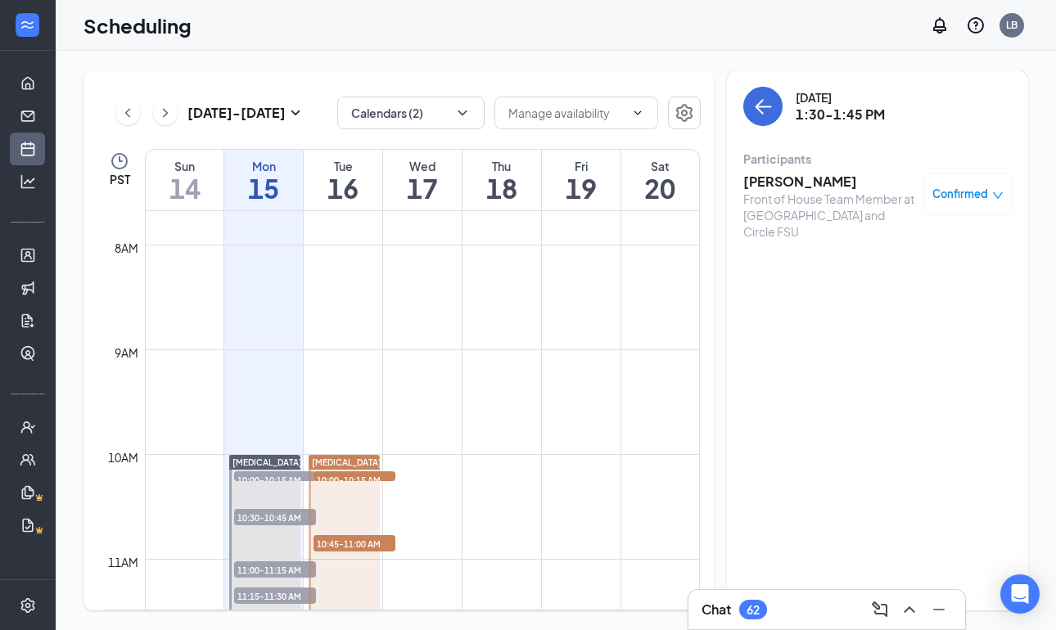
click at [781, 183] on h3 "[PERSON_NAME]" at bounding box center [829, 182] width 172 height 18
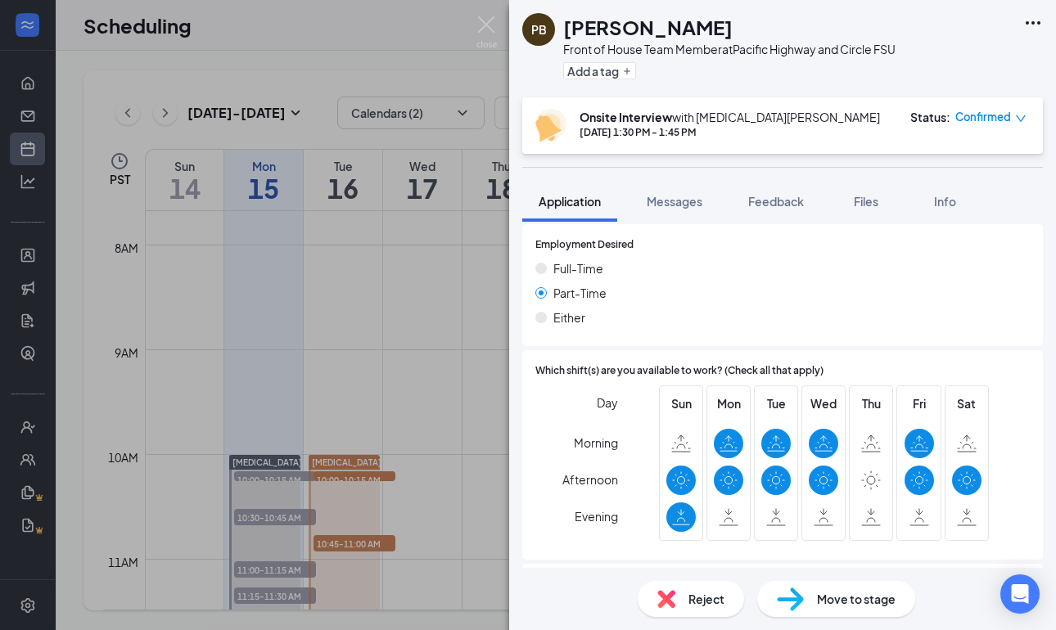
scroll to position [1103, 0]
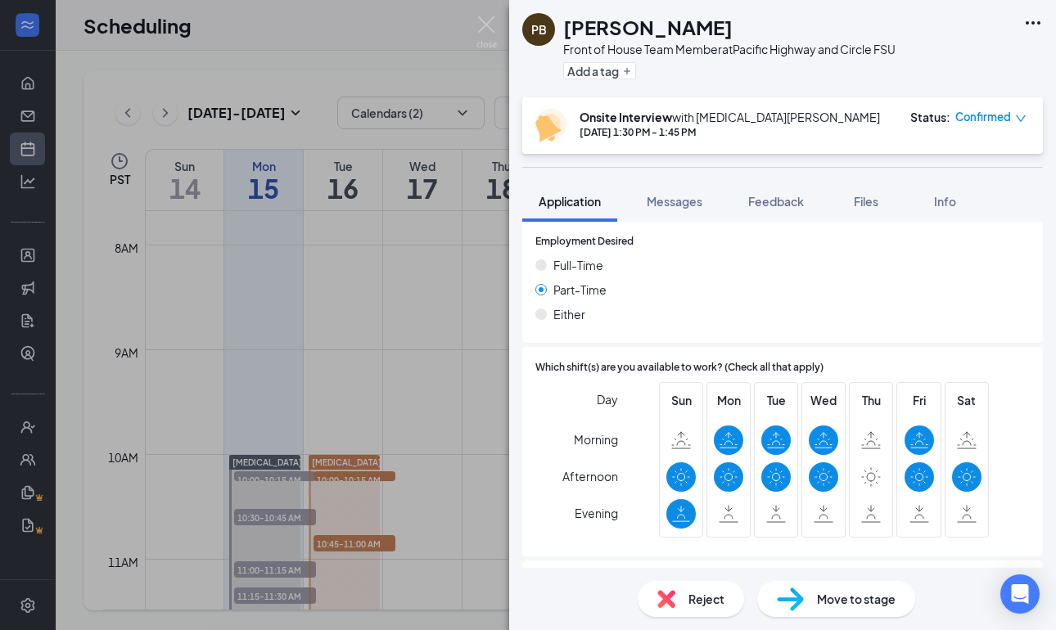
drag, startPoint x: 932, startPoint y: 6, endPoint x: 567, endPoint y: 188, distance: 408.0
click at [567, 188] on button "Application" at bounding box center [569, 201] width 95 height 41
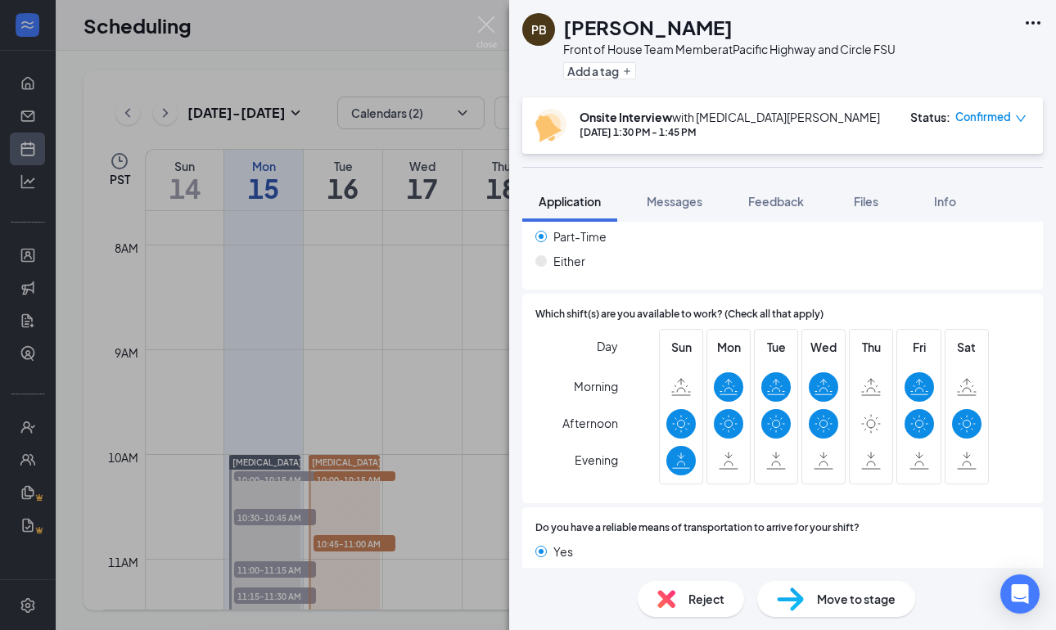
scroll to position [1155, 0]
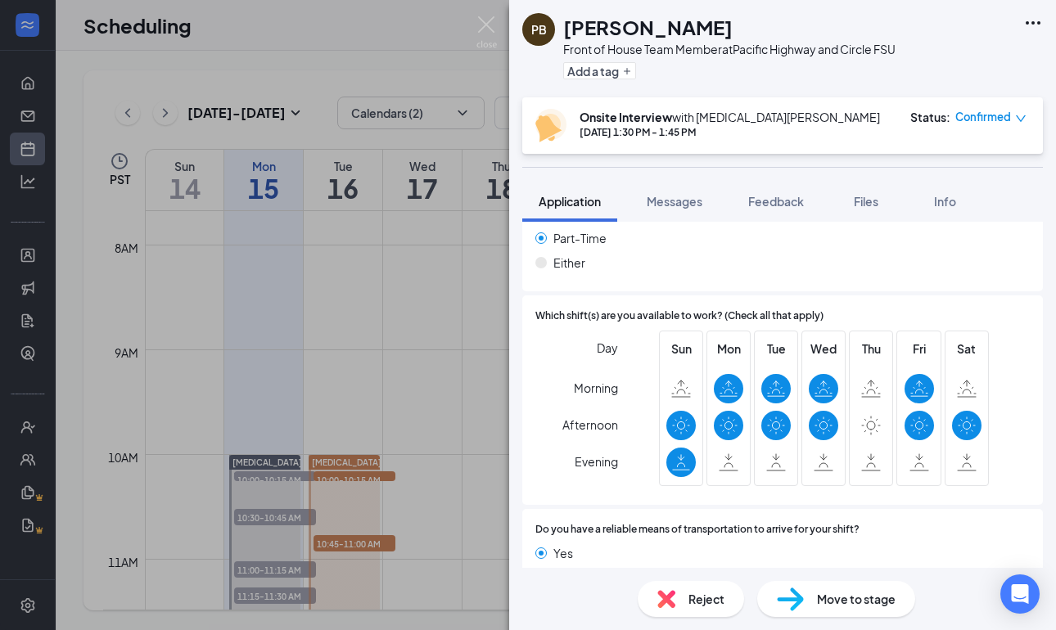
click at [498, 26] on div "PB [PERSON_NAME] Front of House Team Member at [GEOGRAPHIC_DATA] and Circle FSU…" at bounding box center [528, 315] width 1056 height 630
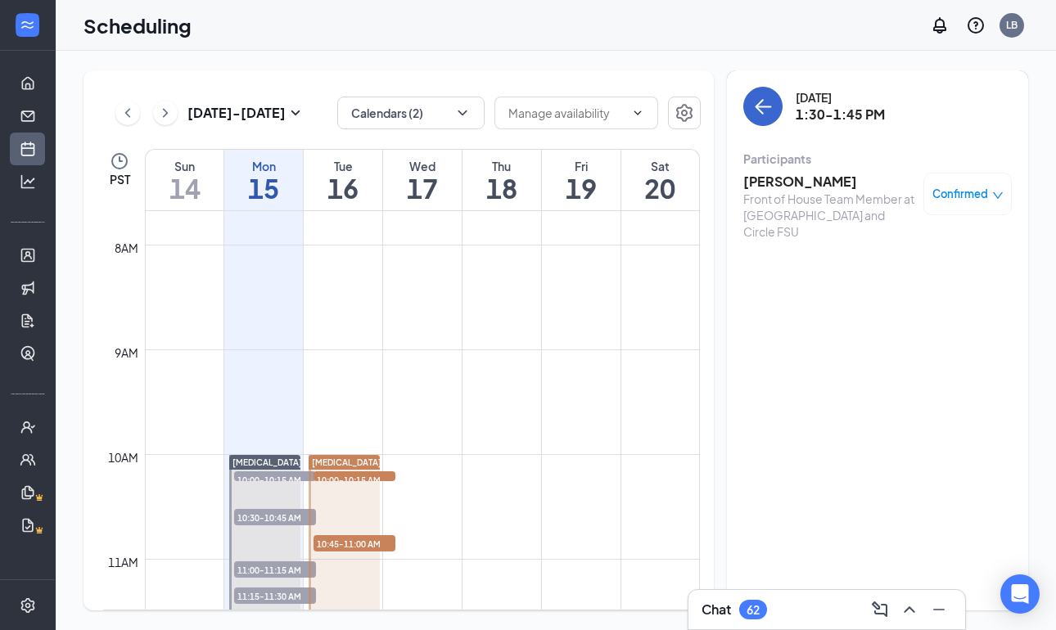
click at [758, 110] on icon "ArrowLeft" at bounding box center [759, 107] width 8 height 16
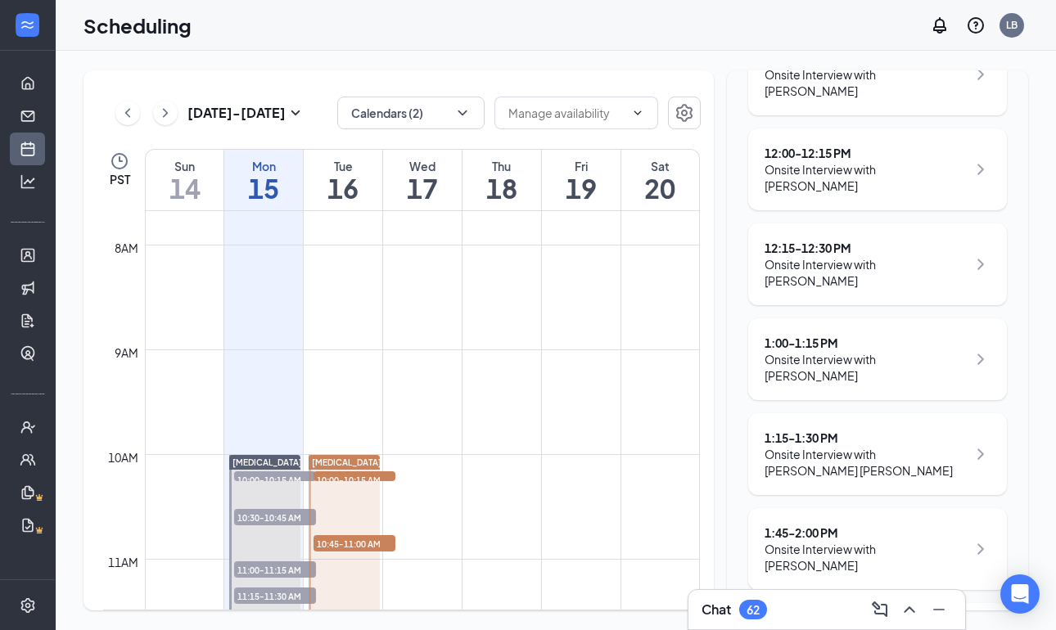
scroll to position [866, 0]
click at [812, 524] on div "1:45 - 2:00 PM" at bounding box center [865, 532] width 202 height 16
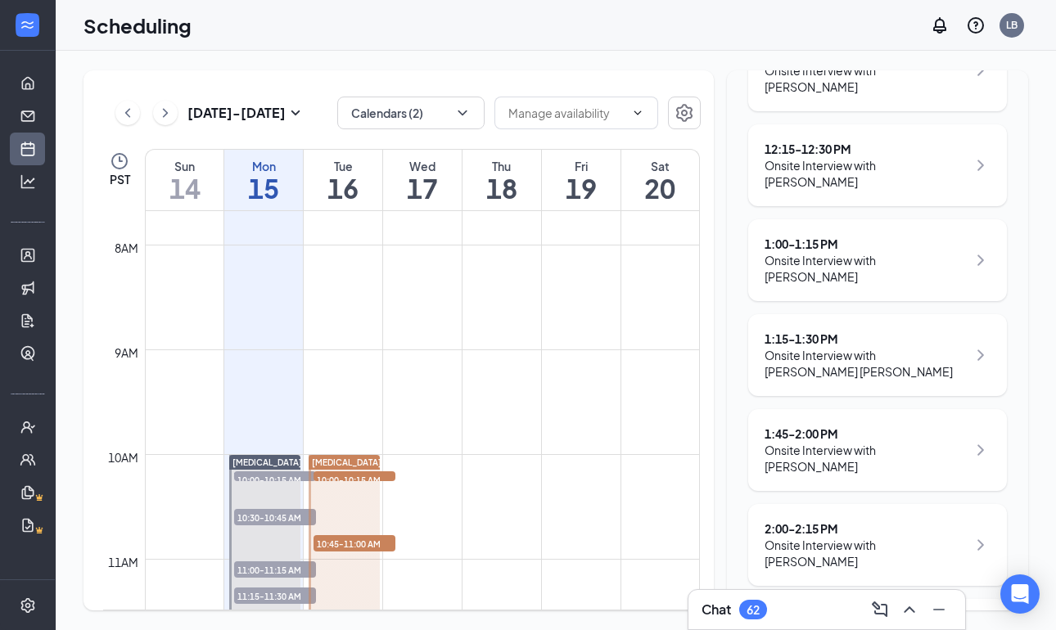
scroll to position [937, 0]
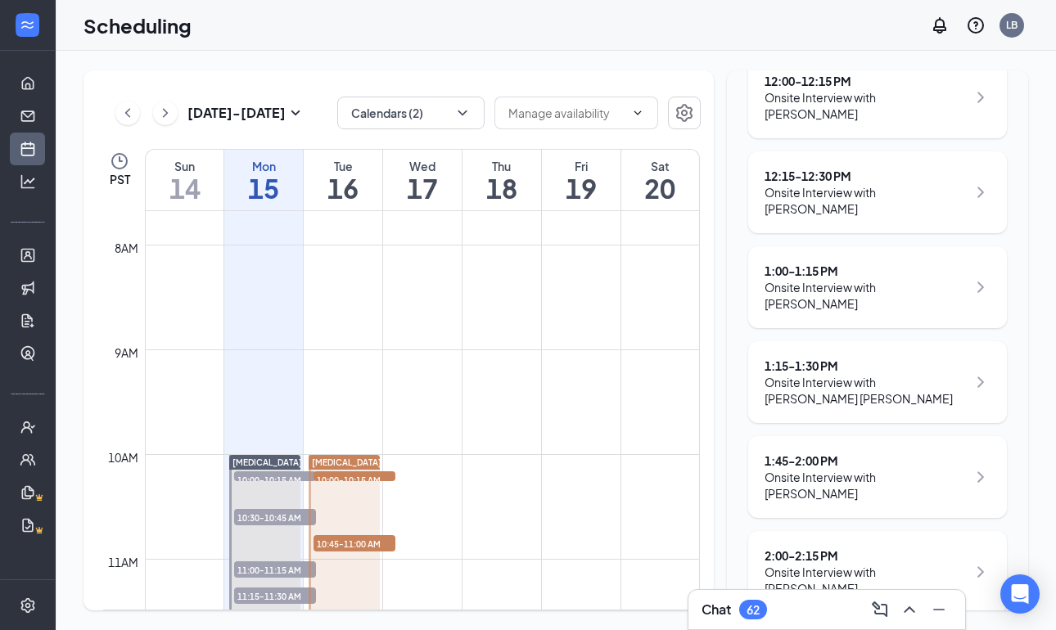
click at [822, 453] on div "1:45 - 2:00 PM" at bounding box center [865, 461] width 202 height 16
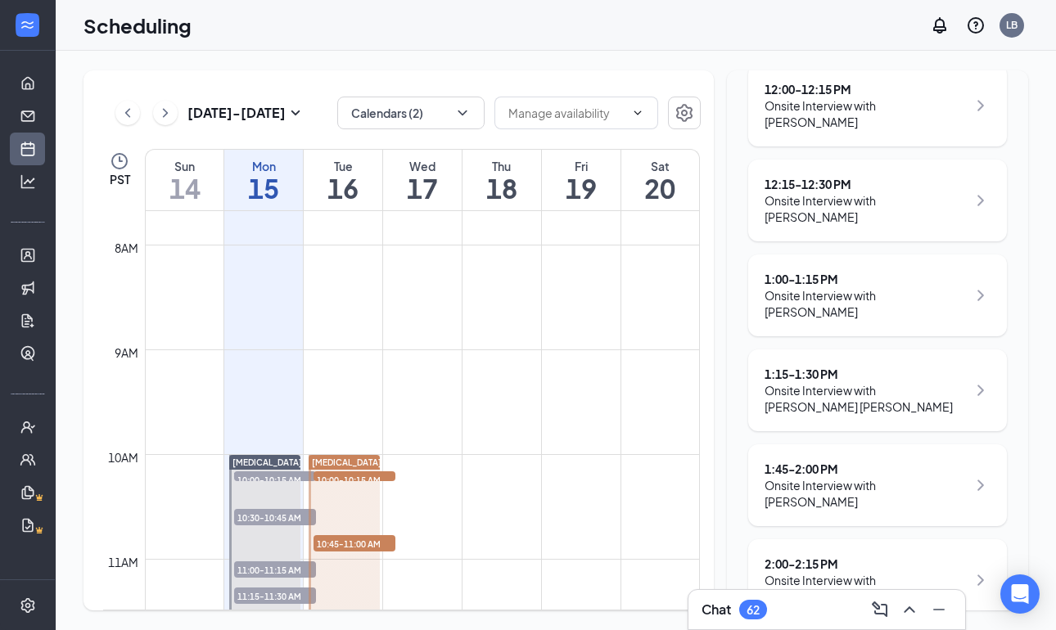
click at [818, 461] on div "1:45 - 2:00 PM" at bounding box center [865, 469] width 202 height 16
click at [818, 477] on div "Onsite Interview with [PERSON_NAME]" at bounding box center [865, 493] width 202 height 33
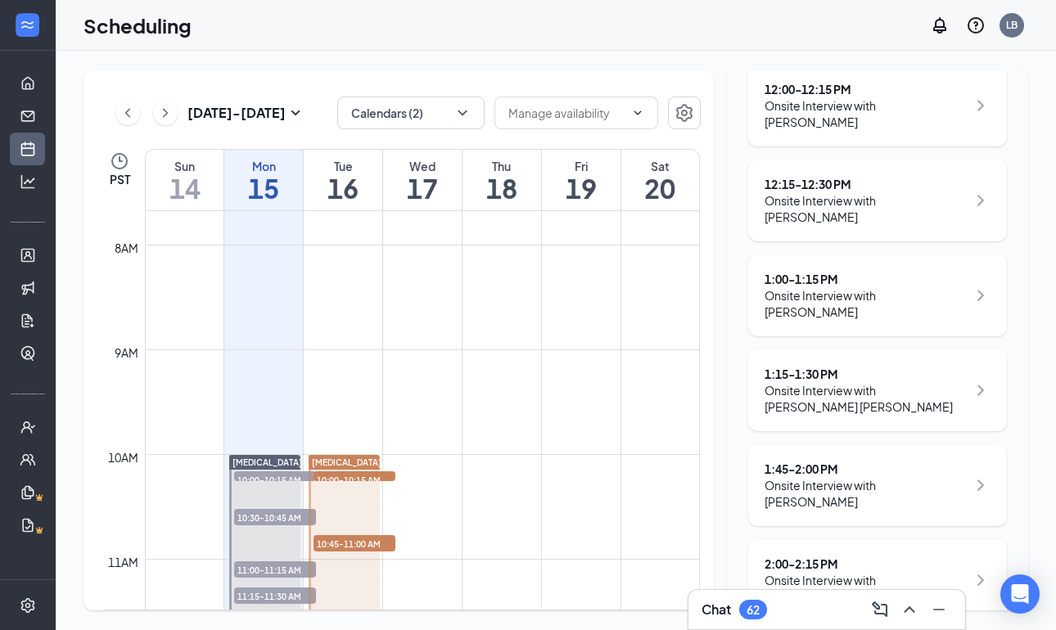
click at [977, 475] on icon "ChevronRight" at bounding box center [981, 485] width 20 height 20
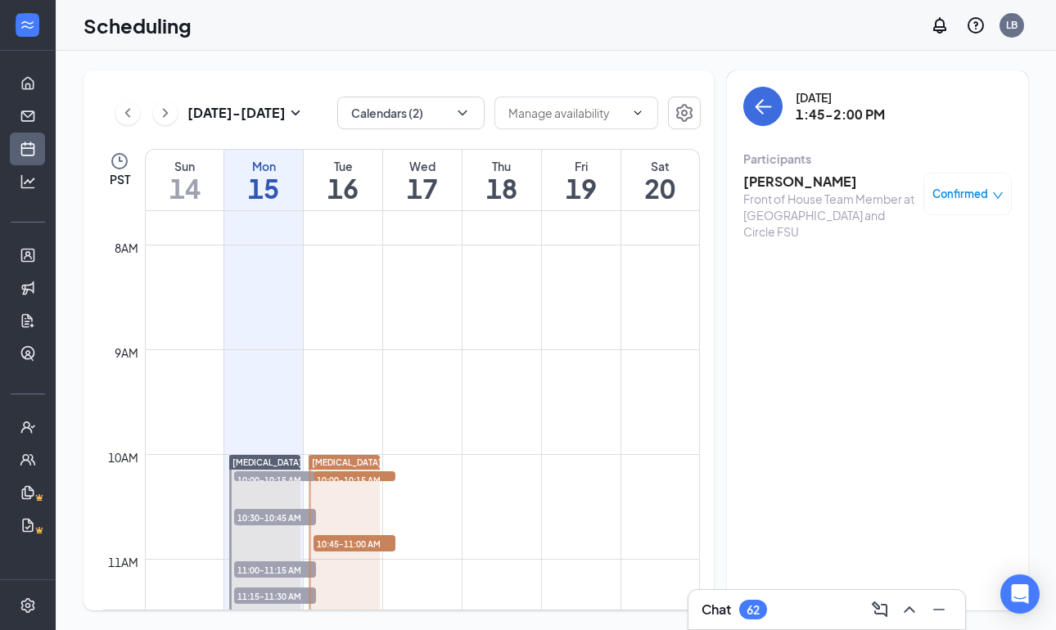
click at [780, 178] on h3 "[PERSON_NAME]" at bounding box center [829, 182] width 172 height 18
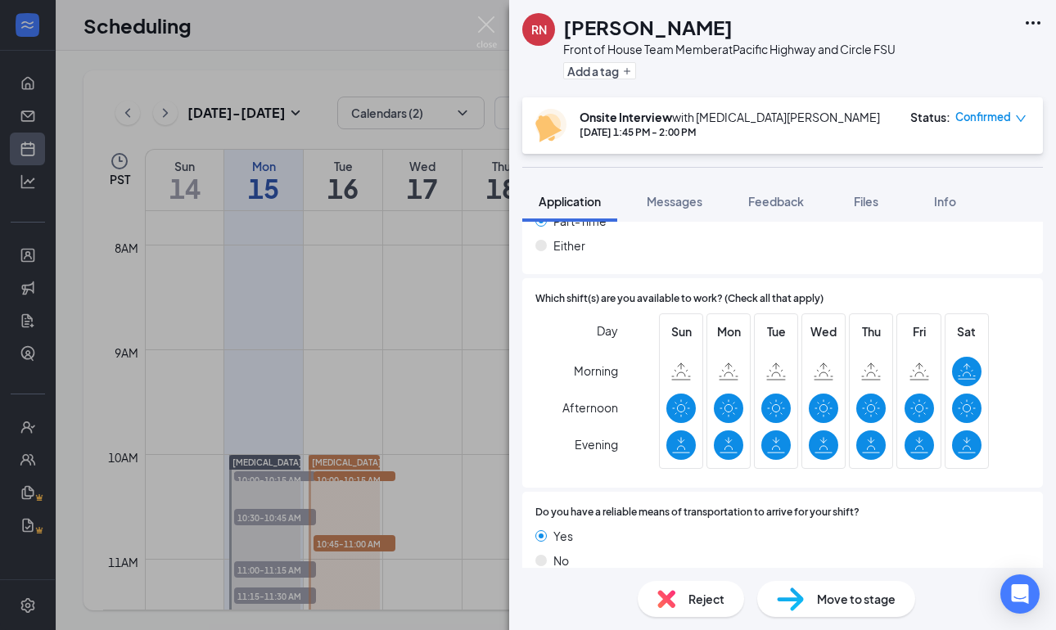
scroll to position [1104, 0]
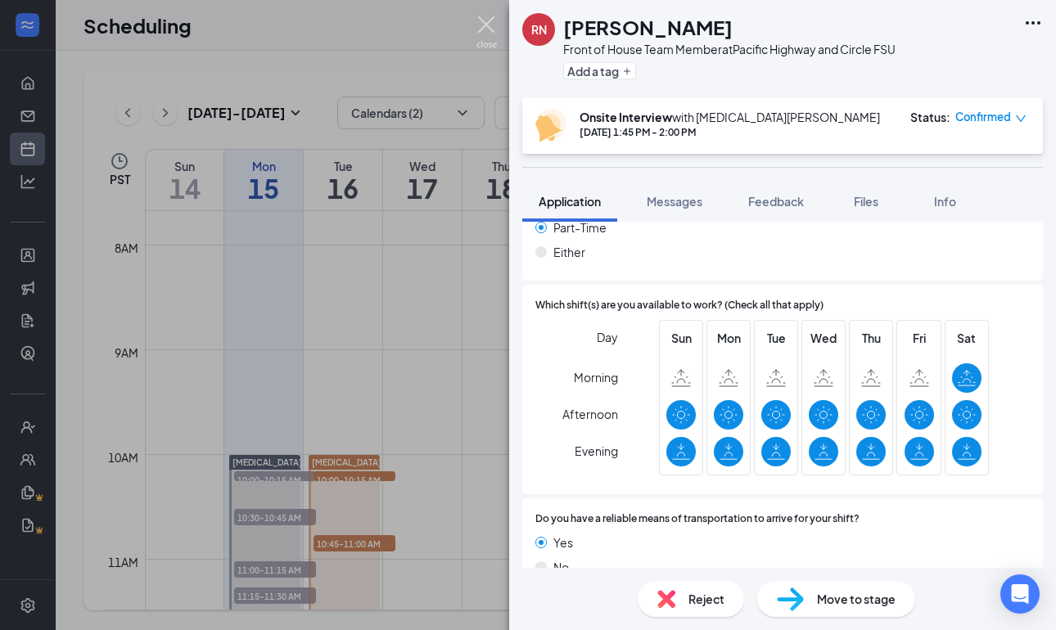
click at [480, 20] on img at bounding box center [486, 32] width 20 height 32
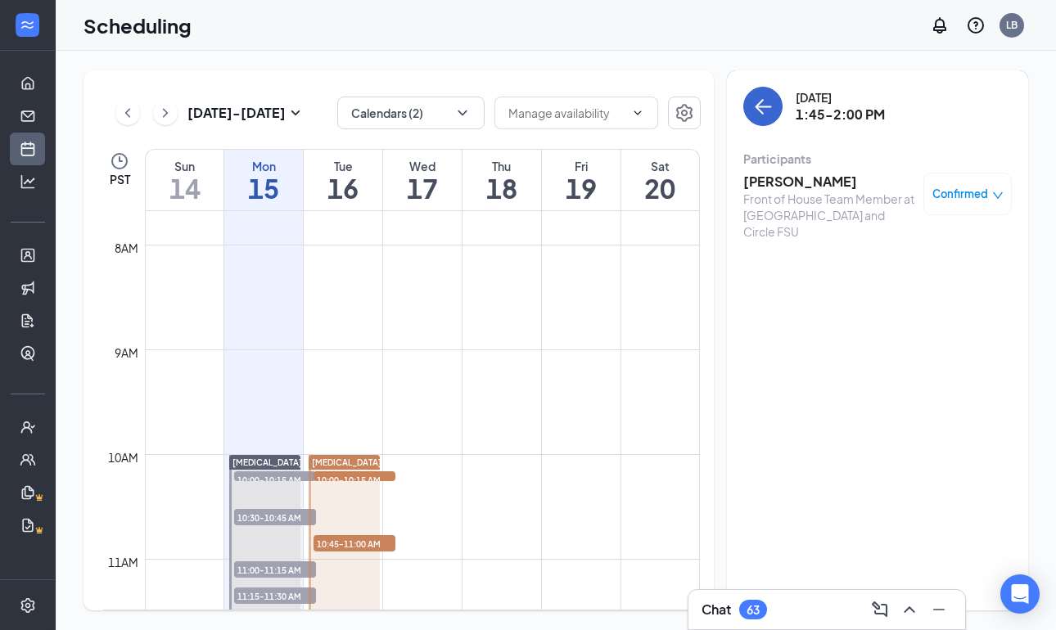
click at [770, 110] on icon "ArrowLeft" at bounding box center [763, 107] width 20 height 20
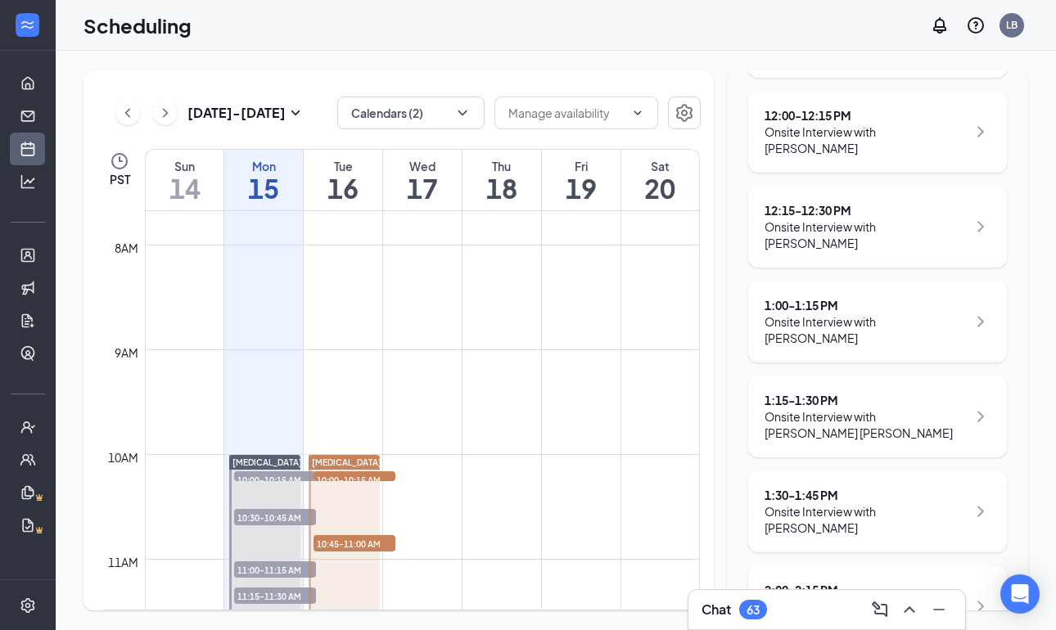
scroll to position [904, 0]
click at [849, 580] on div "2:00 - 2:15 PM" at bounding box center [865, 588] width 202 height 16
click at [808, 580] on div "2:00 - 2:15 PM" at bounding box center [865, 588] width 202 height 16
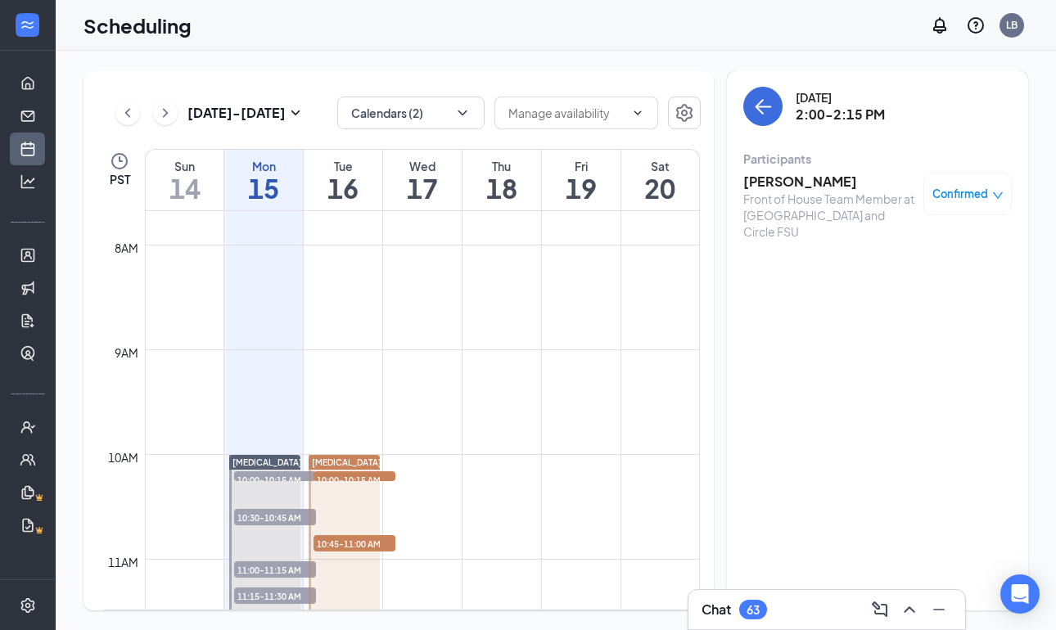
scroll to position [7, 0]
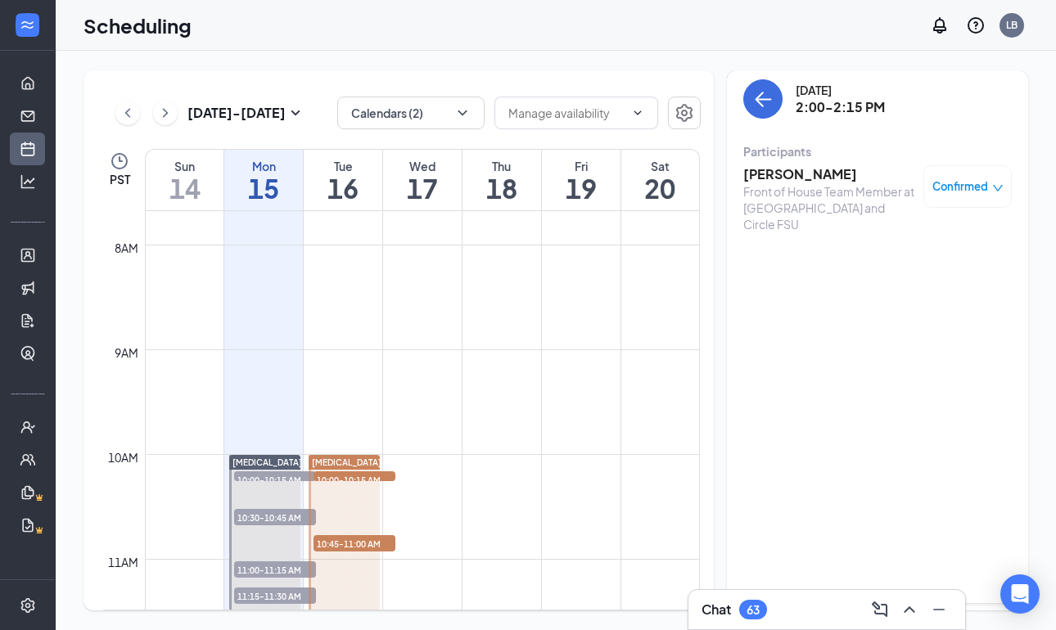
click at [812, 173] on h3 "[PERSON_NAME]" at bounding box center [829, 174] width 172 height 18
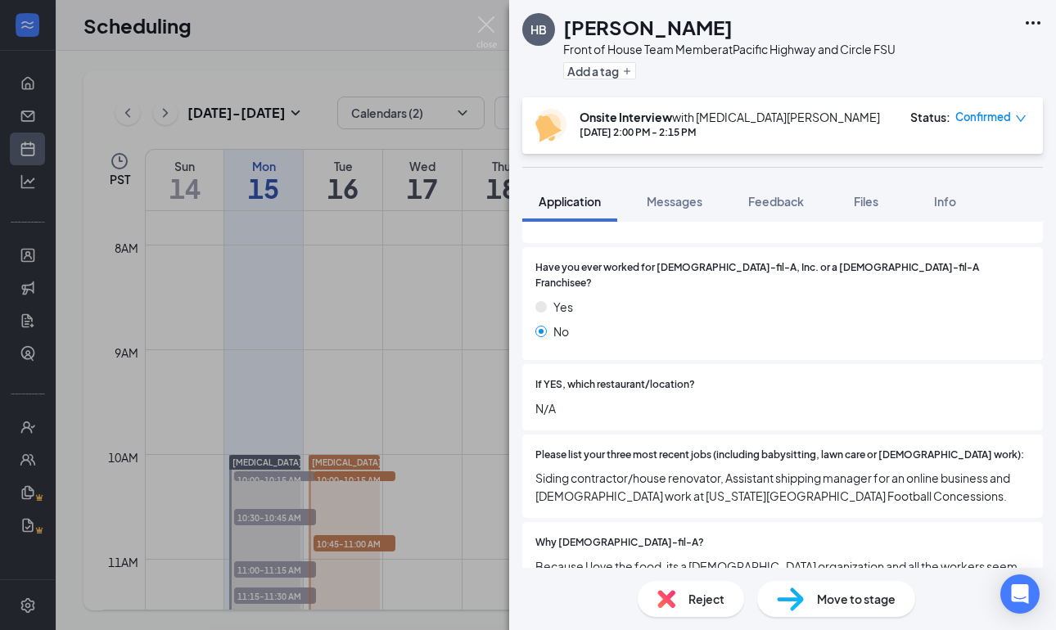
scroll to position [316, 0]
click at [487, 33] on img at bounding box center [486, 32] width 20 height 32
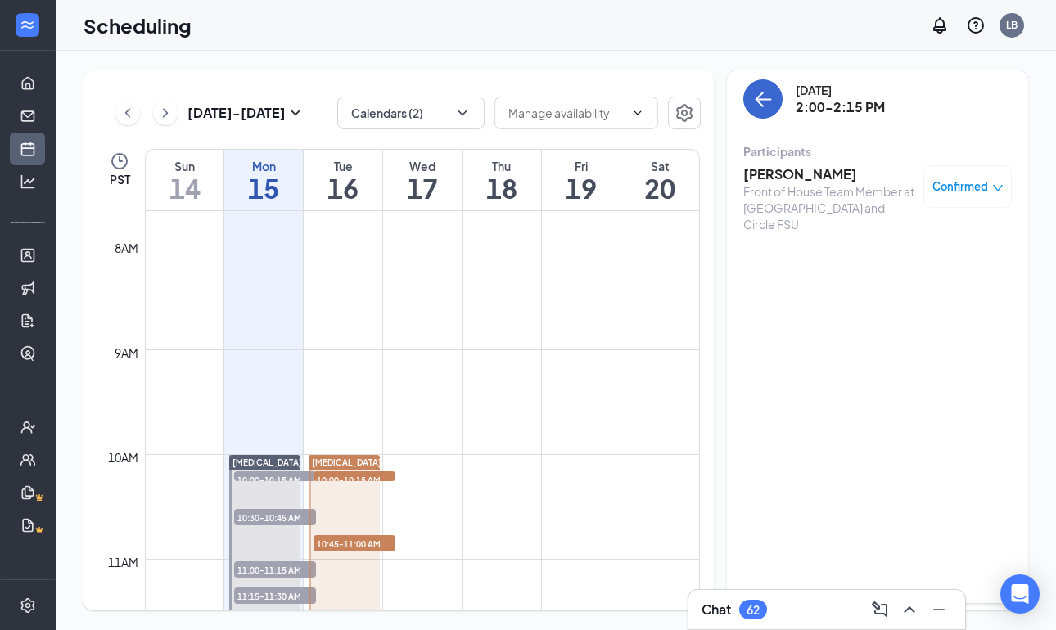
click at [758, 105] on icon "ArrowLeft" at bounding box center [763, 99] width 20 height 20
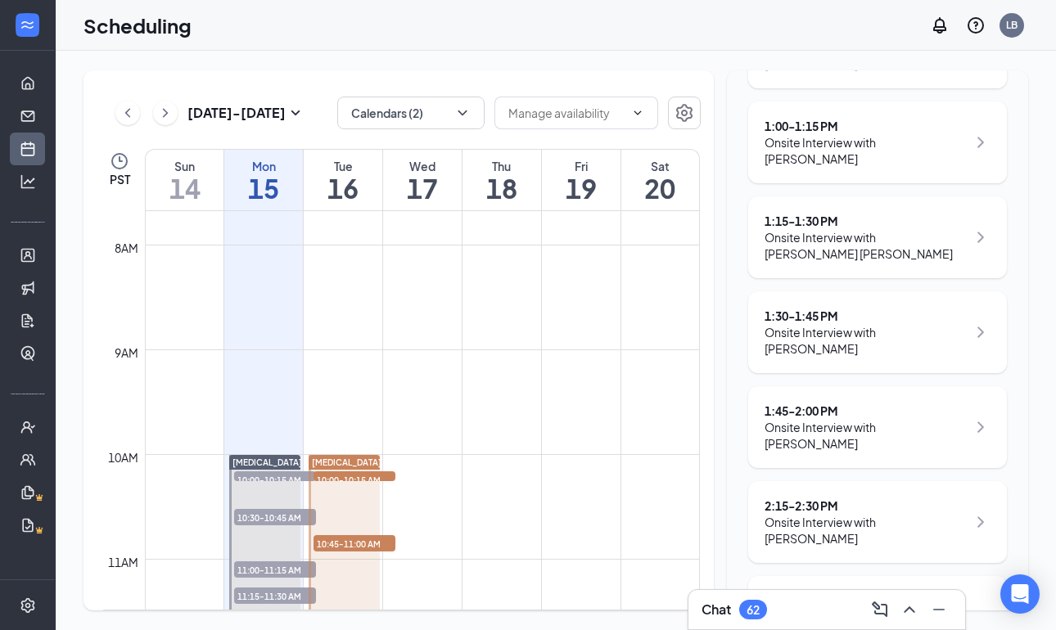
scroll to position [1083, 0]
drag, startPoint x: 488, startPoint y: 25, endPoint x: 583, endPoint y: 30, distance: 95.9
click at [583, 30] on div "Scheduling LB" at bounding box center [556, 25] width 1000 height 51
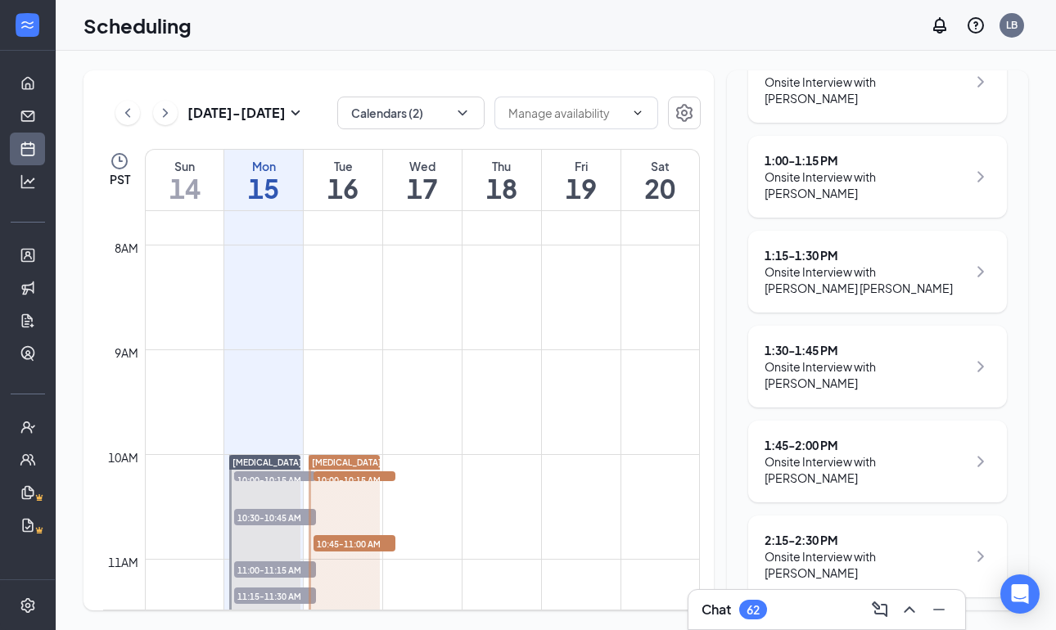
scroll to position [1057, 0]
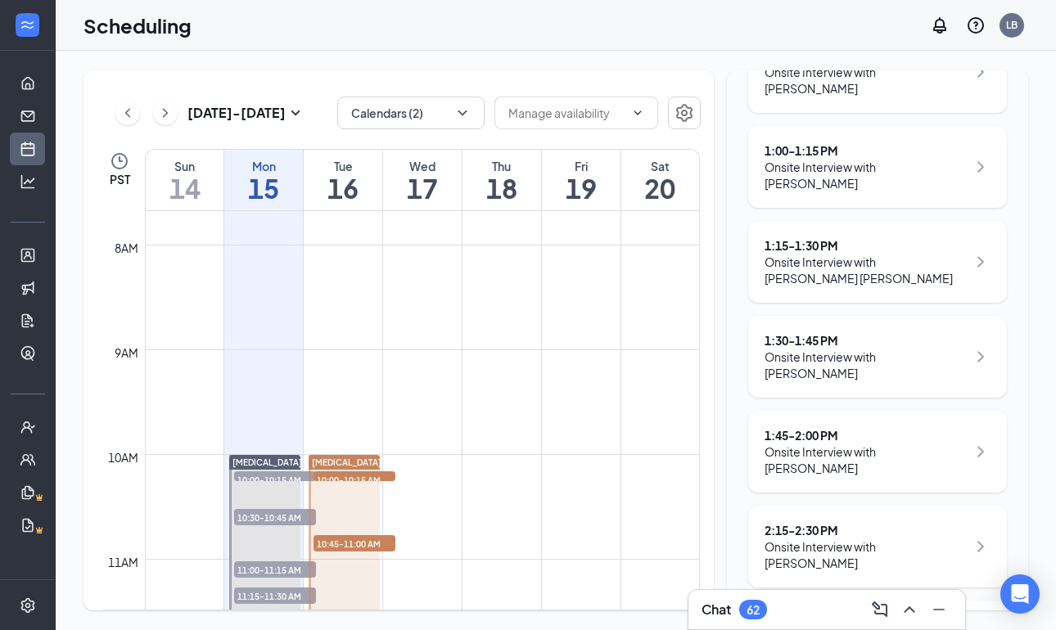
click at [805, 522] on div "2:15 - 2:30 PM" at bounding box center [865, 530] width 202 height 16
click at [802, 522] on div "2:15 - 2:30 PM" at bounding box center [865, 530] width 202 height 16
click at [790, 522] on div "2:15 - 2:30 PM" at bounding box center [865, 530] width 202 height 16
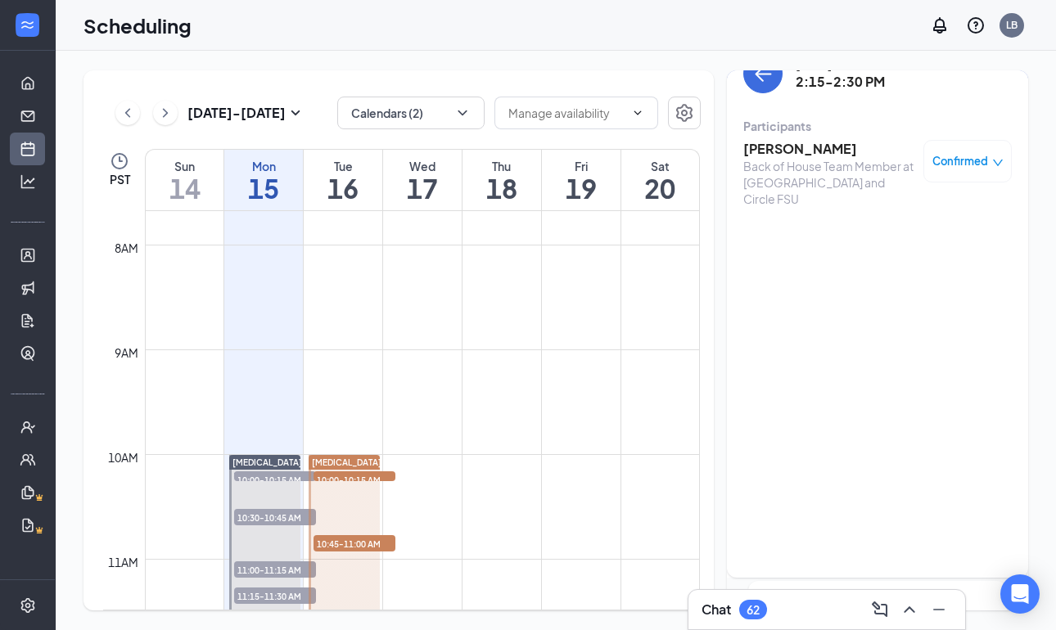
scroll to position [38, 0]
click at [793, 145] on h3 "[PERSON_NAME]" at bounding box center [829, 144] width 172 height 18
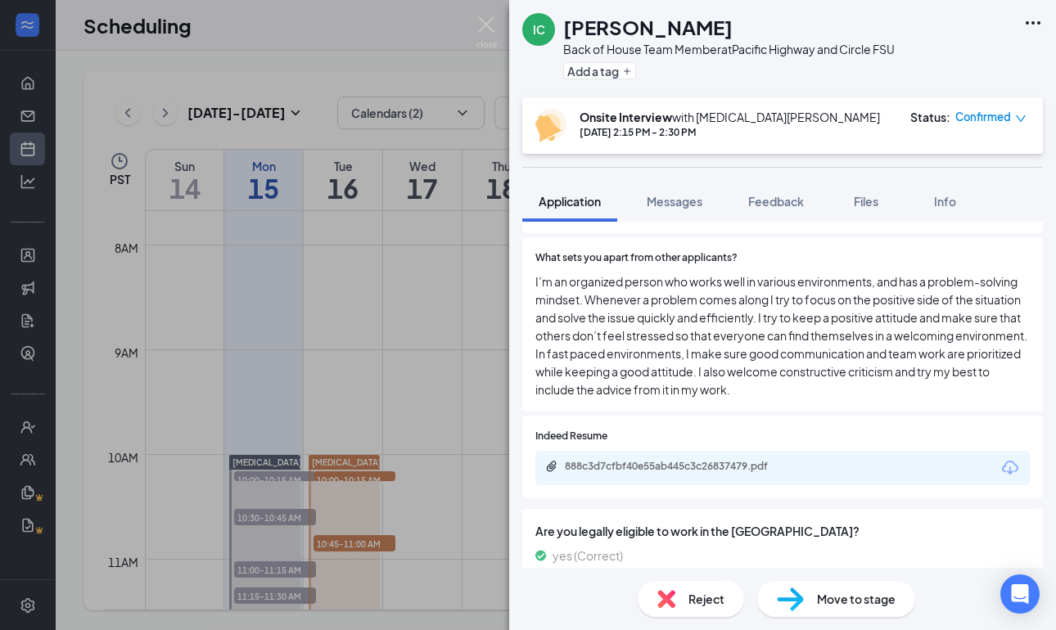
scroll to position [868, 0]
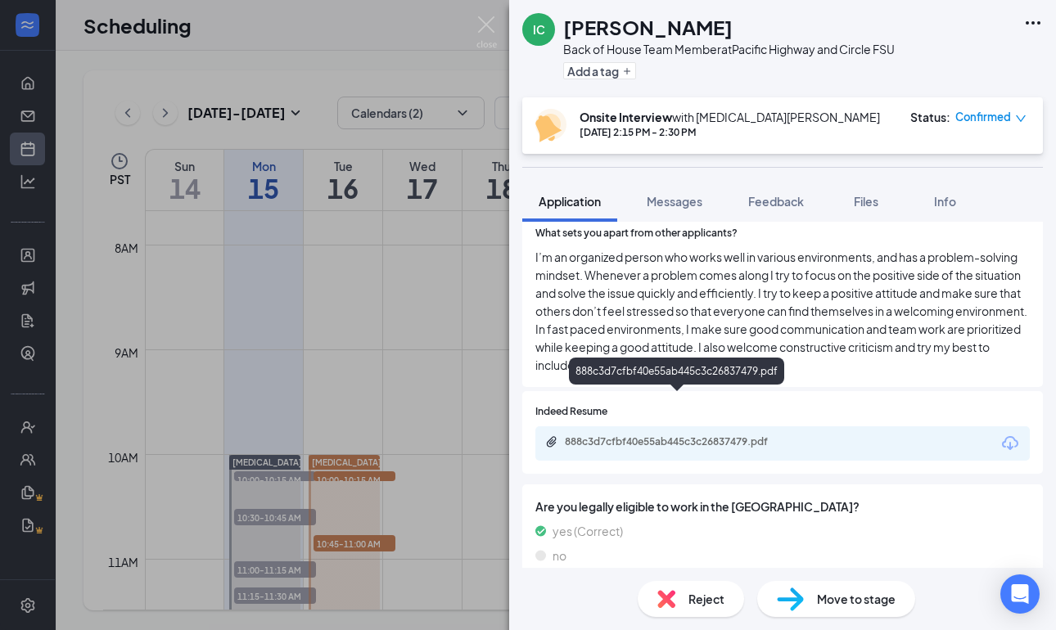
click at [655, 435] on div "888c3d7cfbf40e55ab445c3c26837479.pdf" at bounding box center [679, 441] width 229 height 13
click at [477, 26] on img at bounding box center [486, 32] width 20 height 32
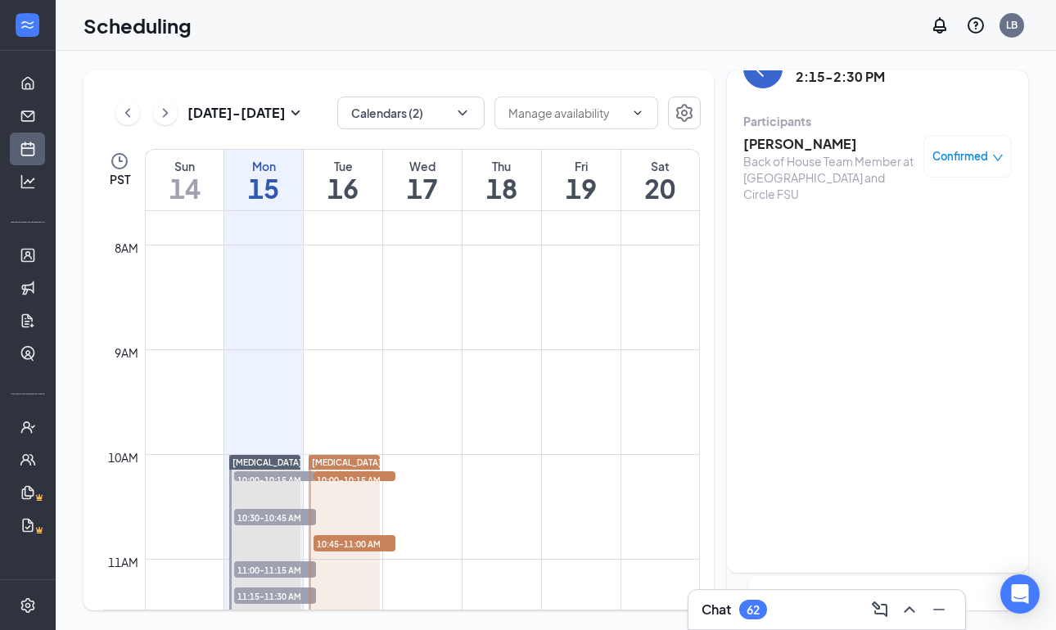
click at [762, 82] on button "back-button" at bounding box center [762, 68] width 39 height 39
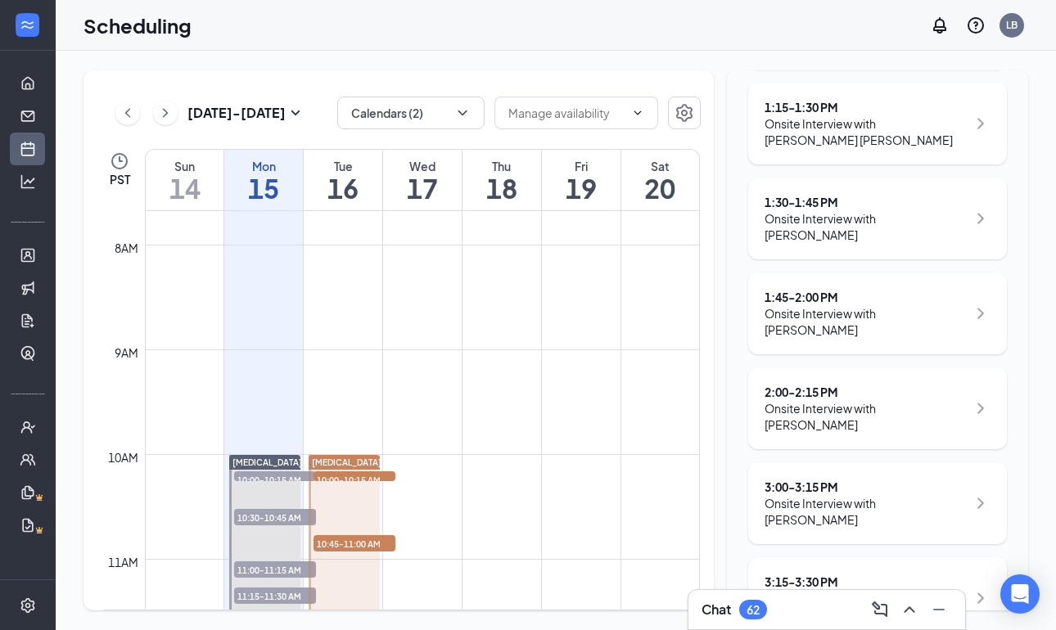
scroll to position [1195, 0]
click at [817, 480] on div "3:00 - 3:15 PM" at bounding box center [865, 488] width 202 height 16
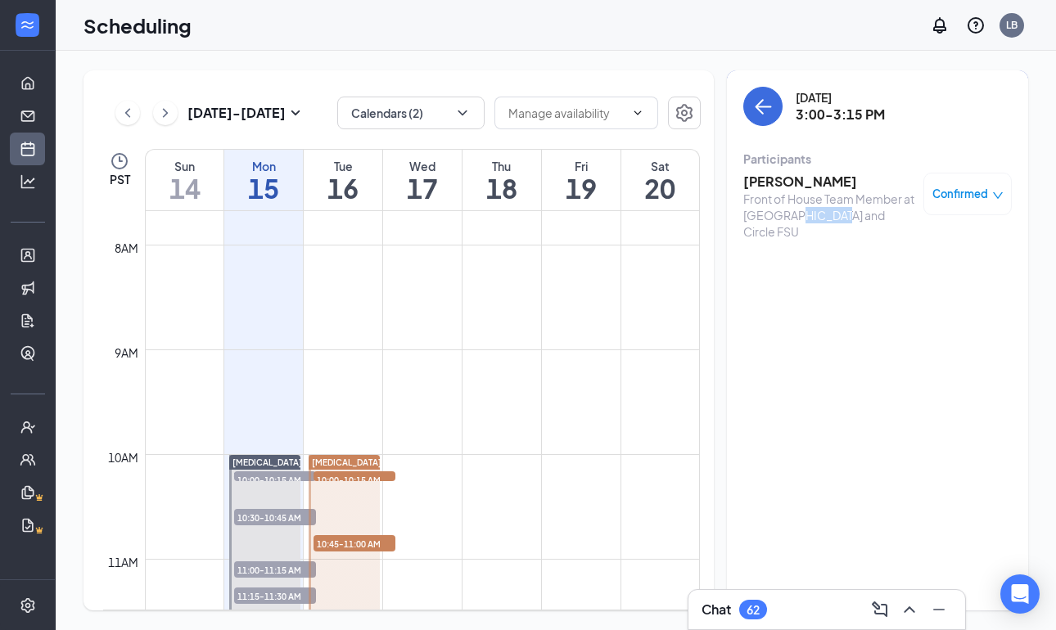
scroll to position [1, 0]
click at [760, 101] on icon "ArrowLeft" at bounding box center [759, 106] width 8 height 16
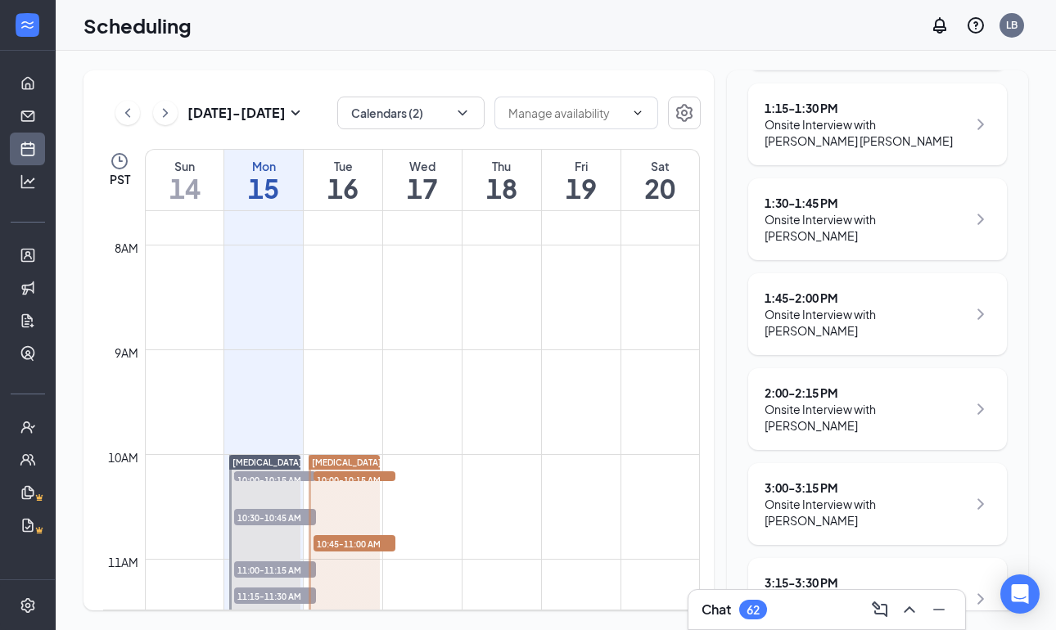
click at [788, 480] on div "3:00 - 3:15 PM" at bounding box center [865, 488] width 202 height 16
click at [503, 52] on div "[DATE] - [DATE] Calendars (2) PST Sun 14 Mon 15 Tue 16 Wed 17 Thu 18 Fri 19 Sat…" at bounding box center [556, 340] width 1000 height 579
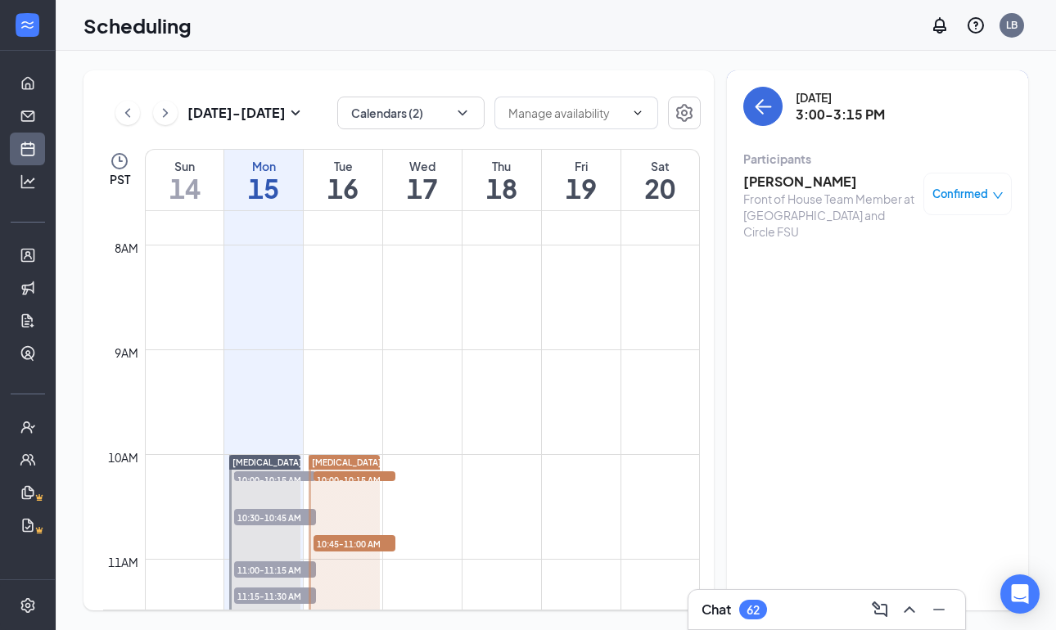
scroll to position [811, 0]
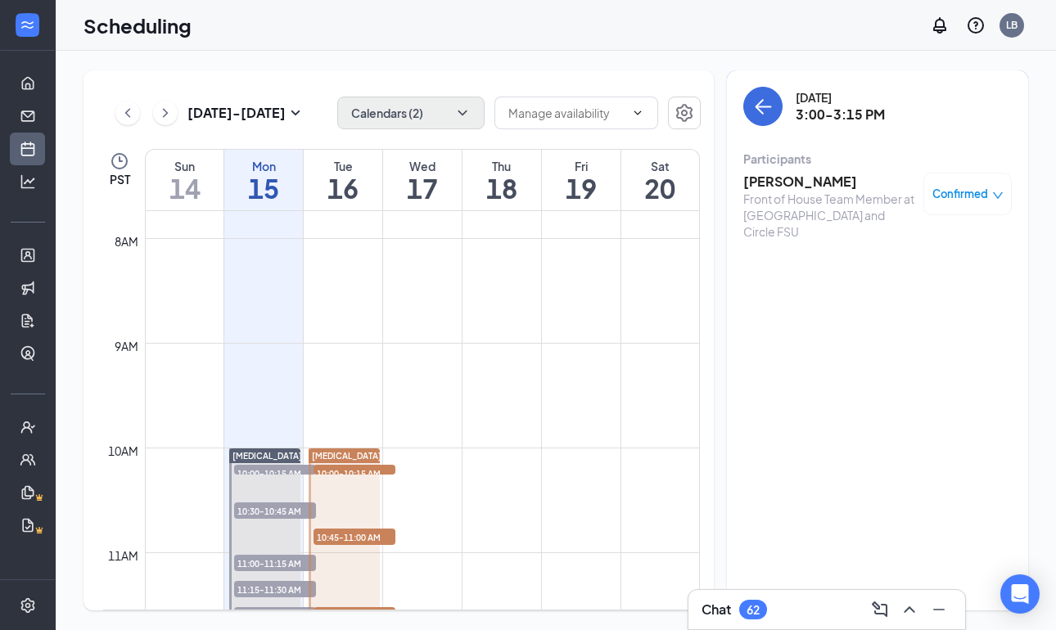
click at [442, 114] on button "Calendars (2)" at bounding box center [410, 113] width 147 height 33
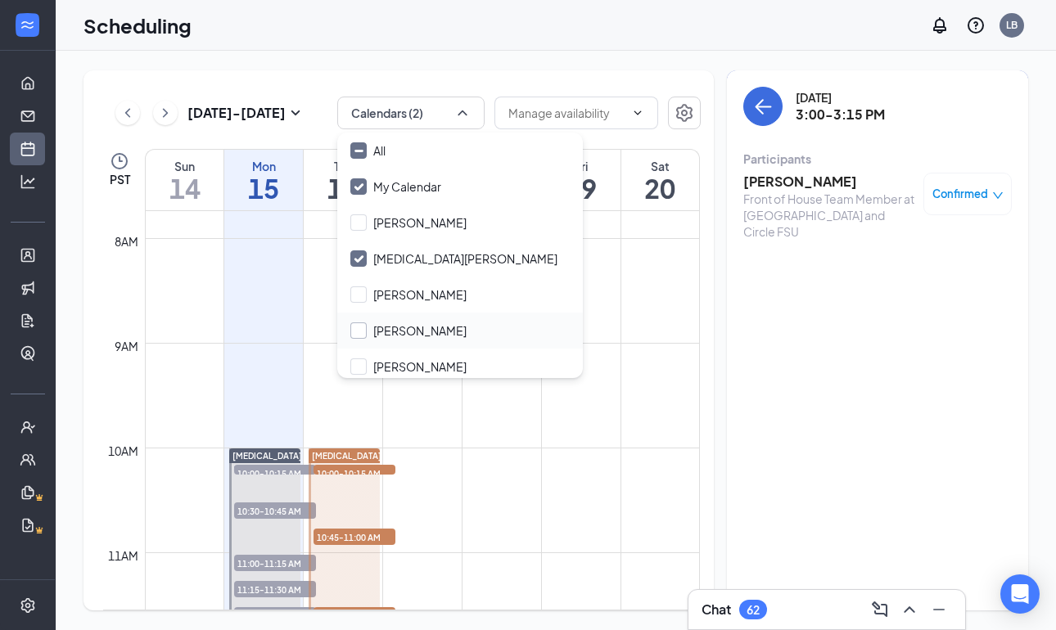
click at [360, 334] on div at bounding box center [358, 330] width 16 height 16
click at [360, 334] on input "[PERSON_NAME]" at bounding box center [408, 330] width 116 height 16
click at [360, 334] on div at bounding box center [358, 330] width 16 height 16
click at [360, 334] on input "[PERSON_NAME]" at bounding box center [408, 330] width 116 height 16
checkbox input "false"
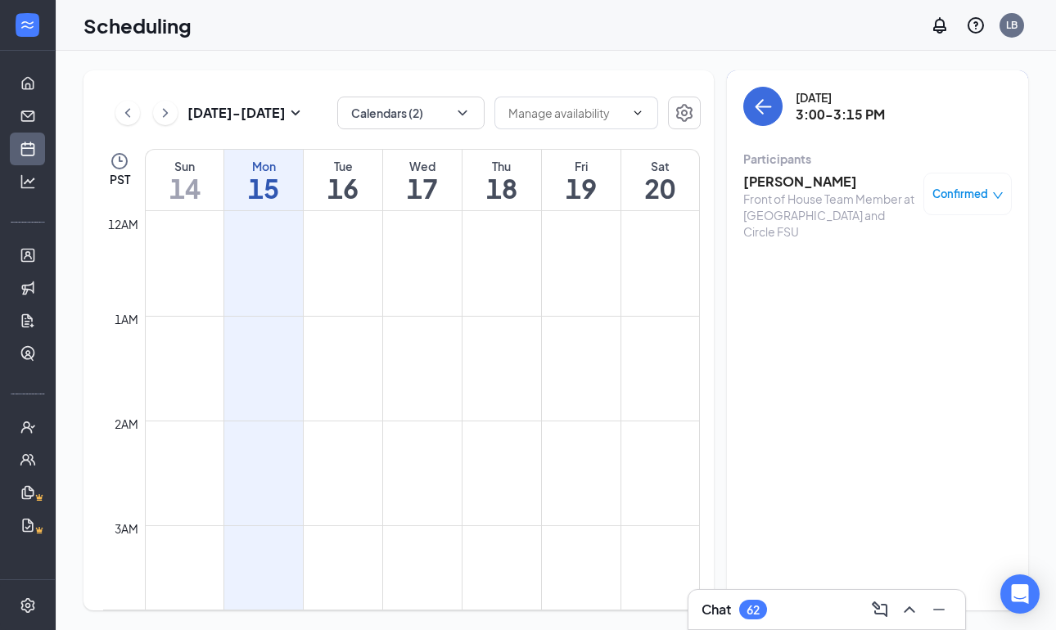
scroll to position [804, 0]
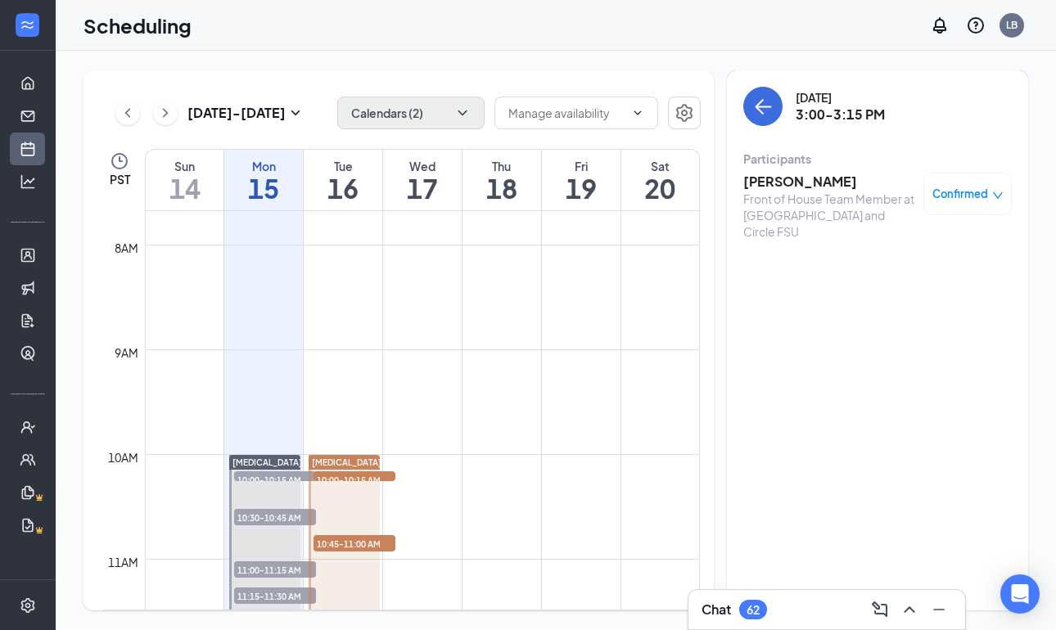
click at [469, 116] on icon "ChevronDown" at bounding box center [462, 113] width 16 height 16
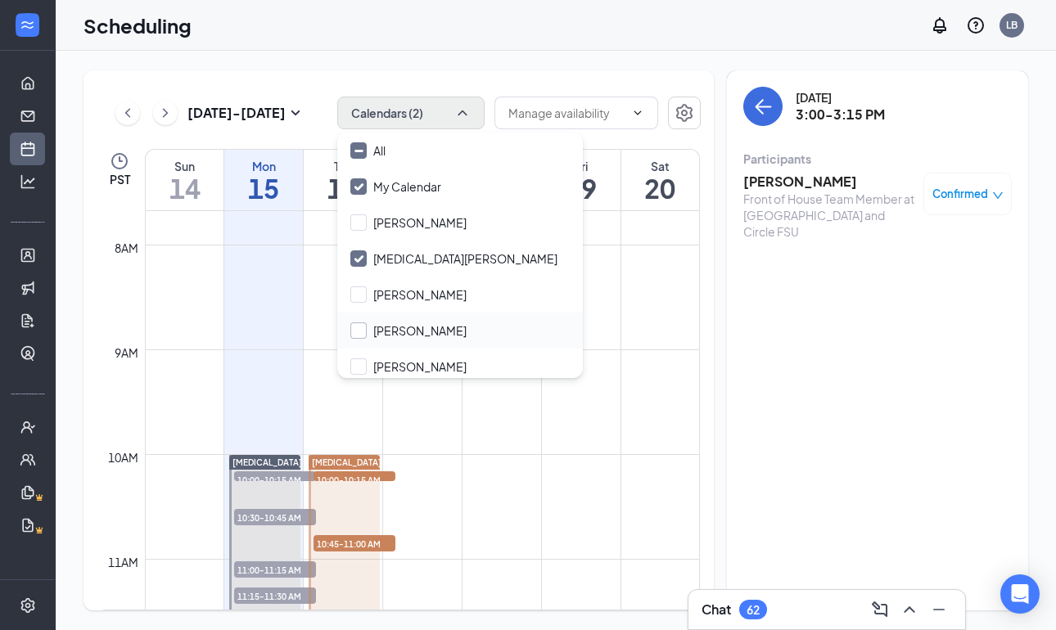
click at [366, 327] on div at bounding box center [358, 330] width 16 height 16
click at [366, 327] on input "[PERSON_NAME]" at bounding box center [408, 330] width 116 height 16
click at [366, 327] on div at bounding box center [358, 330] width 16 height 16
click at [366, 327] on input "[PERSON_NAME]" at bounding box center [408, 330] width 116 height 16
click at [366, 327] on div at bounding box center [358, 330] width 16 height 16
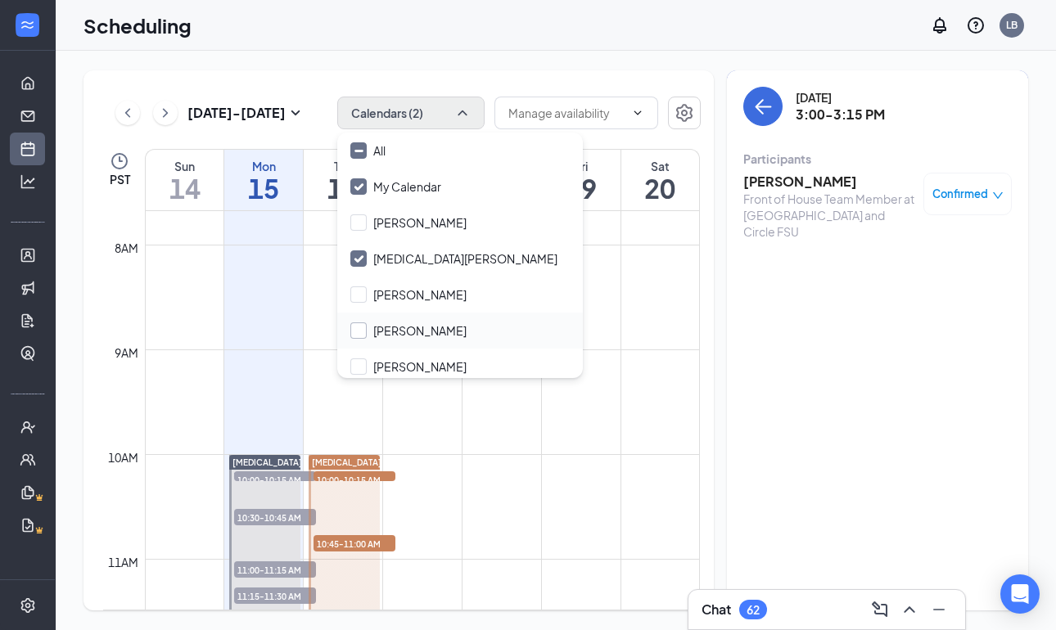
click at [366, 327] on input "[PERSON_NAME]" at bounding box center [408, 330] width 116 height 16
click at [366, 327] on div at bounding box center [358, 330] width 16 height 16
click at [366, 327] on input "[PERSON_NAME]" at bounding box center [408, 330] width 116 height 16
click at [355, 331] on input "[PERSON_NAME]" at bounding box center [408, 330] width 116 height 16
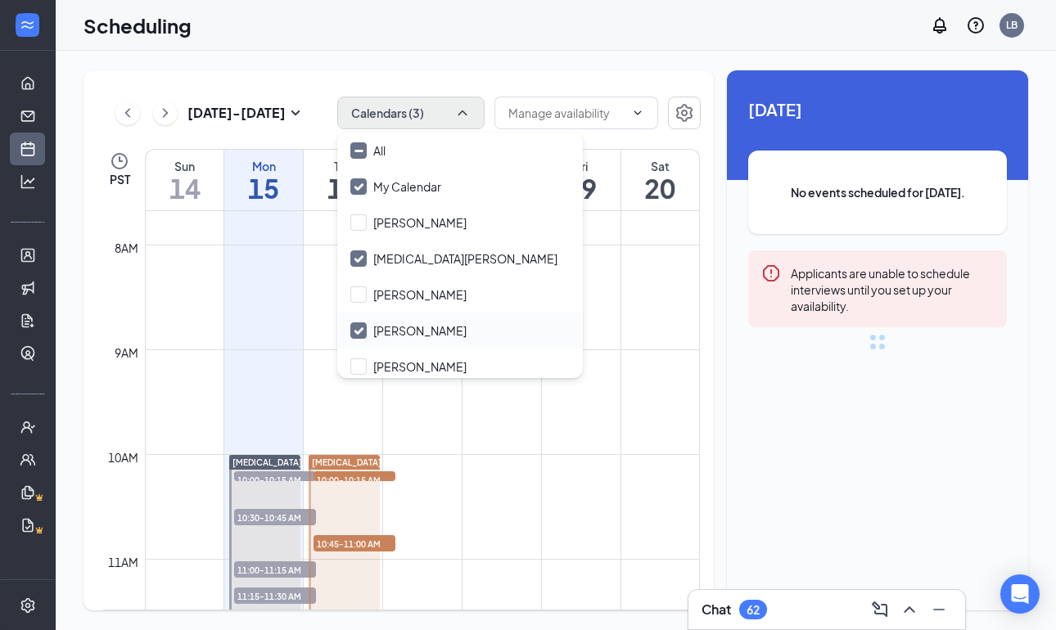
click at [355, 331] on input "[PERSON_NAME]" at bounding box center [408, 330] width 116 height 16
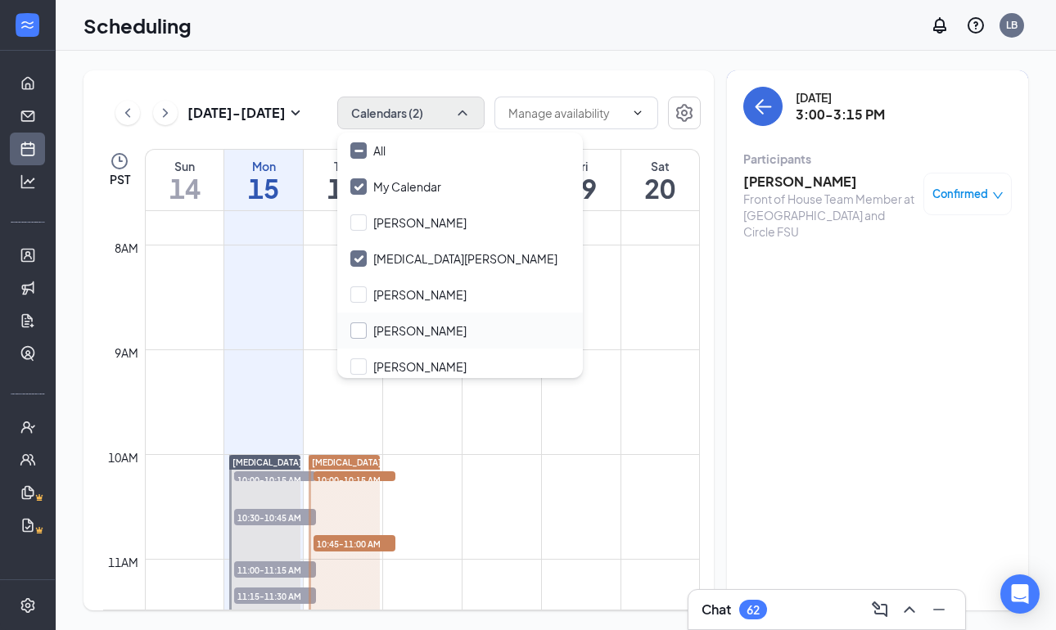
click at [355, 331] on input "[PERSON_NAME]" at bounding box center [408, 330] width 116 height 16
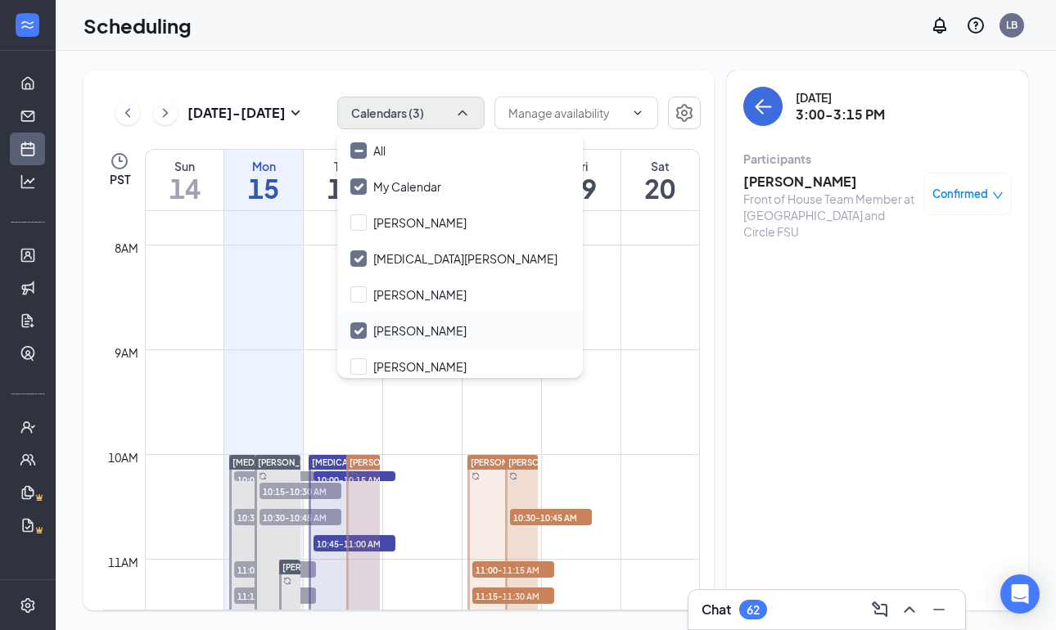
checkbox input "true"
click at [772, 109] on icon "ArrowLeft" at bounding box center [763, 107] width 20 height 20
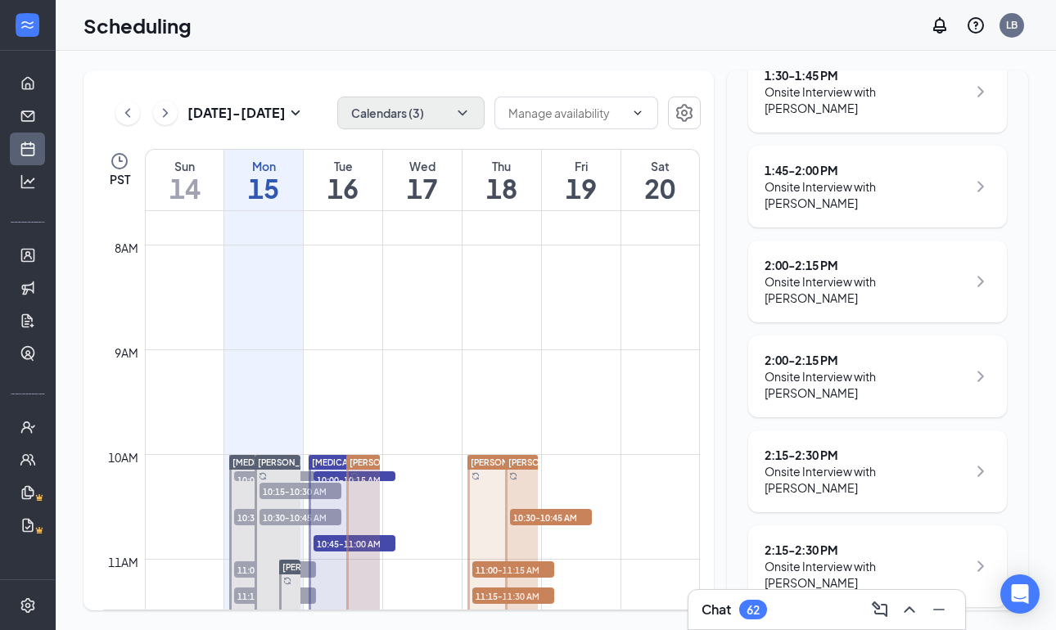
scroll to position [2182, 0]
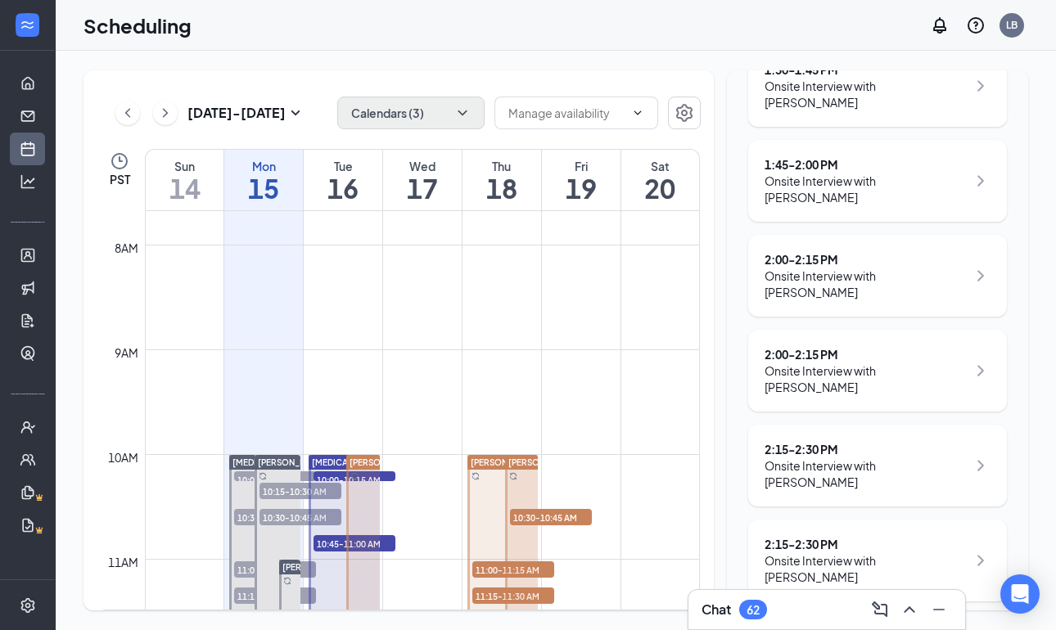
click at [796, 629] on div "2:45 - 3:00 PM" at bounding box center [865, 639] width 202 height 16
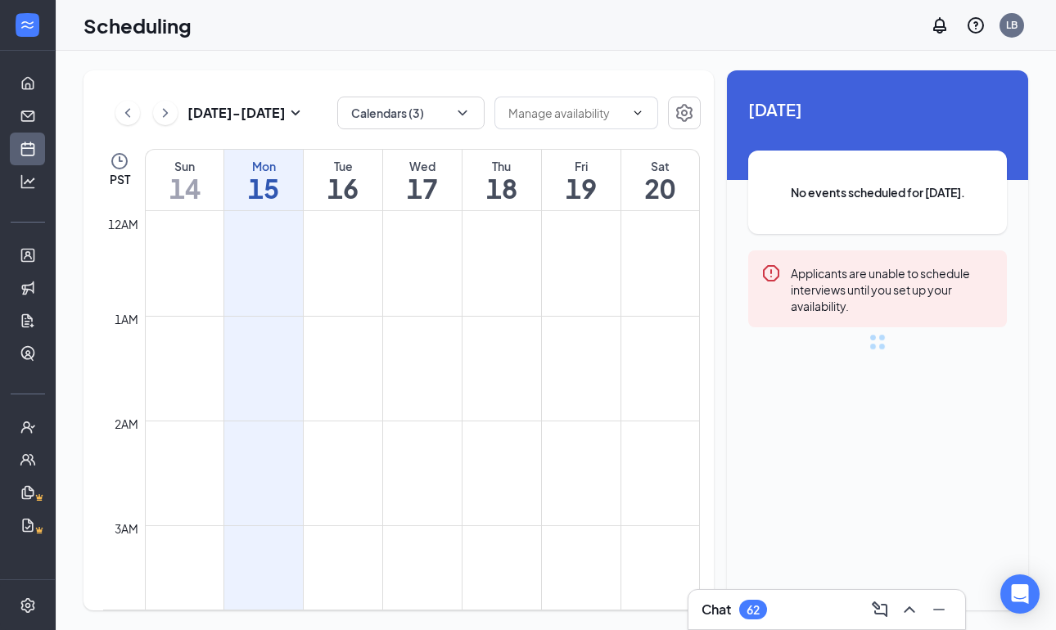
scroll to position [804, 0]
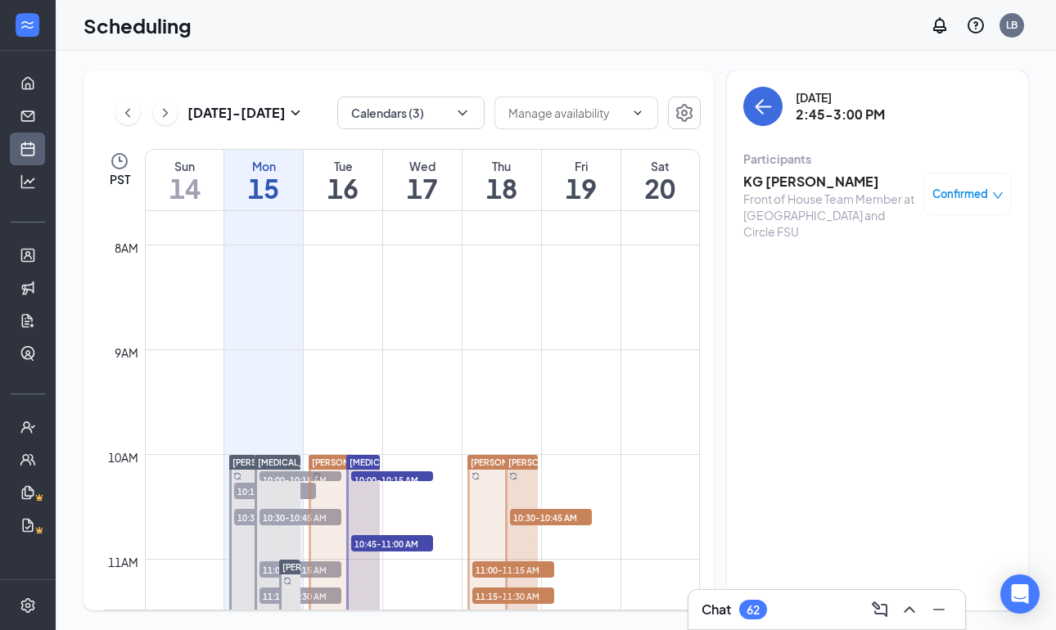
click at [785, 186] on h3 "KG [PERSON_NAME]" at bounding box center [829, 182] width 172 height 18
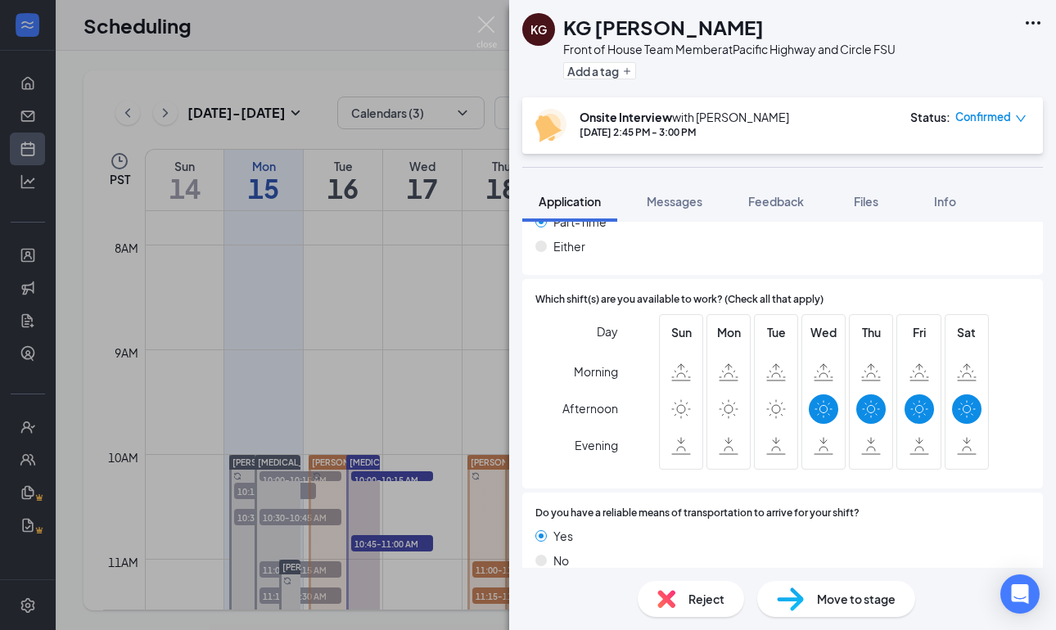
scroll to position [1138, 0]
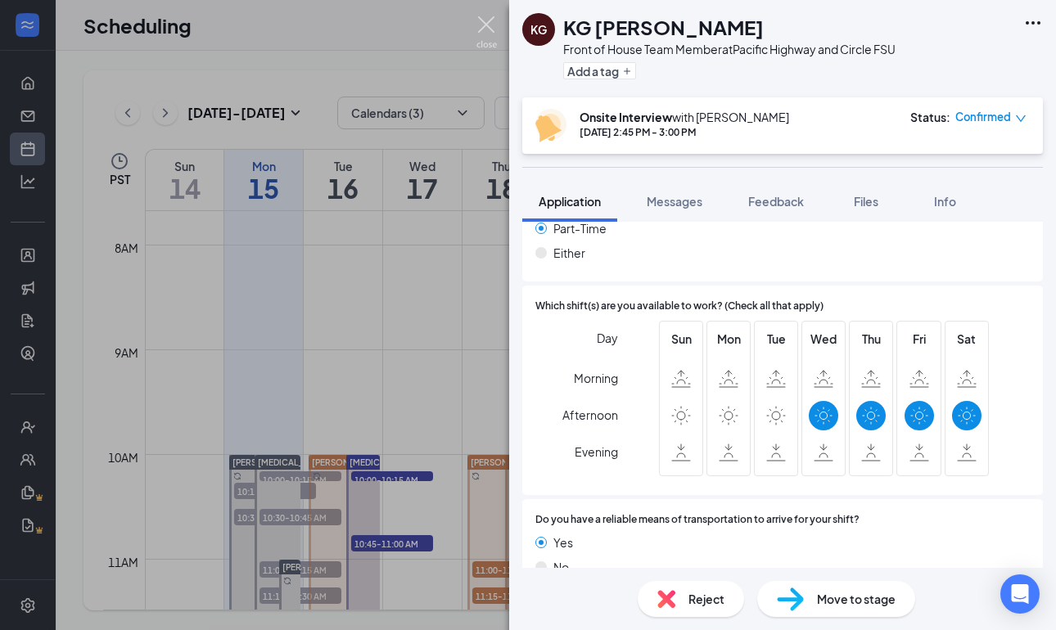
click at [487, 31] on img at bounding box center [486, 32] width 20 height 32
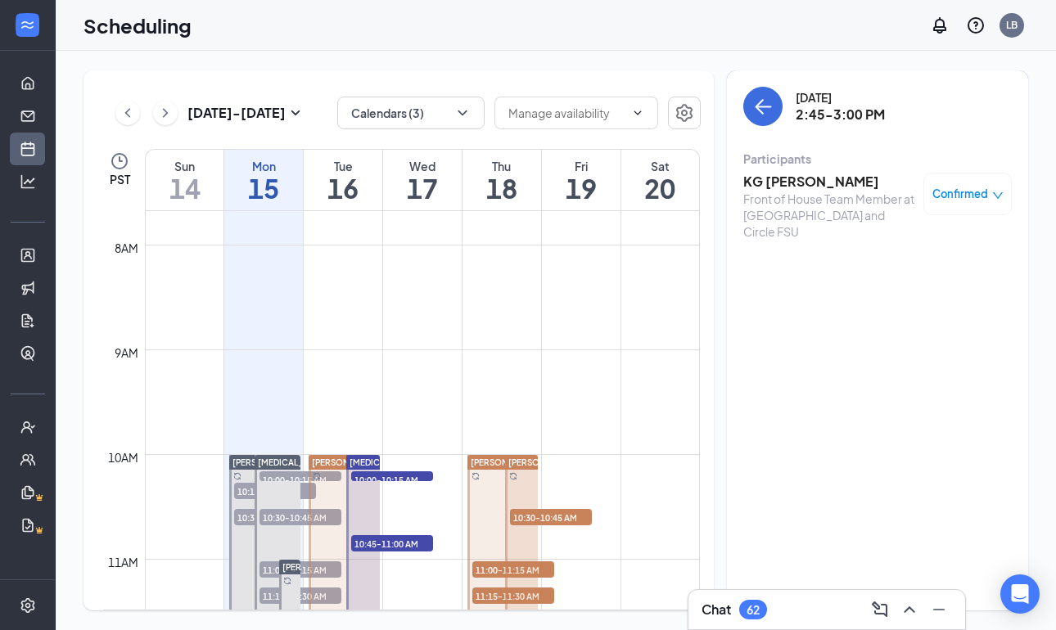
click at [759, 128] on div "[DATE] 2:45-3:00 PM Participants KG [PERSON_NAME] Front of House Team Member at…" at bounding box center [877, 168] width 268 height 163
click at [756, 118] on button "back-button" at bounding box center [762, 106] width 39 height 39
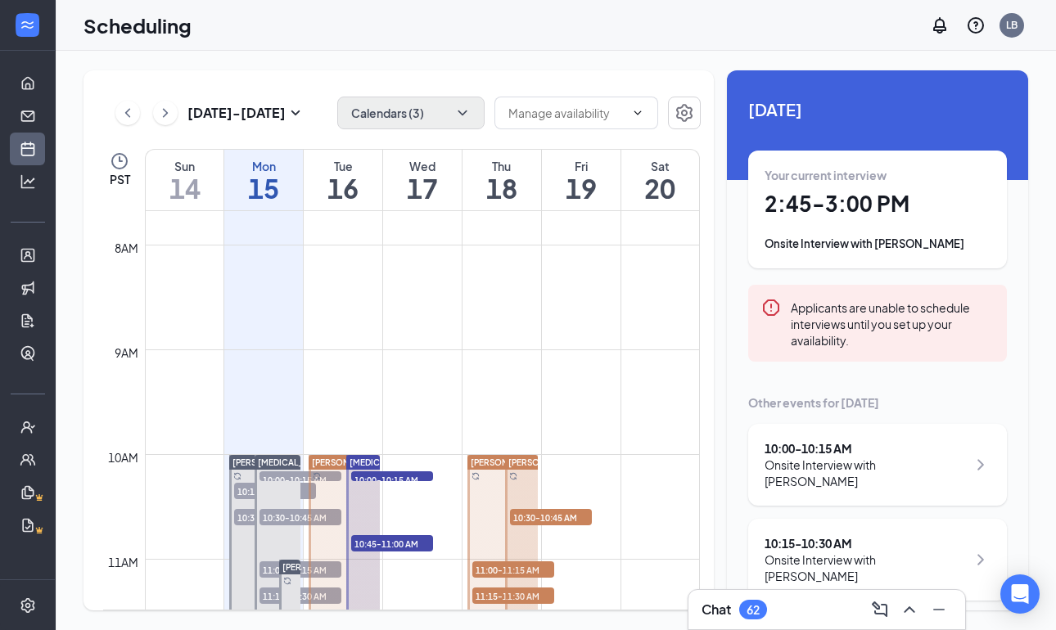
click at [457, 110] on icon "ChevronDown" at bounding box center [462, 113] width 16 height 16
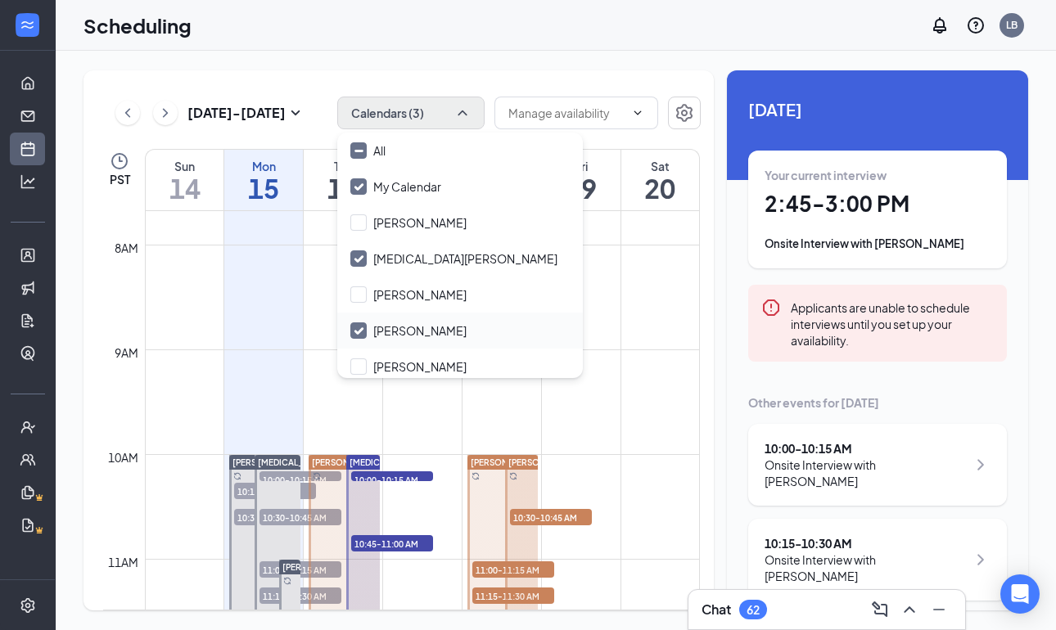
click at [358, 331] on input "[PERSON_NAME]" at bounding box center [408, 330] width 116 height 16
checkbox input "false"
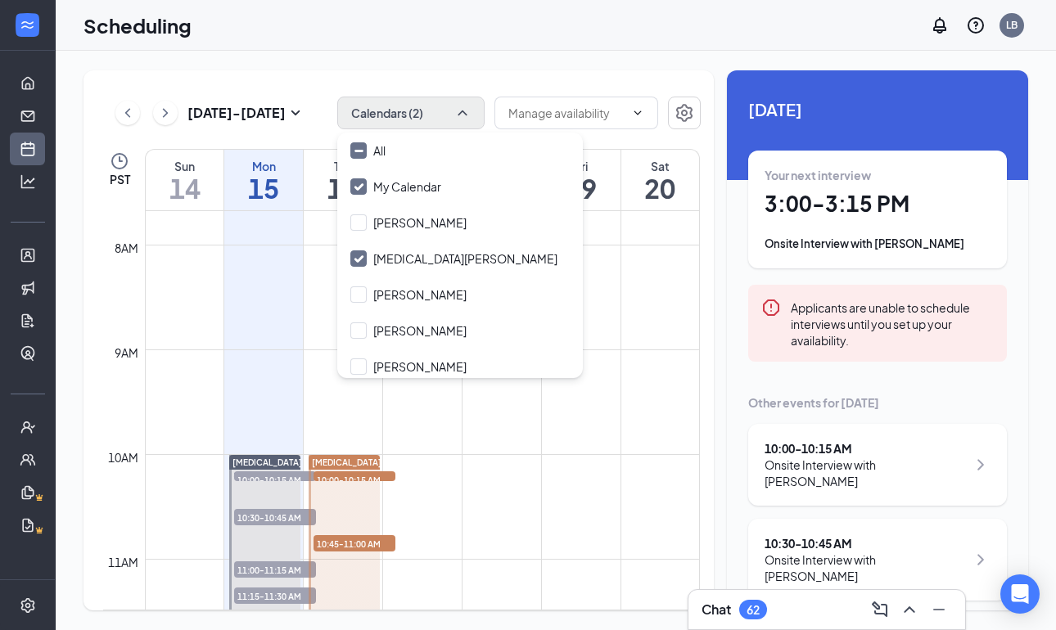
click at [723, 291] on div "[DATE] - [DATE] Calendars (2) PST Sun 14 Mon 15 Tue 16 Wed 17 Thu 18 Fri 19 Sat…" at bounding box center [555, 340] width 944 height 540
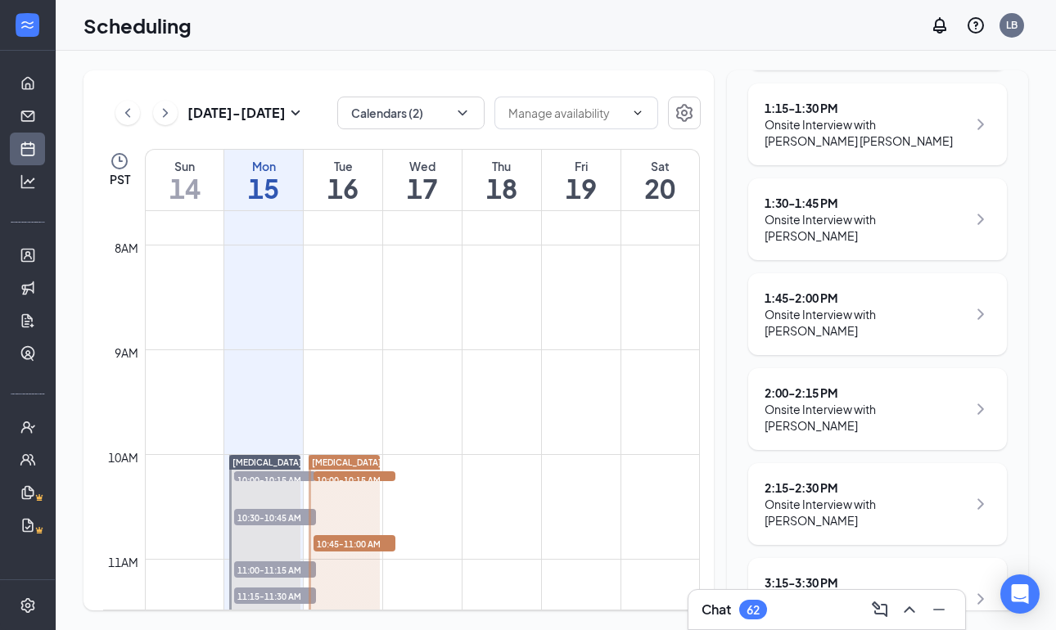
drag, startPoint x: 963, startPoint y: 0, endPoint x: 525, endPoint y: 41, distance: 440.5
click at [525, 41] on div "Scheduling LB" at bounding box center [556, 25] width 1000 height 51
click at [394, 109] on button "Calendars (2)" at bounding box center [410, 113] width 147 height 33
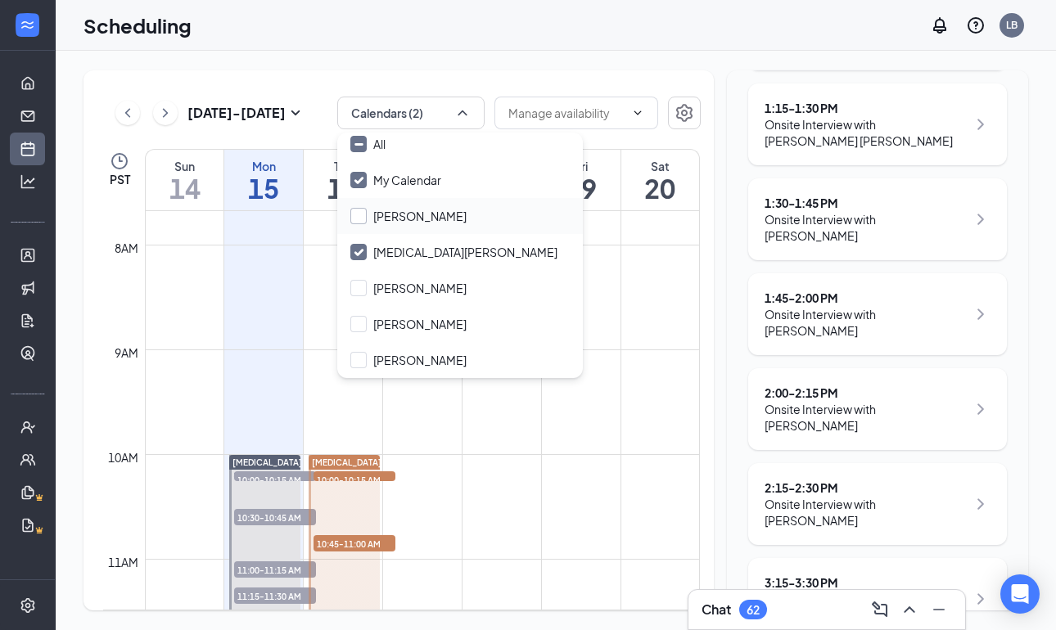
scroll to position [7, 0]
click at [358, 321] on input "[PERSON_NAME]" at bounding box center [408, 324] width 116 height 16
checkbox input "true"
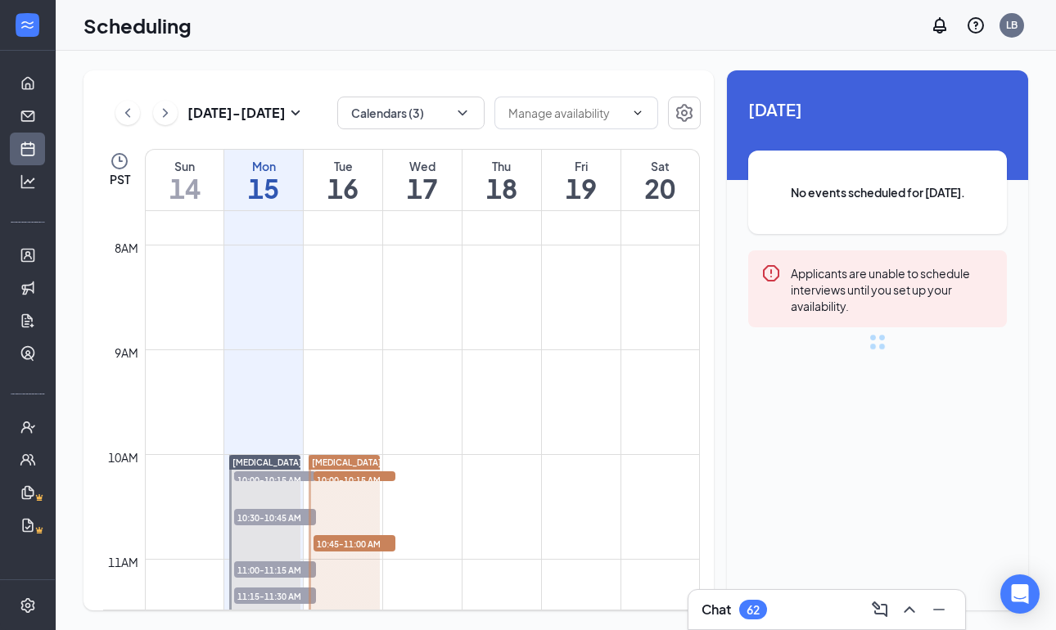
click at [493, 39] on div "Scheduling LB" at bounding box center [556, 25] width 1000 height 51
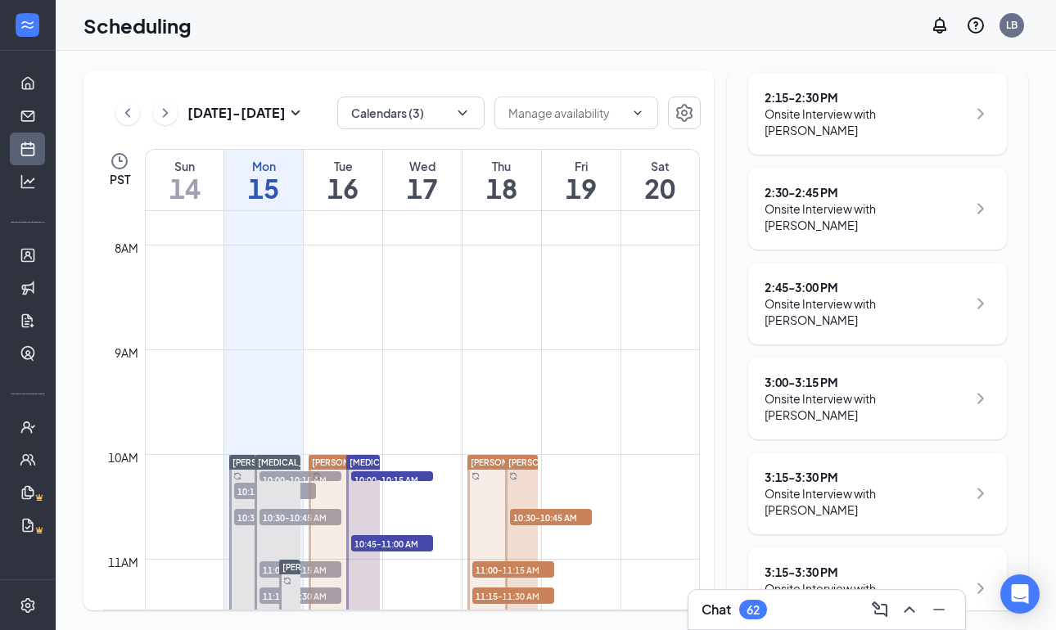
scroll to position [2533, 0]
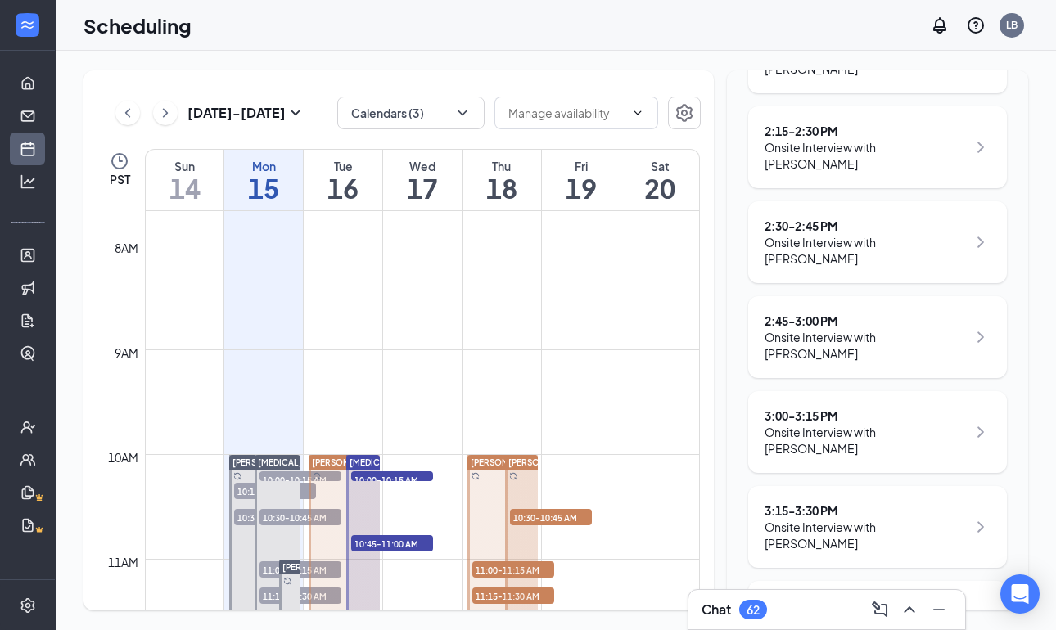
scroll to position [2499, 0]
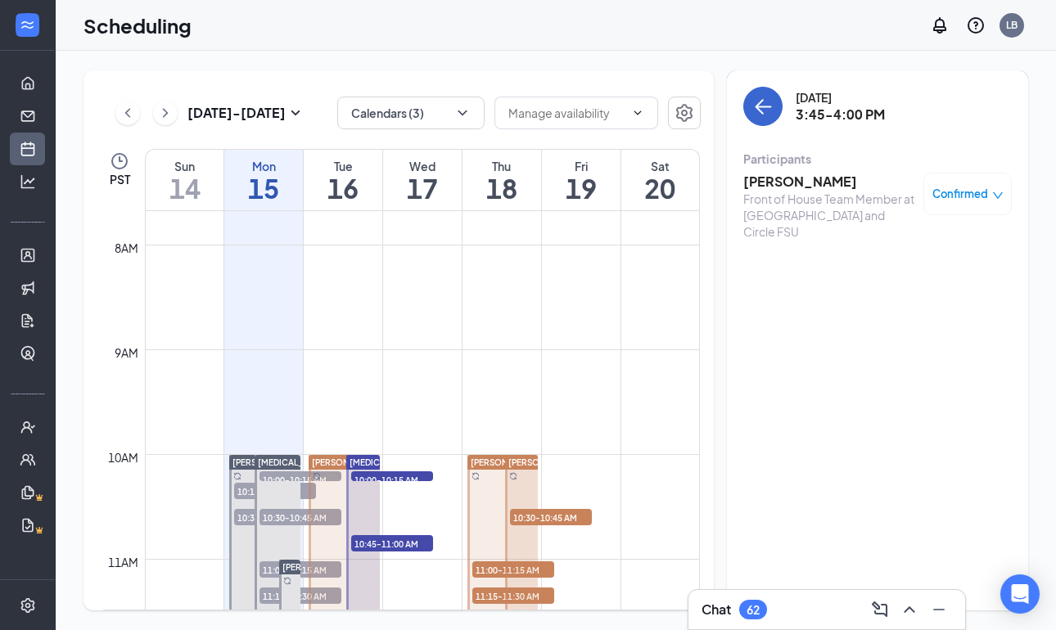
click at [776, 120] on div "Monday, Sep 15 3:45-4:00 PM" at bounding box center [877, 106] width 268 height 39
click at [776, 120] on button "back-button" at bounding box center [762, 106] width 39 height 39
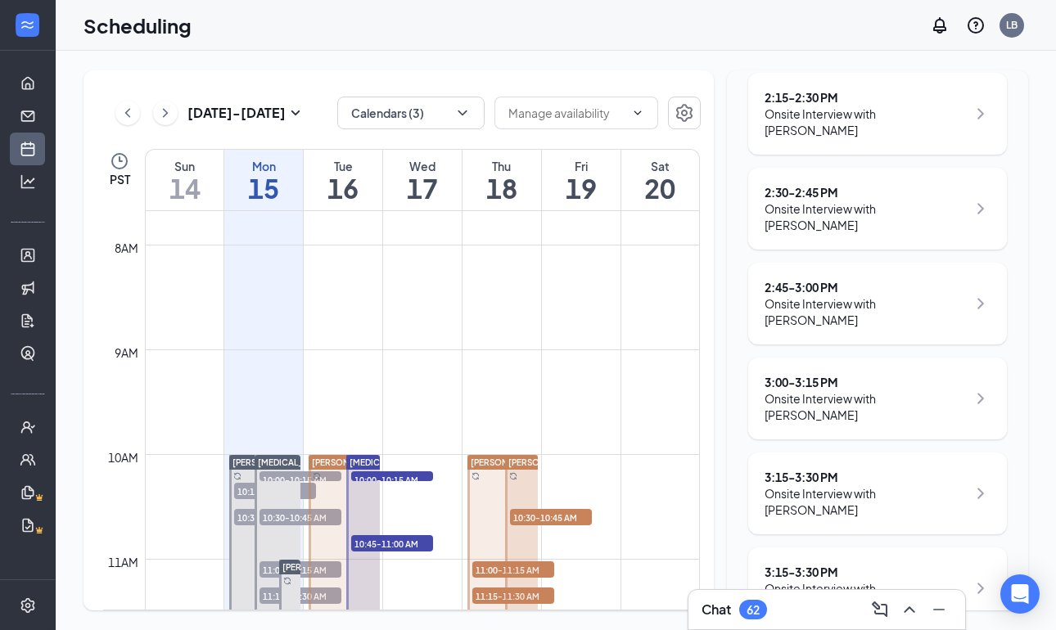
scroll to position [2533, 0]
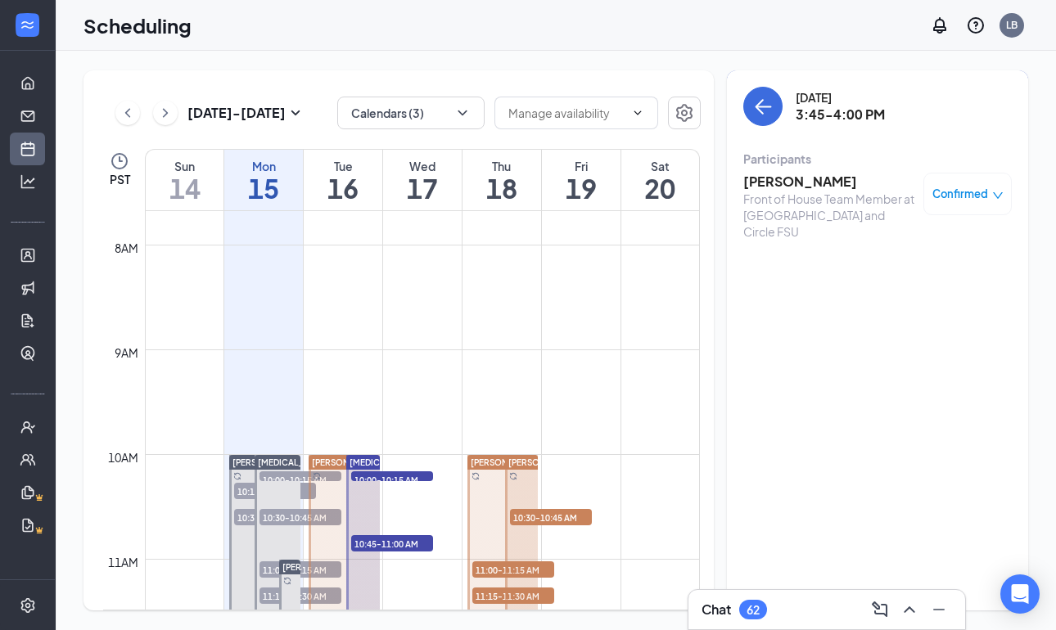
click at [766, 178] on h3 "Nengai Mollel" at bounding box center [829, 182] width 172 height 18
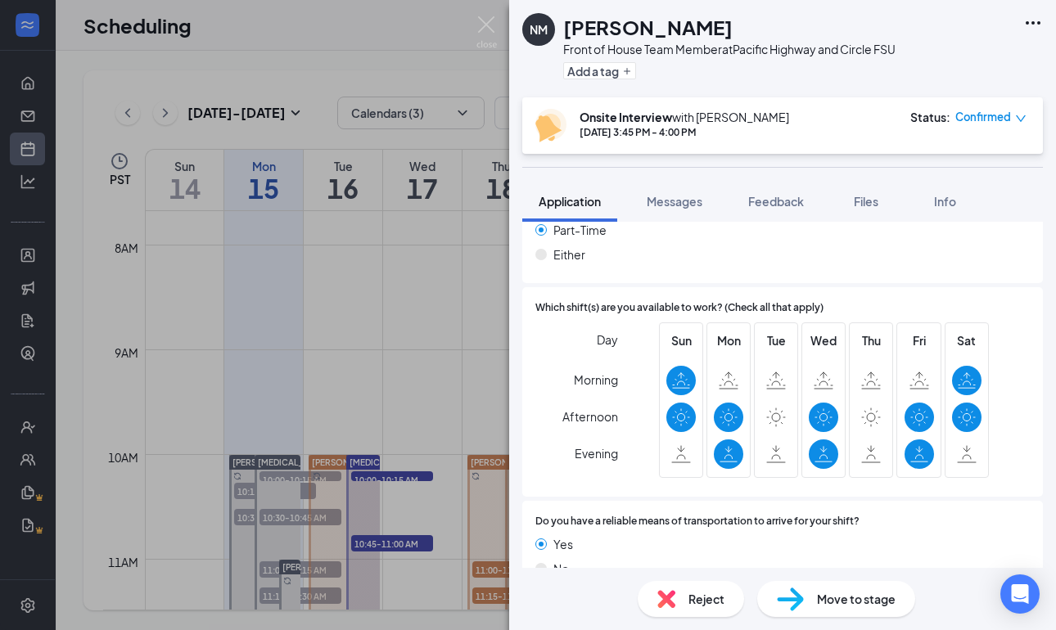
scroll to position [1184, 0]
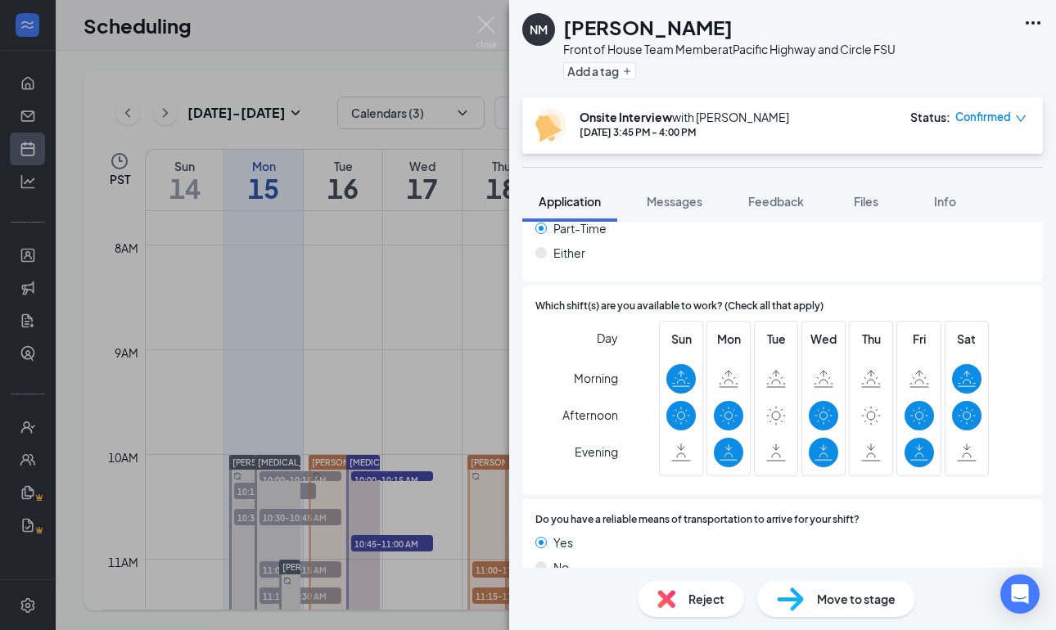
click at [989, 558] on div "No" at bounding box center [782, 567] width 494 height 18
click at [489, 28] on img at bounding box center [486, 32] width 20 height 32
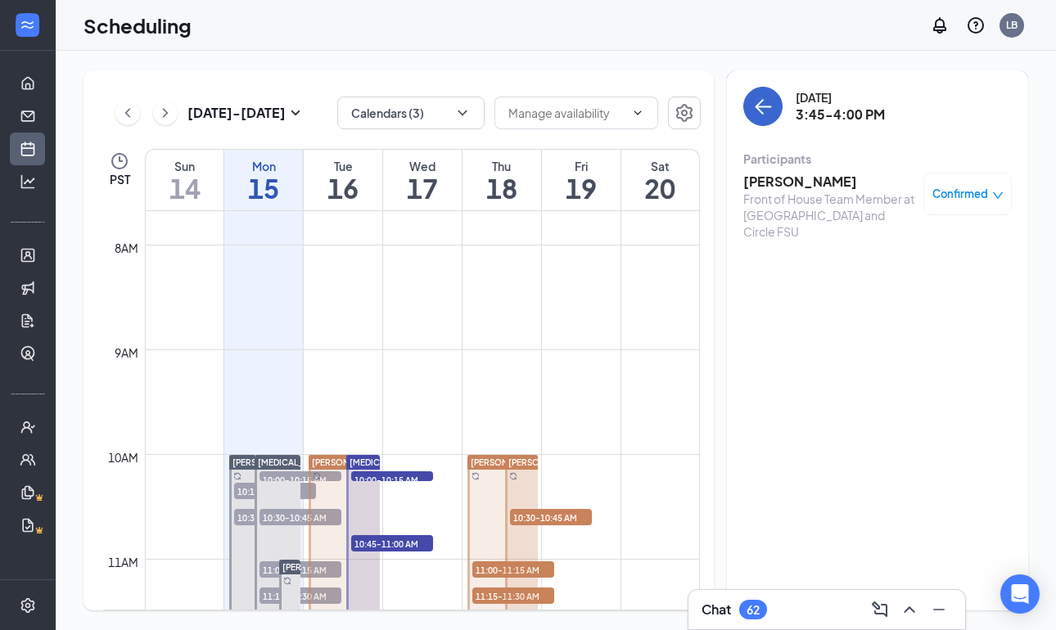
click at [763, 96] on button "back-button" at bounding box center [762, 106] width 39 height 39
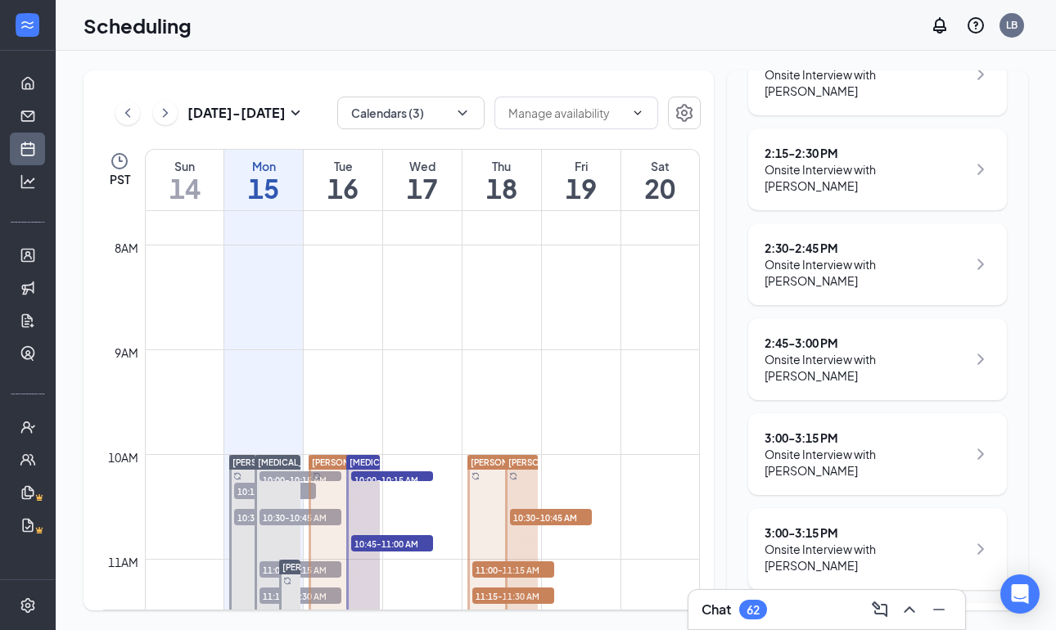
scroll to position [2482, 0]
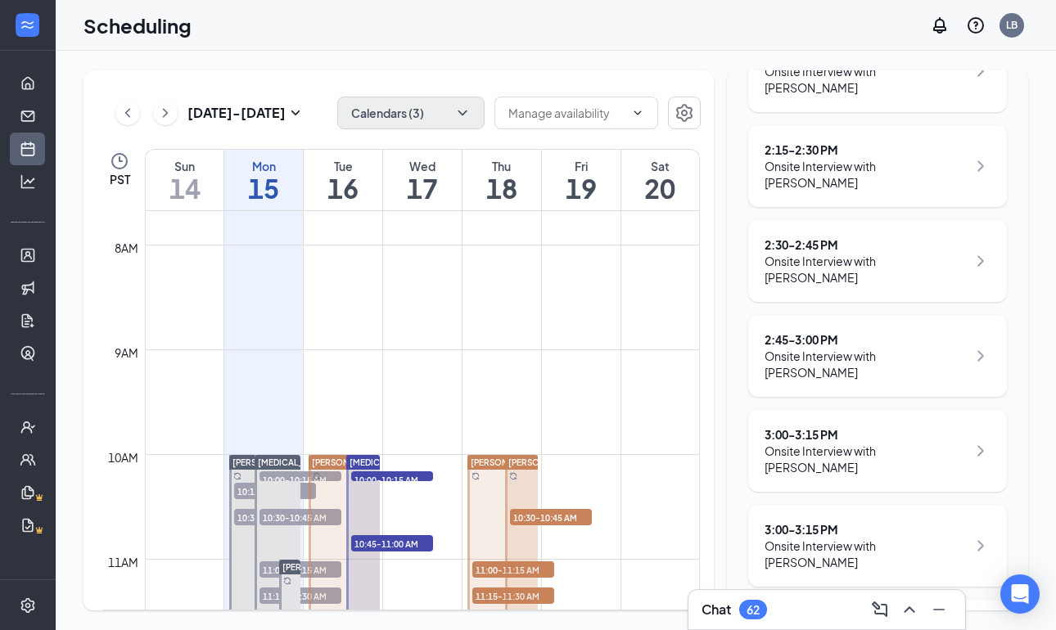
click at [448, 125] on button "Calendars (3)" at bounding box center [410, 113] width 147 height 33
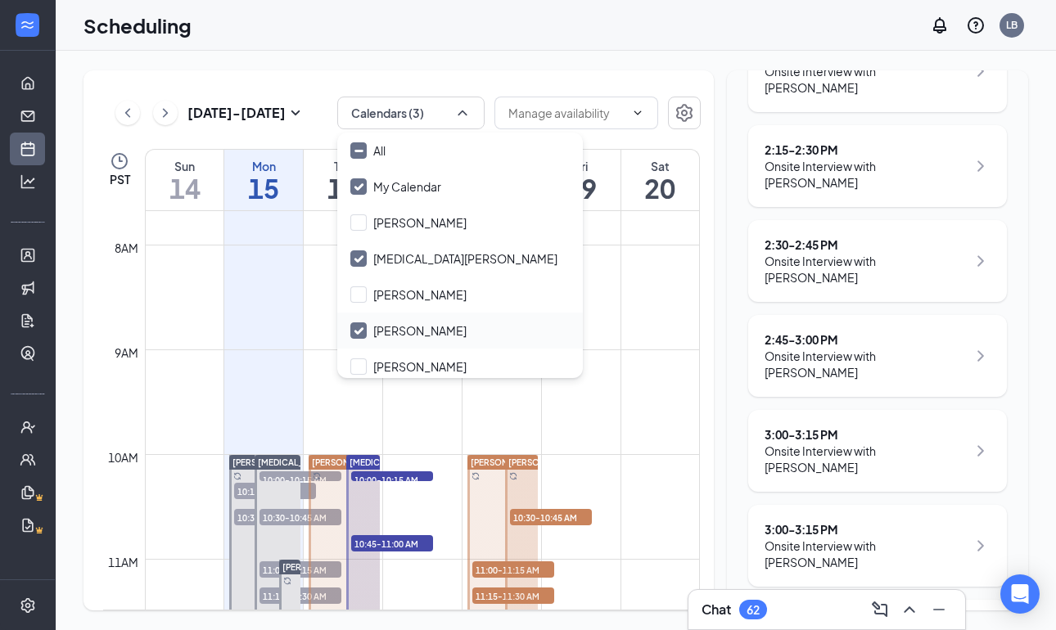
click at [354, 336] on icon "Checkmark" at bounding box center [359, 331] width 14 height 14
click at [354, 336] on input "[PERSON_NAME]" at bounding box center [408, 330] width 116 height 16
click at [358, 333] on icon "Checkmark" at bounding box center [358, 330] width 8 height 6
click at [358, 333] on input "[PERSON_NAME]" at bounding box center [408, 330] width 116 height 16
click at [358, 333] on icon "Checkmark" at bounding box center [358, 330] width 8 height 6
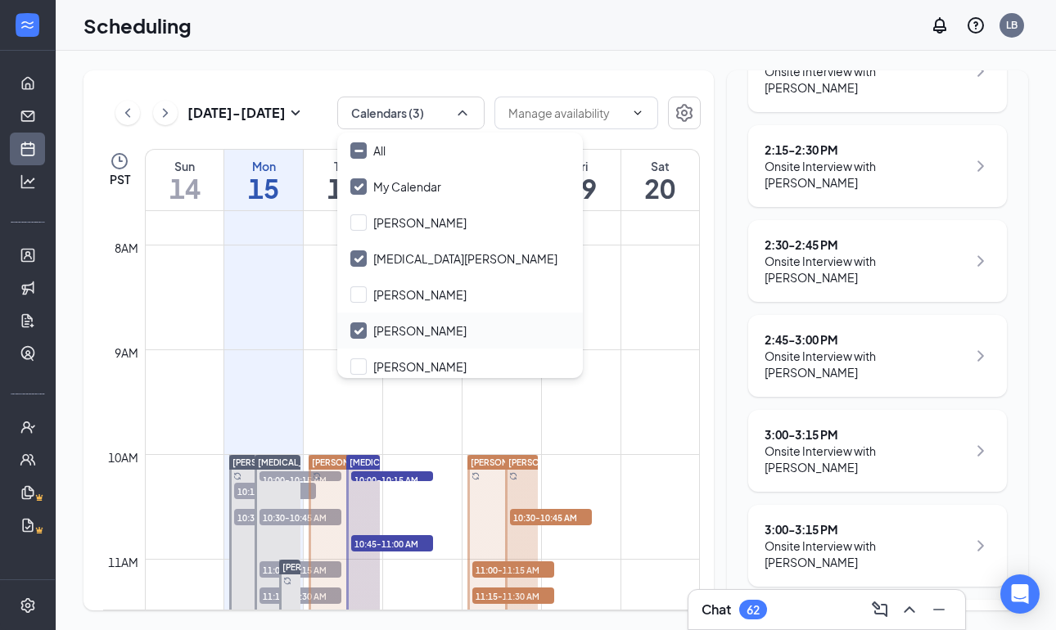
click at [358, 333] on input "Kener Nordby" at bounding box center [408, 330] width 116 height 16
click at [358, 333] on icon "Checkmark" at bounding box center [358, 330] width 8 height 6
click at [358, 333] on input "Kener Nordby" at bounding box center [408, 330] width 116 height 16
click at [358, 333] on icon "Checkmark" at bounding box center [358, 330] width 8 height 6
click at [358, 333] on input "Kener Nordby" at bounding box center [408, 330] width 116 height 16
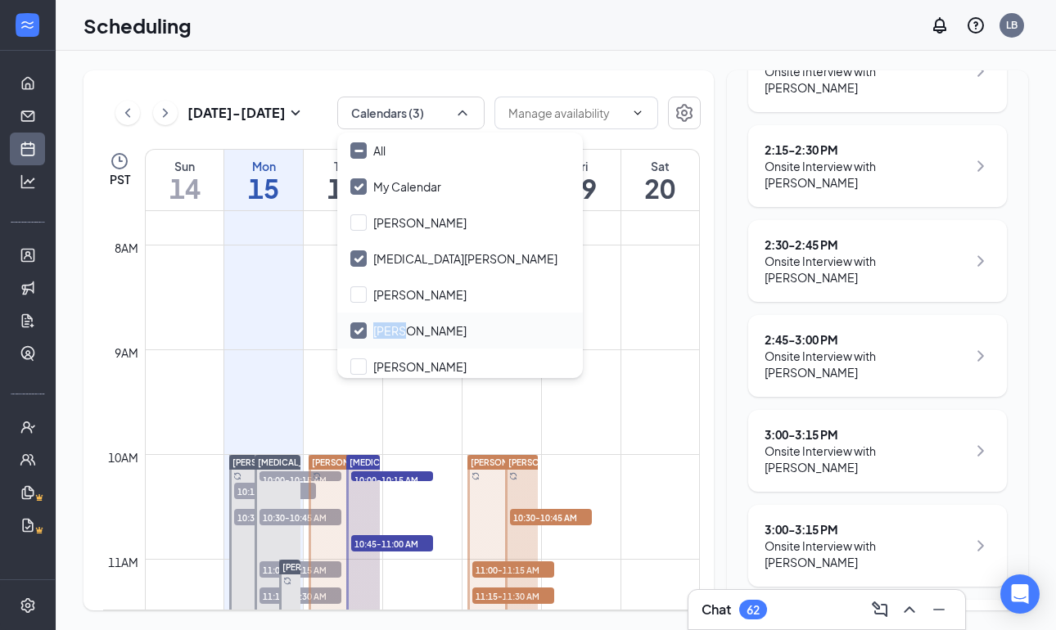
click at [358, 333] on icon "Checkmark" at bounding box center [358, 330] width 8 height 6
click at [358, 333] on input "Kener Nordby" at bounding box center [408, 330] width 116 height 16
click at [358, 333] on icon "Checkmark" at bounding box center [358, 330] width 8 height 6
click at [358, 333] on input "Kener Nordby" at bounding box center [408, 330] width 116 height 16
click at [358, 333] on icon "Checkmark" at bounding box center [358, 330] width 8 height 6
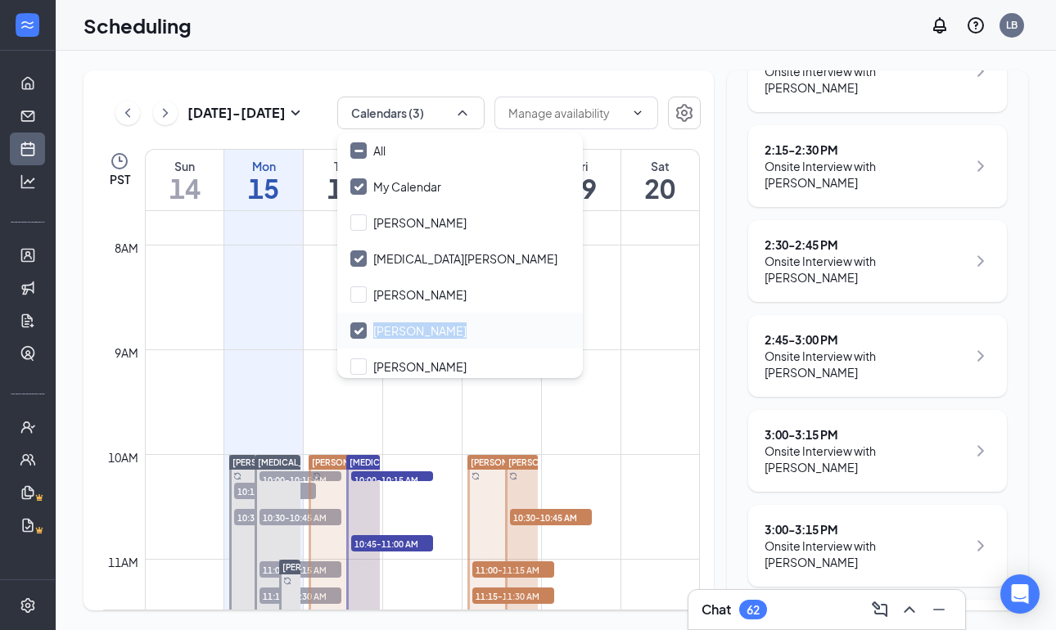
click at [358, 333] on input "Kener Nordby" at bounding box center [408, 330] width 116 height 16
click at [354, 334] on icon "Checkmark" at bounding box center [359, 331] width 14 height 14
click at [354, 334] on input "Kener Nordby" at bounding box center [408, 330] width 116 height 16
click at [354, 334] on icon "Checkmark" at bounding box center [359, 331] width 14 height 14
click at [354, 334] on input "Kener Nordby" at bounding box center [408, 330] width 116 height 16
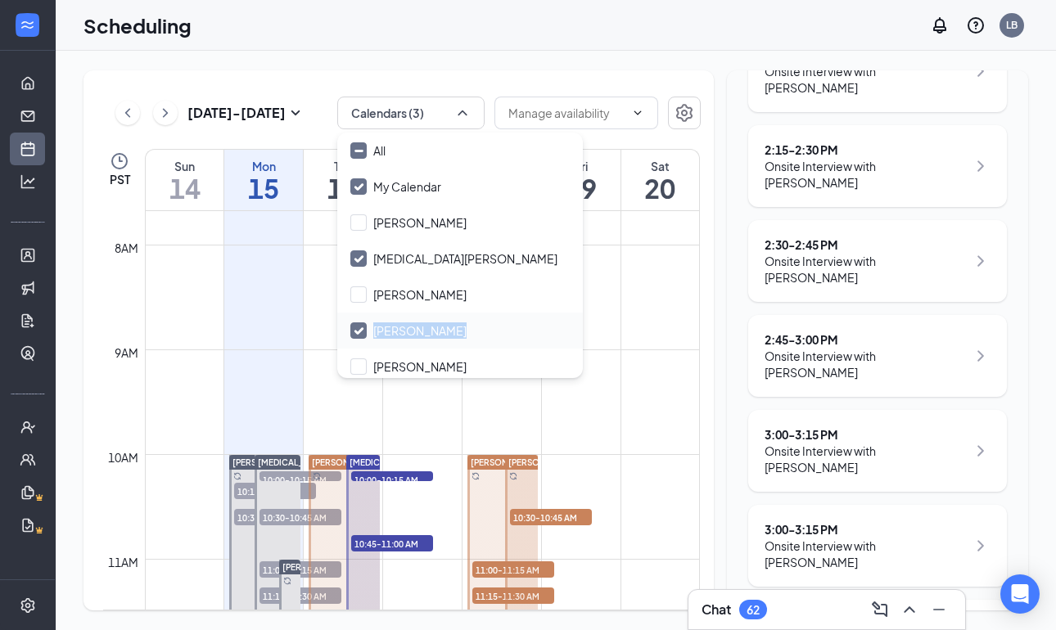
click at [362, 328] on icon "Checkmark" at bounding box center [358, 330] width 8 height 6
click at [362, 328] on input "Kener Nordby" at bounding box center [408, 330] width 116 height 16
click at [362, 328] on icon "Checkmark" at bounding box center [358, 330] width 8 height 6
click at [362, 328] on input "Kener Nordby" at bounding box center [408, 330] width 116 height 16
click at [362, 328] on icon "Checkmark" at bounding box center [358, 330] width 8 height 6
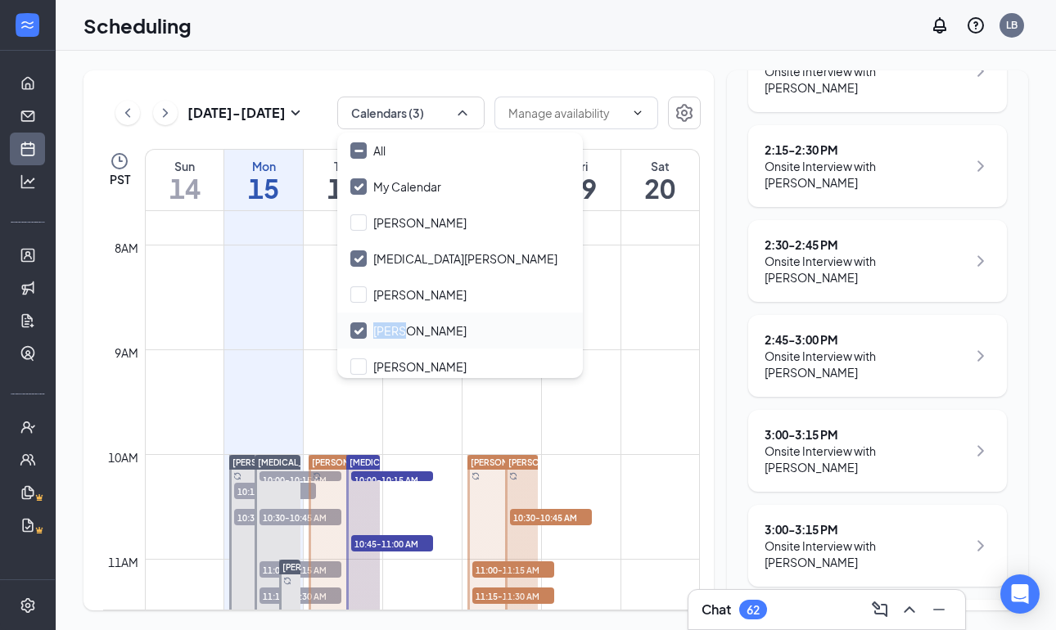
click at [362, 328] on input "Kener Nordby" at bounding box center [408, 330] width 116 height 16
checkbox input "true"
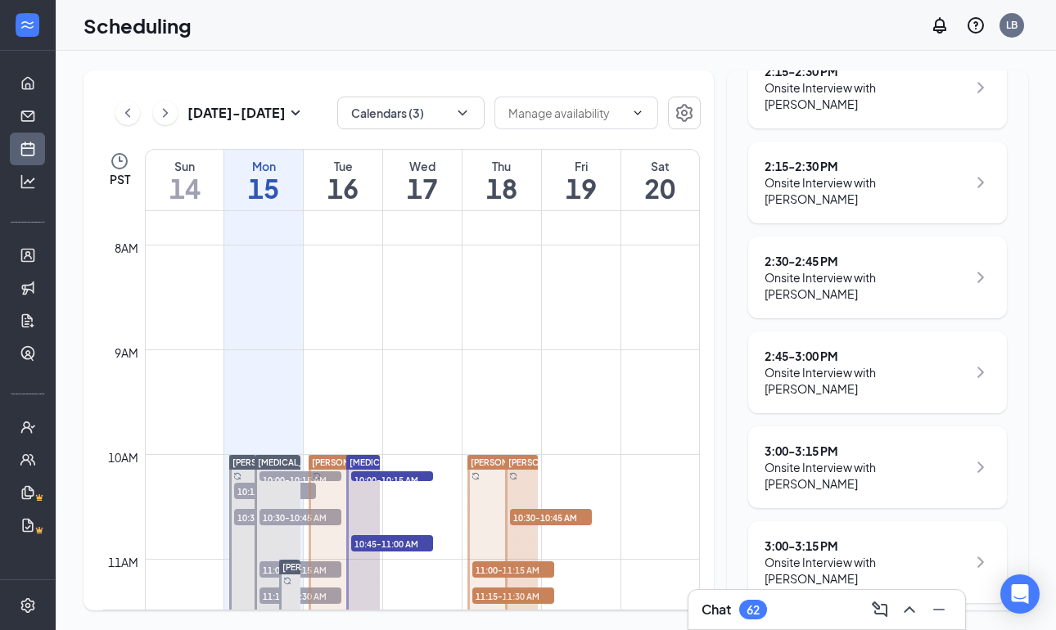
scroll to position [2360, 0]
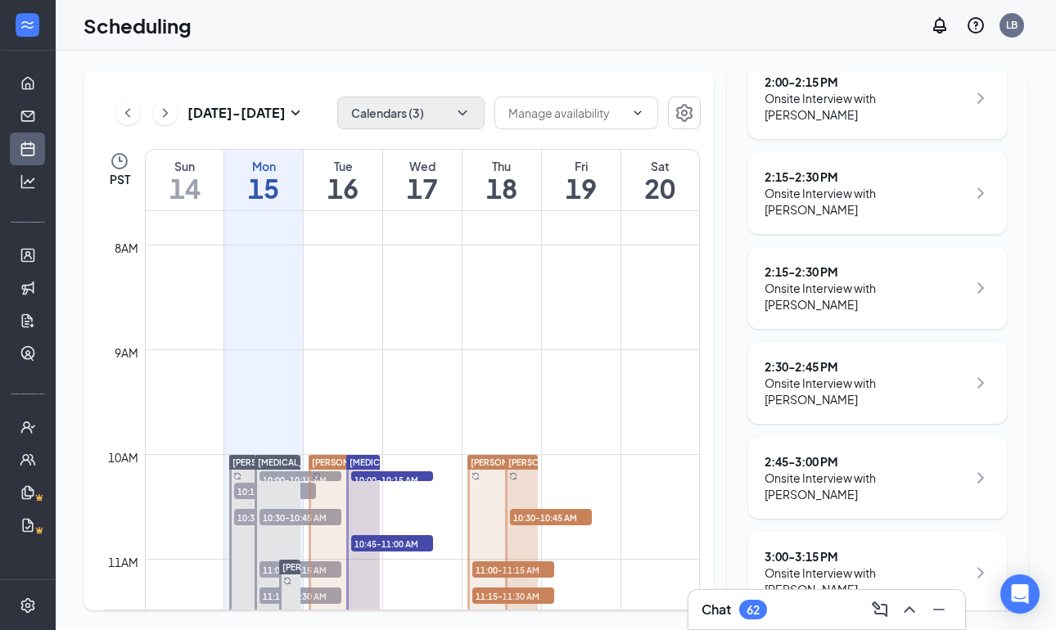
click at [438, 114] on button "Calendars (3)" at bounding box center [410, 113] width 147 height 33
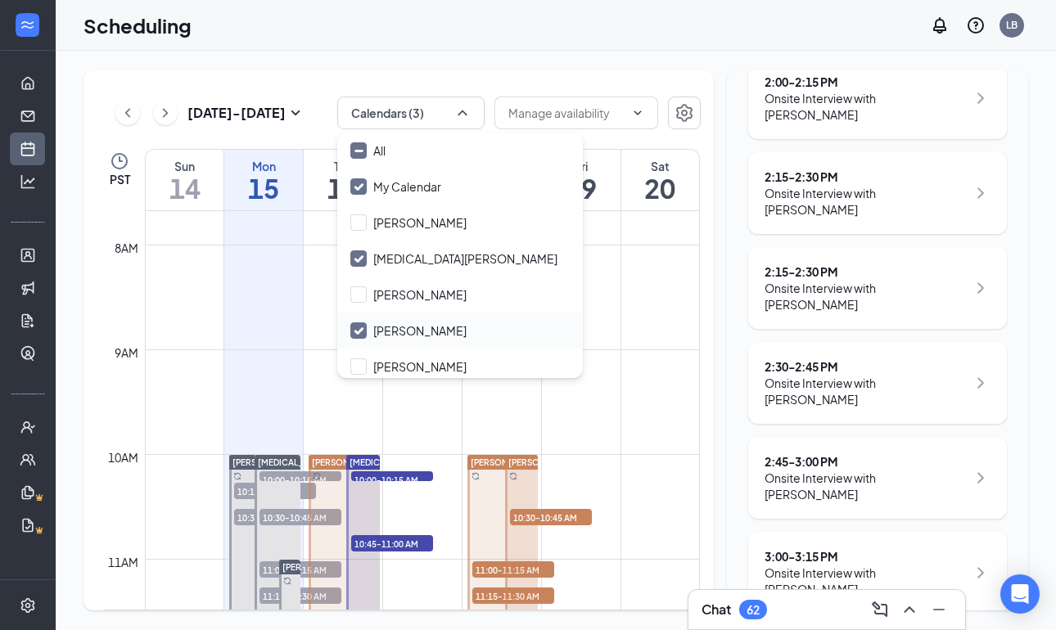
click at [360, 330] on icon "Checkmark" at bounding box center [358, 330] width 8 height 6
click at [360, 330] on input "[PERSON_NAME]" at bounding box center [408, 330] width 116 height 16
click at [360, 330] on icon "Checkmark" at bounding box center [358, 330] width 8 height 6
click at [360, 330] on input "[PERSON_NAME]" at bounding box center [408, 330] width 116 height 16
click at [360, 330] on icon "Checkmark" at bounding box center [358, 330] width 8 height 6
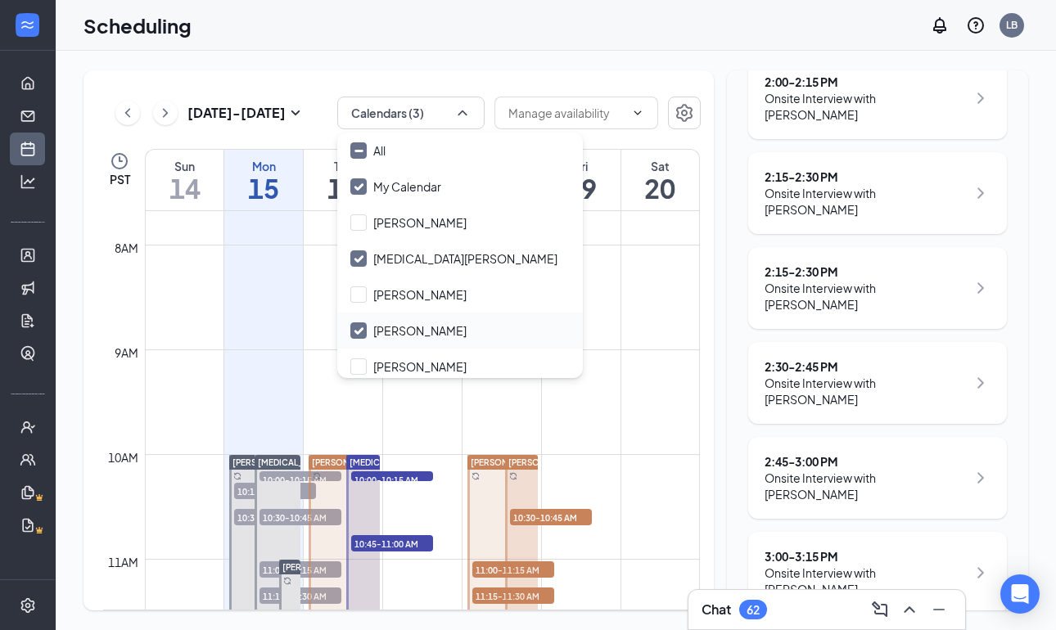
click at [360, 330] on input "[PERSON_NAME]" at bounding box center [408, 330] width 116 height 16
click at [360, 330] on icon "Checkmark" at bounding box center [358, 330] width 8 height 6
click at [360, 330] on input "[PERSON_NAME]" at bounding box center [408, 330] width 116 height 16
click at [360, 330] on icon "Checkmark" at bounding box center [358, 330] width 8 height 6
click at [360, 330] on input "[PERSON_NAME]" at bounding box center [408, 330] width 116 height 16
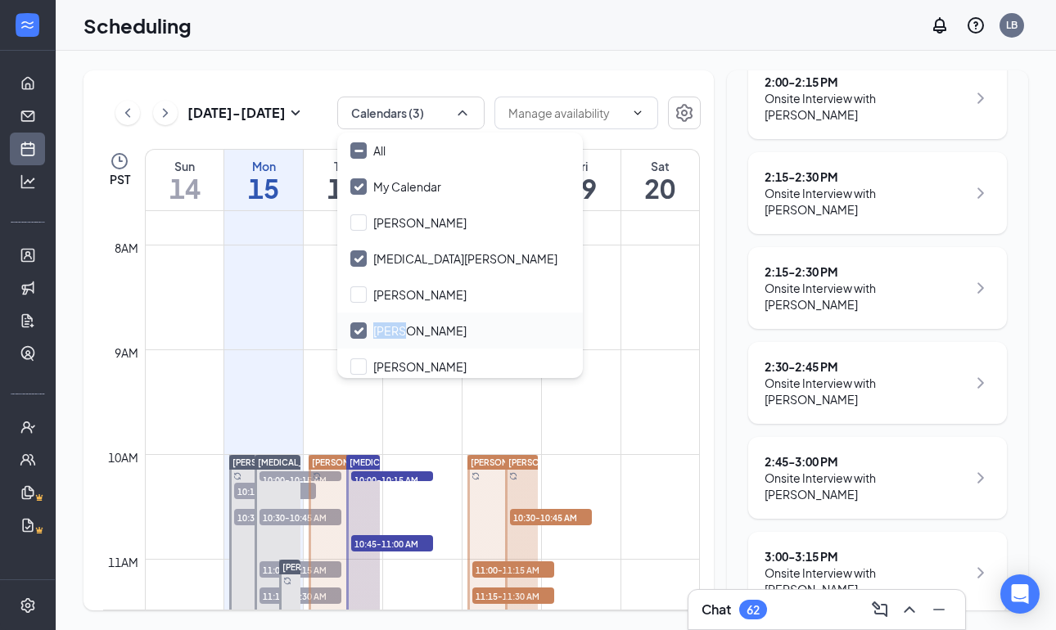
click at [360, 330] on icon "Checkmark" at bounding box center [358, 330] width 8 height 6
click at [360, 330] on input "[PERSON_NAME]" at bounding box center [408, 330] width 116 height 16
click at [360, 330] on icon "Checkmark" at bounding box center [358, 330] width 8 height 6
click at [360, 330] on input "[PERSON_NAME]" at bounding box center [408, 330] width 116 height 16
drag, startPoint x: 360, startPoint y: 330, endPoint x: 360, endPoint y: 399, distance: 68.7
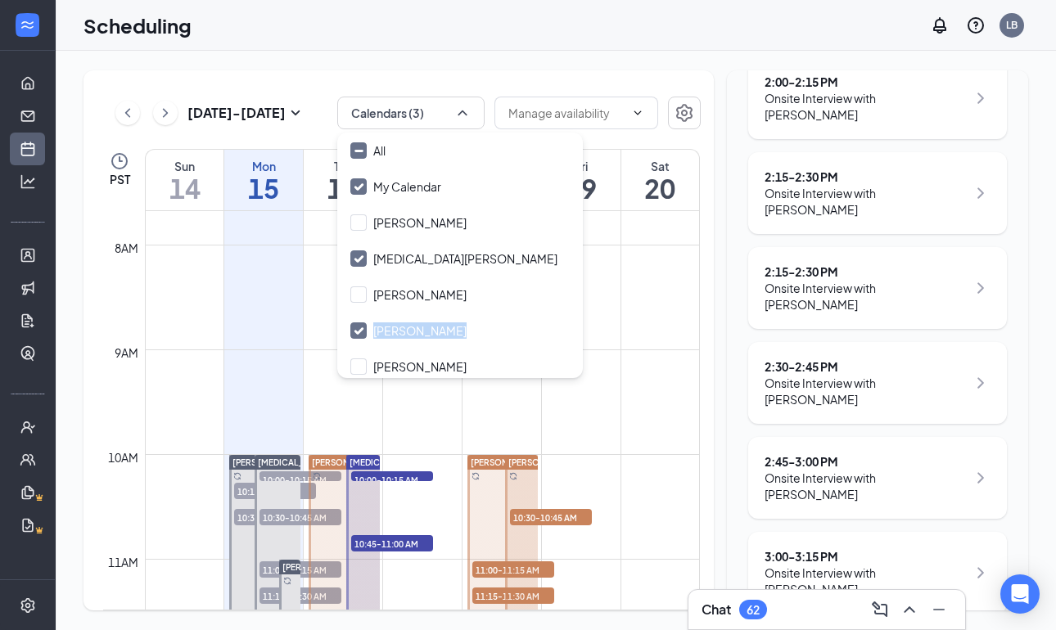
click at [360, 399] on body "Home Messages Scheduling Hiring Applicants Sourcing Tools Job Postings Talent N…" at bounding box center [528, 315] width 1056 height 630
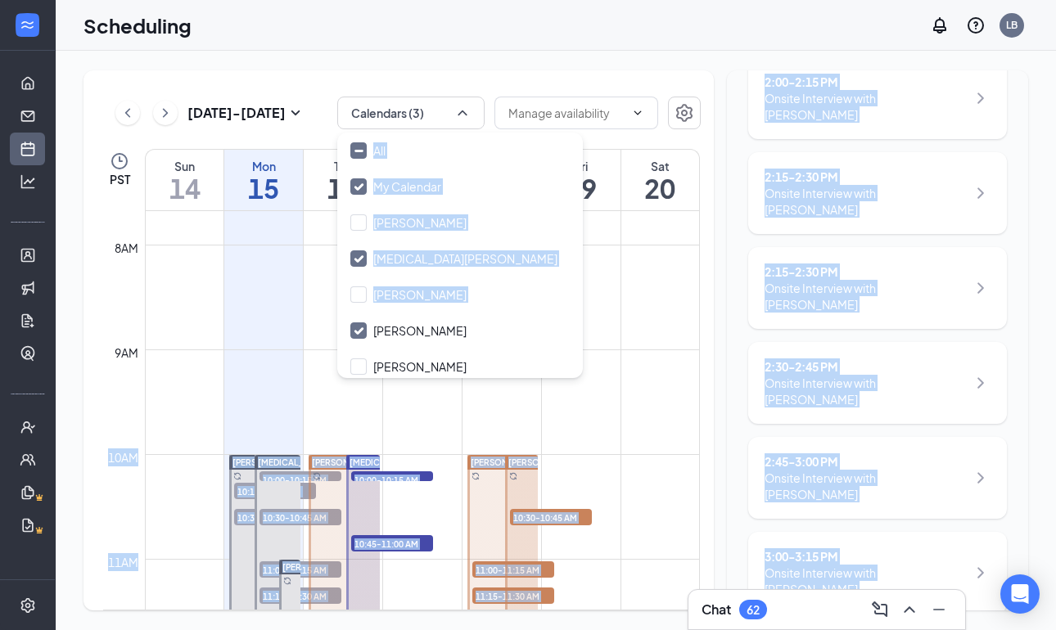
click at [360, 399] on td at bounding box center [422, 389] width 555 height 26
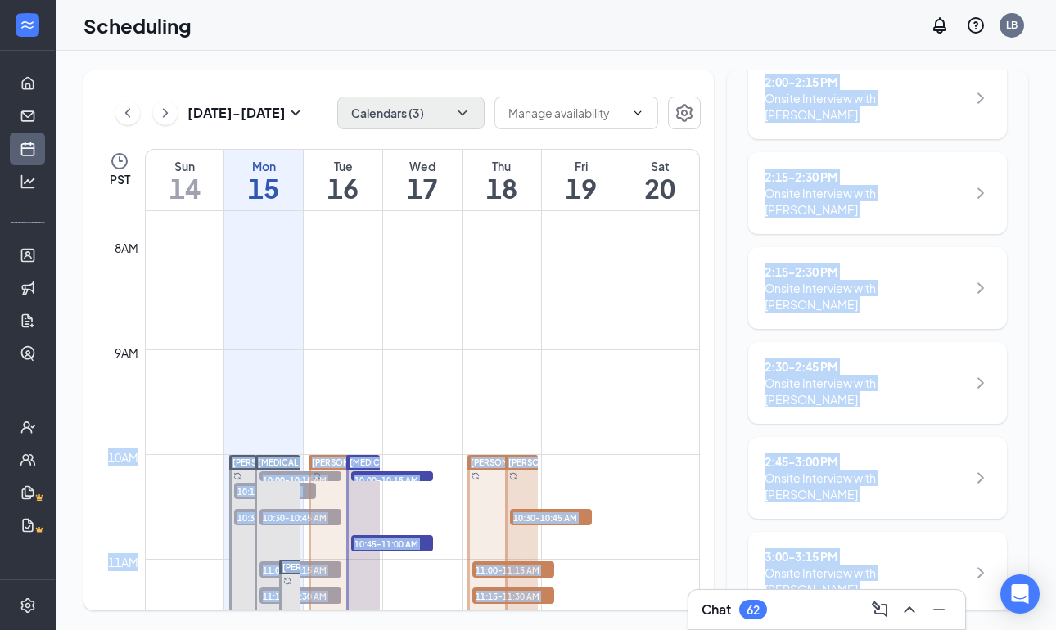
click at [387, 105] on button "Calendars (3)" at bounding box center [410, 113] width 147 height 33
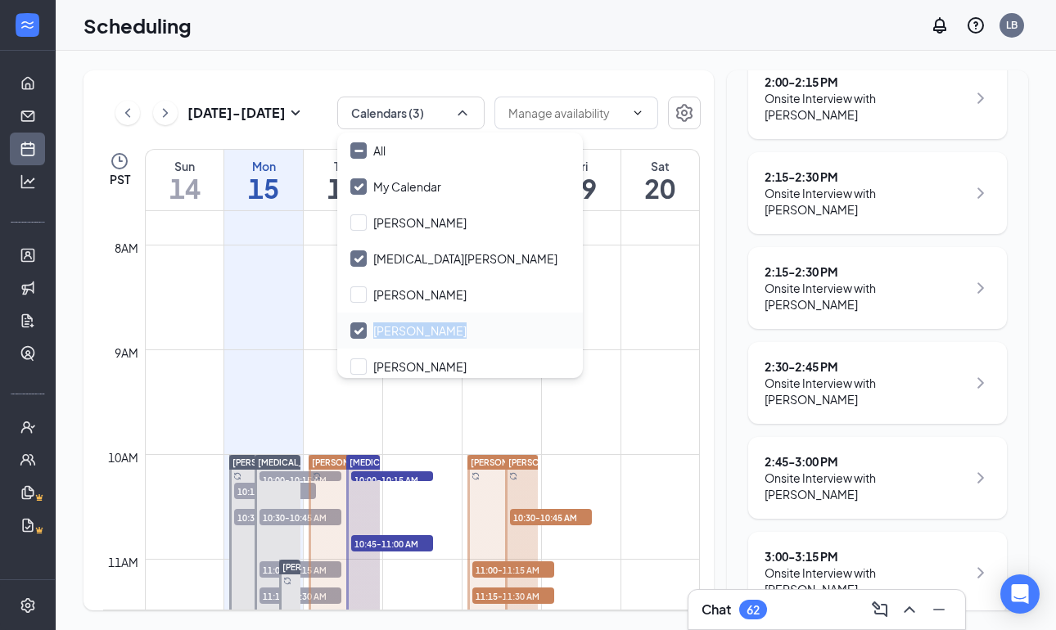
click at [361, 325] on icon "Checkmark" at bounding box center [359, 331] width 14 height 14
click at [361, 325] on input "[PERSON_NAME]" at bounding box center [408, 330] width 116 height 16
click at [361, 326] on icon "Checkmark" at bounding box center [359, 331] width 14 height 14
click at [361, 326] on input "[PERSON_NAME]" at bounding box center [408, 330] width 116 height 16
click at [361, 326] on icon "Checkmark" at bounding box center [359, 331] width 14 height 14
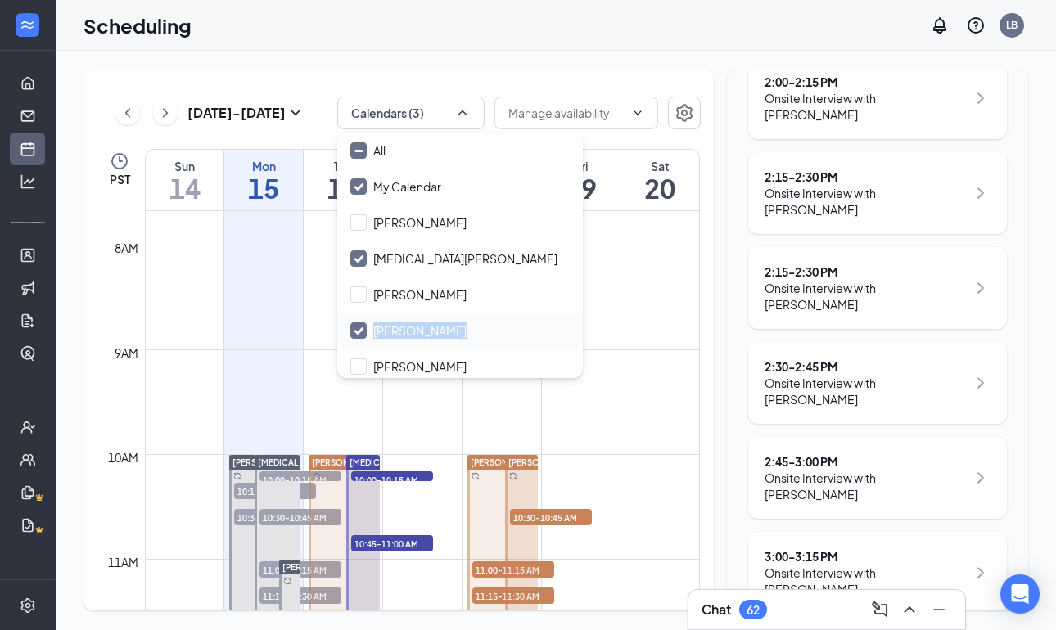
click at [361, 326] on input "[PERSON_NAME]" at bounding box center [408, 330] width 116 height 16
checkbox input "true"
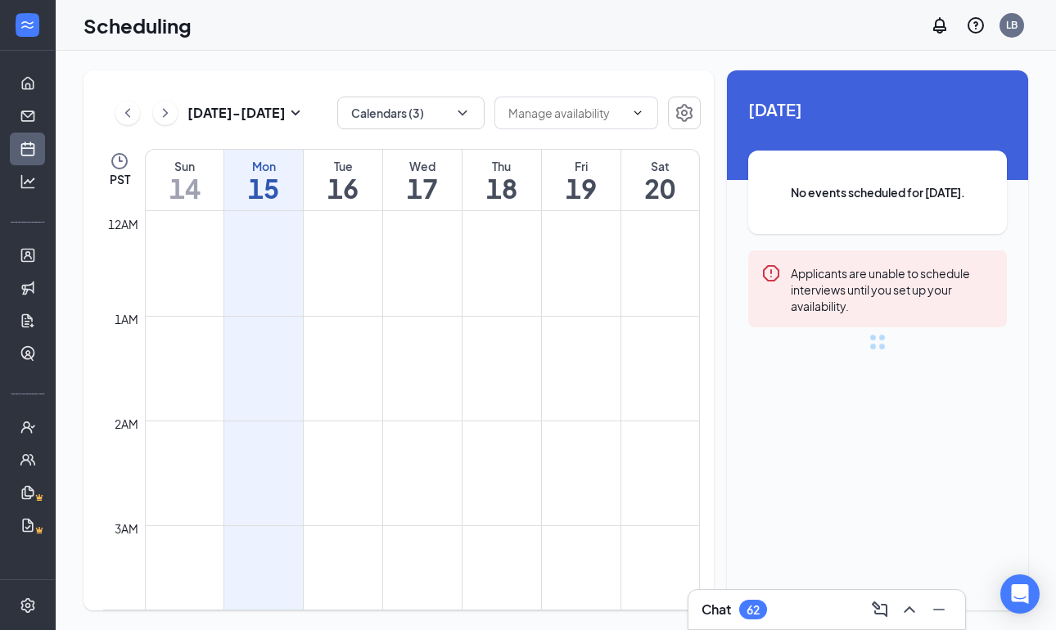
scroll to position [804, 0]
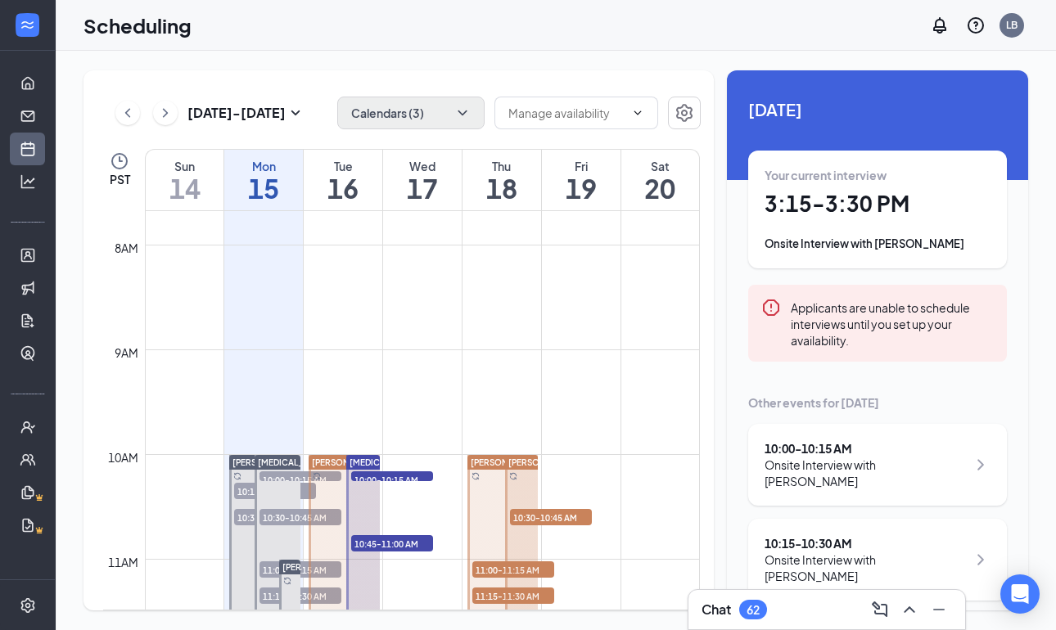
click at [417, 107] on button "Calendars (3)" at bounding box center [410, 113] width 147 height 33
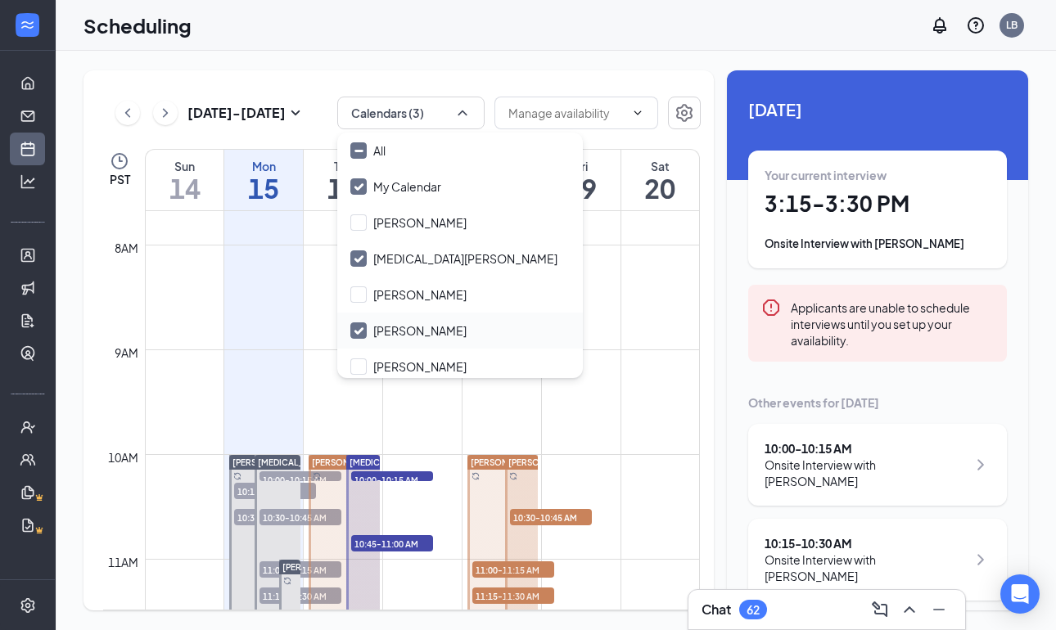
click at [356, 325] on input "[PERSON_NAME]" at bounding box center [408, 330] width 116 height 16
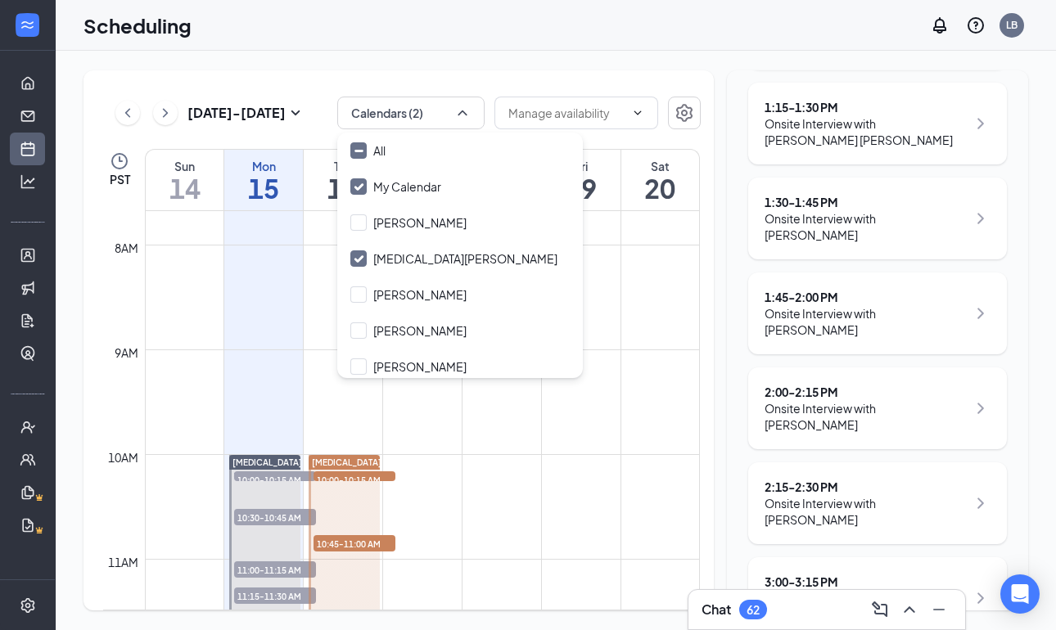
scroll to position [1195, 0]
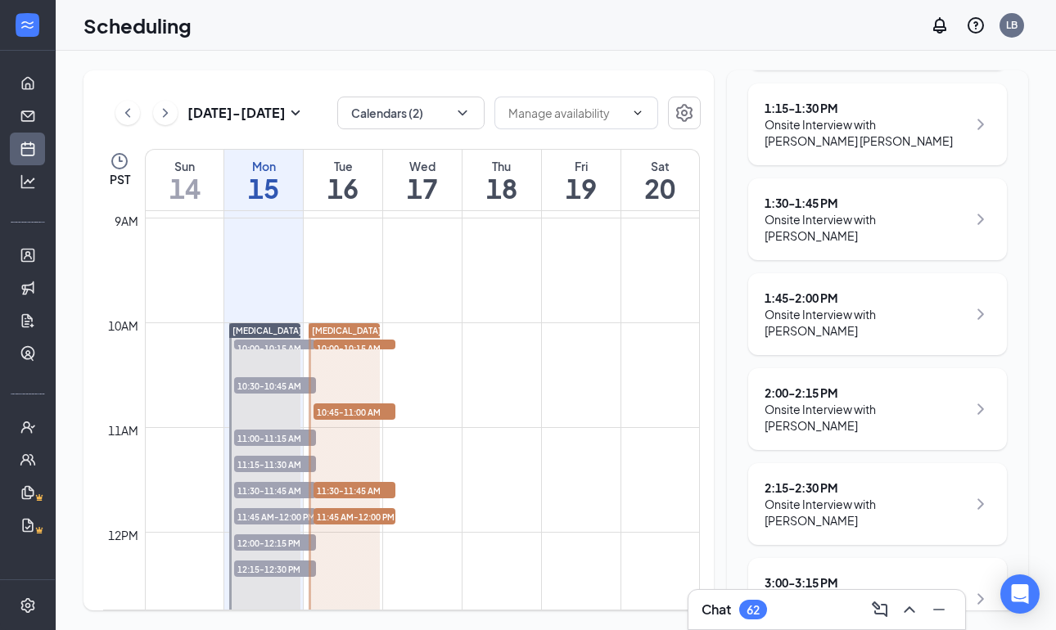
scroll to position [0, 0]
drag, startPoint x: 848, startPoint y: 1, endPoint x: 480, endPoint y: 28, distance: 368.4
click at [480, 28] on div "Scheduling LB" at bounding box center [556, 25] width 1000 height 51
click at [457, 108] on icon "ChevronDown" at bounding box center [462, 113] width 16 height 16
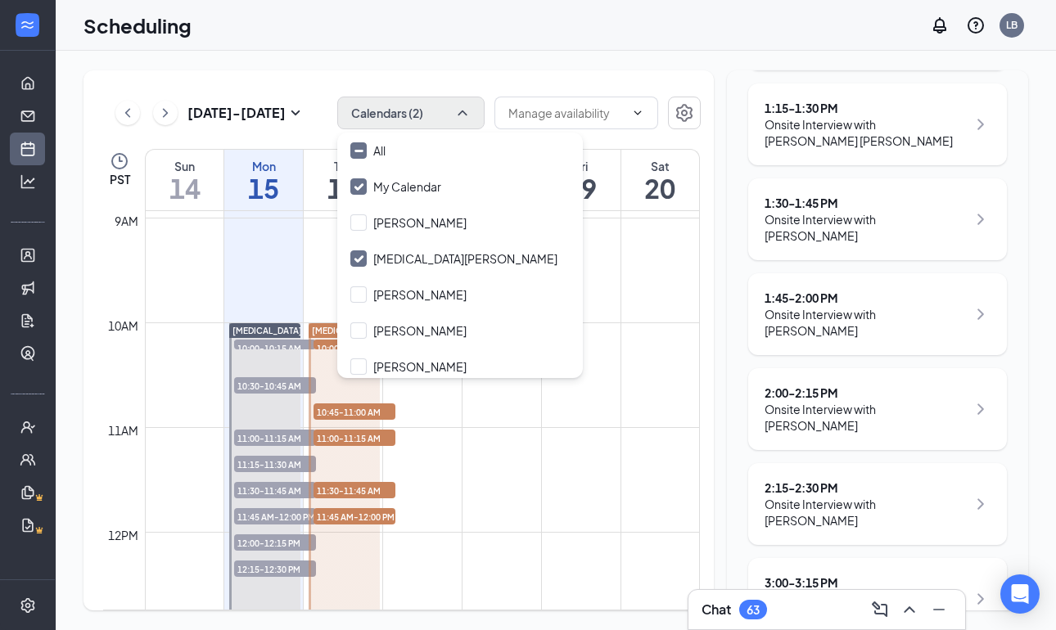
click at [457, 108] on icon "ChevronUp" at bounding box center [462, 113] width 16 height 16
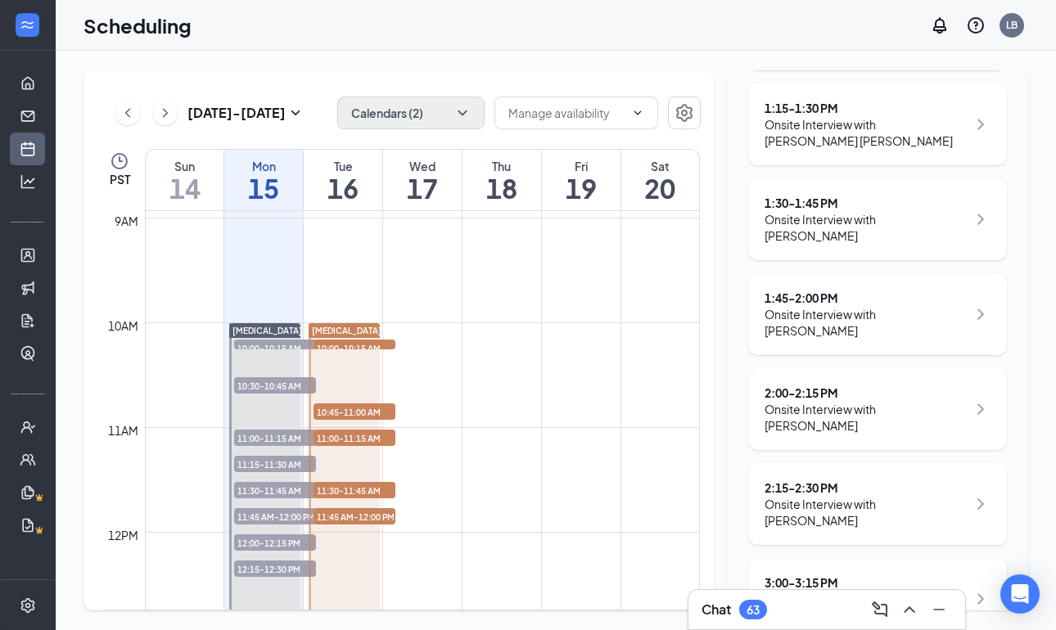
click at [457, 108] on icon "ChevronDown" at bounding box center [462, 113] width 16 height 16
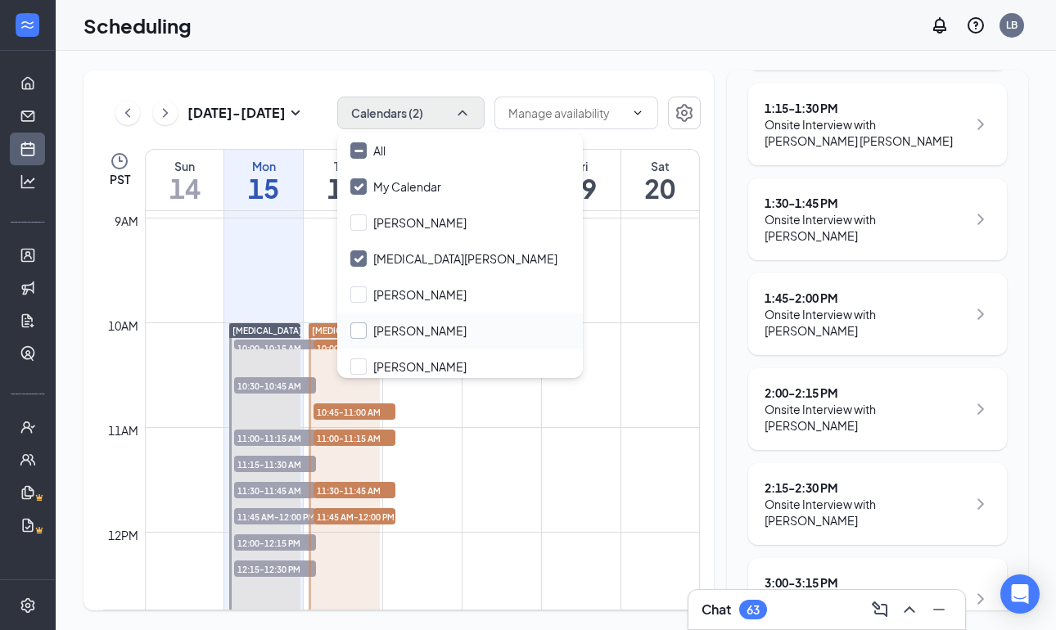
click at [358, 331] on input "[PERSON_NAME]" at bounding box center [408, 330] width 116 height 16
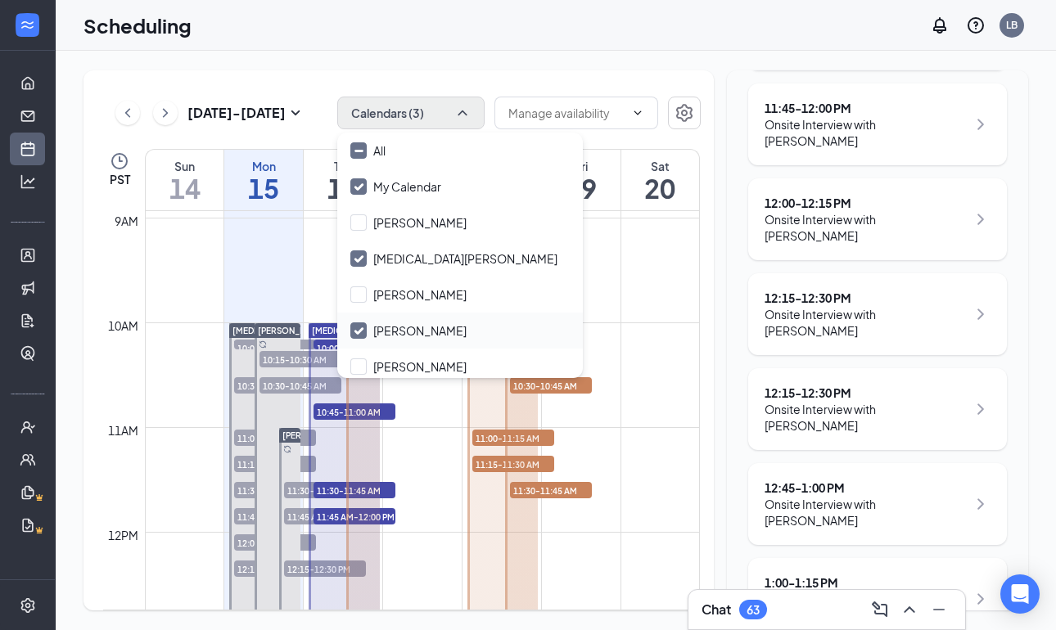
checkbox input "true"
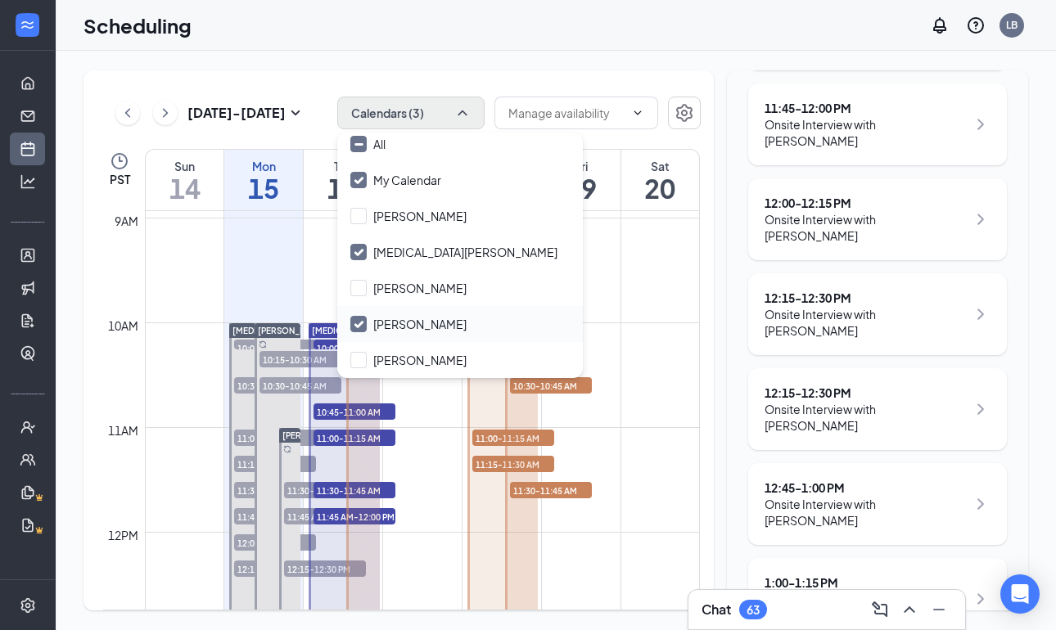
scroll to position [7, 0]
click at [354, 284] on input "[PERSON_NAME]" at bounding box center [408, 288] width 116 height 16
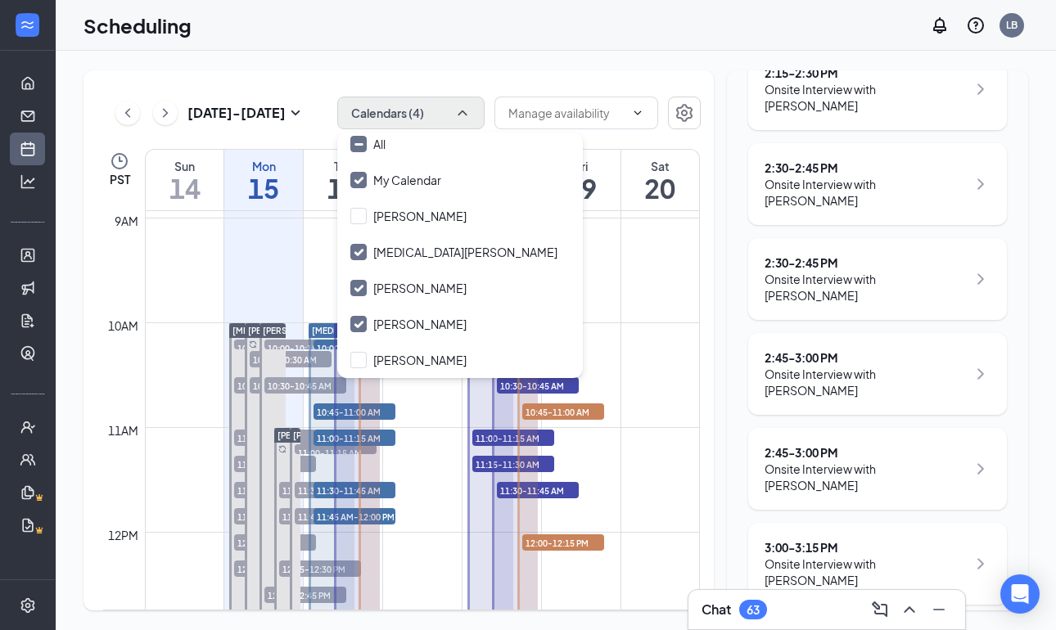
scroll to position [3517, 0]
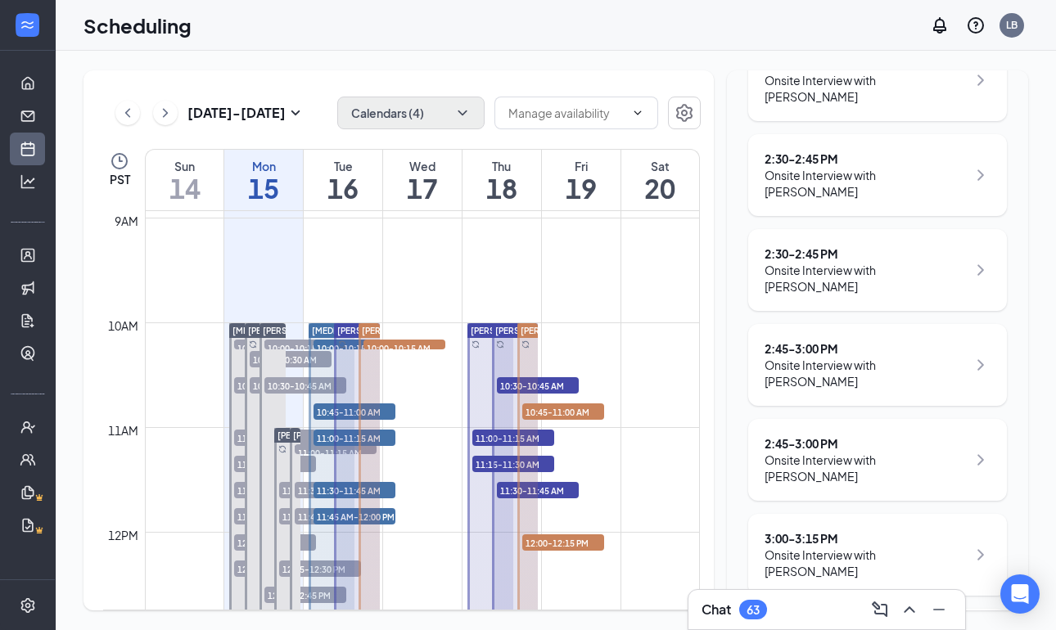
click at [417, 105] on button "Calendars (4)" at bounding box center [410, 113] width 147 height 33
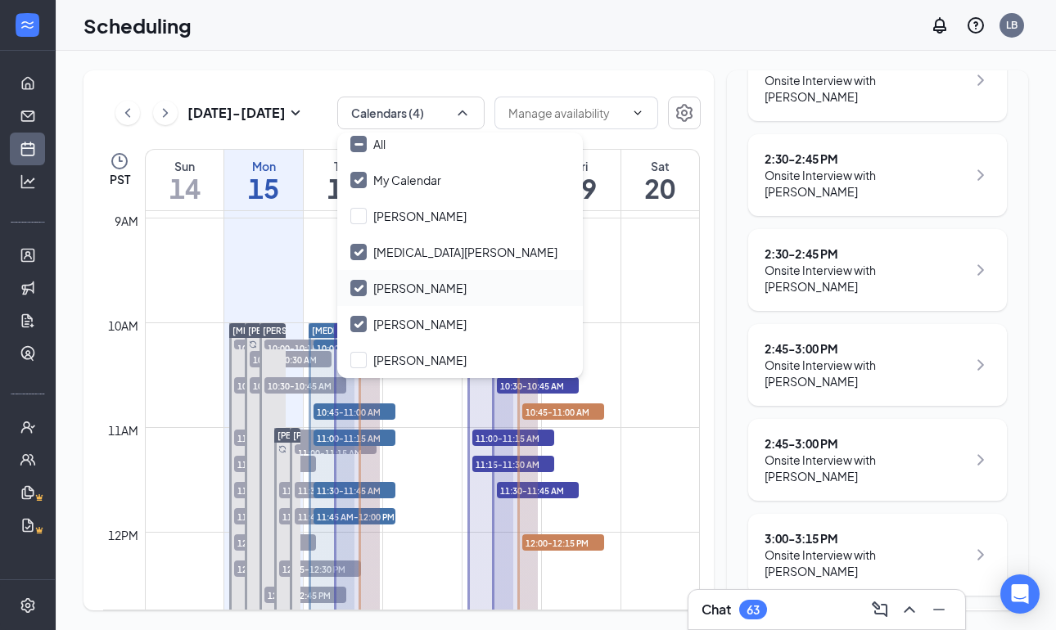
click at [360, 287] on icon "Checkmark" at bounding box center [358, 288] width 8 height 6
click at [360, 287] on input "Antonio Malacara" at bounding box center [408, 288] width 116 height 16
click at [360, 287] on icon "Checkmark" at bounding box center [358, 288] width 8 height 6
click at [360, 287] on input "Antonio Malacara" at bounding box center [408, 288] width 116 height 16
checkbox input "true"
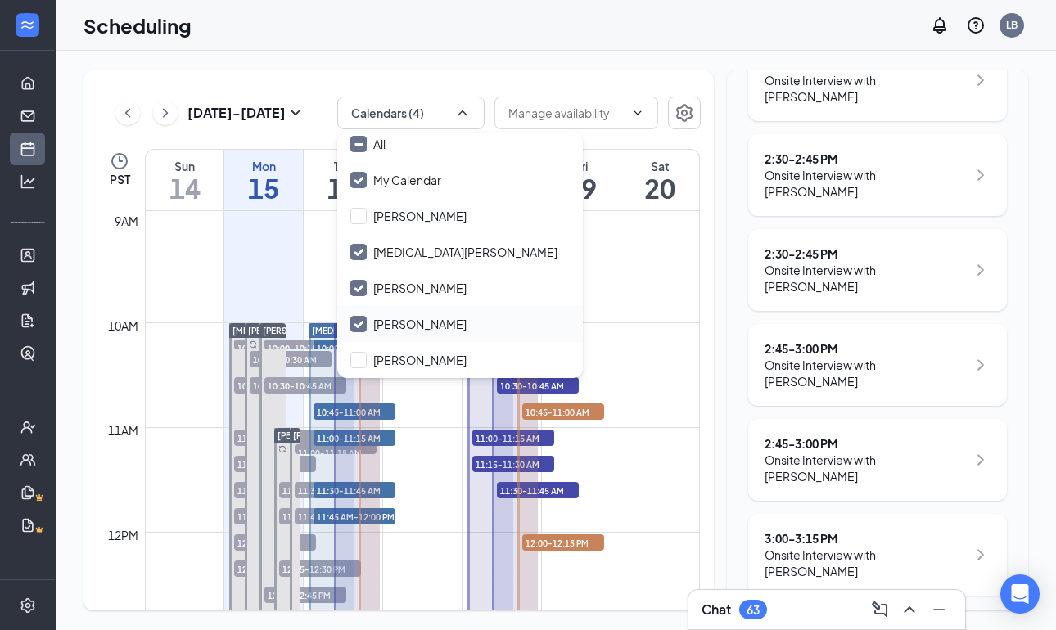
click at [349, 328] on div "Kener Nordby" at bounding box center [459, 324] width 245 height 36
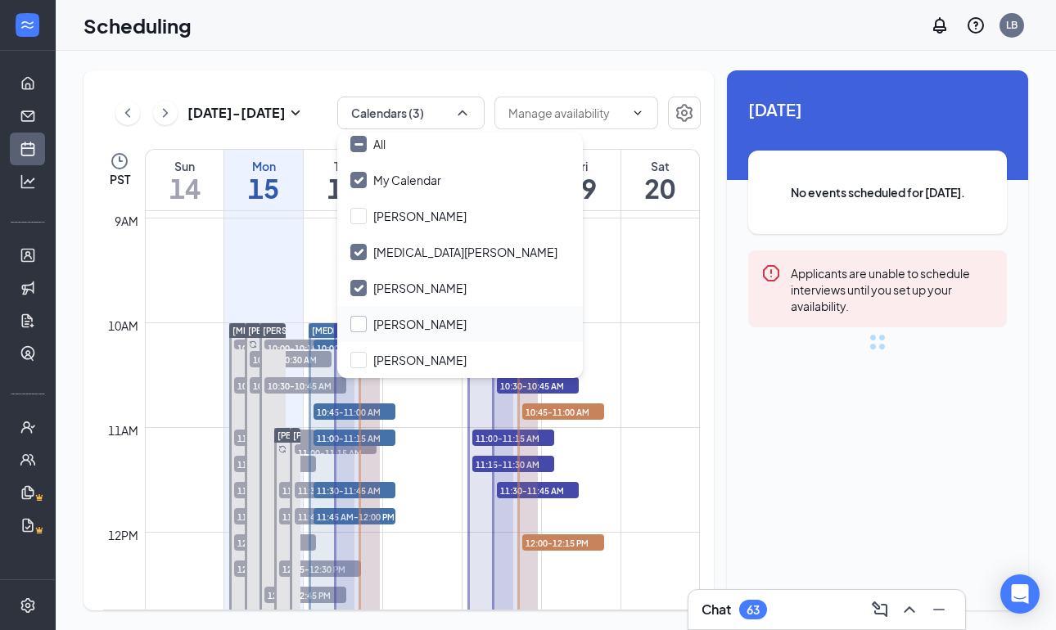
click at [366, 318] on div at bounding box center [358, 324] width 16 height 16
click at [366, 318] on input "Kener Nordby" at bounding box center [408, 324] width 116 height 16
checkbox input "false"
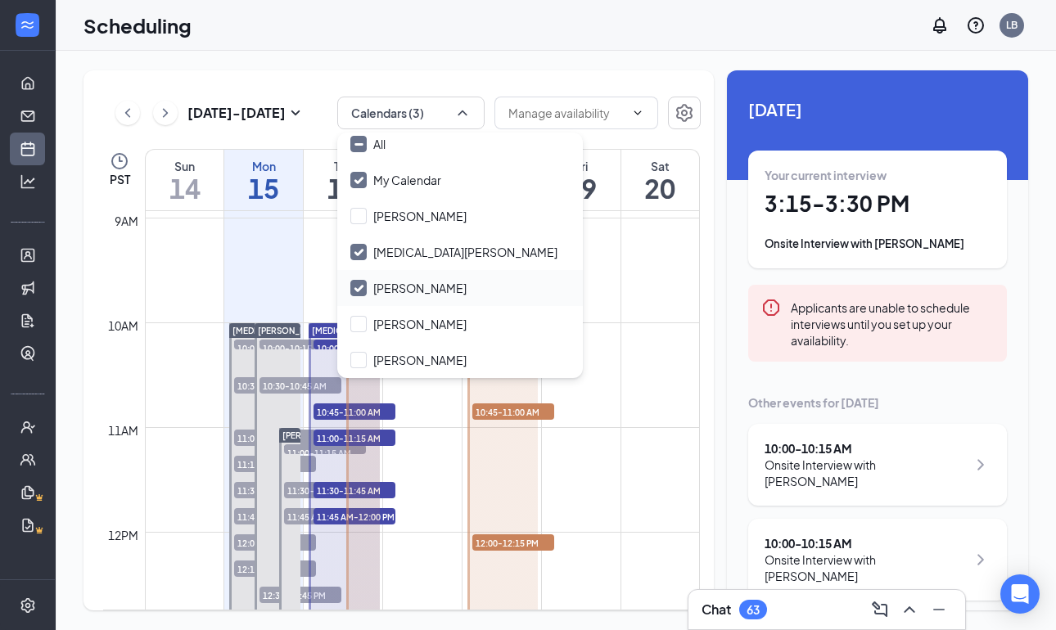
click at [359, 284] on input "Antonio Malacara" at bounding box center [408, 288] width 116 height 16
checkbox input "false"
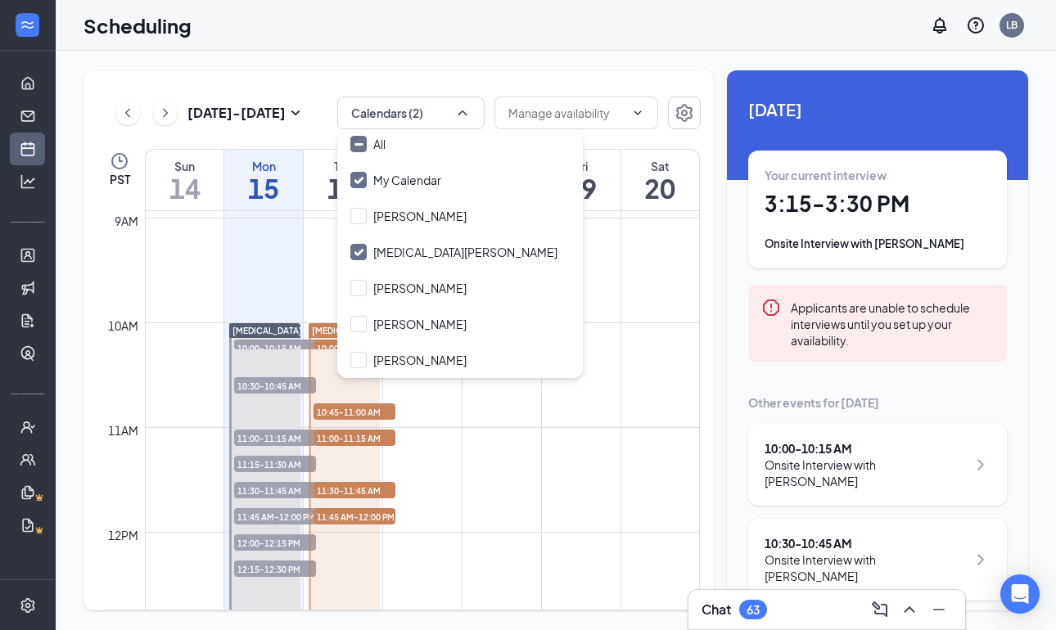
click at [673, 78] on div "Sep 14 - Sep 20 Calendars (2) PST Sun 14 Mon 15 Tue 16 Wed 17 Thu 18 Fri 19 Sat…" at bounding box center [398, 340] width 630 height 540
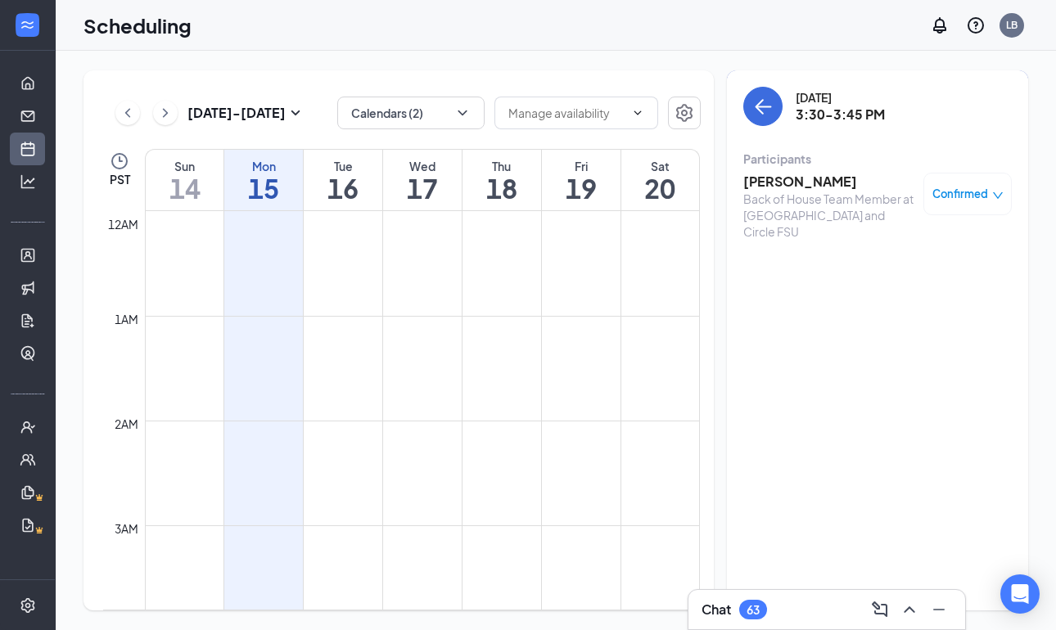
scroll to position [804, 0]
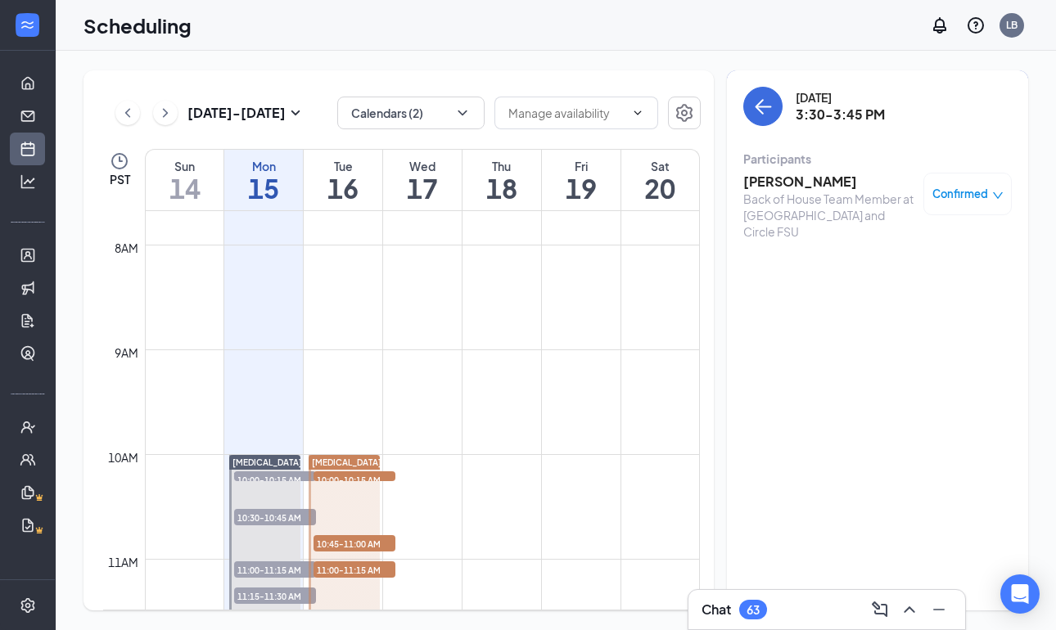
click at [790, 185] on h3 "[PERSON_NAME]" at bounding box center [829, 182] width 172 height 18
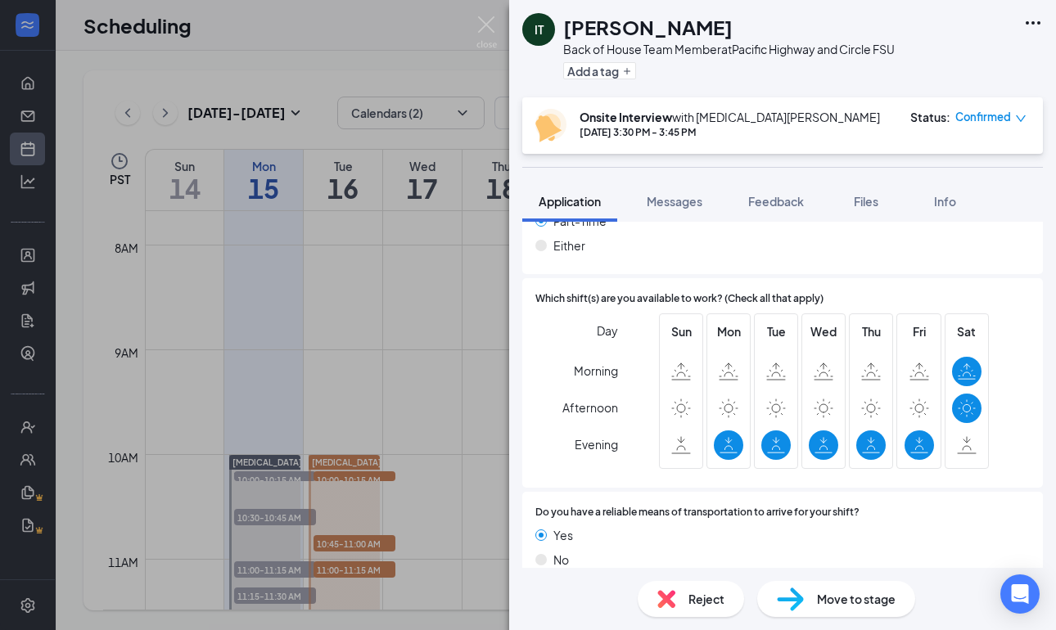
scroll to position [1109, 0]
click at [480, 20] on img at bounding box center [486, 32] width 20 height 32
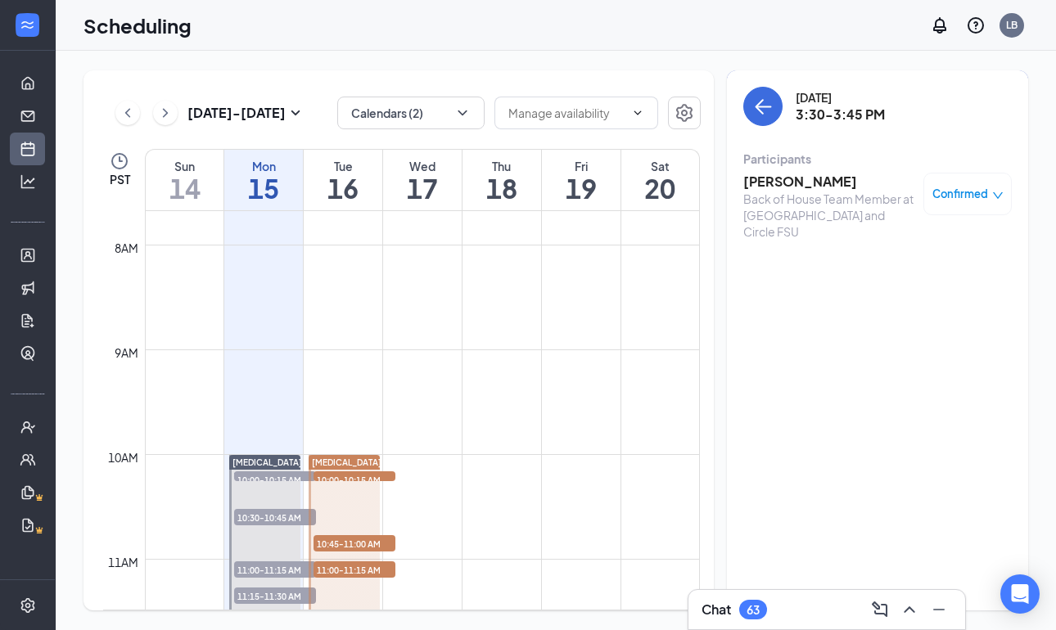
click at [794, 187] on h3 "[PERSON_NAME]" at bounding box center [829, 182] width 172 height 18
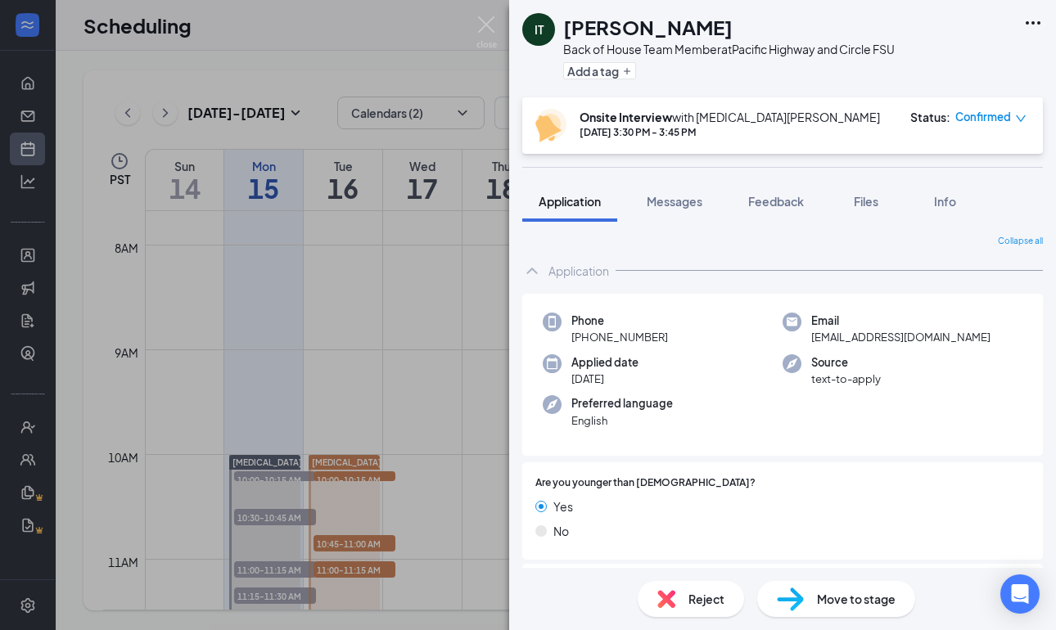
click at [538, 45] on div "IT" at bounding box center [538, 29] width 33 height 33
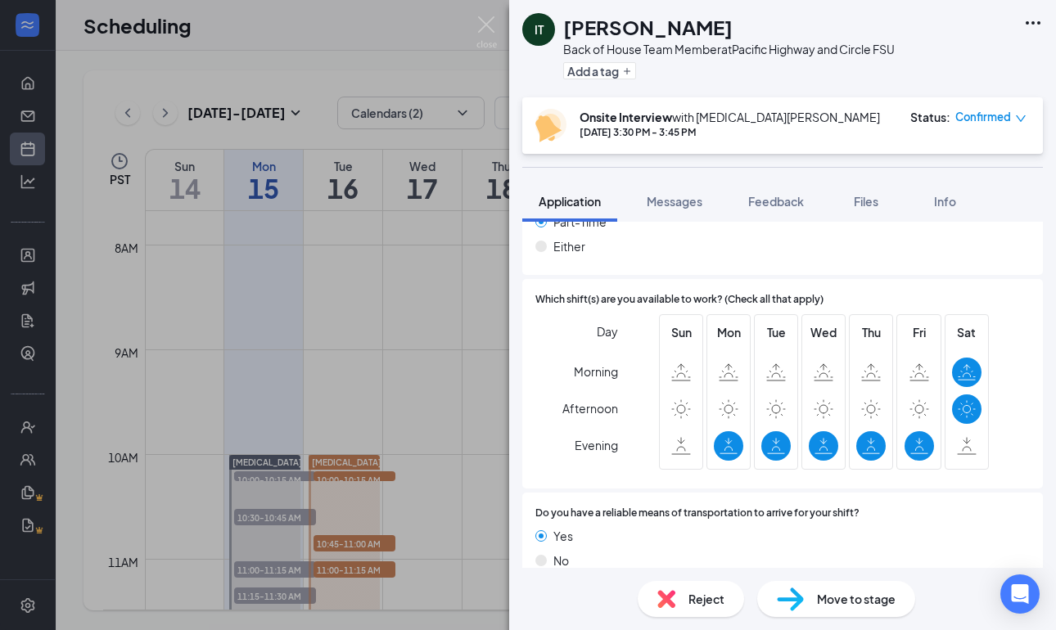
scroll to position [1100, 0]
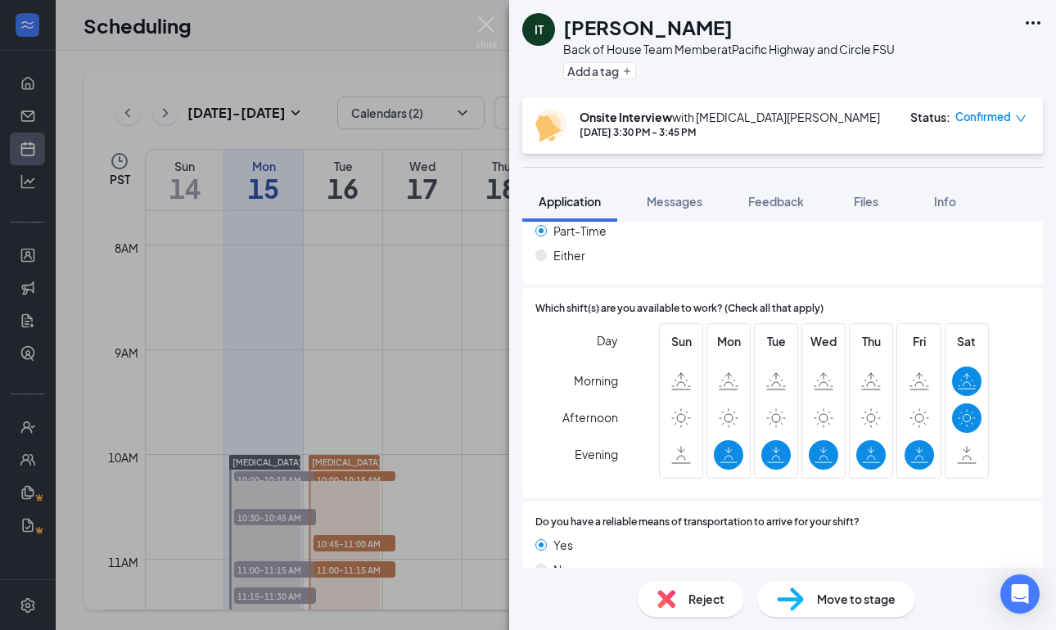
click at [492, 23] on img at bounding box center [486, 32] width 20 height 32
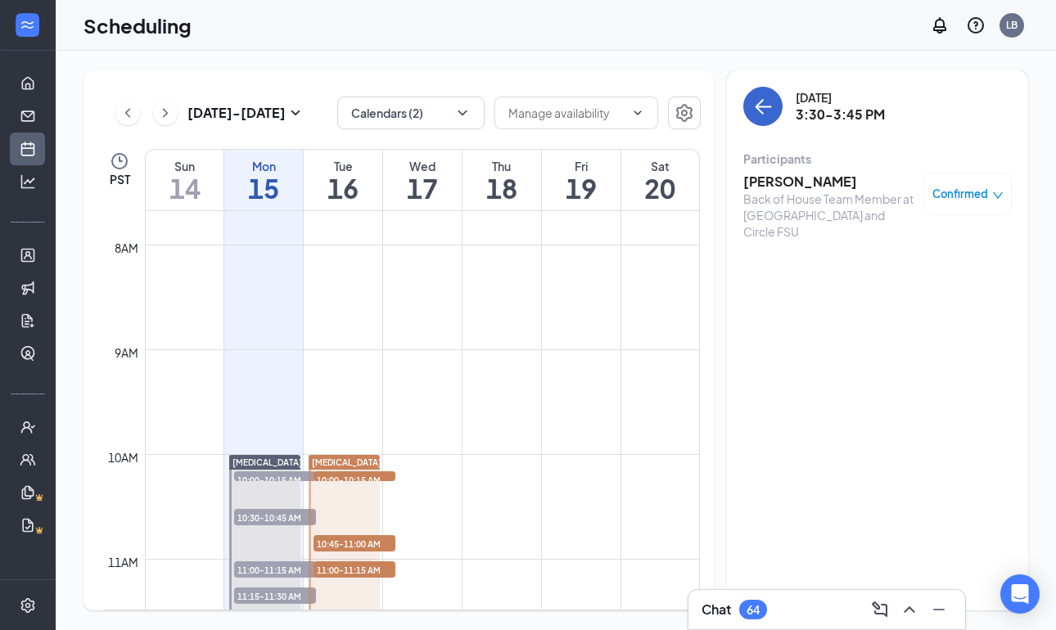
click at [756, 112] on icon "ArrowLeft" at bounding box center [763, 107] width 20 height 20
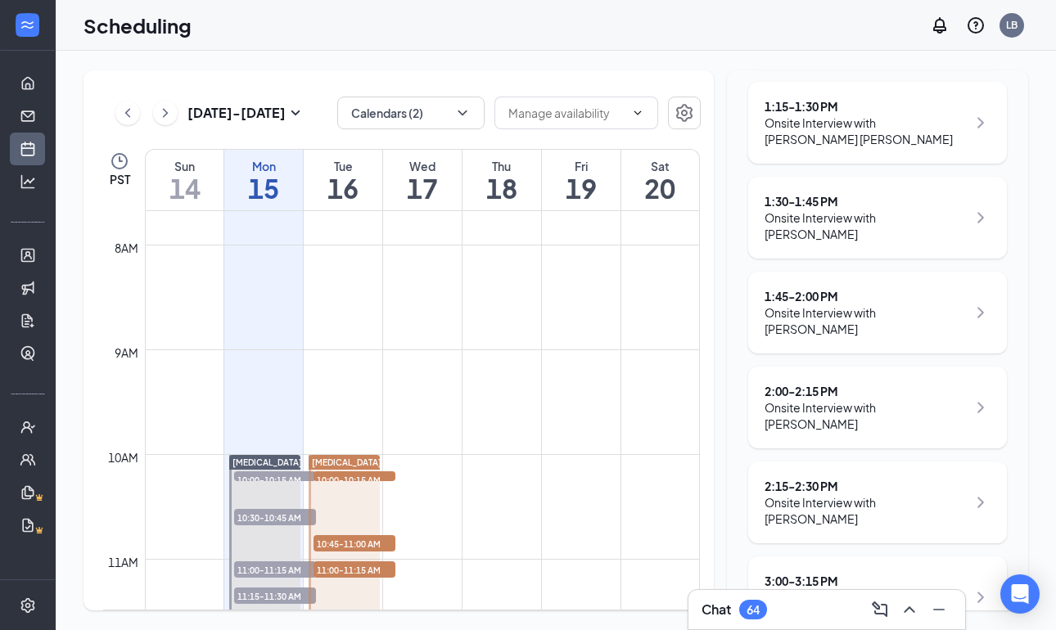
scroll to position [1195, 0]
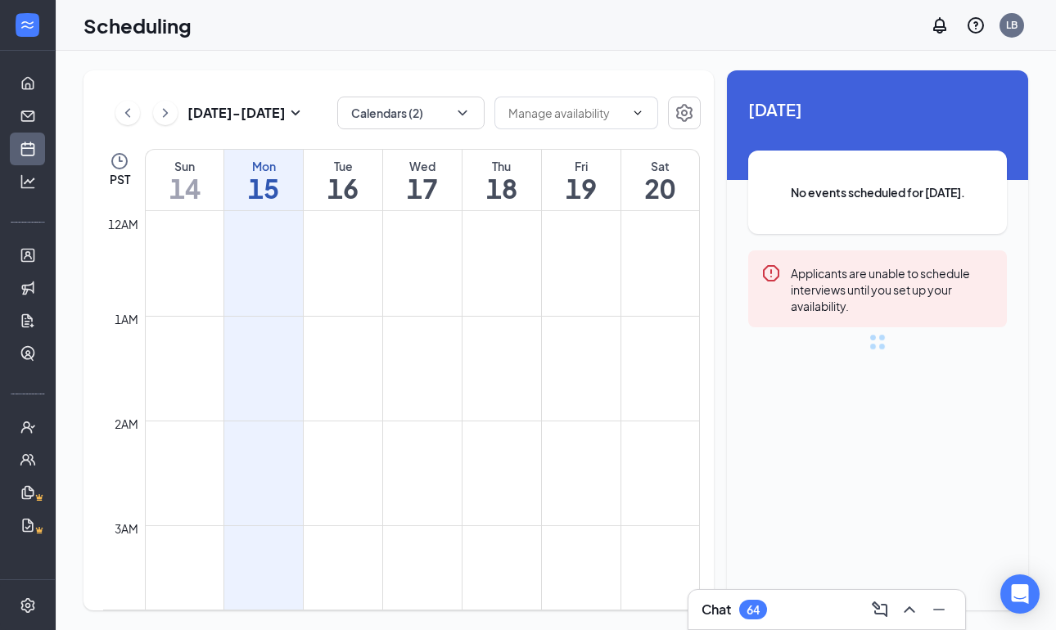
scroll to position [804, 0]
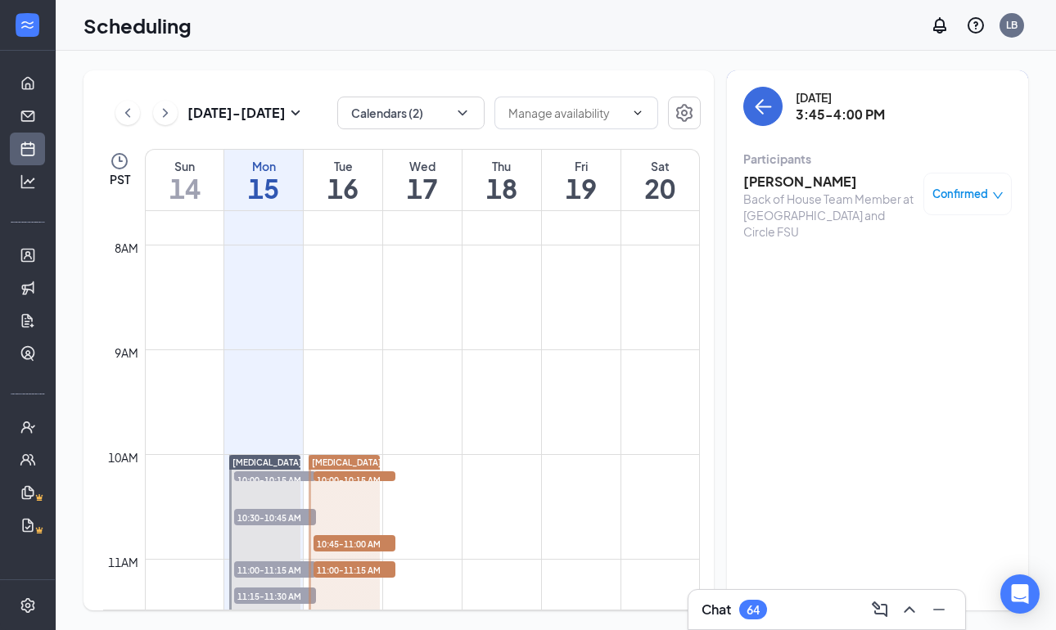
click at [794, 182] on h3 "[PERSON_NAME]" at bounding box center [829, 182] width 172 height 18
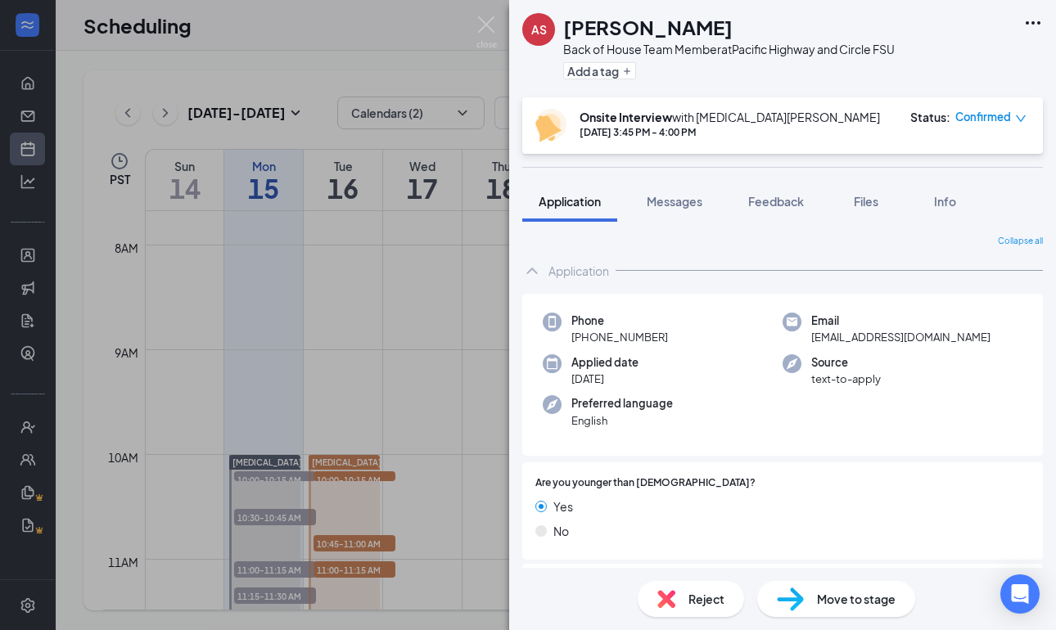
scroll to position [1, 0]
click at [444, 47] on div "AS [PERSON_NAME] Back of House Team Member at [GEOGRAPHIC_DATA] and Circle FSU …" at bounding box center [528, 315] width 1056 height 630
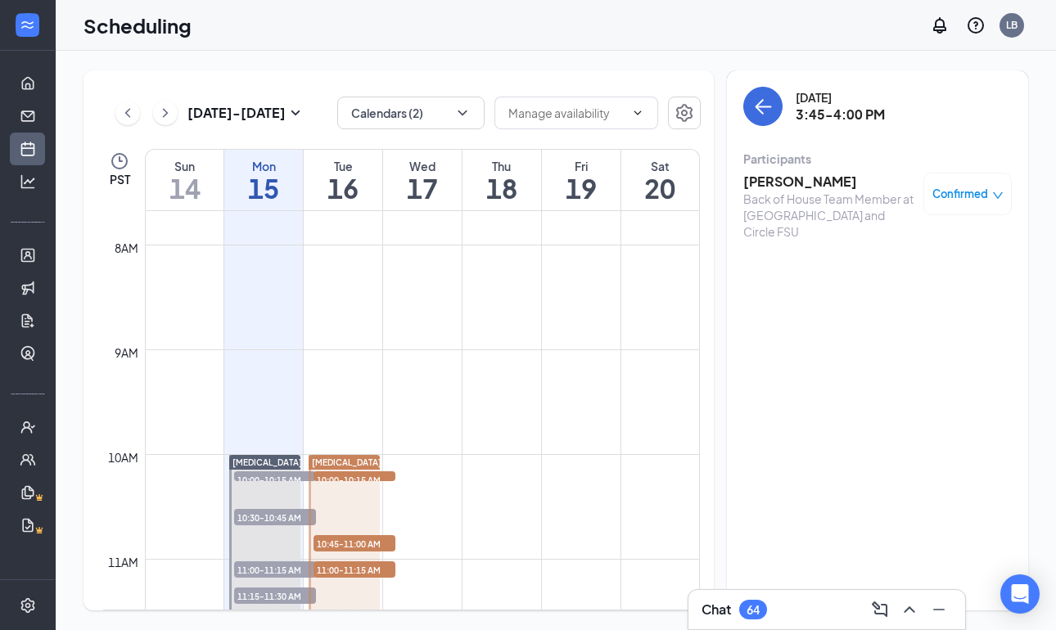
click at [792, 189] on h3 "[PERSON_NAME]" at bounding box center [829, 182] width 172 height 18
click at [792, 189] on div "AS [PERSON_NAME] Back of House Team Member at [GEOGRAPHIC_DATA] and Circle FSU …" at bounding box center [528, 315] width 1056 height 630
click at [788, 186] on h3 "[PERSON_NAME]" at bounding box center [829, 182] width 172 height 18
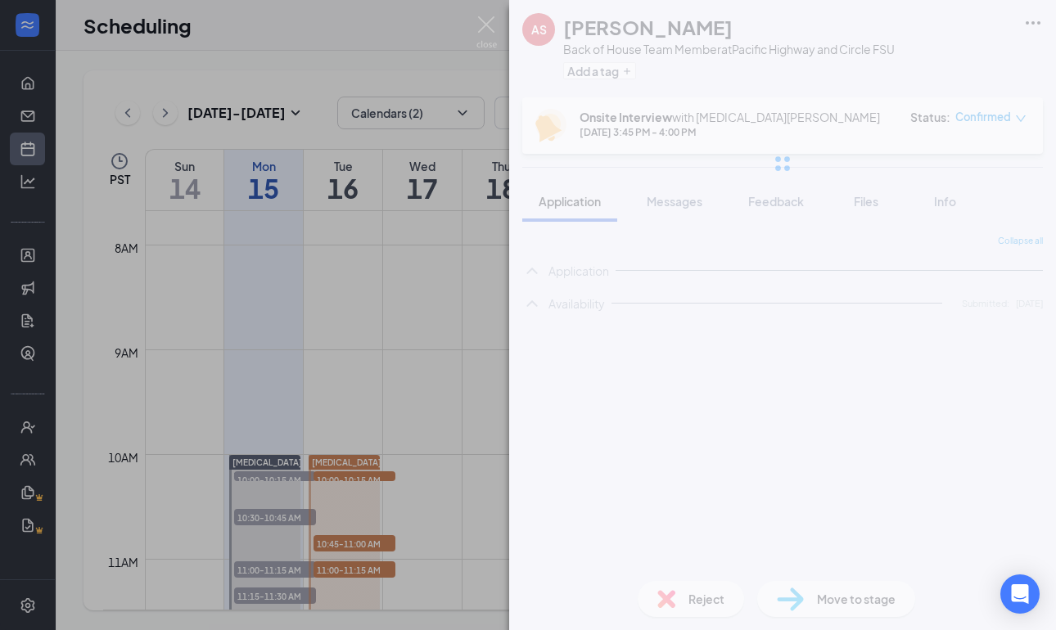
click at [788, 186] on div "AS [PERSON_NAME] Back of House Team Member at [GEOGRAPHIC_DATA] and Circle FSU …" at bounding box center [528, 315] width 1056 height 630
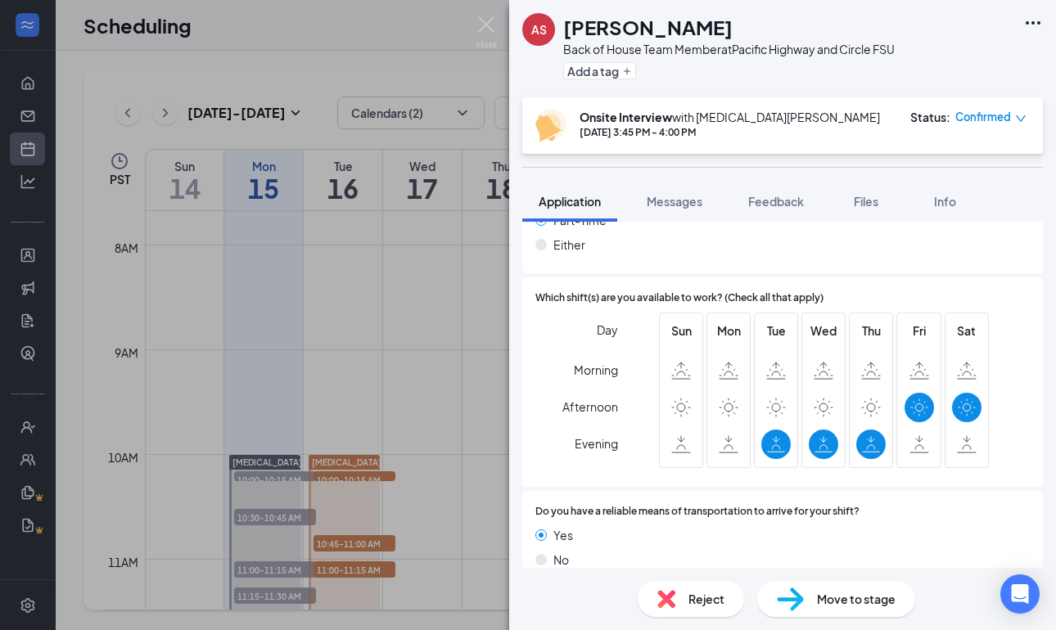
scroll to position [1128, 0]
